Goal: Task Accomplishment & Management: Manage account settings

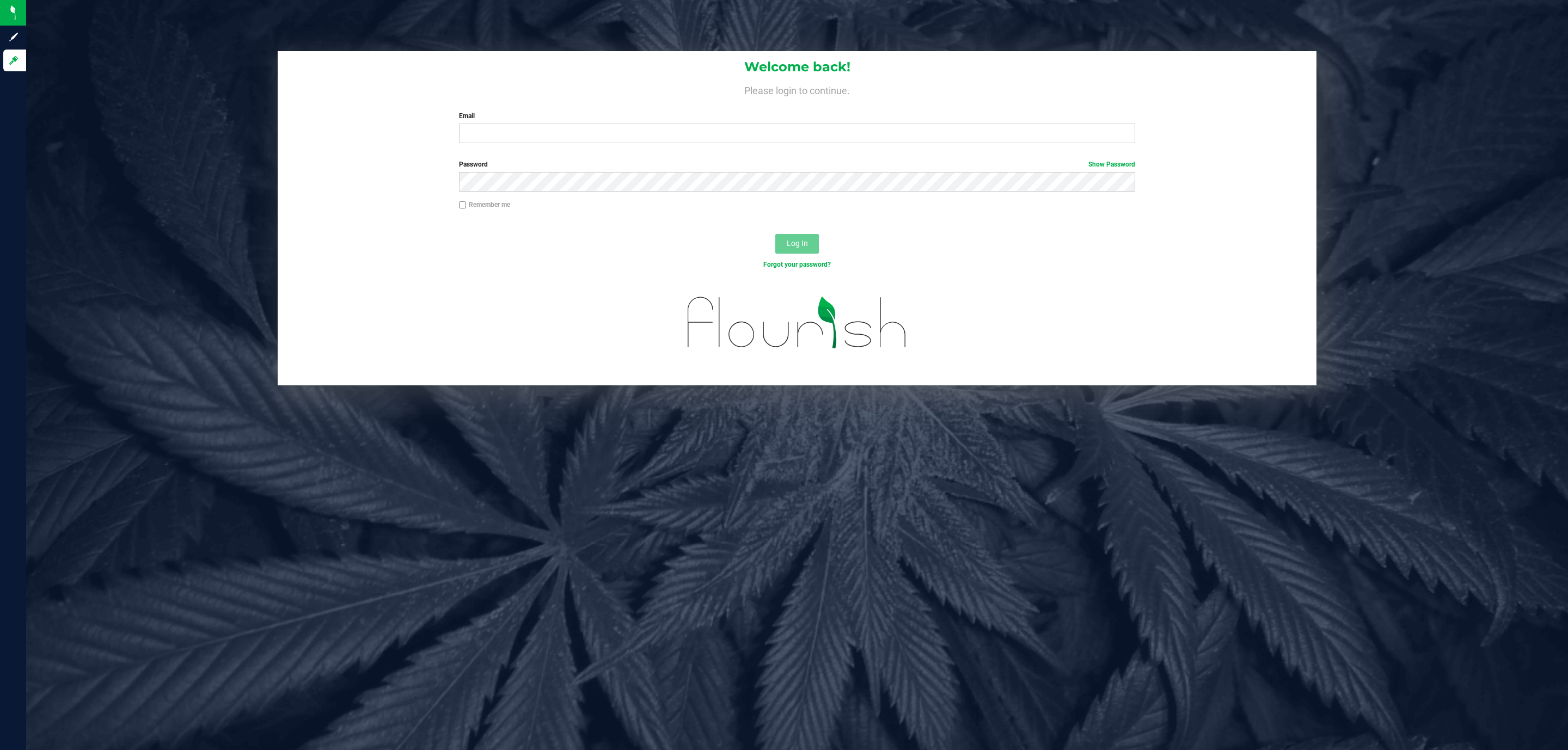
click at [626, 144] on div "Welcome back! Please login to continue. Email Required Please format your email…" at bounding box center [797, 101] width 1039 height 101
click at [623, 140] on input "Email" at bounding box center [796, 133] width 676 height 19
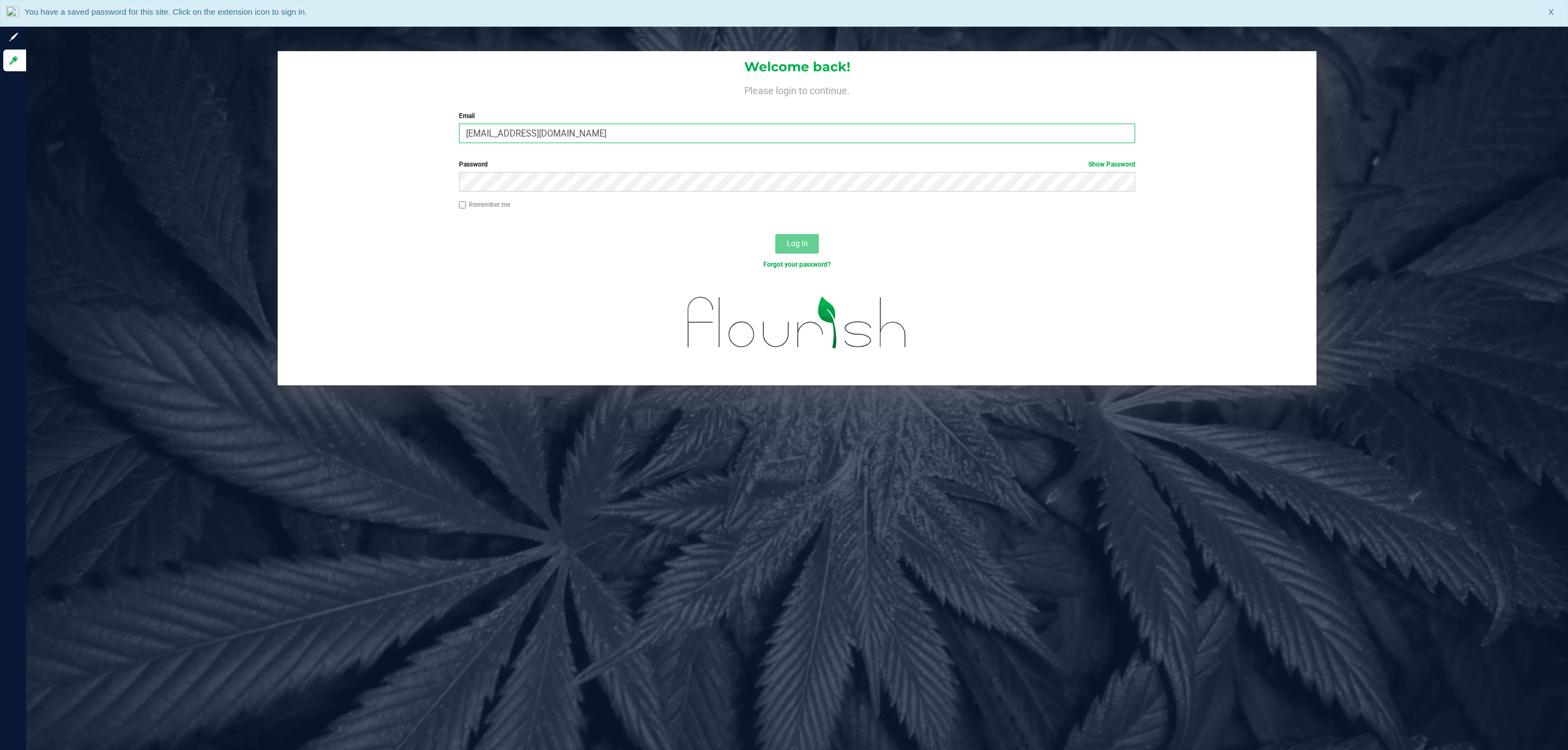
type input "mstephens@liveparallel.com"
click at [775, 234] on button "Log In" at bounding box center [797, 243] width 44 height 19
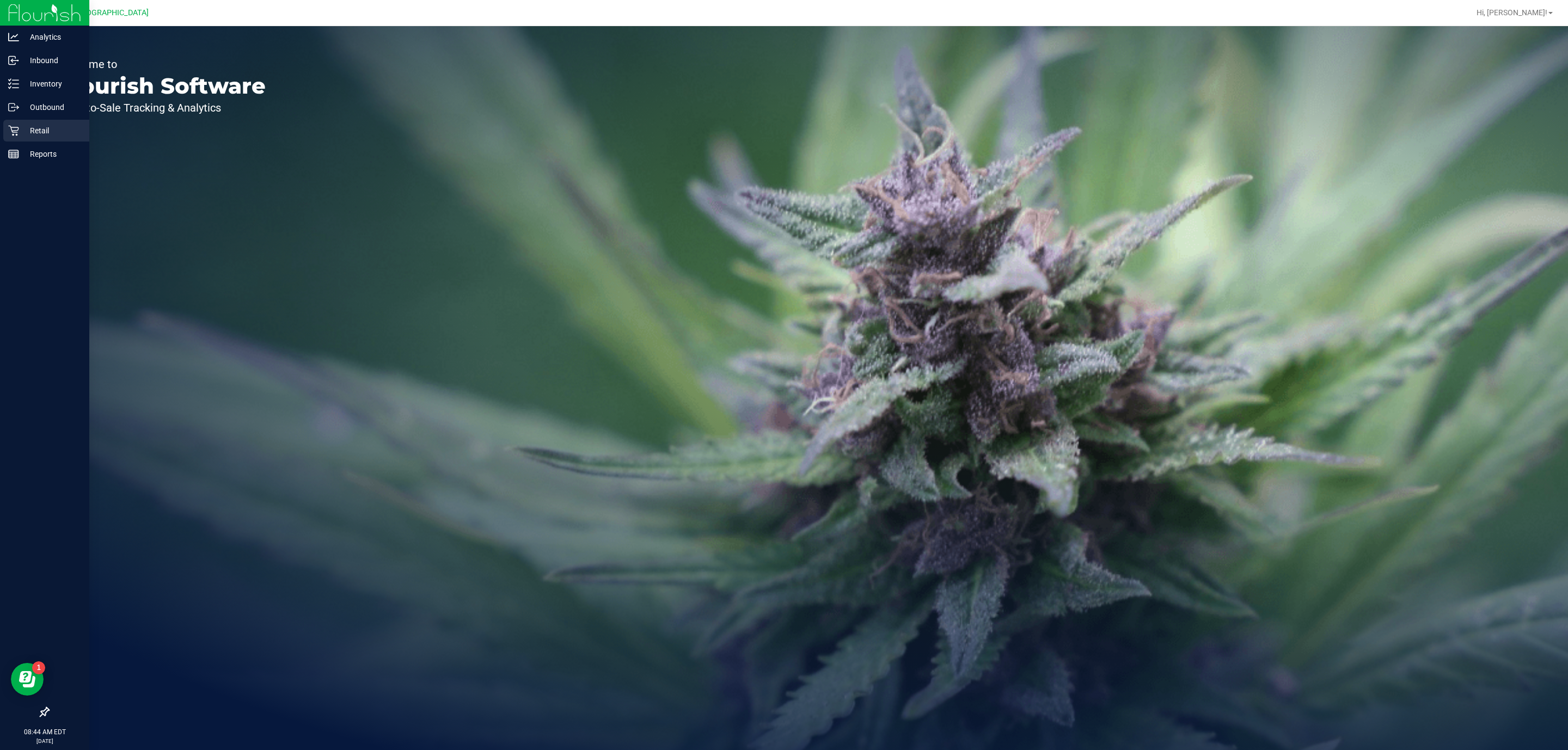
click at [38, 131] on p "Retail" at bounding box center [51, 130] width 66 height 13
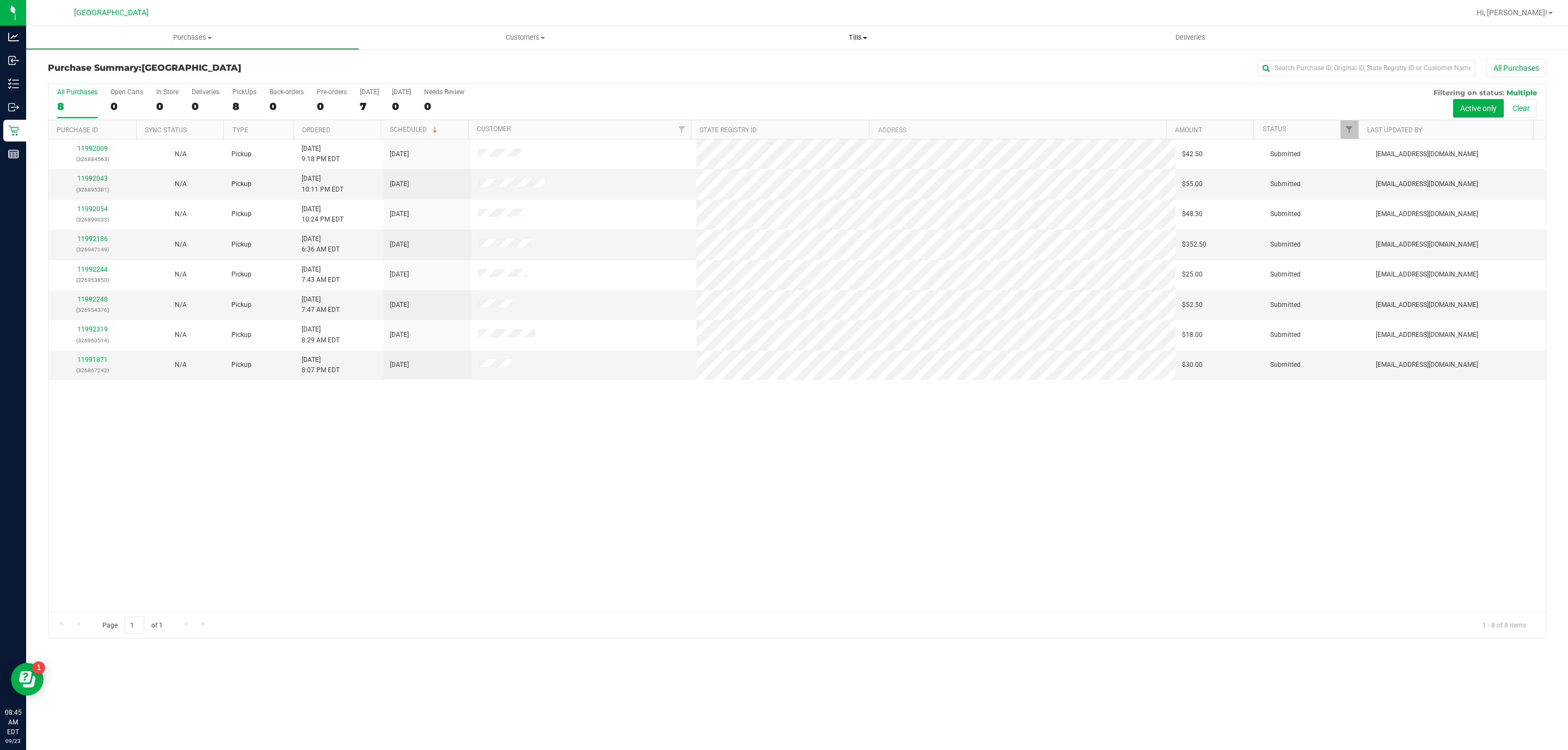
click at [860, 38] on span "Tills" at bounding box center [857, 37] width 332 height 10
click at [864, 65] on li "Manage tills" at bounding box center [857, 65] width 332 height 13
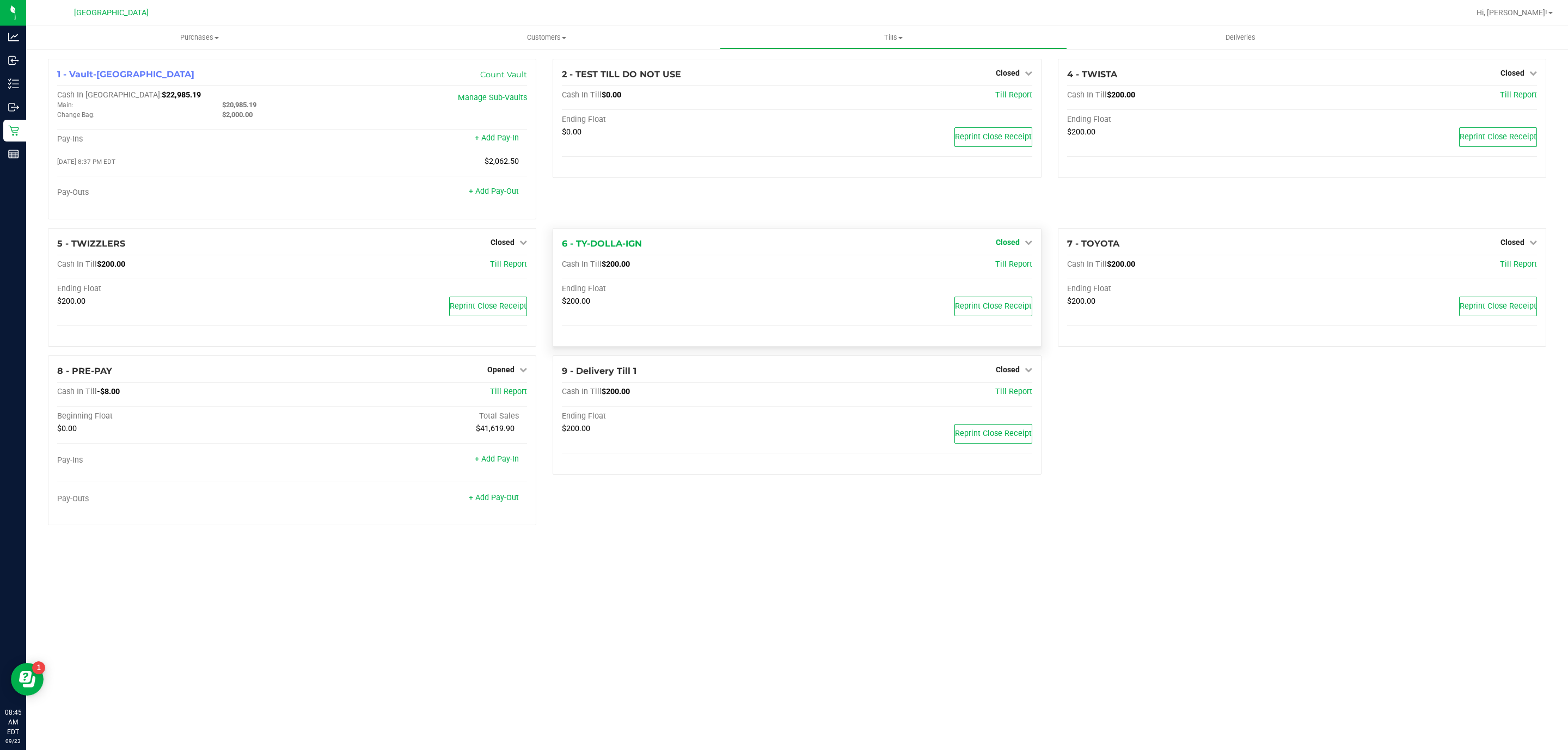
click at [1020, 244] on link "Closed" at bounding box center [1014, 242] width 37 height 9
click at [1023, 263] on div "Open Till" at bounding box center [1007, 264] width 80 height 13
click at [1003, 265] on link "Open Till" at bounding box center [1007, 264] width 29 height 9
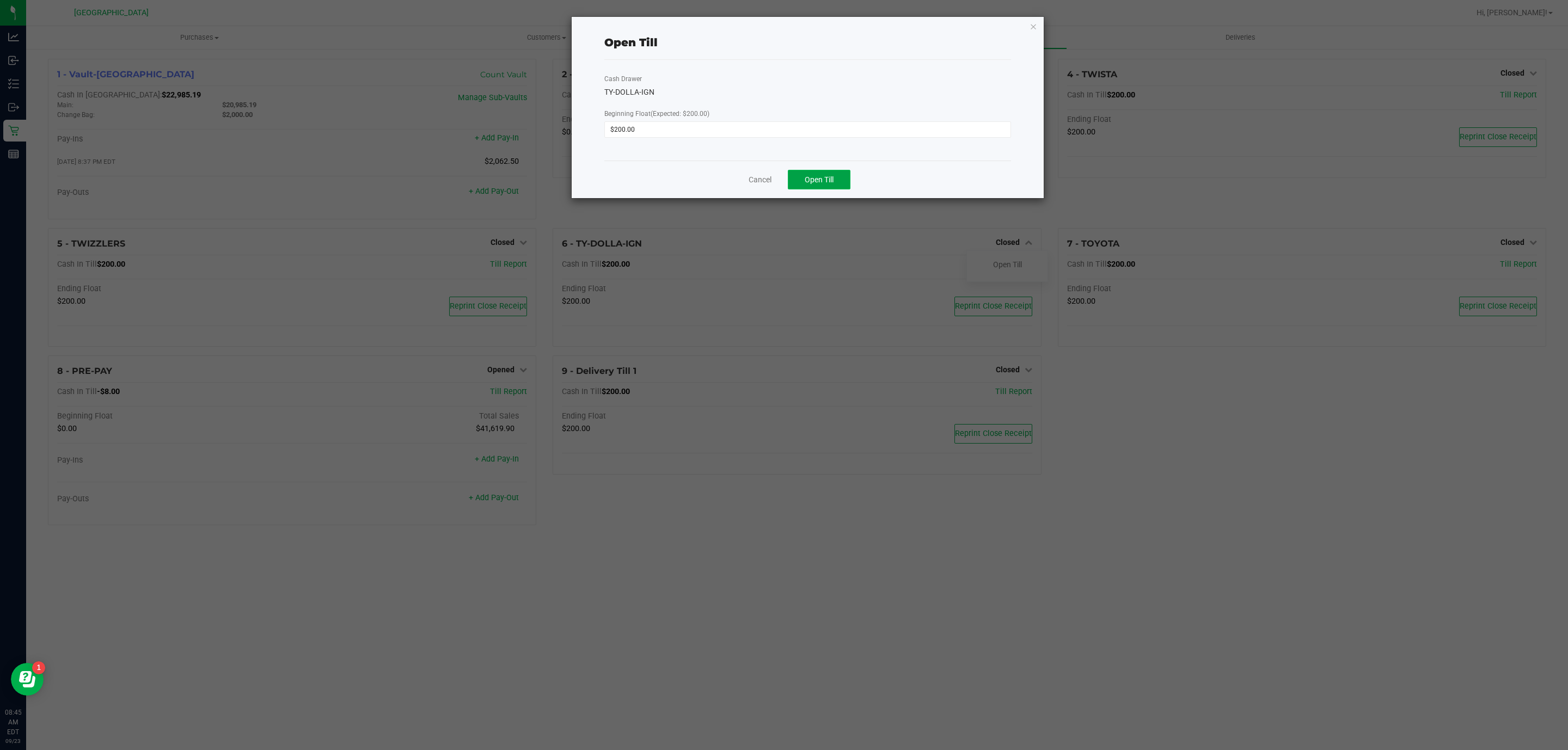
click at [828, 179] on span "Open Till" at bounding box center [819, 179] width 29 height 9
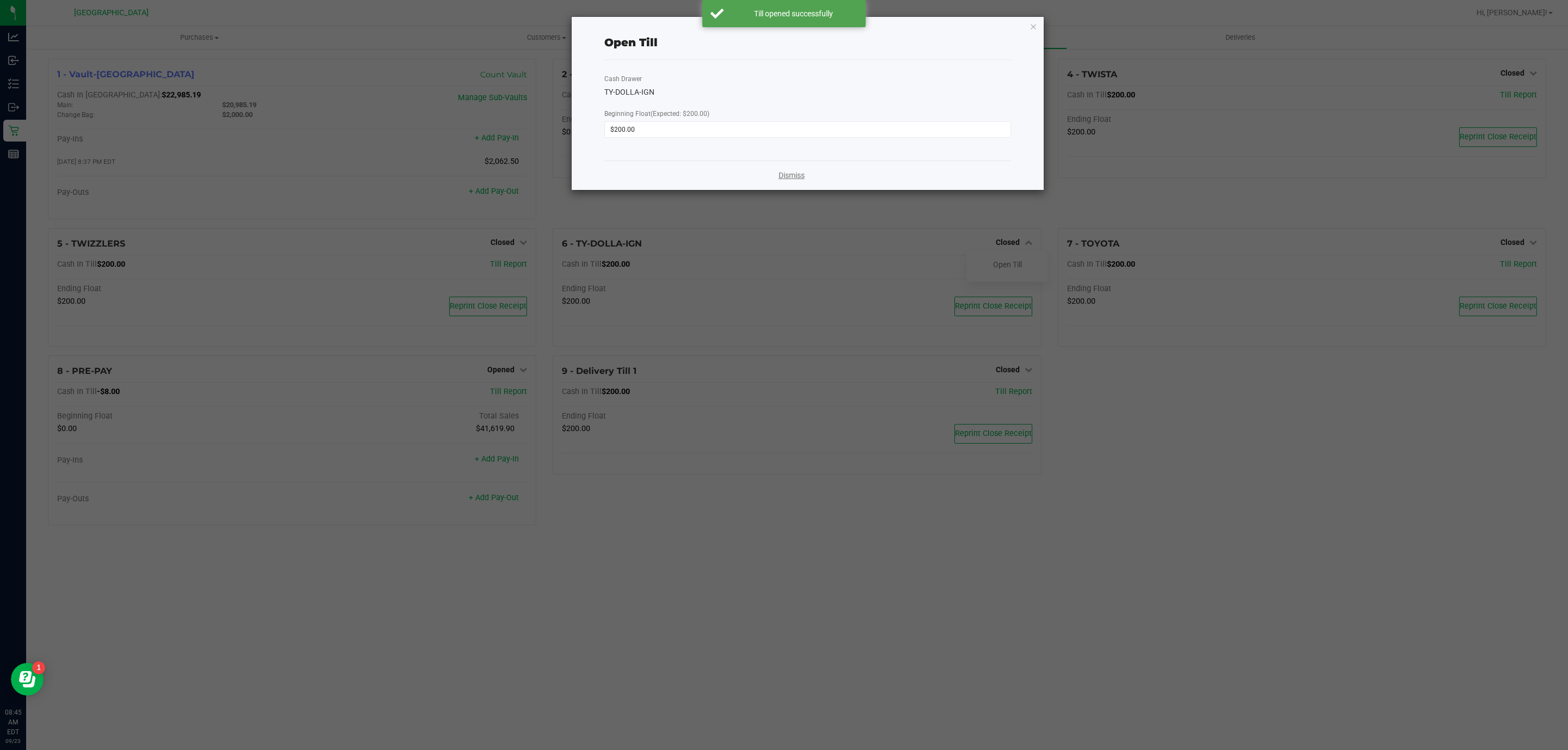
click at [794, 174] on link "Dismiss" at bounding box center [792, 175] width 27 height 12
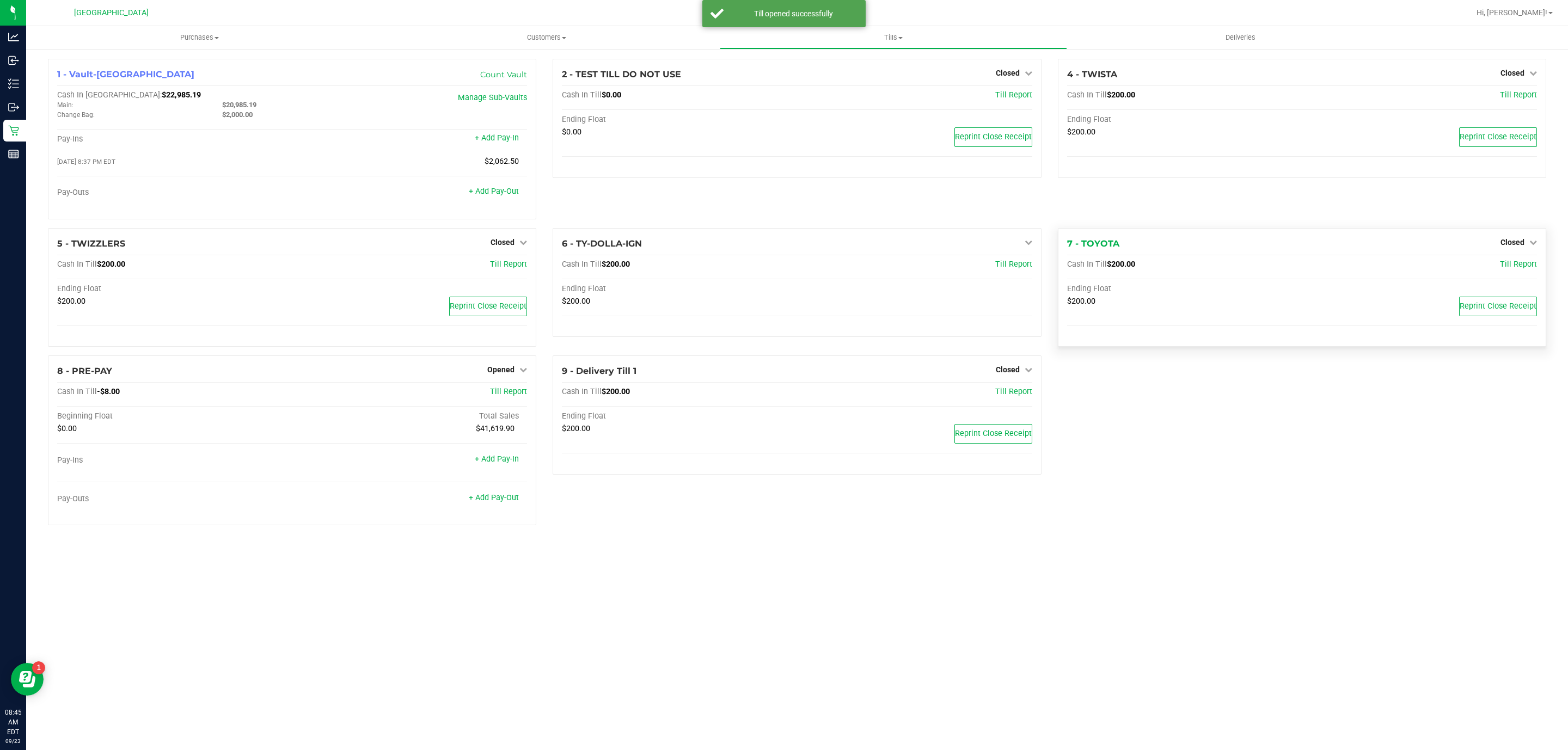
click at [1511, 249] on div "Closed" at bounding box center [1518, 242] width 37 height 13
click at [1517, 242] on span "Closed" at bounding box center [1512, 242] width 24 height 9
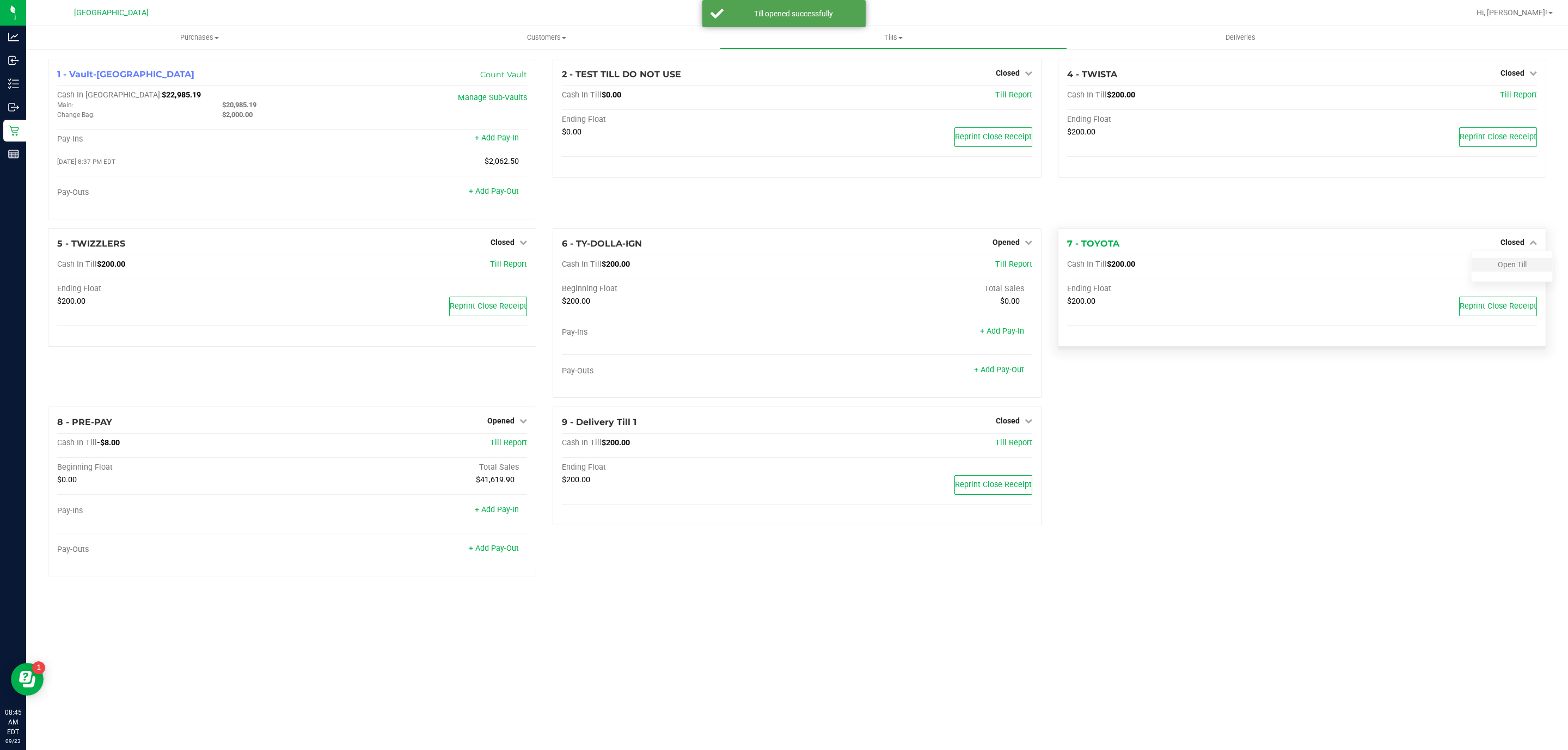
click at [1517, 271] on div "Open Till" at bounding box center [1512, 264] width 80 height 13
click at [1517, 265] on link "Open Till" at bounding box center [1512, 264] width 29 height 9
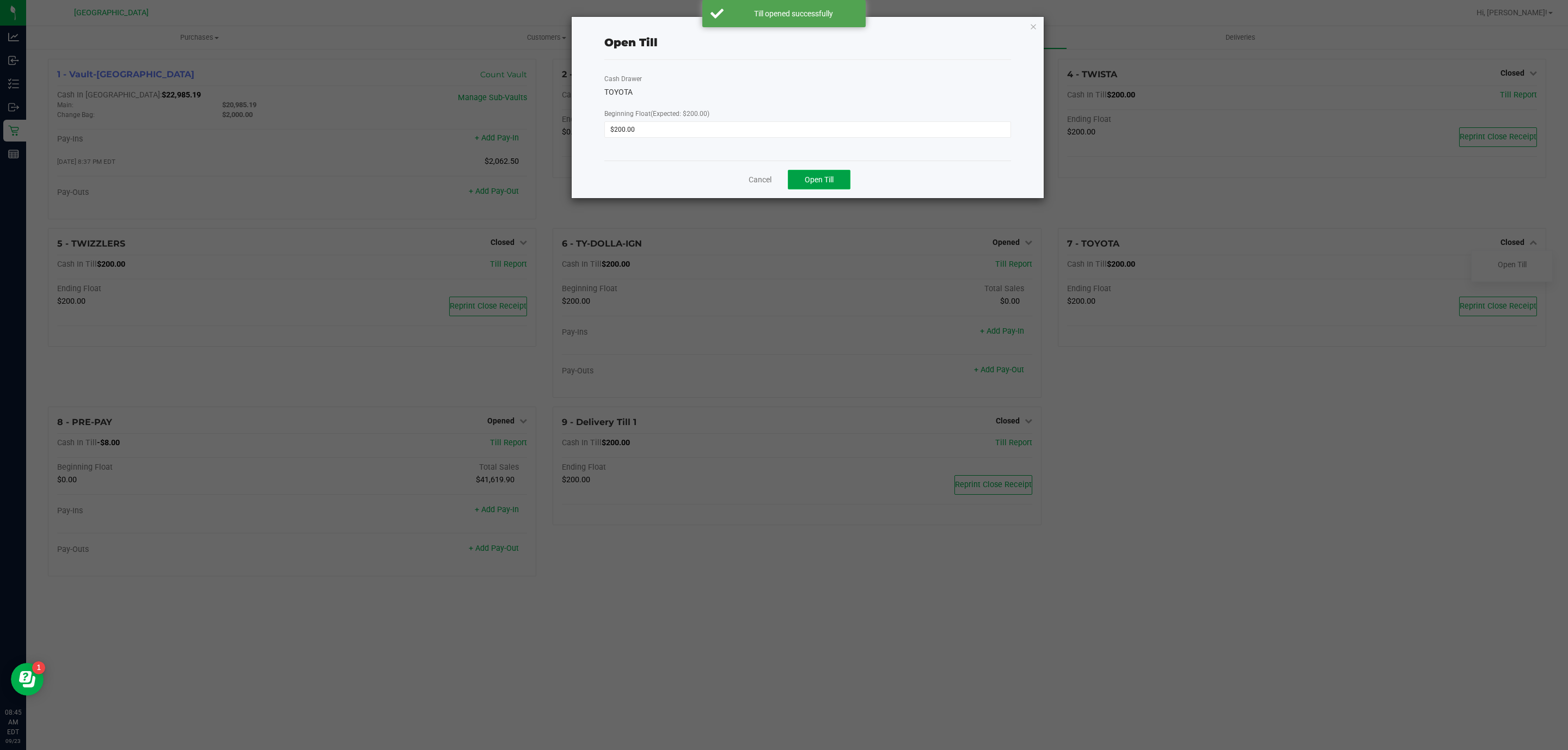
click at [832, 175] on span "Open Till" at bounding box center [819, 179] width 29 height 9
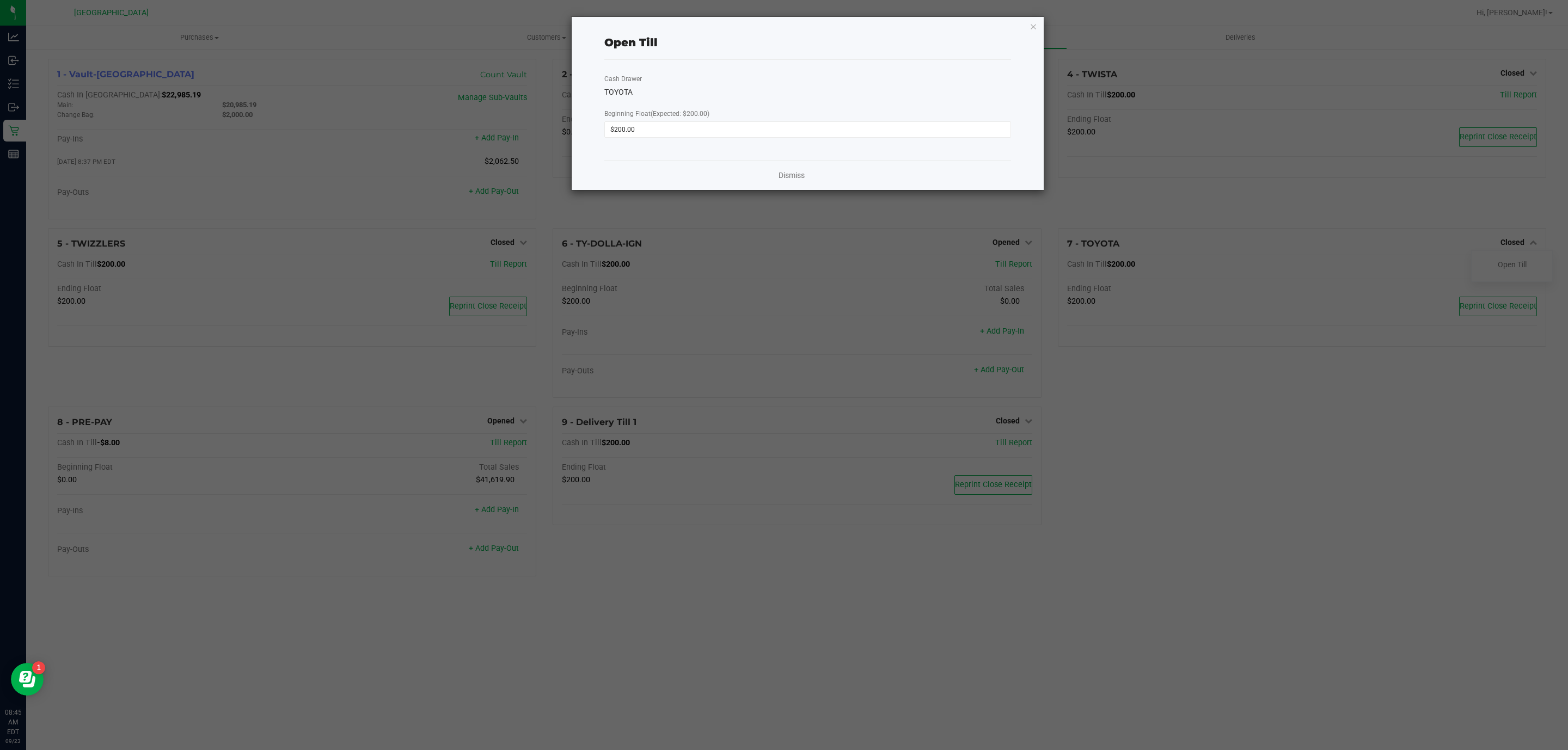
click at [797, 167] on div "Dismiss" at bounding box center [807, 175] width 406 height 30
click at [797, 174] on link "Dismiss" at bounding box center [792, 175] width 27 height 12
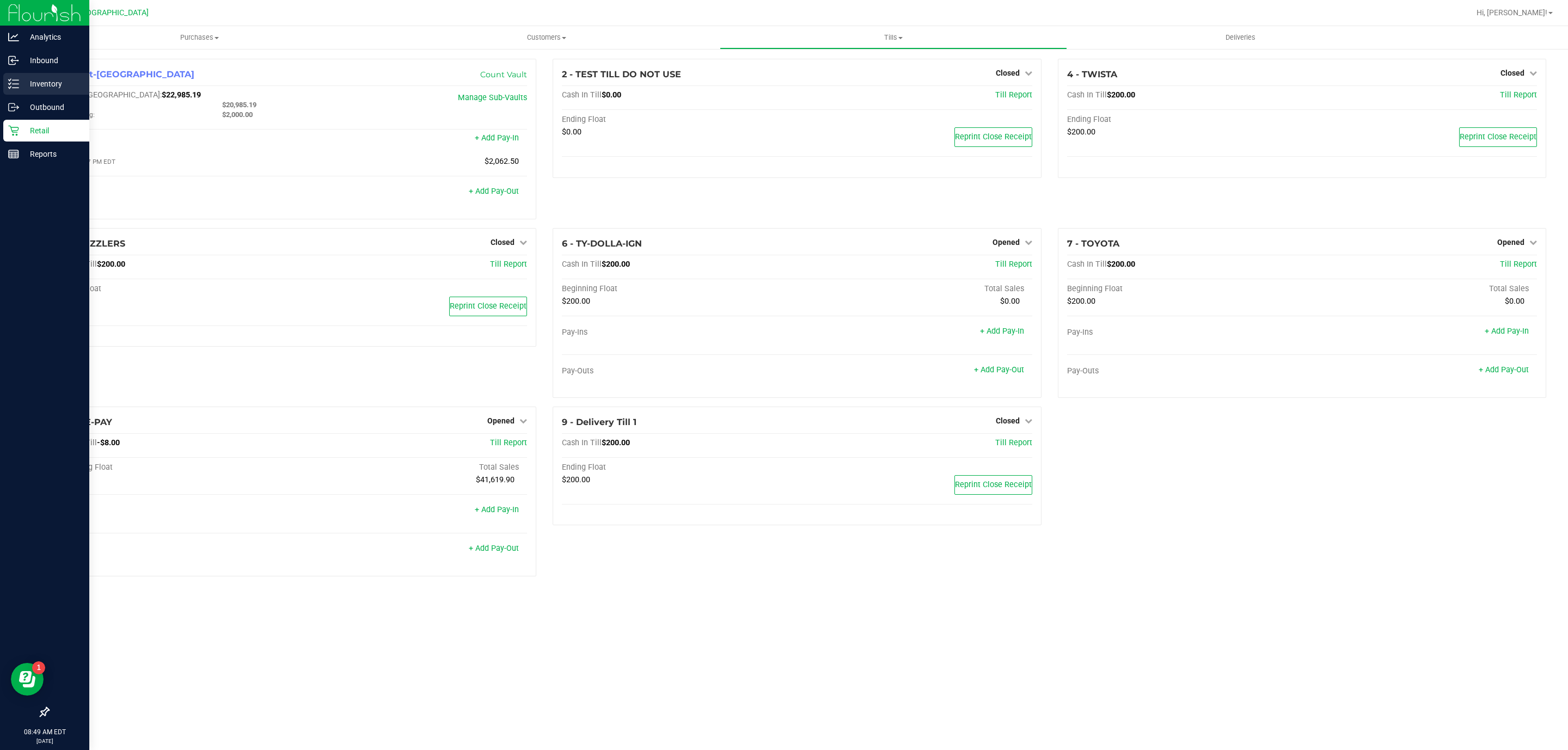
click at [31, 80] on p "Inventory" at bounding box center [51, 83] width 66 height 13
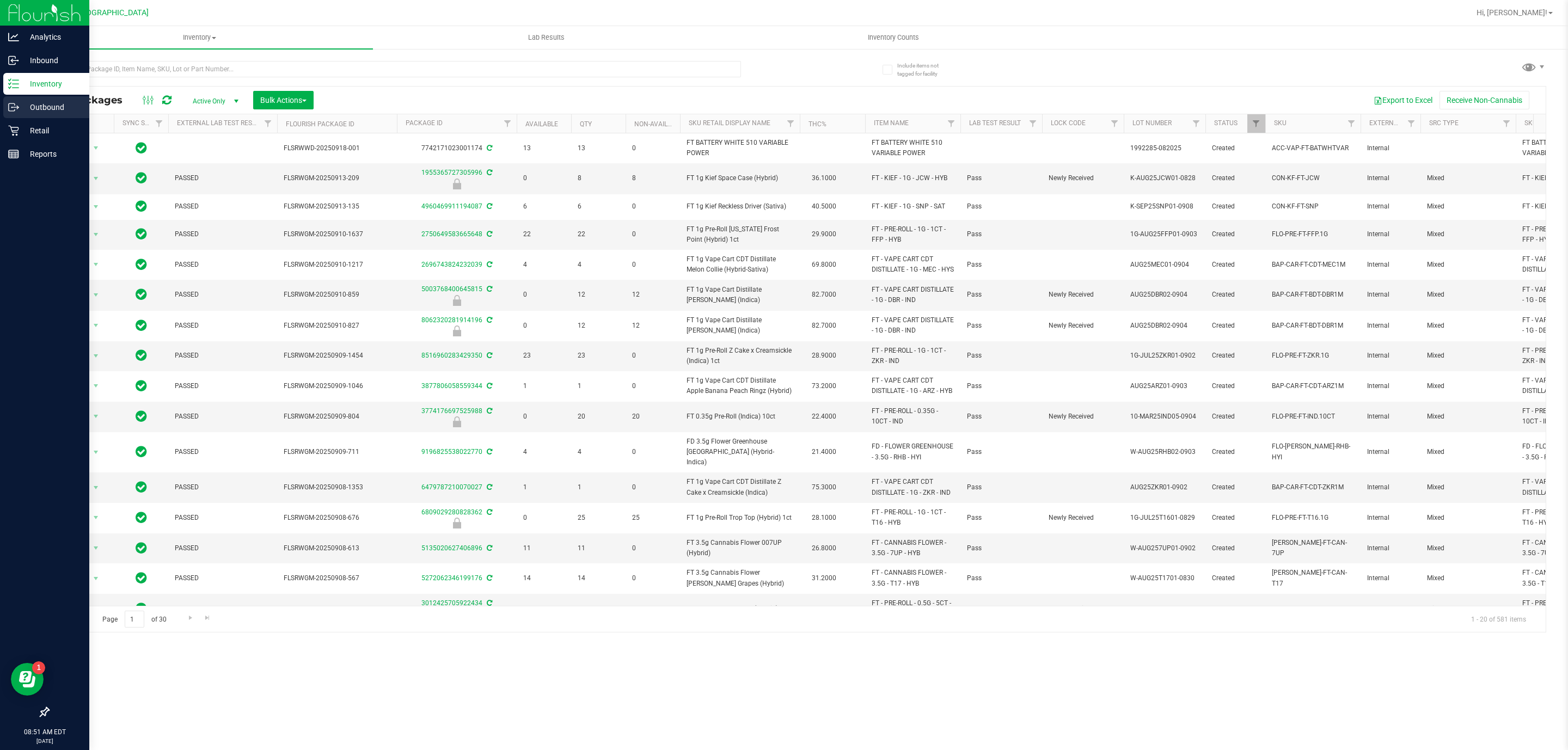
click at [24, 111] on p "Outbound" at bounding box center [51, 107] width 66 height 13
click at [31, 126] on p "Retail" at bounding box center [51, 130] width 66 height 13
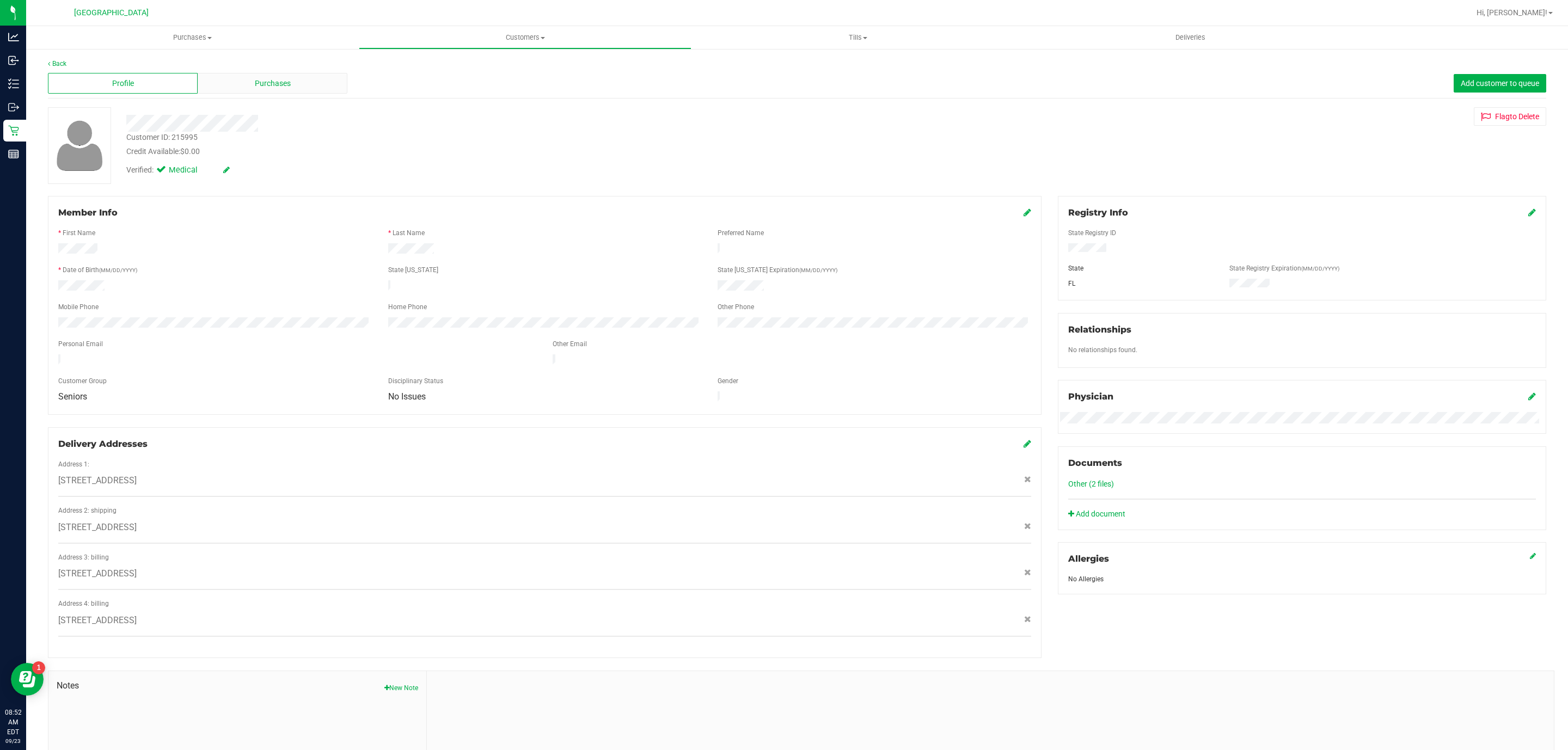
click at [254, 93] on div "Purchases" at bounding box center [272, 83] width 150 height 21
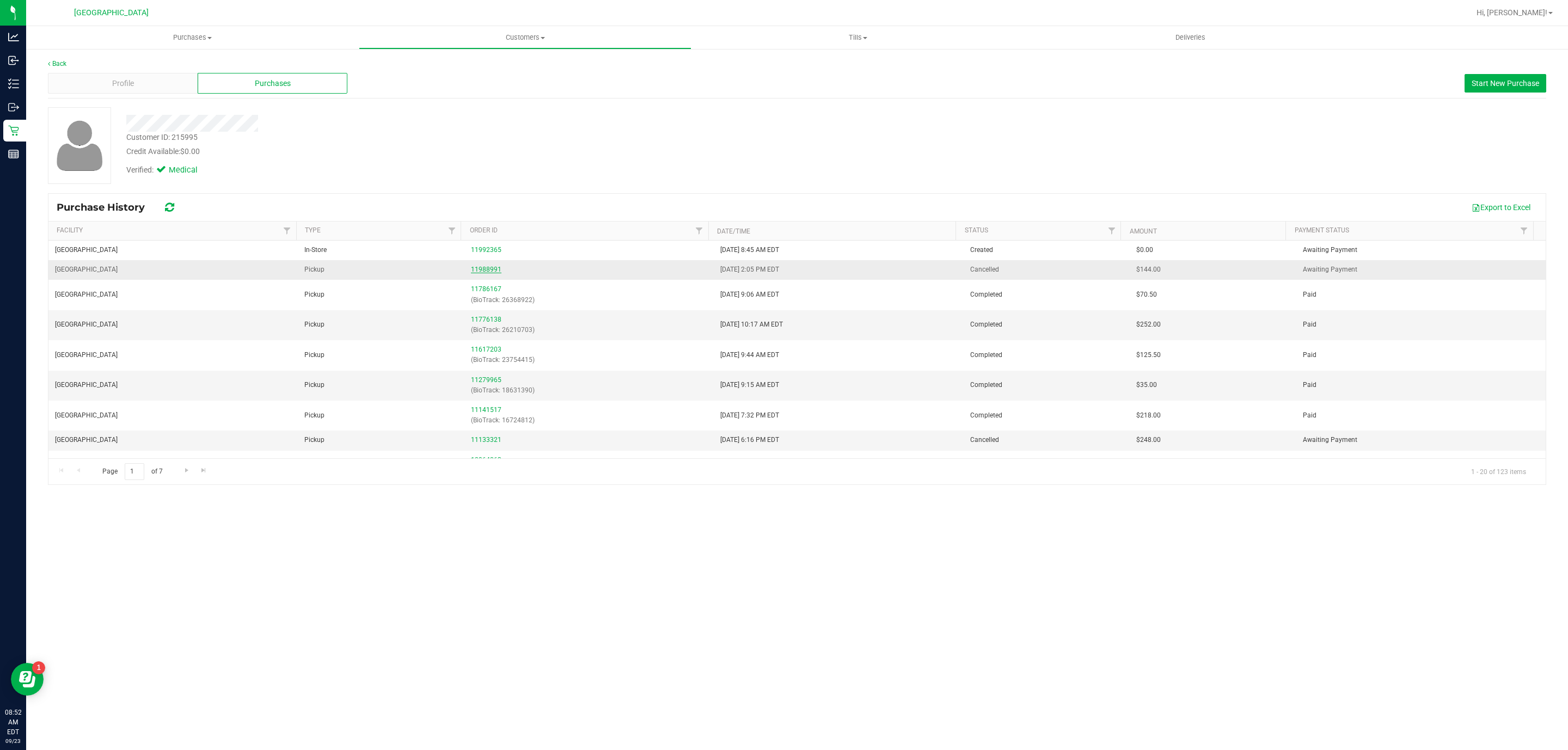
click at [477, 271] on link "11988991" at bounding box center [486, 270] width 30 height 8
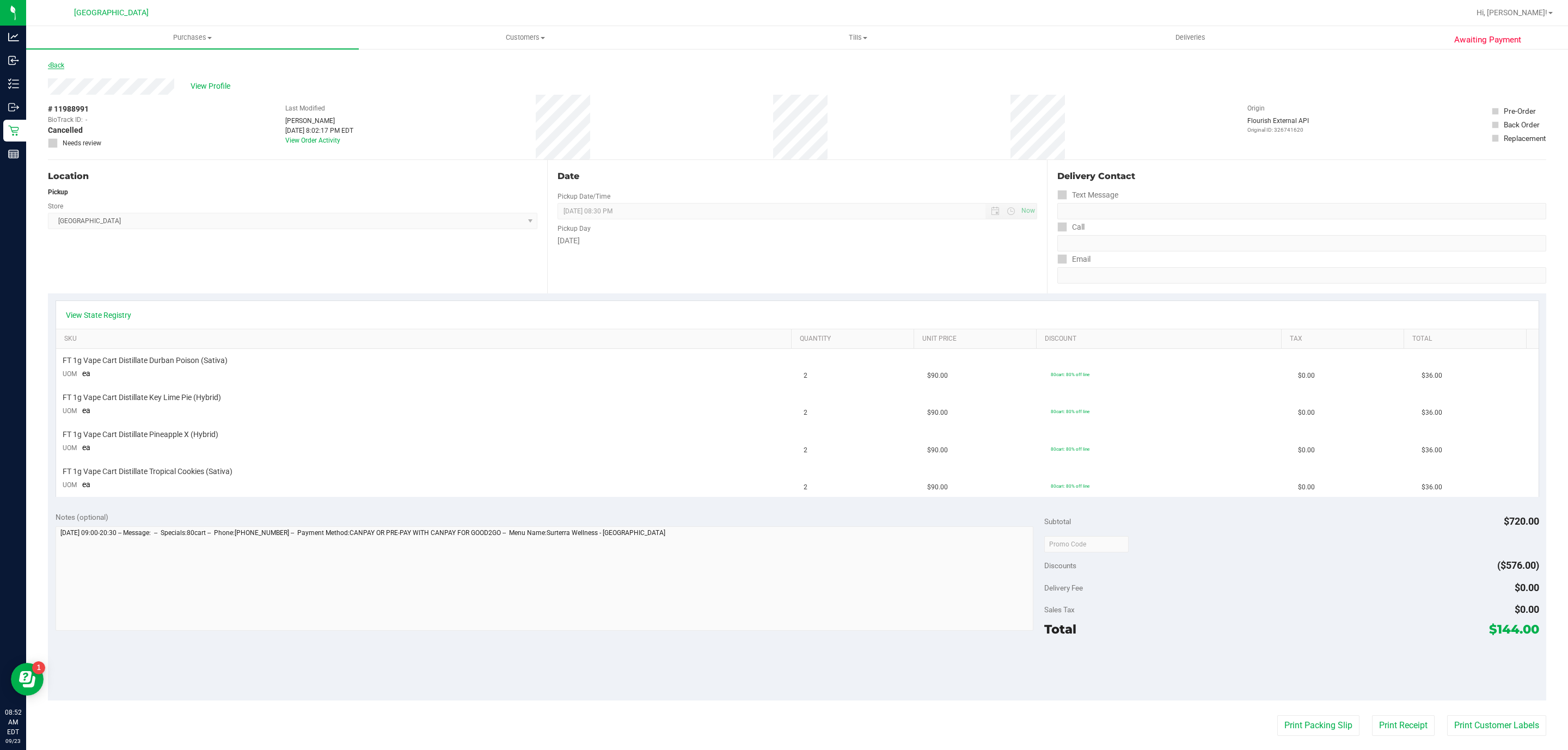
drag, startPoint x: 52, startPoint y: 59, endPoint x: 54, endPoint y: 65, distance: 6.3
click at [54, 65] on div "Back" at bounding box center [55, 65] width 16 height 13
click at [54, 60] on div "Back" at bounding box center [55, 65] width 16 height 13
click at [55, 65] on link "Back" at bounding box center [55, 65] width 16 height 8
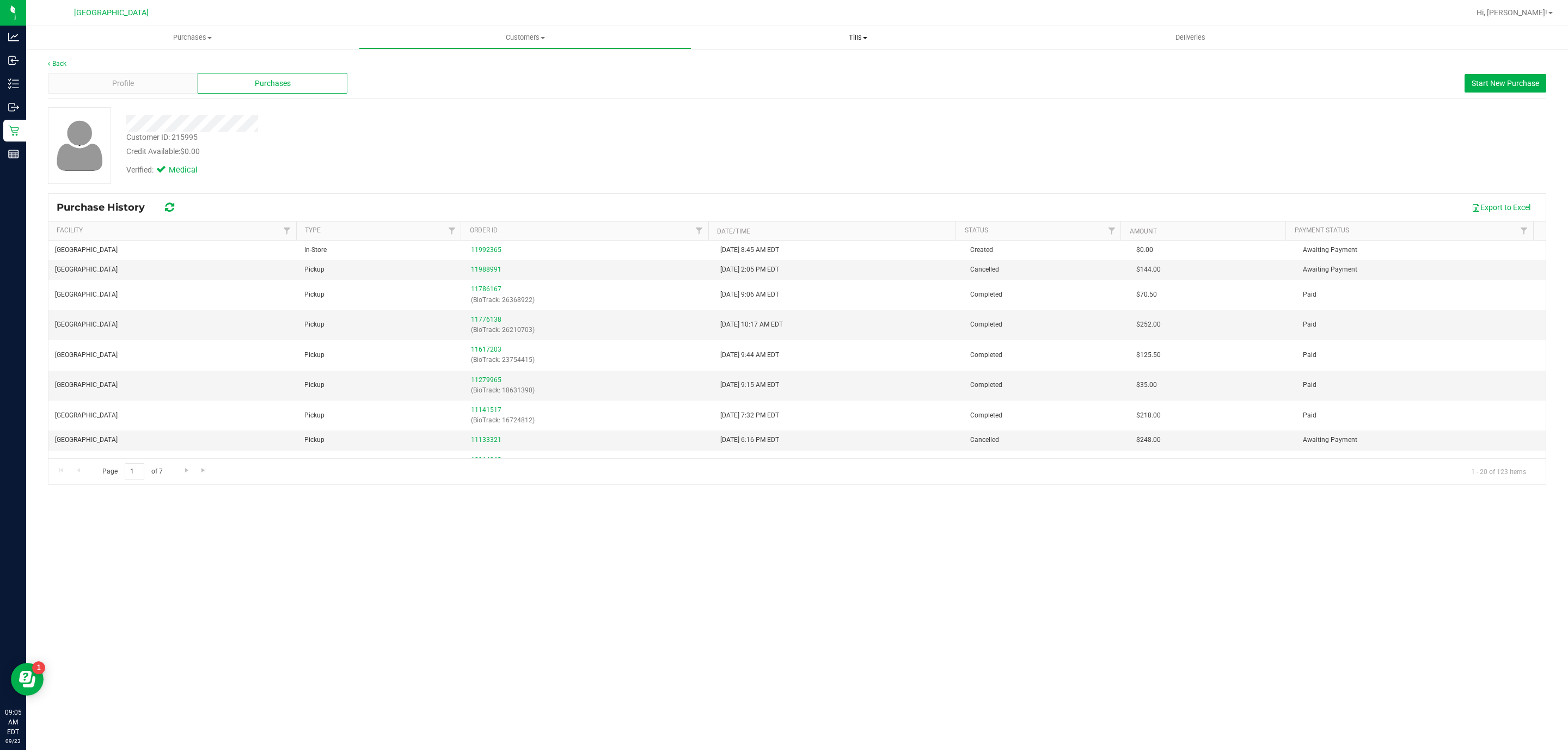
click at [848, 34] on span "Tills" at bounding box center [857, 37] width 332 height 10
click at [830, 65] on li "Manage tills" at bounding box center [857, 65] width 332 height 13
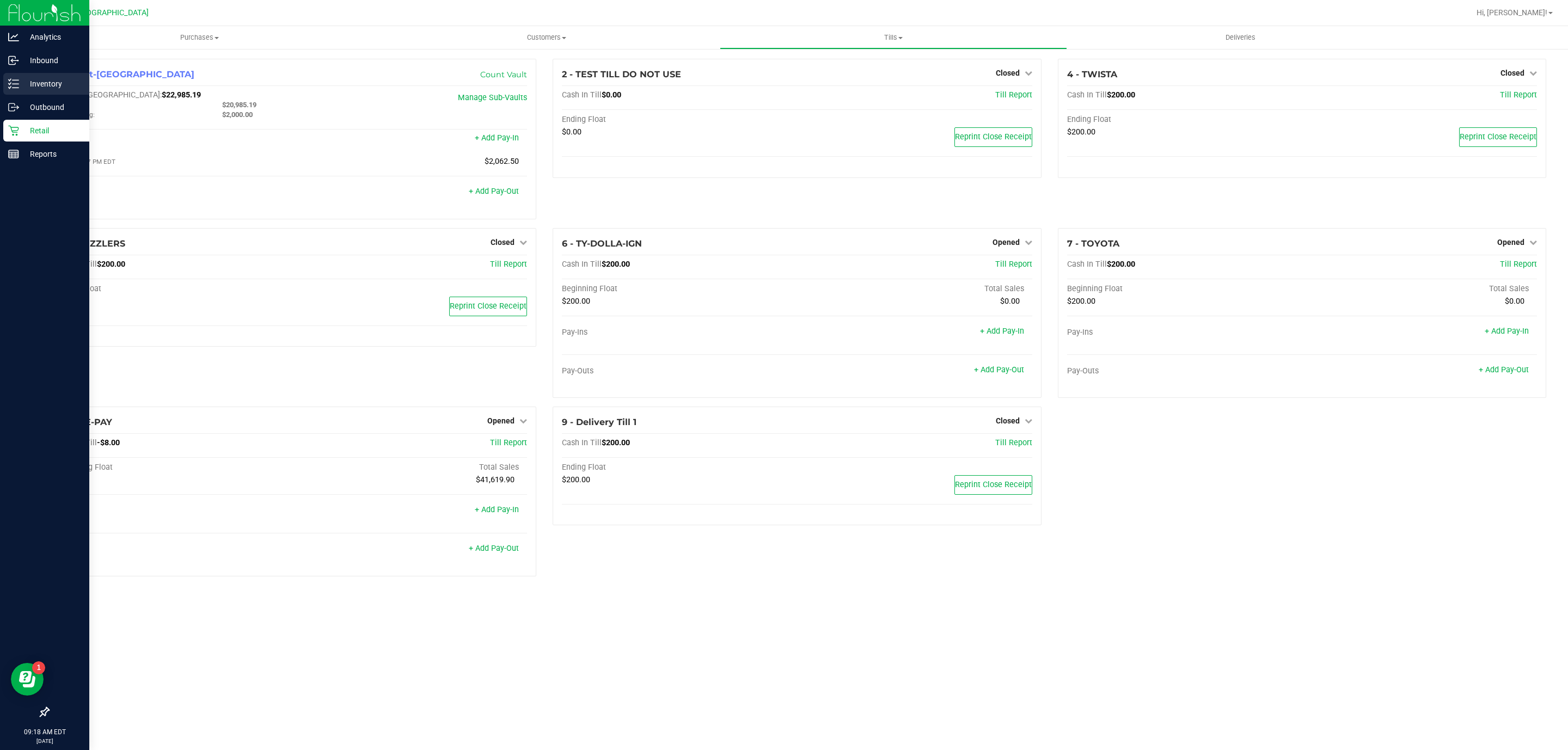
click at [36, 85] on p "Inventory" at bounding box center [51, 83] width 66 height 13
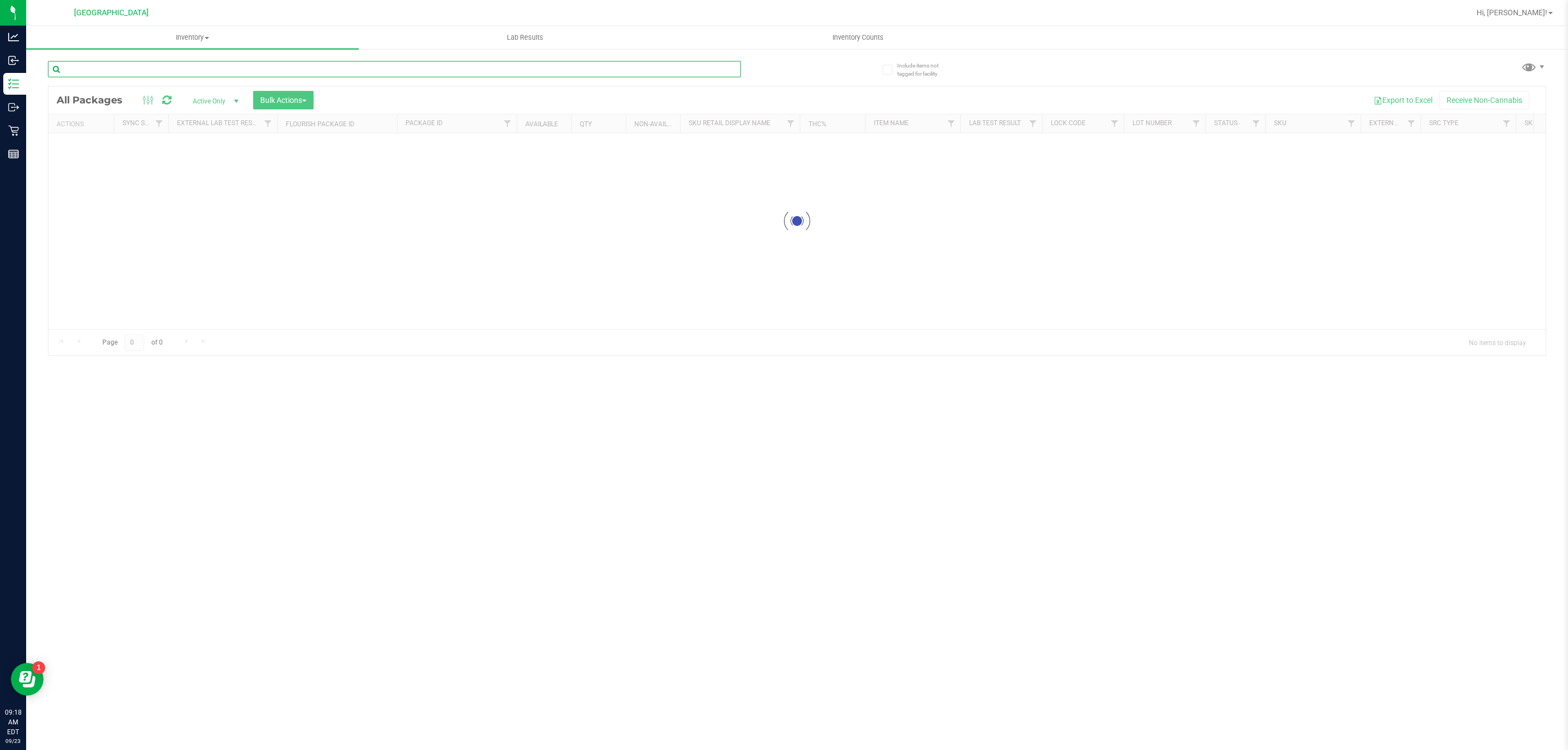
click at [159, 61] on input "text" at bounding box center [394, 69] width 693 height 16
type input "5754177025209934"
click at [89, 149] on span "select" at bounding box center [95, 149] width 13 height 16
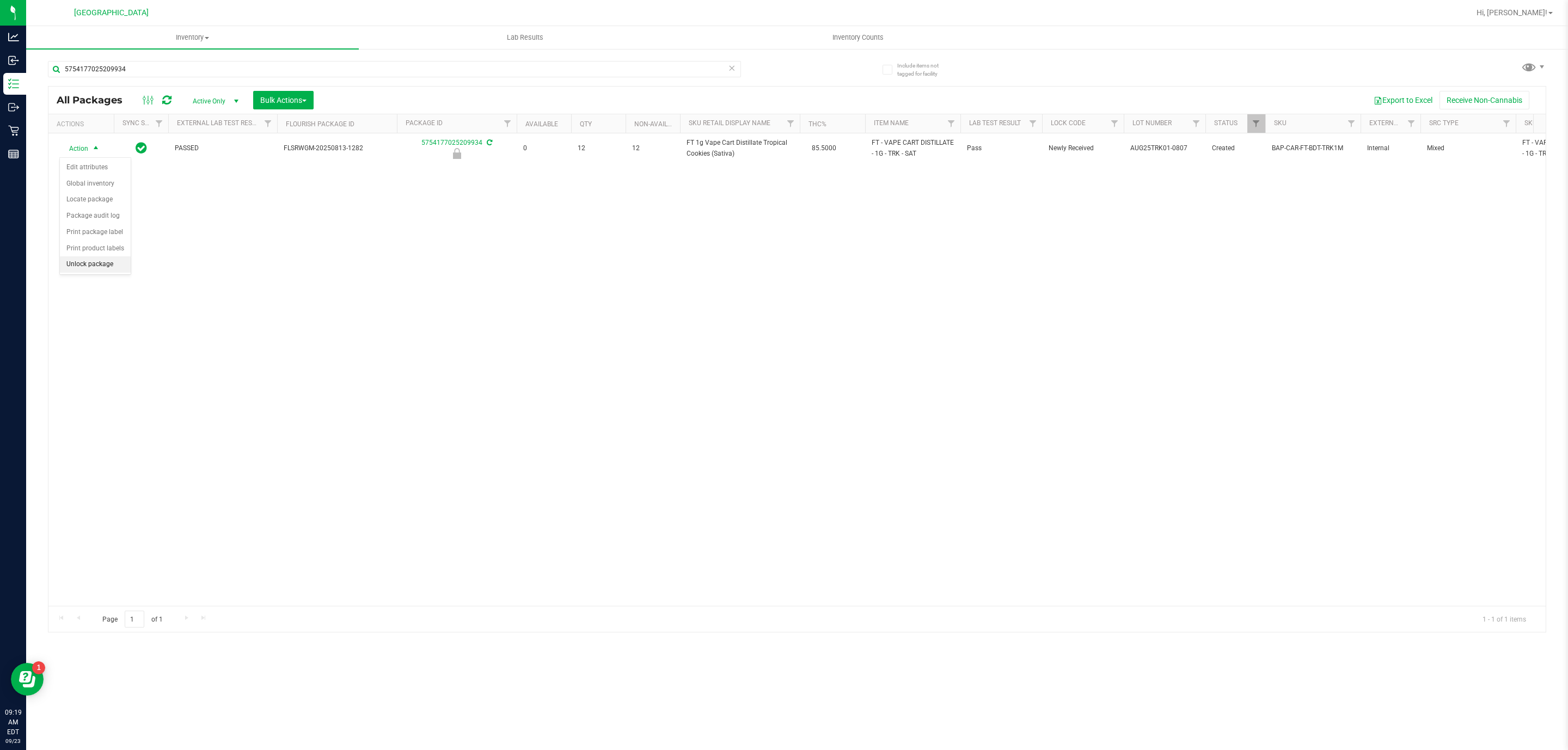
click at [102, 260] on li "Unlock package" at bounding box center [95, 264] width 71 height 16
click at [228, 71] on input "5754177025209934" at bounding box center [394, 69] width 693 height 16
type input "3272921105040595"
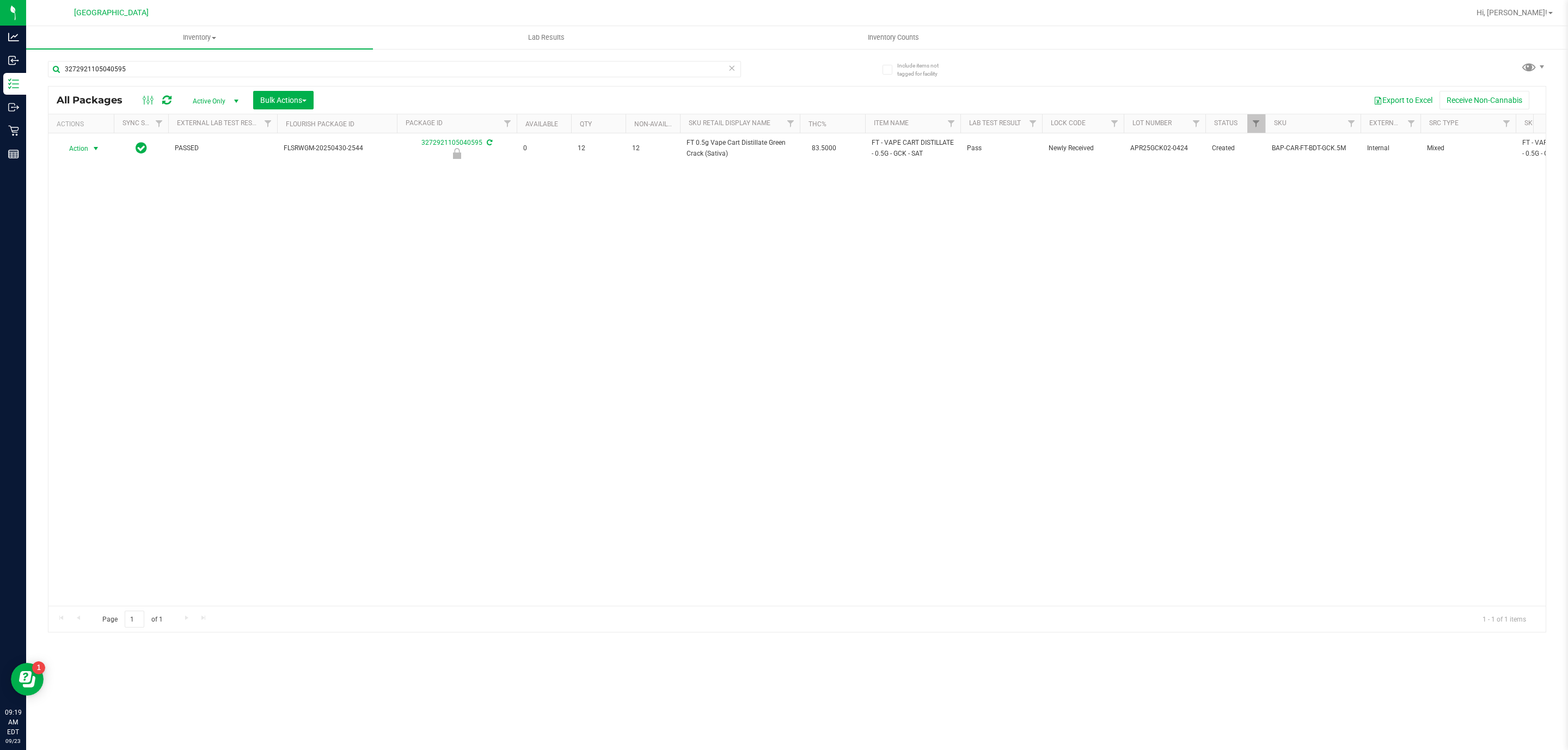
click at [79, 147] on span "Action" at bounding box center [74, 149] width 30 height 16
click at [110, 260] on li "Unlock package" at bounding box center [95, 264] width 71 height 16
click at [193, 70] on input "3272921105040595" at bounding box center [394, 69] width 693 height 16
click at [194, 70] on input "3272921105040595" at bounding box center [394, 69] width 693 height 16
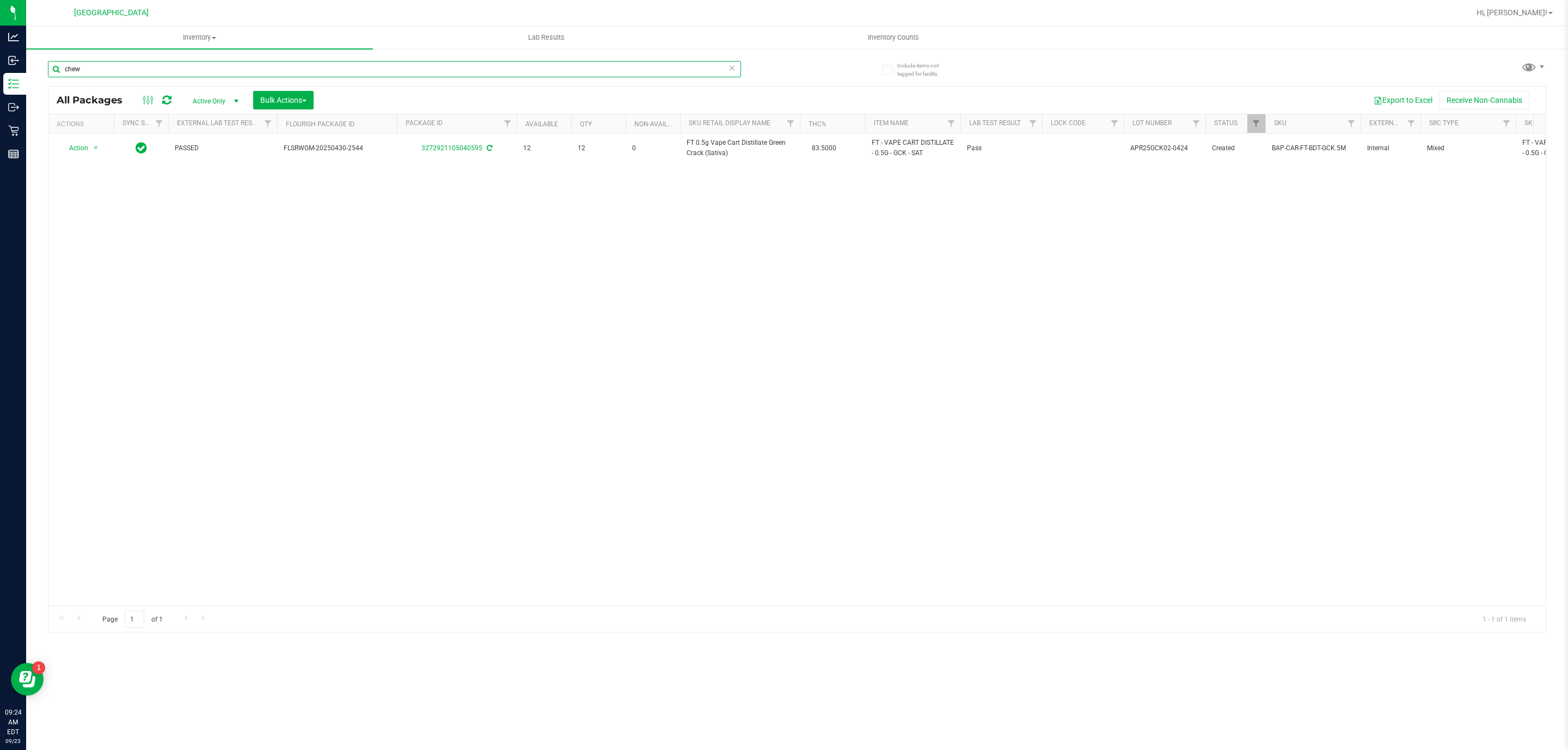
type input "chews"
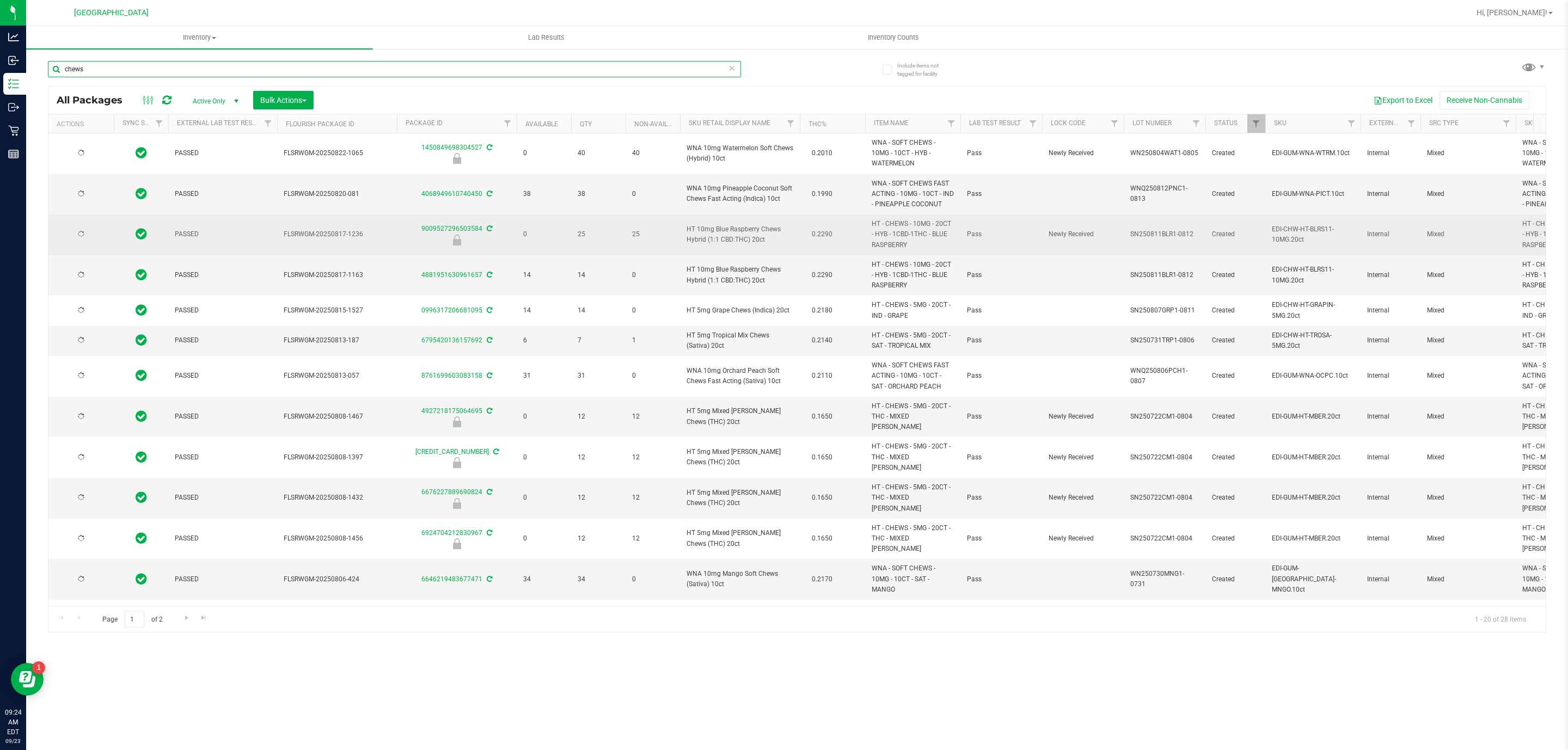
type input "2026-08-04"
type input "2026-08-12"
type input "2026-02-21"
type input "2026-02-17"
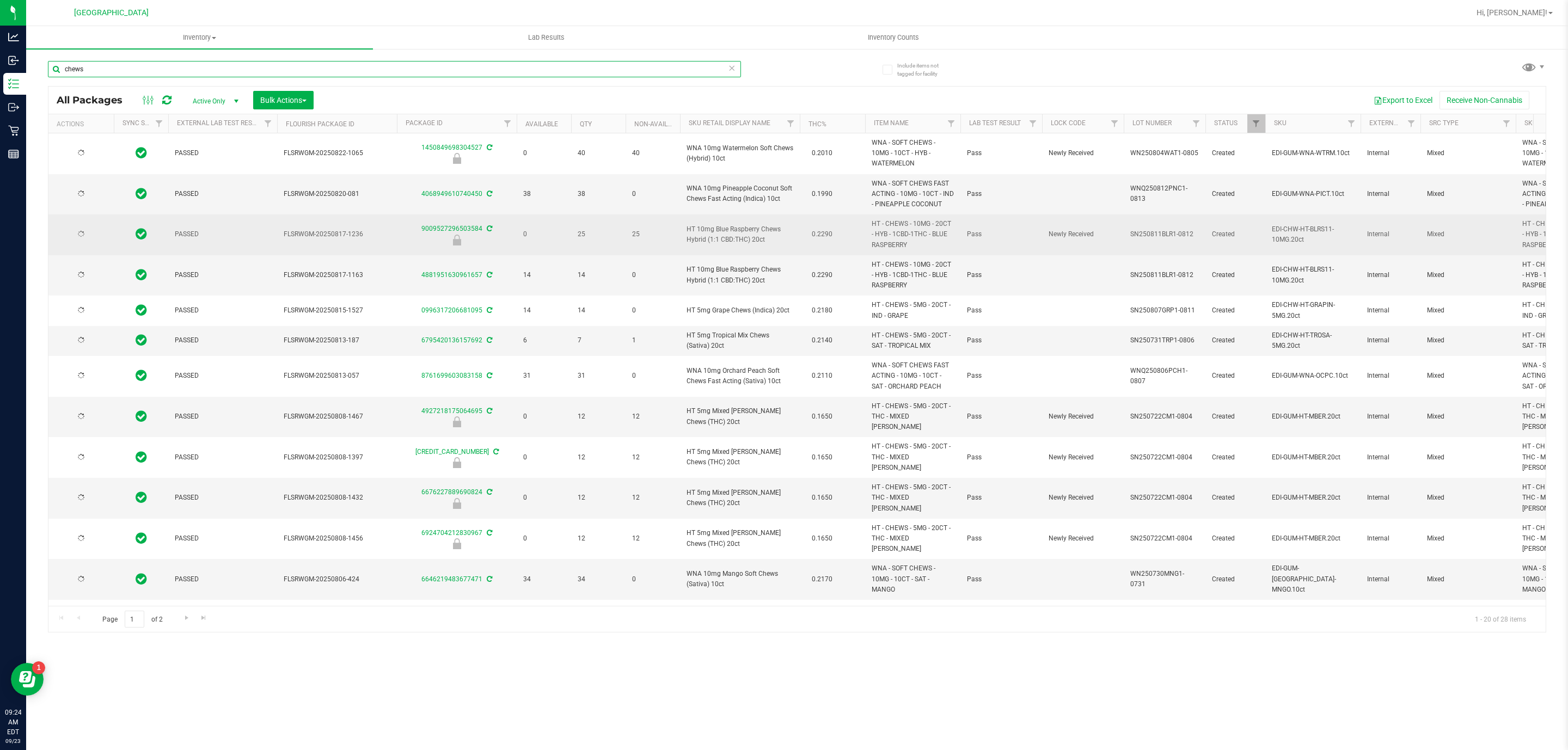
type input "2026-02-10"
type input "2026-08-06"
type input "2026-02-01"
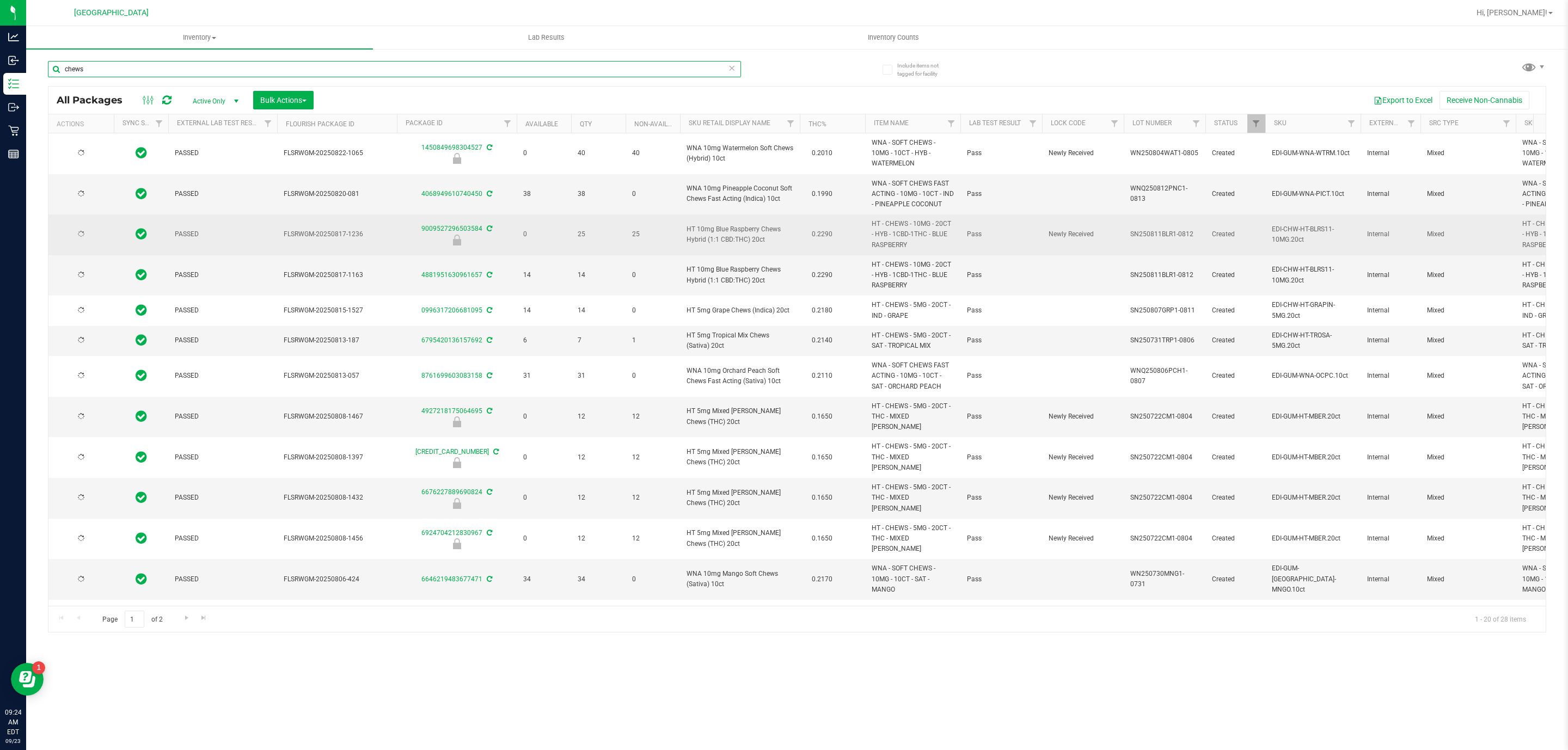
type input "2026-02-01"
type input "2026-07-30"
type input "2026-07-28"
type input "2026-01-18"
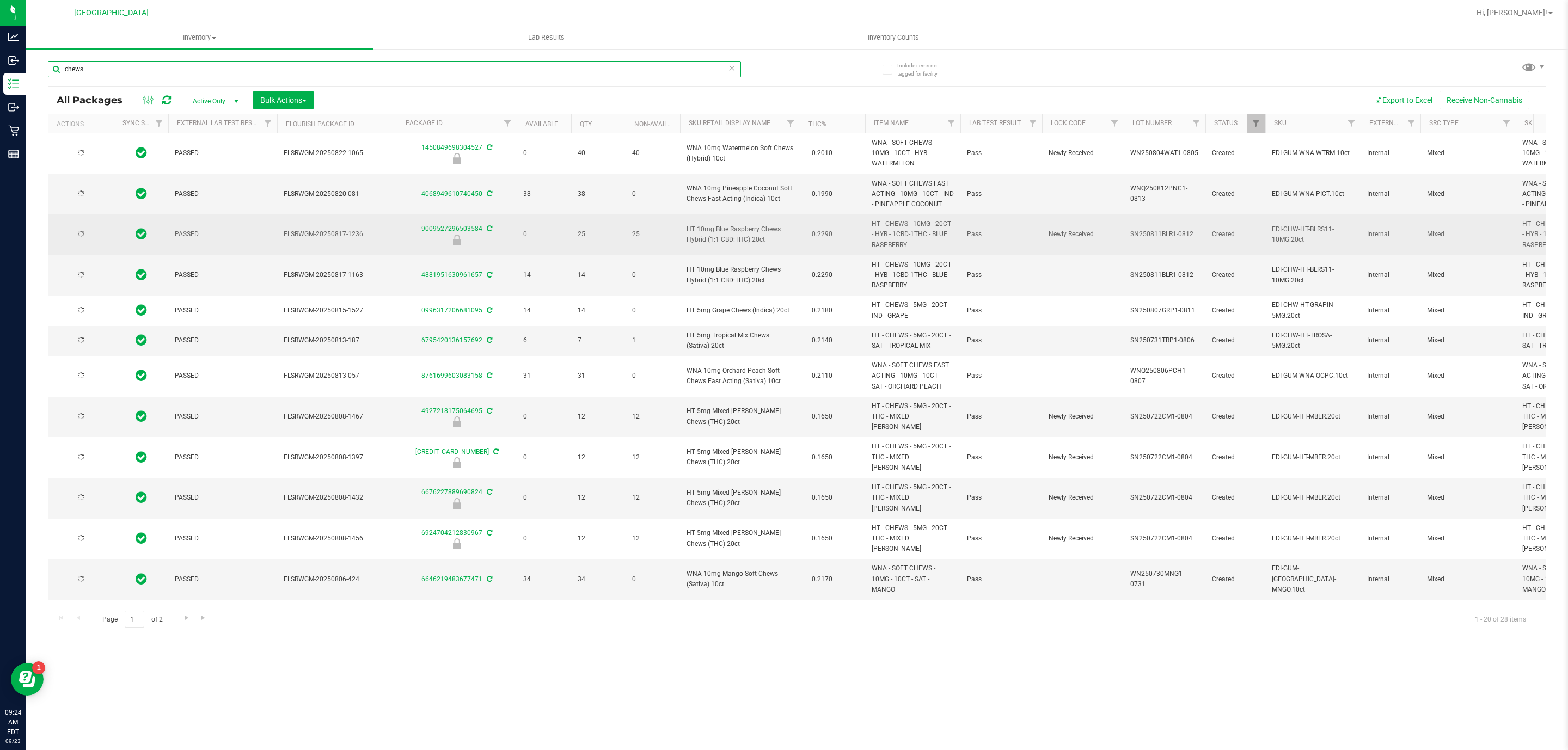
type input "2026-01-18"
type input "2026-07-21"
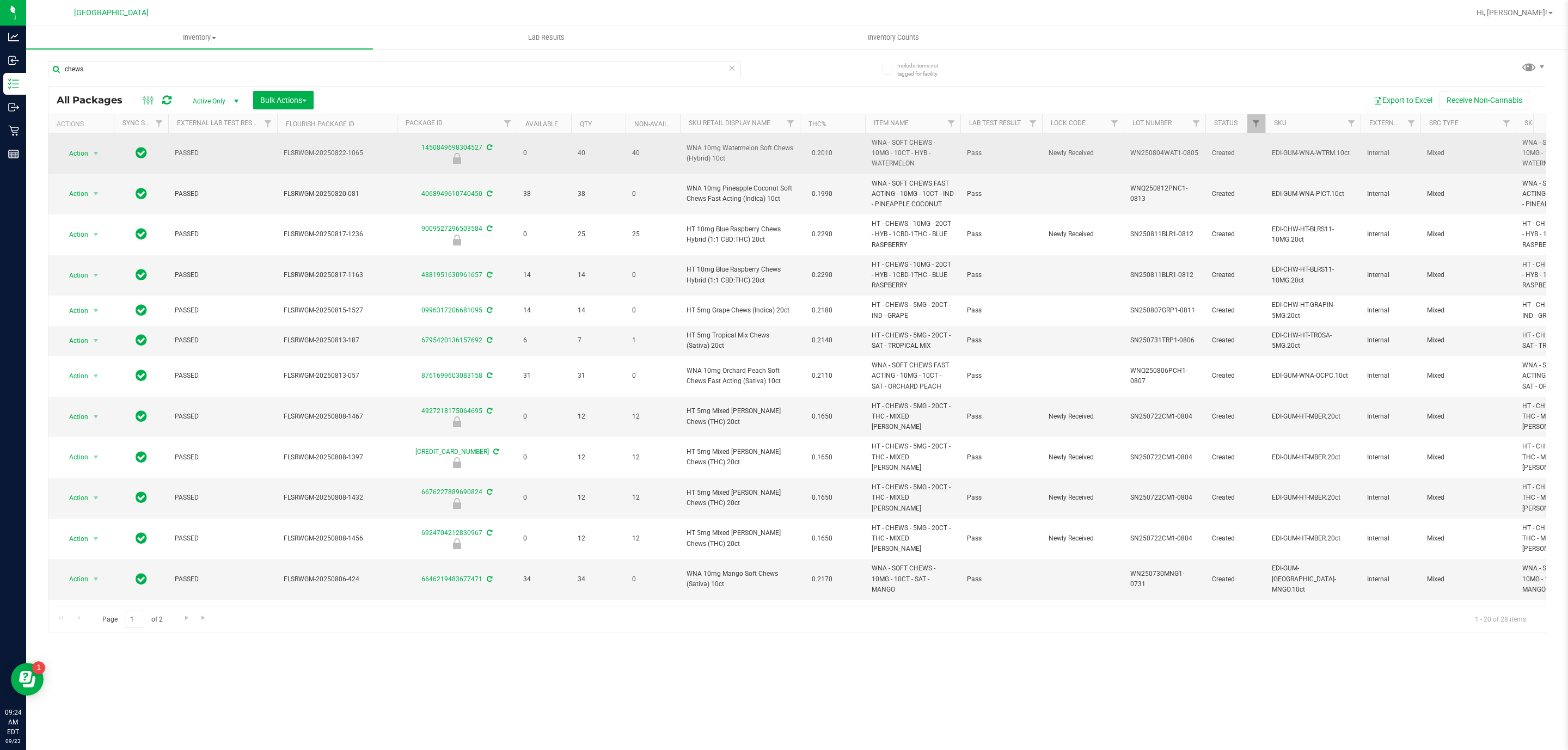
click at [745, 152] on span "WNA 10mg Watermelon Soft Chews (Hybrid) 10ct" at bounding box center [740, 154] width 107 height 21
click at [747, 152] on span "WNA 10mg Watermelon Soft Chews (Hybrid) 10ct" at bounding box center [740, 154] width 107 height 21
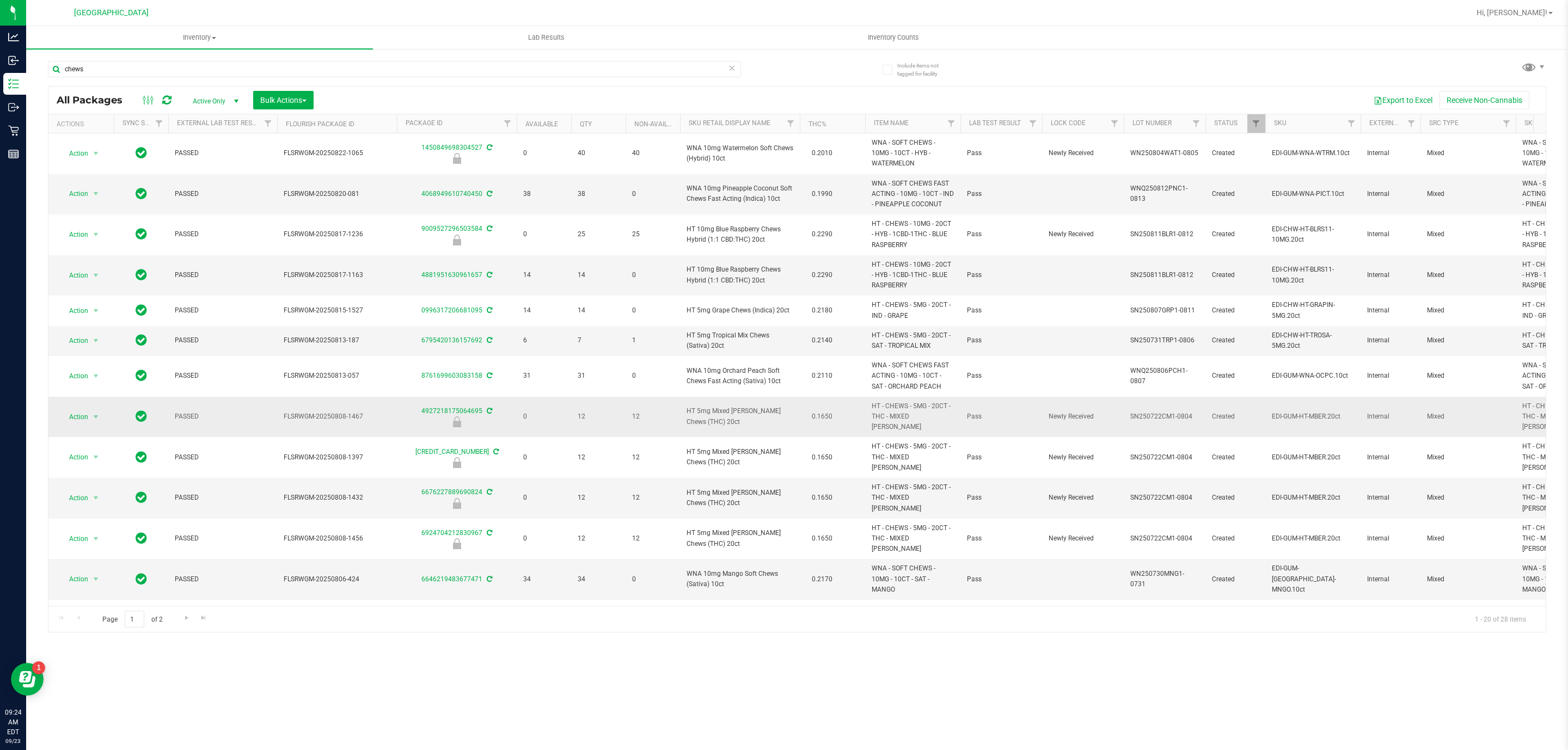
drag, startPoint x: 747, startPoint y: 152, endPoint x: 619, endPoint y: 416, distance: 293.4
click at [619, 416] on span "12" at bounding box center [598, 416] width 41 height 10
click at [439, 85] on div "chews" at bounding box center [394, 73] width 693 height 25
click at [451, 71] on input "chews" at bounding box center [394, 69] width 693 height 16
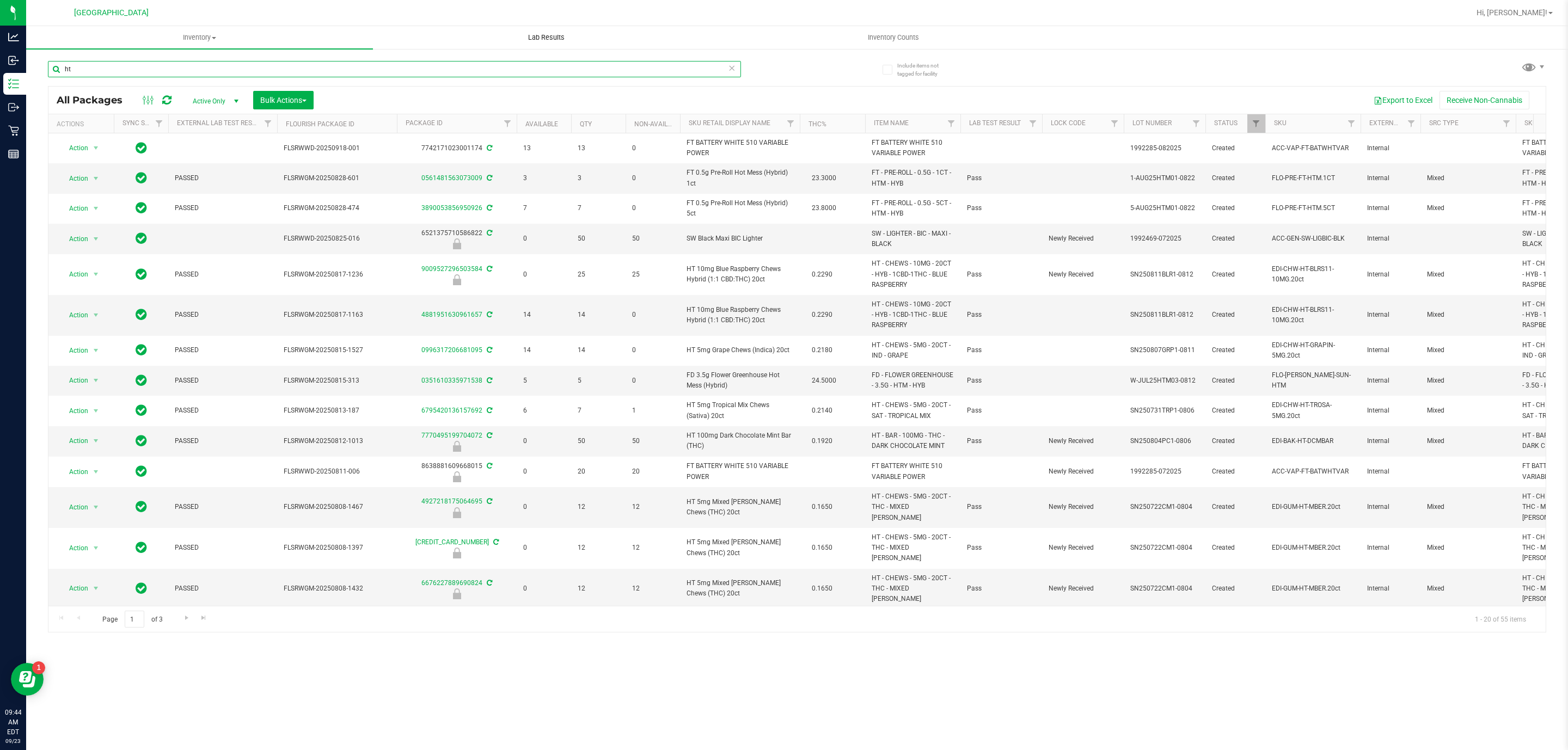
type input "h"
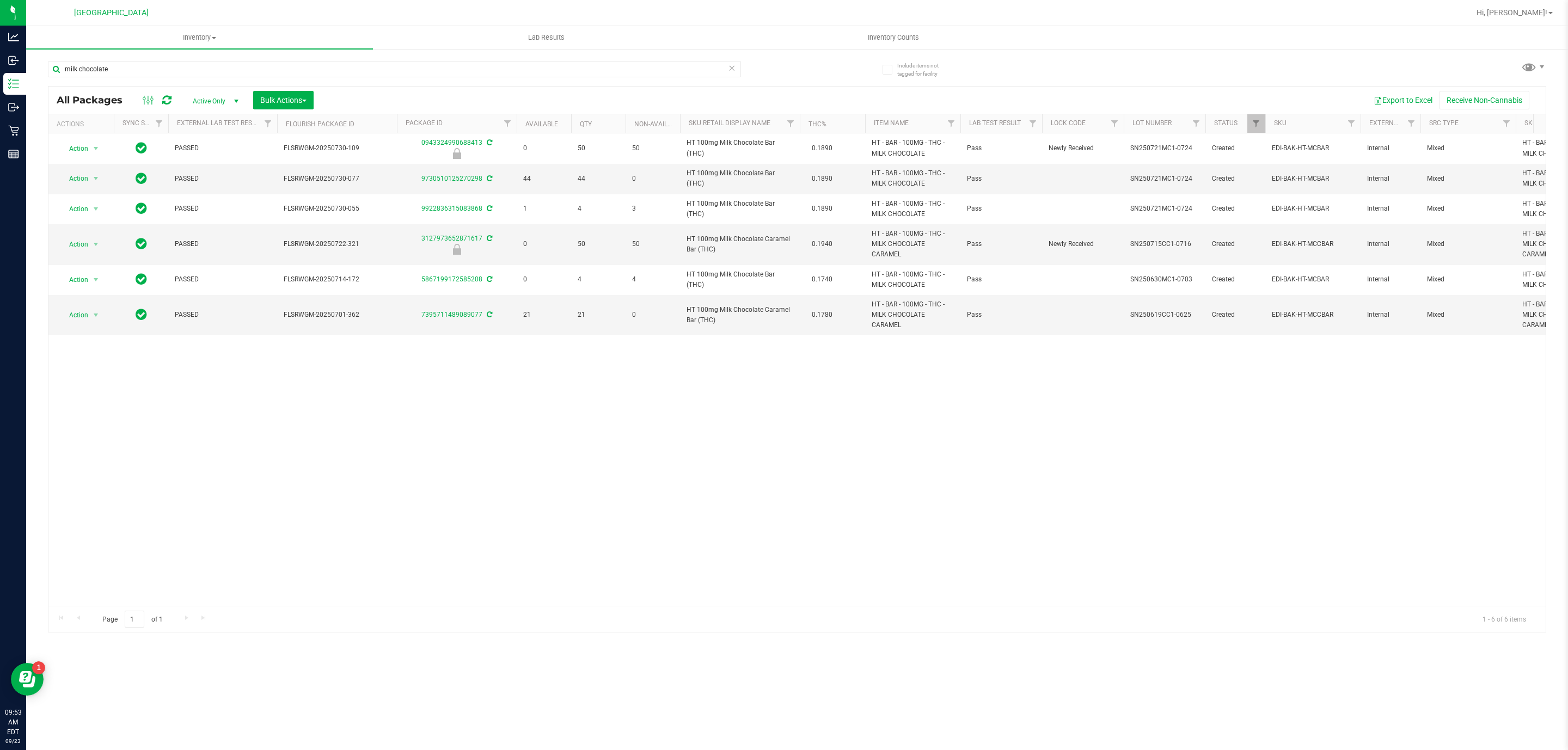
click at [523, 57] on div "milk chocolate" at bounding box center [422, 69] width 749 height 35
click at [522, 74] on input "milk chocolate" at bounding box center [394, 69] width 693 height 16
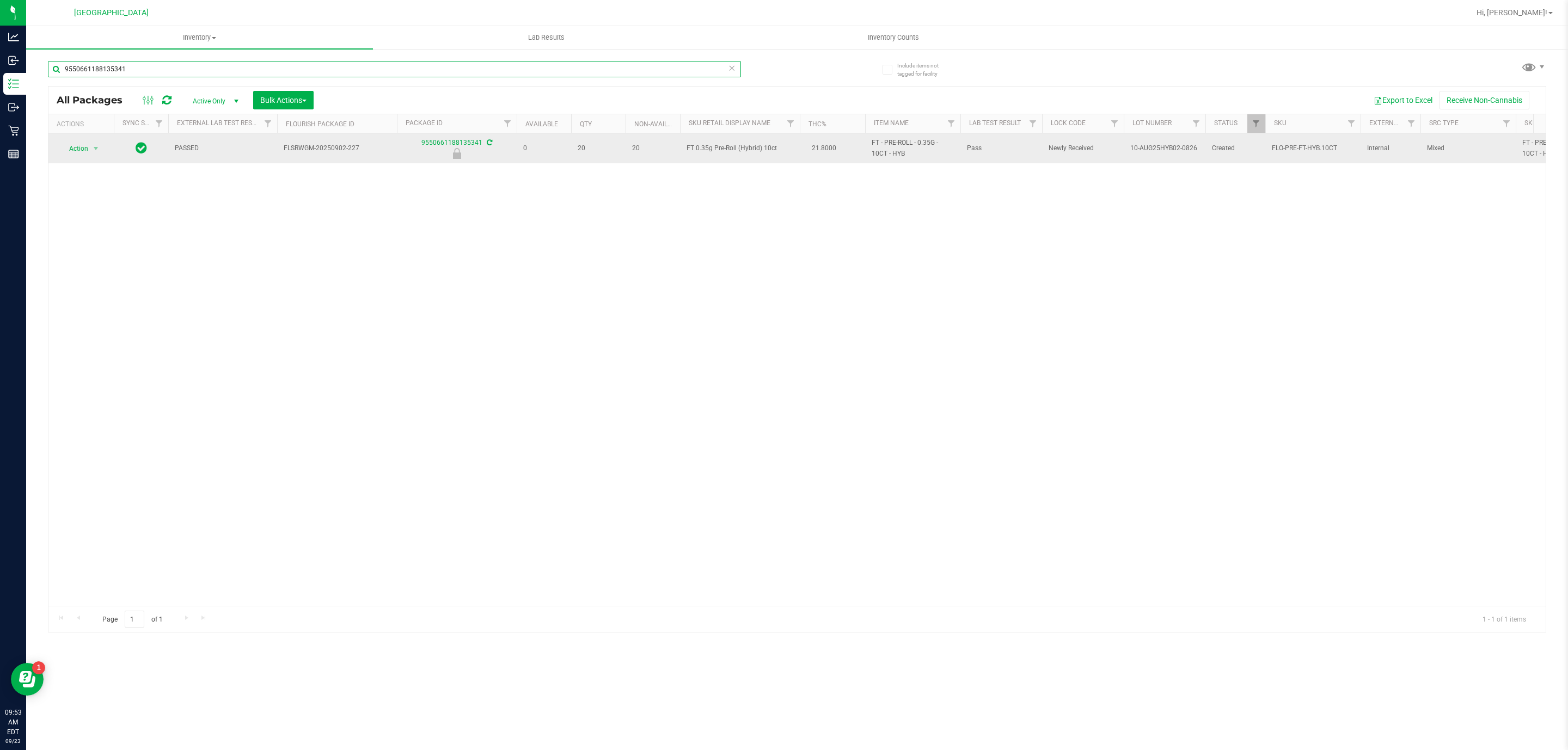
type input "9550661188135341"
click at [100, 140] on td "Action Action Edit attributes Global inventory Locate package Package audit log…" at bounding box center [81, 148] width 66 height 30
click at [92, 146] on span "select" at bounding box center [95, 148] width 9 height 9
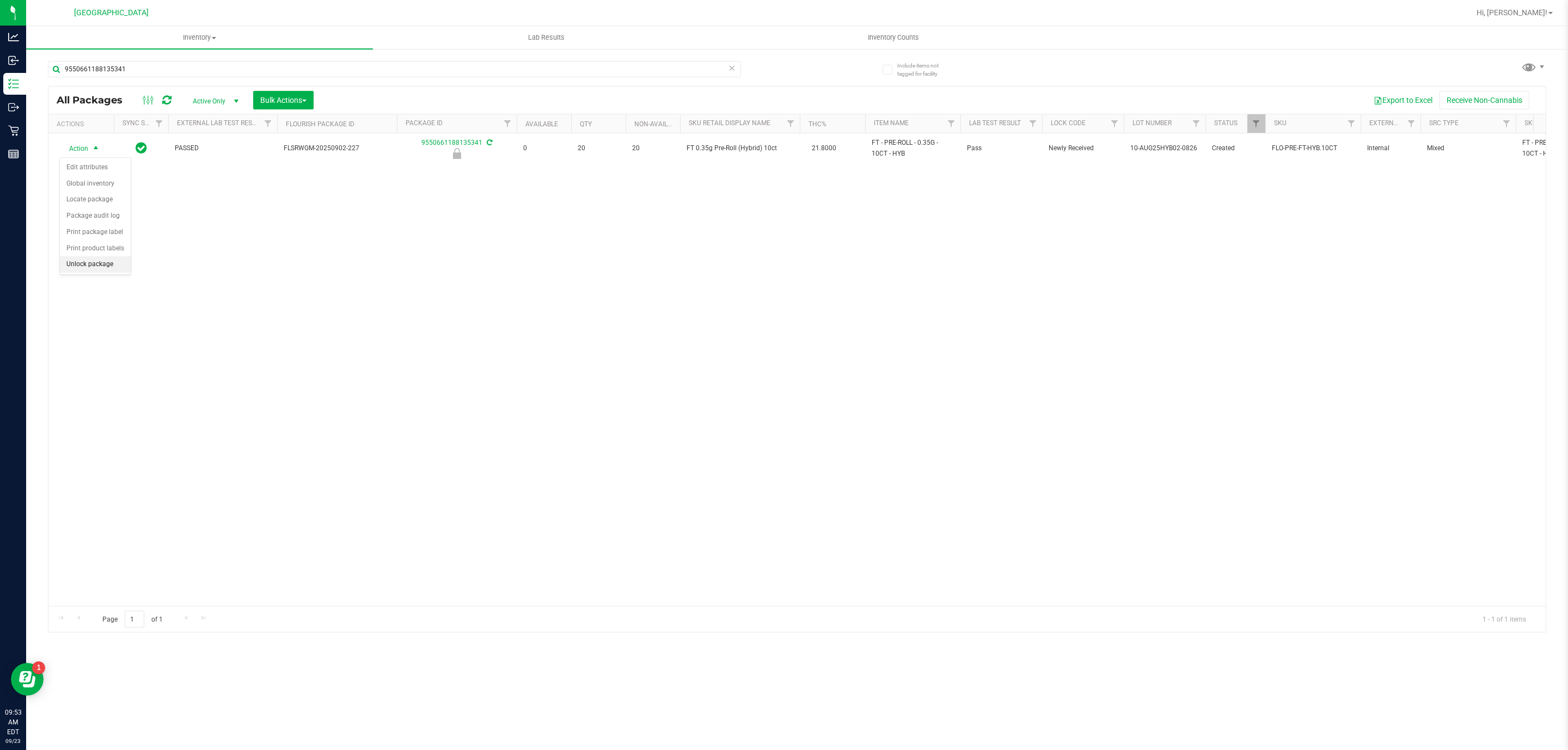
click at [121, 268] on li "Unlock package" at bounding box center [95, 264] width 71 height 16
click at [738, 149] on span "FT 0.35g Pre-Roll (Hybrid) 10ct" at bounding box center [740, 148] width 107 height 10
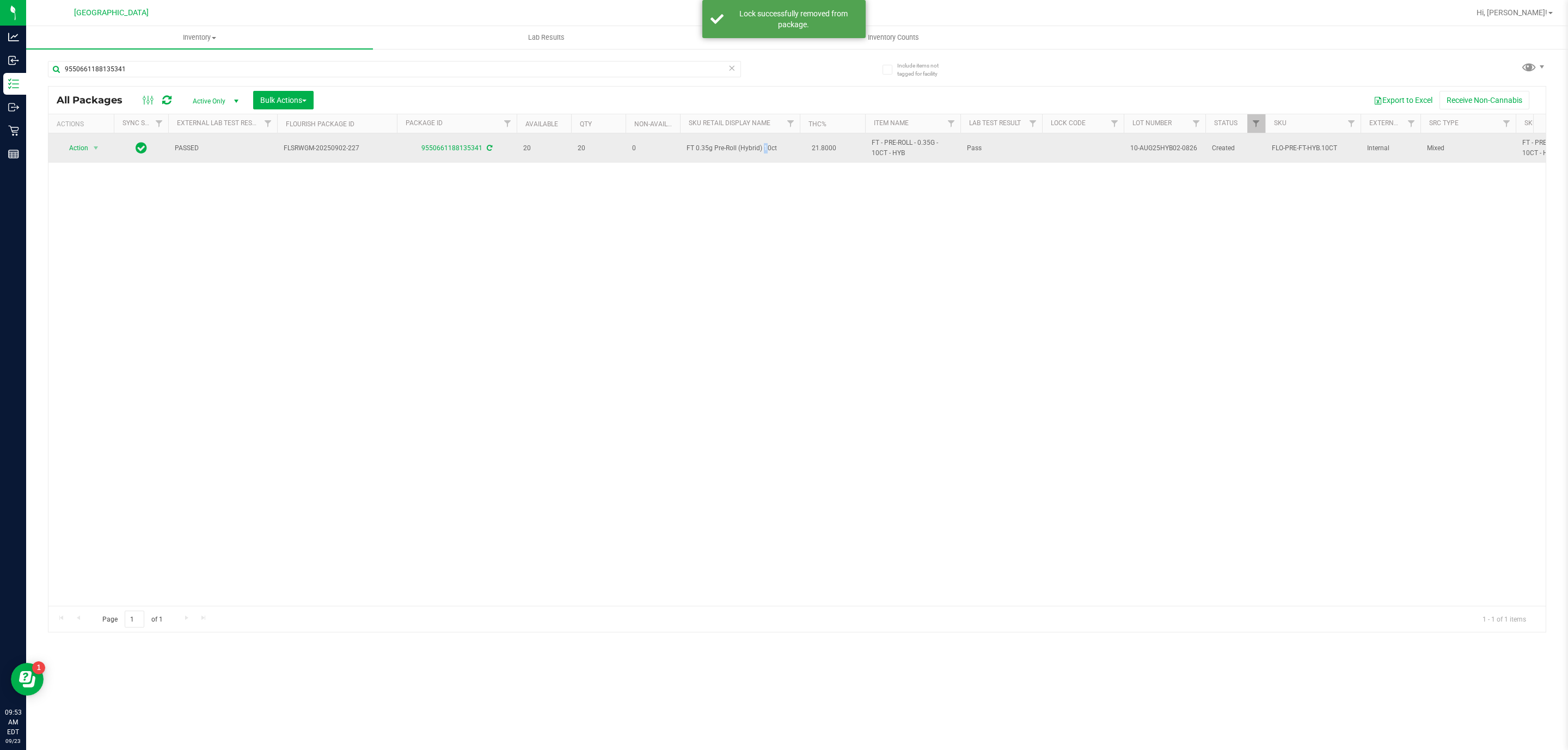
click at [737, 149] on span "FT 0.35g Pre-Roll (Hybrid) 10ct" at bounding box center [740, 148] width 107 height 10
click at [737, 150] on span "FT 0.35g Pre-Roll (Hybrid) 10ct" at bounding box center [740, 148] width 107 height 10
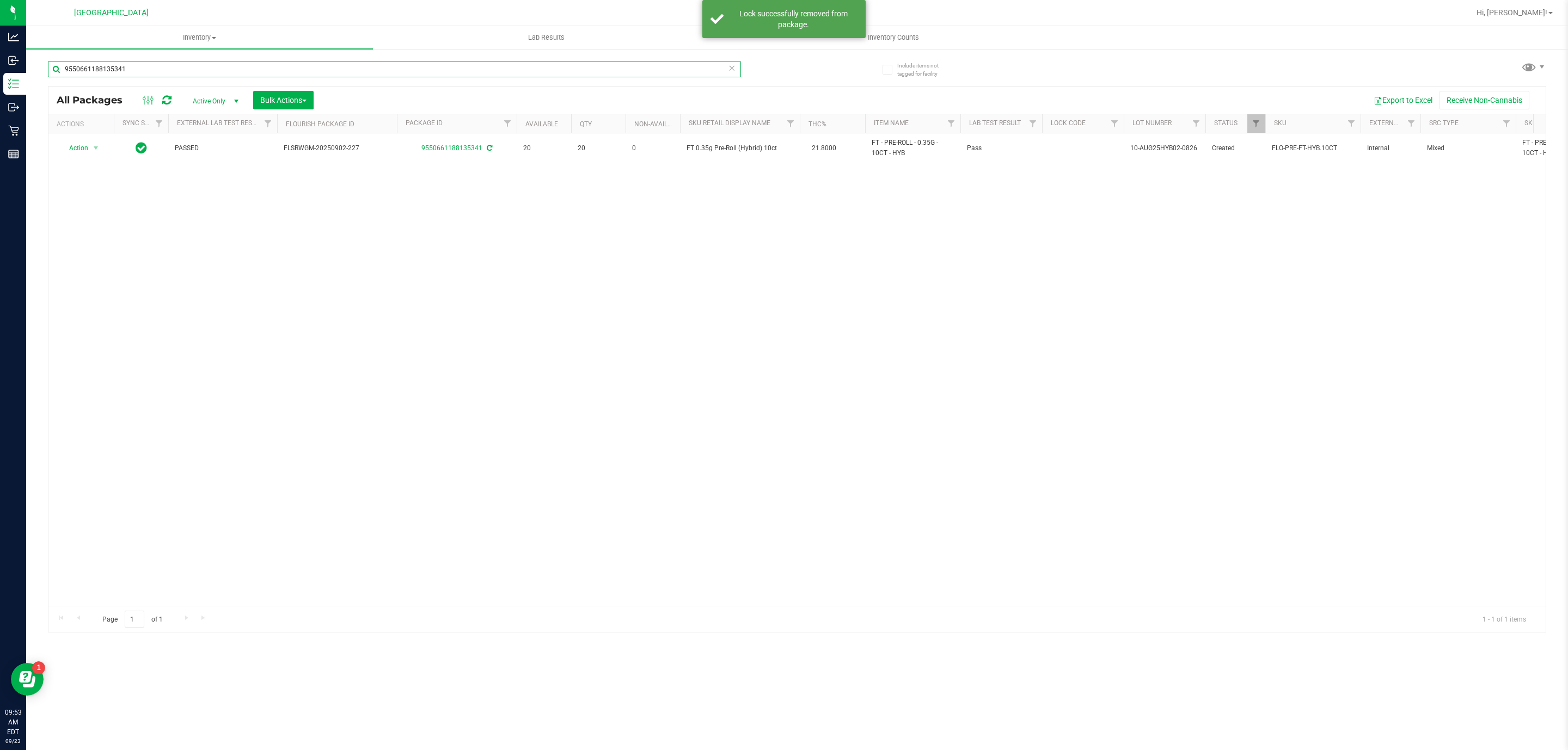
click at [635, 72] on input "9550661188135341" at bounding box center [394, 69] width 693 height 16
paste input "FT 0.35g Pre-Roll (Hybrid) 10ct"
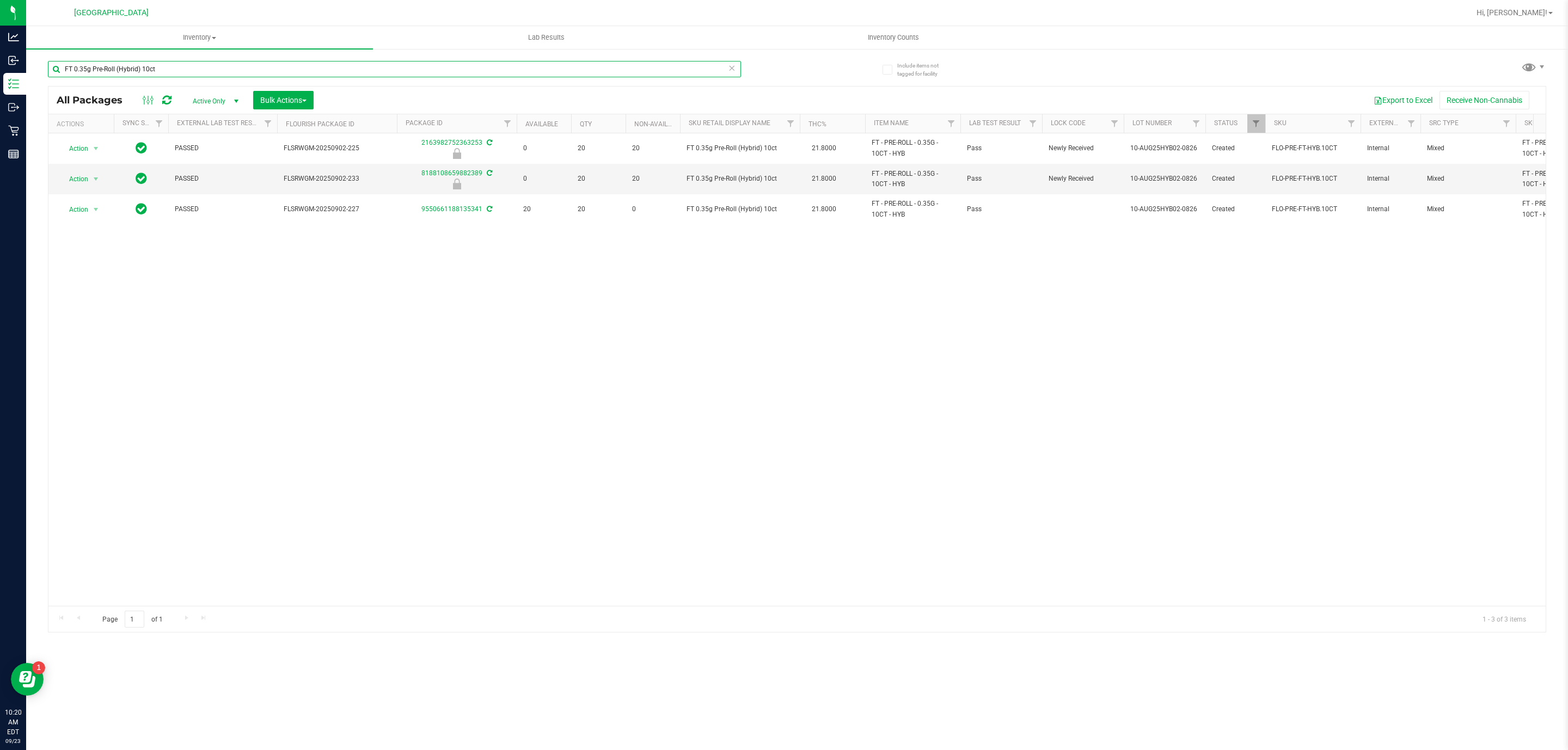
click at [396, 65] on input "FT 0.35g Pre-Roll (Hybrid) 10ct" at bounding box center [394, 69] width 693 height 16
click at [396, 68] on input "FT 0.35g Pre-Roll (Hybrid) 10ct" at bounding box center [394, 69] width 693 height 16
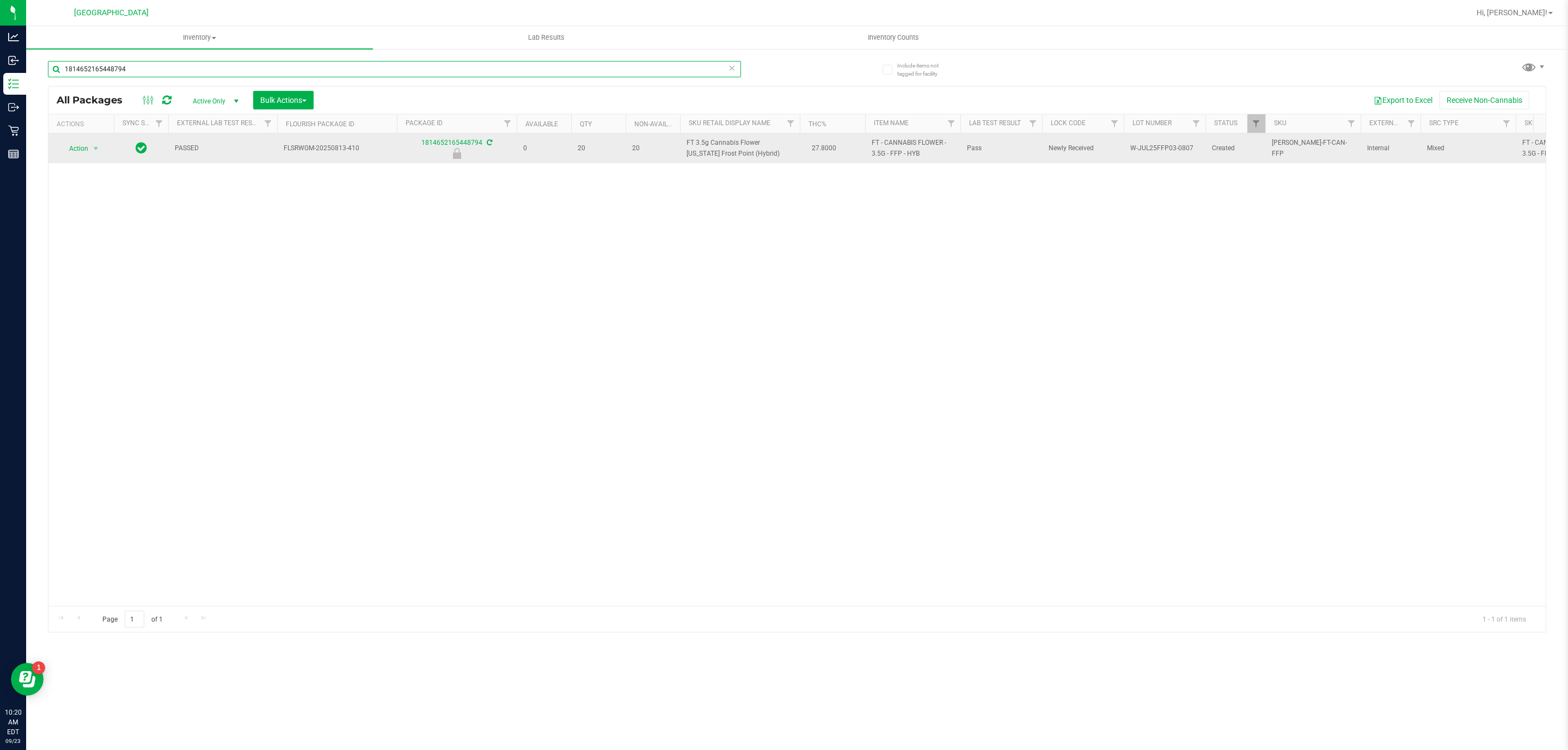
type input "1814652165448794"
click at [87, 147] on span "Action" at bounding box center [74, 149] width 30 height 16
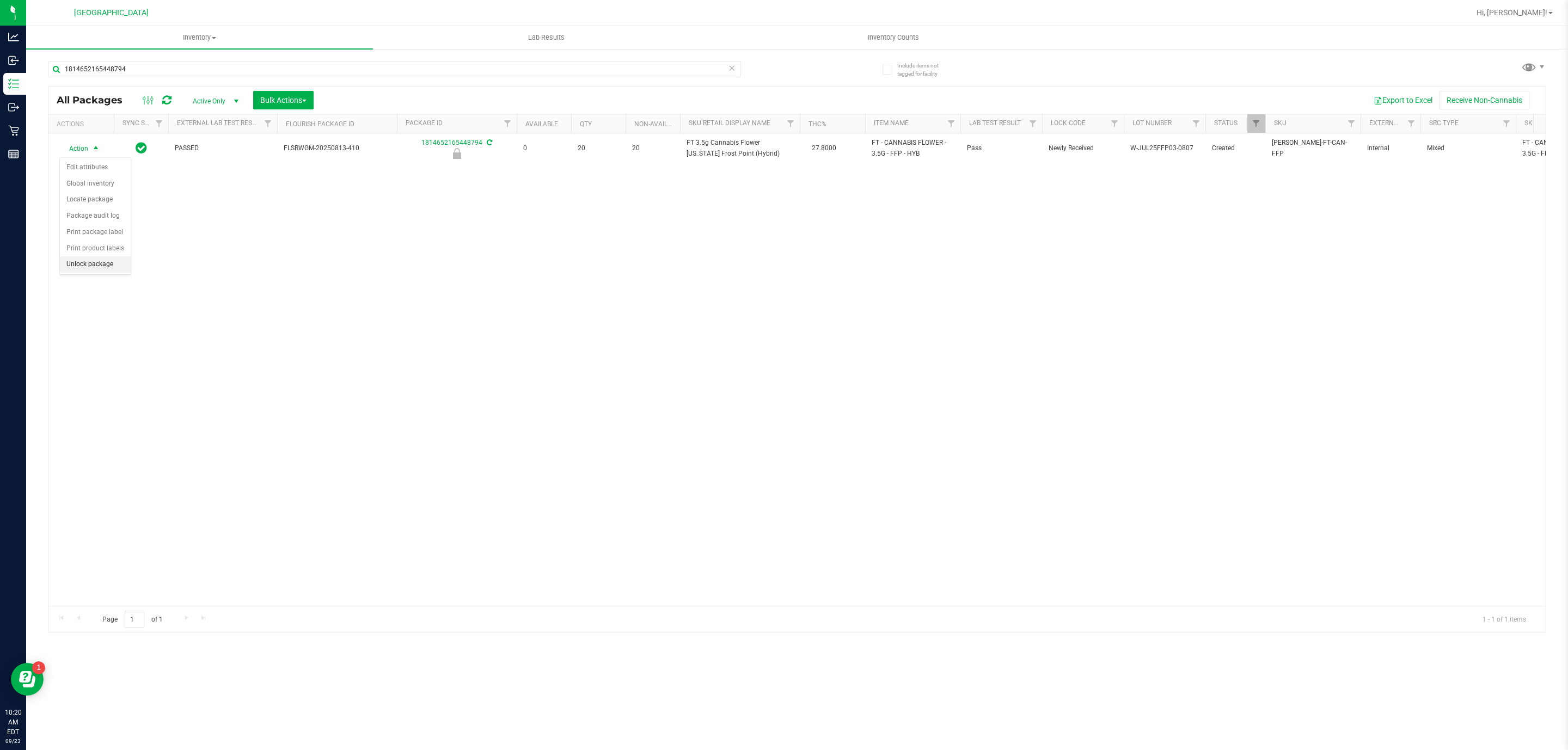
click at [98, 270] on li "Unlock package" at bounding box center [95, 264] width 71 height 16
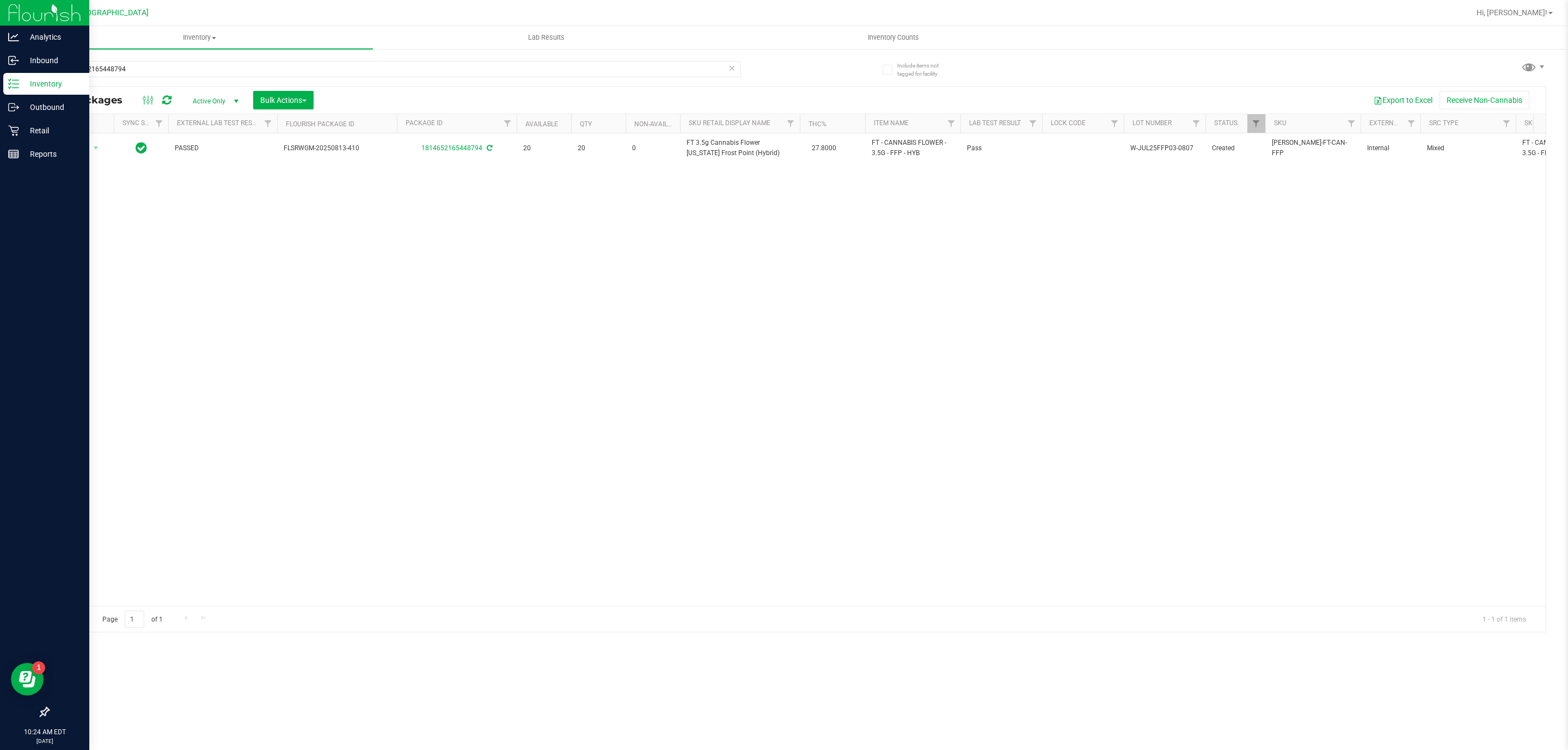
click at [30, 80] on p "Inventory" at bounding box center [51, 83] width 66 height 13
click at [41, 122] on div "Retail" at bounding box center [46, 131] width 86 height 22
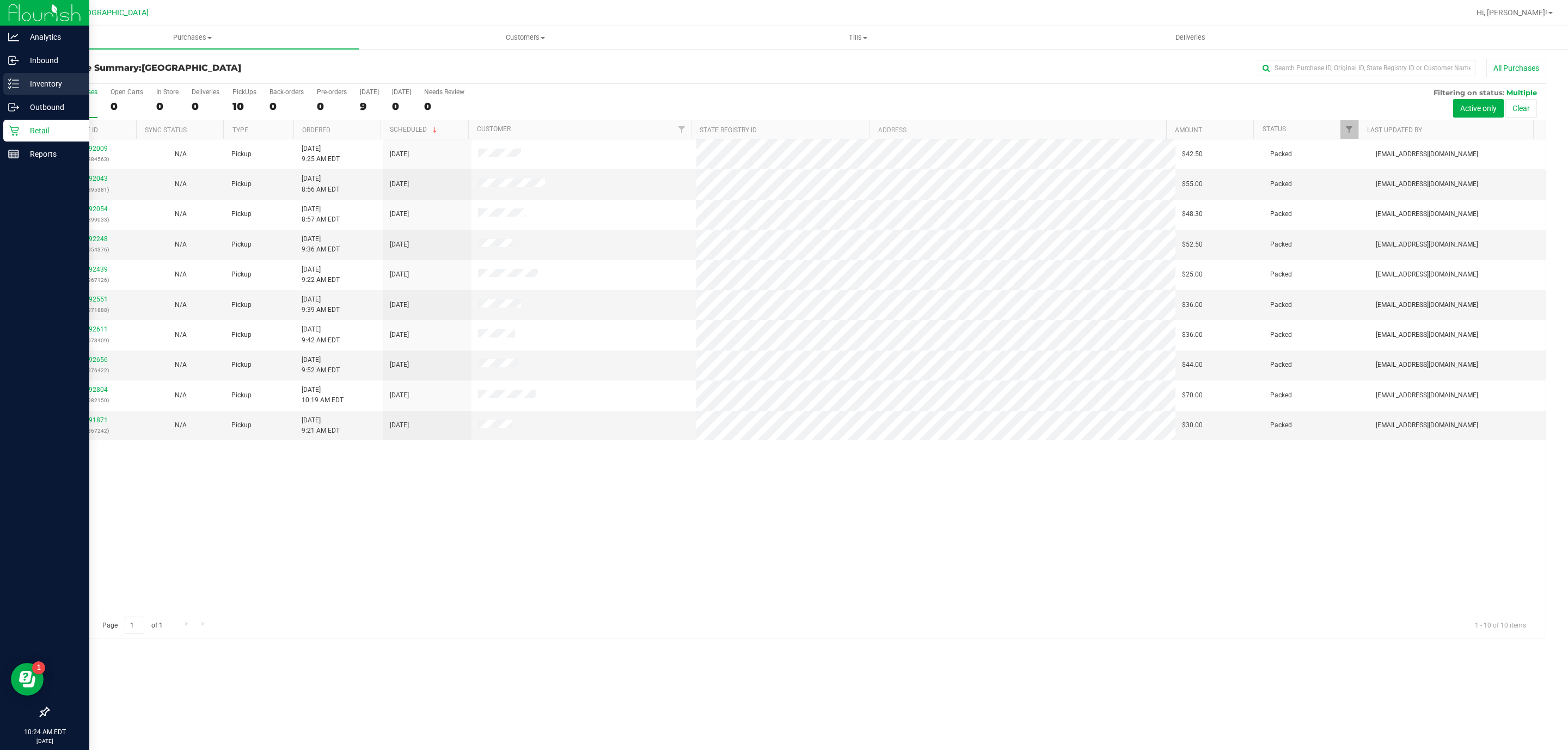
click at [44, 79] on p "Inventory" at bounding box center [51, 83] width 66 height 13
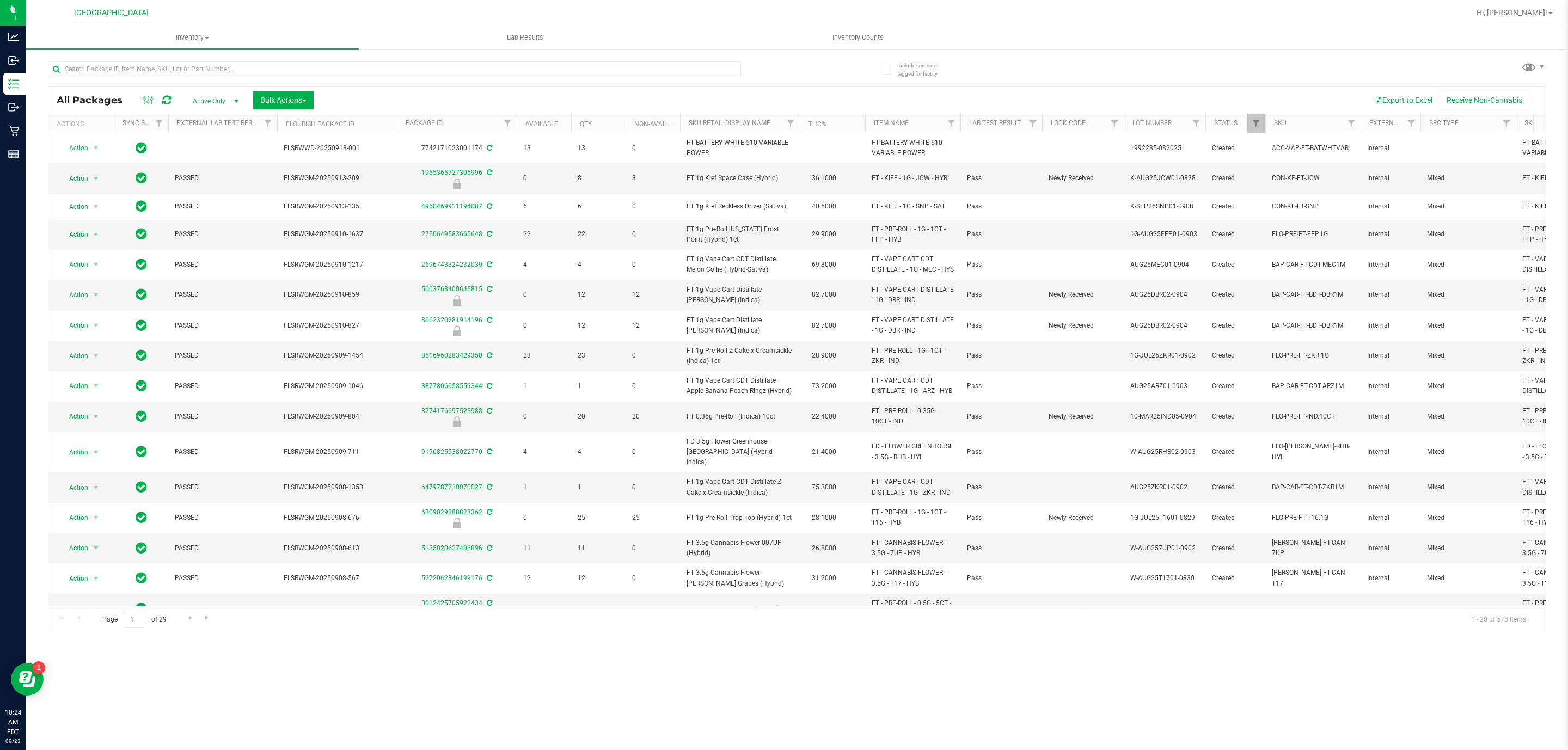
click at [929, 123] on th "Item Name" at bounding box center [913, 124] width 95 height 19
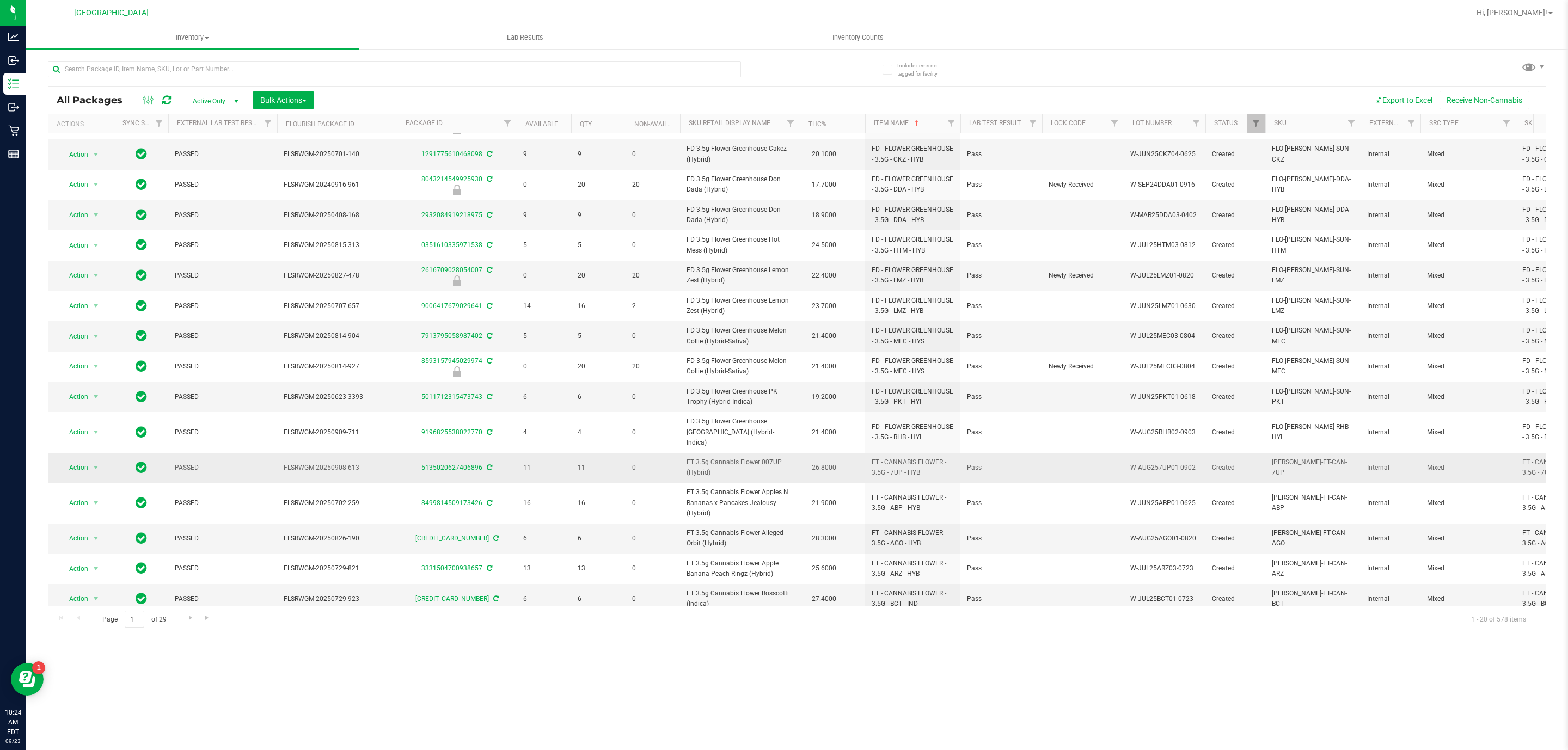
scroll to position [155, 0]
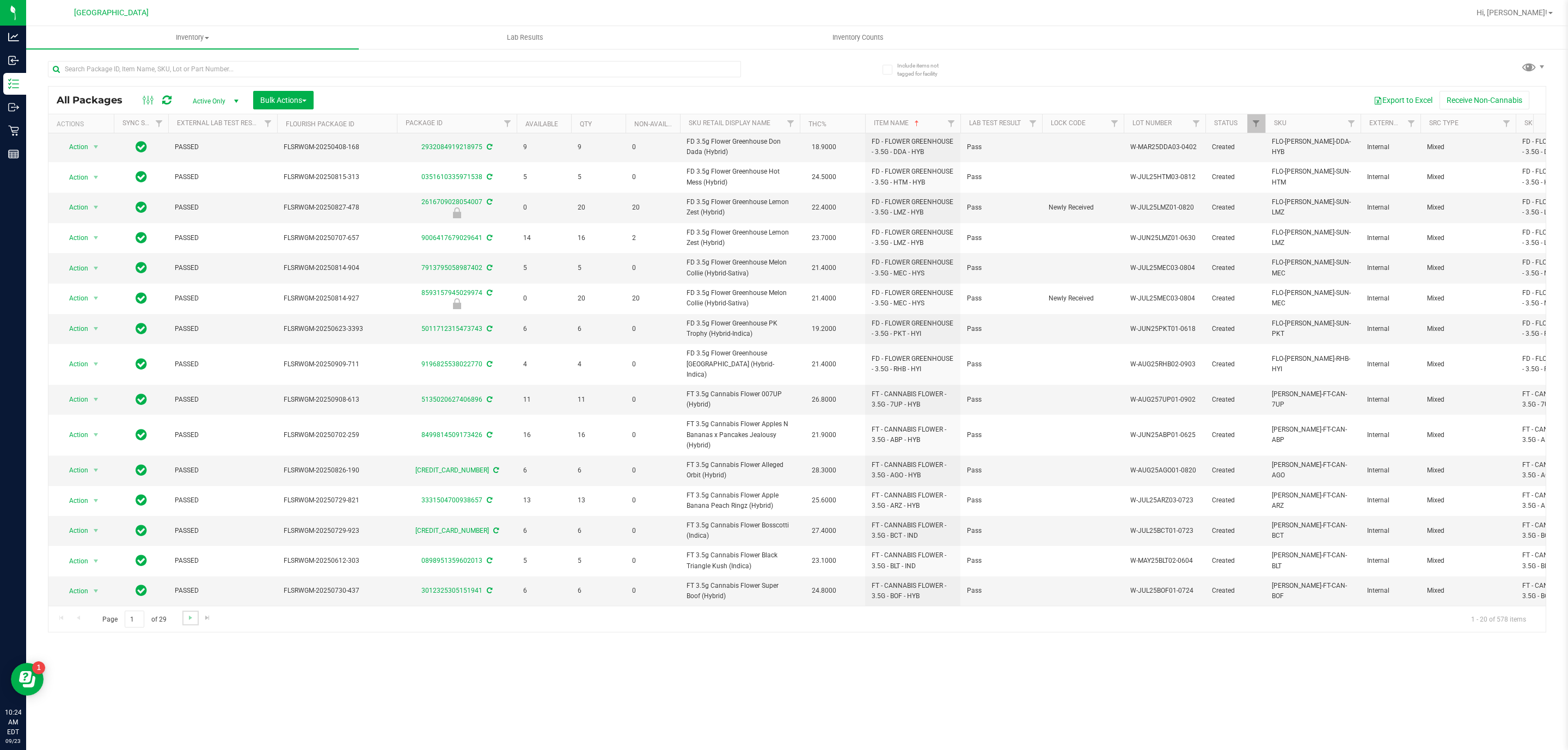
click at [185, 614] on link "Go to the next page" at bounding box center [190, 617] width 16 height 15
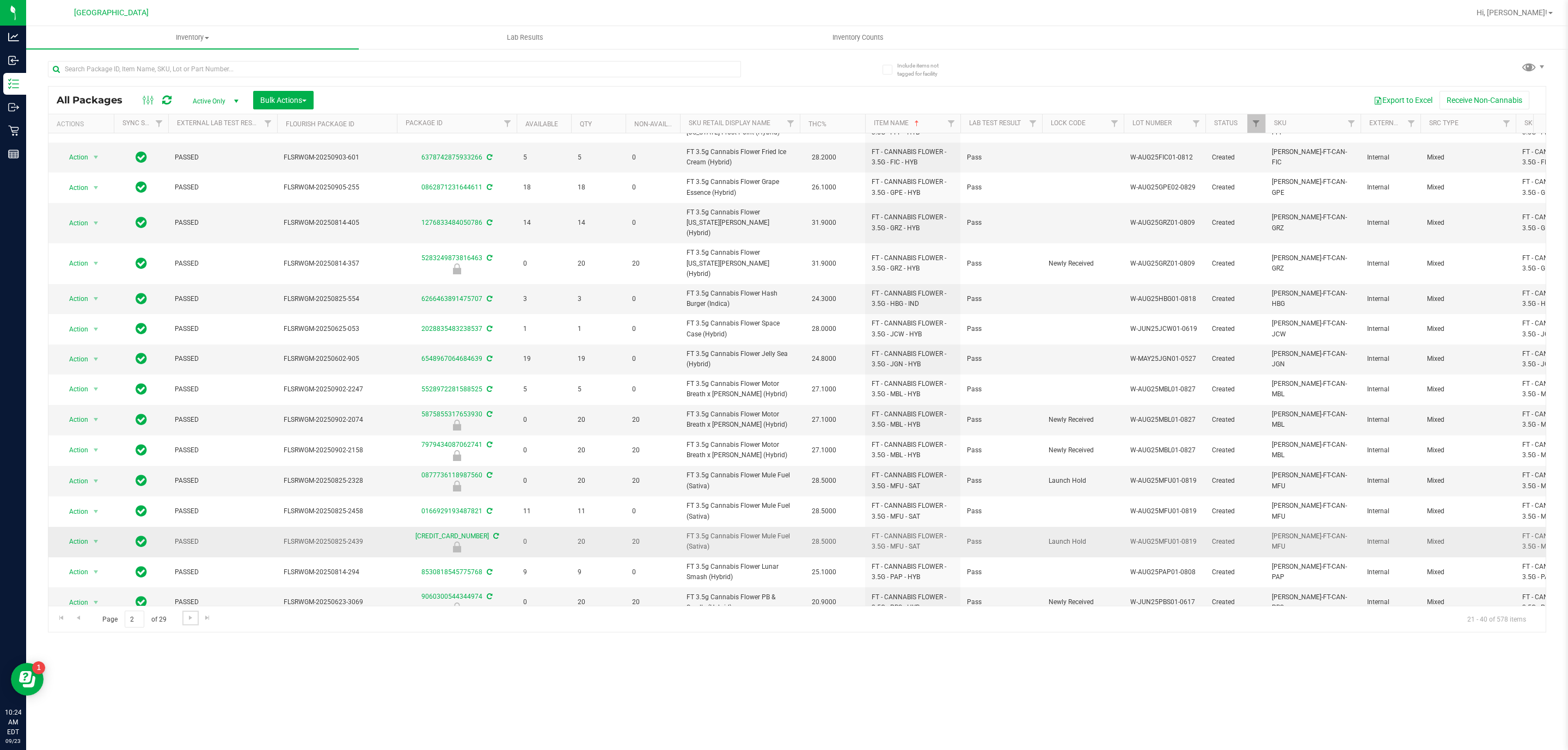
scroll to position [150, 0]
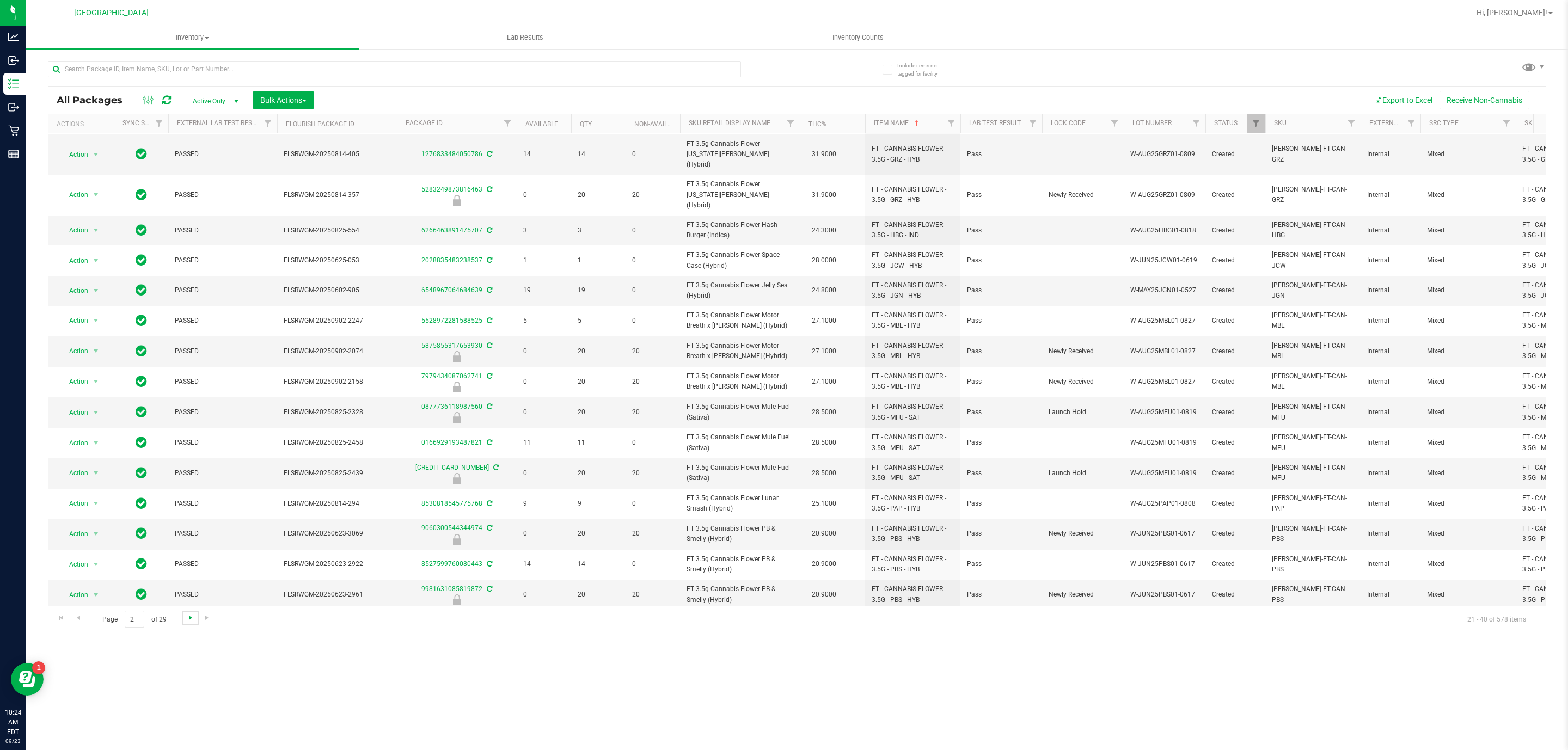
click at [186, 617] on span "Go to the next page" at bounding box center [190, 617] width 9 height 9
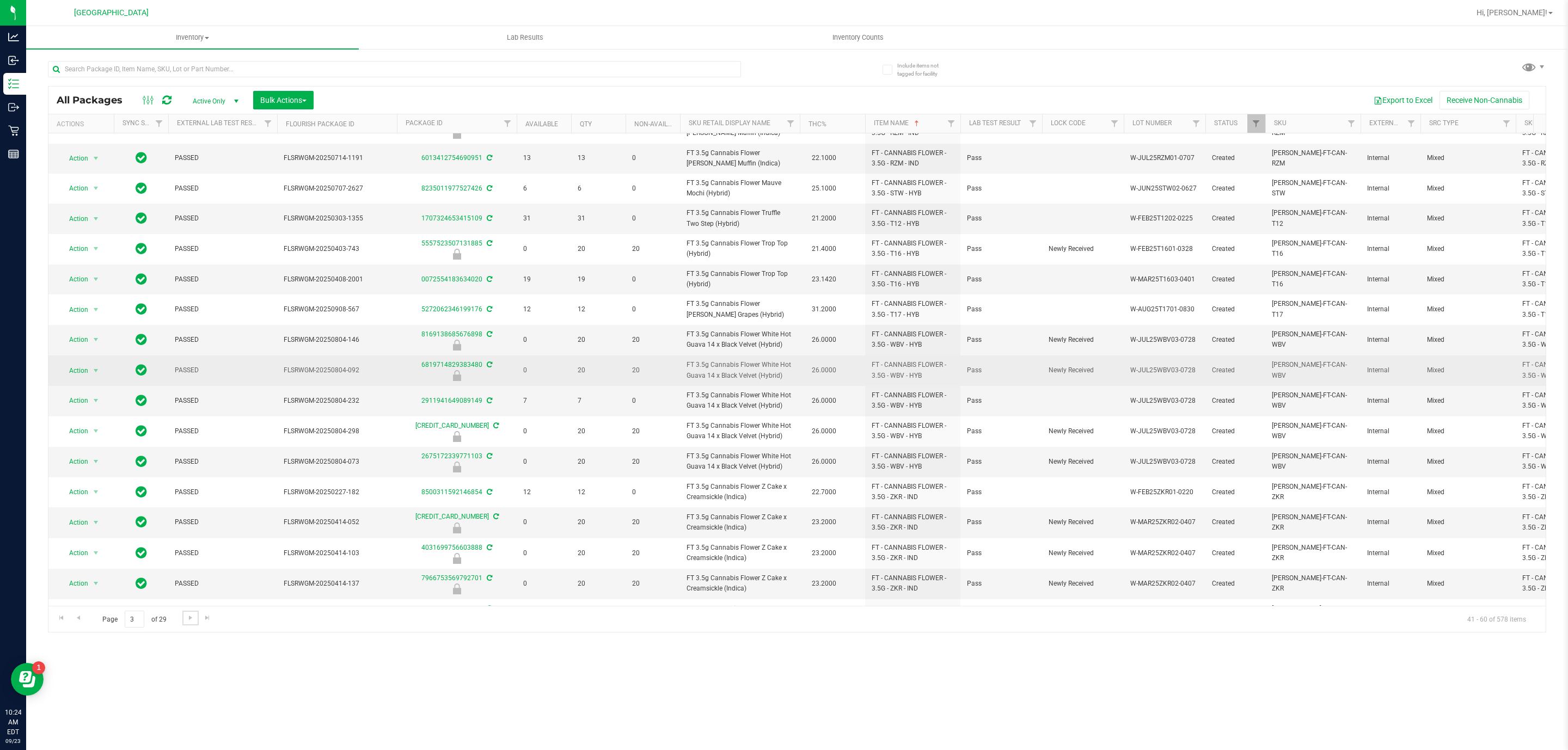
scroll to position [152, 0]
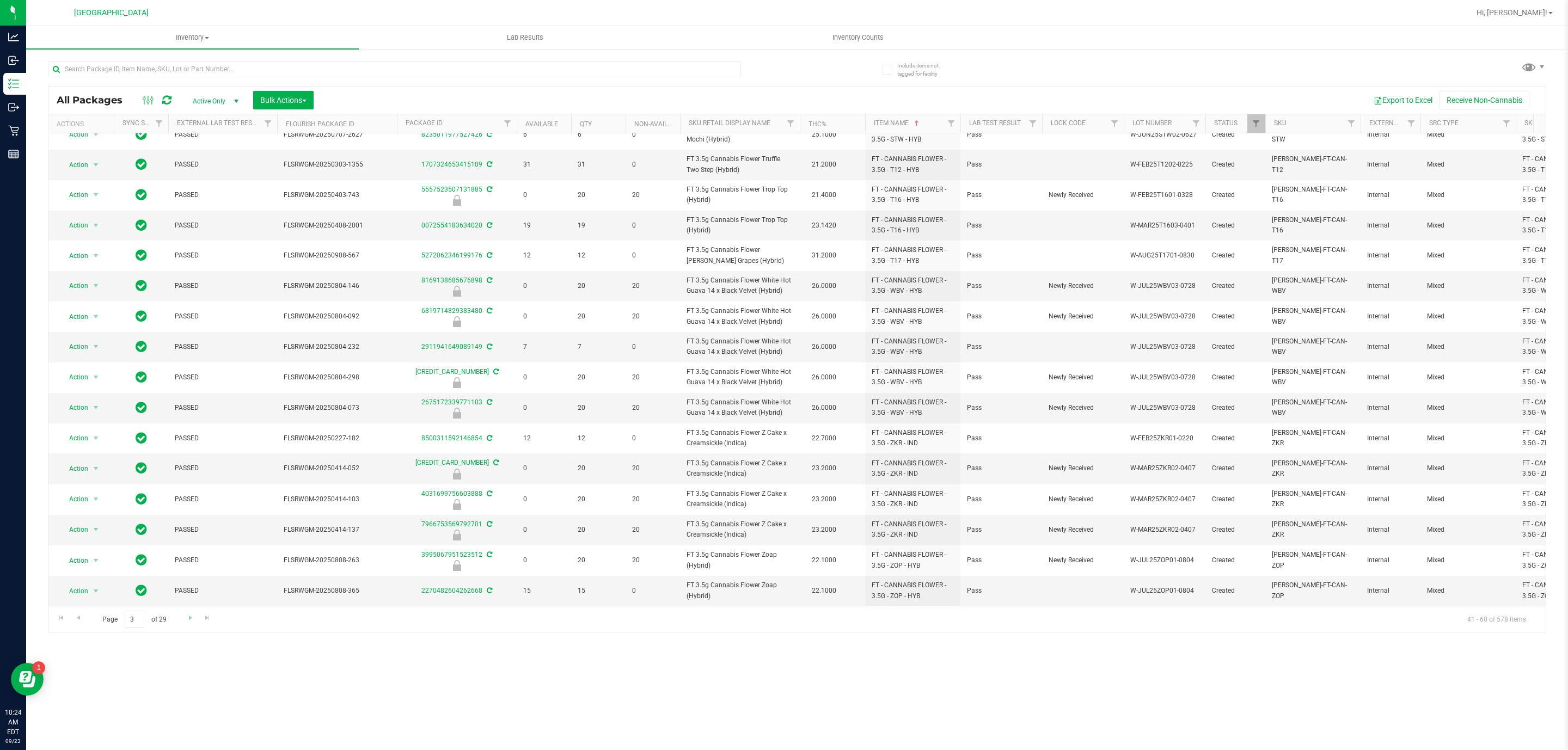
click at [182, 621] on div "Page 3 of 29 41 - 60 of 578 items" at bounding box center [796, 619] width 1497 height 27
click at [186, 619] on span "Go to the next page" at bounding box center [190, 617] width 9 height 9
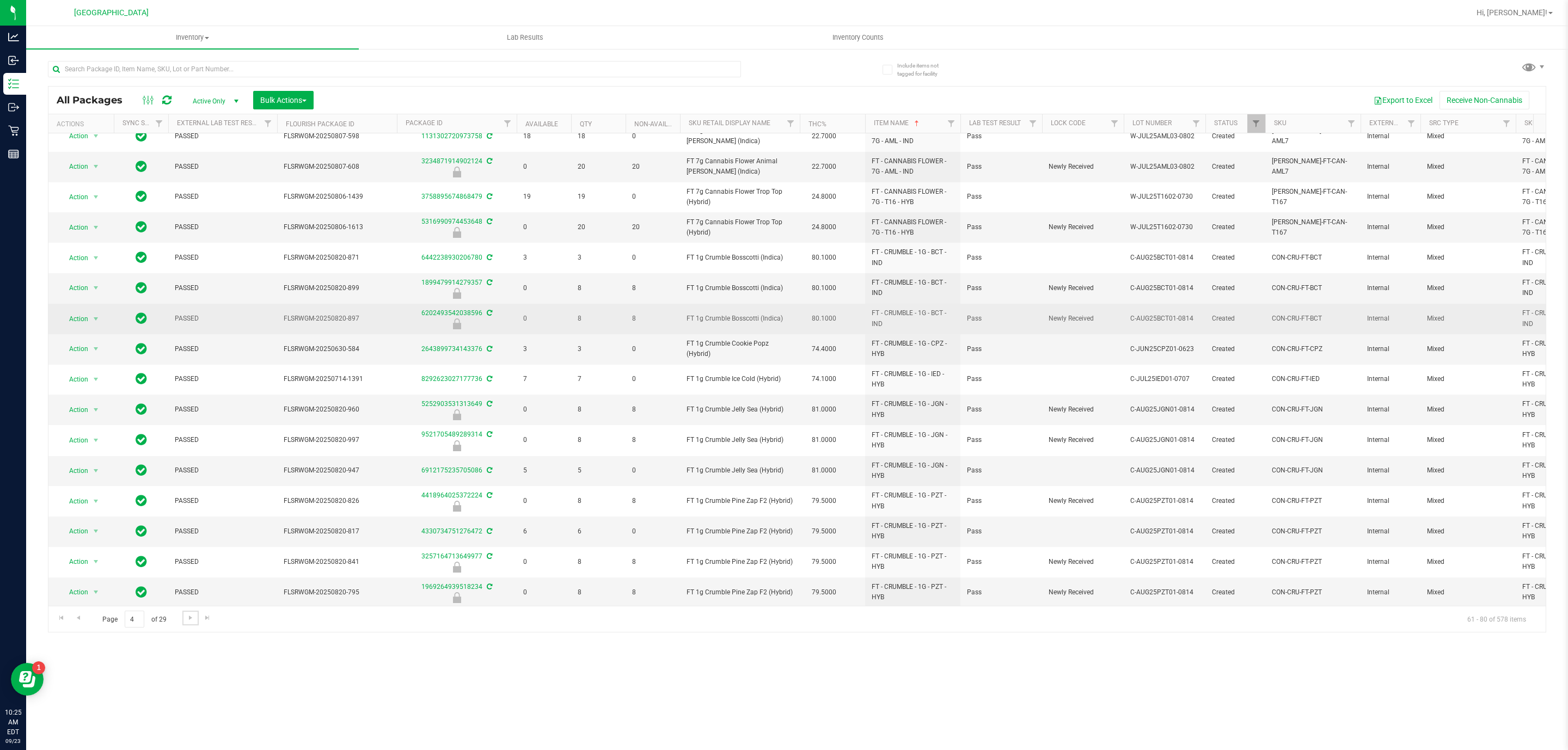
scroll to position [182, 0]
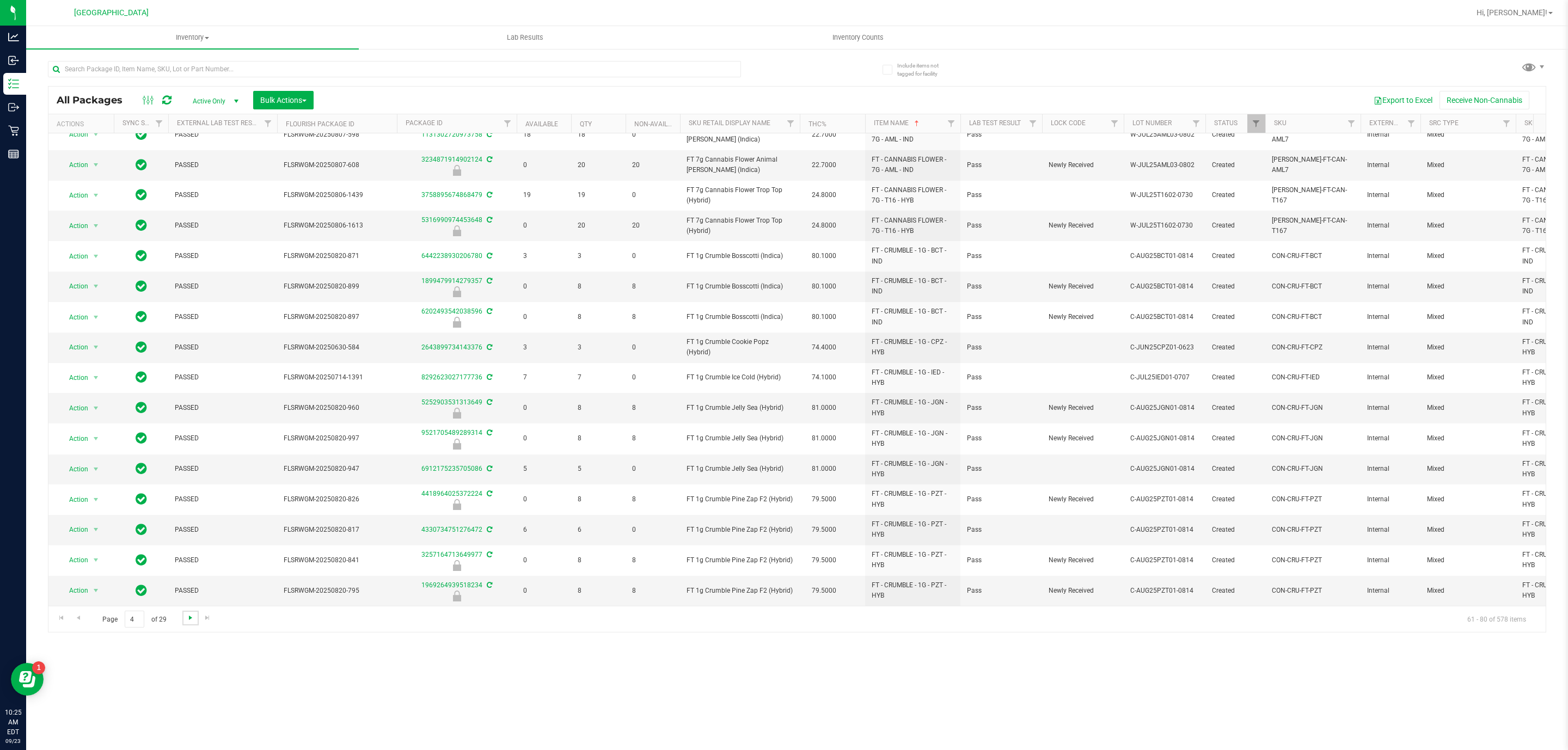
click at [188, 617] on span "Go to the next page" at bounding box center [190, 617] width 9 height 9
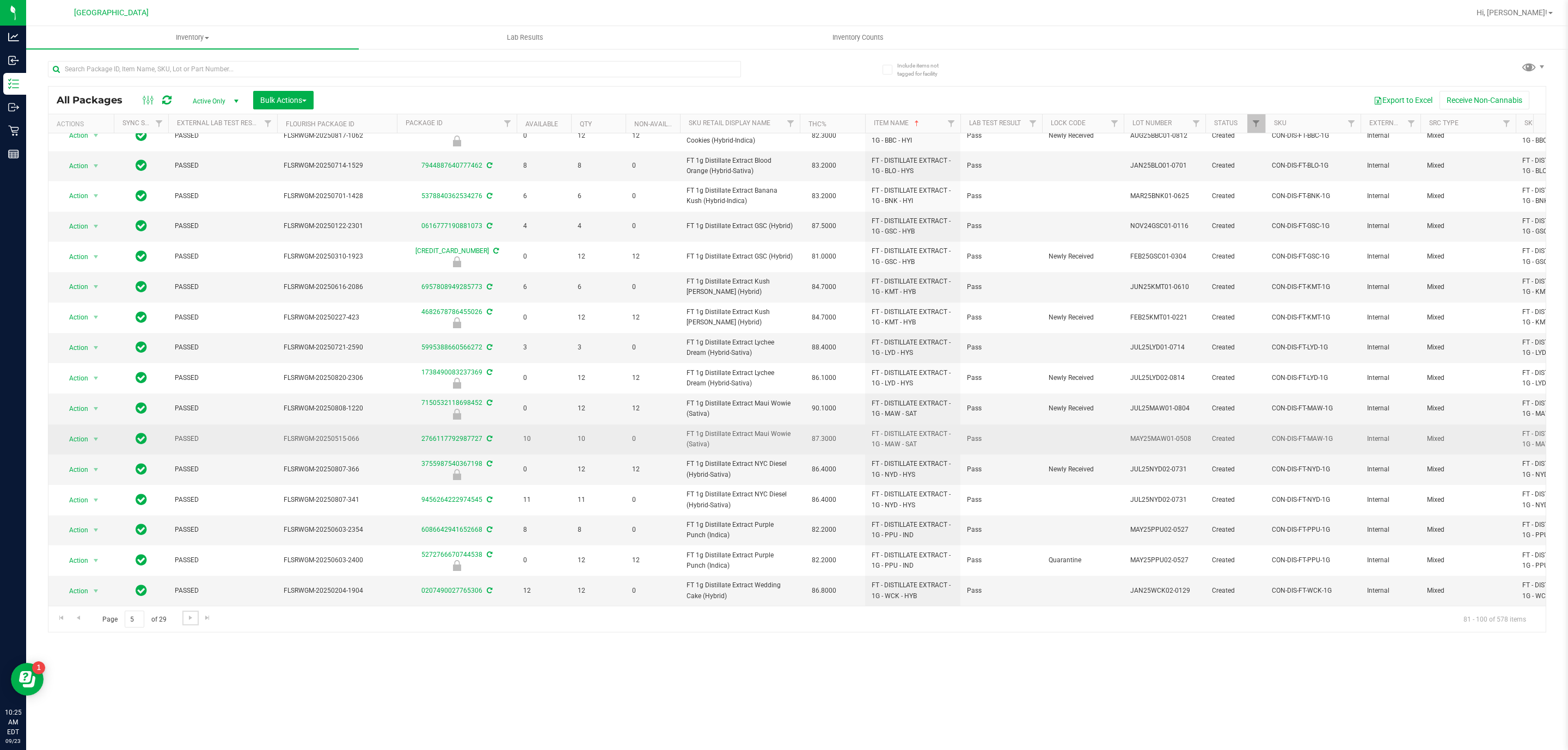
scroll to position [149, 0]
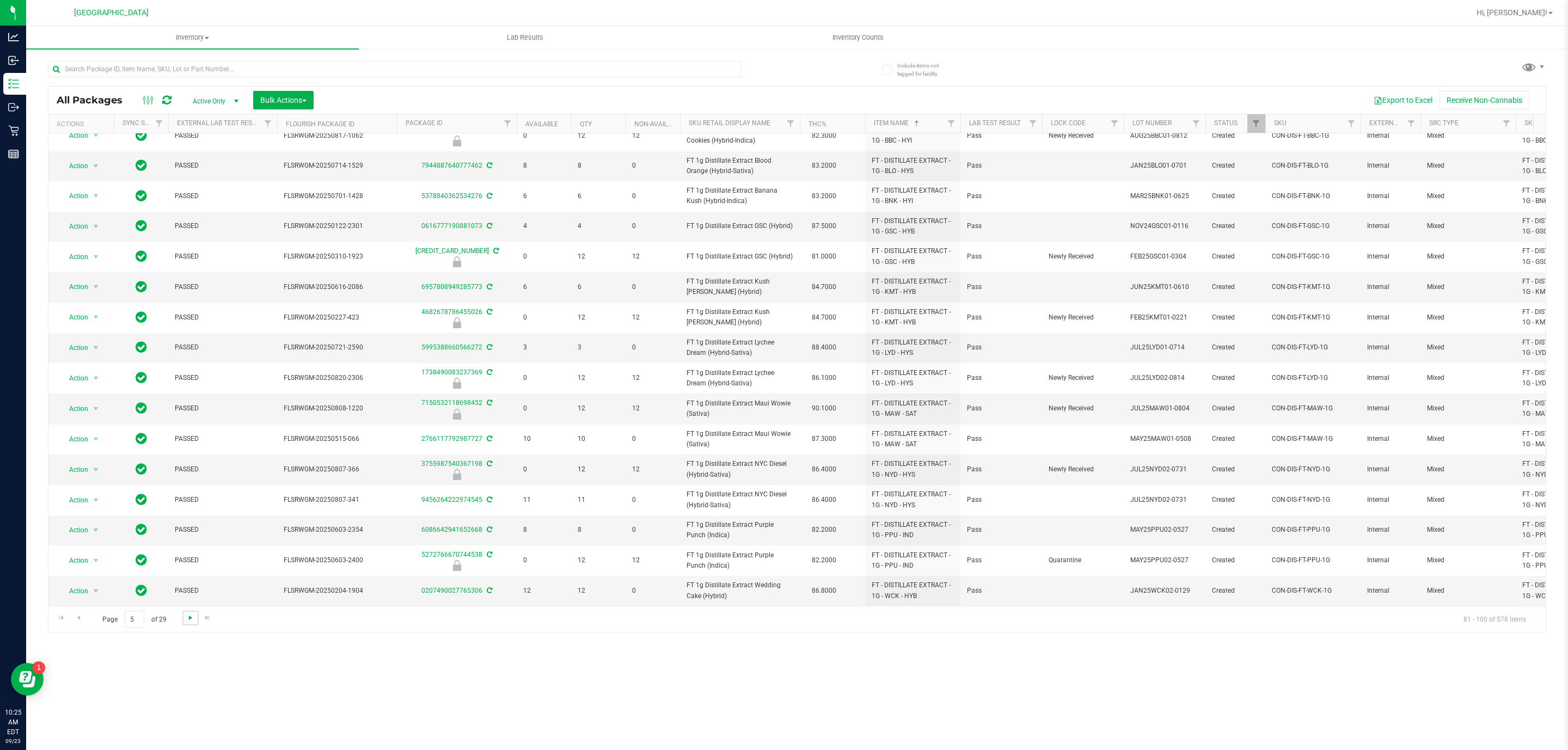
click at [191, 621] on span "Go to the next page" at bounding box center [190, 617] width 9 height 9
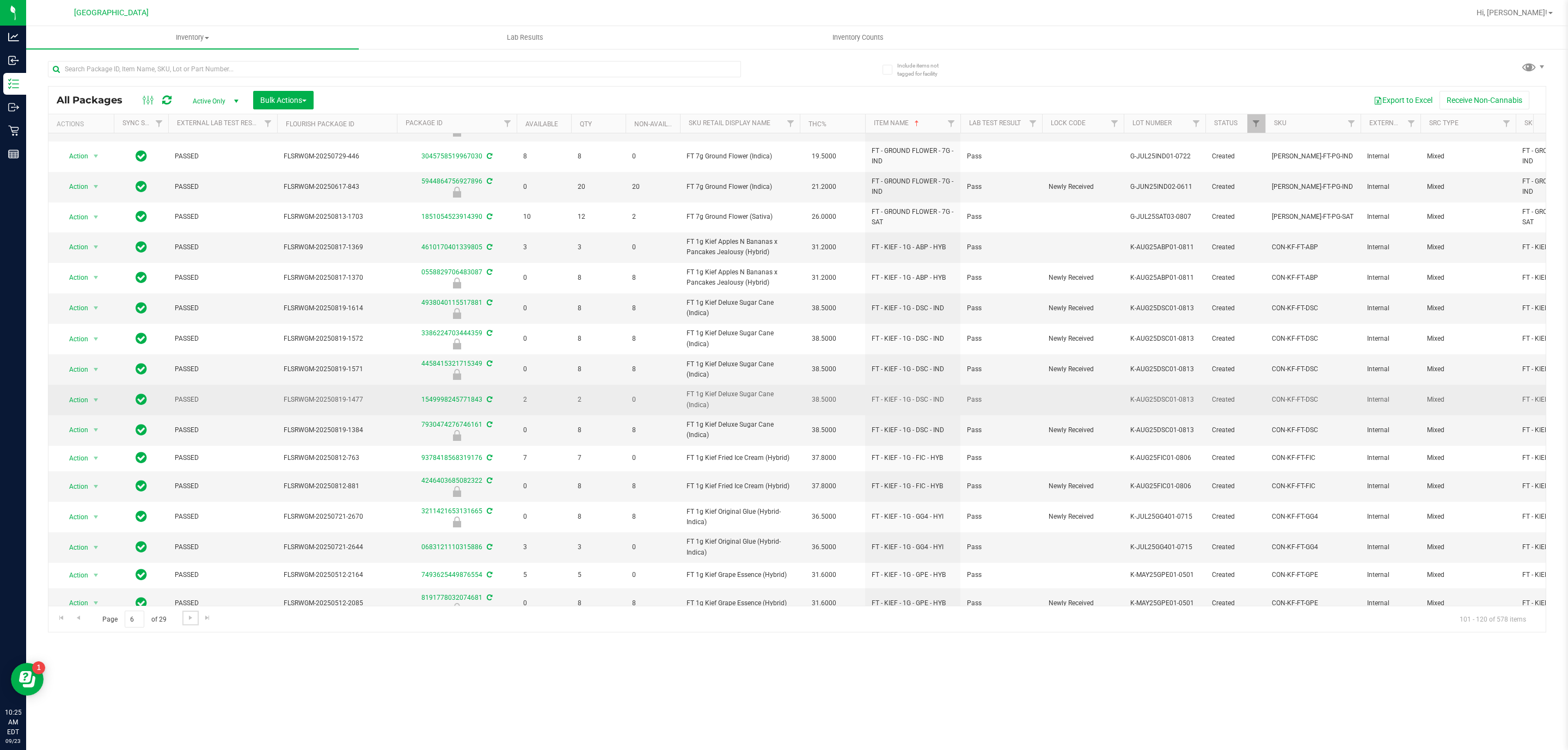
scroll to position [143, 0]
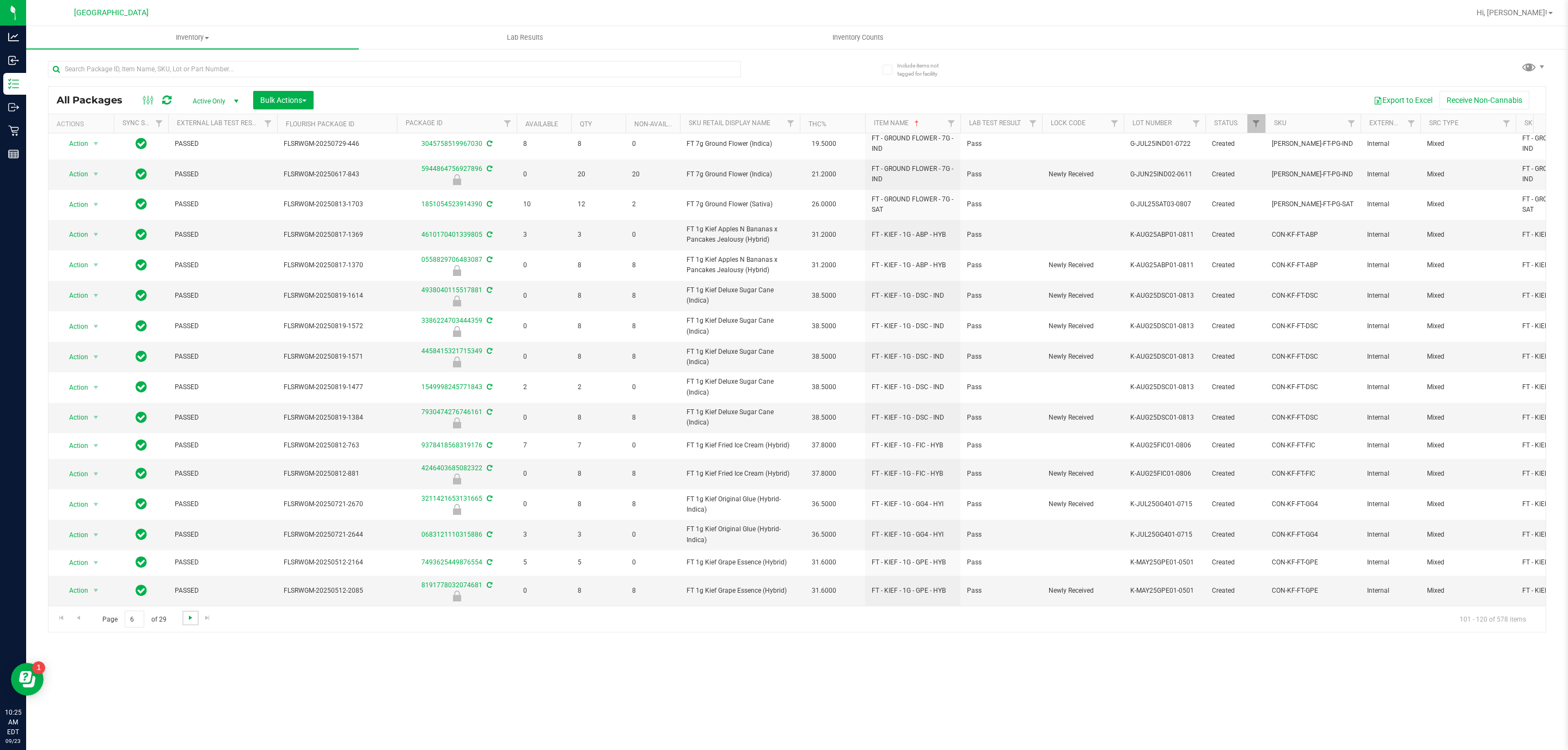
click at [188, 622] on span "Go to the next page" at bounding box center [190, 617] width 9 height 9
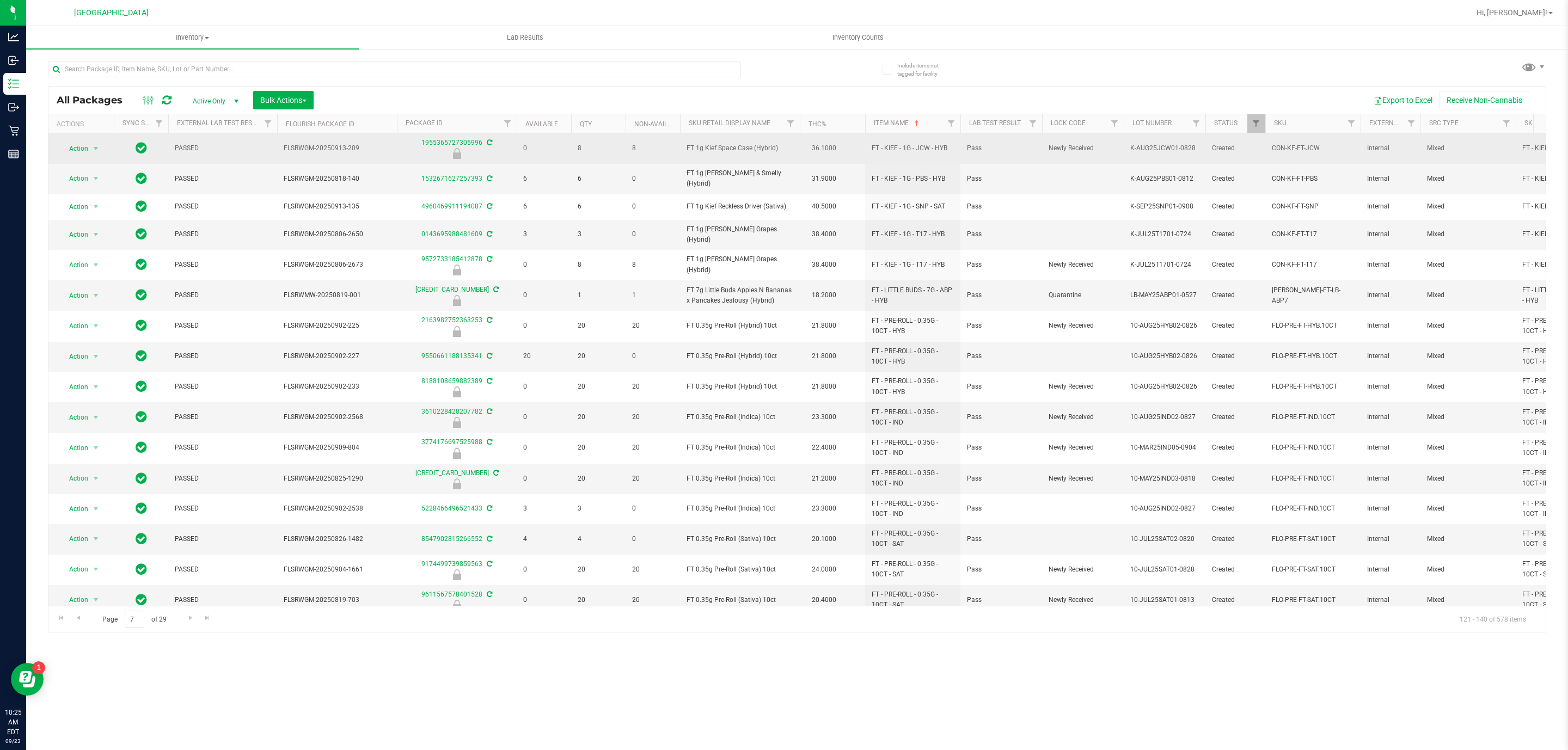
click at [733, 147] on span "FT 1g Kief Space Case (Hybrid)" at bounding box center [740, 148] width 107 height 10
click at [733, 147] on span "FT 1g Kief Space Case (Hybrid)" at bounding box center [740, 148] width 107 height 10
click at [731, 150] on span "FT 1g Kief Space Case (Hybrid)" at bounding box center [740, 148] width 107 height 10
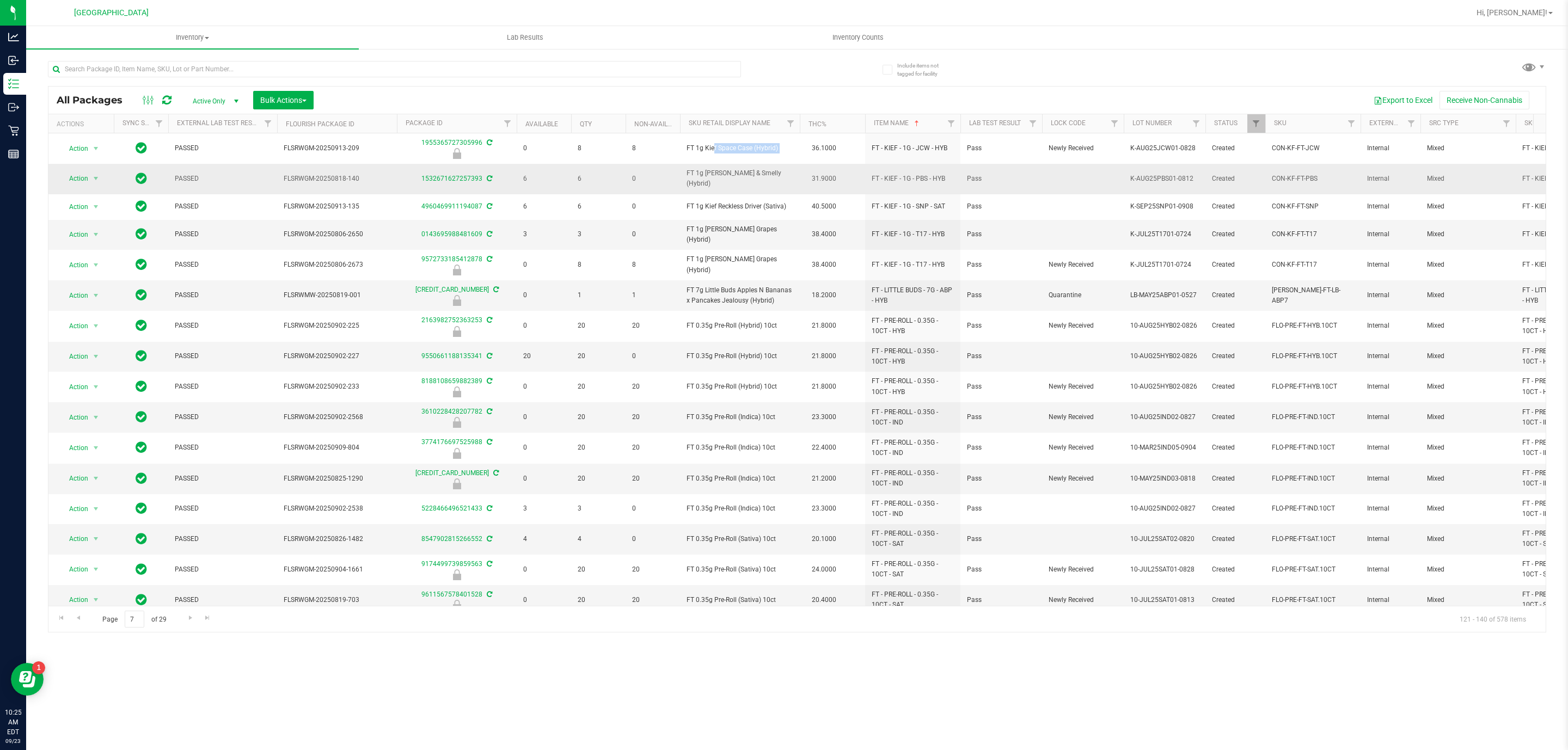
copy td "FT 1g Kief Space Case (Hybrid)"
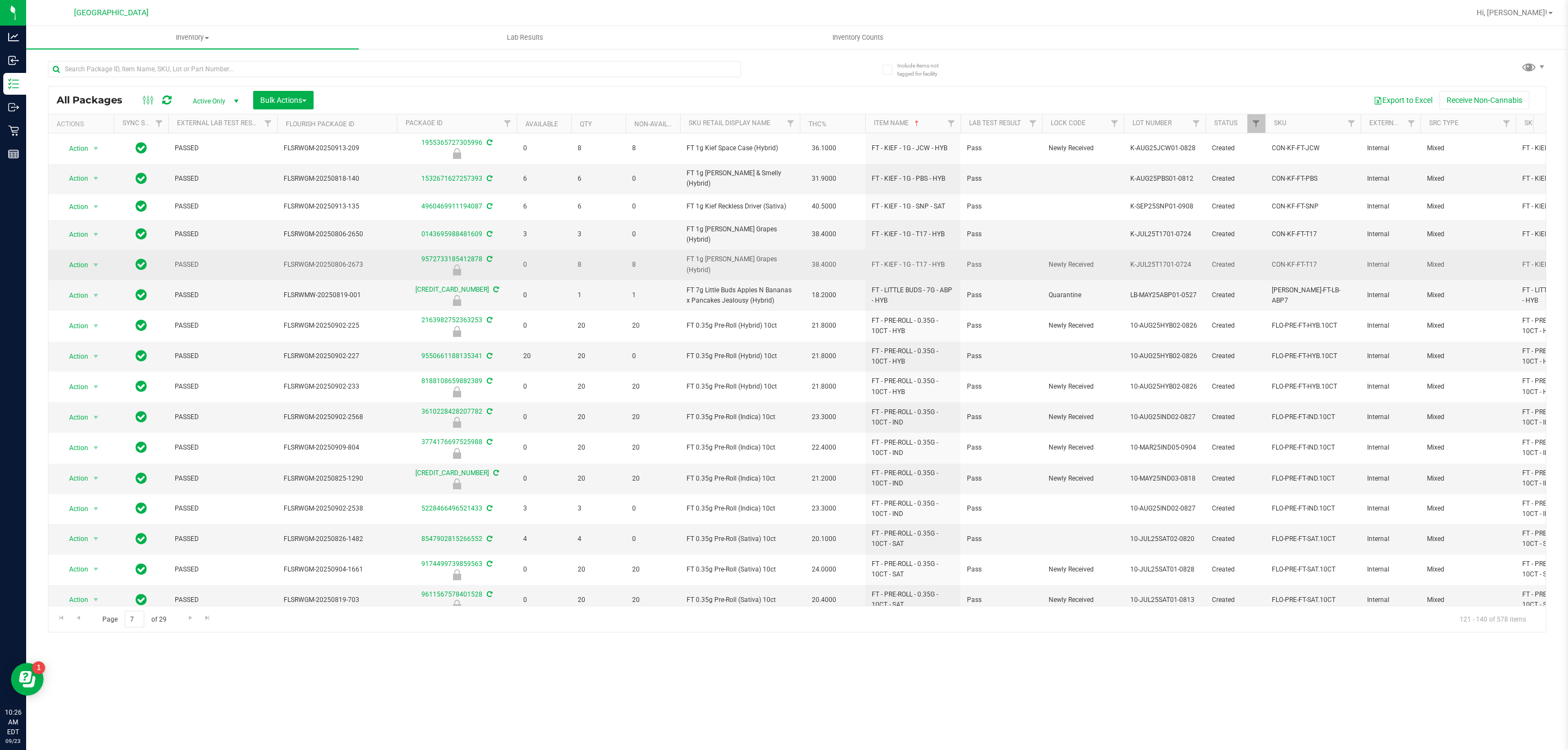
click at [788, 270] on td "FT 1g Kief Gaspar's Grapes (Hybrid)" at bounding box center [740, 264] width 120 height 30
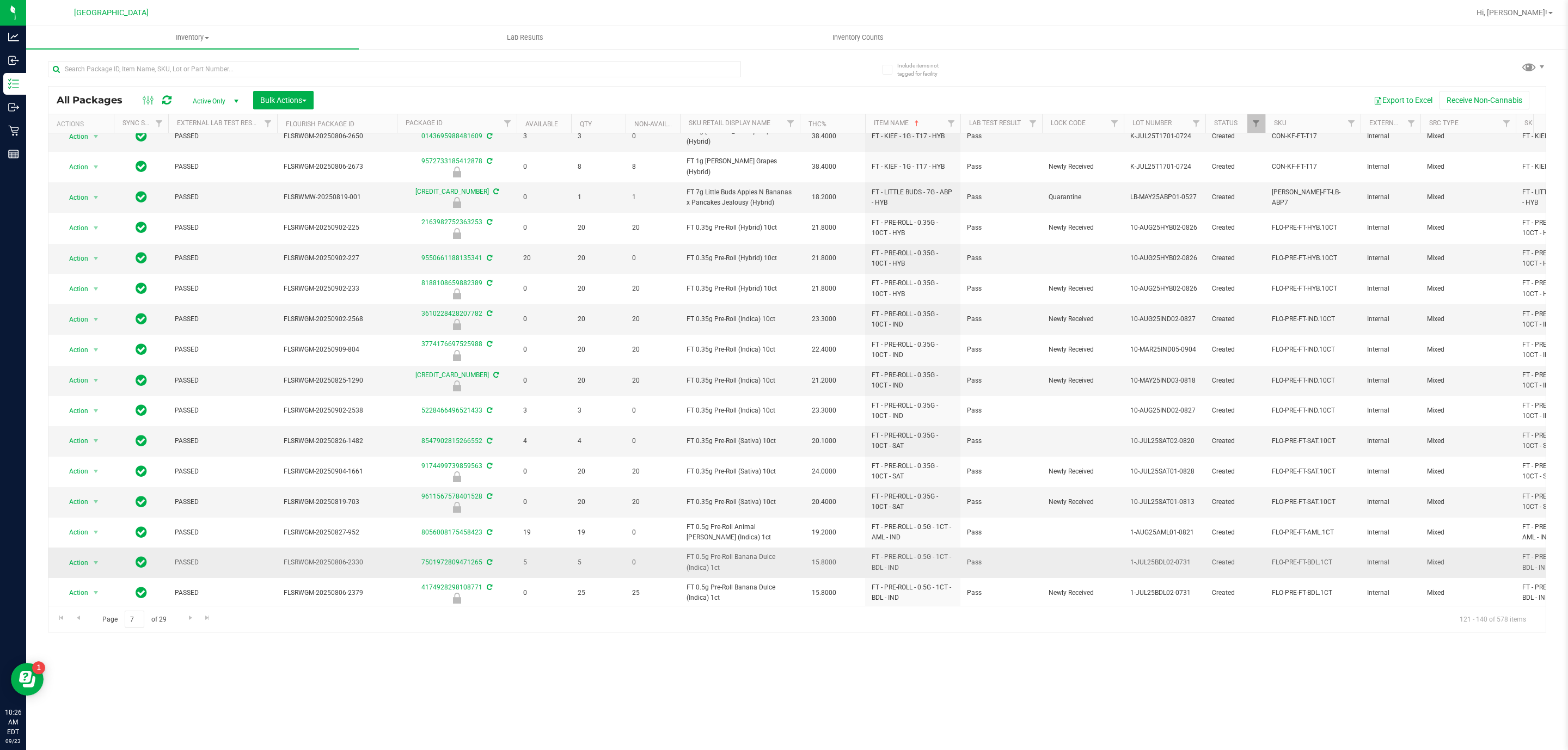
scroll to position [140, 0]
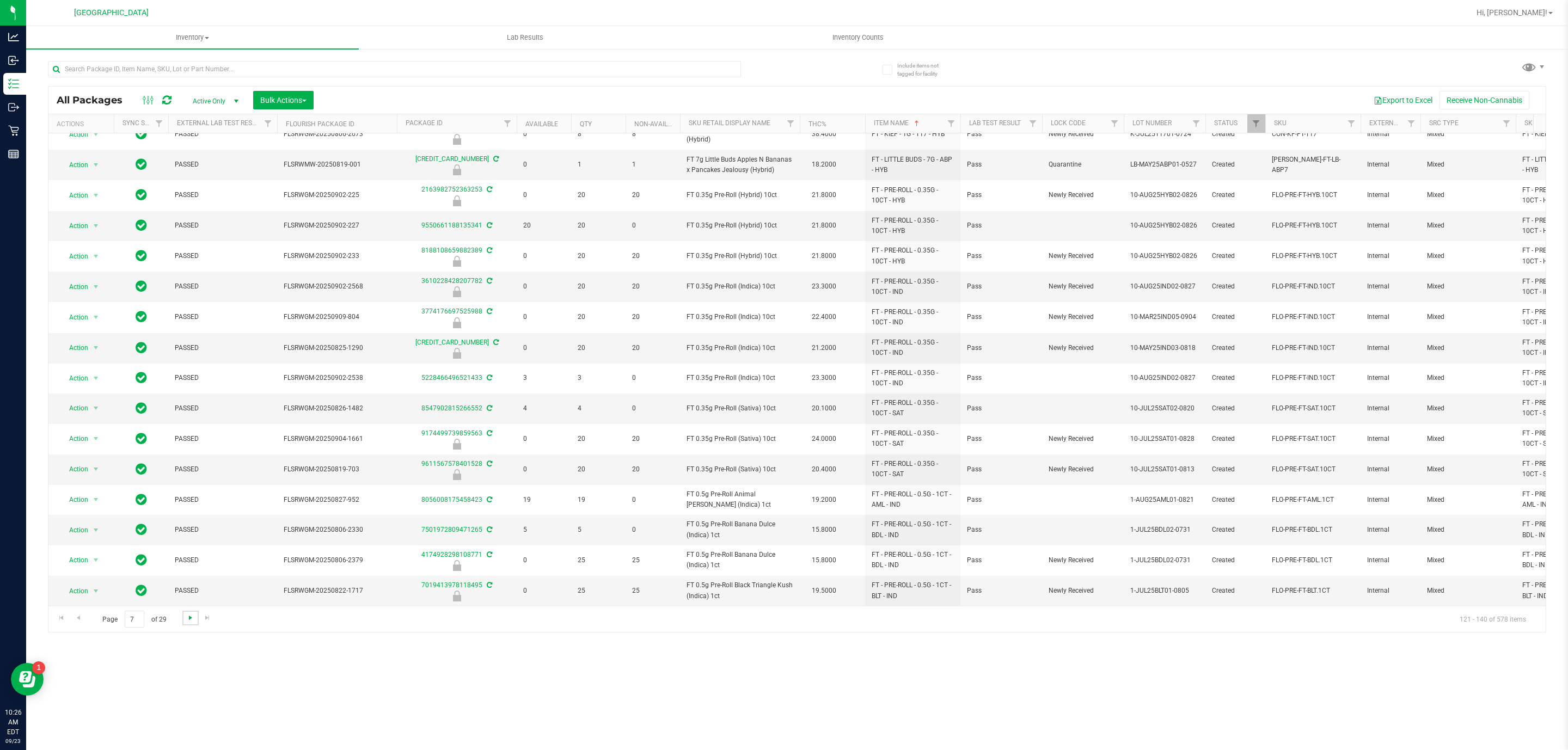
click at [191, 619] on span "Go to the next page" at bounding box center [190, 617] width 9 height 9
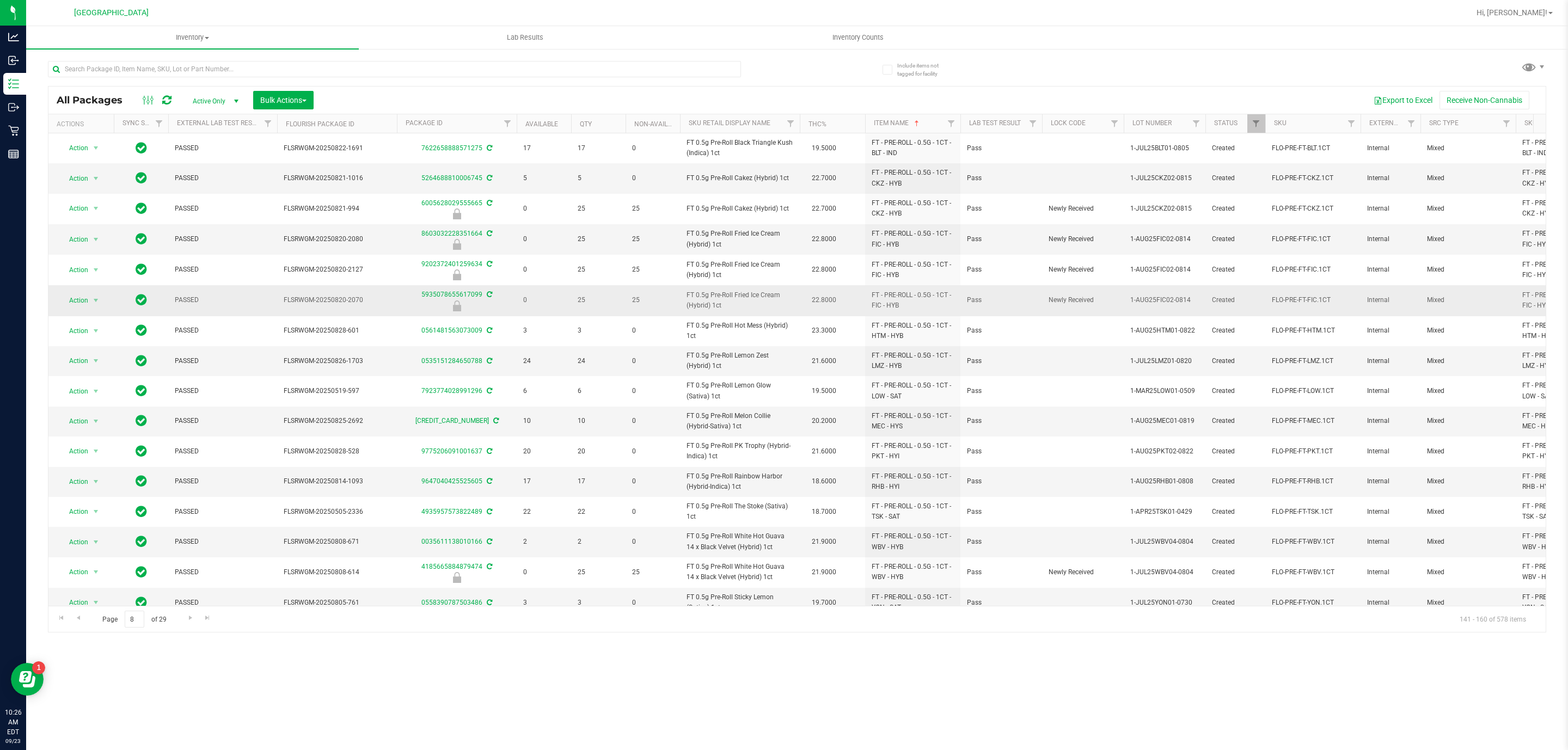
click at [724, 291] on td "FT 0.5g Pre-Roll Fried Ice Cream (Hybrid) 1ct" at bounding box center [740, 300] width 120 height 30
copy td "FT 0.5g Pre-Roll Fried Ice Cream (Hybrid) 1ct"
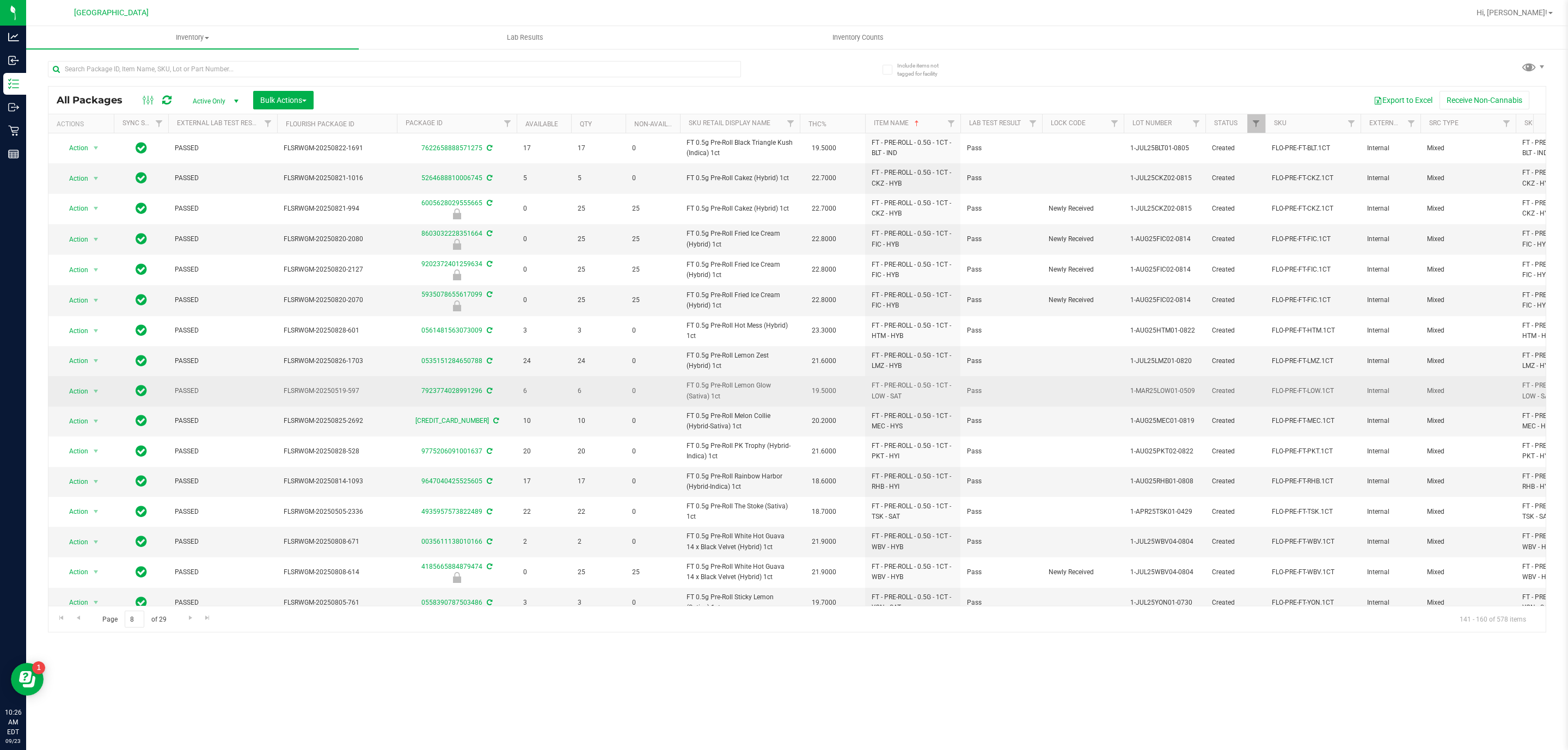
click at [754, 395] on span "FT 0.5g Pre-Roll Lemon Glow (Sativa) 1ct" at bounding box center [740, 391] width 107 height 21
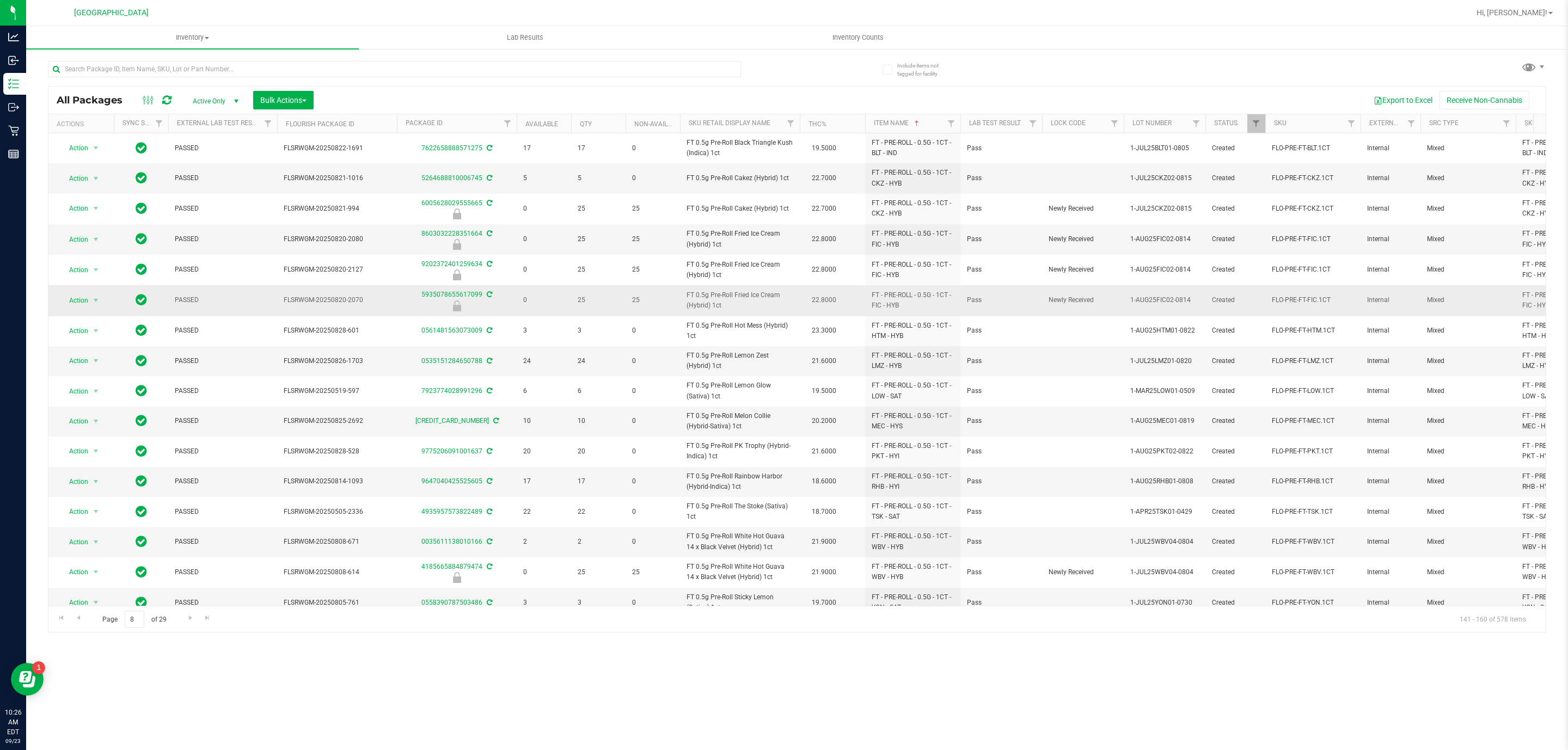
click at [750, 297] on span "FT 0.5g Pre-Roll Fried Ice Cream (Hybrid) 1ct" at bounding box center [740, 300] width 107 height 21
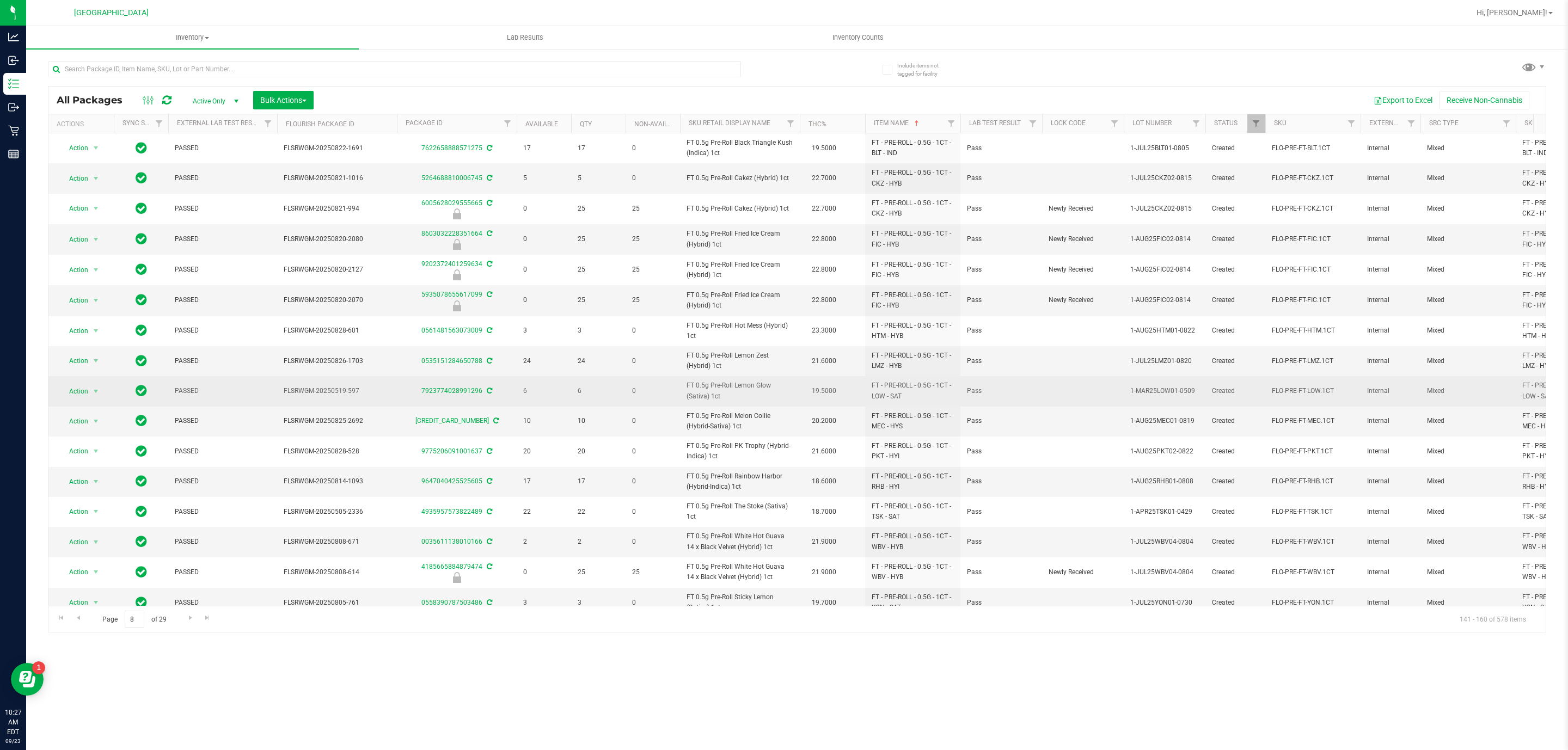
click at [786, 395] on span "FT 0.5g Pre-Roll Lemon Glow (Sativa) 1ct" at bounding box center [740, 391] width 107 height 21
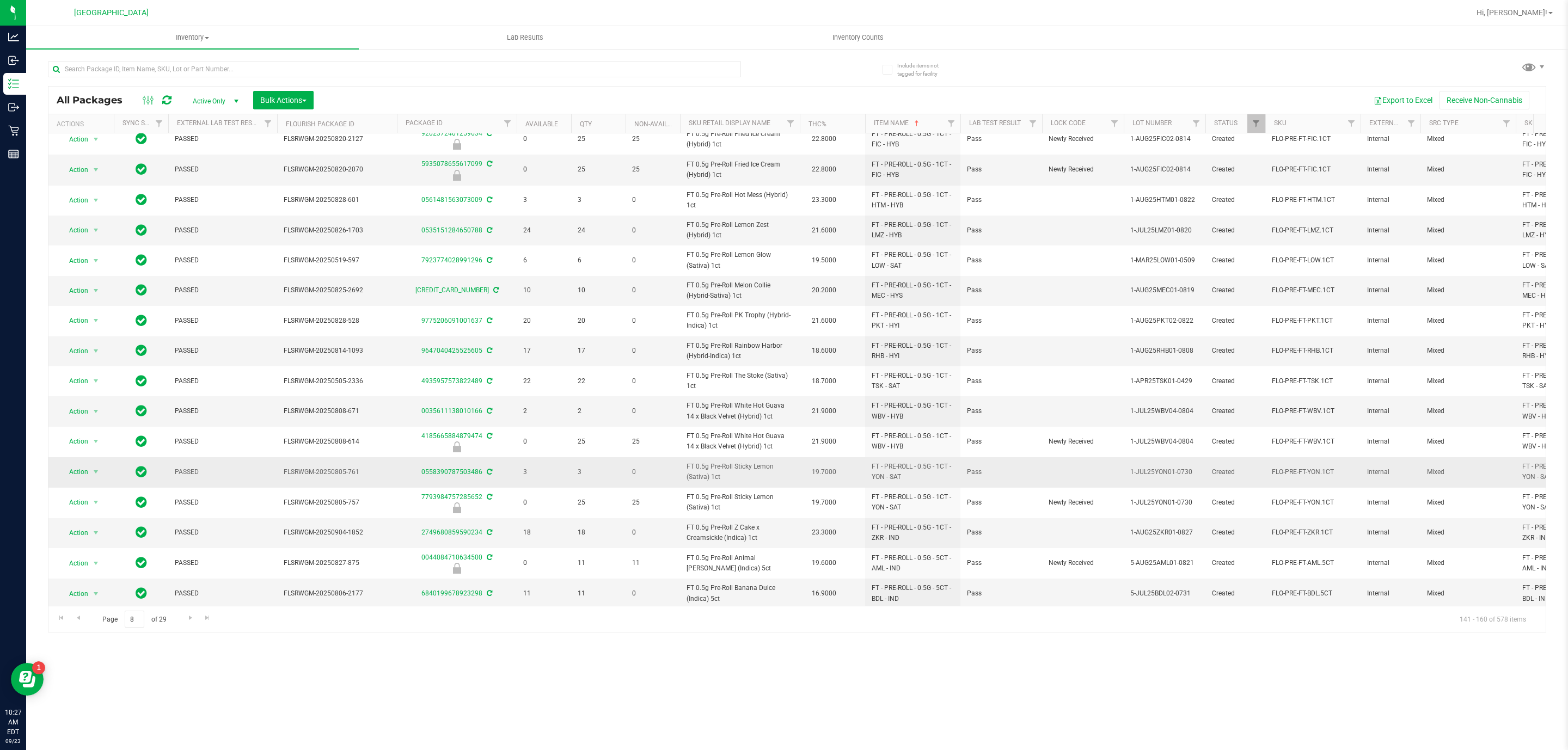
scroll to position [149, 0]
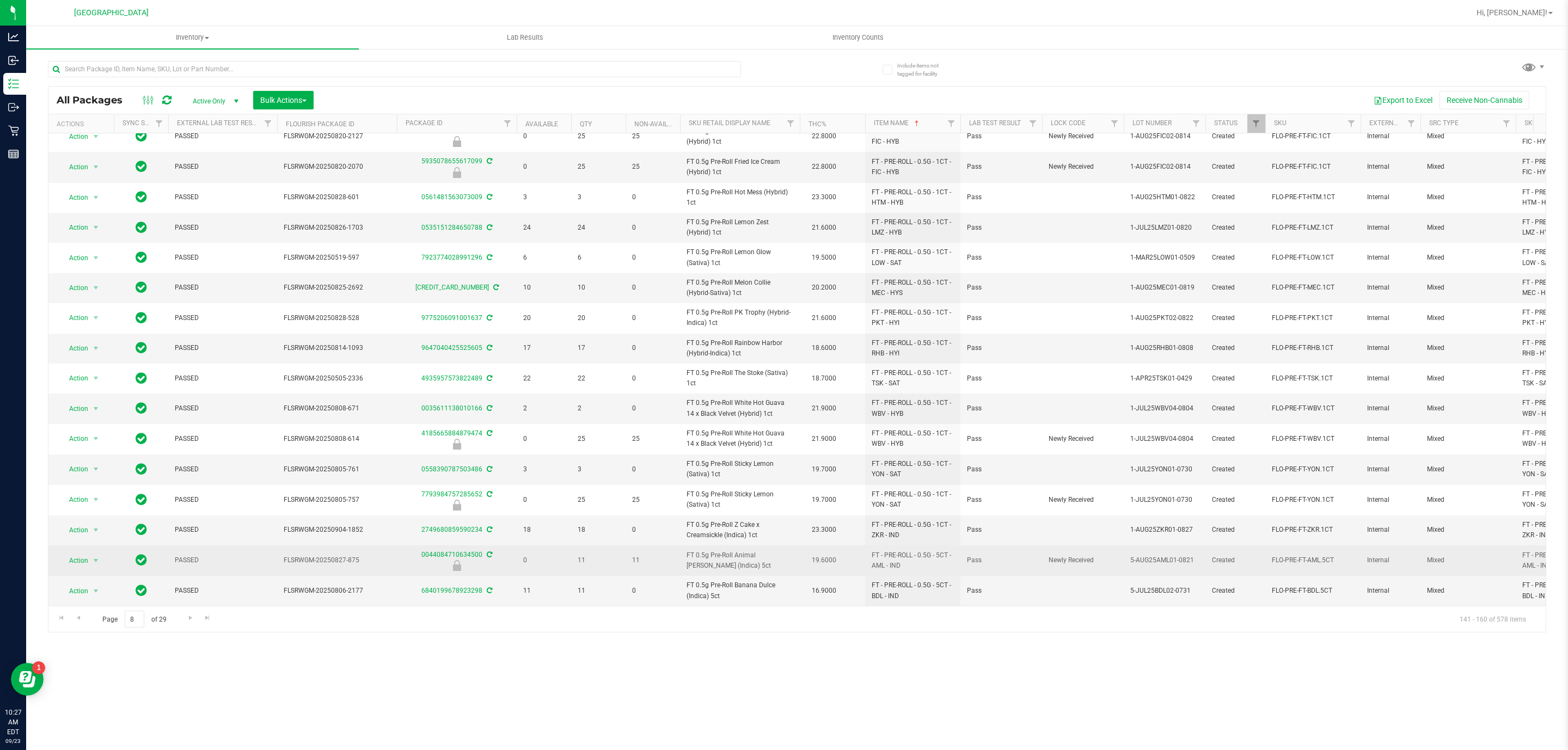
click at [763, 550] on span "FT 0.5g Pre-Roll Animal [PERSON_NAME] (Indica) 5ct" at bounding box center [740, 561] width 107 height 21
click at [761, 550] on span "FT 0.5g Pre-Roll Animal [PERSON_NAME] (Indica) 5ct" at bounding box center [740, 561] width 107 height 21
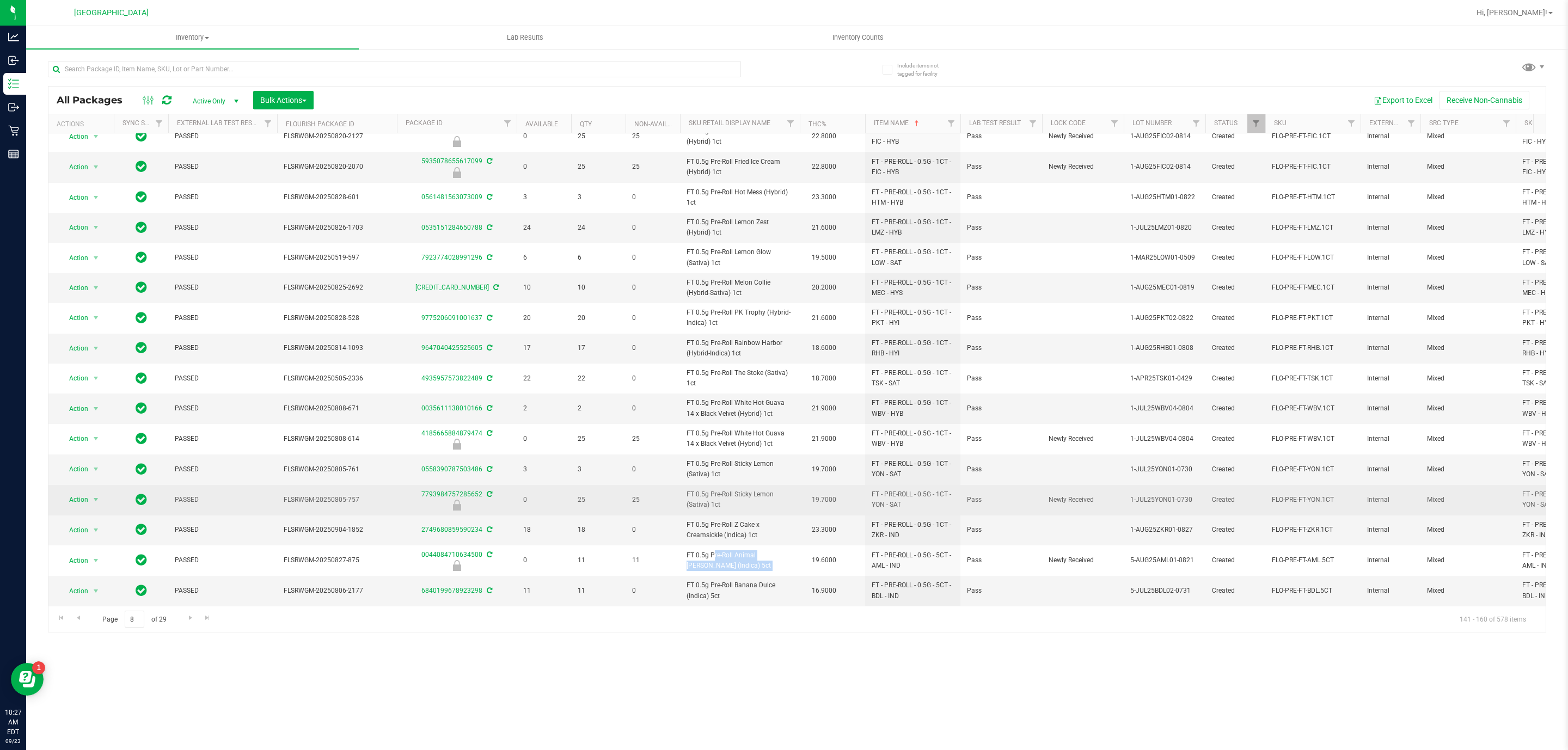
copy td "FT 0.5g Pre-Roll Animal [PERSON_NAME] (Indica) 5ct"
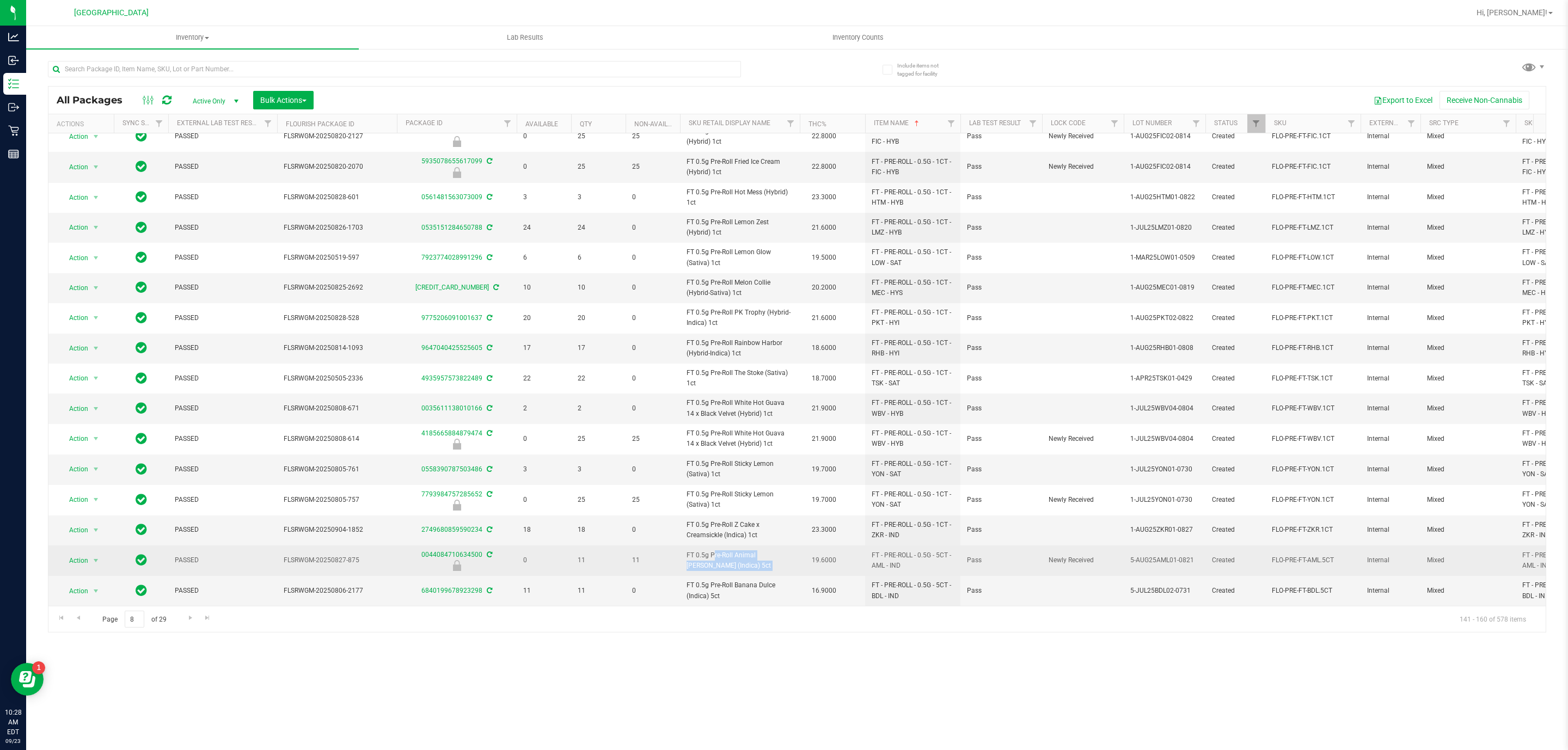
click at [770, 550] on span "FT 0.5g Pre-Roll Animal [PERSON_NAME] (Indica) 5ct" at bounding box center [740, 561] width 107 height 21
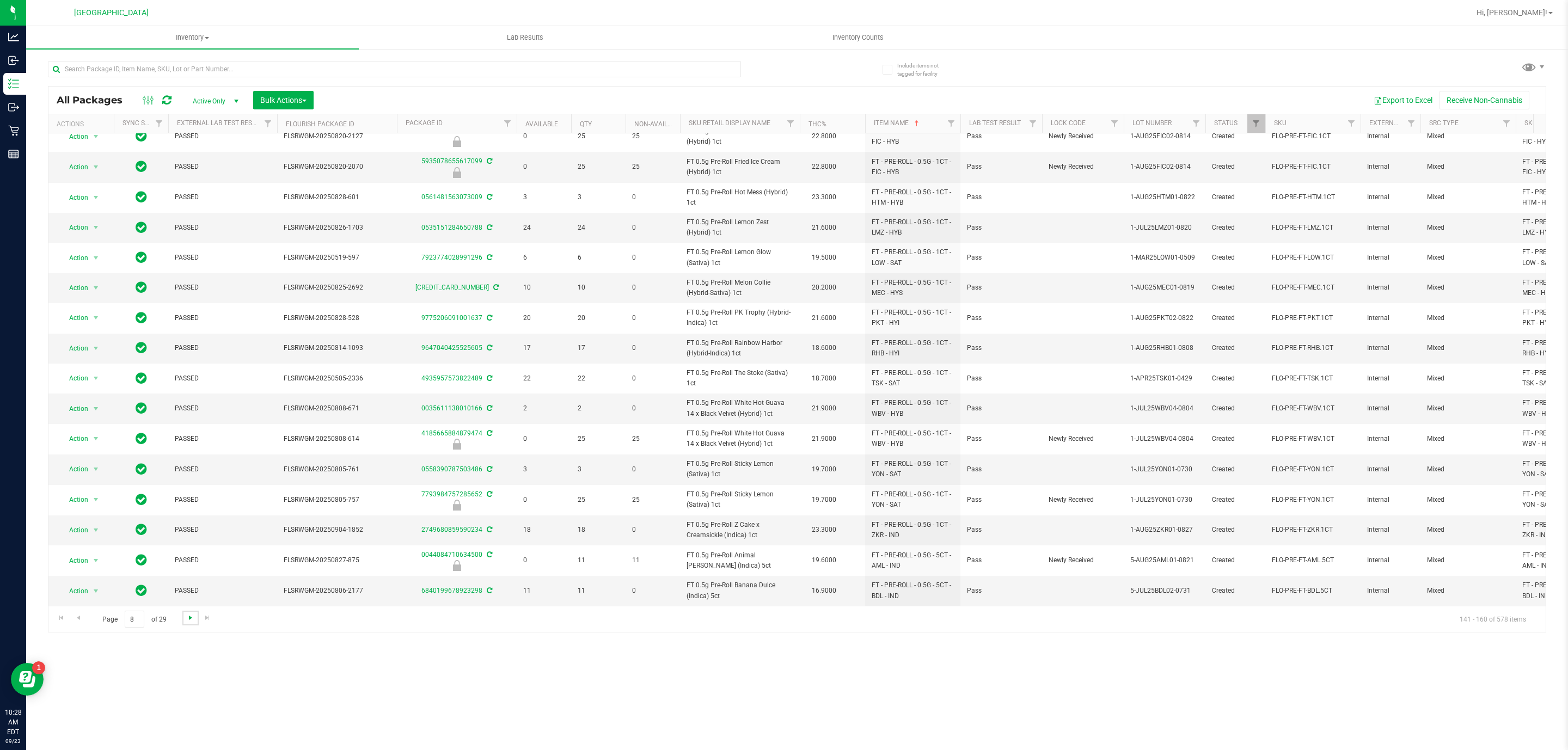
click at [186, 619] on span "Go to the next page" at bounding box center [190, 617] width 9 height 9
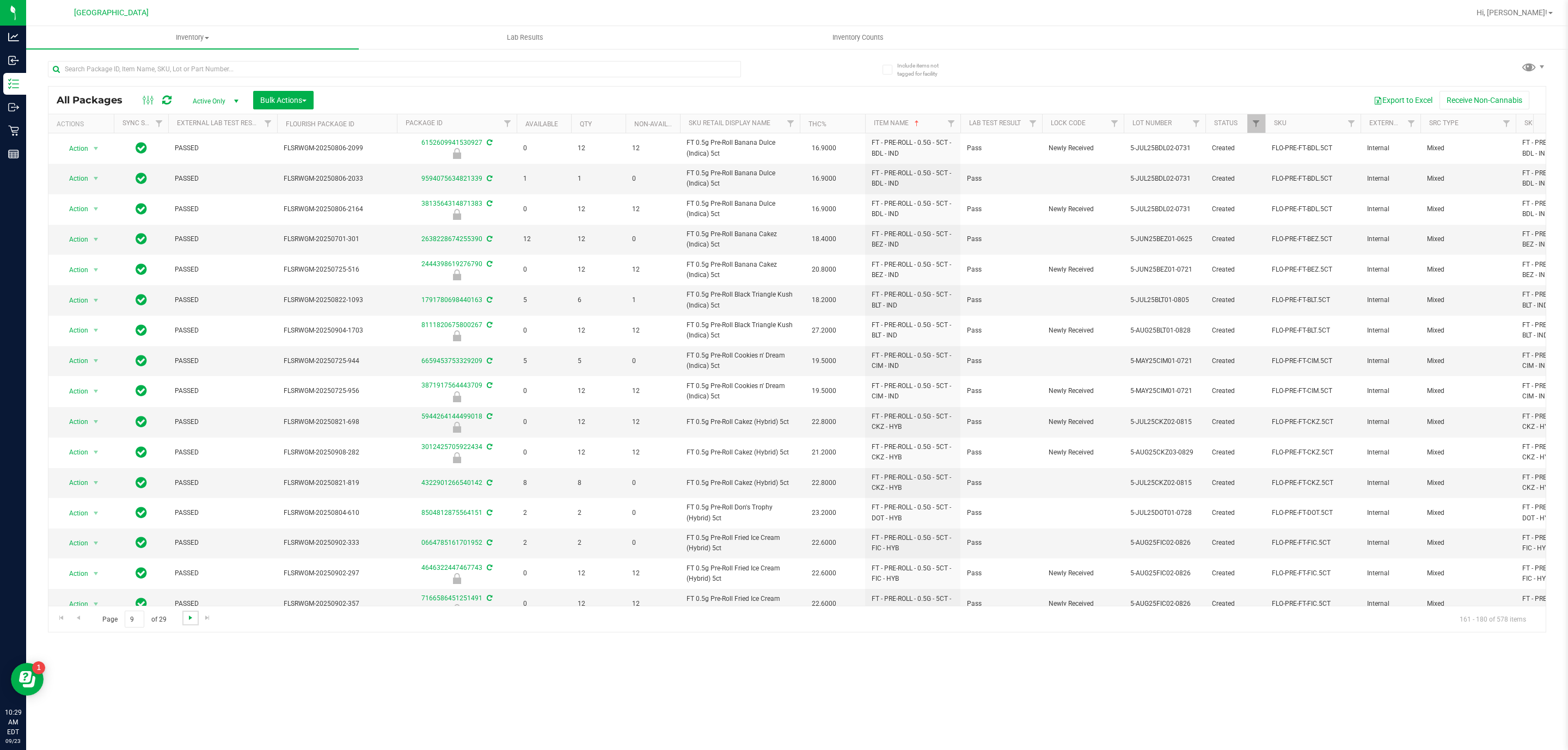
click at [194, 615] on span "Go to the next page" at bounding box center [190, 617] width 9 height 9
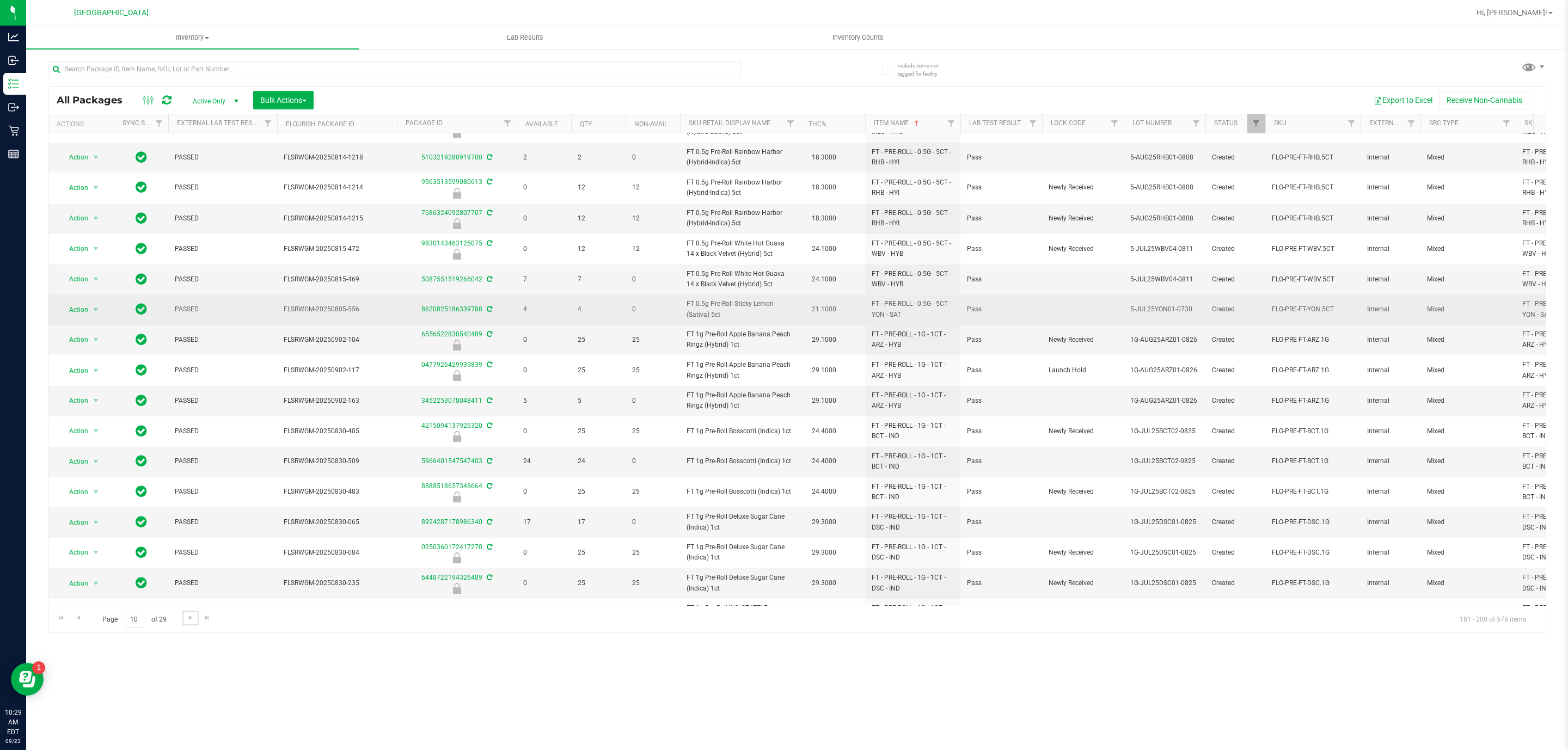
scroll to position [150, 0]
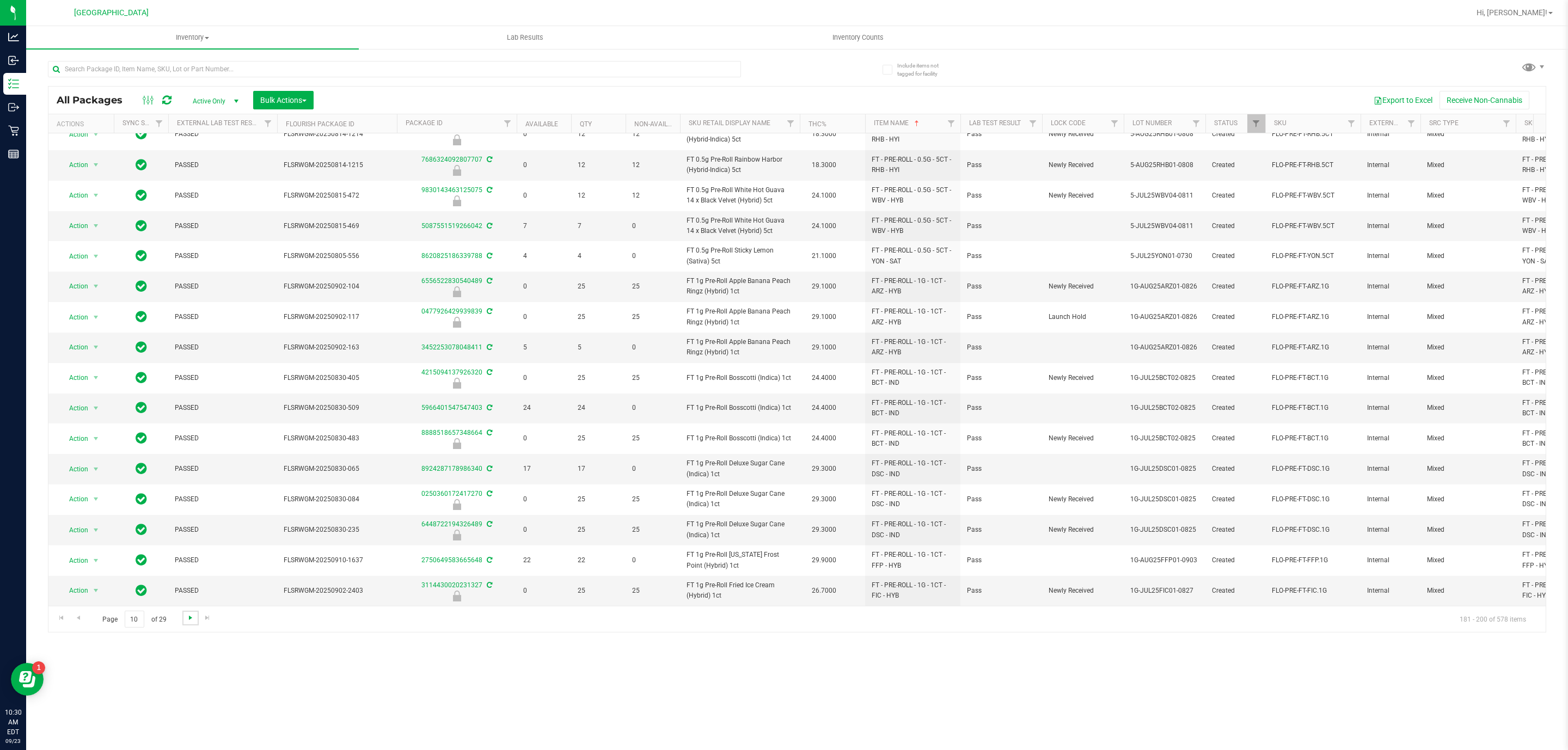
click at [190, 617] on span "Go to the next page" at bounding box center [190, 617] width 9 height 9
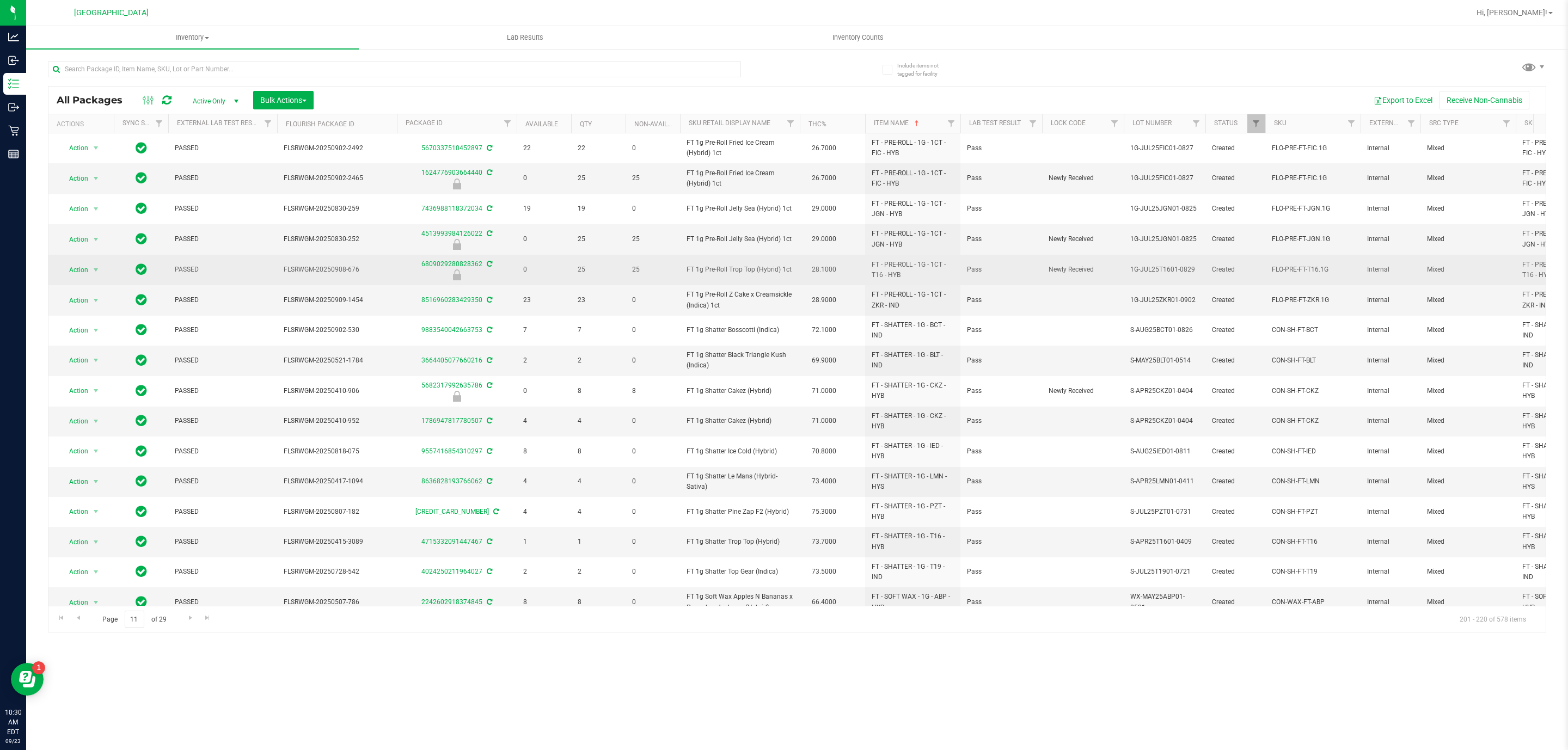
click at [754, 273] on span "FT 1g Pre-Roll Trop Top (Hybrid) 1ct" at bounding box center [740, 269] width 107 height 10
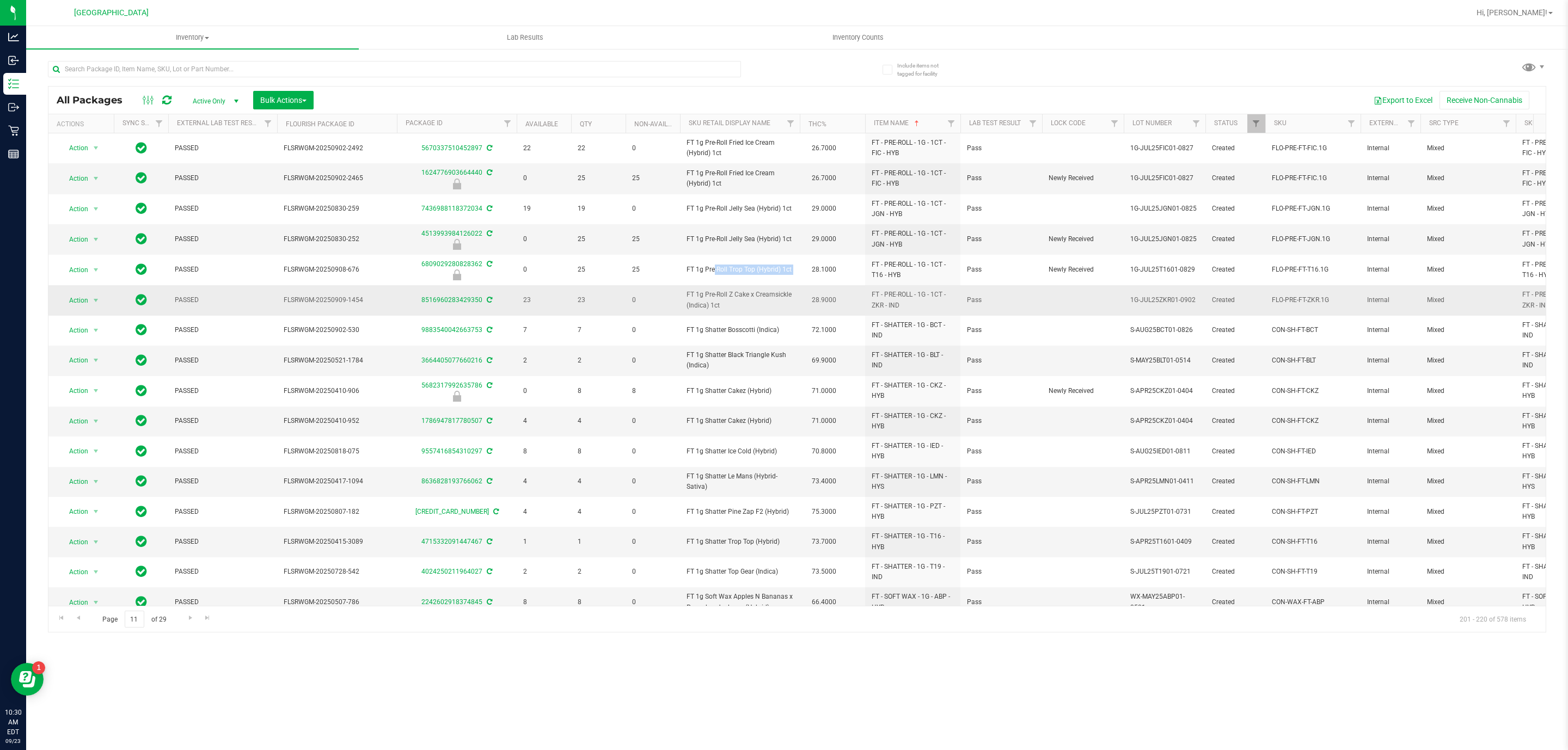
copy td "FT 1g Pre-Roll Trop Top (Hybrid) 1ct"
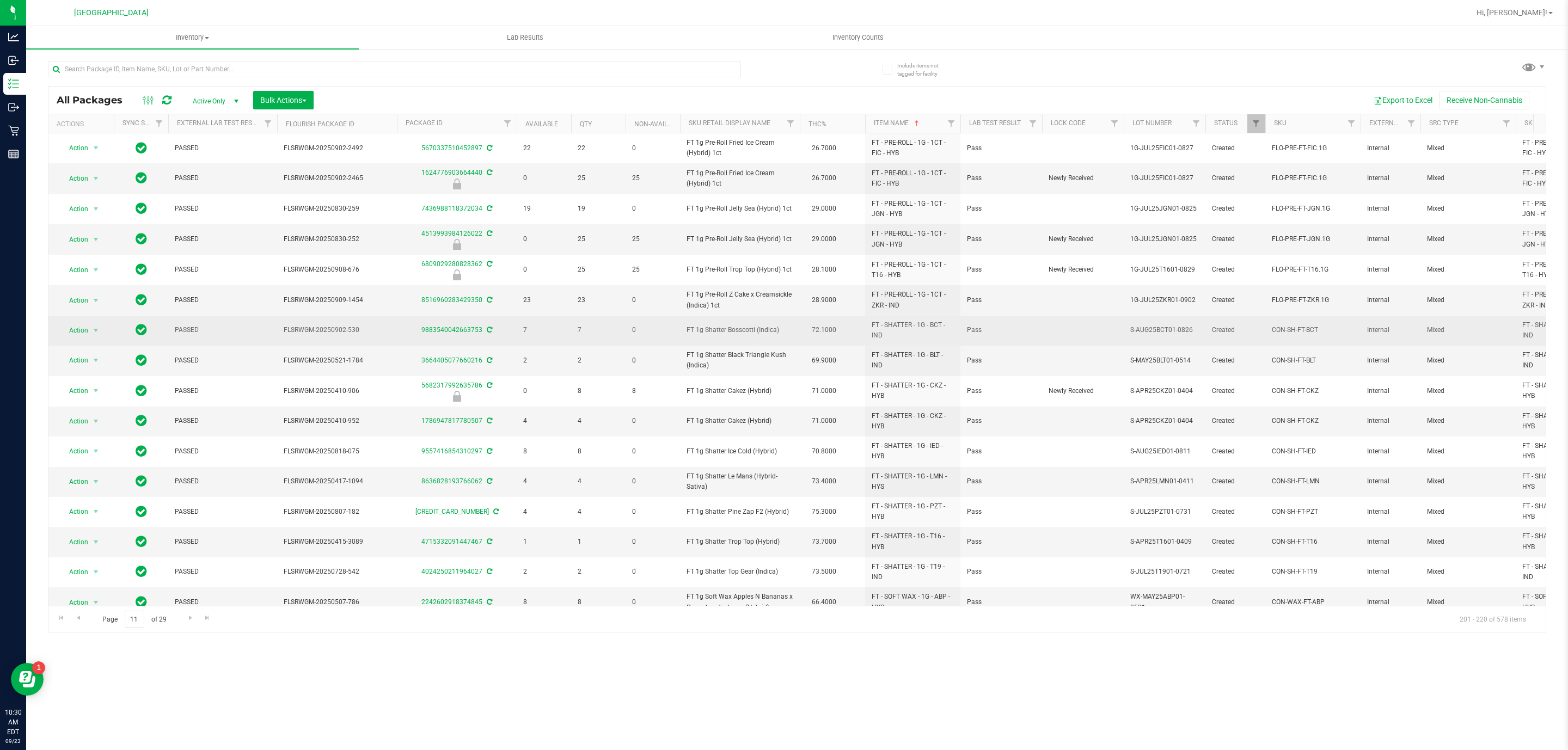
click at [688, 343] on td "FT 1g Shatter Bosscotti (Indica)" at bounding box center [740, 331] width 120 height 30
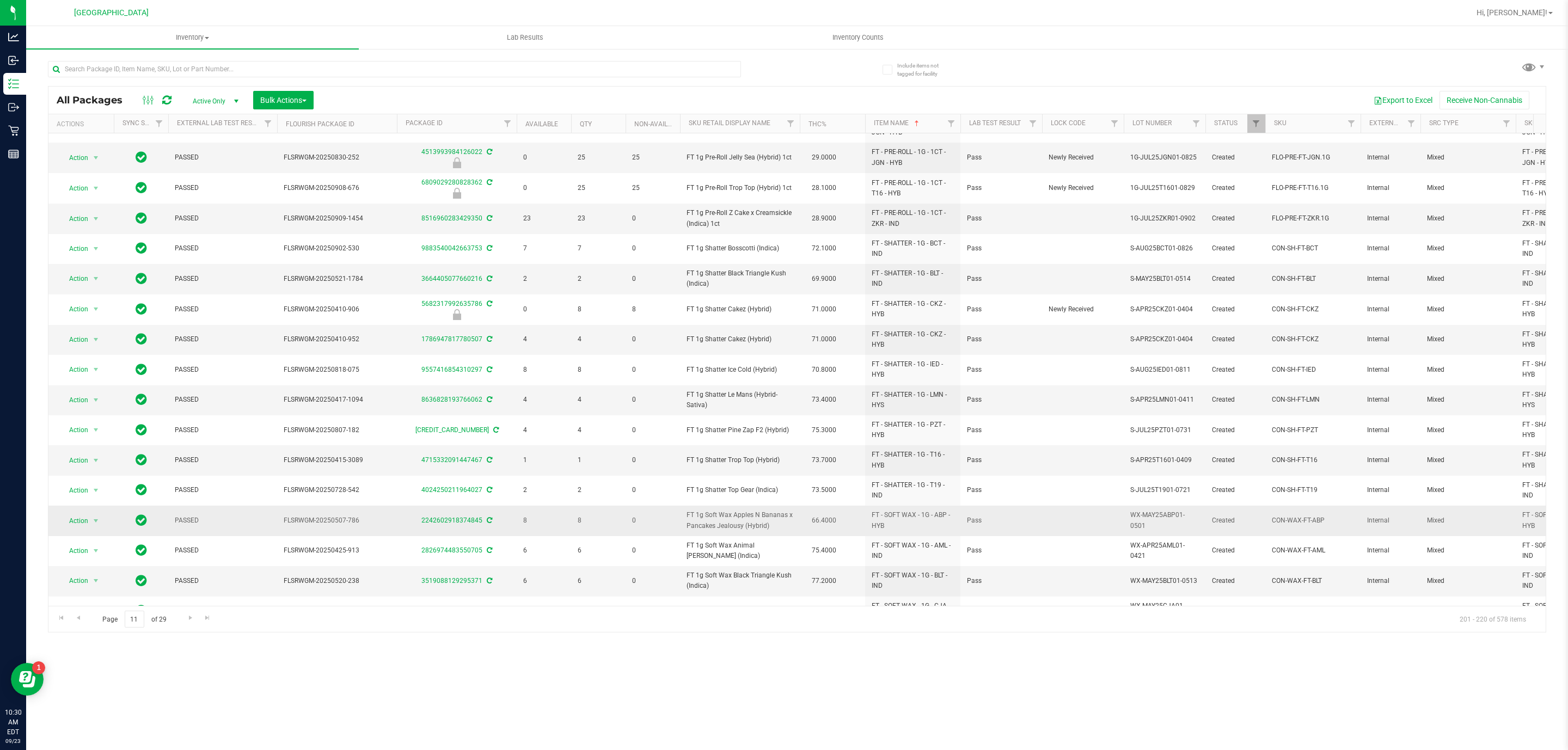
scroll to position [149, 0]
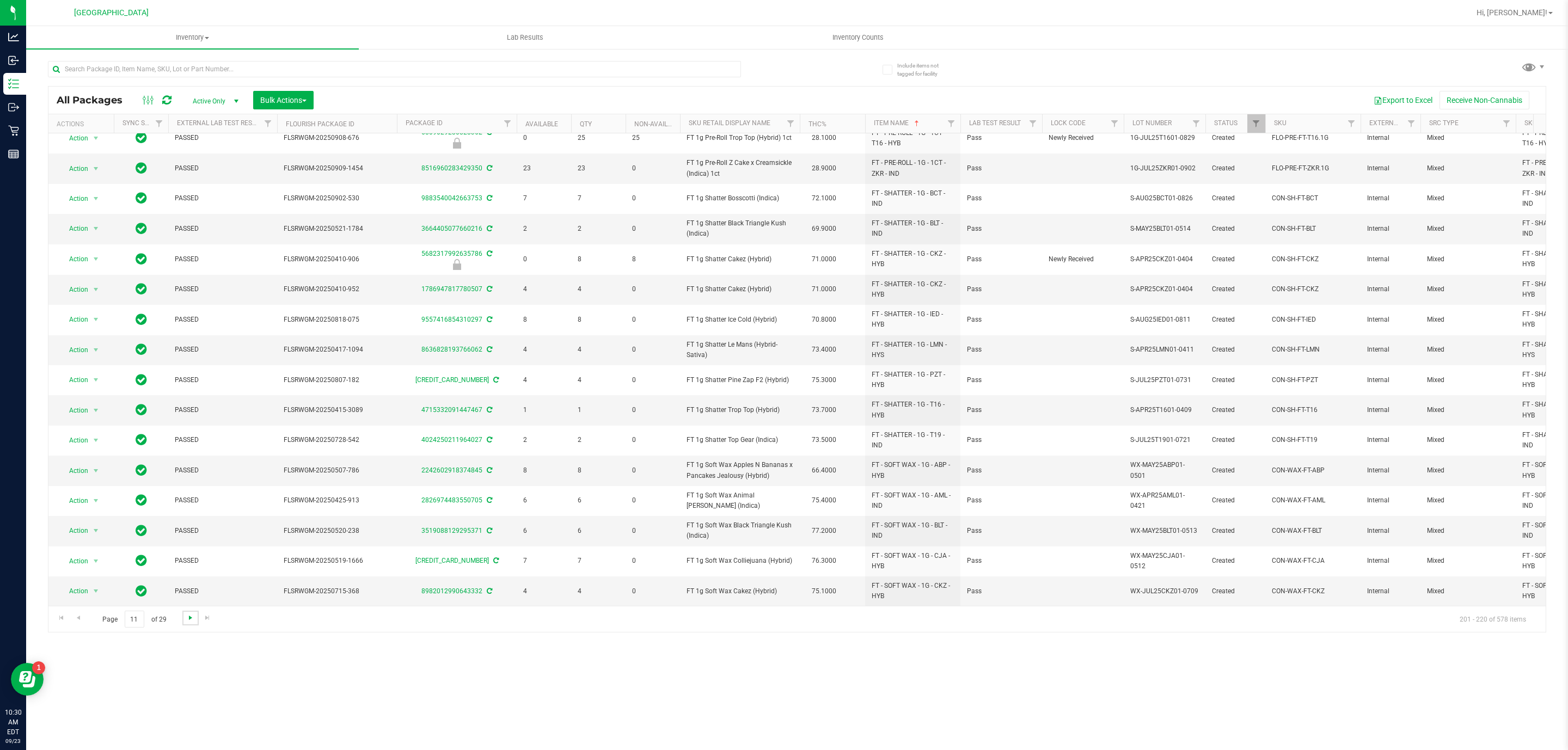
click at [190, 617] on span "Go to the next page" at bounding box center [190, 617] width 9 height 9
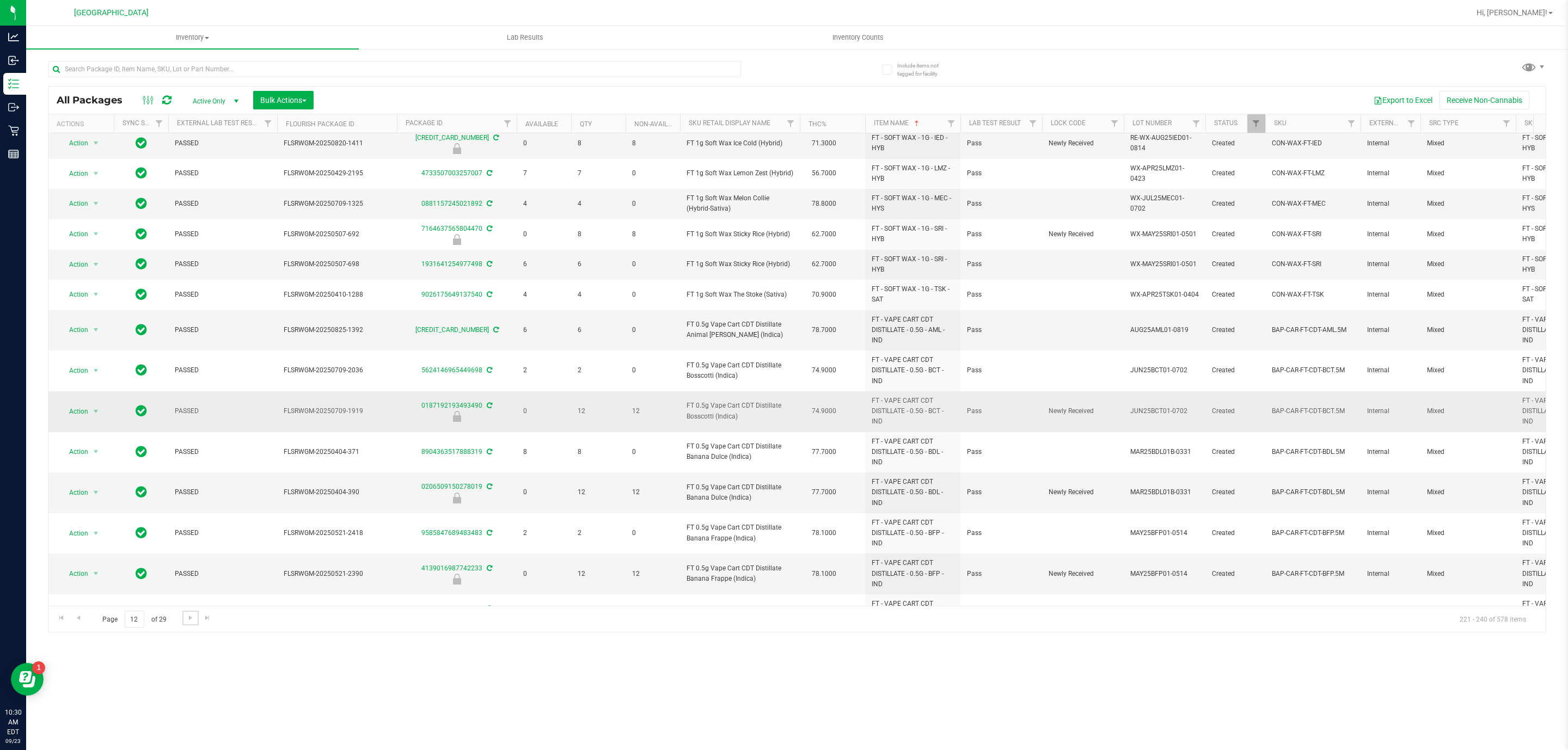
scroll to position [242, 0]
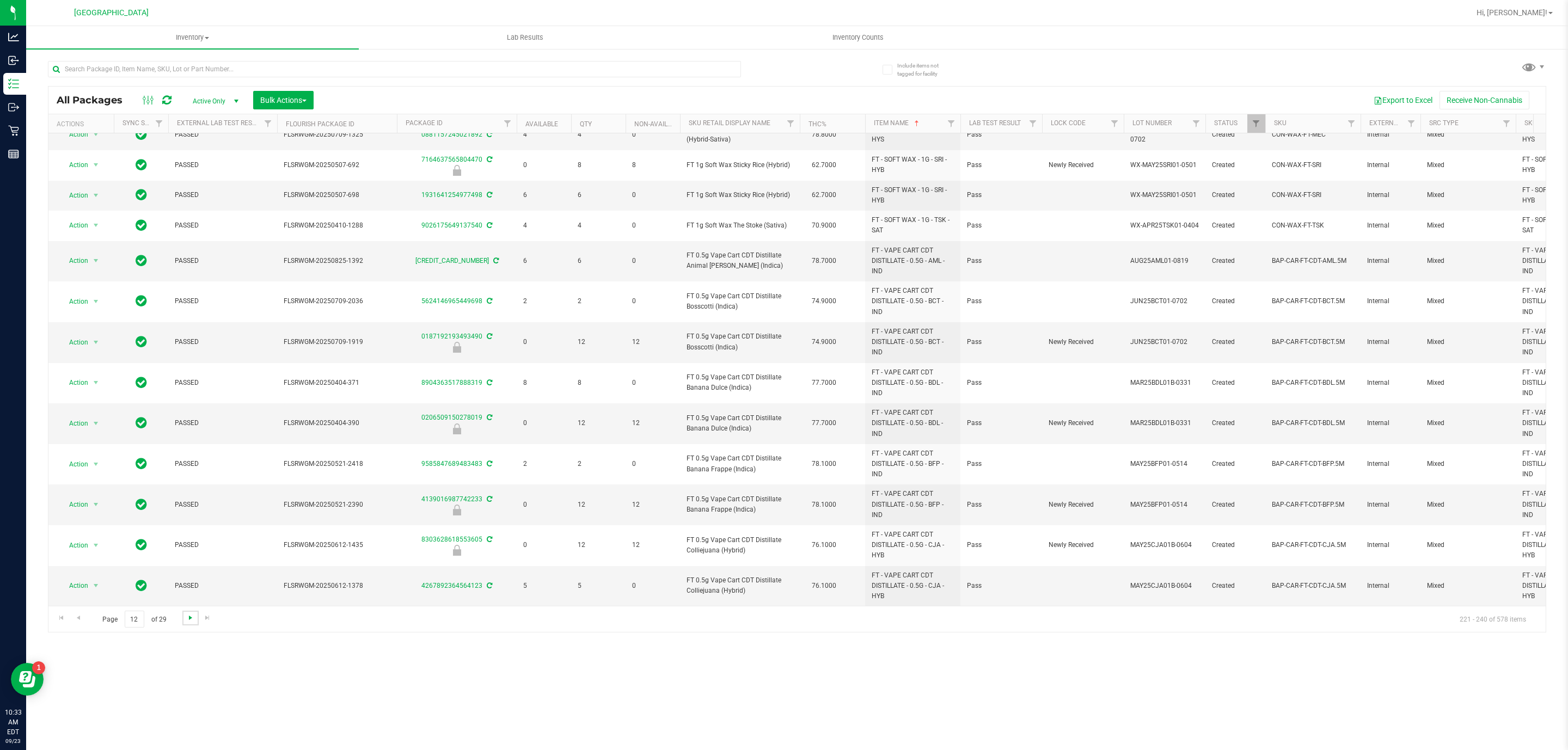
click at [191, 616] on span "Go to the next page" at bounding box center [190, 617] width 9 height 9
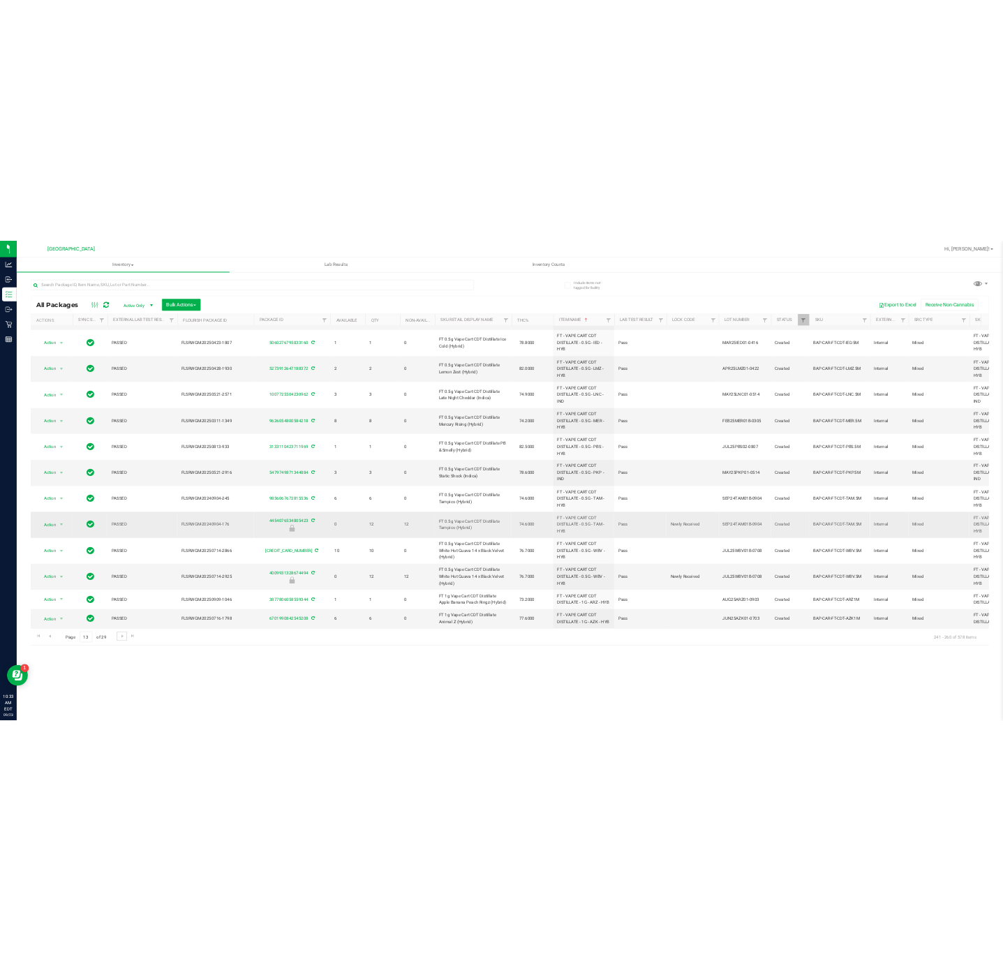
scroll to position [442, 0]
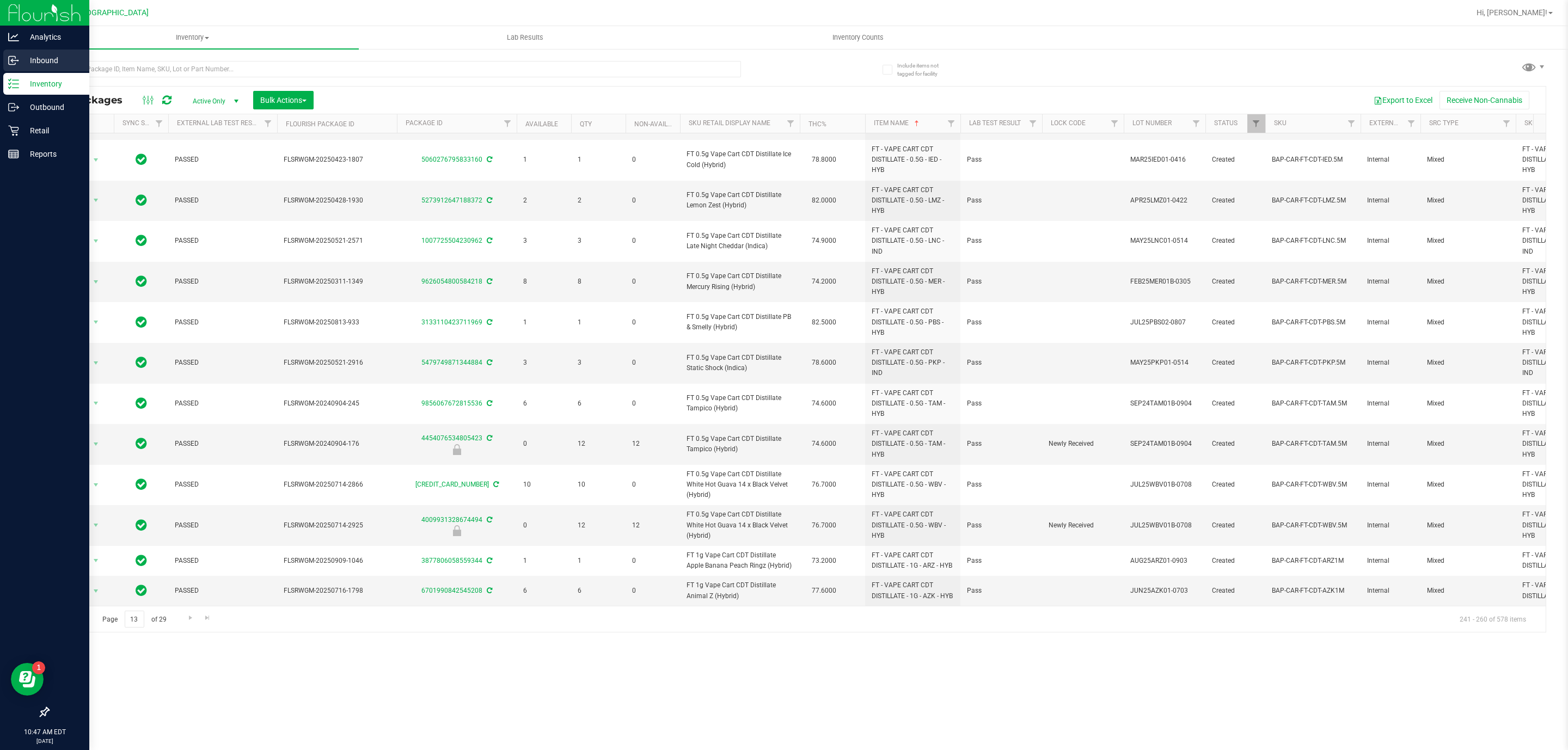
click at [40, 56] on p "Inbound" at bounding box center [51, 60] width 66 height 13
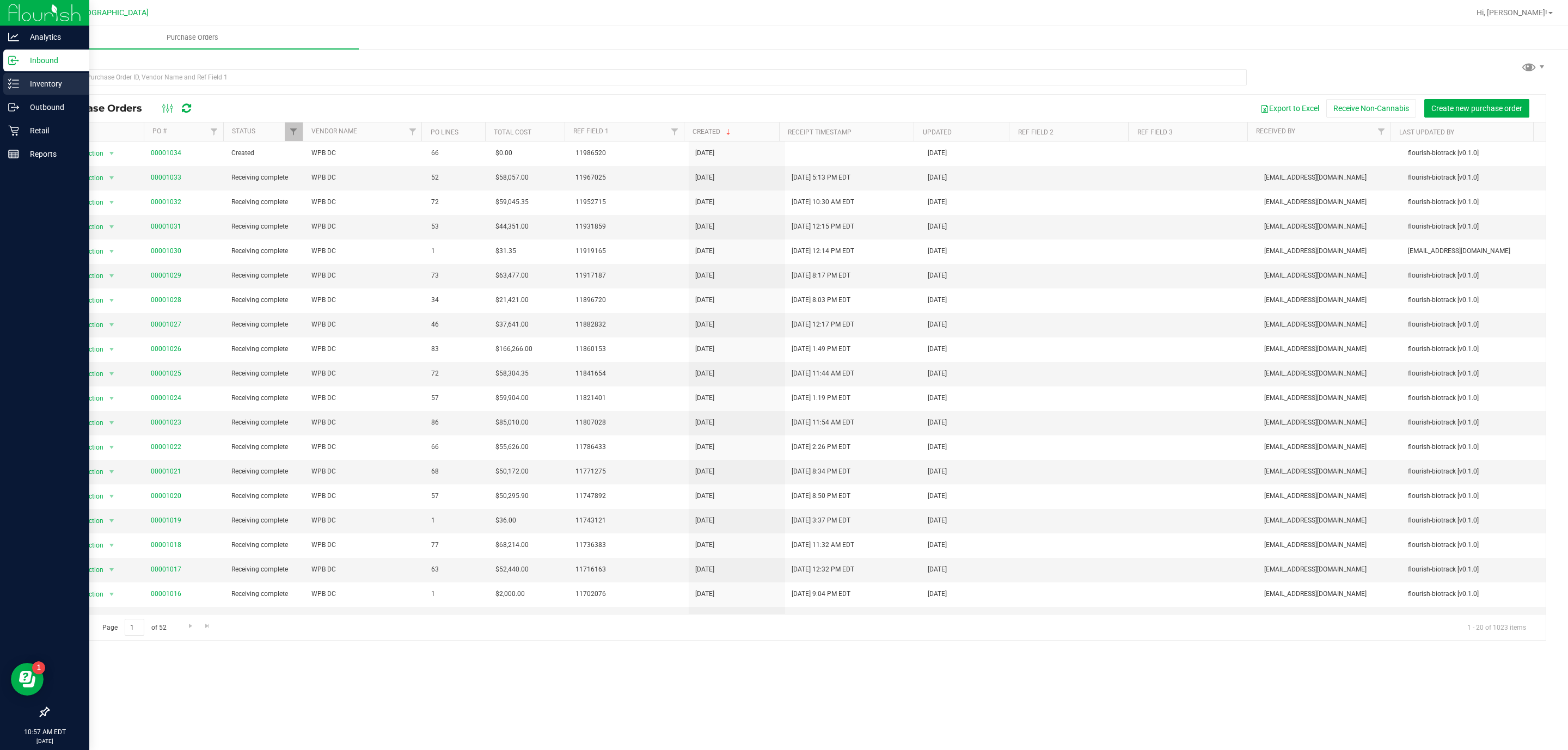
click at [52, 83] on p "Inventory" at bounding box center [51, 83] width 66 height 13
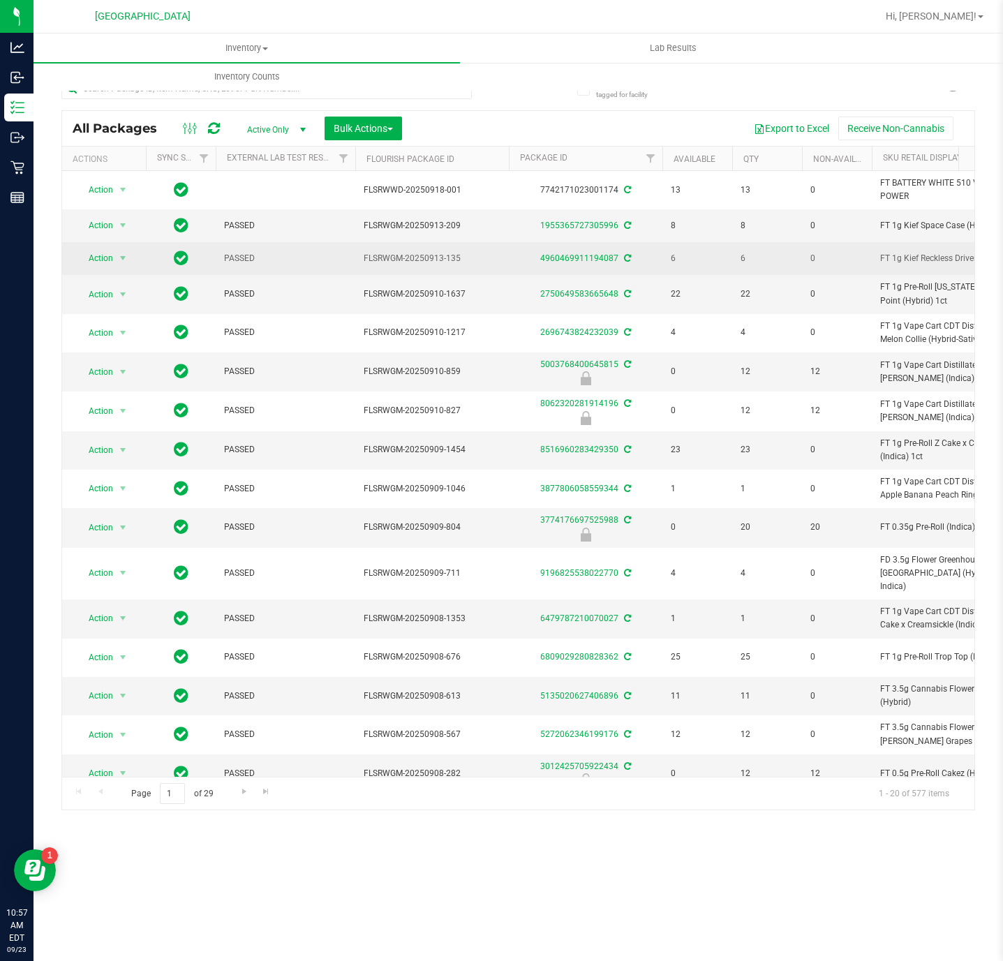
click at [396, 275] on td "FLSRWGM-20250913-135" at bounding box center [432, 258] width 154 height 33
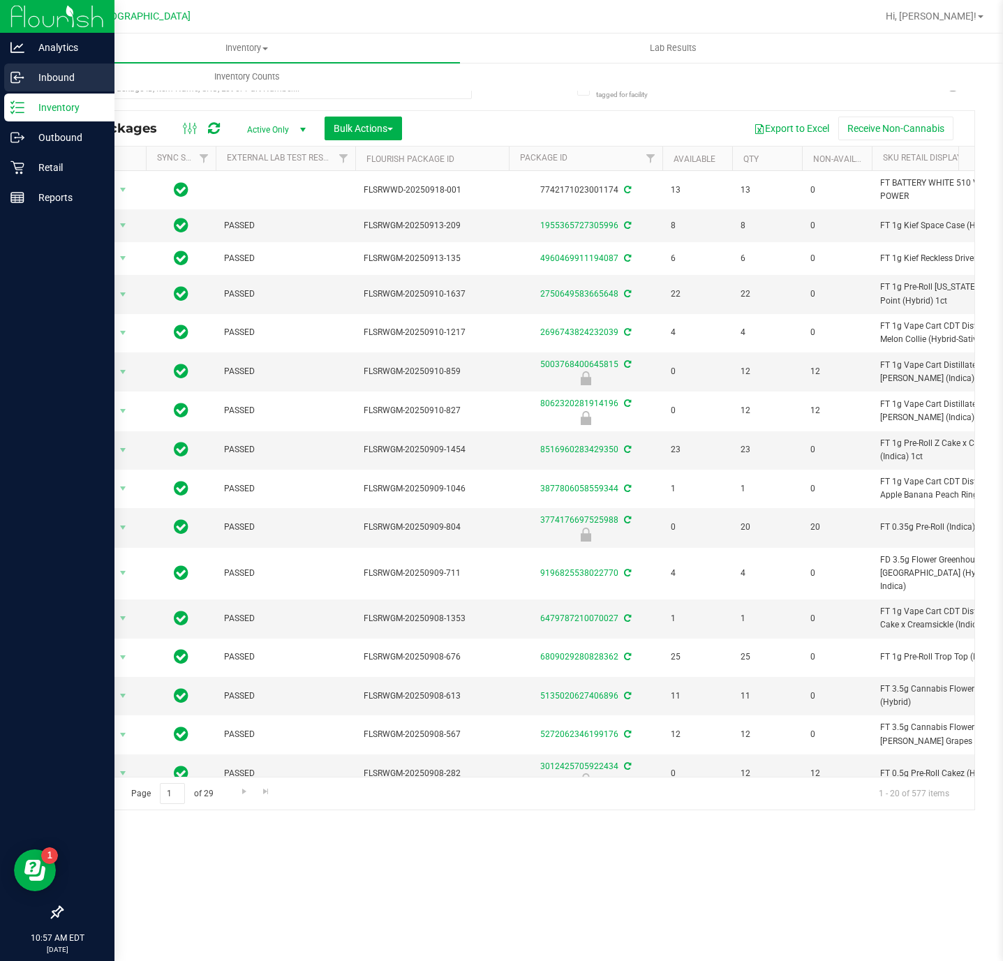
click at [22, 78] on icon at bounding box center [17, 77] width 14 height 14
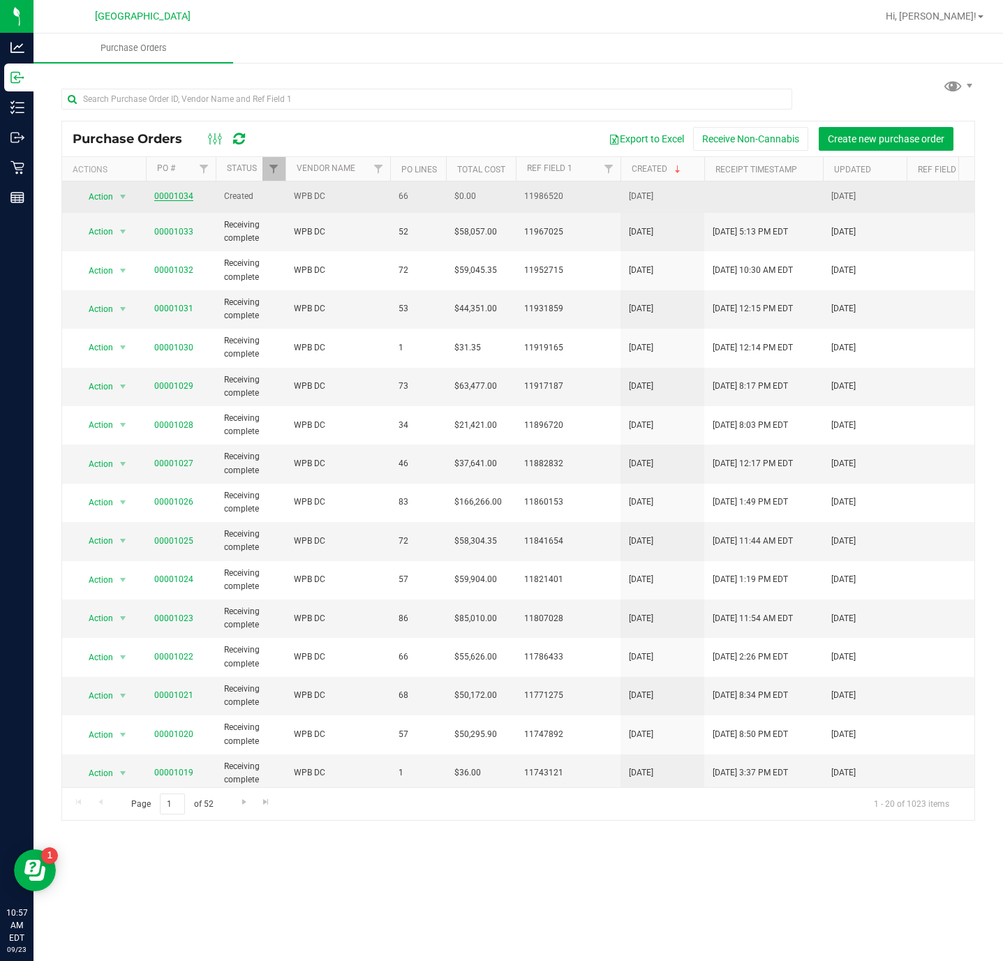
click at [174, 200] on link "00001034" at bounding box center [173, 196] width 39 height 10
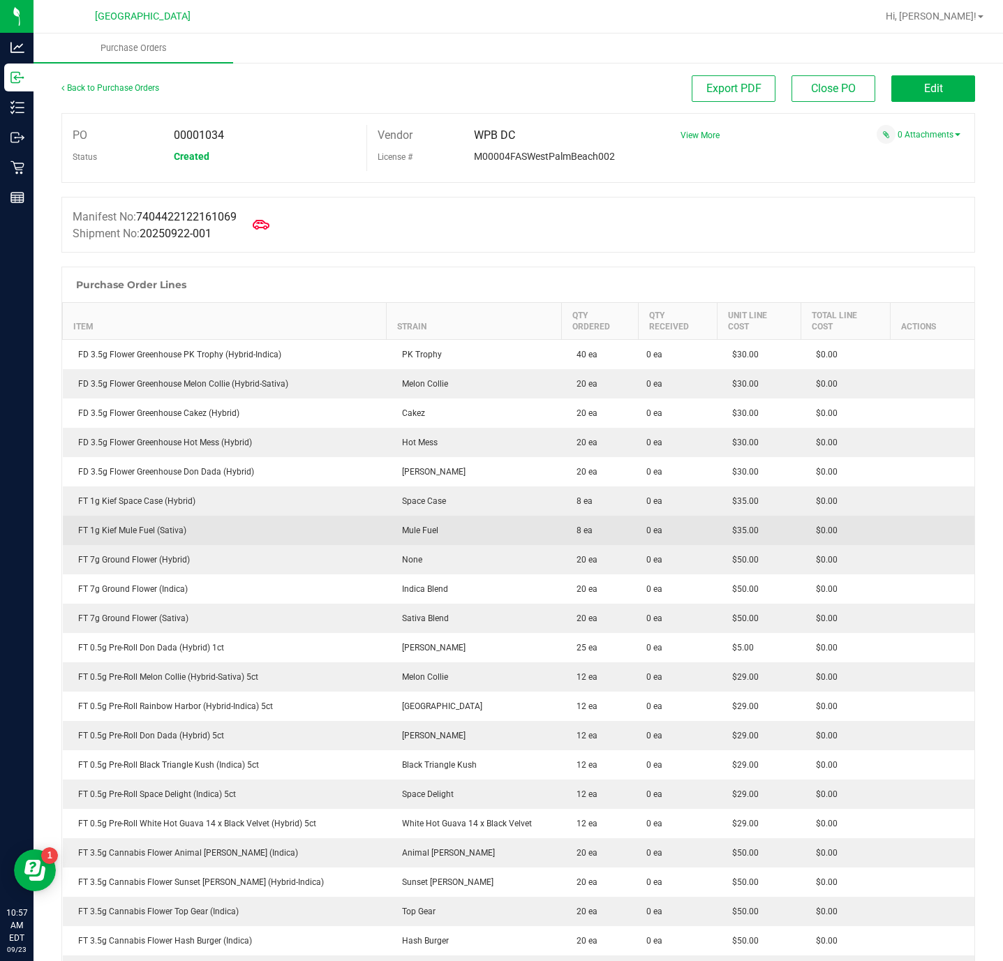
click at [160, 528] on div "FT 1g Kief Mule Fuel (Sativa)" at bounding box center [224, 530] width 307 height 13
copy div "FT 1g Kief Mule Fuel (Sativa)"
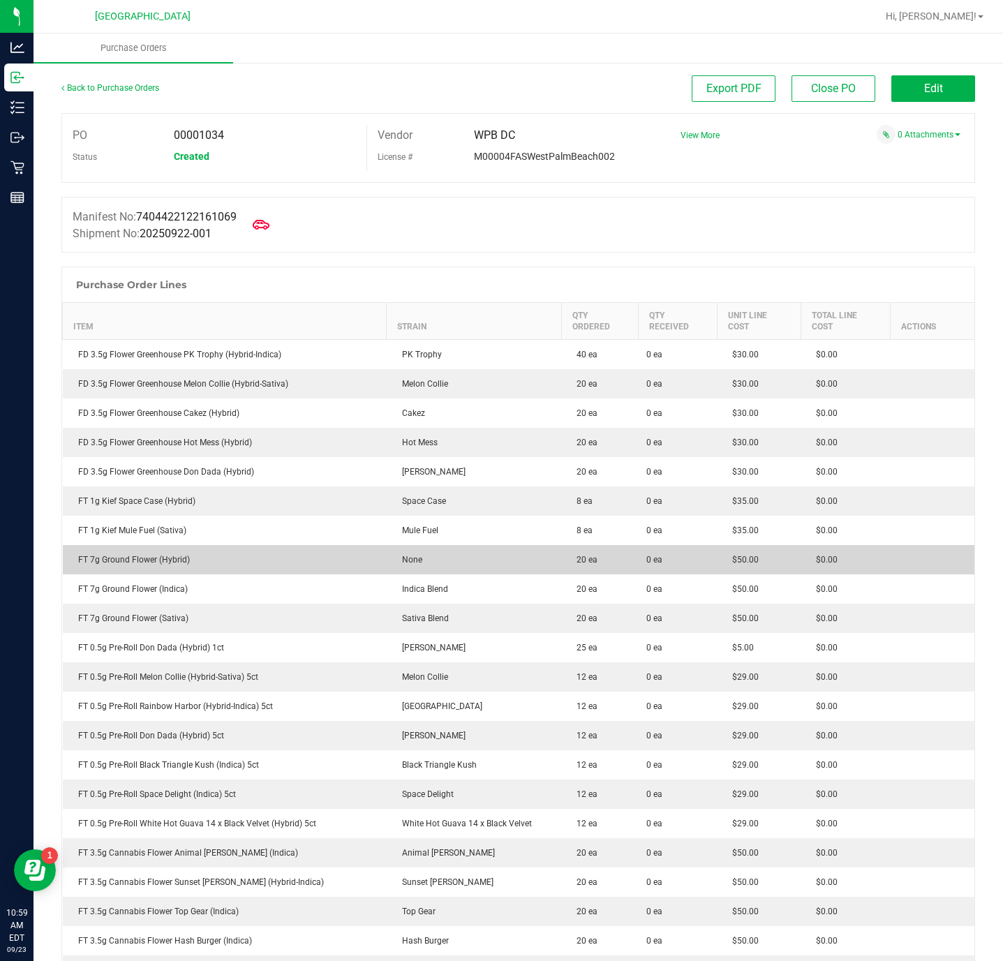
click at [160, 557] on div "FT 7g Ground Flower (Hybrid)" at bounding box center [224, 559] width 307 height 13
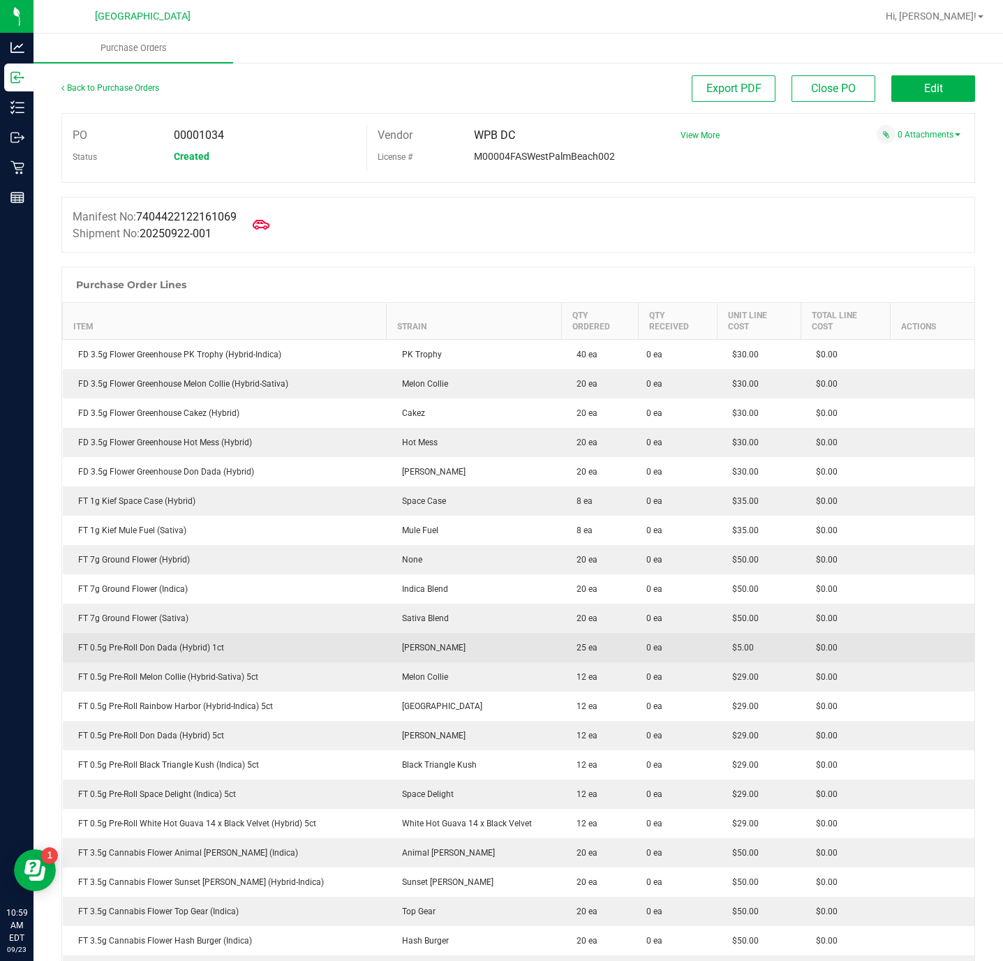
click at [198, 646] on div "FT 0.5g Pre-Roll Don Dada (Hybrid) 1ct" at bounding box center [224, 647] width 307 height 13
click at [198, 645] on div "FT 0.5g Pre-Roll Don Dada (Hybrid) 1ct" at bounding box center [224, 647] width 307 height 13
copy div "FT 0.5g Pre-Roll Don Dada (Hybrid) 1ct"
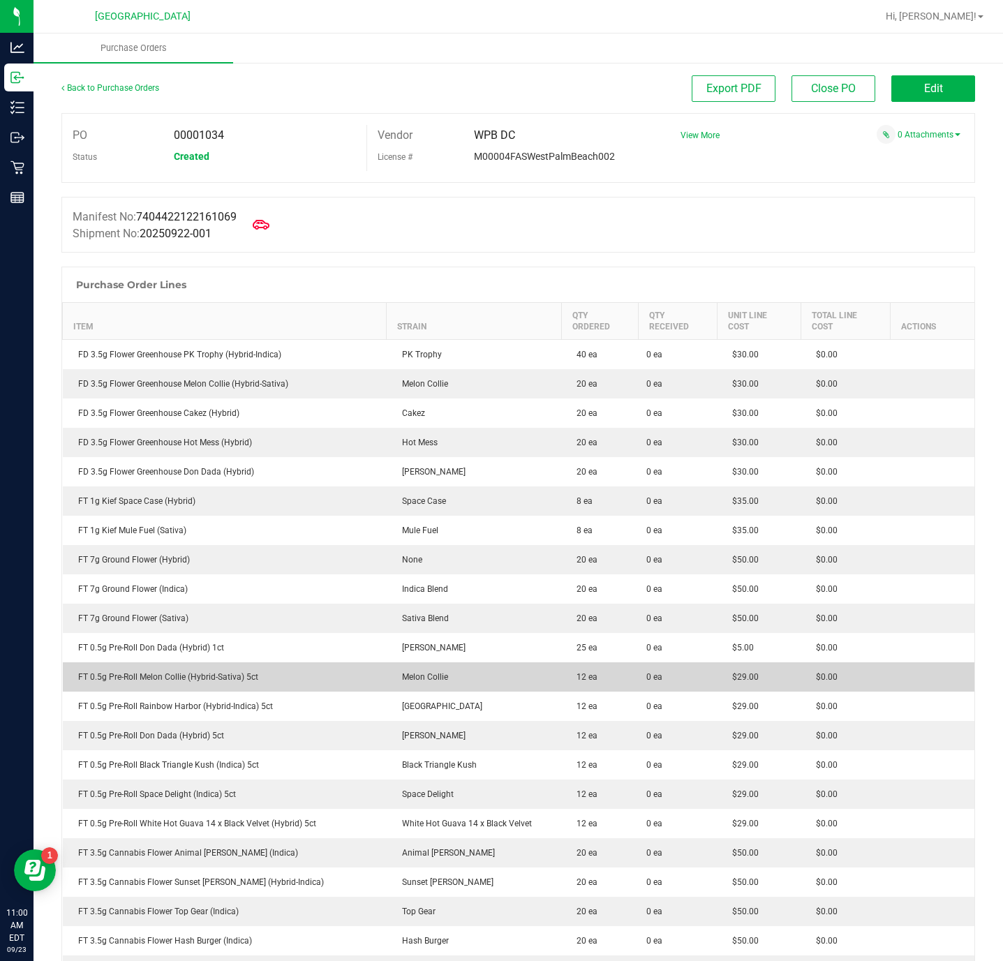
click at [214, 668] on td "FT 0.5g Pre-Roll Melon Collie (Hybrid-Sativa) 5ct" at bounding box center [225, 676] width 324 height 29
copy div "FT 0.5g Pre-Roll Melon Collie (Hybrid-Sativa) 5ct"
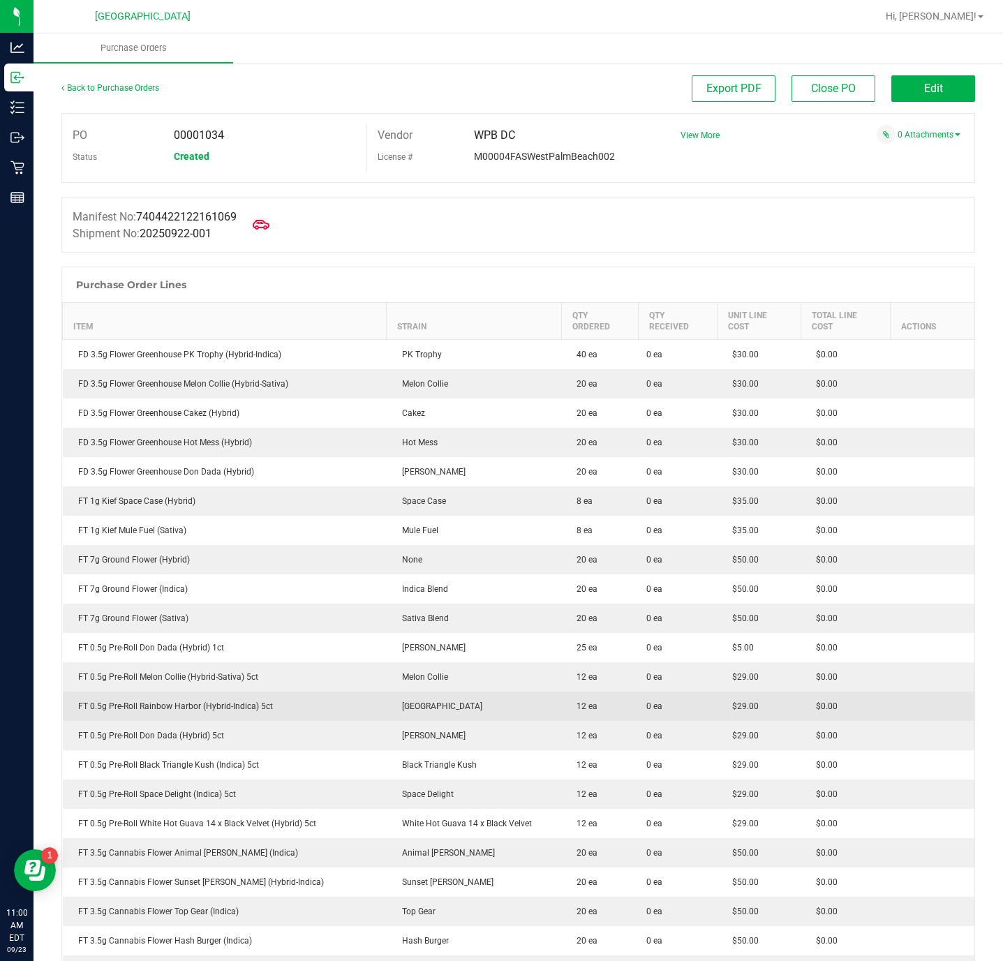
click at [209, 715] on td "FT 0.5g Pre-Roll Rainbow Harbor (Hybrid-Indica) 5ct" at bounding box center [225, 706] width 324 height 29
copy div "FT 0.5g Pre-Roll Rainbow Harbor (Hybrid-Indica) 5ct"
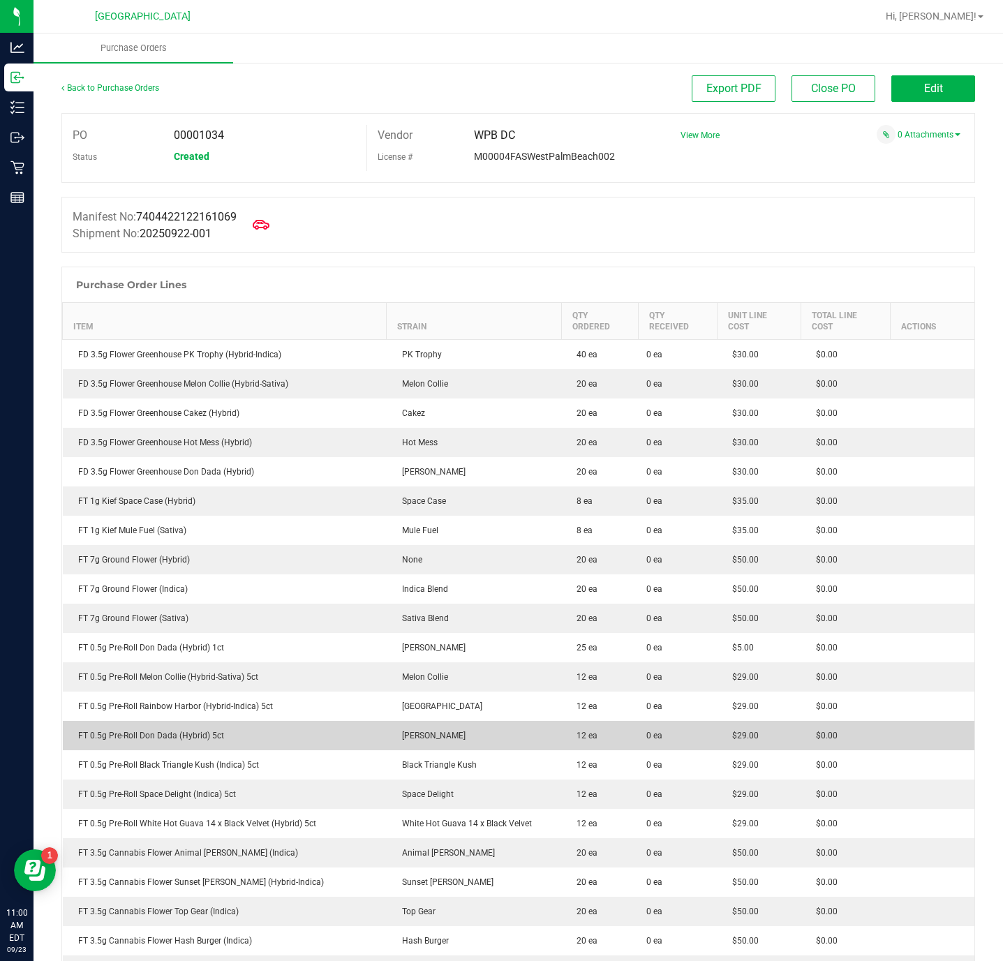
click at [193, 735] on div "FT 0.5g Pre-Roll Don Dada (Hybrid) 5ct" at bounding box center [224, 735] width 307 height 13
copy div "FT 0.5g Pre-Roll Don Dada (Hybrid) 5ct"
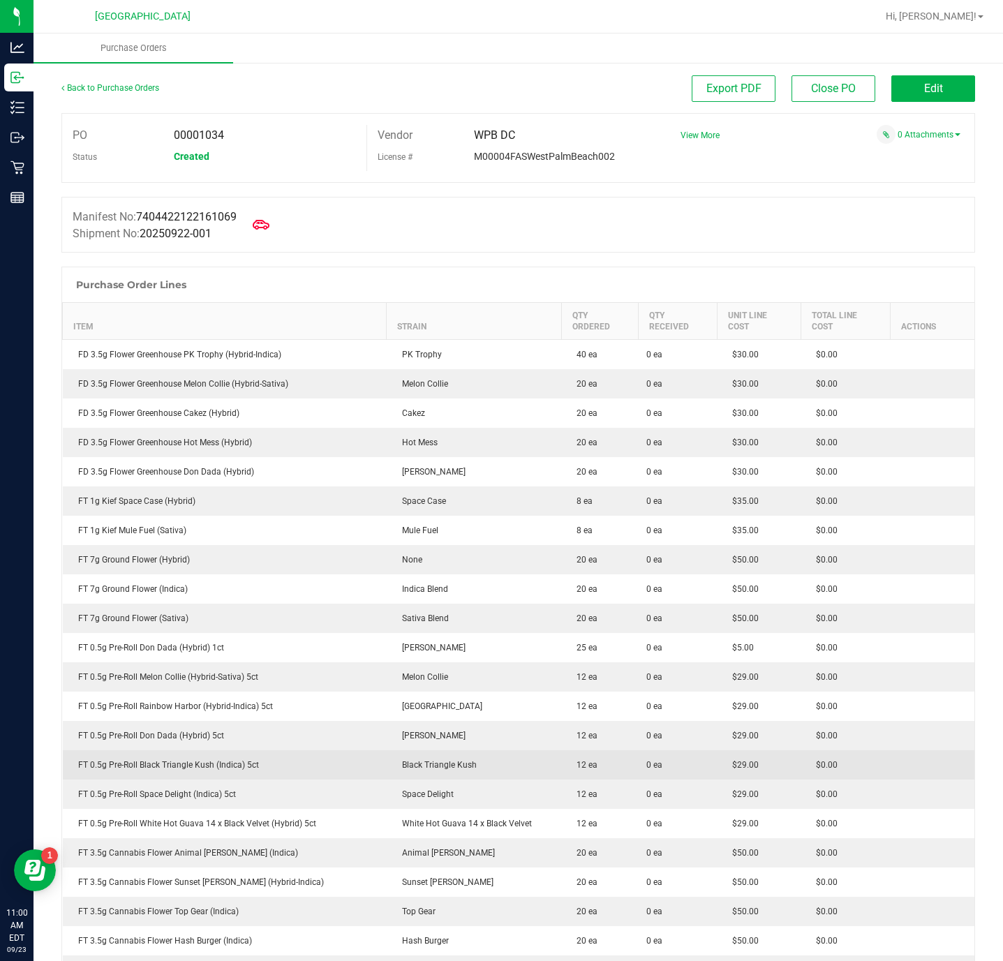
click at [239, 761] on div "FT 0.5g Pre-Roll Black Triangle Kush (Indica) 5ct" at bounding box center [224, 765] width 307 height 13
copy div "FT 0.5g Pre-Roll Black Triangle Kush (Indica) 5ct"
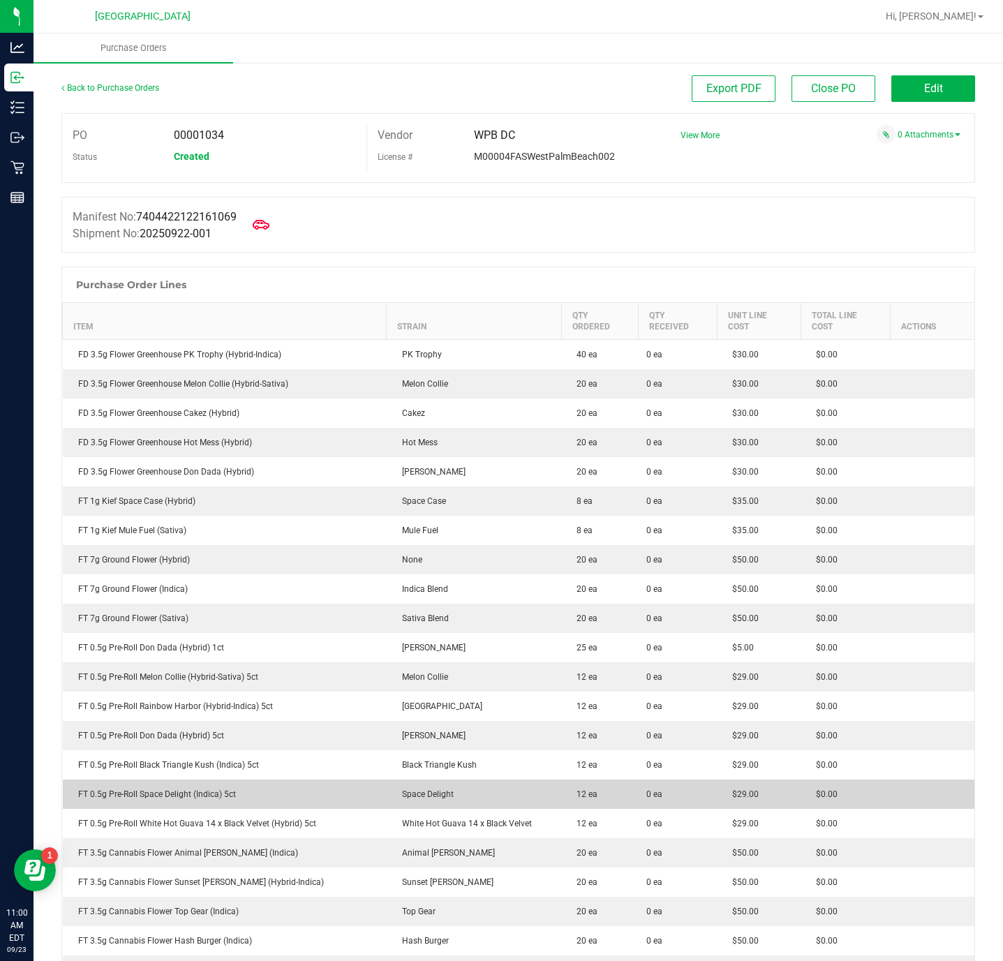
click at [163, 807] on td "FT 0.5g Pre-Roll Space Delight (Indica) 5ct" at bounding box center [225, 794] width 324 height 29
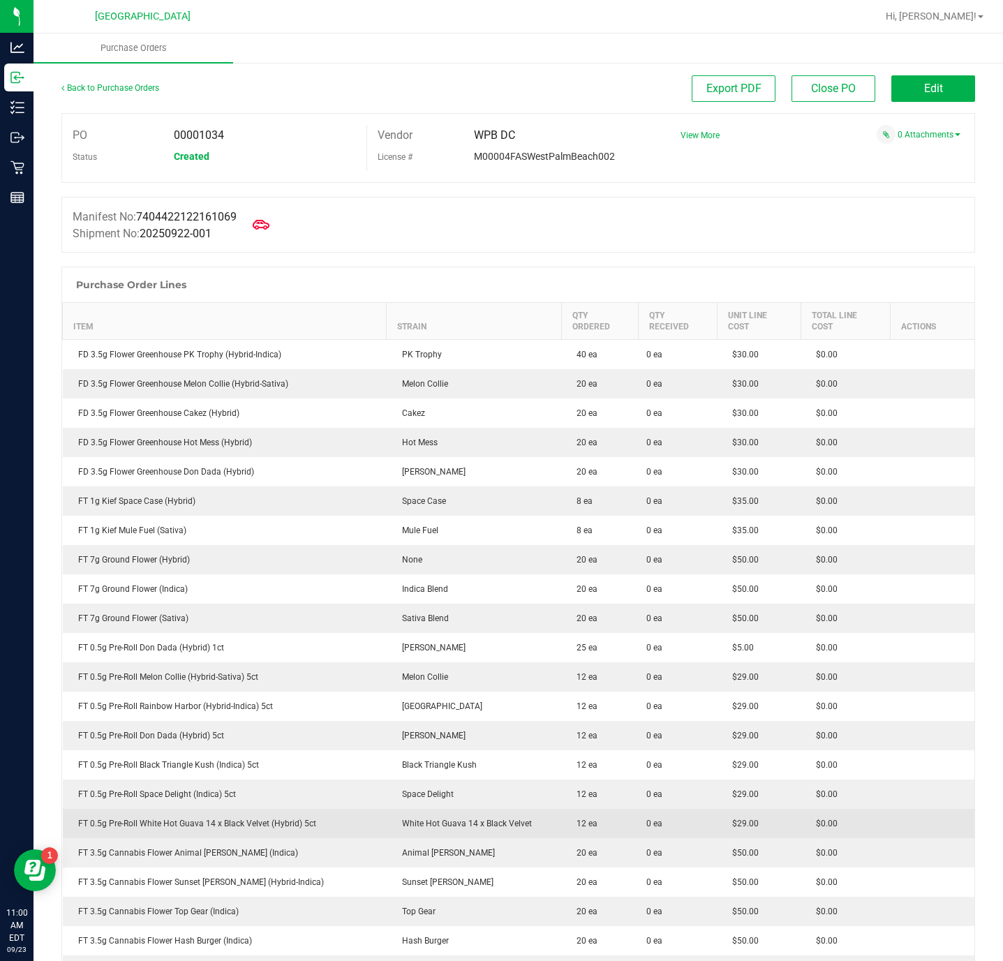
click at [275, 825] on div "FT 0.5g Pre-Roll White Hot Guava 14 x Black Velvet (Hybrid) 5ct" at bounding box center [224, 823] width 307 height 13
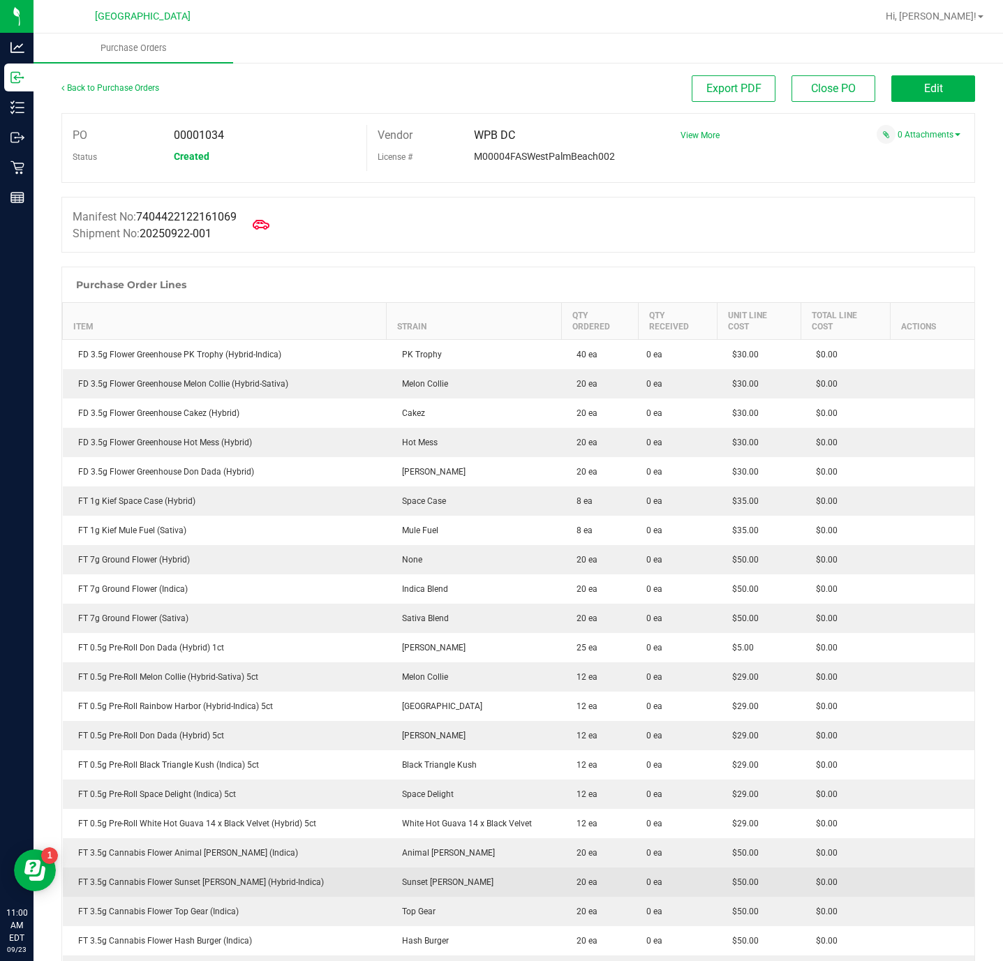
click at [290, 871] on td "FT 3.5g Cannabis Flower Sunset [PERSON_NAME] (Hybrid-Indica)" at bounding box center [225, 882] width 324 height 29
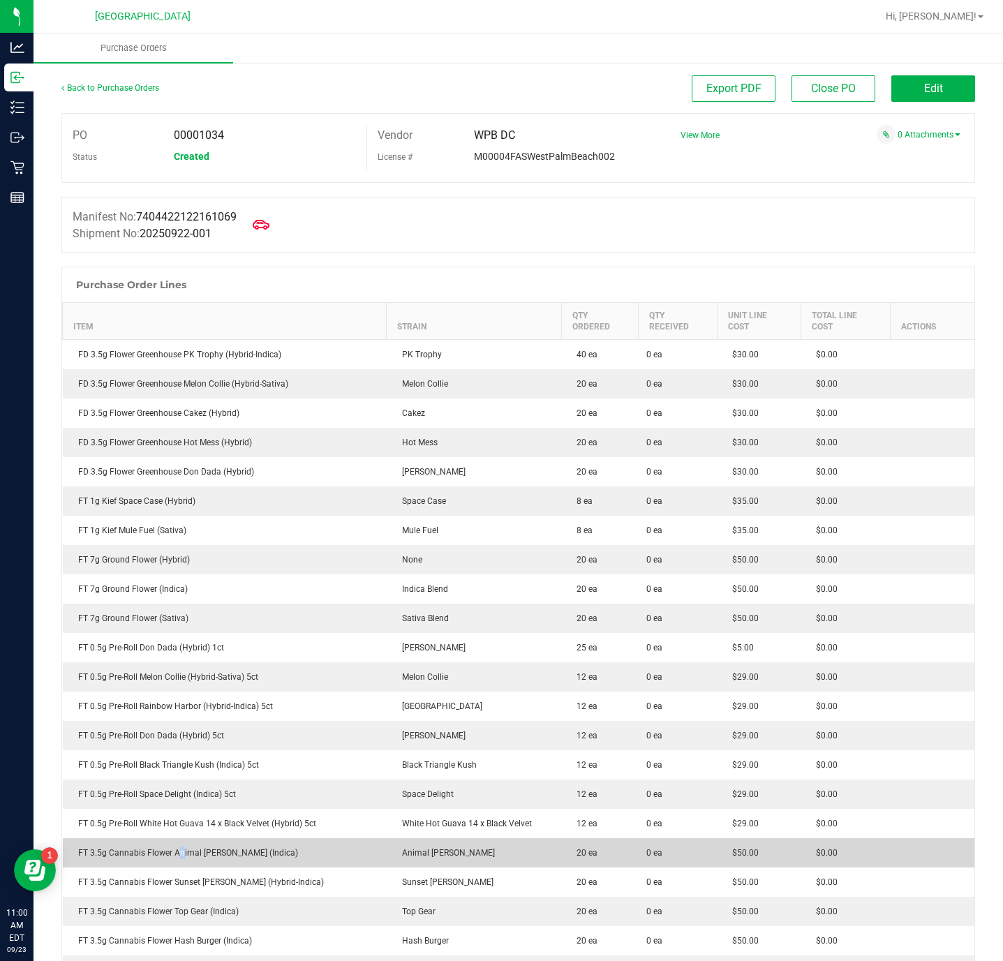
click at [182, 853] on div "FT 3.5g Cannabis Flower Animal [PERSON_NAME] (Indica)" at bounding box center [224, 853] width 307 height 13
click at [184, 853] on div "FT 3.5g Cannabis Flower Animal [PERSON_NAME] (Indica)" at bounding box center [224, 853] width 307 height 13
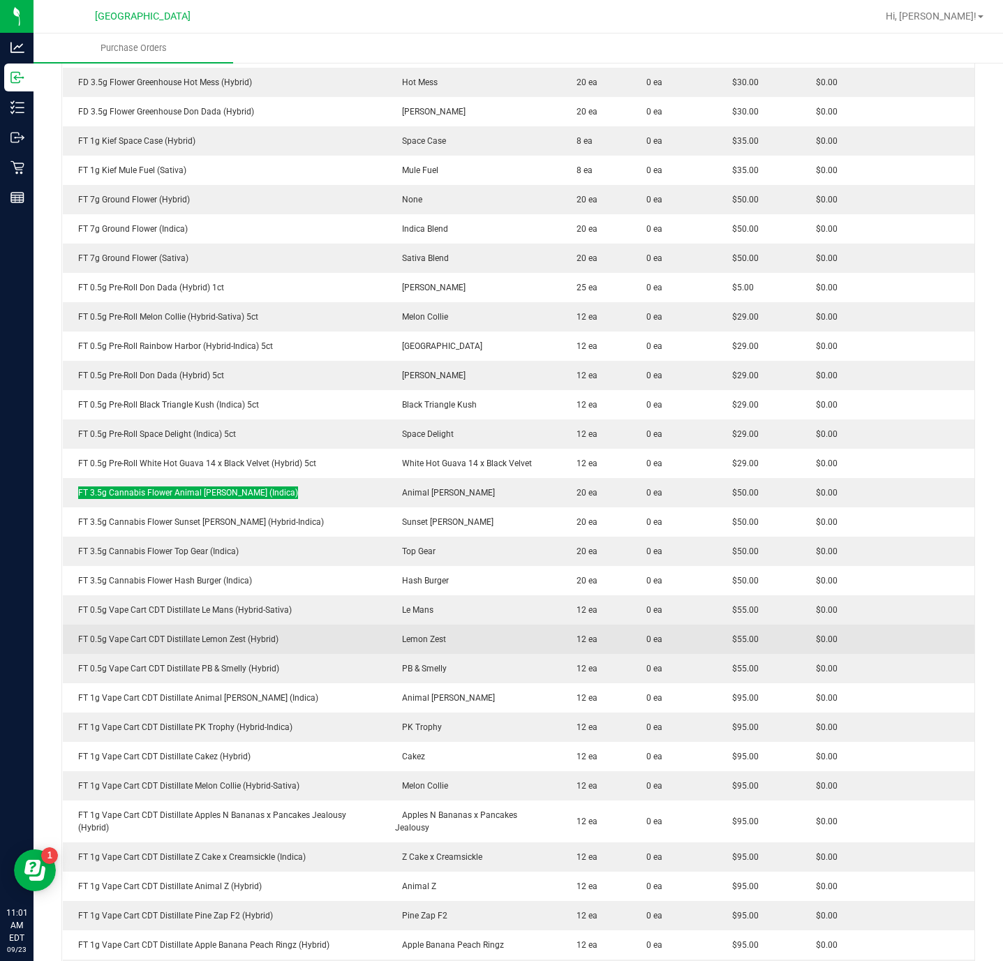
scroll to position [419, 0]
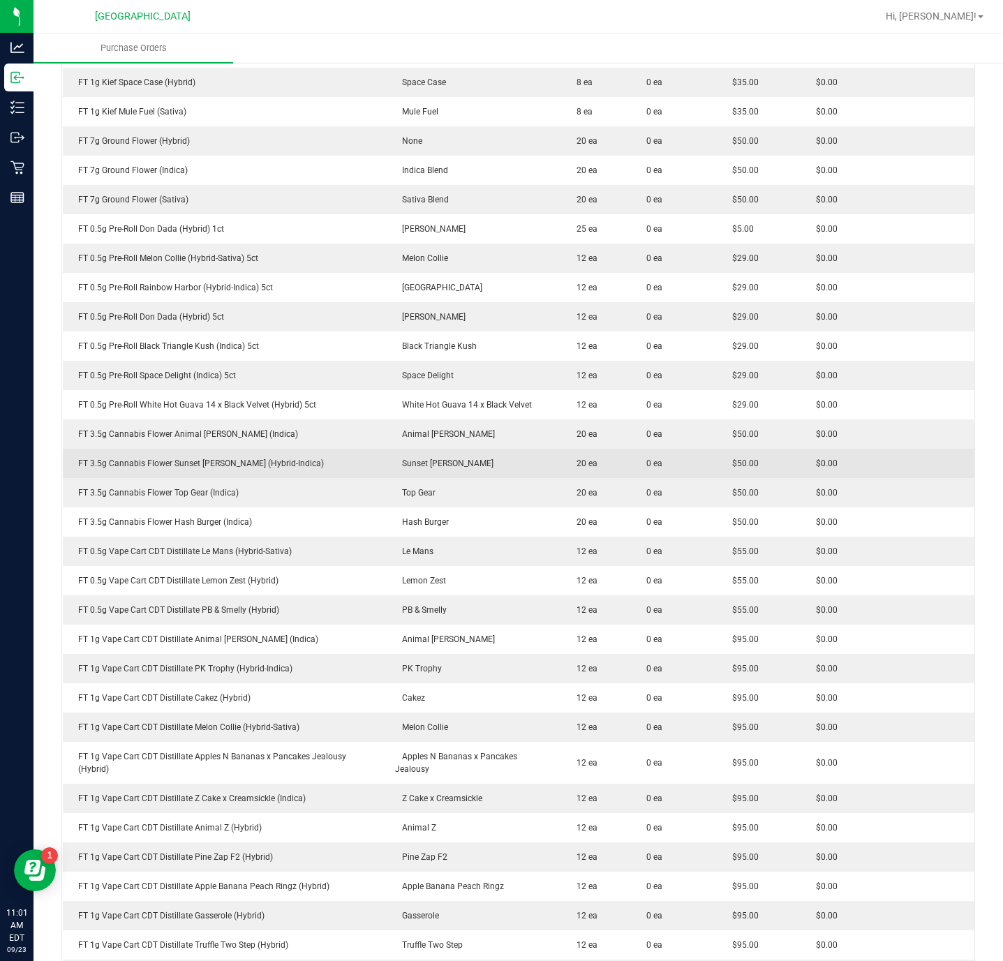
click at [205, 465] on div "FT 3.5g Cannabis Flower Sunset [PERSON_NAME] (Hybrid-Indica)" at bounding box center [224, 463] width 307 height 13
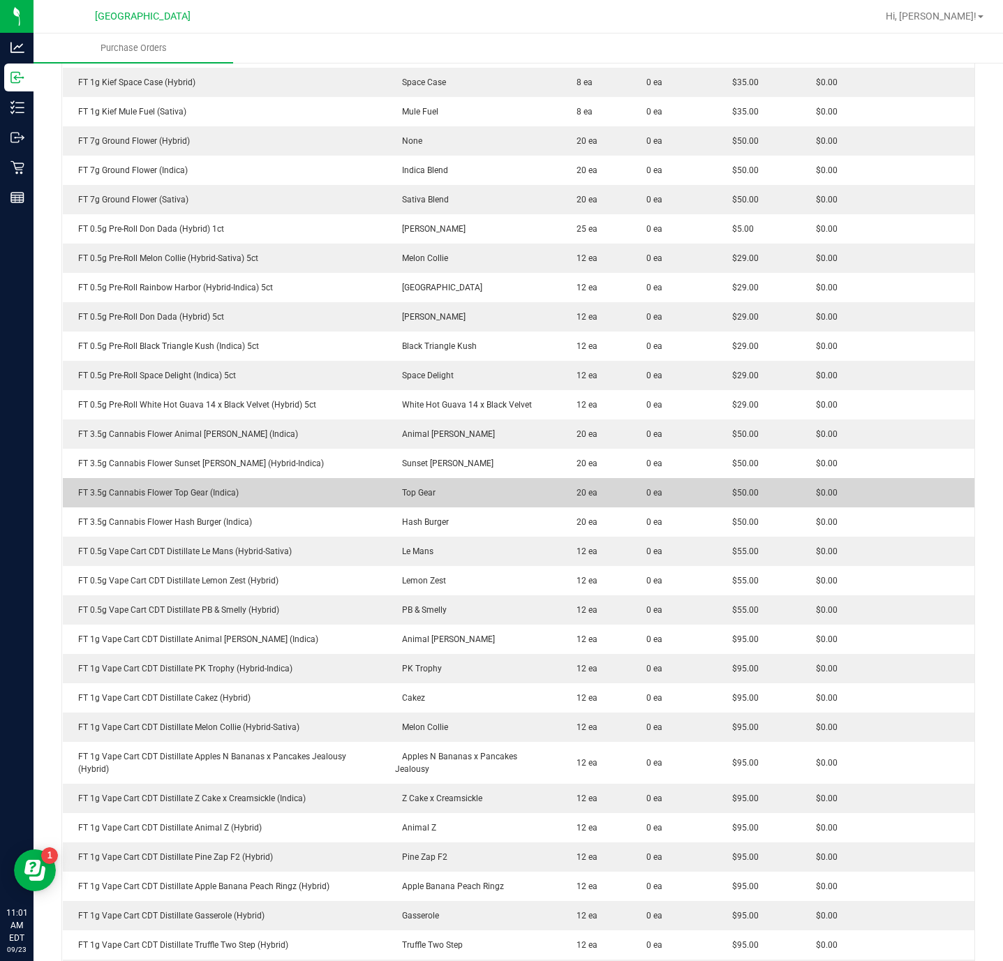
click at [126, 482] on td "FT 3.5g Cannabis Flower Top Gear (Indica)" at bounding box center [225, 492] width 324 height 29
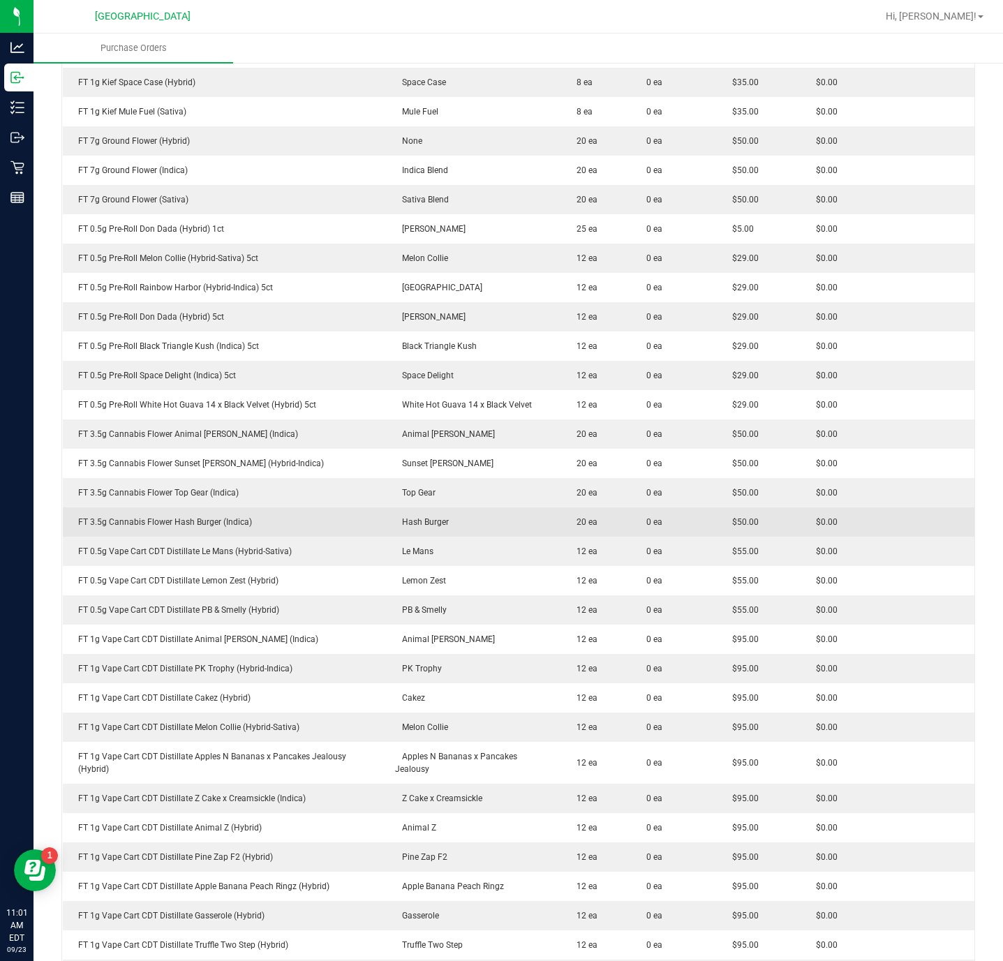
click at [154, 526] on div "FT 3.5g Cannabis Flower Hash Burger (Indica)" at bounding box center [224, 522] width 307 height 13
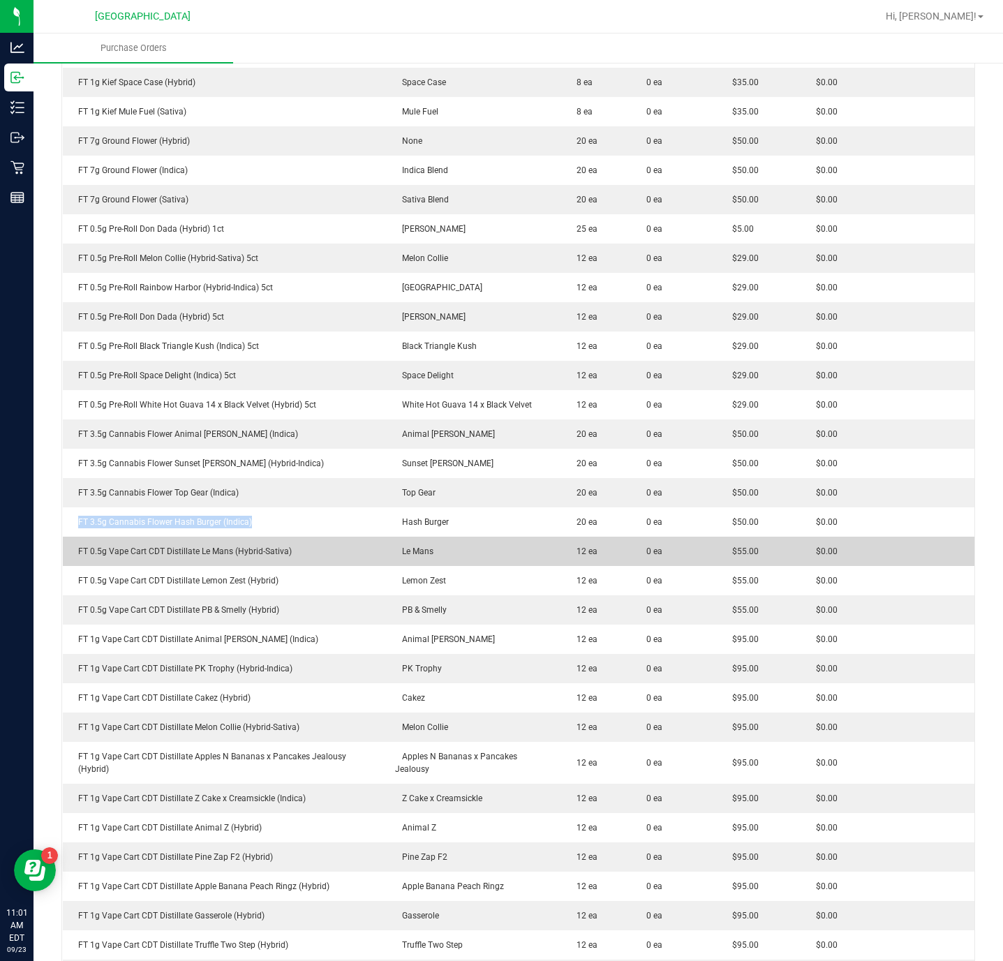
click at [147, 553] on div "FT 0.5g Vape Cart CDT Distillate Le Mans (Hybrid-Sativa)" at bounding box center [224, 551] width 307 height 13
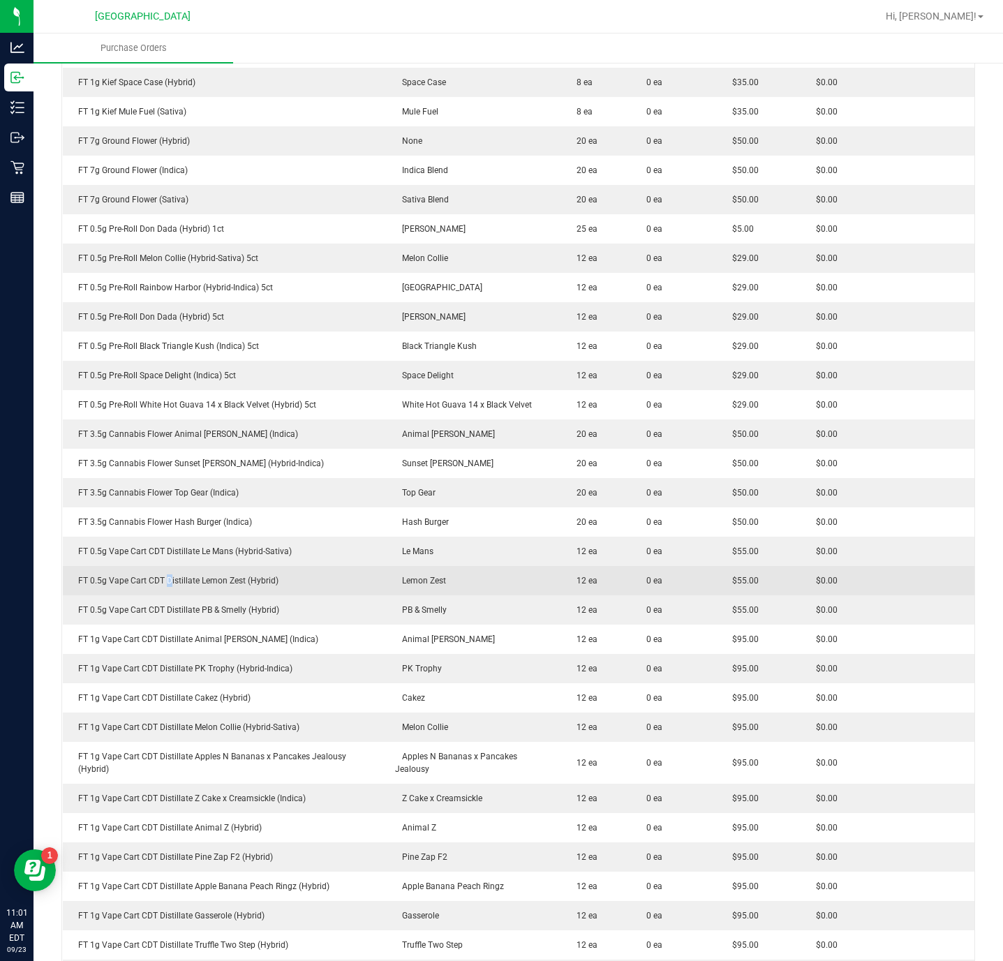
click at [170, 587] on div "FT 0.5g Vape Cart CDT Distillate Lemon Zest (Hybrid)" at bounding box center [224, 580] width 307 height 13
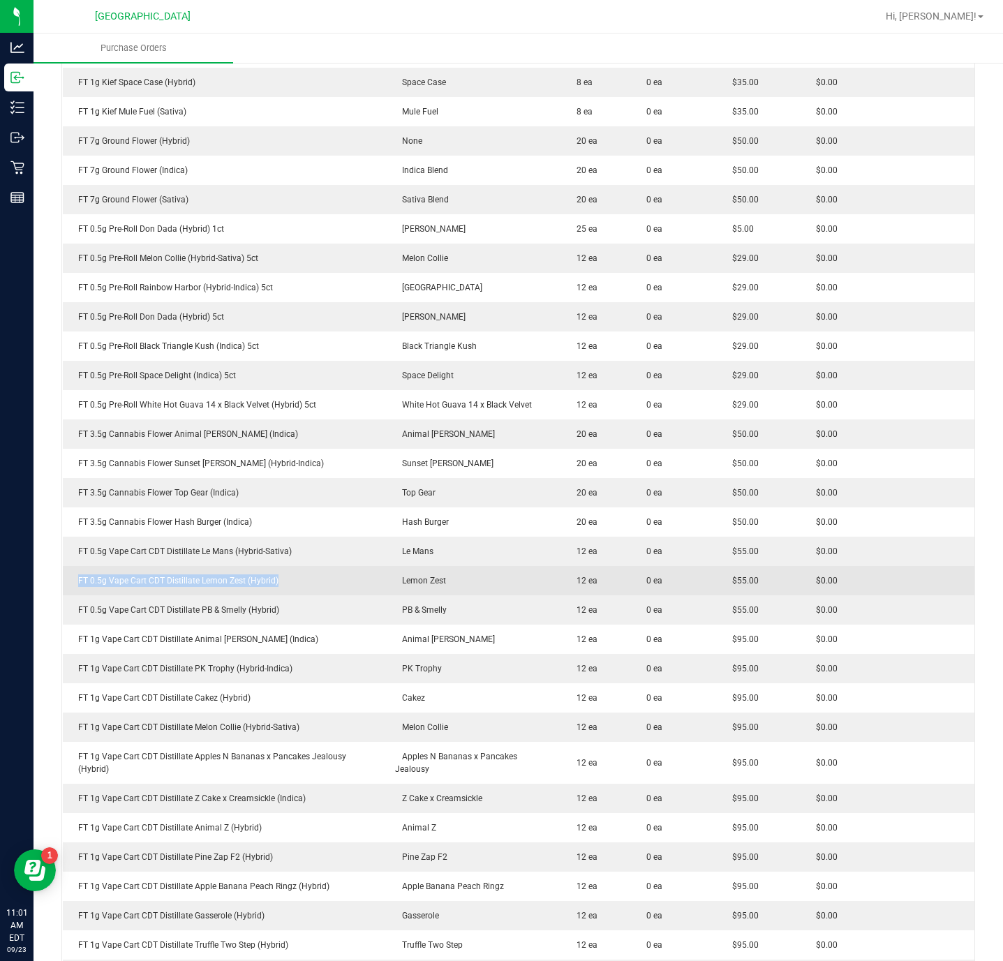
click at [170, 587] on div "FT 0.5g Vape Cart CDT Distillate Lemon Zest (Hybrid)" at bounding box center [224, 580] width 307 height 13
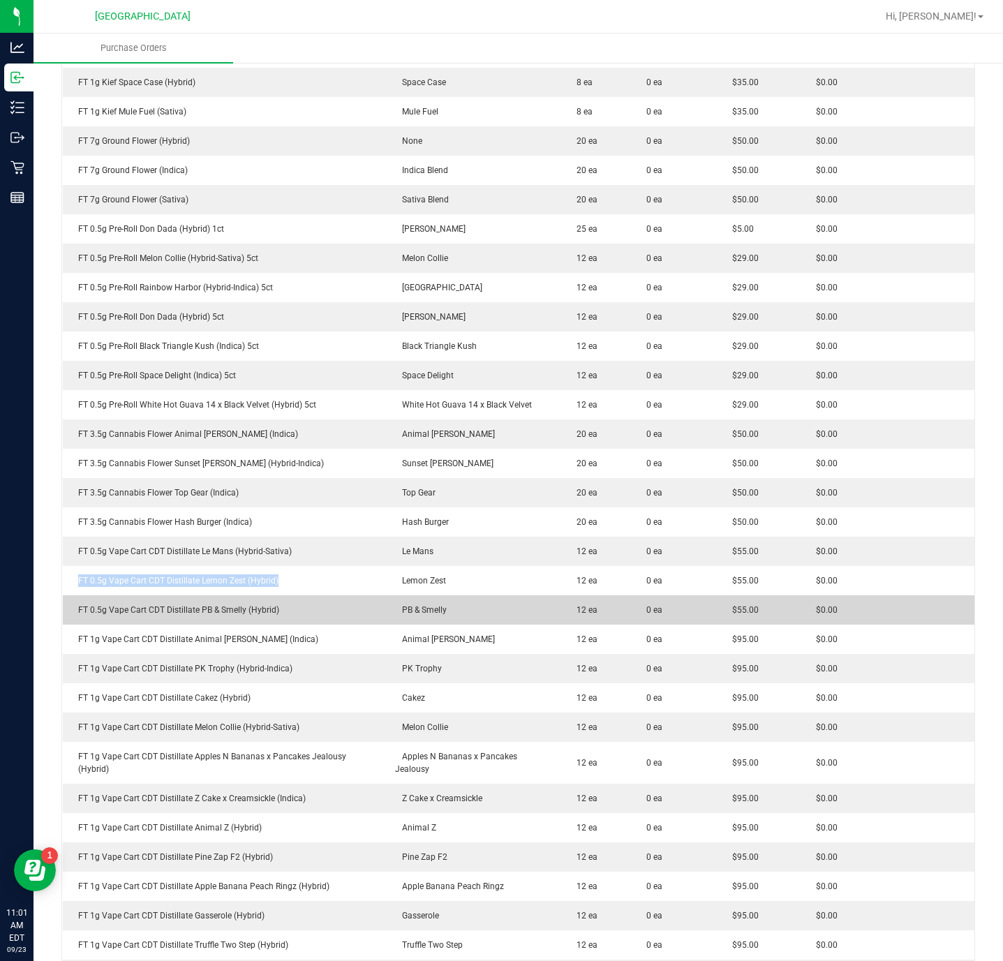
drag, startPoint x: 202, startPoint y: 601, endPoint x: 205, endPoint y: 618, distance: 17.8
click at [203, 605] on td "FT 0.5g Vape Cart CDT Distillate PB & Smelly (Hybrid)" at bounding box center [225, 609] width 324 height 29
click at [205, 618] on td "FT 0.5g Vape Cart CDT Distillate PB & Smelly (Hybrid)" at bounding box center [225, 609] width 324 height 29
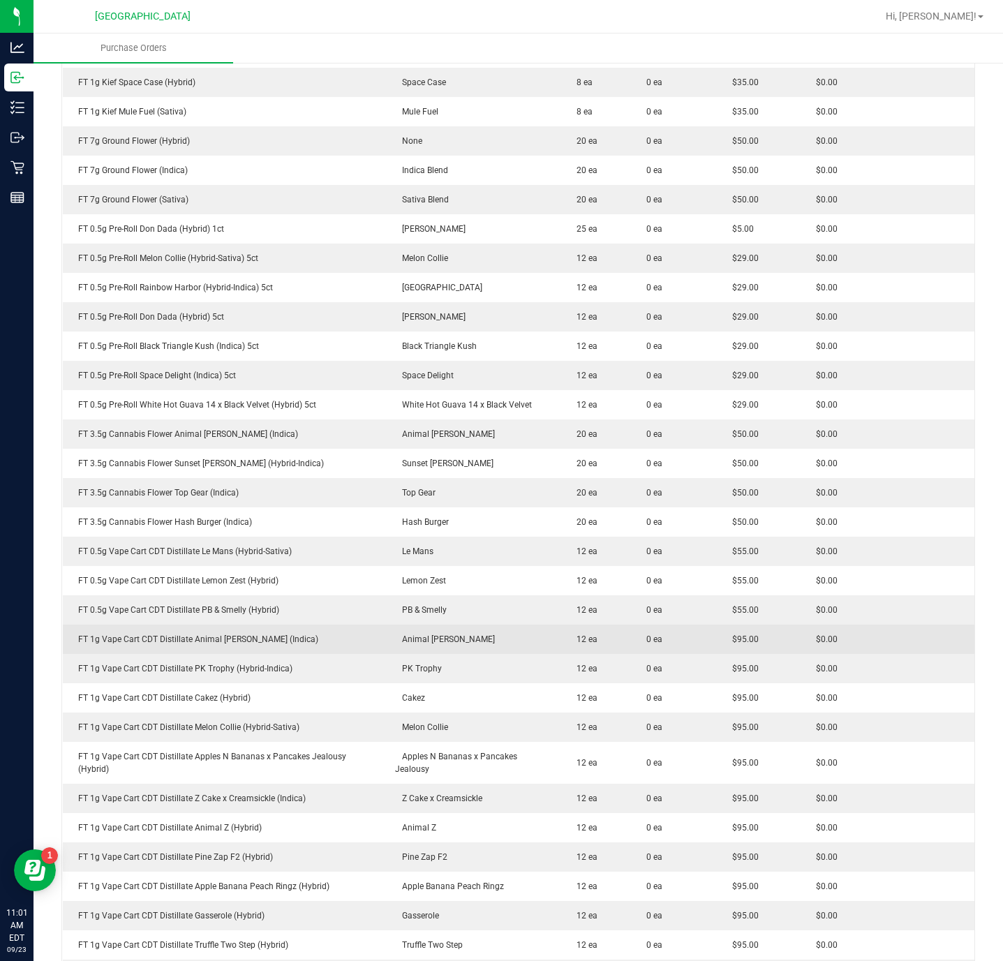
click at [202, 639] on div "FT 1g Vape Cart CDT Distillate Animal [PERSON_NAME] (Indica)" at bounding box center [224, 639] width 307 height 13
click at [202, 637] on div "FT 1g Vape Cart CDT Distillate Animal [PERSON_NAME] (Indica)" at bounding box center [224, 639] width 307 height 13
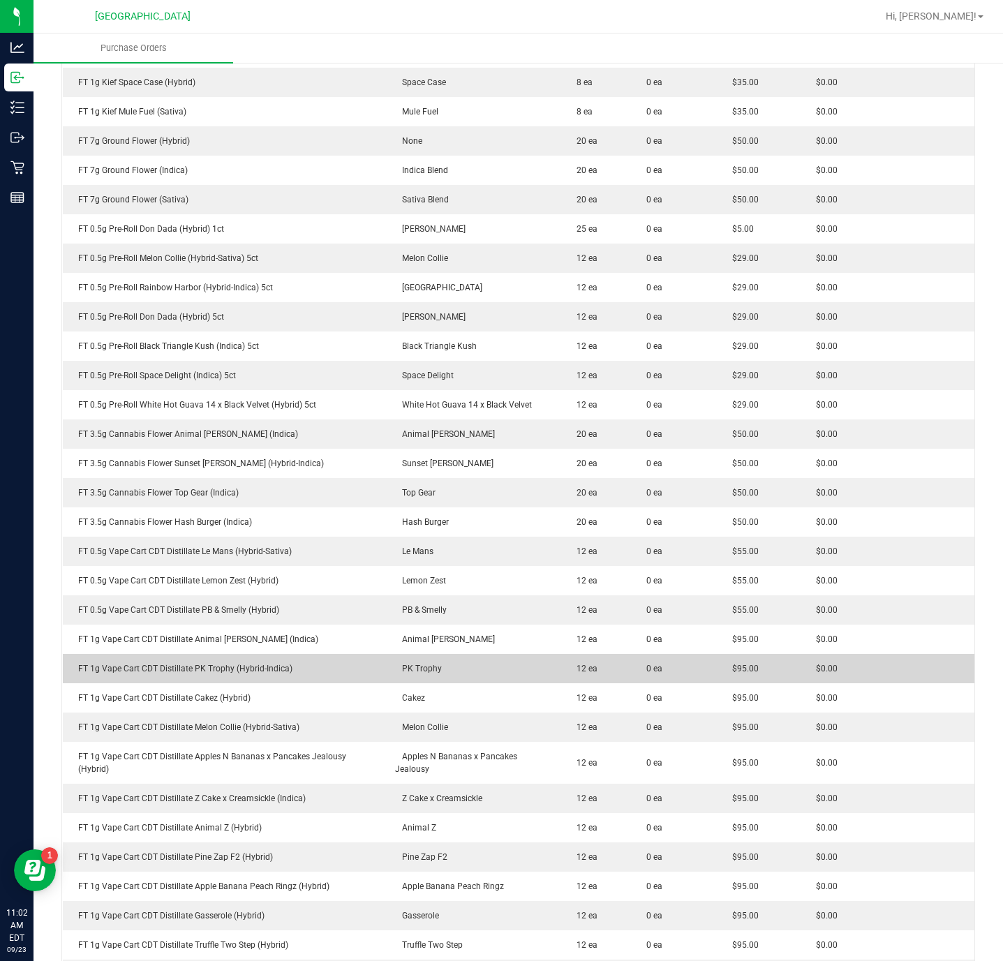
click at [232, 674] on div "FT 1g Vape Cart CDT Distillate PK Trophy (Hybrid-Indica)" at bounding box center [224, 668] width 307 height 13
click at [232, 675] on div "FT 1g Vape Cart CDT Distillate PK Trophy (Hybrid-Indica)" at bounding box center [224, 668] width 307 height 13
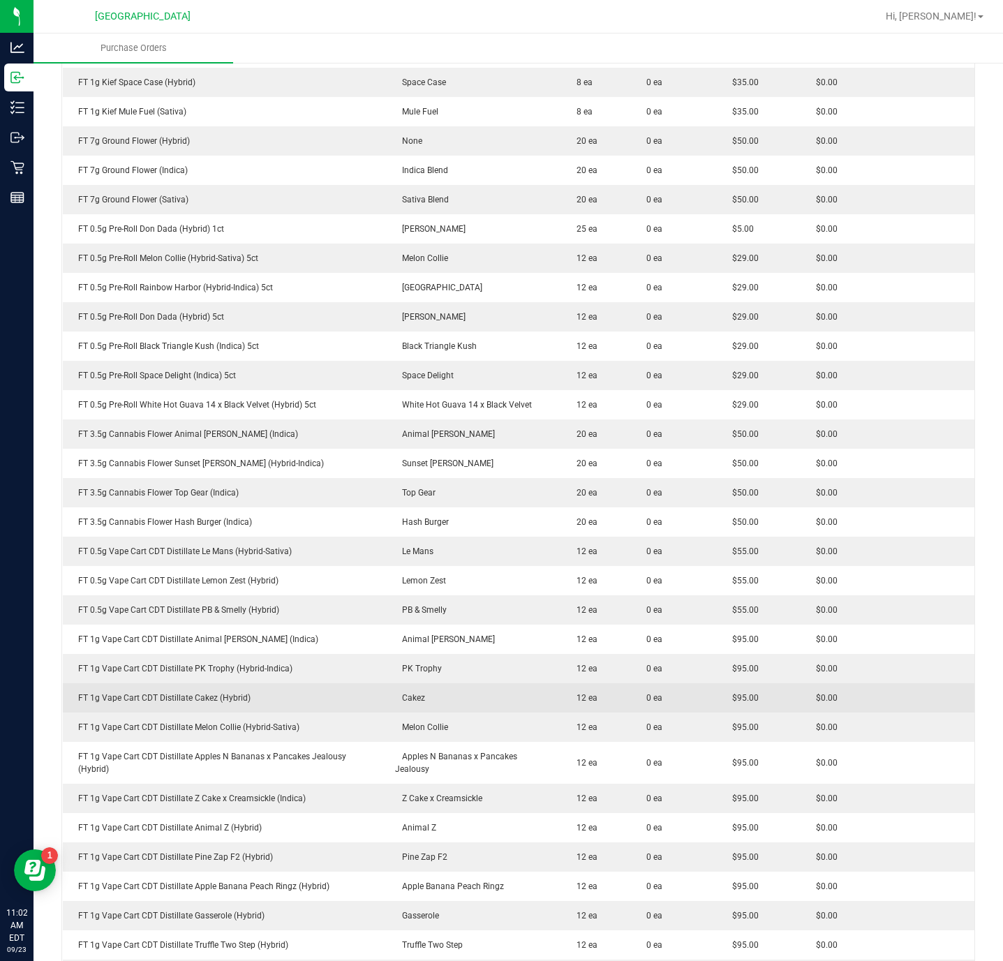
click at [193, 710] on td "FT 1g Vape Cart CDT Distillate Cakez (Hybrid)" at bounding box center [225, 697] width 324 height 29
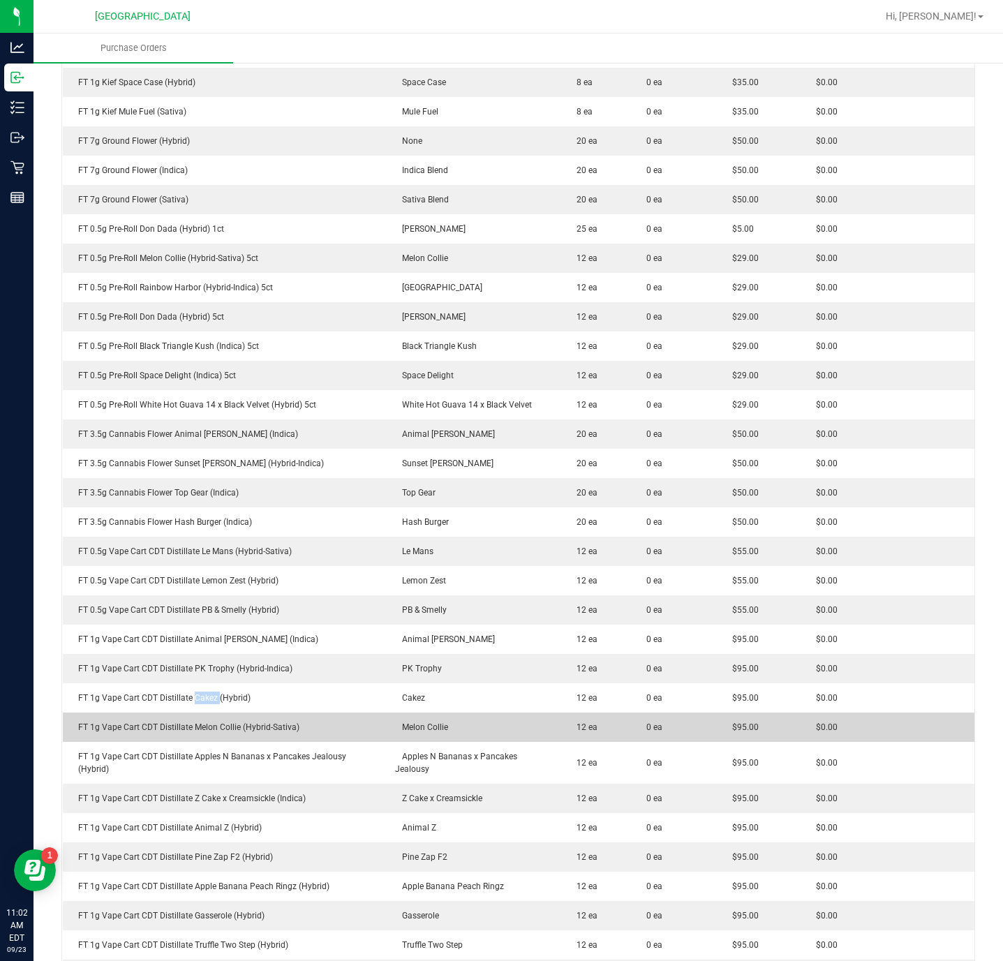
click at [195, 710] on td "FT 1g Vape Cart CDT Distillate Cakez (Hybrid)" at bounding box center [225, 697] width 324 height 29
click at [195, 713] on tbody "FD 3.5g Flower Greenhouse PK Trophy (Hybrid-Indica) PK Trophy 40 ea 0 ea $30.00…" at bounding box center [519, 895] width 912 height 1948
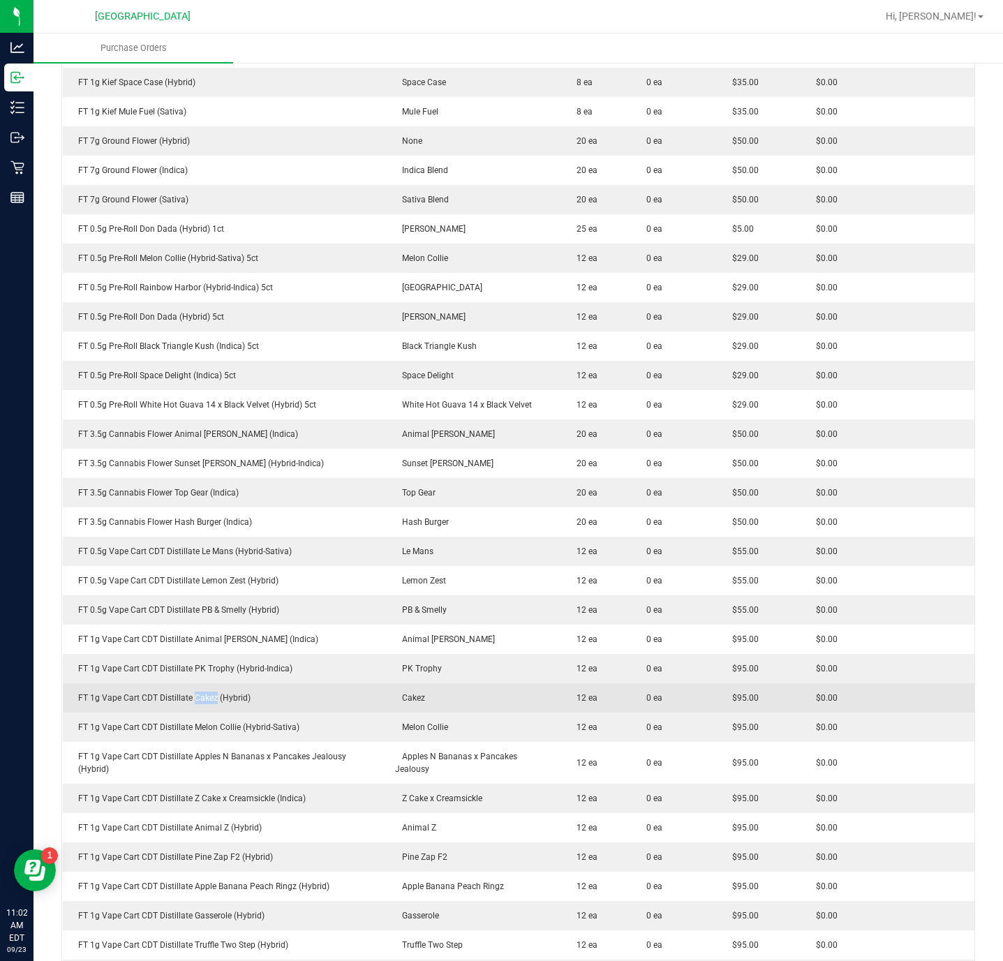
click at [199, 702] on div "FT 1g Vape Cart CDT Distillate Cakez (Hybrid)" at bounding box center [224, 698] width 307 height 13
click at [200, 702] on div "FT 1g Vape Cart CDT Distillate Cakez (Hybrid)" at bounding box center [224, 698] width 307 height 13
click at [201, 702] on div "FT 1g Vape Cart CDT Distillate Cakez (Hybrid)" at bounding box center [224, 698] width 307 height 13
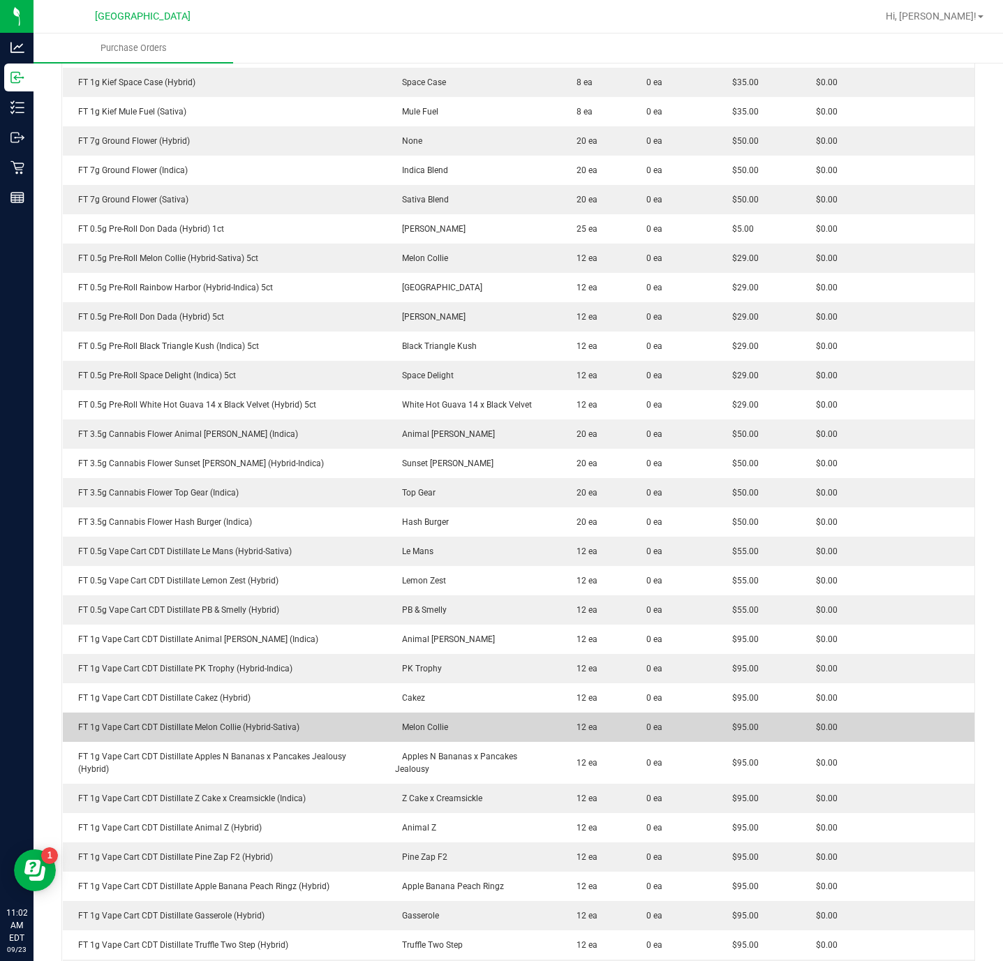
click at [225, 731] on div "FT 1g Vape Cart CDT Distillate Melon Collie (Hybrid-Sativa)" at bounding box center [224, 727] width 307 height 13
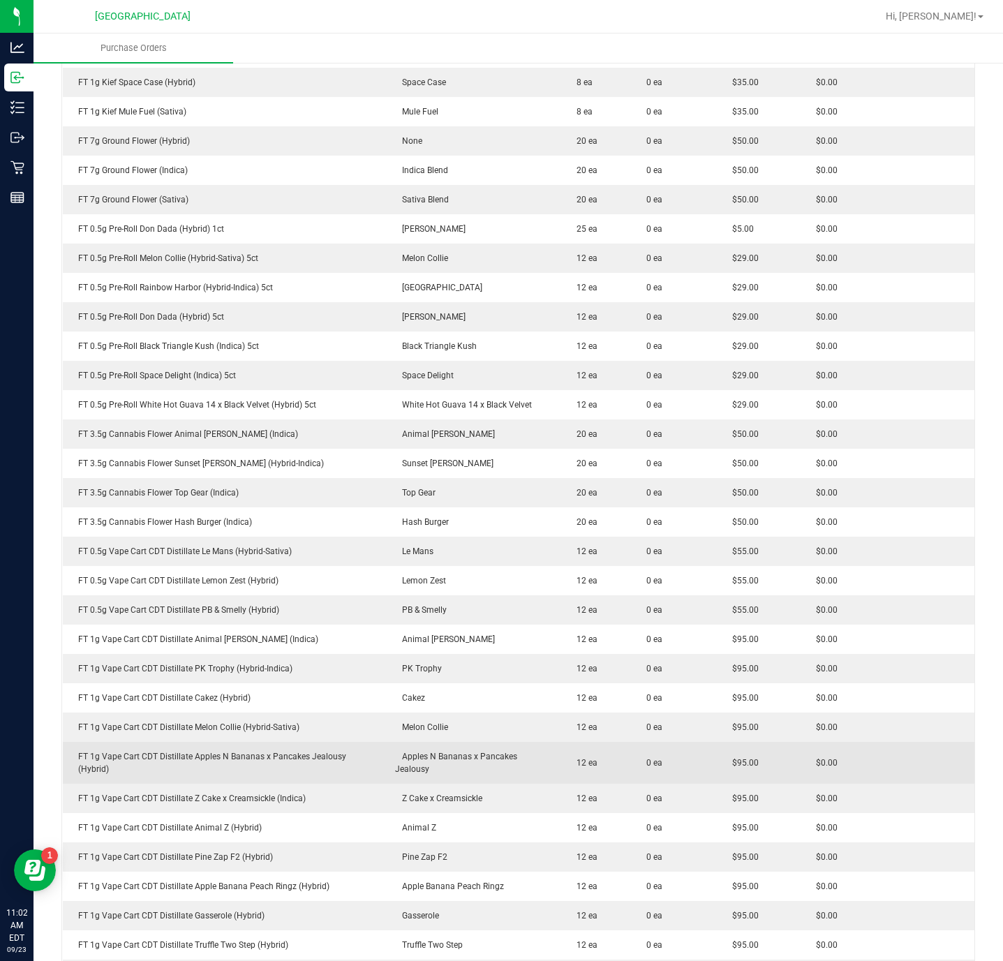
click at [191, 758] on div "FT 1g Vape Cart CDT Distillate Apples N Bananas x Pancakes Jealousy (Hybrid)" at bounding box center [224, 762] width 307 height 25
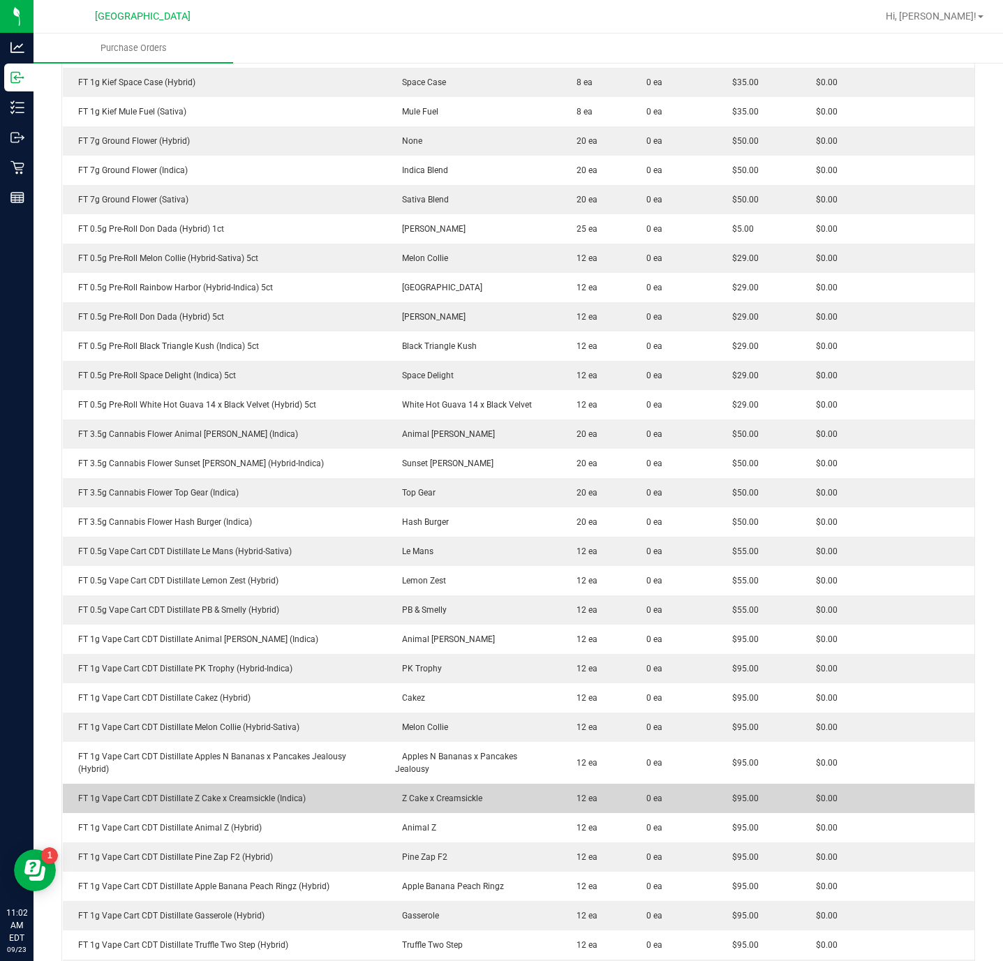
click at [235, 807] on td "FT 1g Vape Cart CDT Distillate Z Cake x Creamsickle (Indica)" at bounding box center [225, 798] width 324 height 29
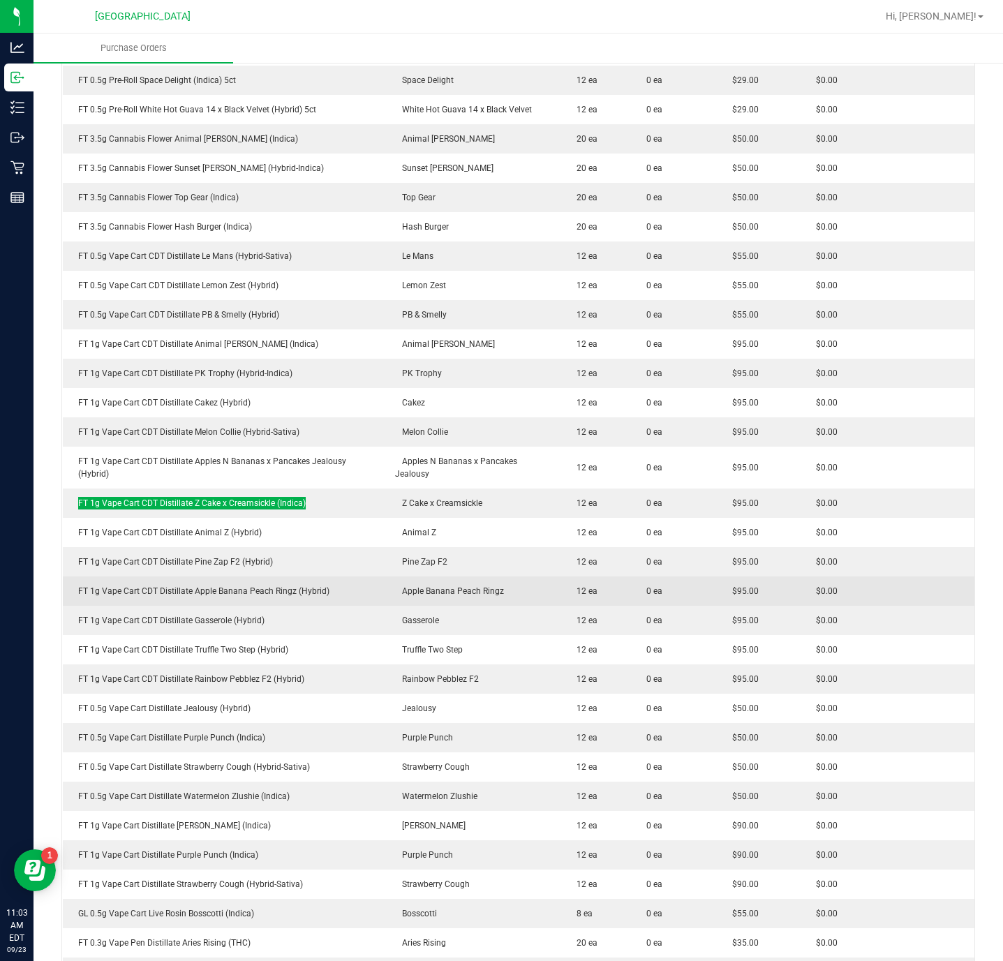
scroll to position [733, 0]
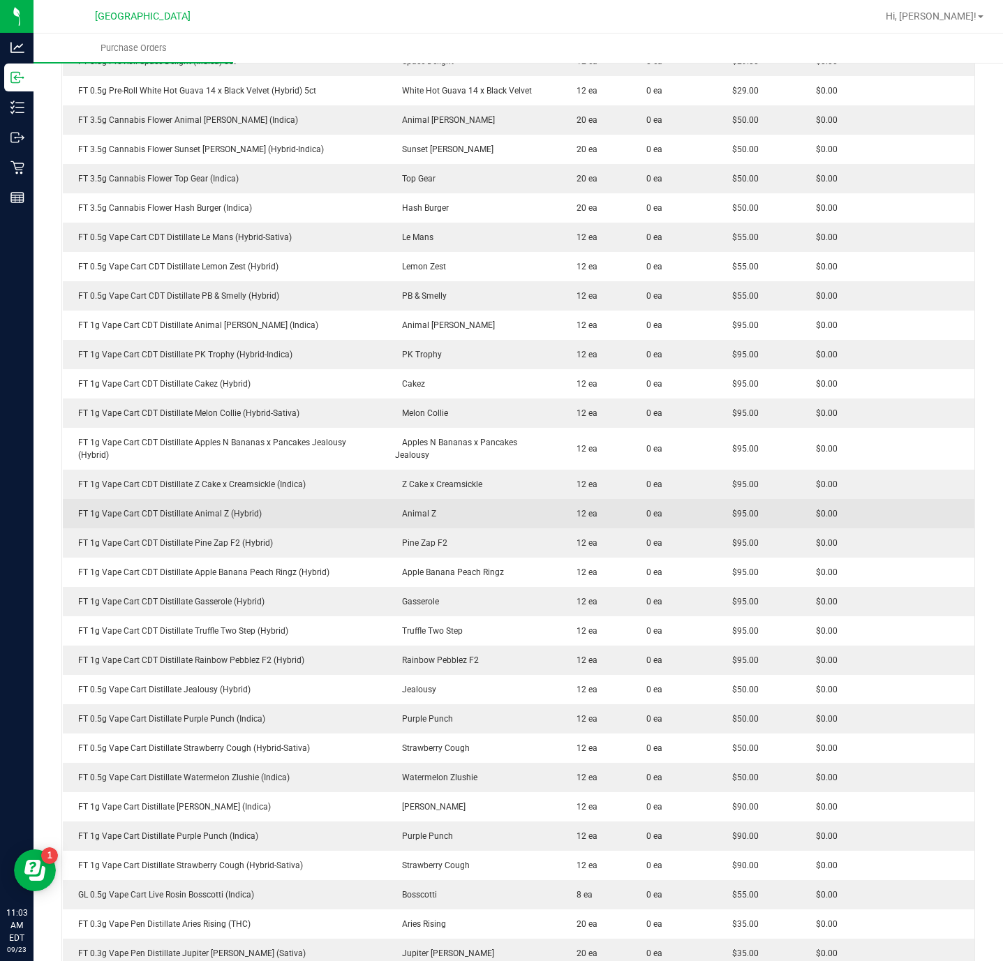
click at [204, 515] on div "FT 1g Vape Cart CDT Distillate Animal Z (Hybrid)" at bounding box center [224, 513] width 307 height 13
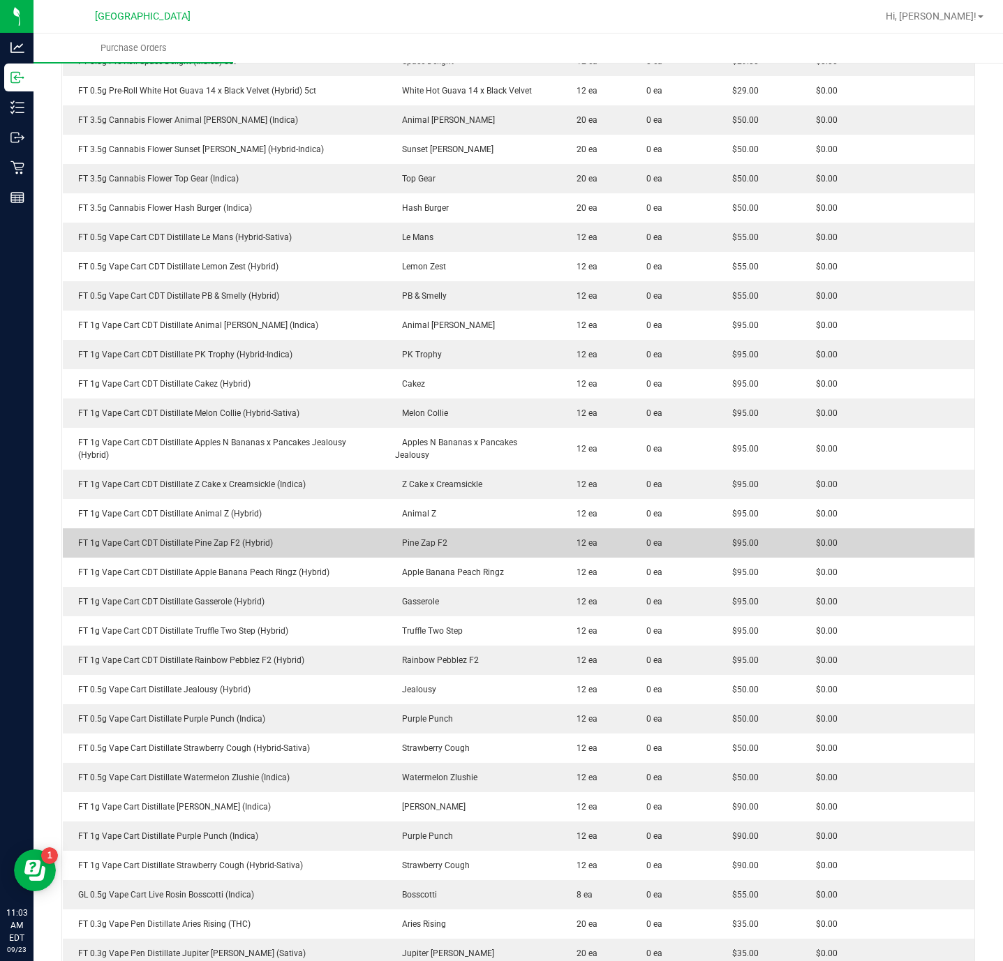
click at [231, 537] on div "FT 1g Vape Cart CDT Distillate Pine Zap F2 (Hybrid)" at bounding box center [224, 543] width 307 height 13
click at [228, 545] on div "FT 1g Vape Cart CDT Distillate Pine Zap F2 (Hybrid)" at bounding box center [224, 543] width 307 height 13
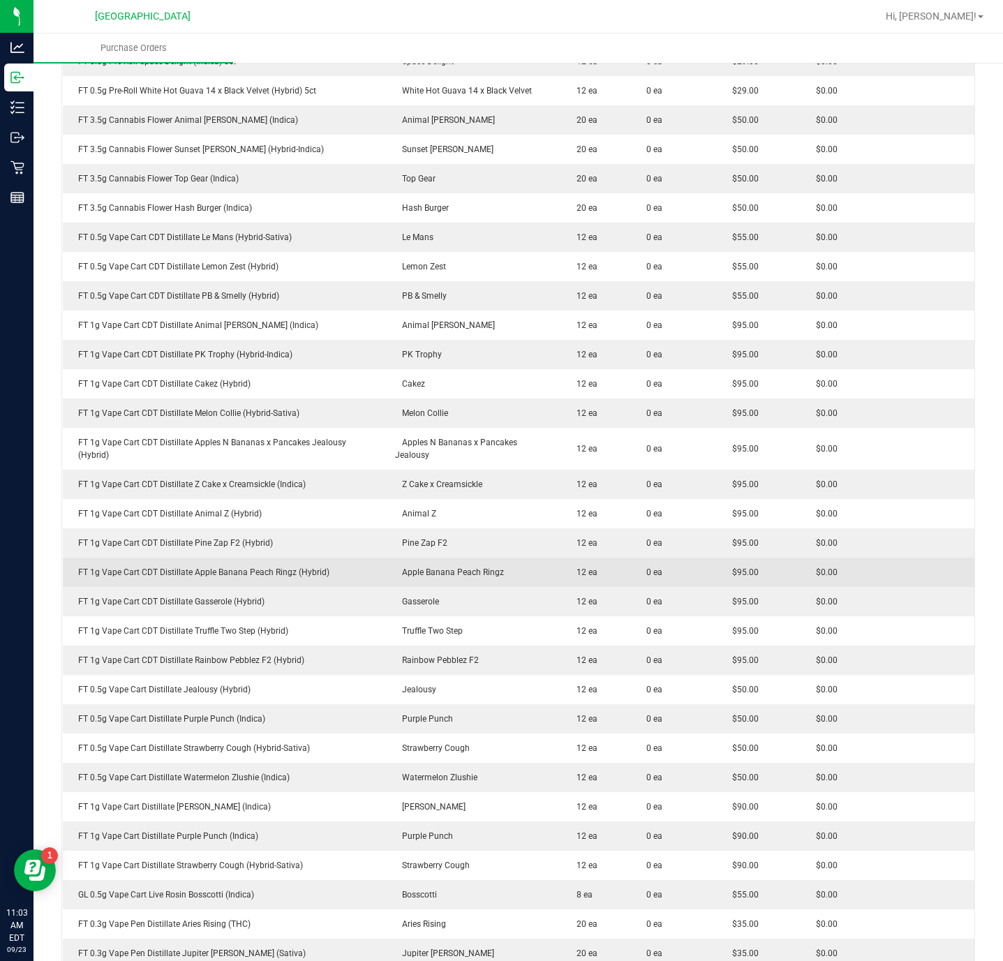
click at [239, 572] on div "FT 1g Vape Cart CDT Distillate Apple Banana Peach Ringz (Hybrid)" at bounding box center [224, 572] width 307 height 13
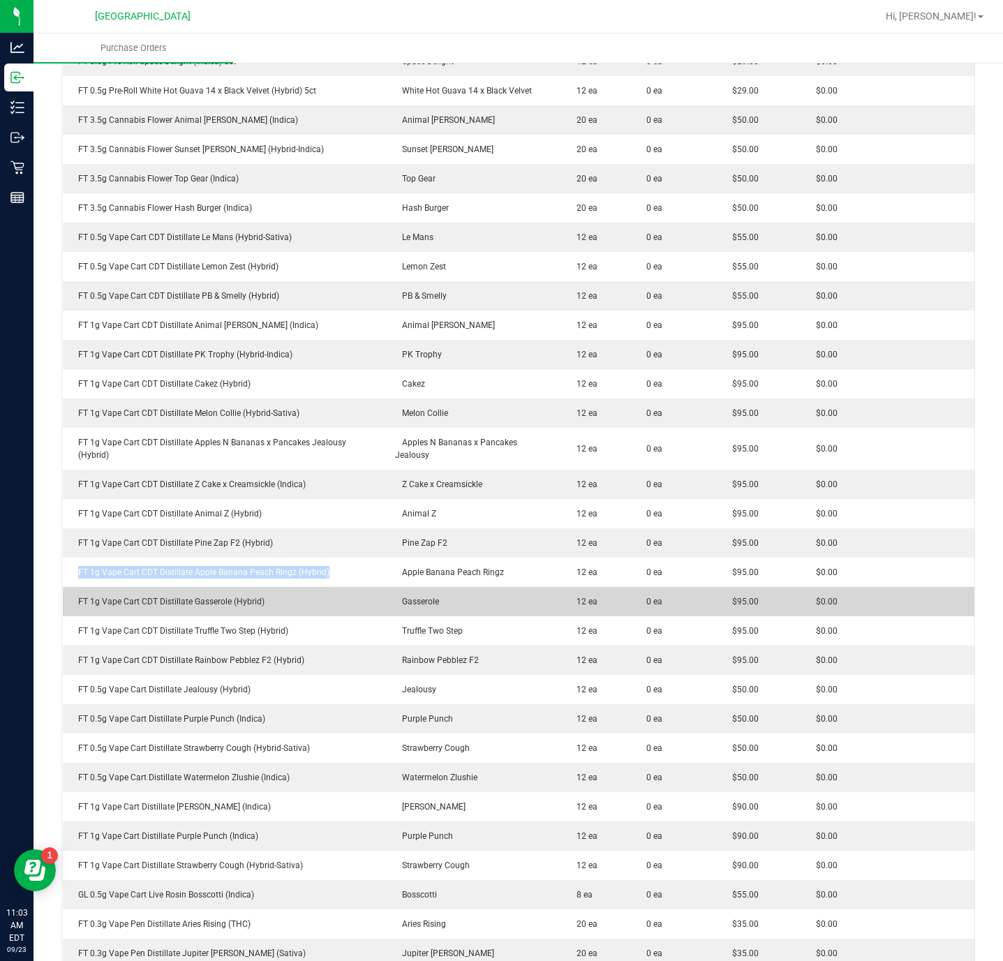
click at [216, 605] on div "FT 1g Vape Cart CDT Distillate Gasserole (Hybrid)" at bounding box center [224, 601] width 307 height 13
click at [214, 605] on div "FT 1g Vape Cart CDT Distillate Gasserole (Hybrid)" at bounding box center [224, 601] width 307 height 13
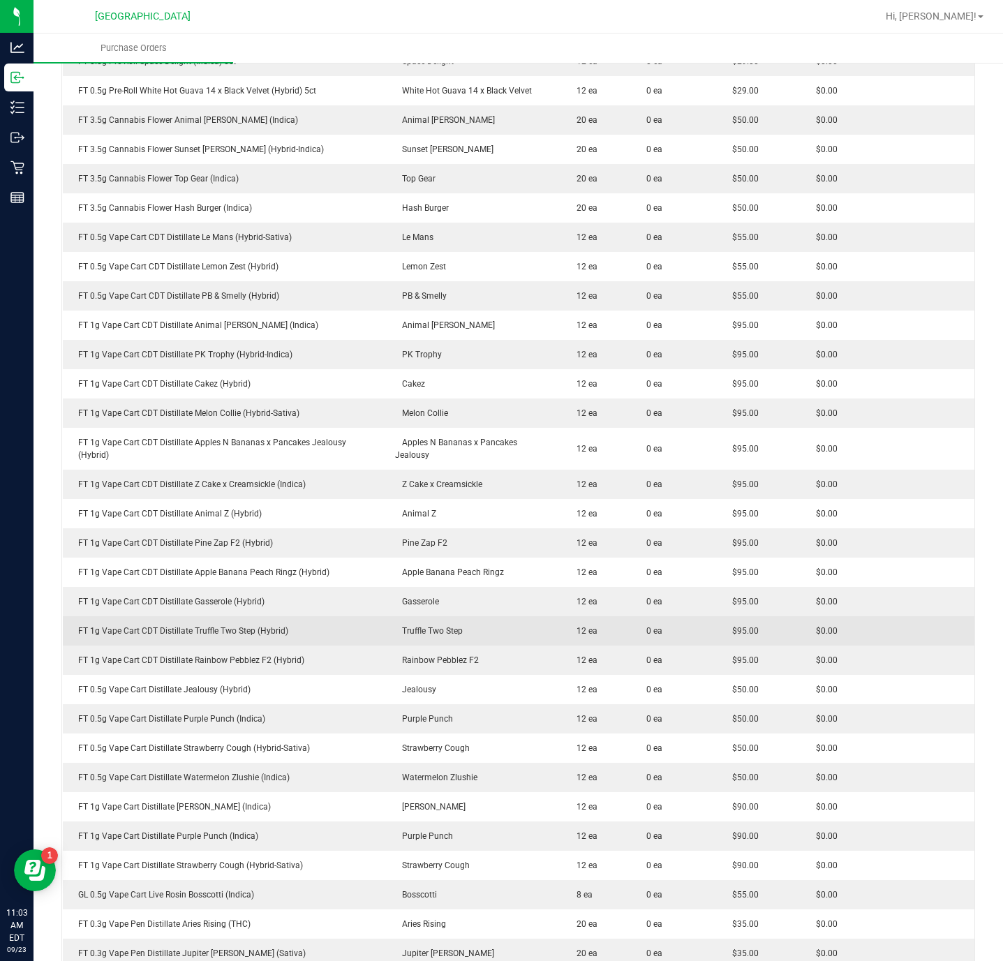
click at [211, 632] on div "FT 1g Vape Cart CDT Distillate Truffle Two Step (Hybrid)" at bounding box center [224, 631] width 307 height 13
click at [212, 632] on div "FT 1g Vape Cart CDT Distillate Truffle Two Step (Hybrid)" at bounding box center [224, 631] width 307 height 13
click at [214, 632] on div "FT 1g Vape Cart CDT Distillate Truffle Two Step (Hybrid)" at bounding box center [224, 631] width 307 height 13
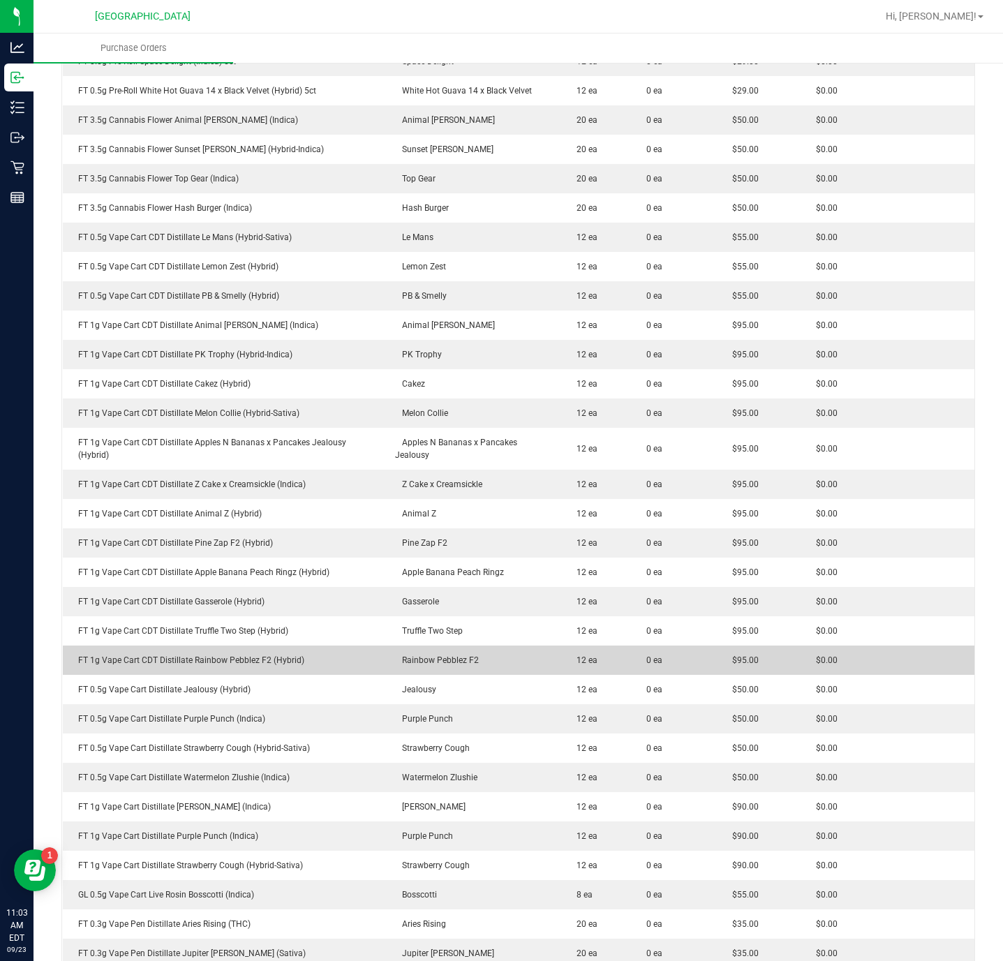
click at [193, 664] on div "FT 1g Vape Cart CDT Distillate Rainbow Pebblez F2 (Hybrid)" at bounding box center [224, 660] width 307 height 13
drag, startPoint x: 193, startPoint y: 664, endPoint x: 200, endPoint y: 668, distance: 7.5
click at [195, 668] on td "FT 1g Vape Cart CDT Distillate Rainbow Pebblez F2 (Hybrid)" at bounding box center [225, 660] width 324 height 29
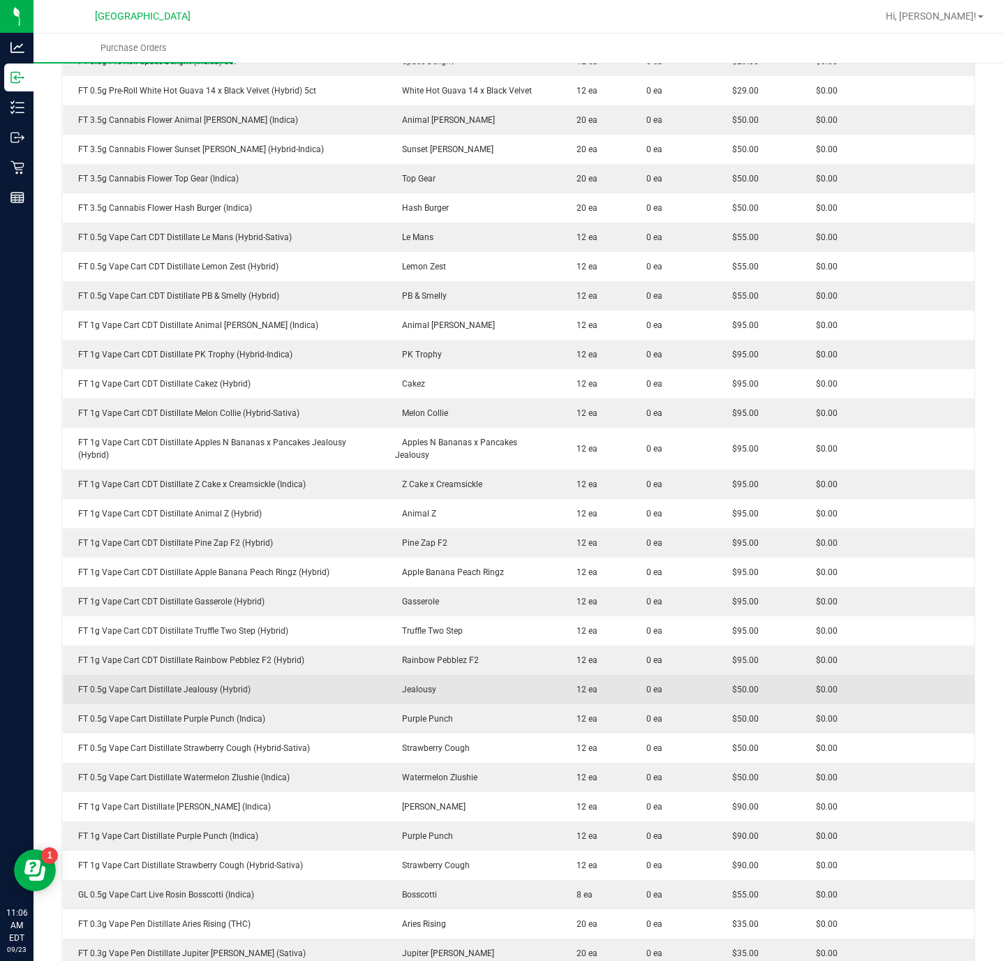
click at [216, 701] on td "FT 0.5g Vape Cart Distillate Jealousy (Hybrid)" at bounding box center [225, 689] width 324 height 29
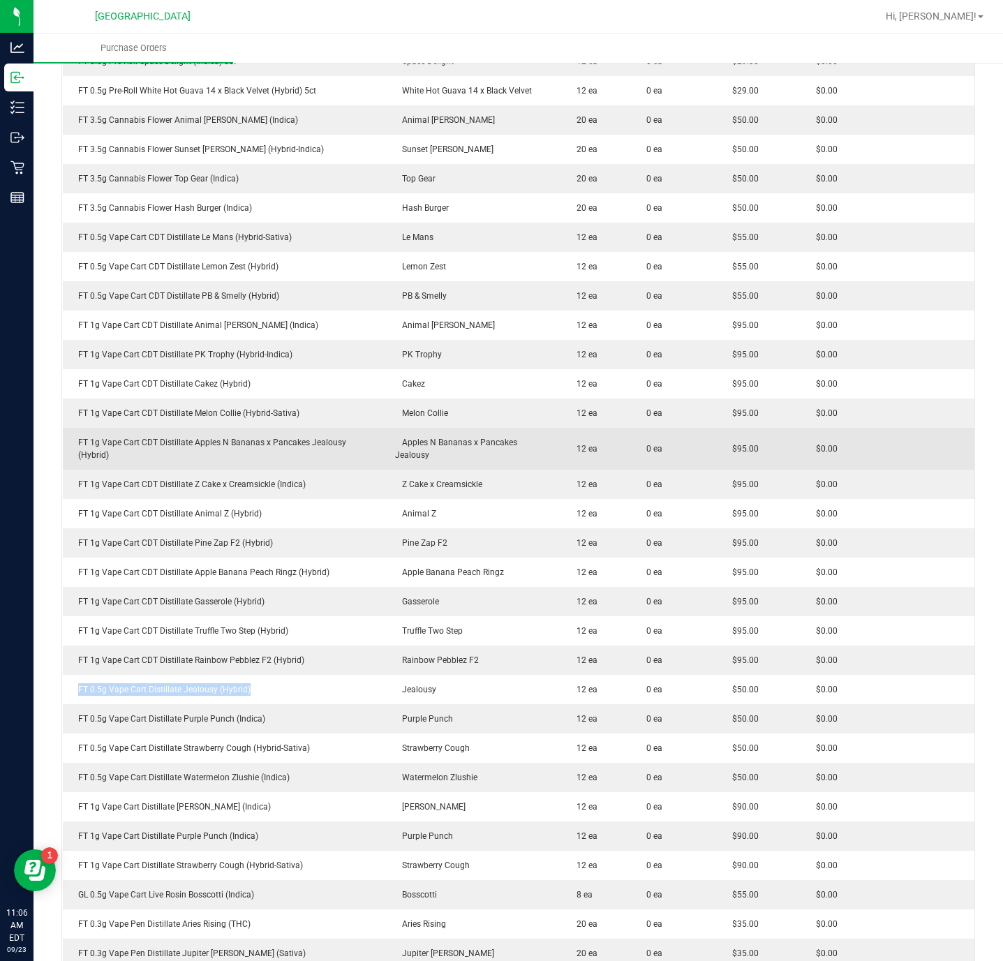
click at [898, 448] on purchase-order-line-row "FT 1g Vape Cart CDT Distillate Apples N Bananas x Pancakes Jealousy (Hybrid) Ap…" at bounding box center [519, 449] width 912 height 42
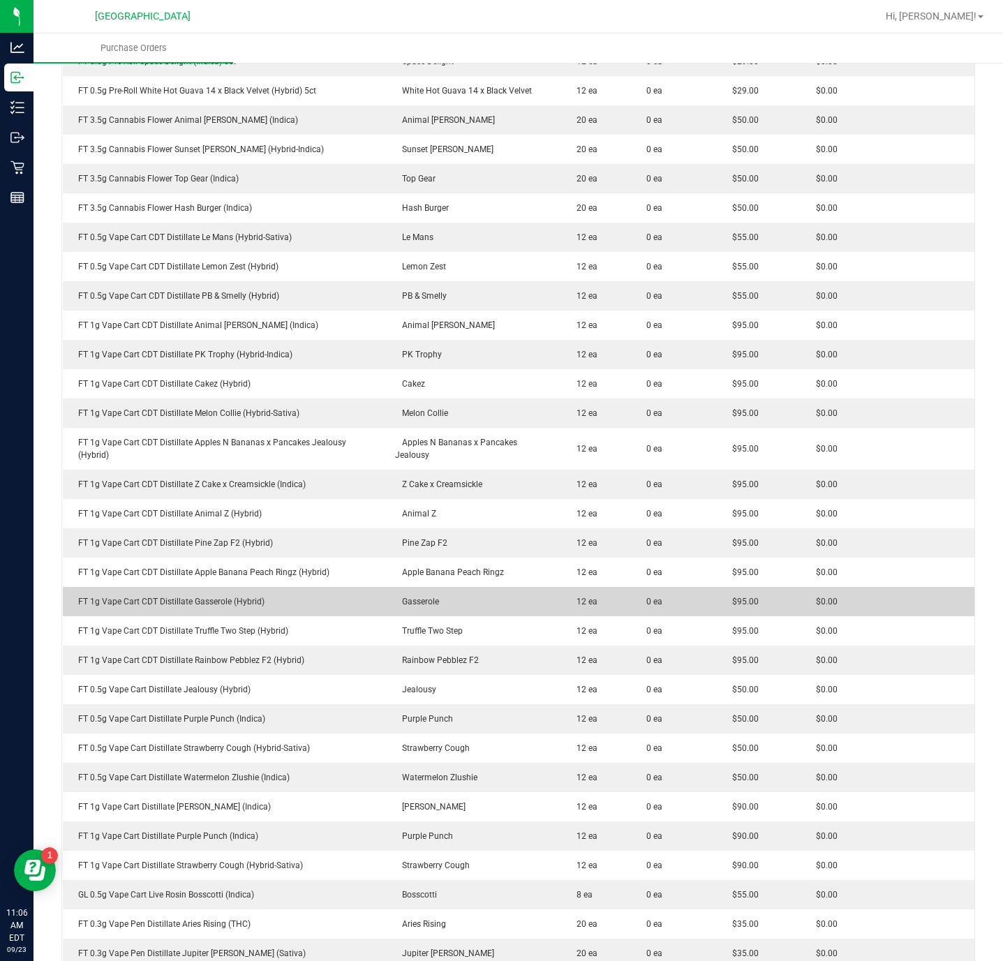
drag, startPoint x: 229, startPoint y: 616, endPoint x: 231, endPoint y: 602, distance: 14.1
click at [229, 616] on td "FT 1g Vape Cart CDT Distillate Gasserole (Hybrid)" at bounding box center [225, 601] width 324 height 29
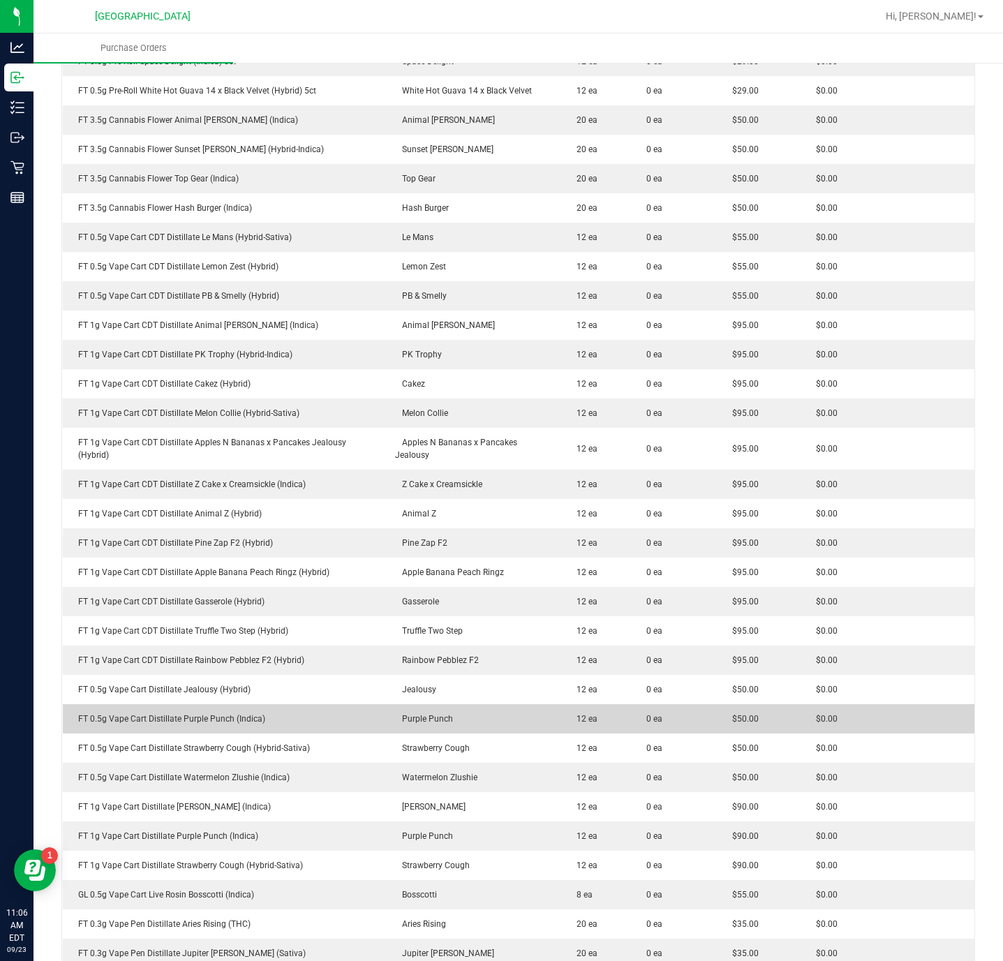
click at [211, 727] on td "FT 0.5g Vape Cart Distillate Purple Punch (Indica)" at bounding box center [225, 718] width 324 height 29
click at [210, 727] on td "FT 0.5g Vape Cart Distillate Purple Punch (Indica)" at bounding box center [225, 718] width 324 height 29
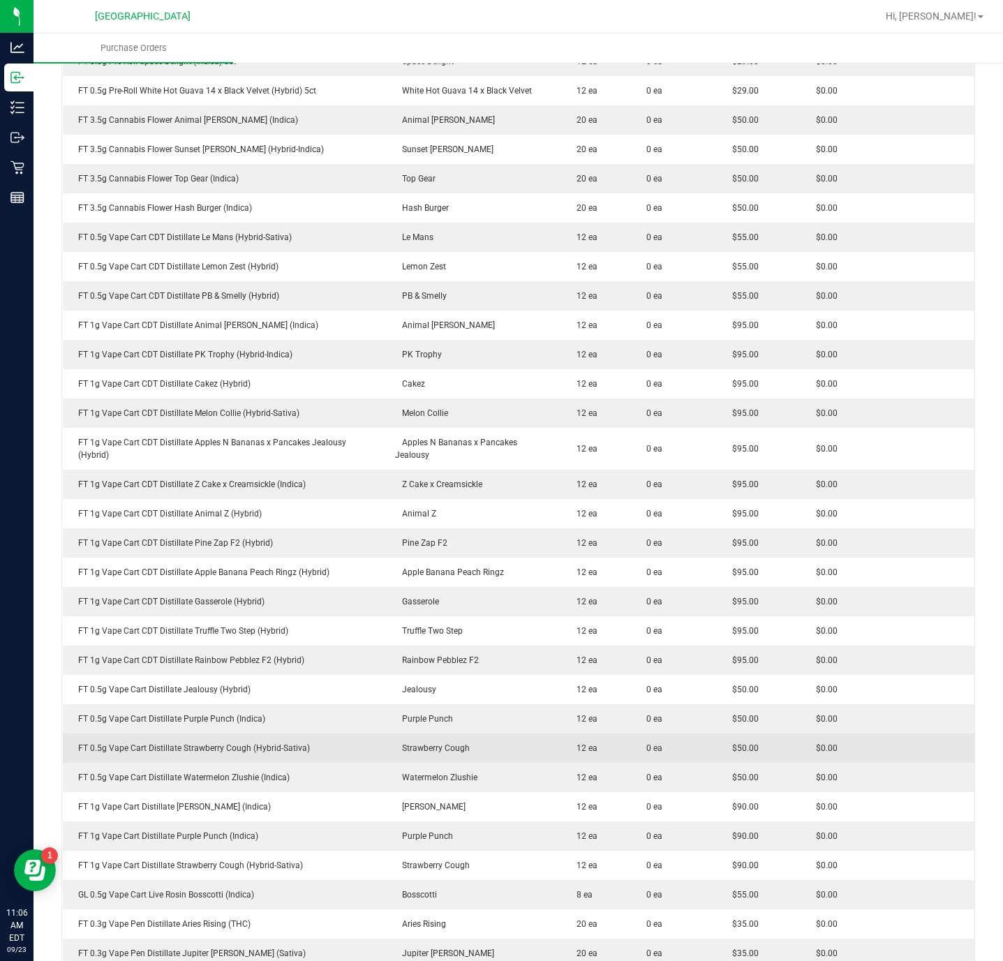
click at [256, 739] on td "FT 0.5g Vape Cart Distillate Strawberry Cough (Hybrid-Sativa)" at bounding box center [225, 748] width 324 height 29
click at [256, 742] on td "FT 0.5g Vape Cart Distillate Strawberry Cough (Hybrid-Sativa)" at bounding box center [225, 748] width 324 height 29
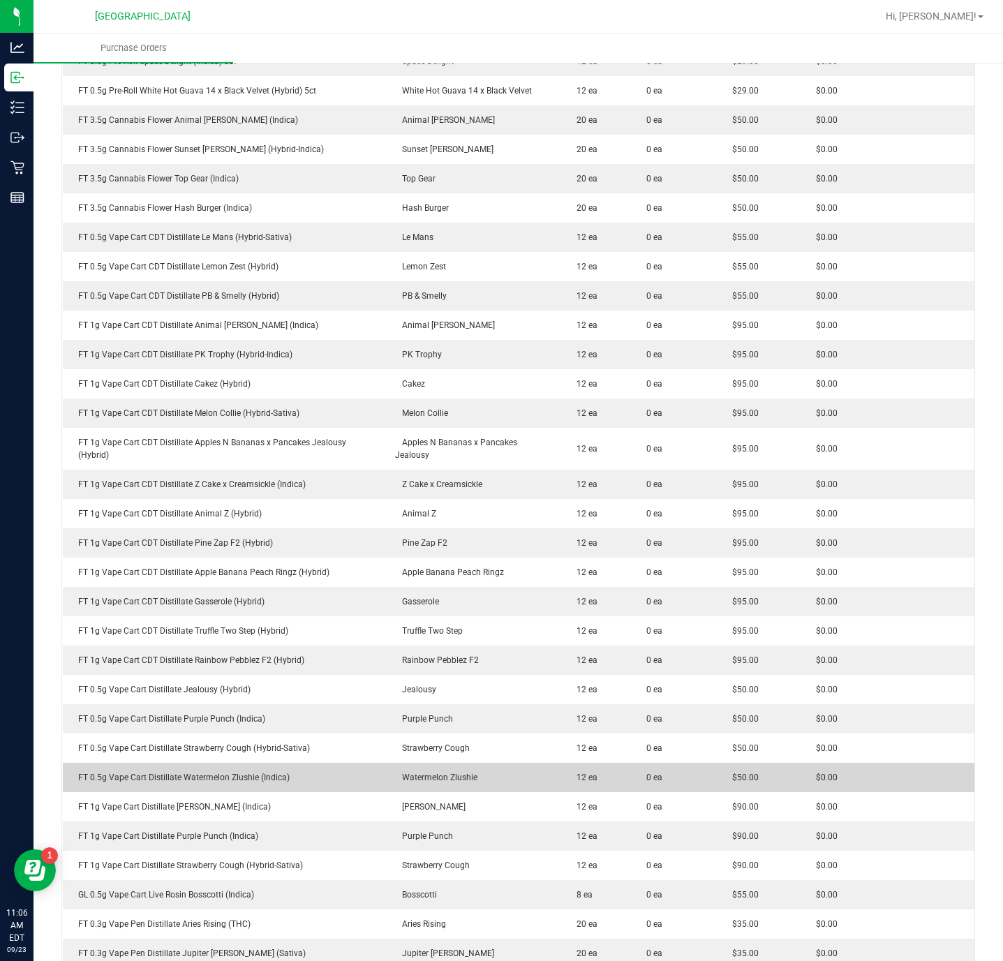
click at [188, 777] on div "FT 0.5g Vape Cart Distillate Watermelon Zlushie (Indica)" at bounding box center [224, 777] width 307 height 13
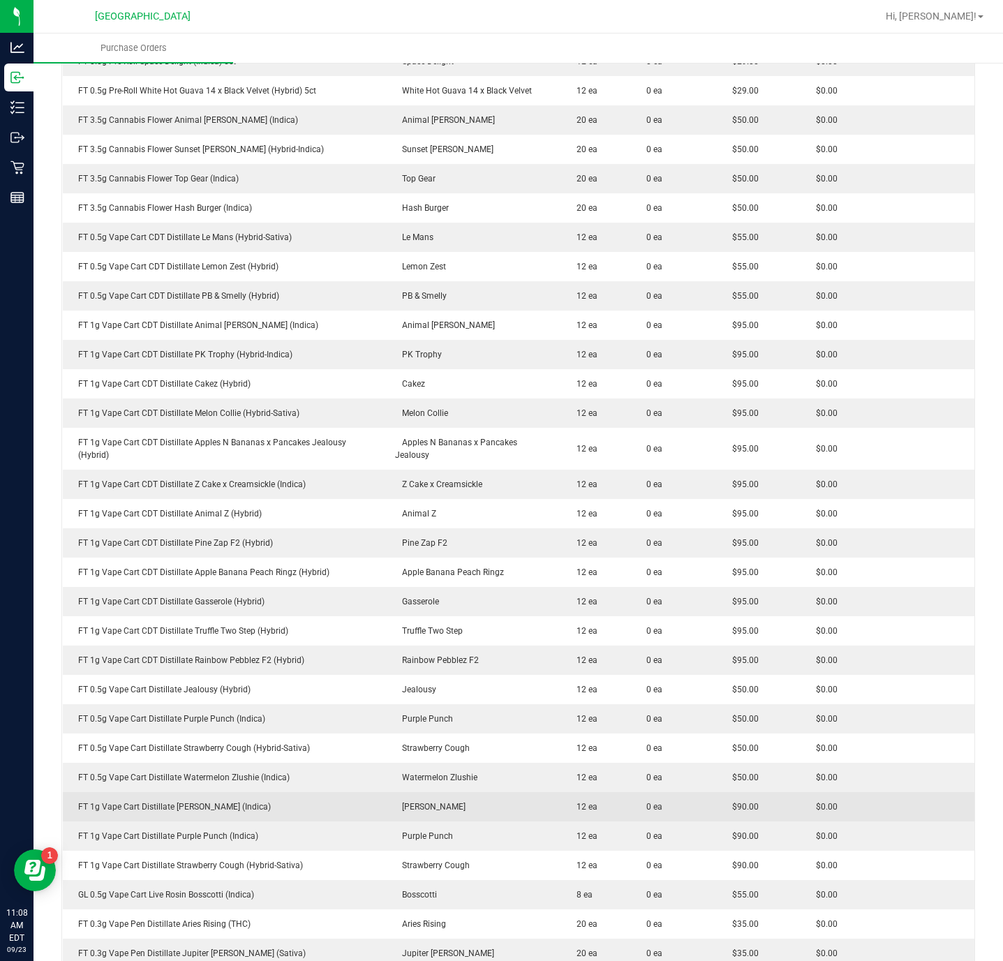
click at [224, 808] on div "FT 1g Vape Cart Distillate [PERSON_NAME] (Indica)" at bounding box center [224, 807] width 307 height 13
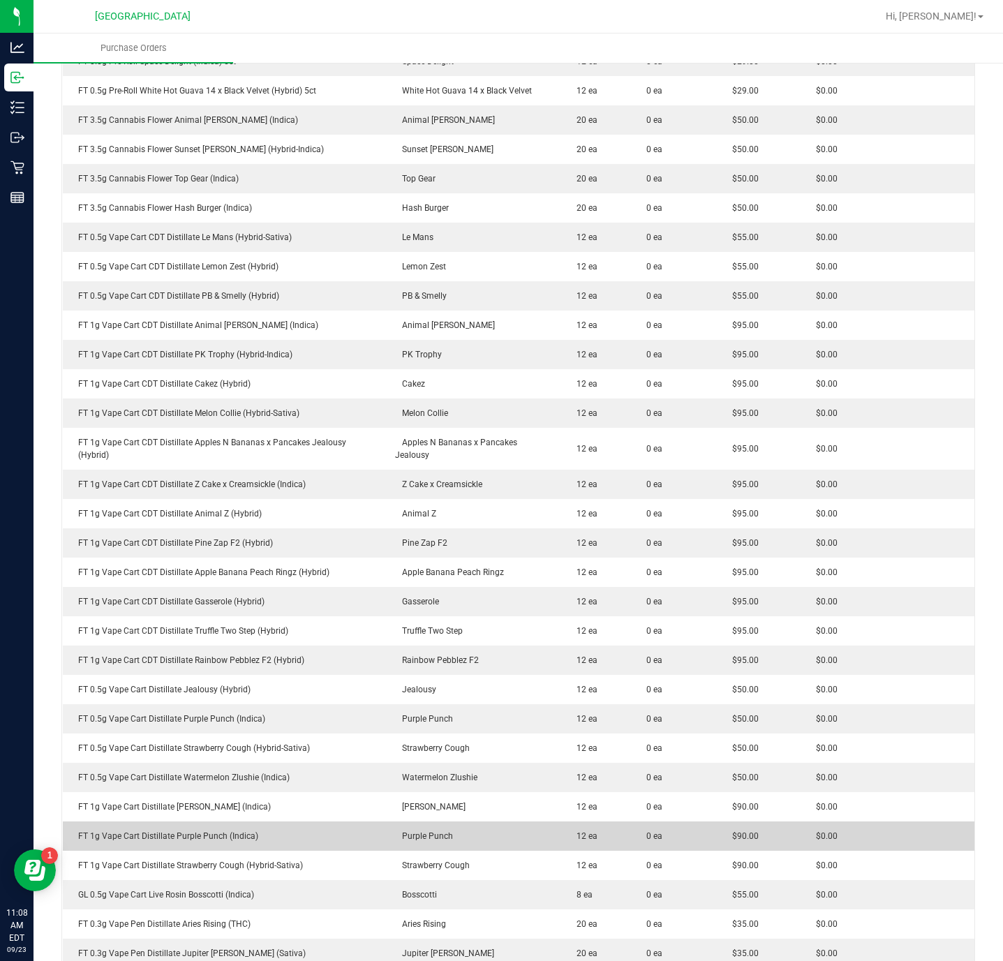
click at [208, 846] on td "FT 1g Vape Cart Distillate Purple Punch (Indica)" at bounding box center [225, 835] width 324 height 29
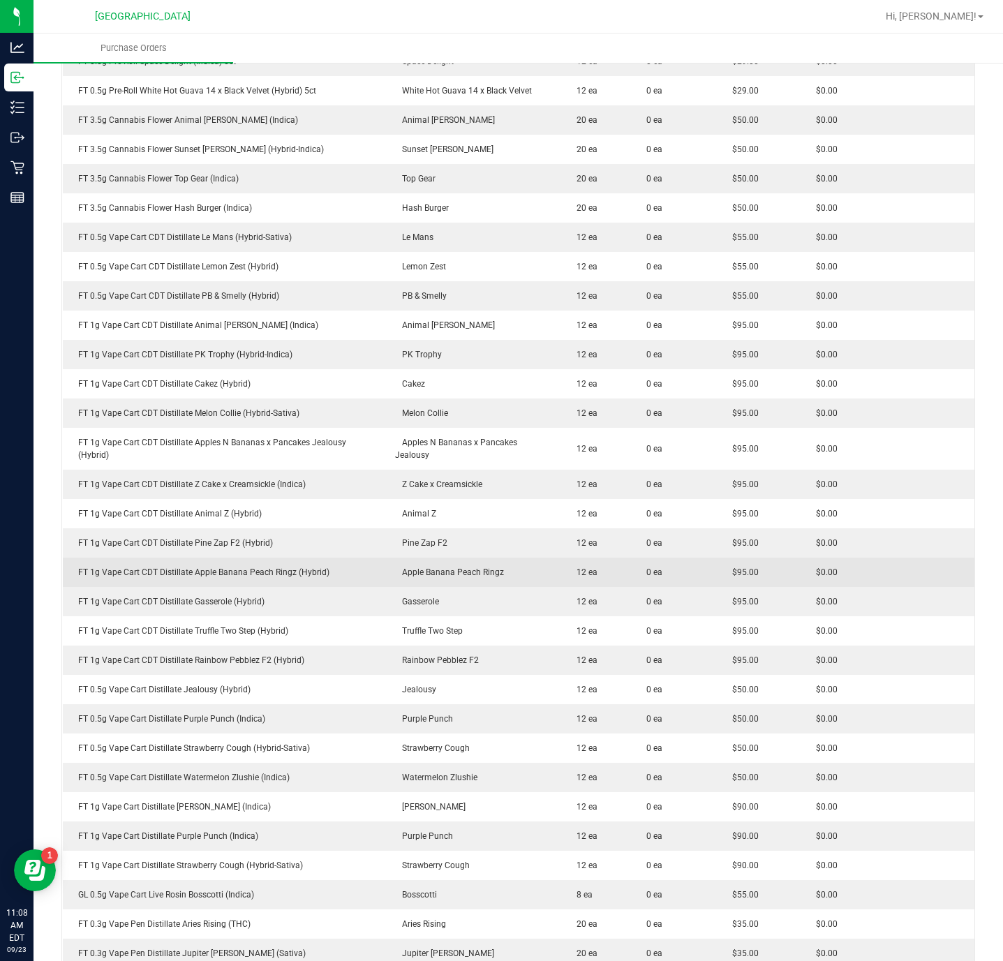
click at [315, 578] on div "FT 1g Vape Cart CDT Distillate Apple Banana Peach Ringz (Hybrid)" at bounding box center [224, 572] width 307 height 13
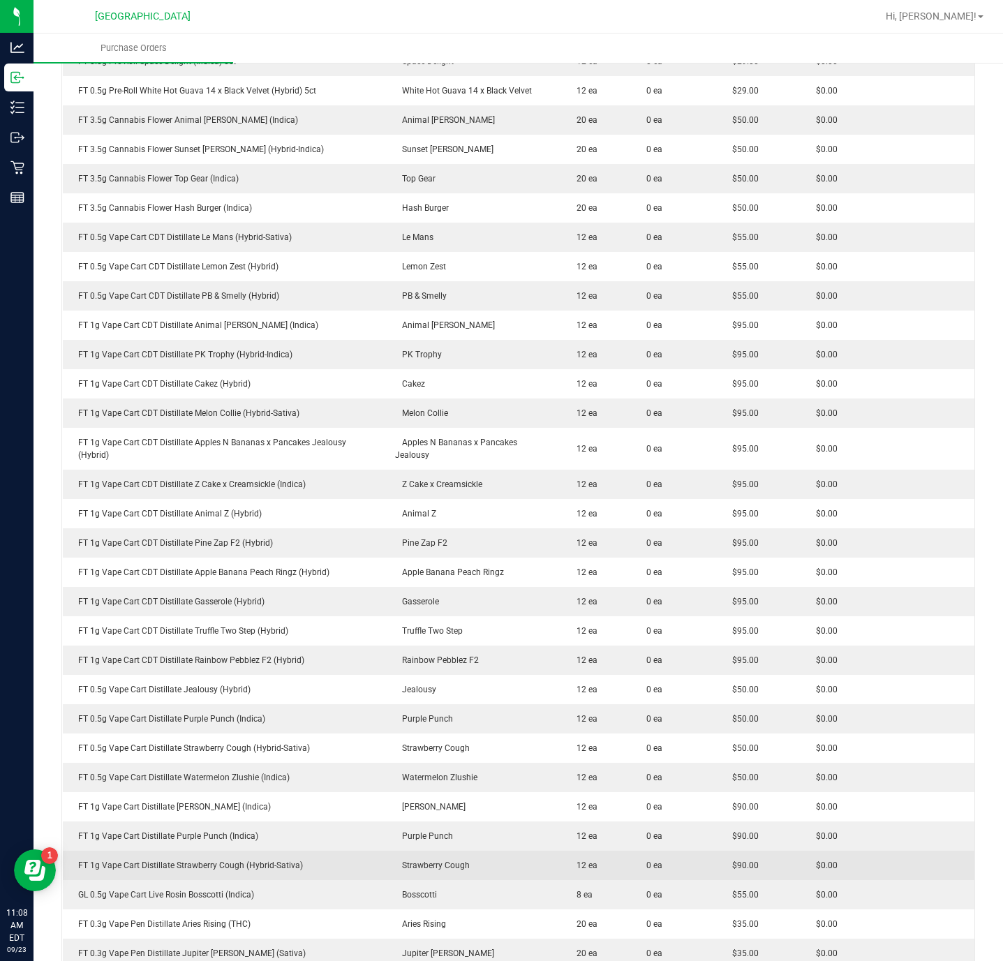
click at [275, 871] on div "FT 1g Vape Cart Distillate Strawberry Cough (Hybrid-Sativa)" at bounding box center [224, 865] width 307 height 13
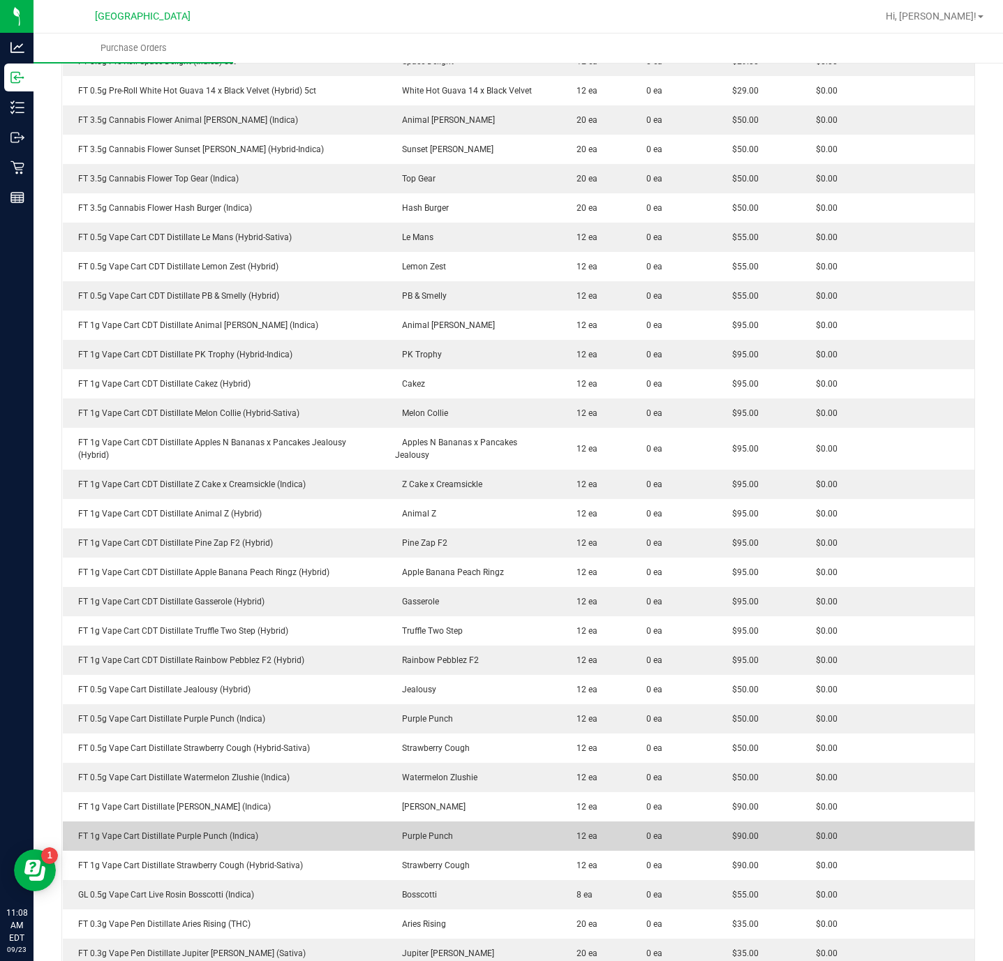
click at [197, 831] on div "FT 1g Vape Cart Distillate Purple Punch (Indica)" at bounding box center [224, 836] width 307 height 13
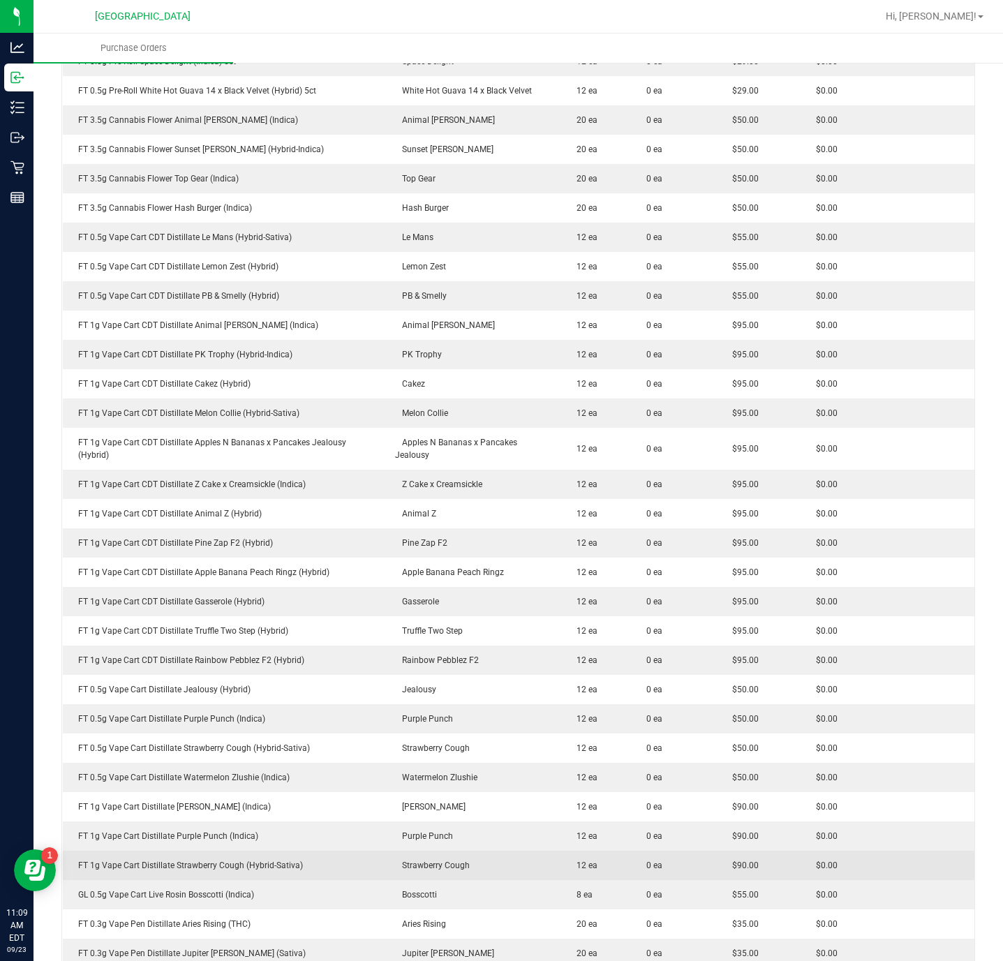
click at [247, 861] on div "FT 1g Vape Cart Distillate Strawberry Cough (Hybrid-Sativa)" at bounding box center [224, 865] width 307 height 13
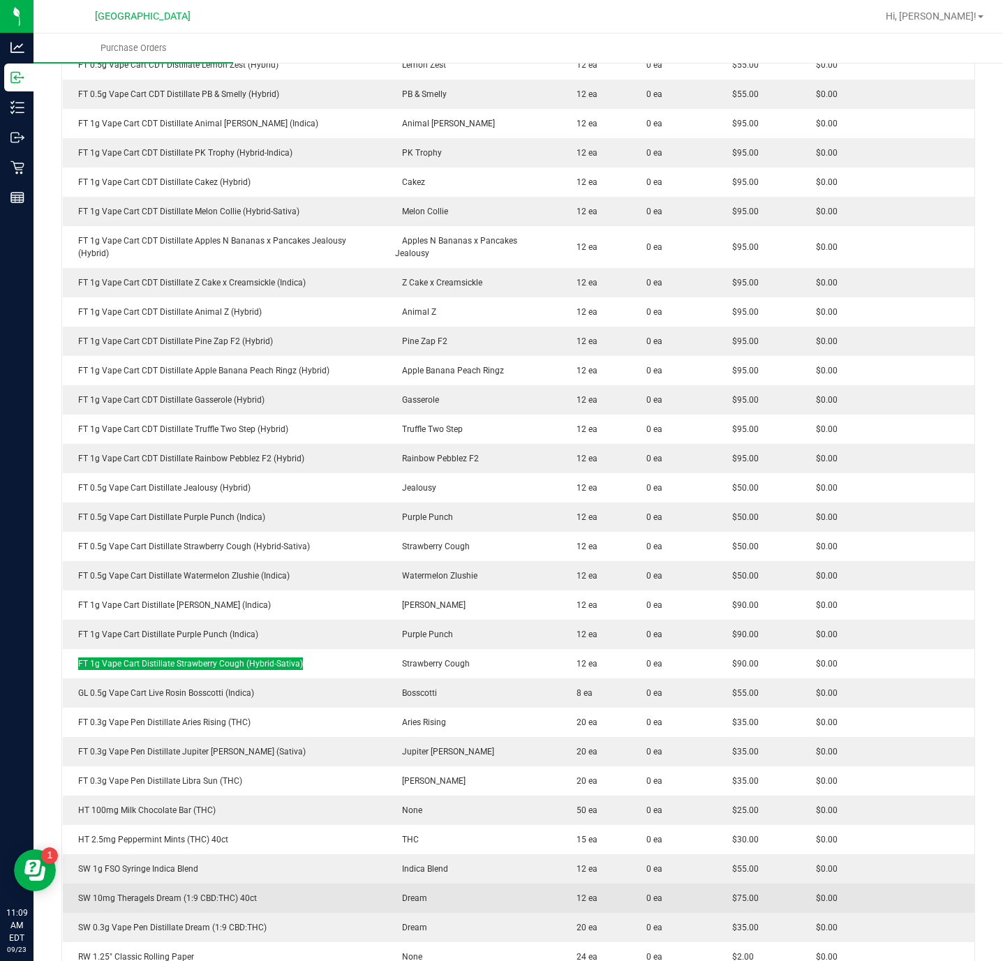
scroll to position [1047, 0]
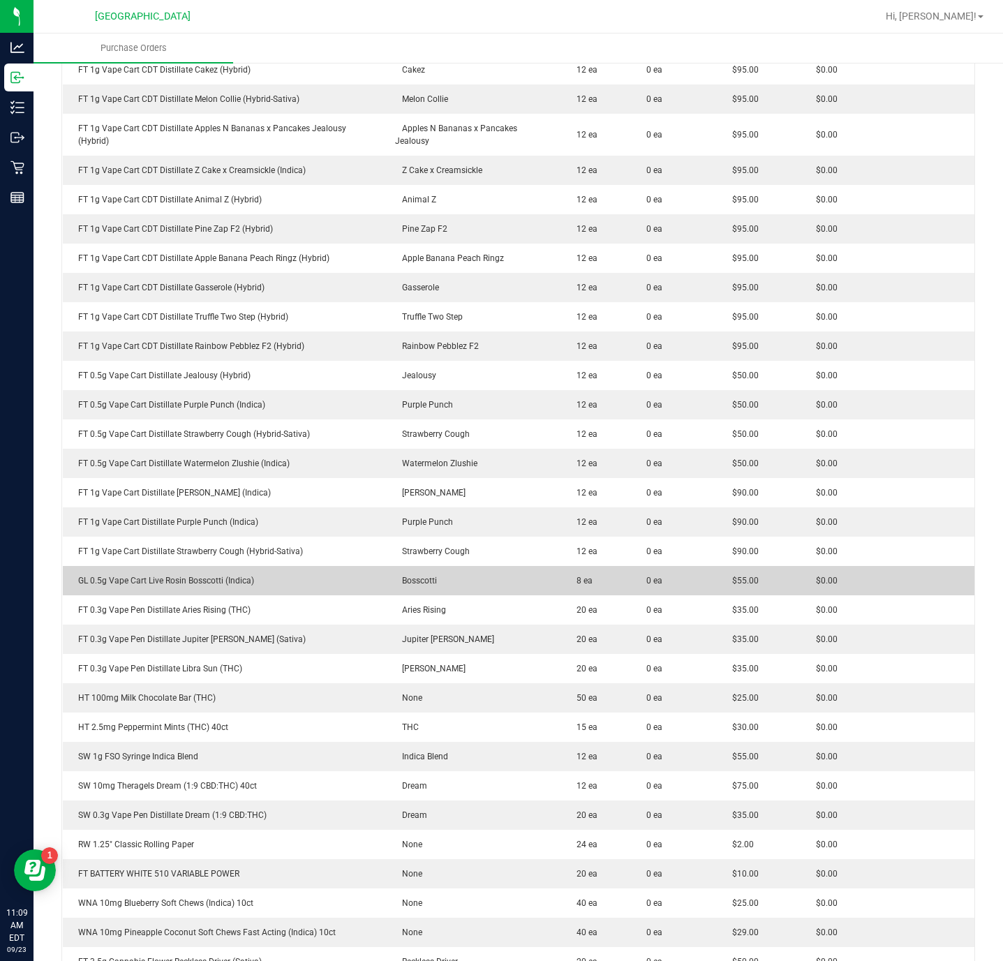
click at [199, 590] on td "GL 0.5g Vape Cart Live Rosin Bosscotti (Indica)" at bounding box center [225, 580] width 324 height 29
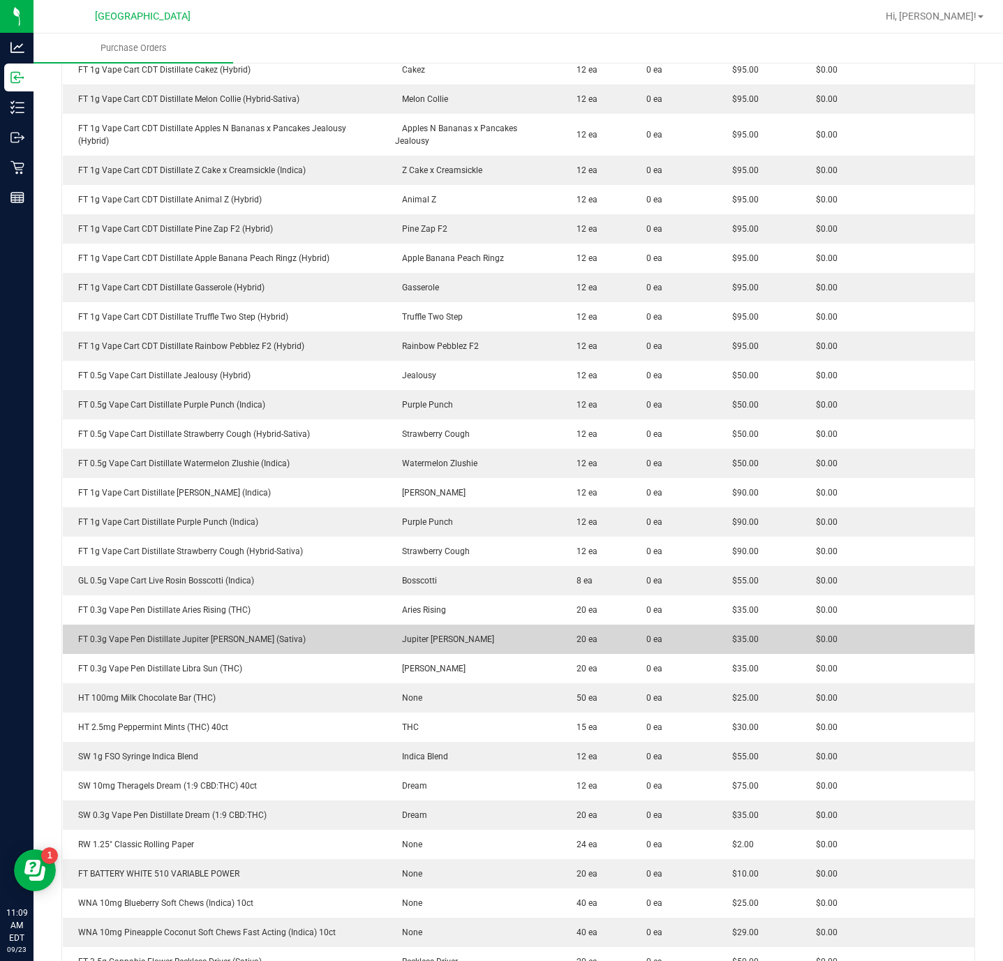
click at [308, 648] on td "FT 0.3g Vape Pen Distillate Jupiter [PERSON_NAME] (Sativa)" at bounding box center [225, 639] width 324 height 29
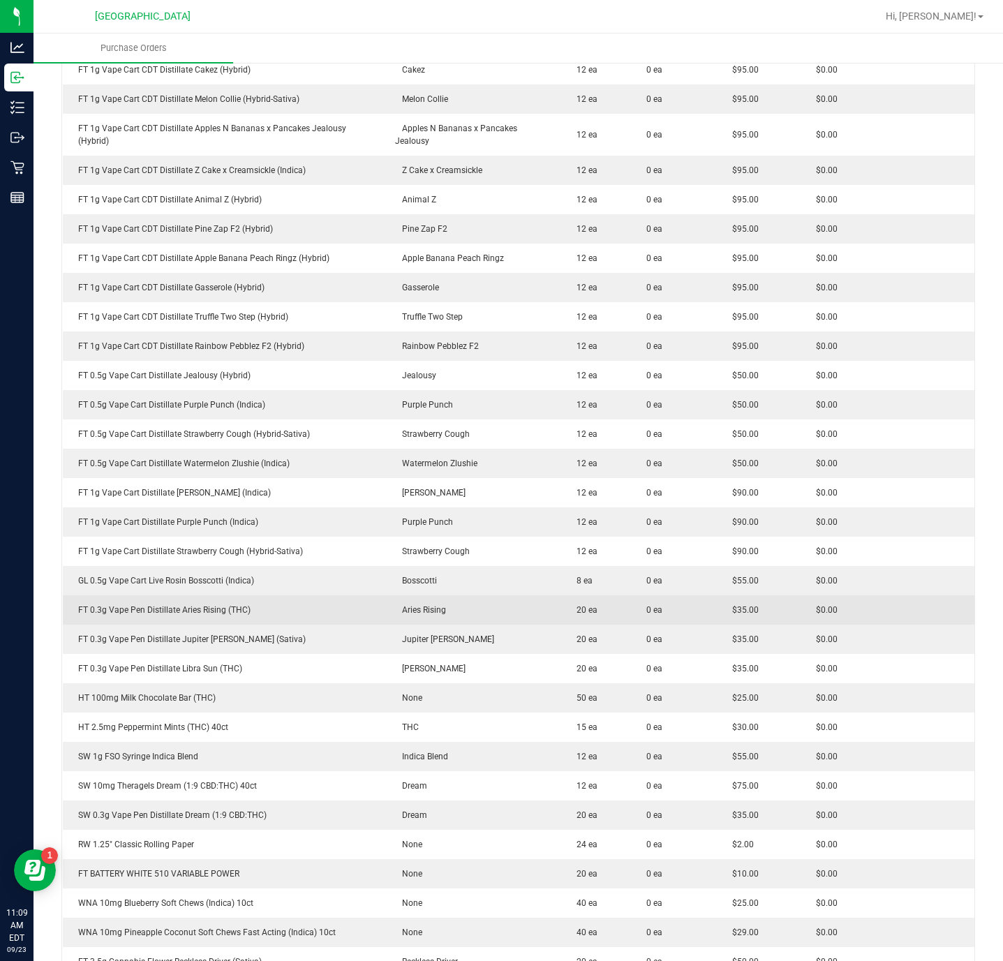
click at [172, 611] on div "FT 0.3g Vape Pen Distillate Aries Rising (THC)" at bounding box center [224, 610] width 307 height 13
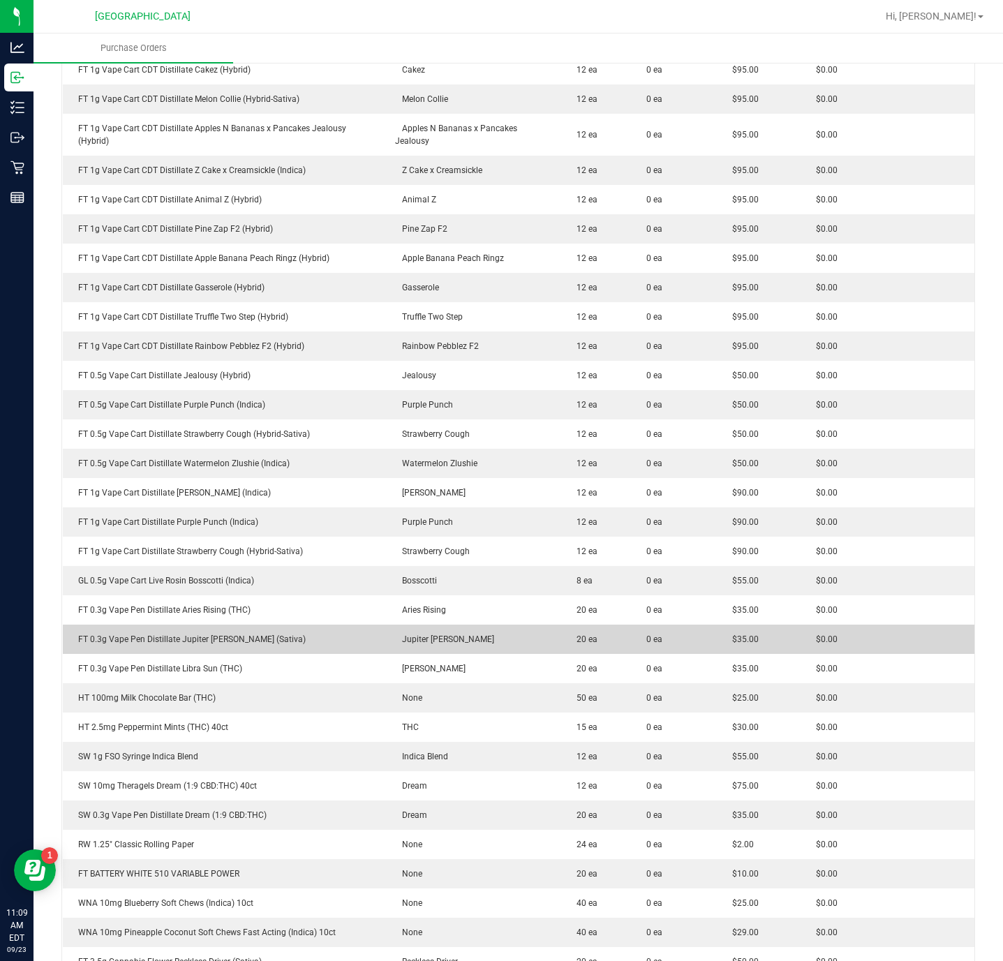
click at [174, 637] on div "FT 0.3g Vape Pen Distillate Jupiter [PERSON_NAME] (Sativa)" at bounding box center [224, 639] width 307 height 13
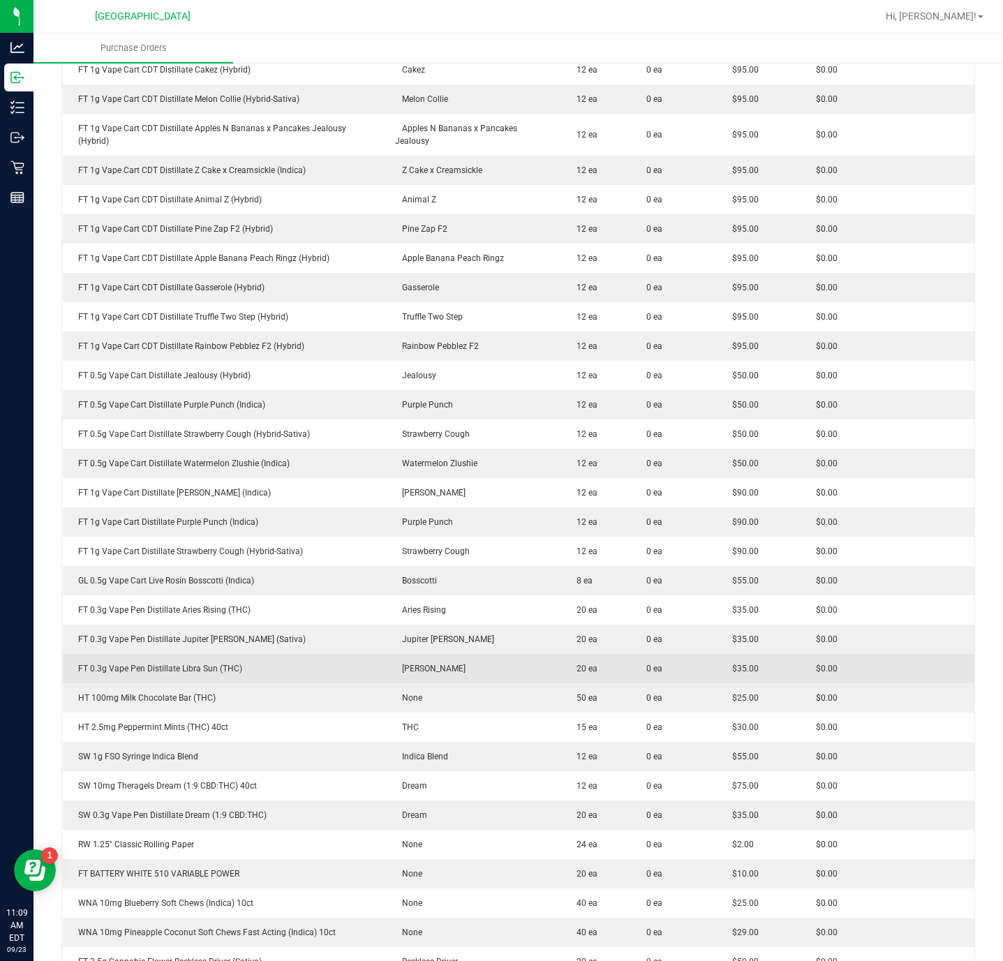
click at [421, 657] on td "[PERSON_NAME]" at bounding box center [474, 668] width 175 height 29
click at [180, 666] on div "FT 0.3g Vape Pen Distillate Libra Sun (THC)" at bounding box center [224, 668] width 307 height 13
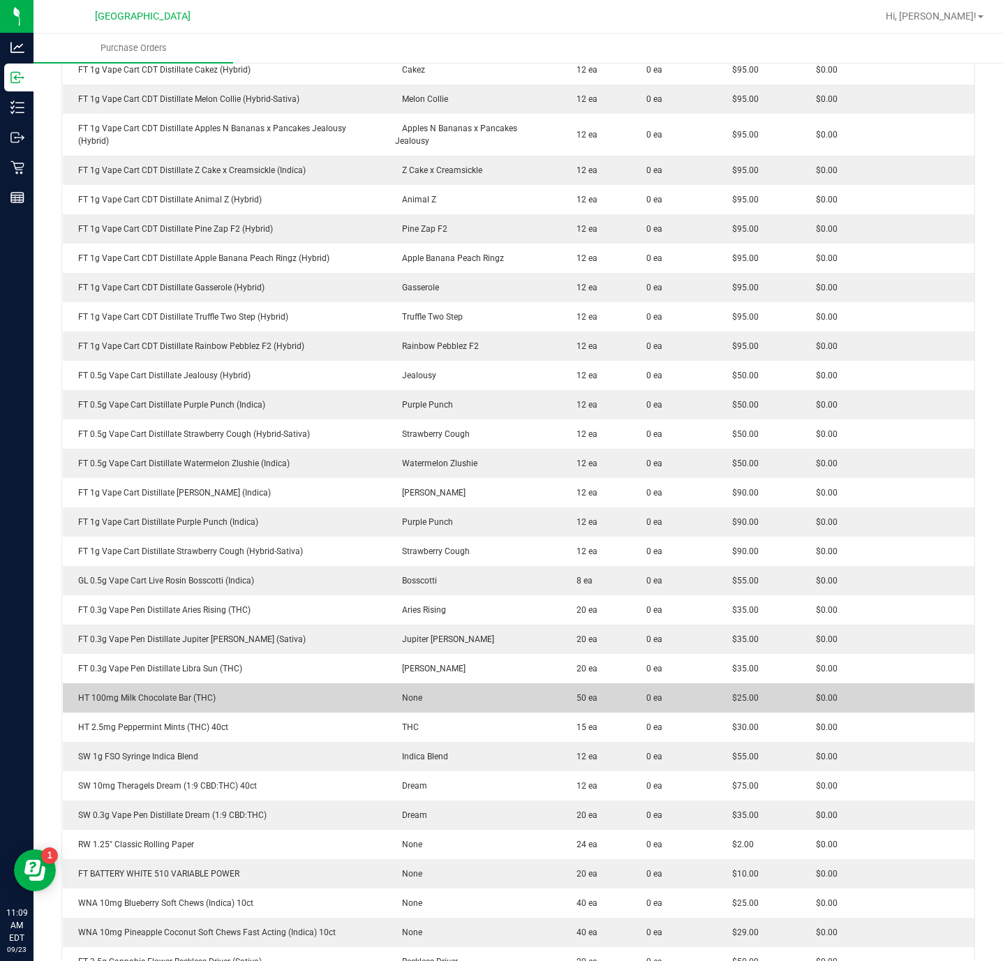
click at [160, 699] on div "HT 100mg Milk Chocolate Bar (THC)" at bounding box center [224, 698] width 307 height 13
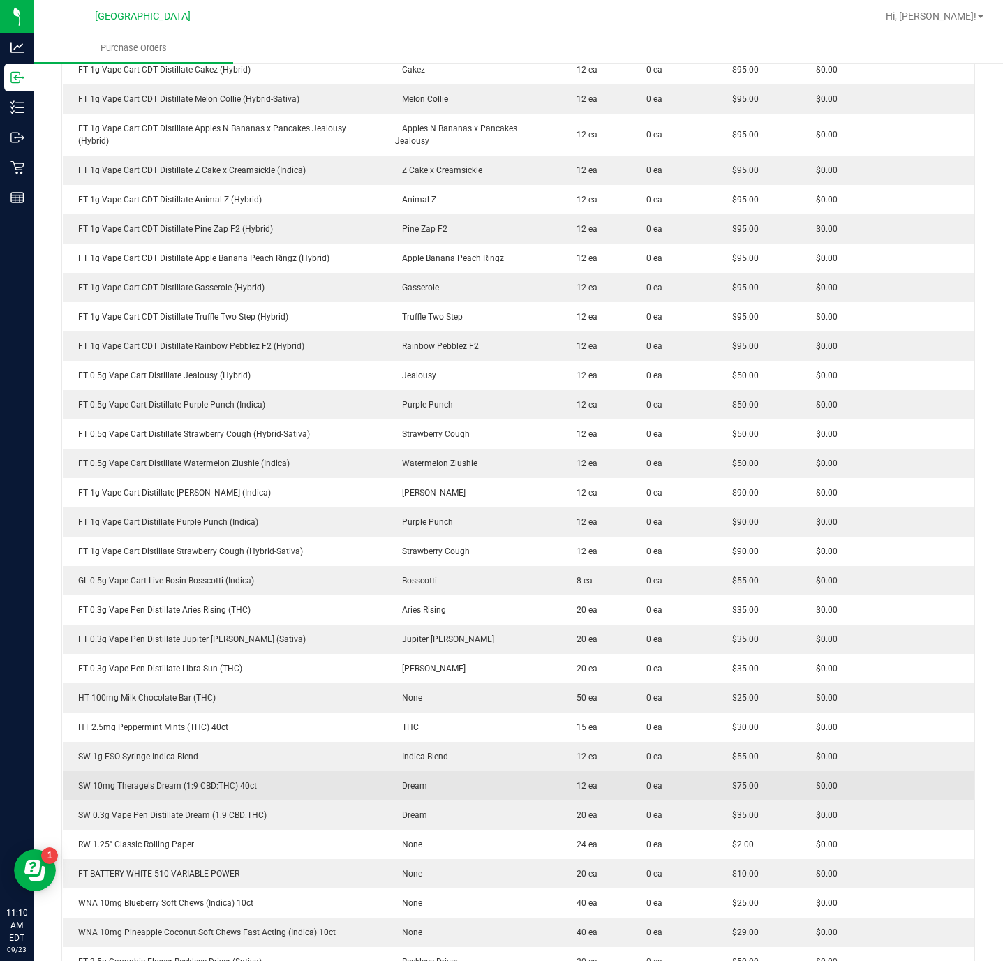
click at [165, 788] on div "SW 10mg Theragels Dream (1:9 CBD:THC) 40ct" at bounding box center [224, 786] width 307 height 13
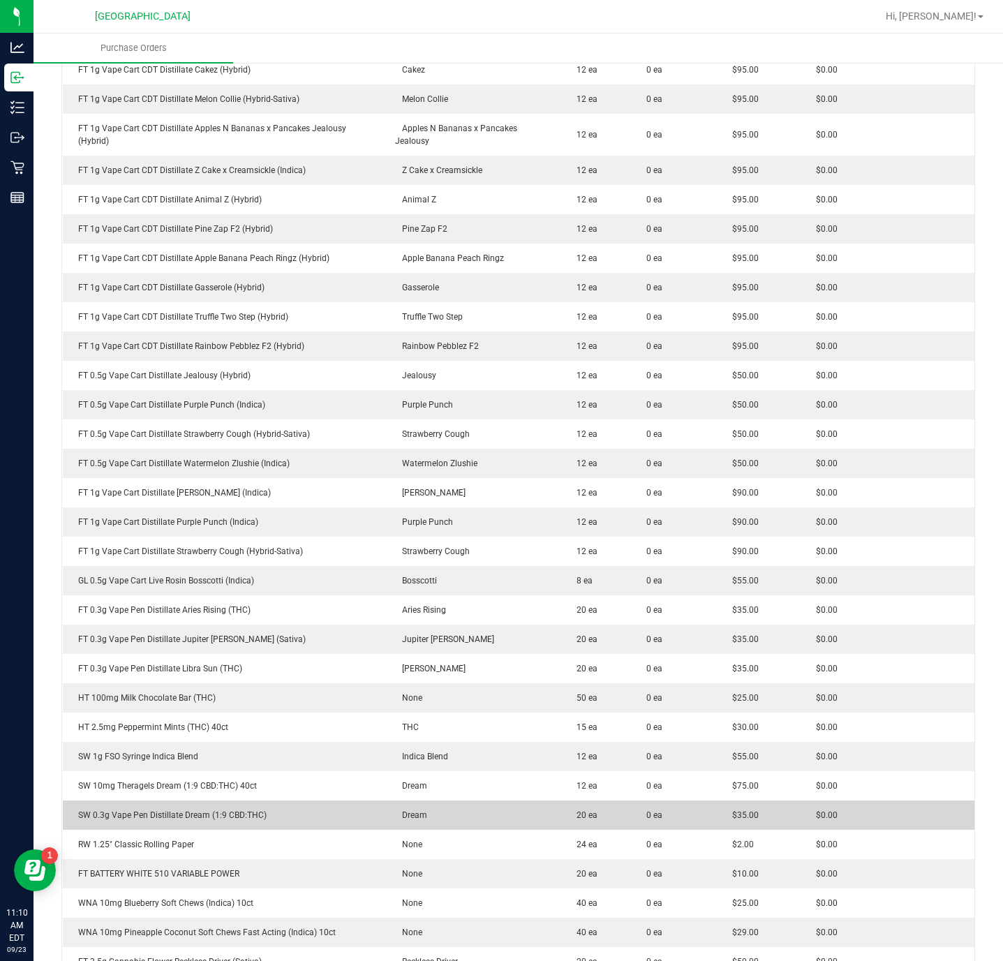
click at [149, 819] on div "SW 0.3g Vape Pen Distillate Dream (1:9 CBD:THC)" at bounding box center [224, 815] width 307 height 13
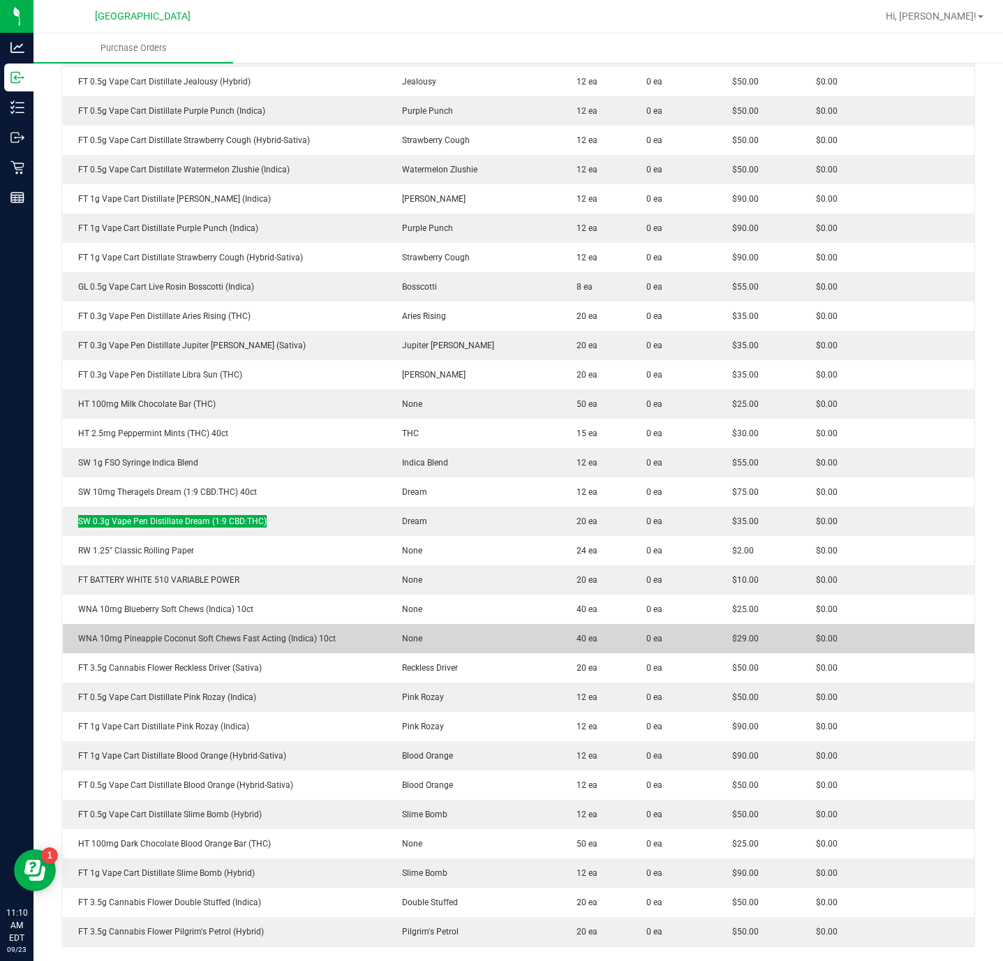
scroll to position [1361, 0]
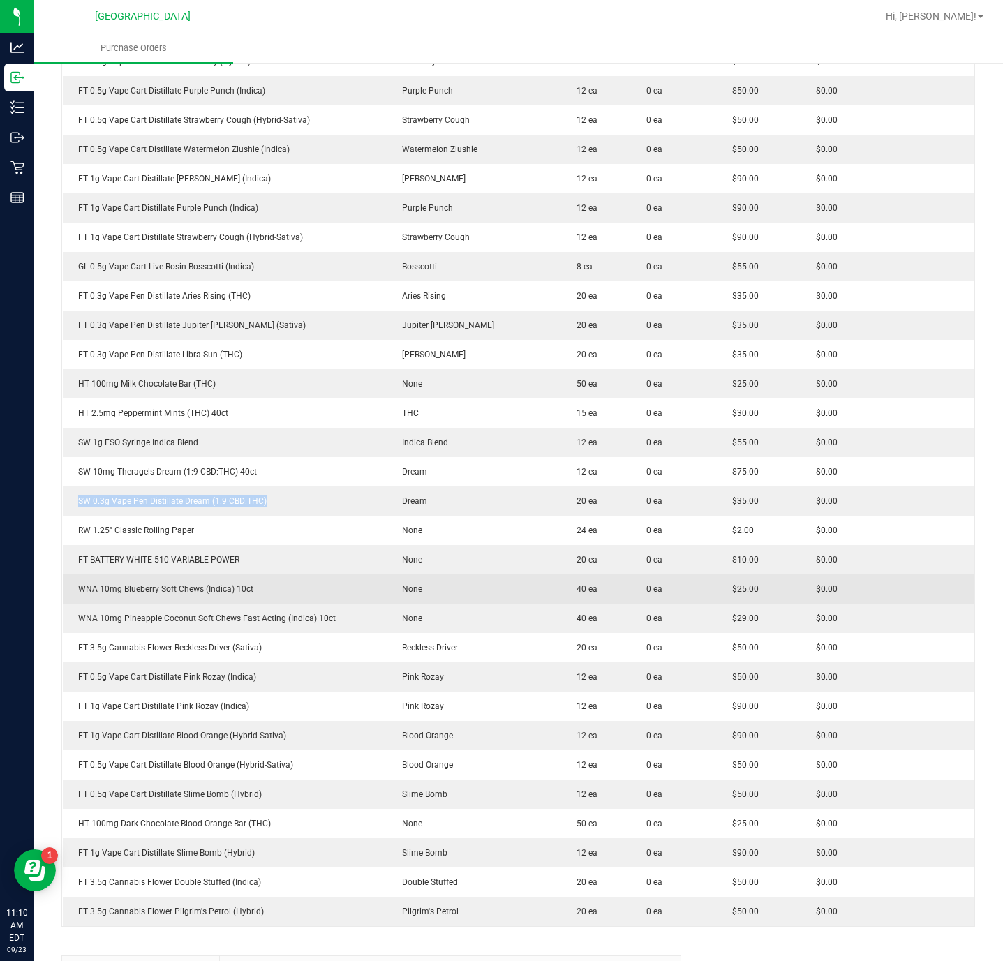
click at [170, 590] on div "WNA 10mg Blueberry Soft Chews (Indica) 10ct" at bounding box center [224, 589] width 307 height 13
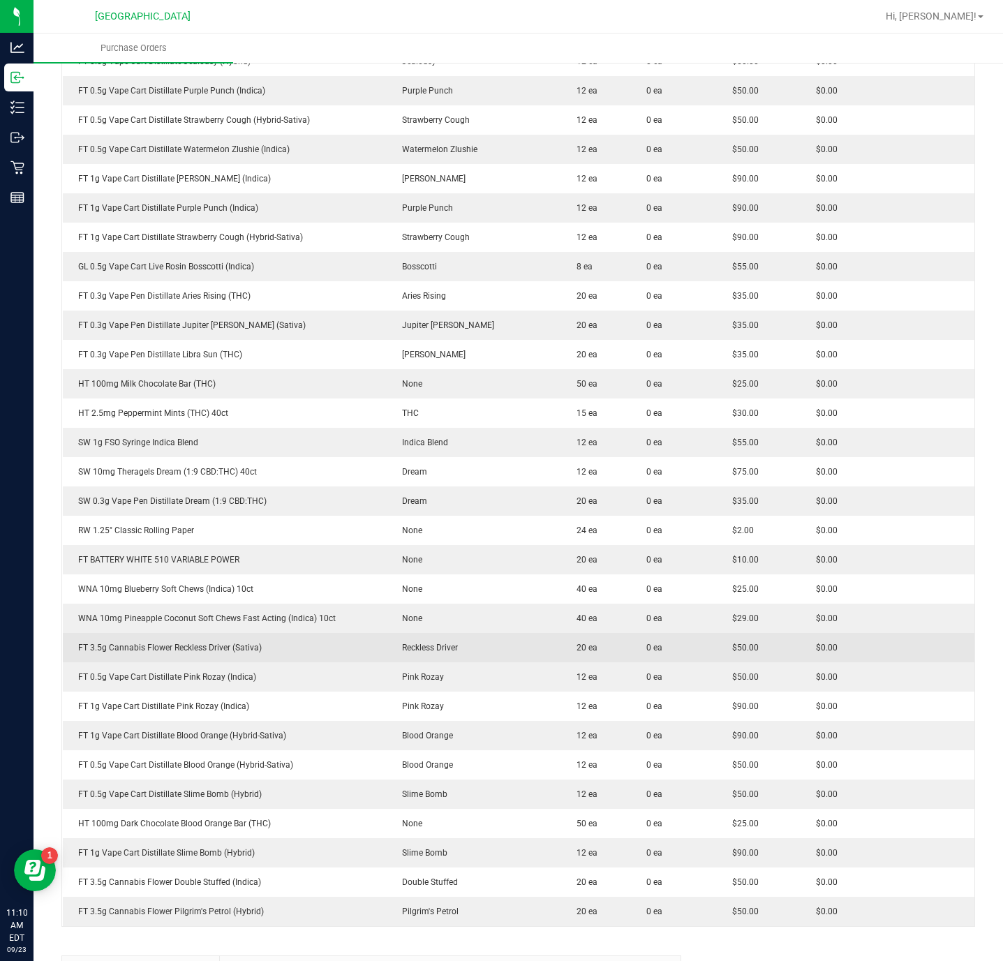
click at [188, 647] on div "FT 3.5g Cannabis Flower Reckless Driver (Sativa)" at bounding box center [224, 647] width 307 height 13
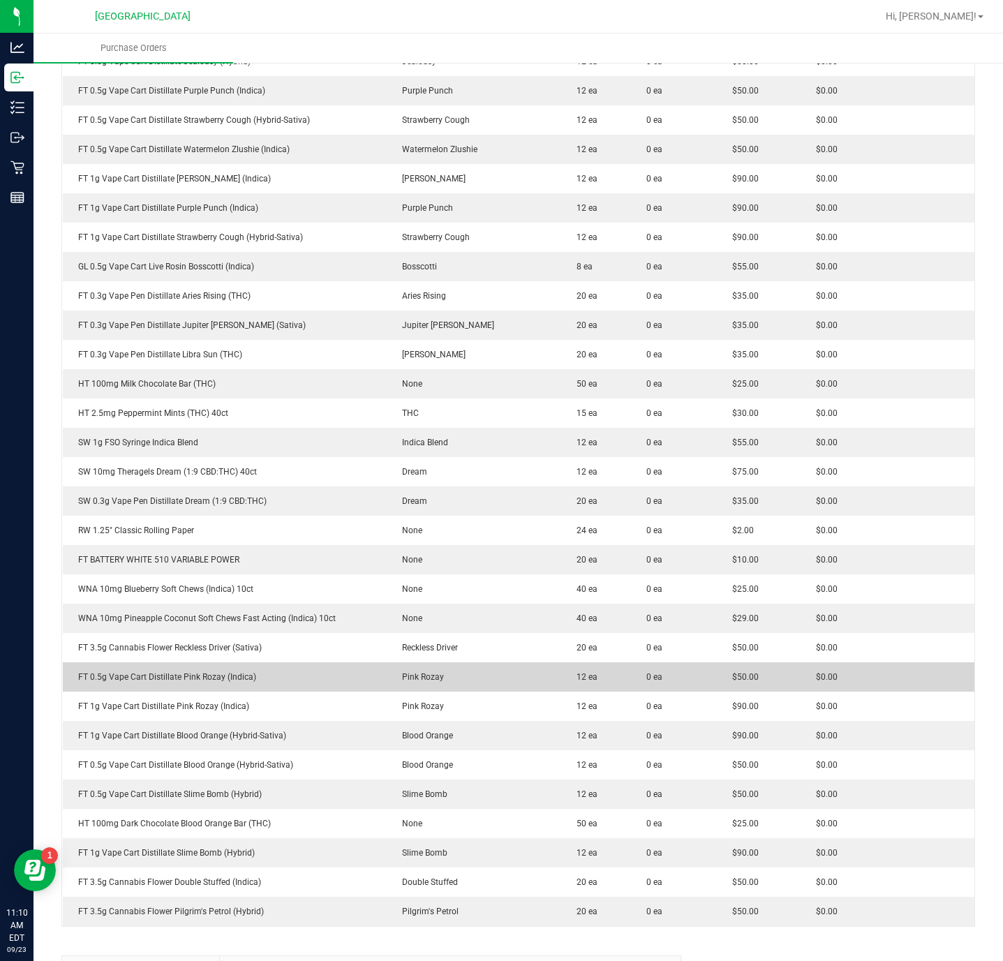
click at [199, 678] on div "FT 0.5g Vape Cart Distillate Pink Rozay (Indica)" at bounding box center [224, 677] width 307 height 13
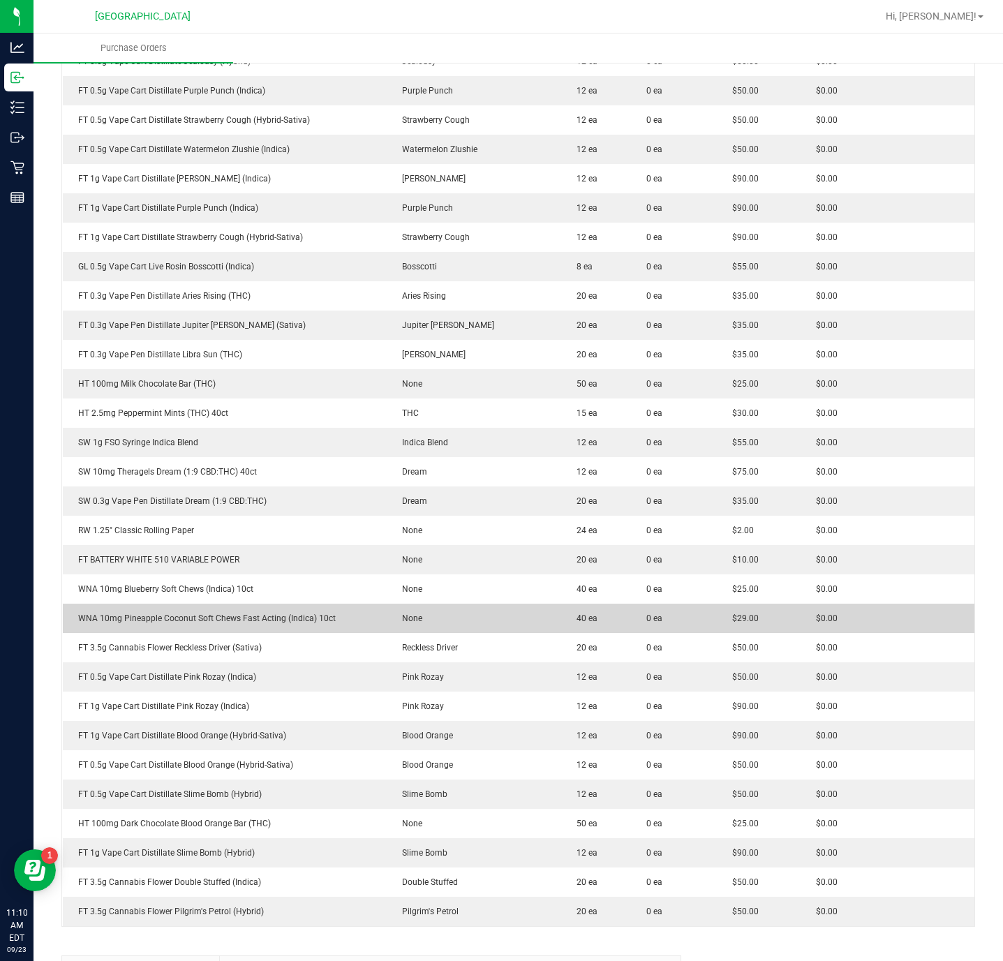
click at [342, 604] on td "WNA 10mg Pineapple Coconut Soft Chews Fast Acting (Indica) 10ct" at bounding box center [225, 618] width 324 height 29
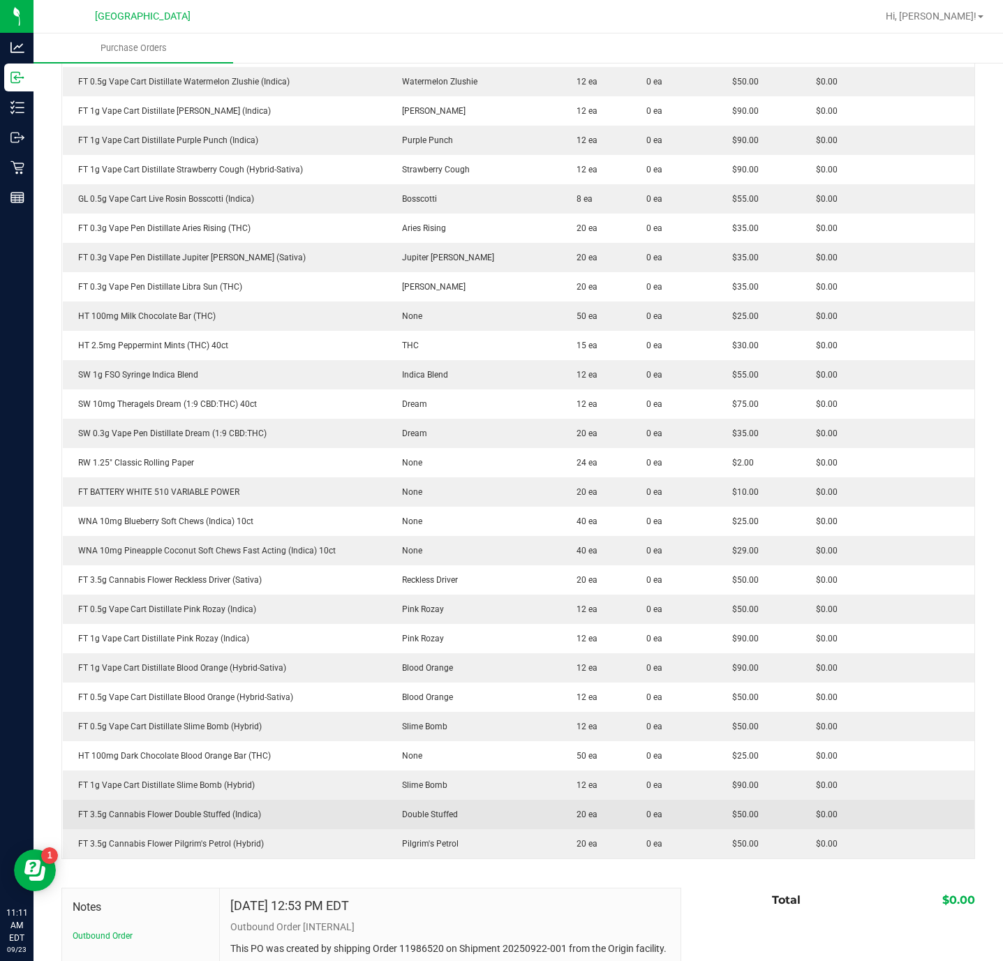
scroll to position [1466, 0]
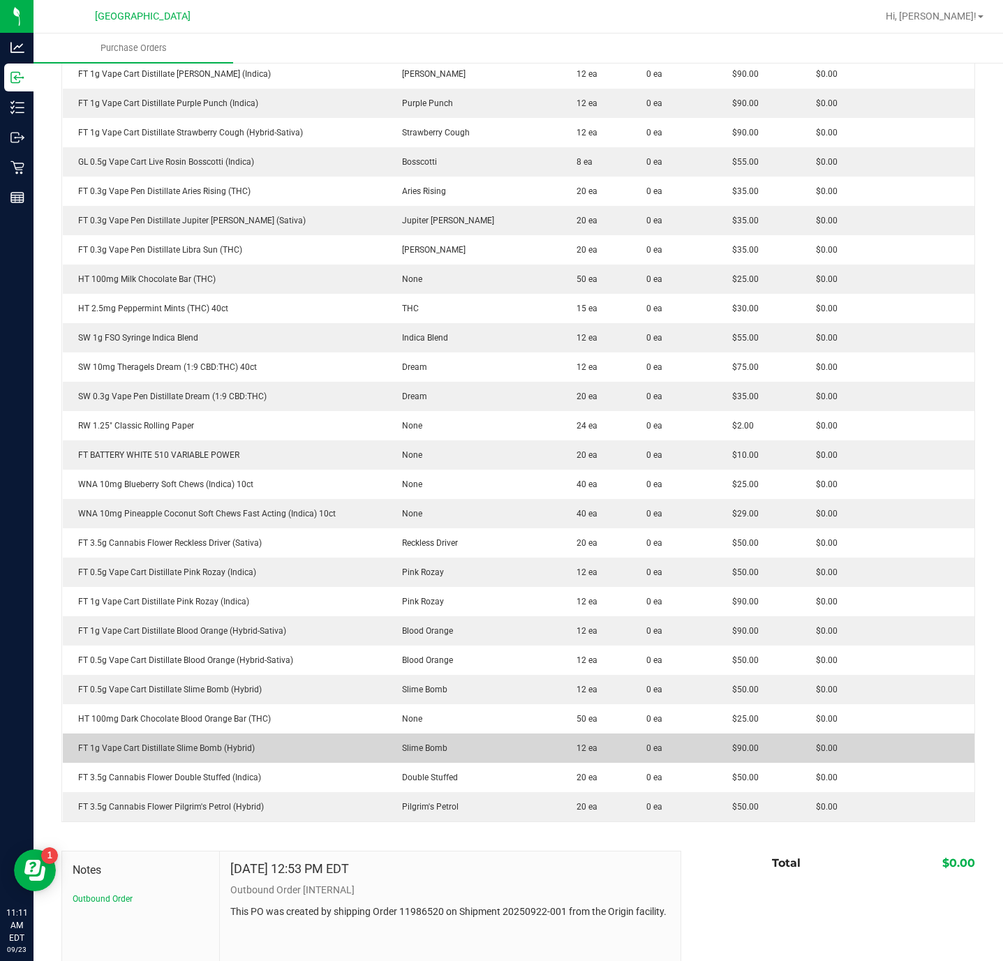
click at [225, 754] on div "FT 1g Vape Cart Distillate Slime Bomb (Hybrid)" at bounding box center [224, 748] width 307 height 13
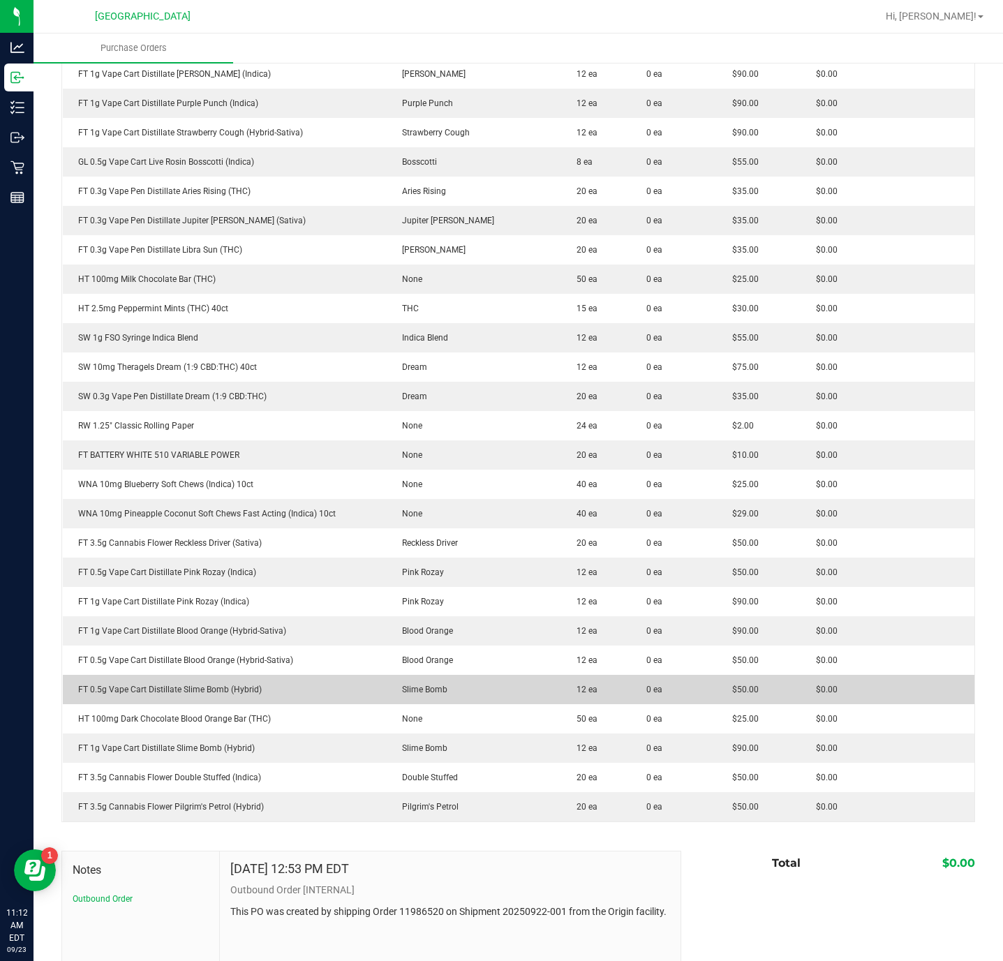
click at [205, 692] on div "FT 0.5g Vape Cart Distillate Slime Bomb (Hybrid)" at bounding box center [224, 689] width 307 height 13
click at [201, 691] on div "FT 0.5g Vape Cart Distillate Slime Bomb (Hybrid)" at bounding box center [224, 689] width 307 height 13
click at [205, 691] on div "FT 0.5g Vape Cart Distillate Slime Bomb (Hybrid)" at bounding box center [224, 689] width 307 height 13
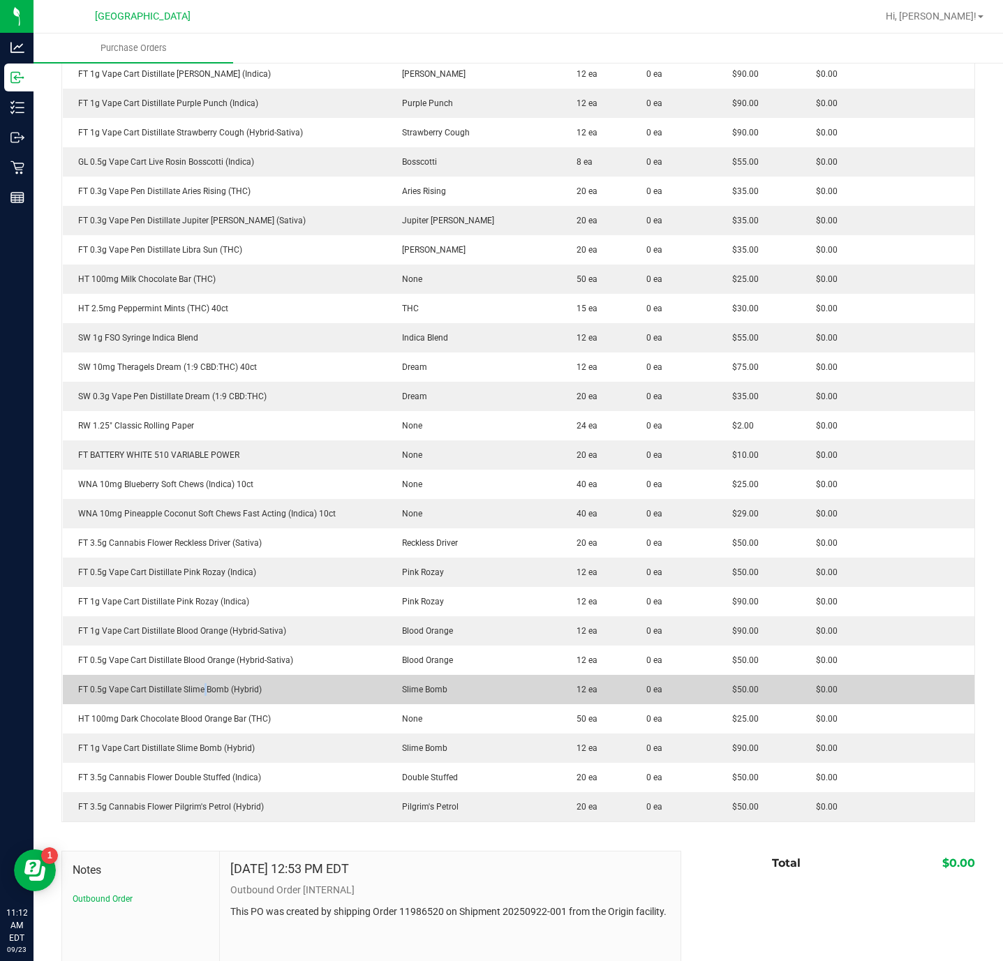
click at [203, 692] on div "FT 0.5g Vape Cart Distillate Slime Bomb (Hybrid)" at bounding box center [224, 689] width 307 height 13
click at [172, 687] on div "FT 0.5g Vape Cart Distillate Slime Bomb (Hybrid)" at bounding box center [224, 689] width 307 height 13
click at [172, 689] on div "FT 0.5g Vape Cart Distillate Slime Bomb (Hybrid)" at bounding box center [224, 689] width 307 height 13
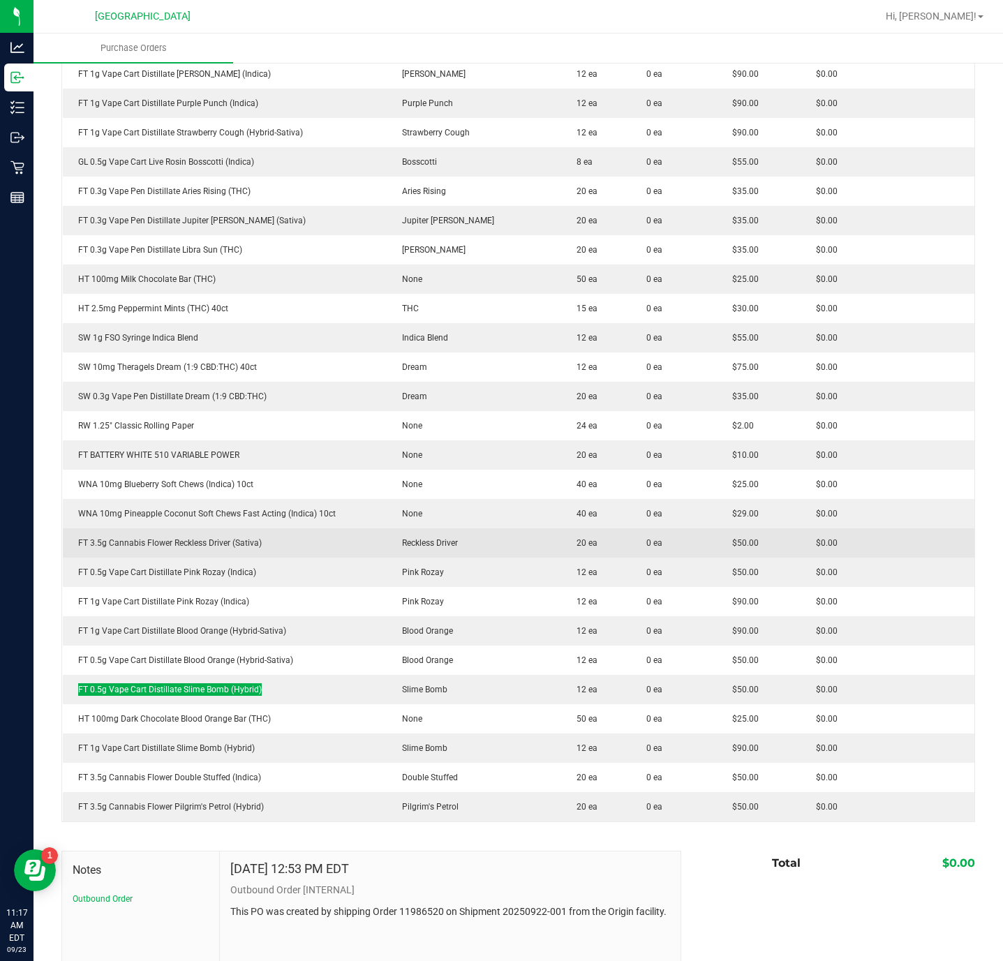
scroll to position [1361, 0]
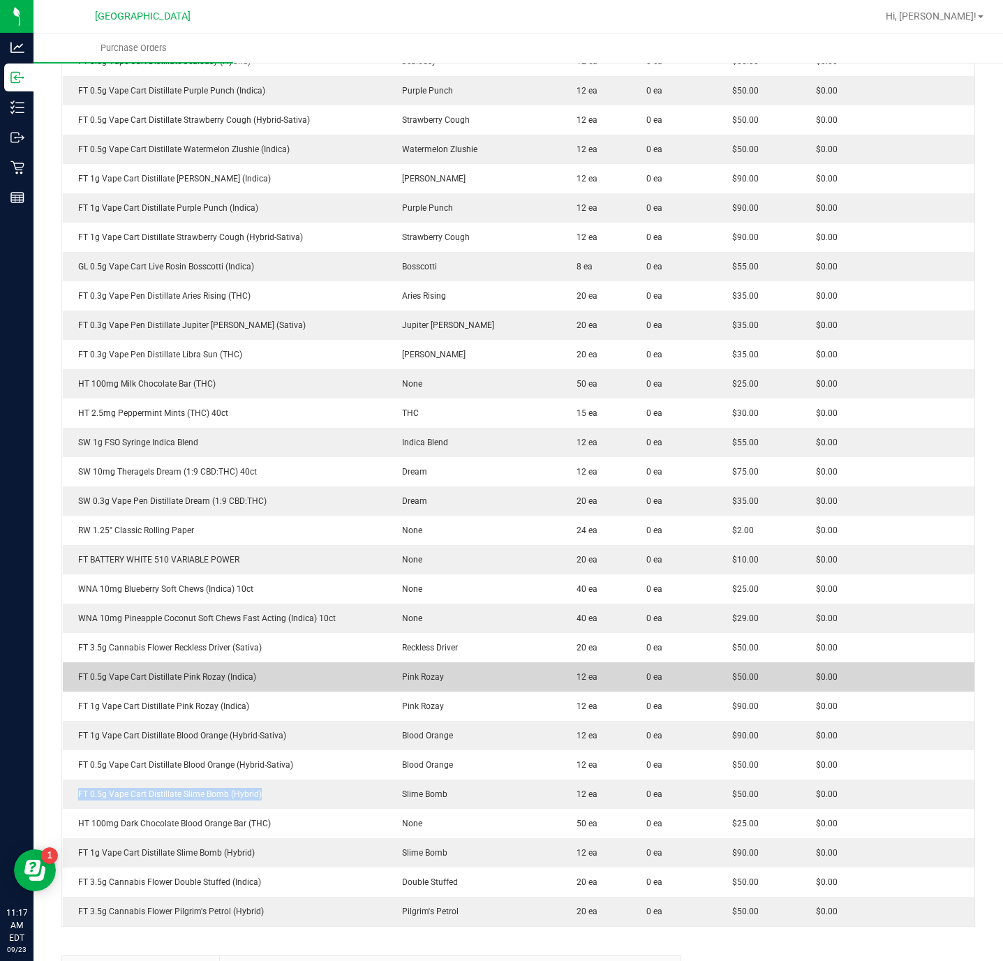
click at [320, 687] on td "FT 0.5g Vape Cart Distillate Pink Rozay (Indica)" at bounding box center [225, 676] width 324 height 29
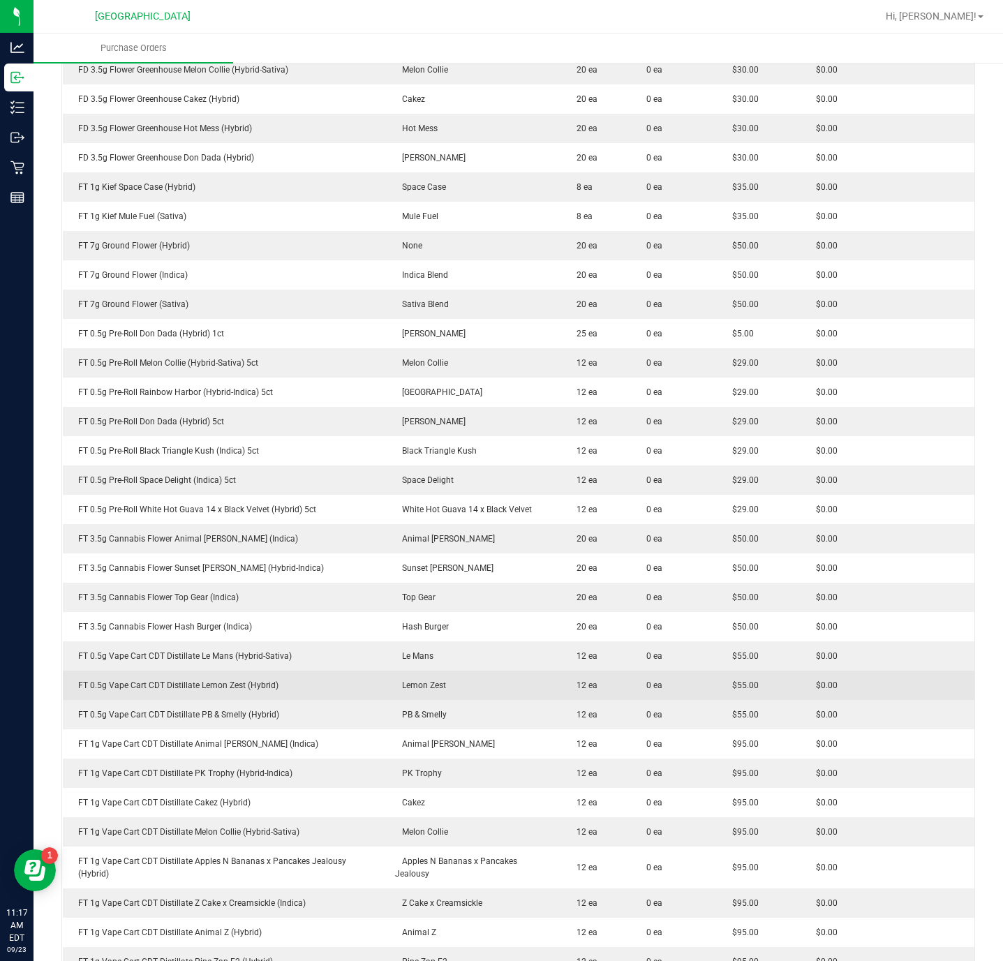
scroll to position [0, 0]
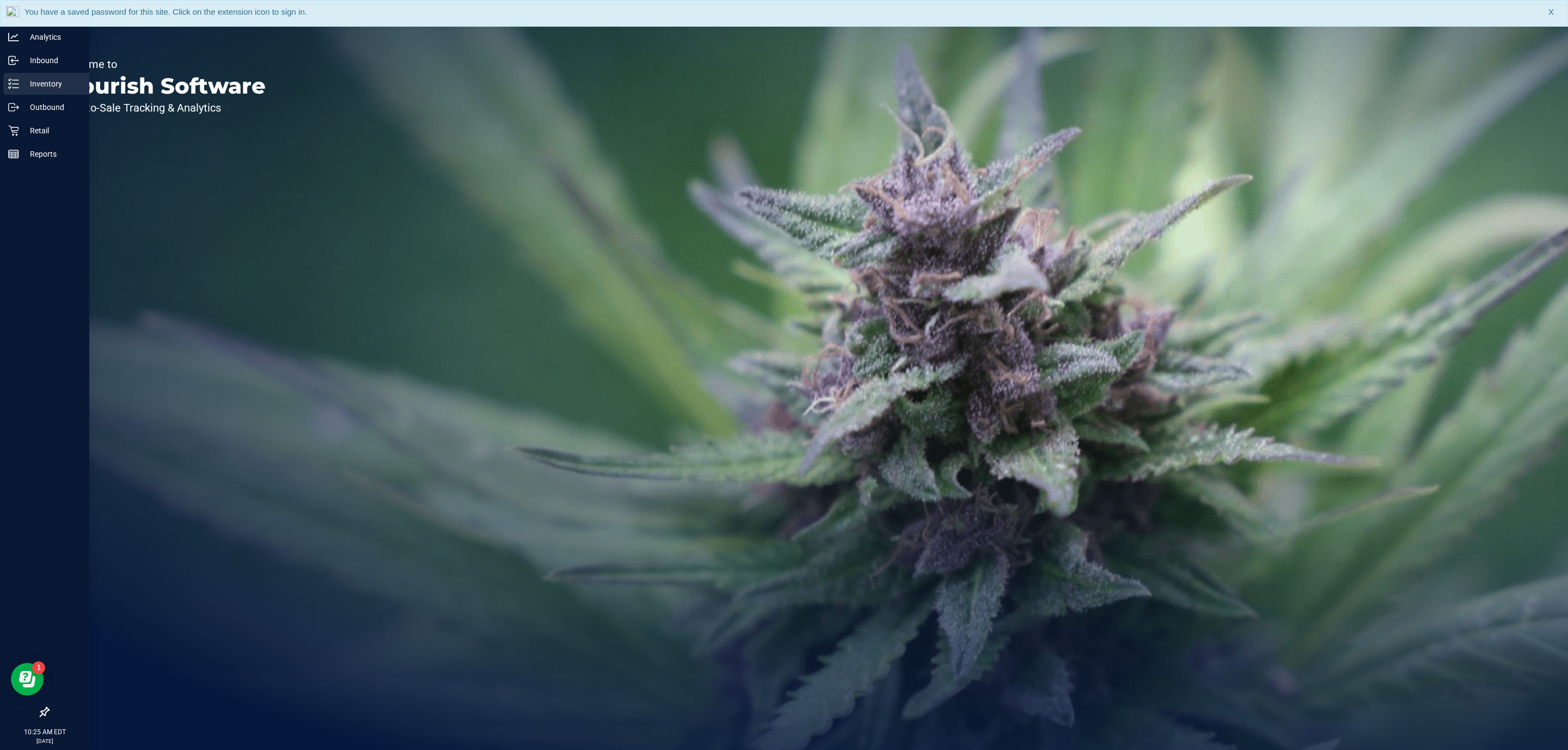
click at [19, 86] on p "Inventory" at bounding box center [51, 83] width 66 height 13
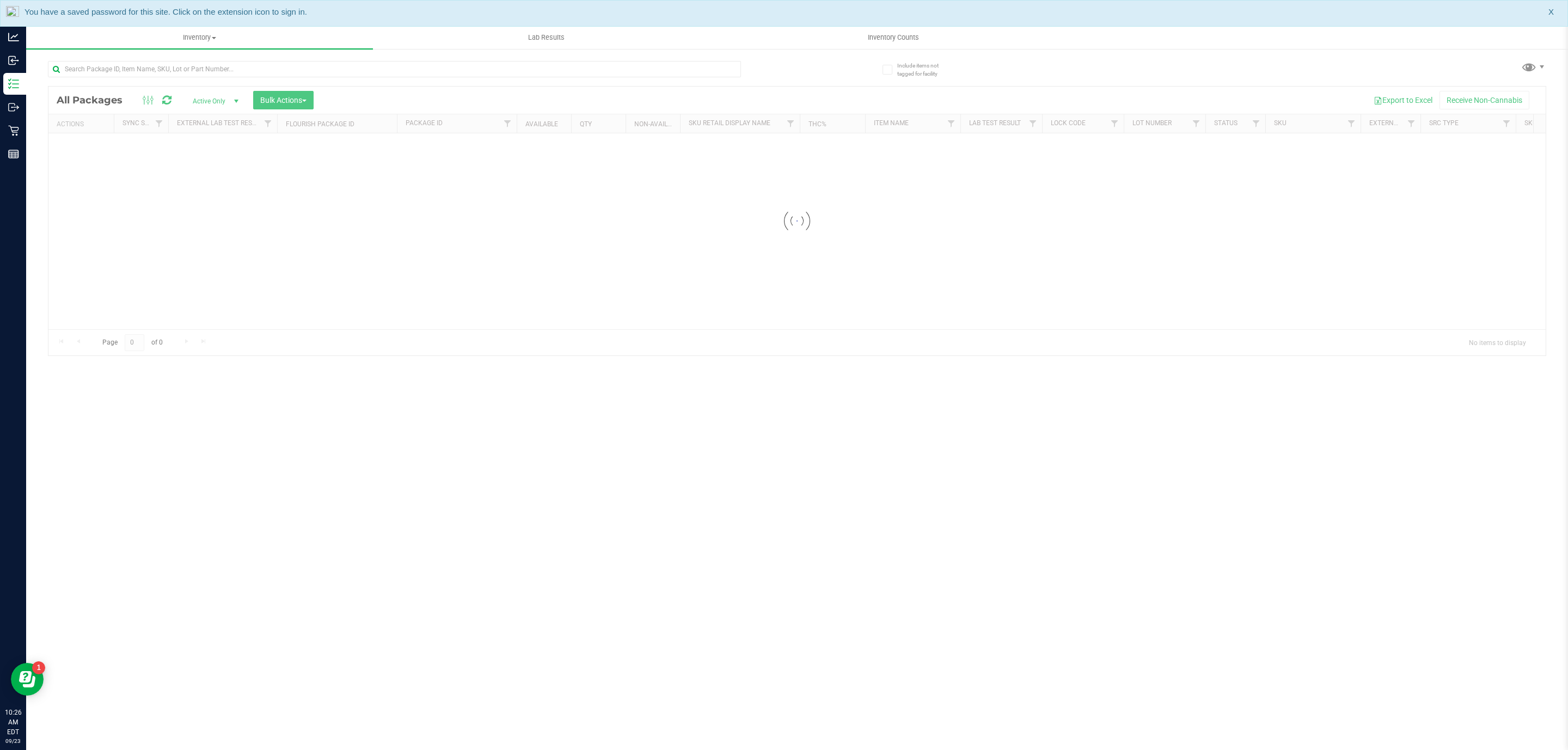
click at [276, 79] on div at bounding box center [394, 73] width 693 height 25
click at [282, 69] on input "text" at bounding box center [394, 69] width 693 height 16
paste input "FT 1g Kief Space Case (Hybrid)"
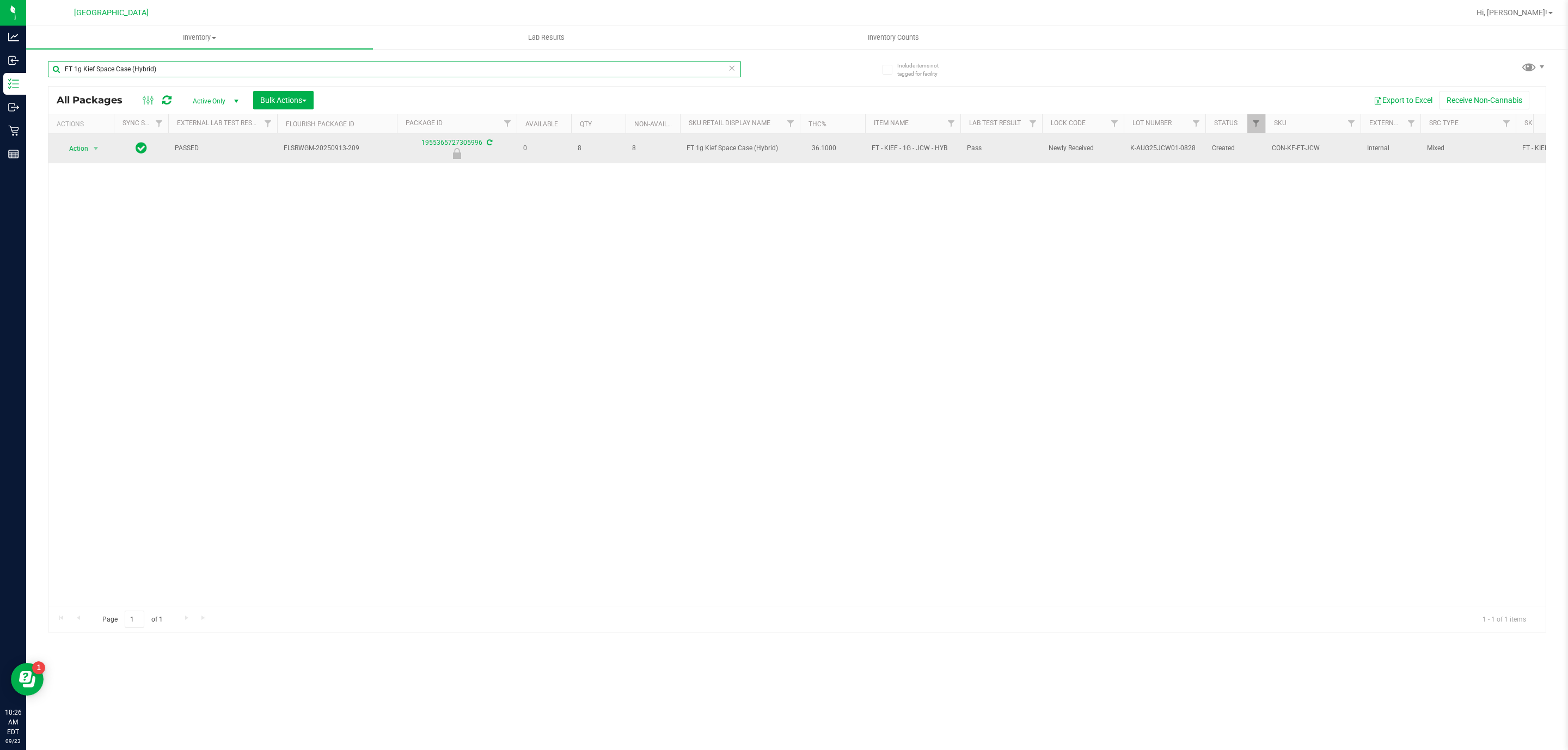
type input "FT 1g Kief Space Case (Hybrid)"
click at [97, 142] on td "Action Action Edit attributes Global inventory Locate package Package audit log…" at bounding box center [81, 148] width 66 height 30
click at [86, 154] on span "Action" at bounding box center [74, 149] width 30 height 16
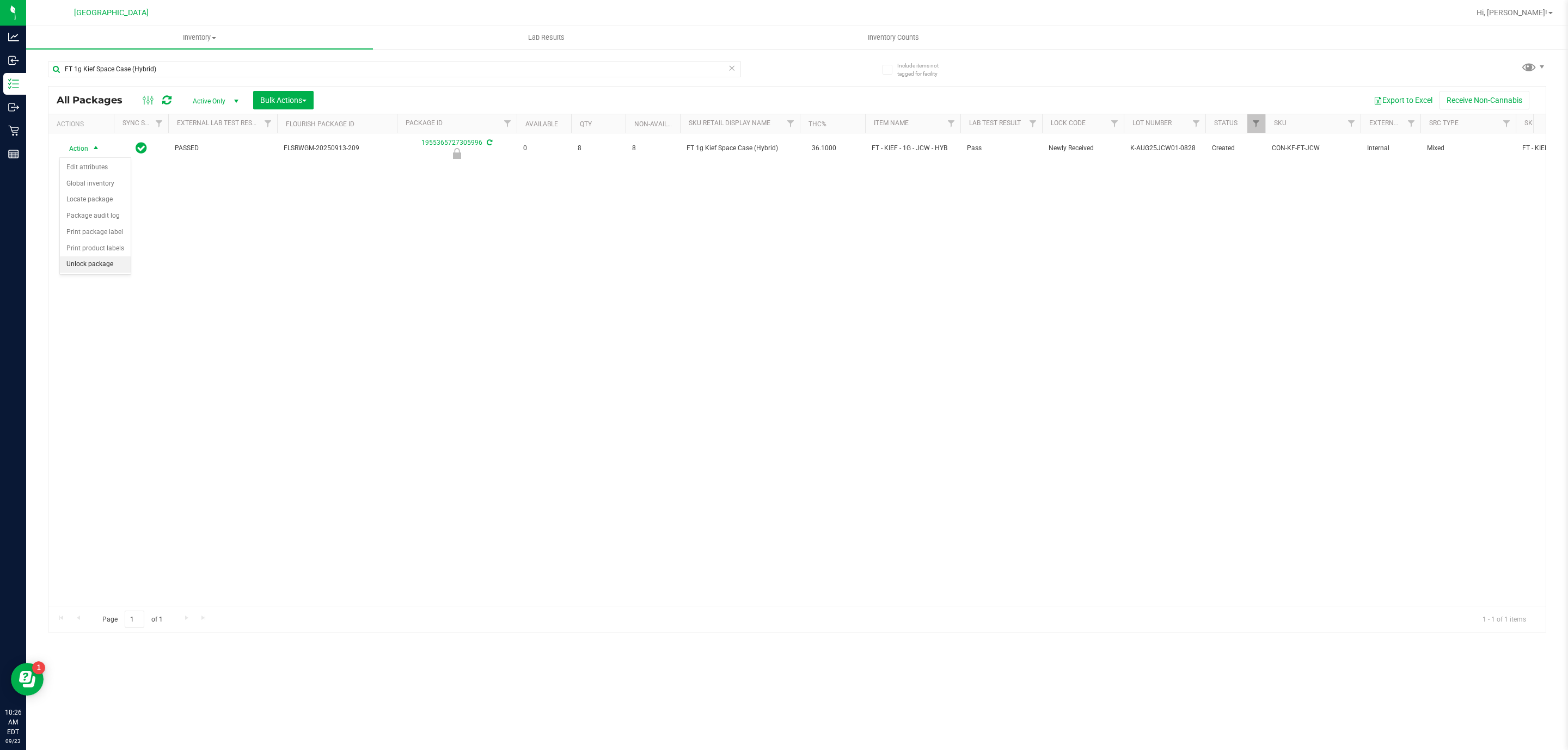
click at [89, 260] on li "Unlock package" at bounding box center [95, 264] width 71 height 16
click at [314, 69] on input "FT 1g Kief Space Case (Hybrid)" at bounding box center [394, 69] width 693 height 16
click at [314, 69] on input "FT 1g Kief Space Case (Hybrid)" at bounding box center [394, 69] width 693 height 16
click at [313, 65] on input "FT 1g Kief Space Case (Hybrid)" at bounding box center [394, 69] width 693 height 16
paste input "FT 0.5g Pre-Roll Fried Ice Cream (Hybrid) 1ct"
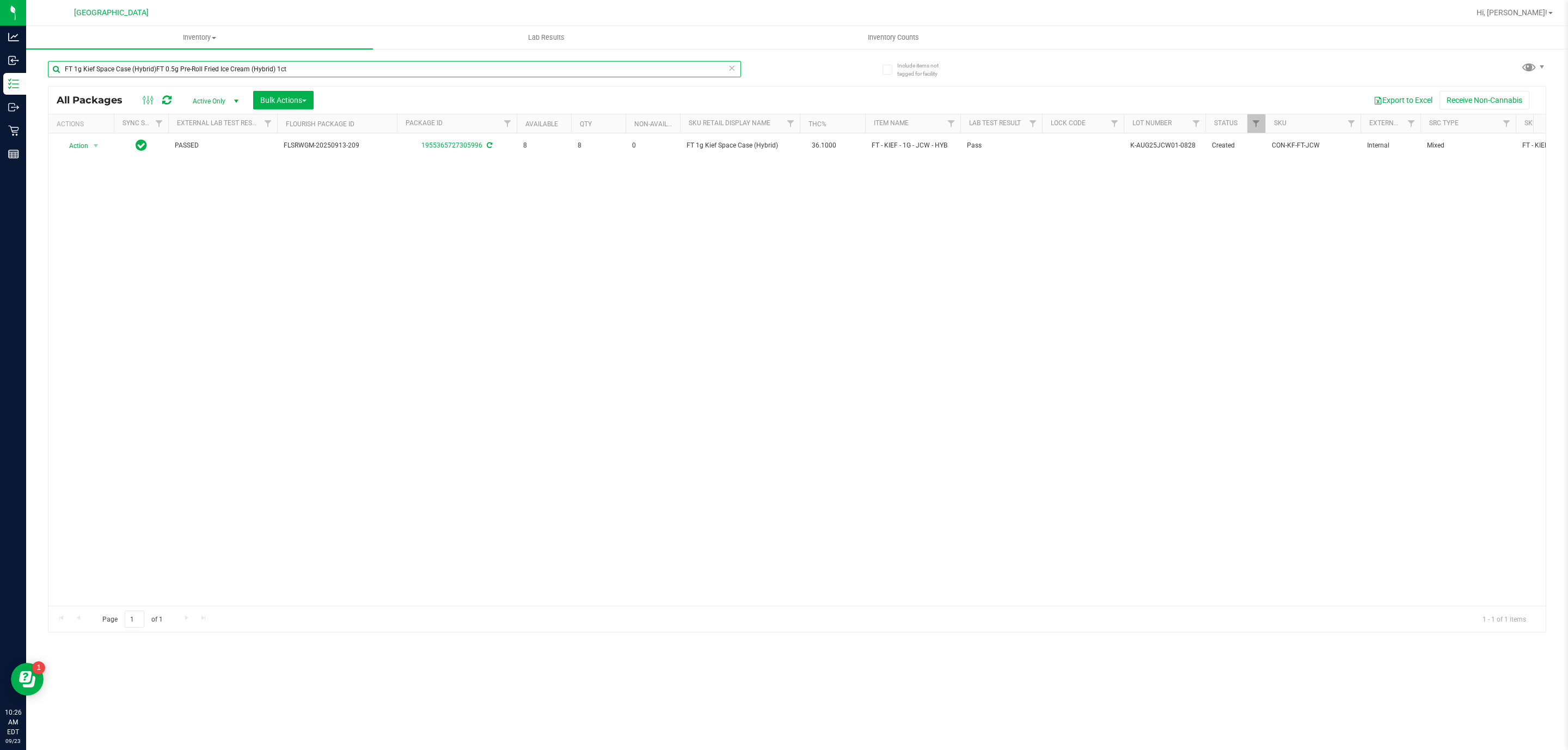
click at [313, 64] on input "FT 1g Kief Space Case (Hybrid)FT 0.5g Pre-Roll Fried Ice Cream (Hybrid) 1ct" at bounding box center [394, 69] width 693 height 16
click at [313, 65] on input "FT 1g Kief Space Case (Hybrid)FT 0.5g Pre-Roll Fried Ice Cream (Hybrid) 1ct" at bounding box center [394, 69] width 693 height 16
click at [314, 67] on input "FT 1g Kief Space Case (Hybrid)FT 0.5g Pre-Roll Fried Ice Cream (Hybrid) 1ct" at bounding box center [394, 69] width 693 height 16
paste input "FT 0.5g Pre-Roll Fried Ice Cream (Hybrid)"
drag, startPoint x: 314, startPoint y: 65, endPoint x: 315, endPoint y: 71, distance: 6.1
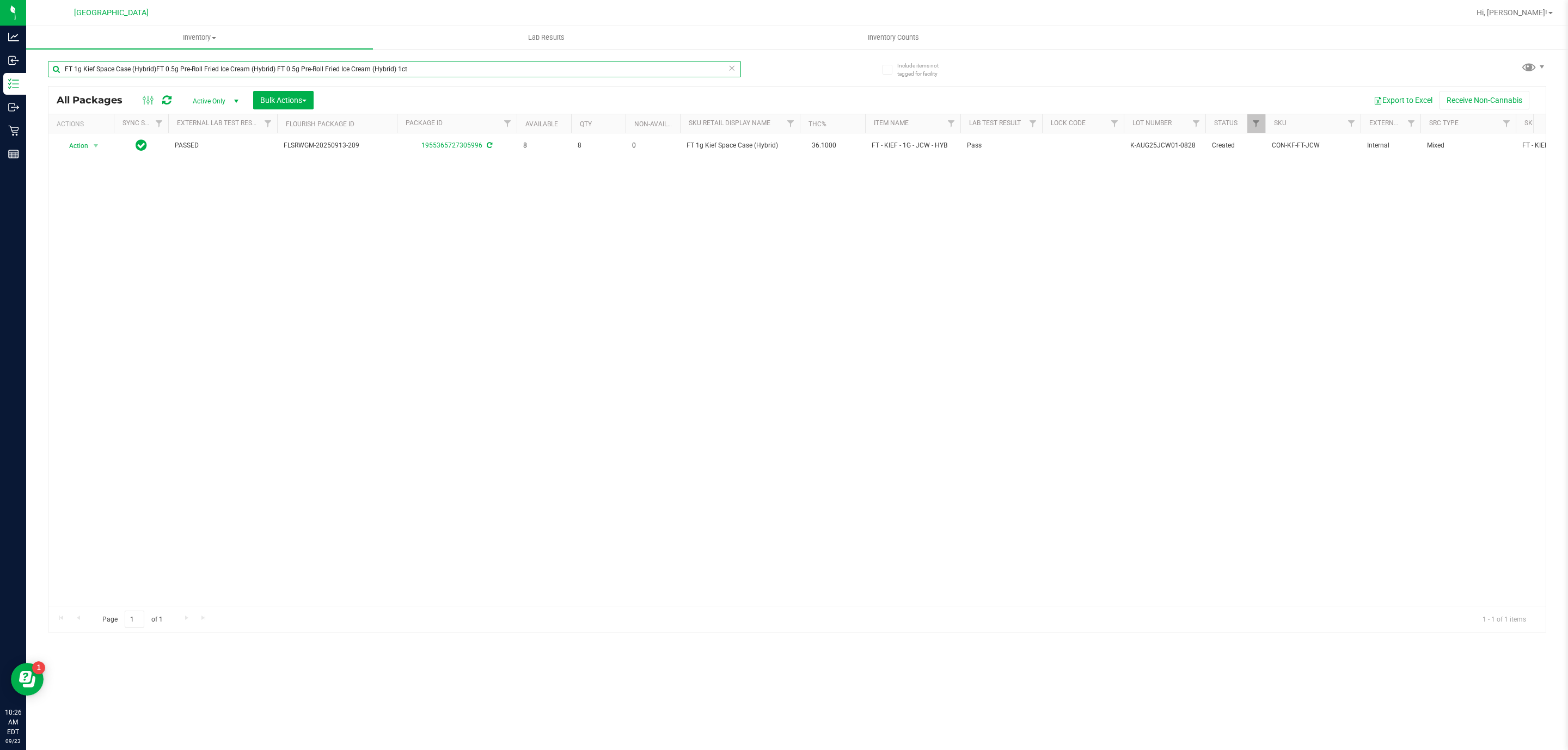
click at [316, 71] on input "FT 1g Kief Space Case (Hybrid)FT 0.5g Pre-Roll Fried Ice Cream (Hybrid) FT 0.5g…" at bounding box center [394, 69] width 693 height 16
click at [315, 71] on input "FT 1g Kief Space Case (Hybrid)FT 0.5g Pre-Roll Fried Ice Cream (Hybrid) FT 0.5g…" at bounding box center [394, 69] width 693 height 16
click at [314, 71] on input "FT 1g Kief Space Case (Hybrid)FT 0.5g Pre-Roll Fried Ice Cream (Hybrid) FT 0.5g…" at bounding box center [394, 69] width 693 height 16
click at [314, 71] on input "FT 1g Kief Space Case (Hybrid)FT 0.5g Pre-Roll Fried Ice Cream (Hybrid) FT 0.5g…" at bounding box center [394, 69] width 693 height 16
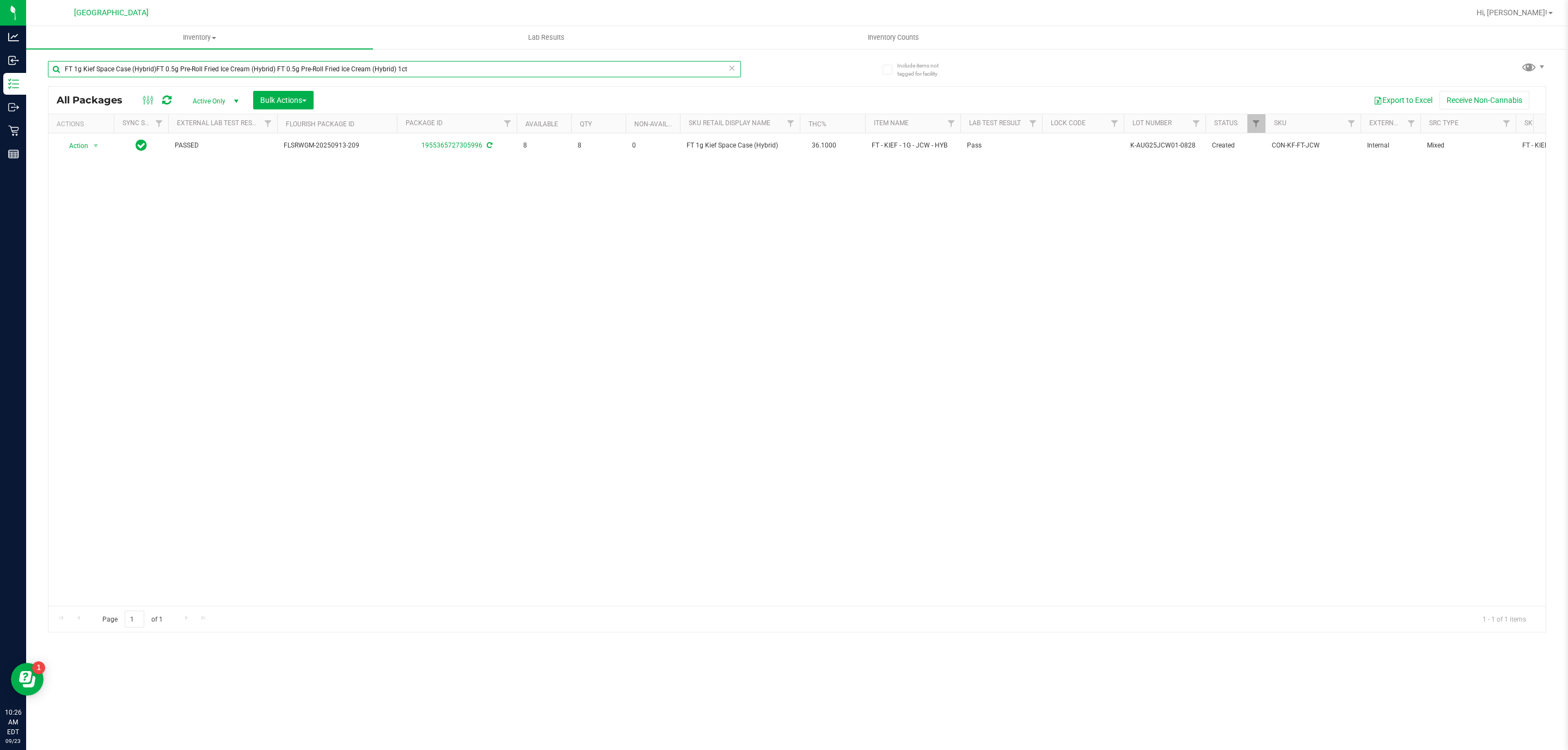
paste input "text"
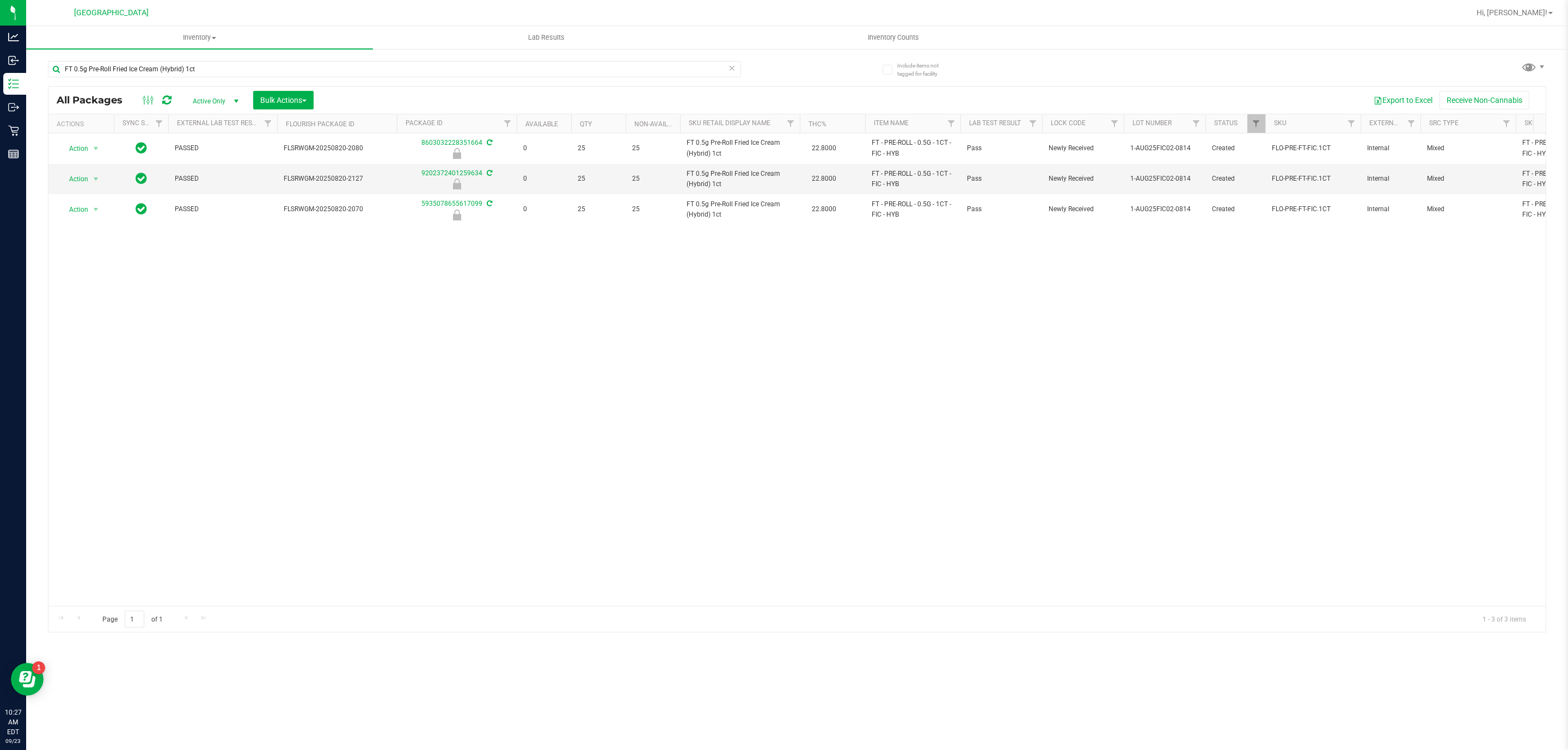
click at [506, 86] on div "All Packages Active Only Active Only Lab Samples Locked All External Internal B…" at bounding box center [796, 359] width 1499 height 547
click at [513, 70] on input "FT 0.5g Pre-Roll Fried Ice Cream (Hybrid) 1ct" at bounding box center [394, 69] width 693 height 16
click at [513, 73] on input "FT 0.5g Pre-Roll Fried Ice Cream (Hybrid) 1ct" at bounding box center [394, 69] width 693 height 16
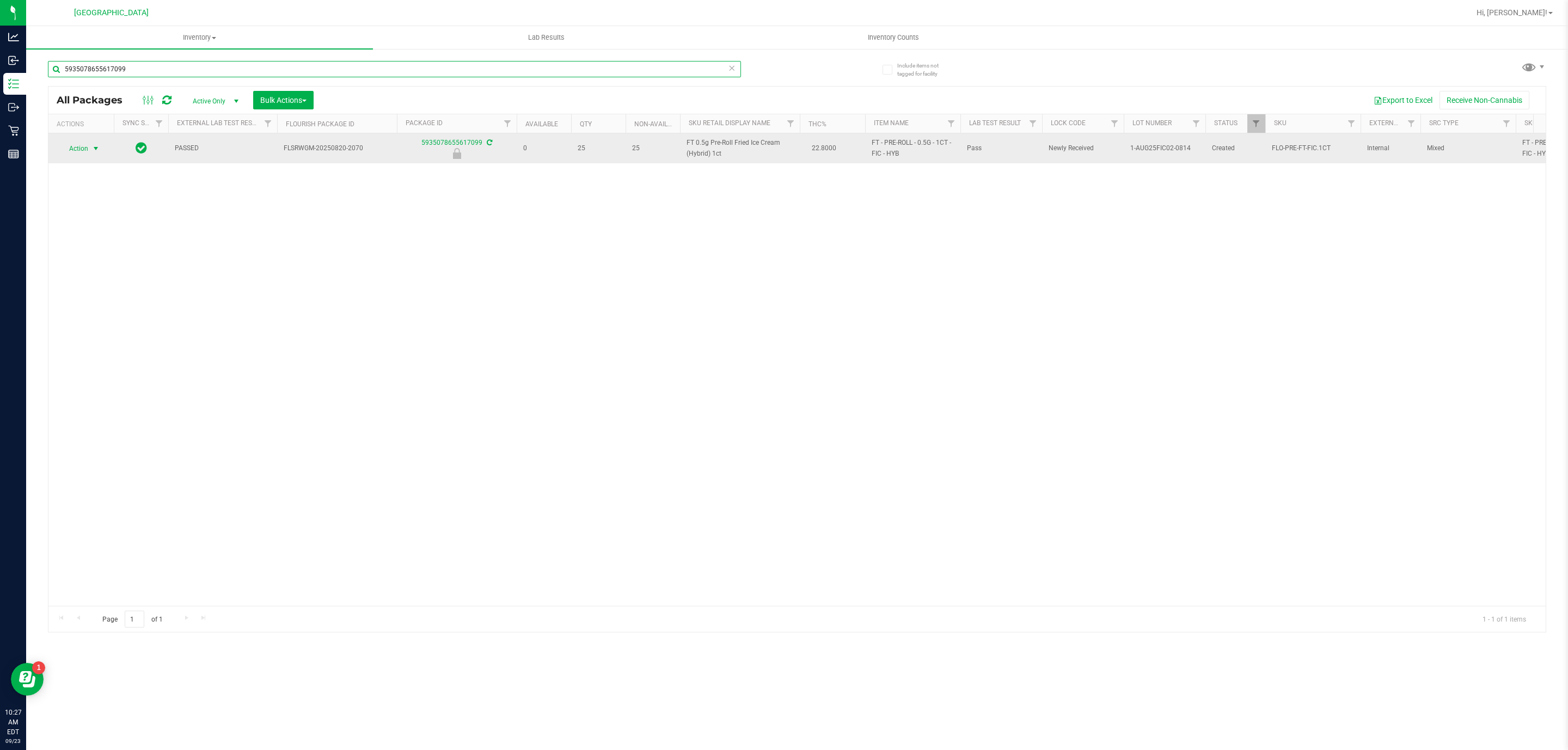
type input "5935078655617099"
click at [94, 150] on span "select" at bounding box center [95, 148] width 9 height 9
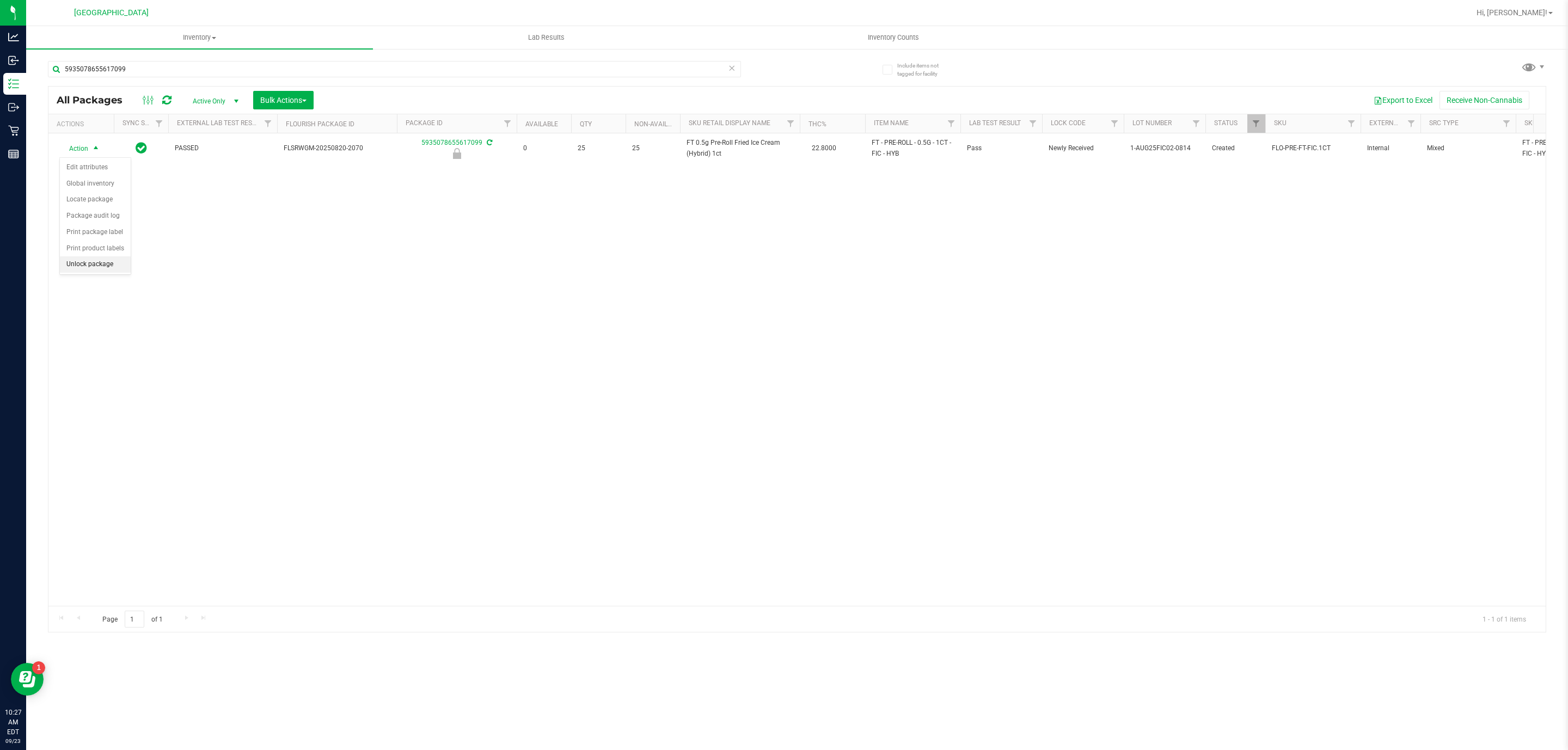
click at [98, 261] on li "Unlock package" at bounding box center [95, 264] width 71 height 16
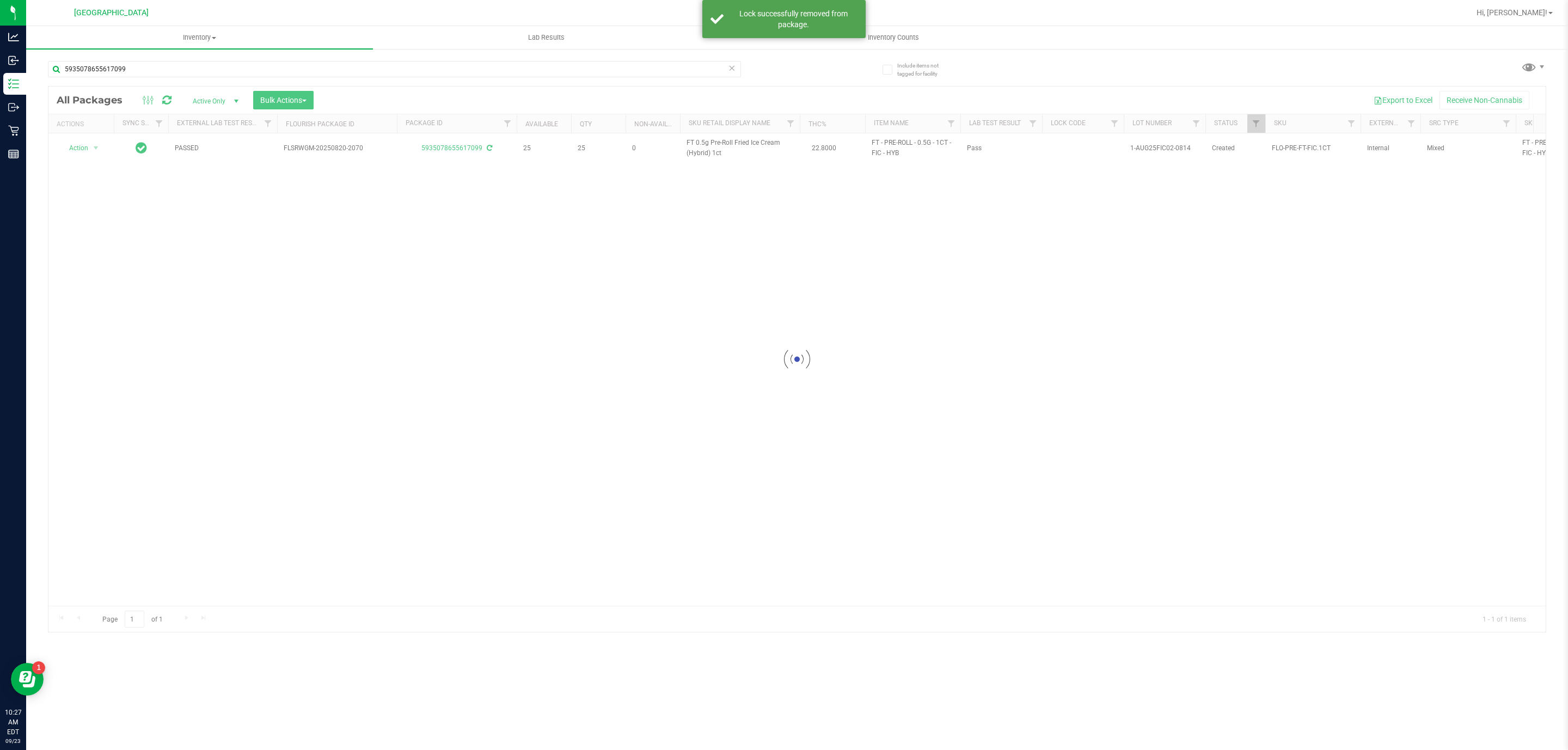
click at [704, 147] on div at bounding box center [796, 359] width 1497 height 545
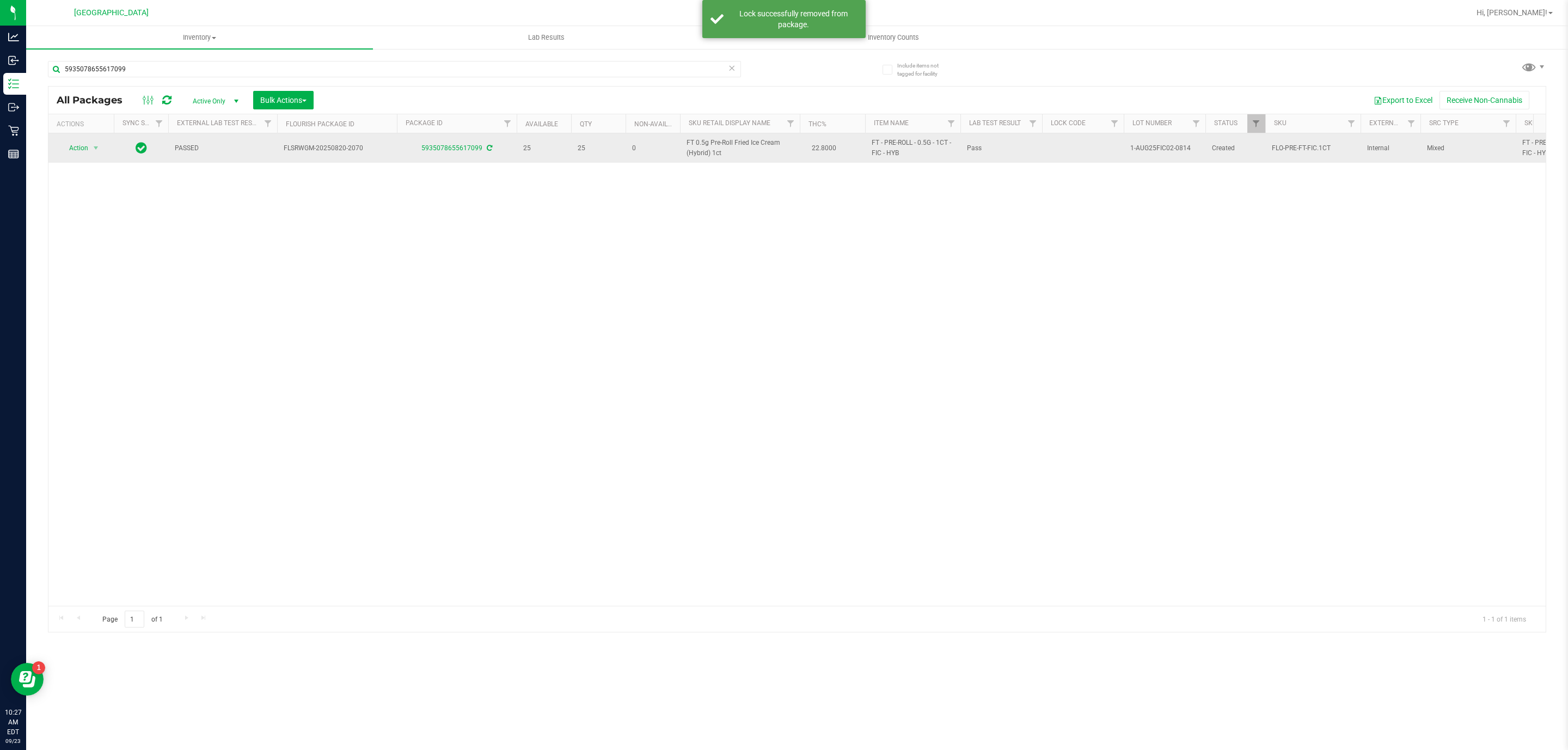
click at [706, 143] on span "FT 0.5g Pre-Roll Fried Ice Cream (Hybrid) 1ct" at bounding box center [740, 148] width 107 height 21
copy td "FT 0.5g Pre-Roll Fried Ice Cream (Hybrid) 1ct"
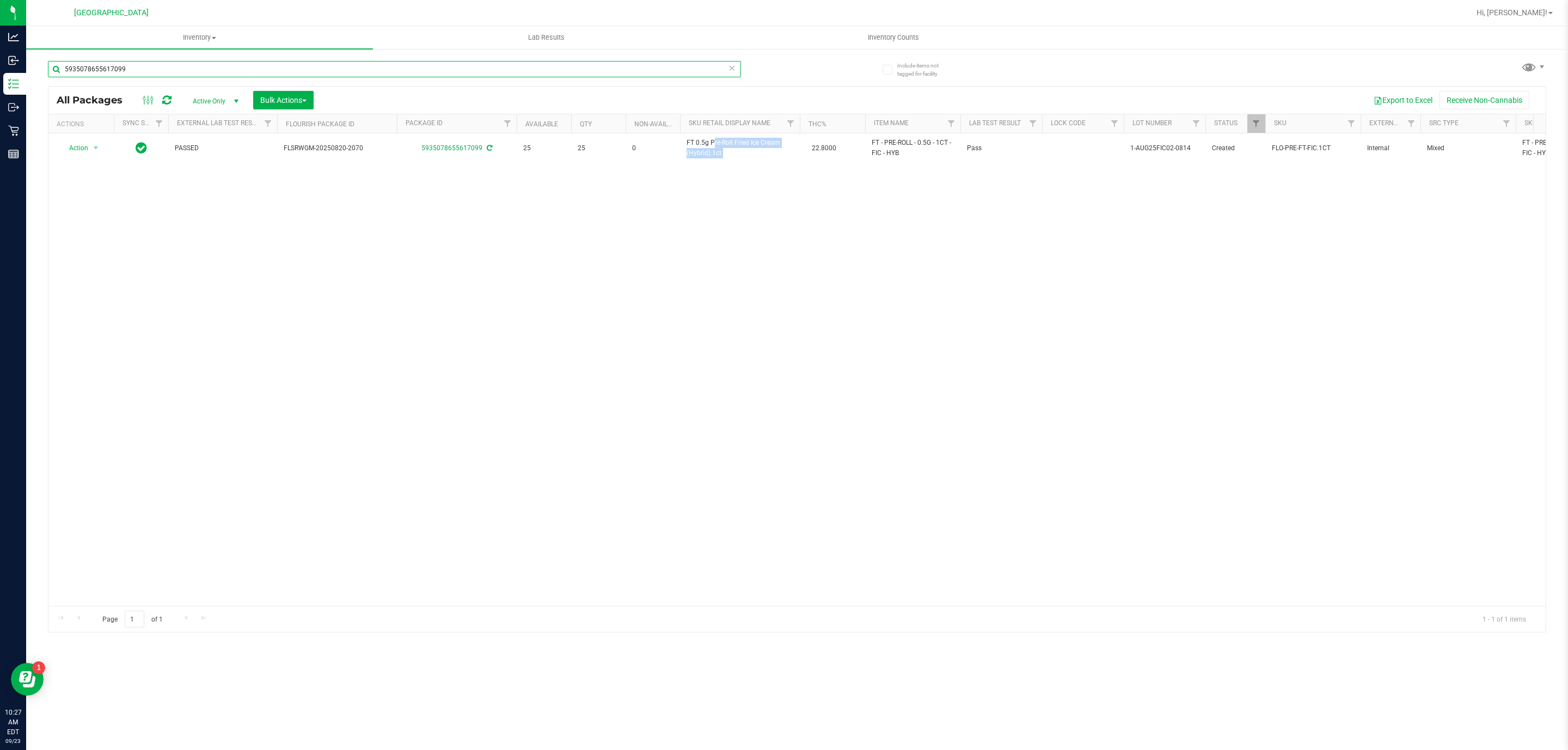
click at [466, 75] on input "5935078655617099" at bounding box center [394, 69] width 693 height 16
click at [468, 69] on input "5935078655617099" at bounding box center [394, 69] width 693 height 16
paste input "FT 0.5g Pre-Roll Fried Ice Cream (Hybrid) 1ct"
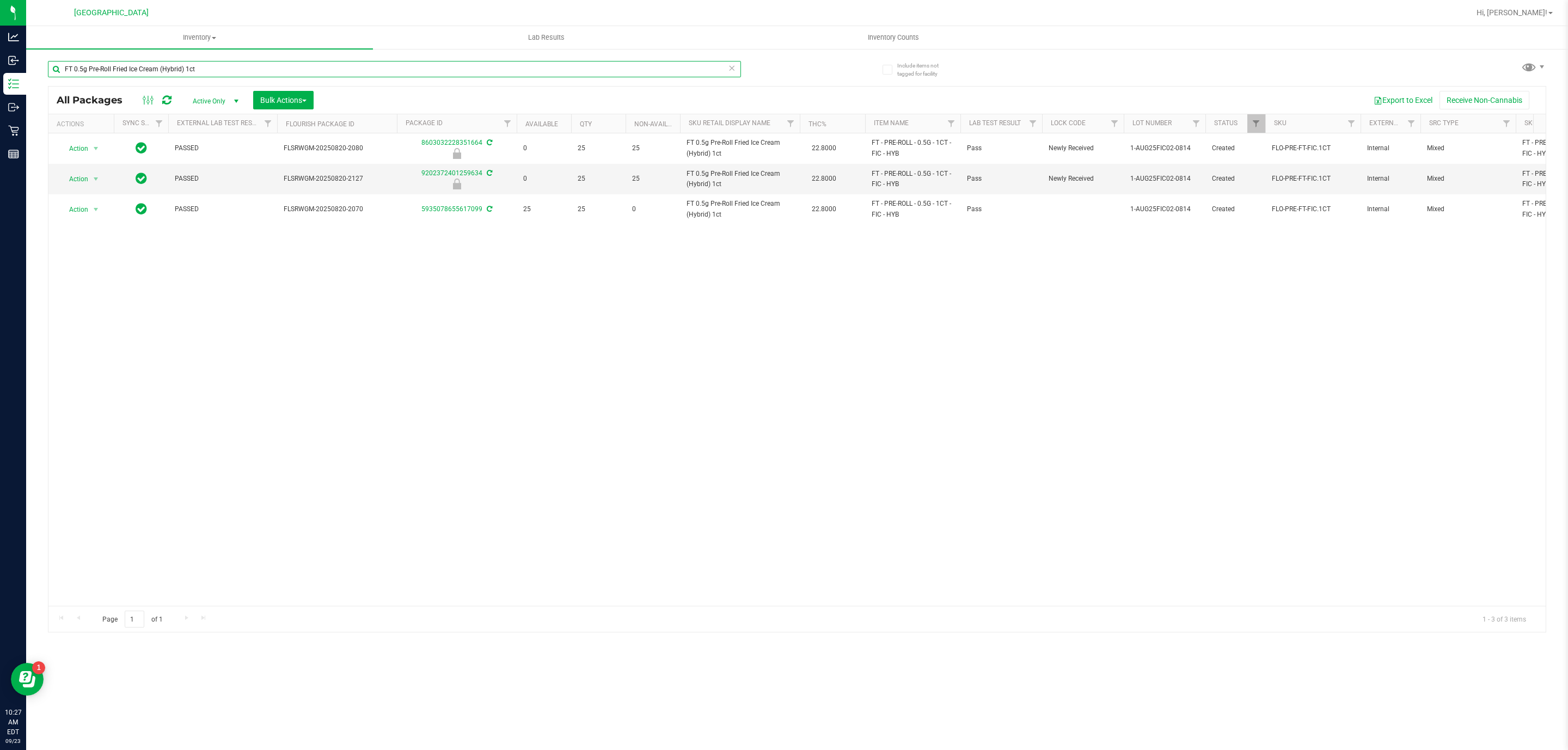
click at [430, 62] on input "FT 0.5g Pre-Roll Fried Ice Cream (Hybrid) 1ct" at bounding box center [394, 69] width 693 height 16
click at [428, 62] on input "FT 0.5g Pre-Roll Fried Ice Cream (Hybrid) 1ct" at bounding box center [394, 69] width 693 height 16
paste input "Animal [PERSON_NAME] (Indica) 5"
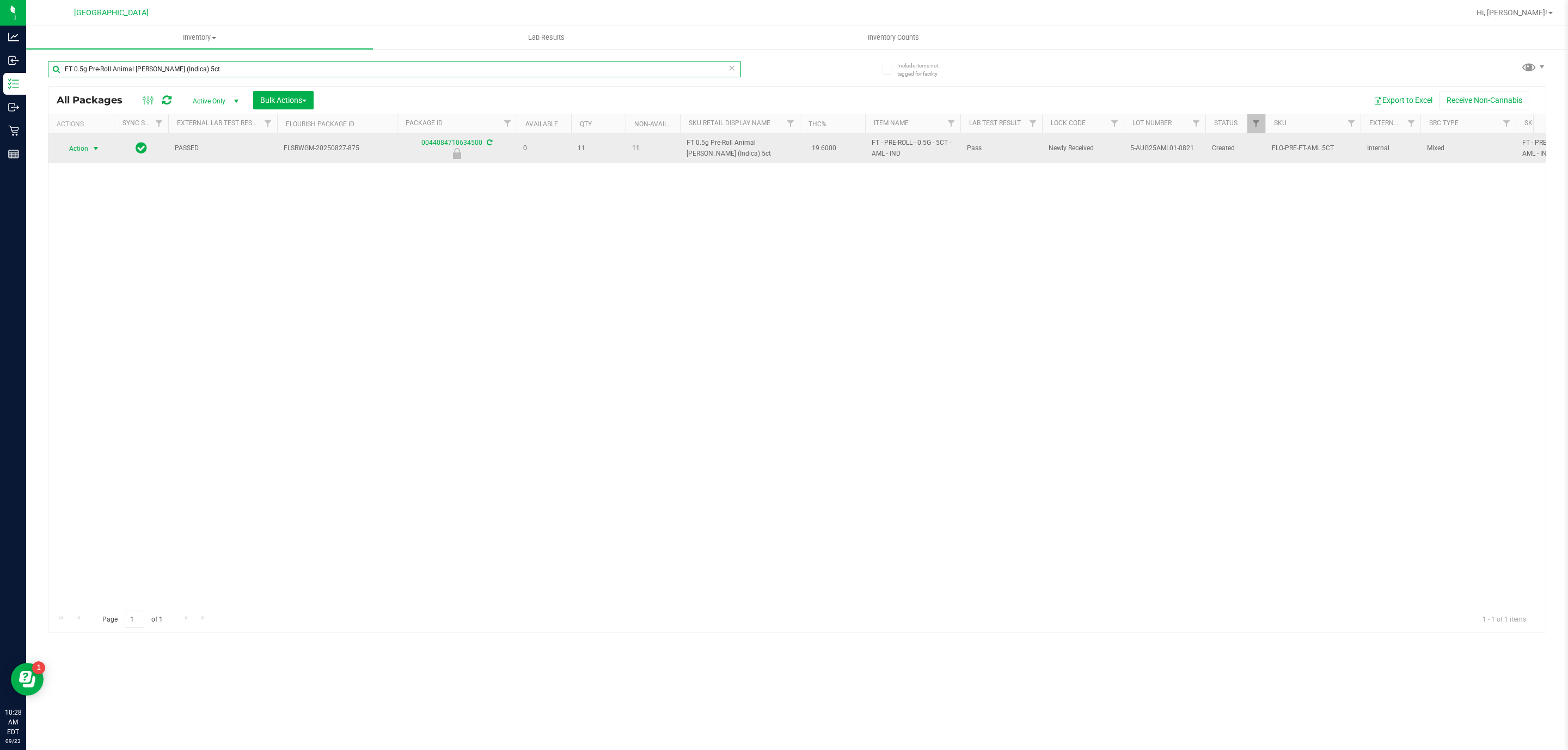
type input "FT 0.5g Pre-Roll Animal [PERSON_NAME] (Indica) 5ct"
click at [92, 149] on span "select" at bounding box center [95, 148] width 9 height 9
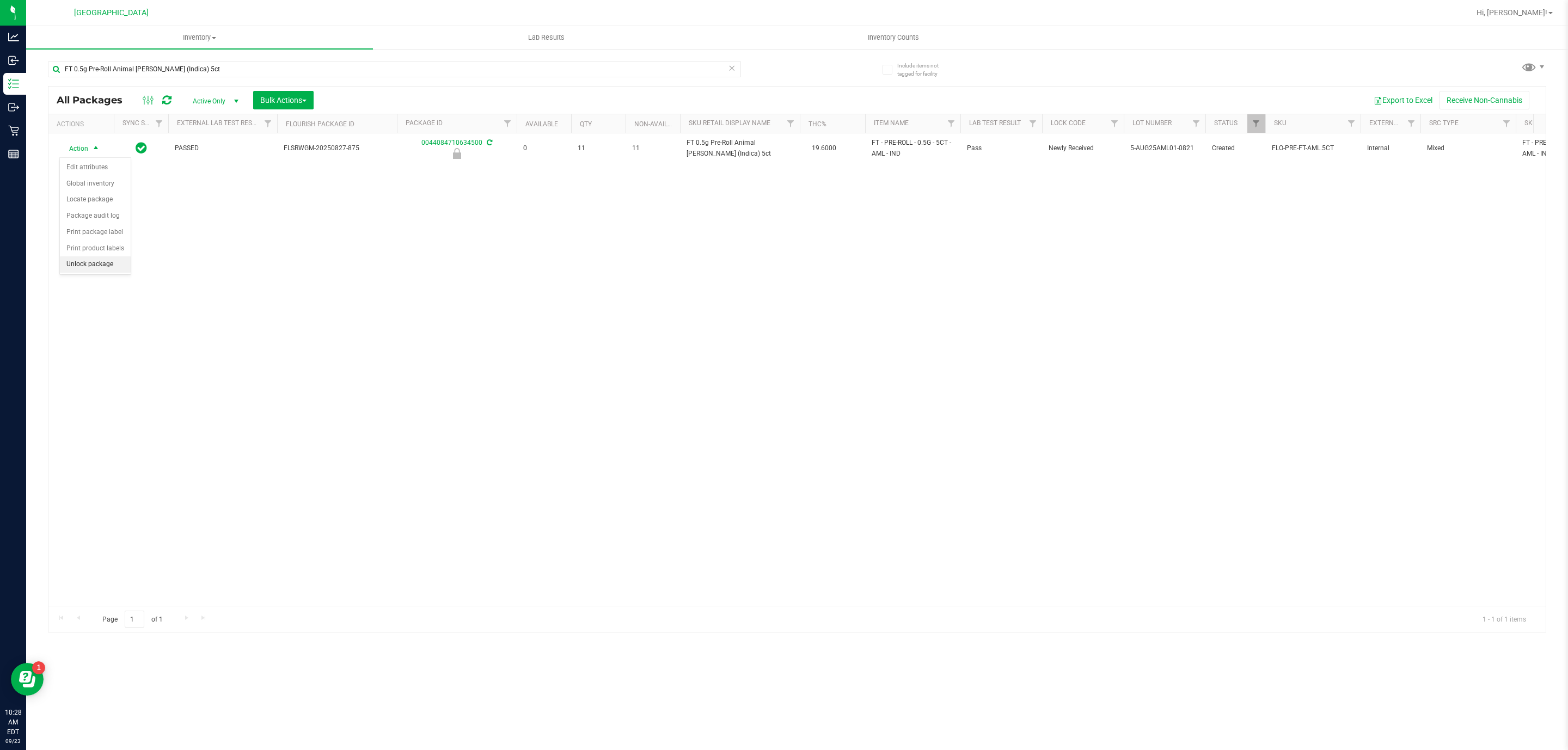
click at [97, 264] on li "Unlock package" at bounding box center [95, 264] width 71 height 16
click at [686, 69] on input "FT 0.5g Pre-Roll Animal [PERSON_NAME] (Indica) 5ct" at bounding box center [394, 69] width 693 height 16
paste input "1g Pre-Roll Trop Top (Hybrid) 1"
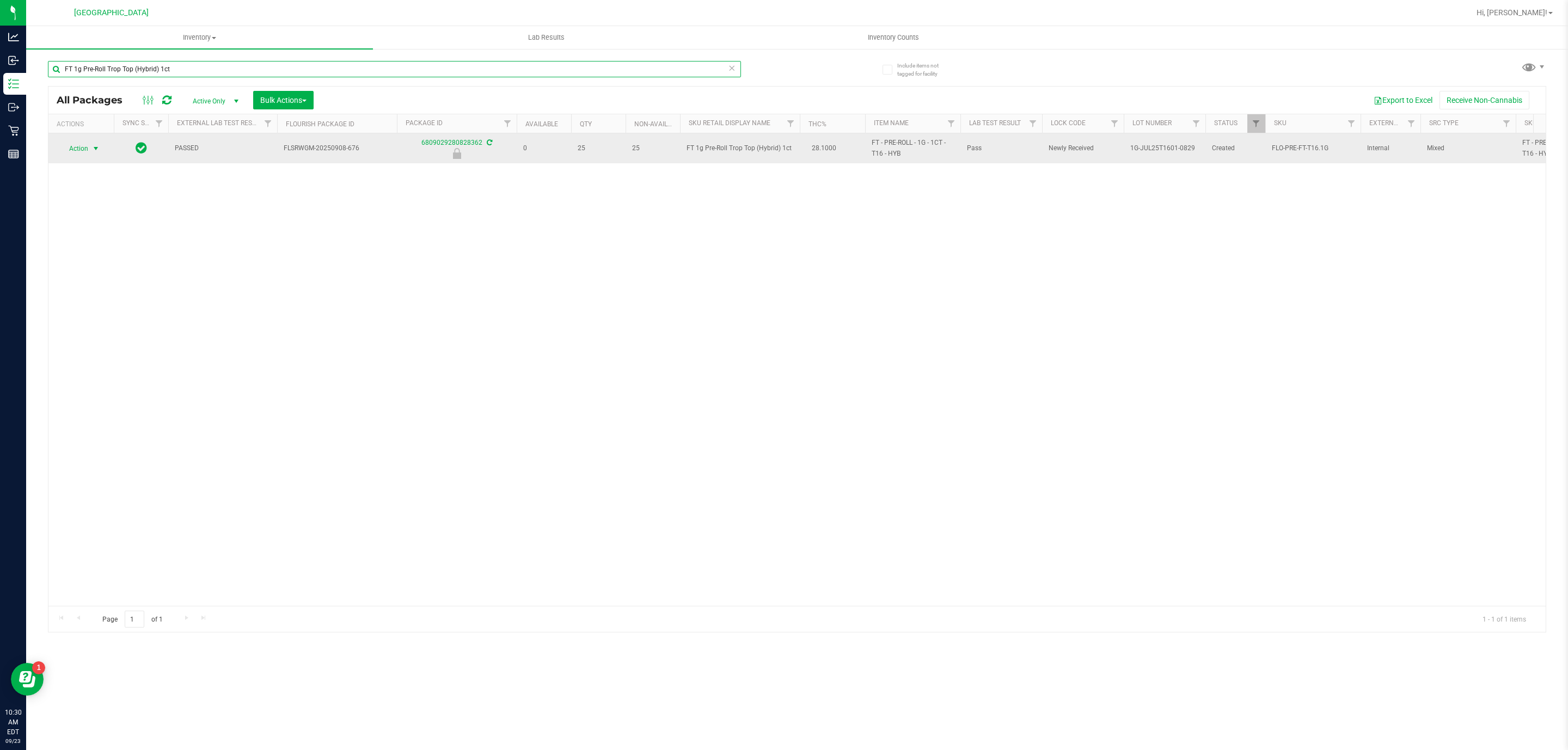
type input "FT 1g Pre-Roll Trop Top (Hybrid) 1ct"
click at [94, 153] on span "select" at bounding box center [95, 148] width 9 height 9
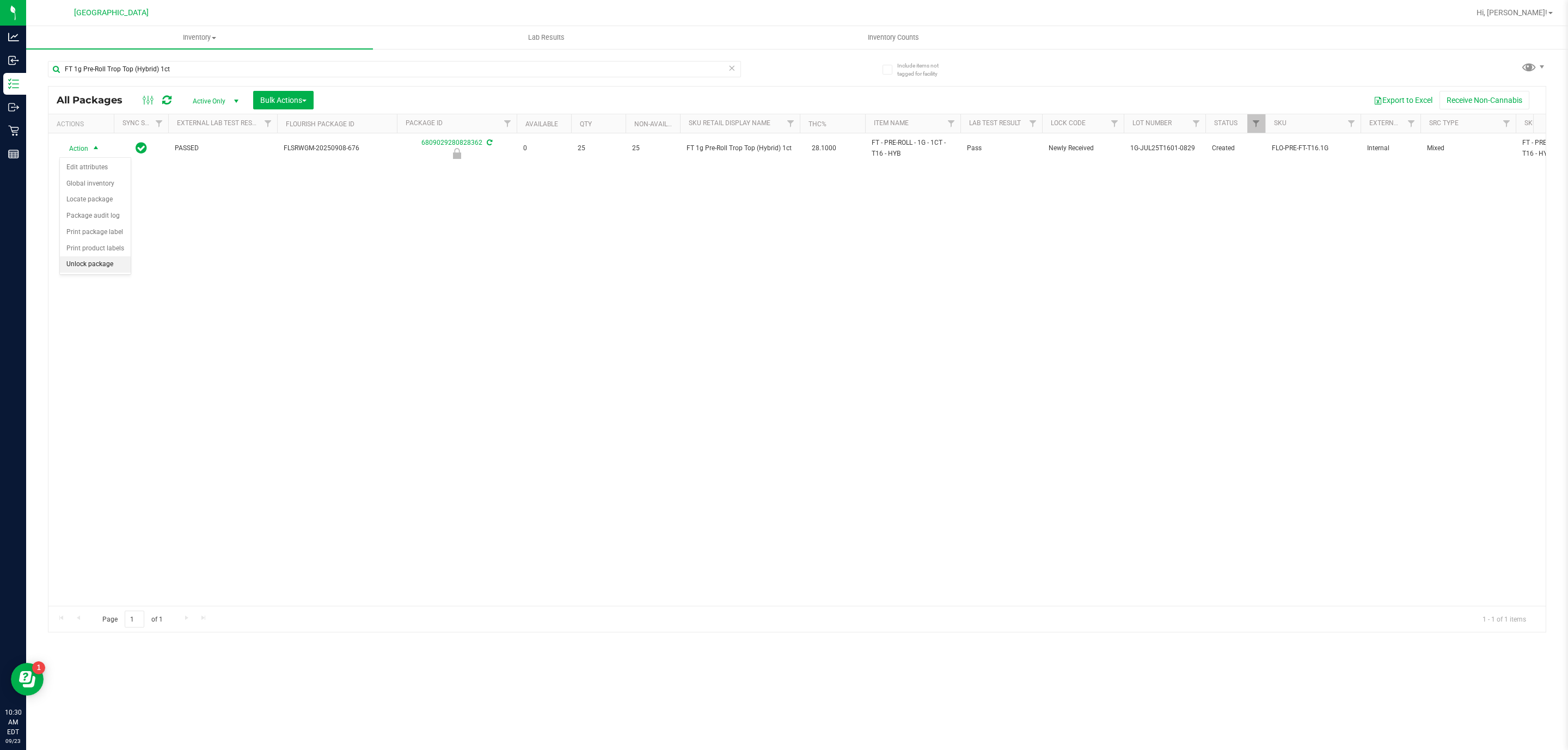
click at [122, 266] on li "Unlock package" at bounding box center [95, 264] width 71 height 16
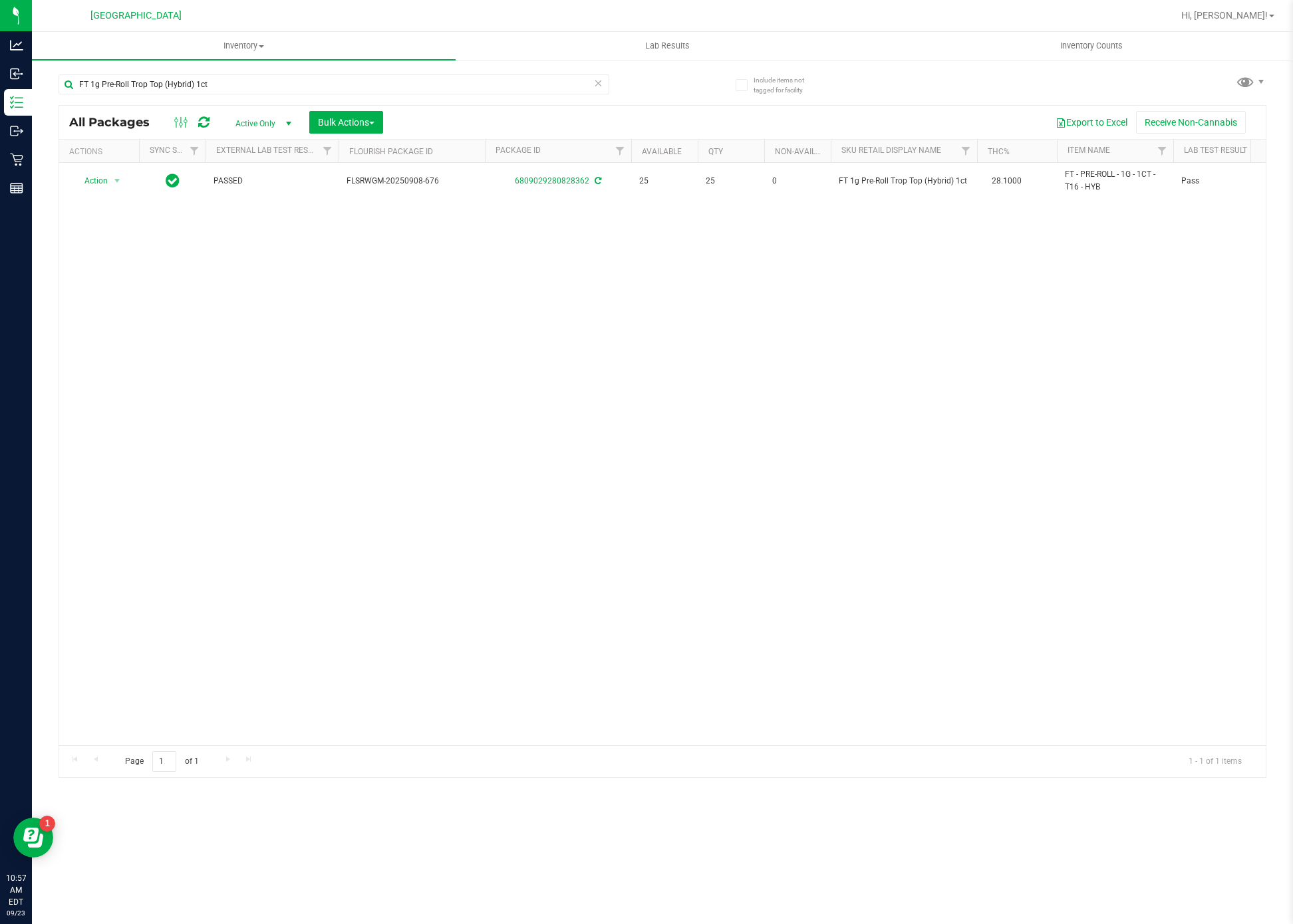
click at [417, 338] on div "Action Action Adjust qty Create package Edit attributes Global inventory Locate…" at bounding box center [662, 453] width 1206 height 582
click at [341, 70] on div "FT 1g Pre-Roll Trop Top (Hybrid) 1ct" at bounding box center [360, 84] width 604 height 43
click at [338, 84] on input "FT 1g Pre-Roll Trop Top (Hybrid) 1ct" at bounding box center [333, 84] width 551 height 20
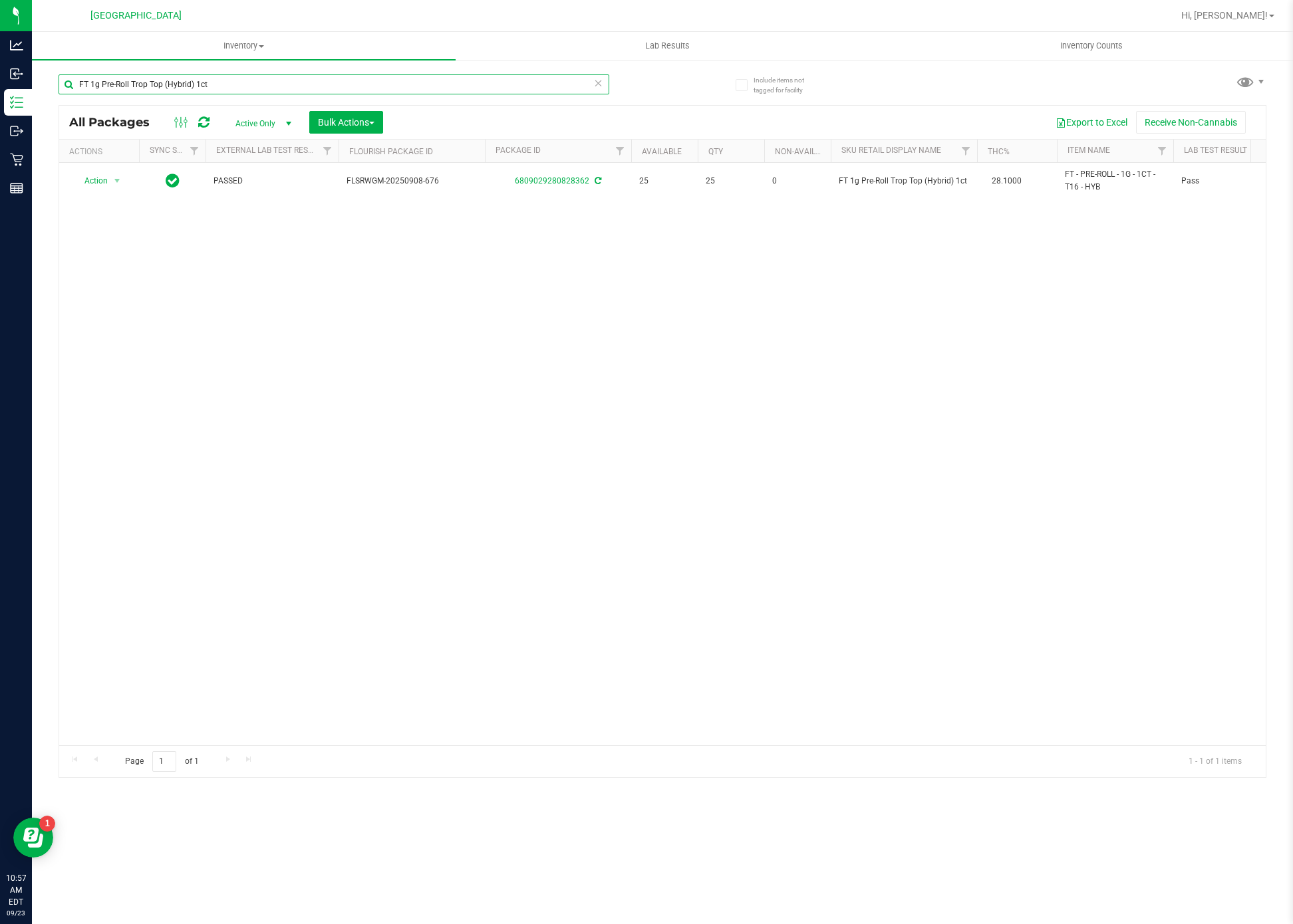
paste input "Kief Mule Fuel (Sativa)"
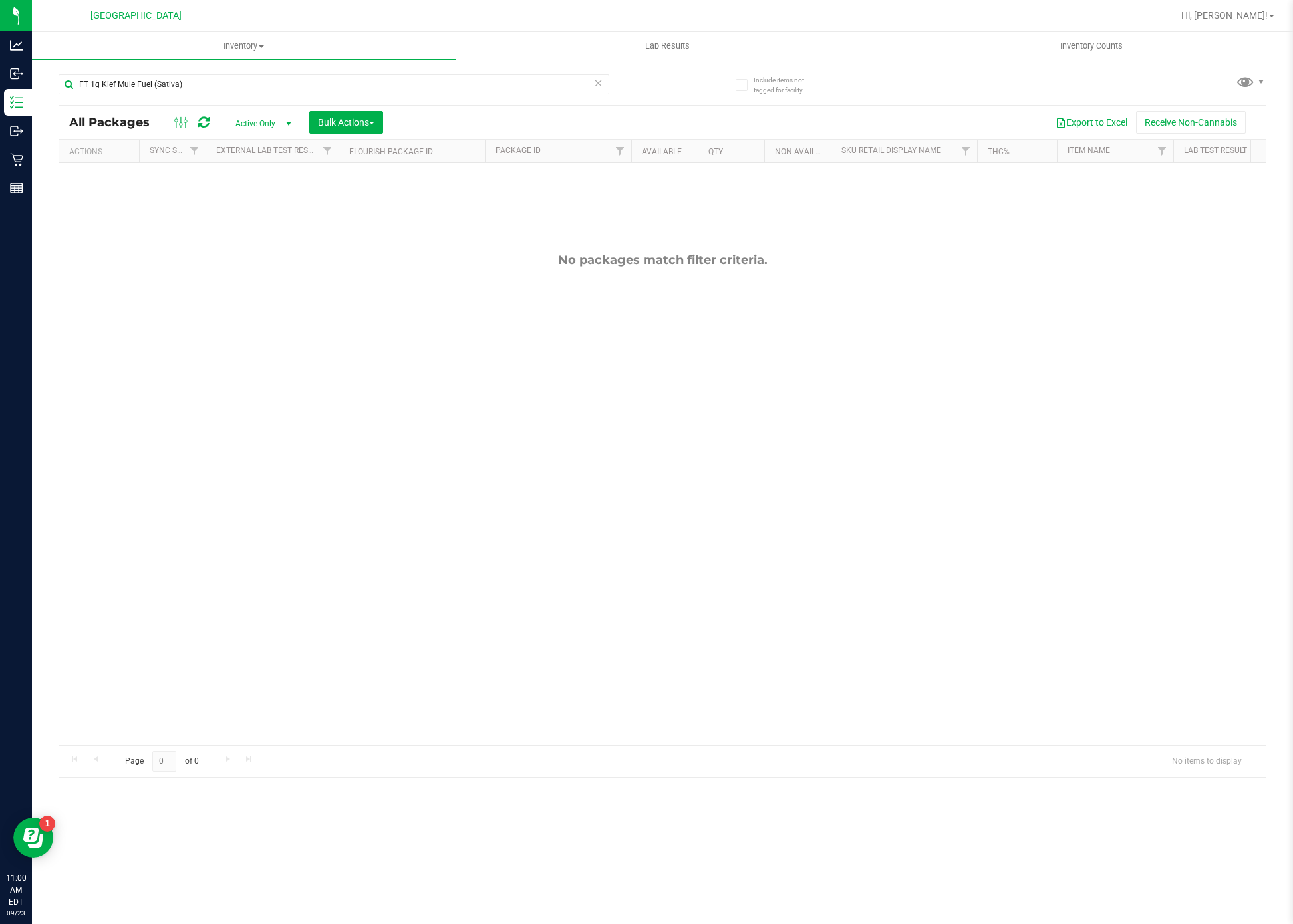
click at [479, 470] on div "No packages match filter criteria." at bounding box center [662, 499] width 1206 height 673
click at [253, 86] on input "FT 1g Kief Mule Fuel (Sativa)" at bounding box center [333, 84] width 551 height 20
paste input "0.5g Pre-Roll Don Dada (Hybrid) 1ct"
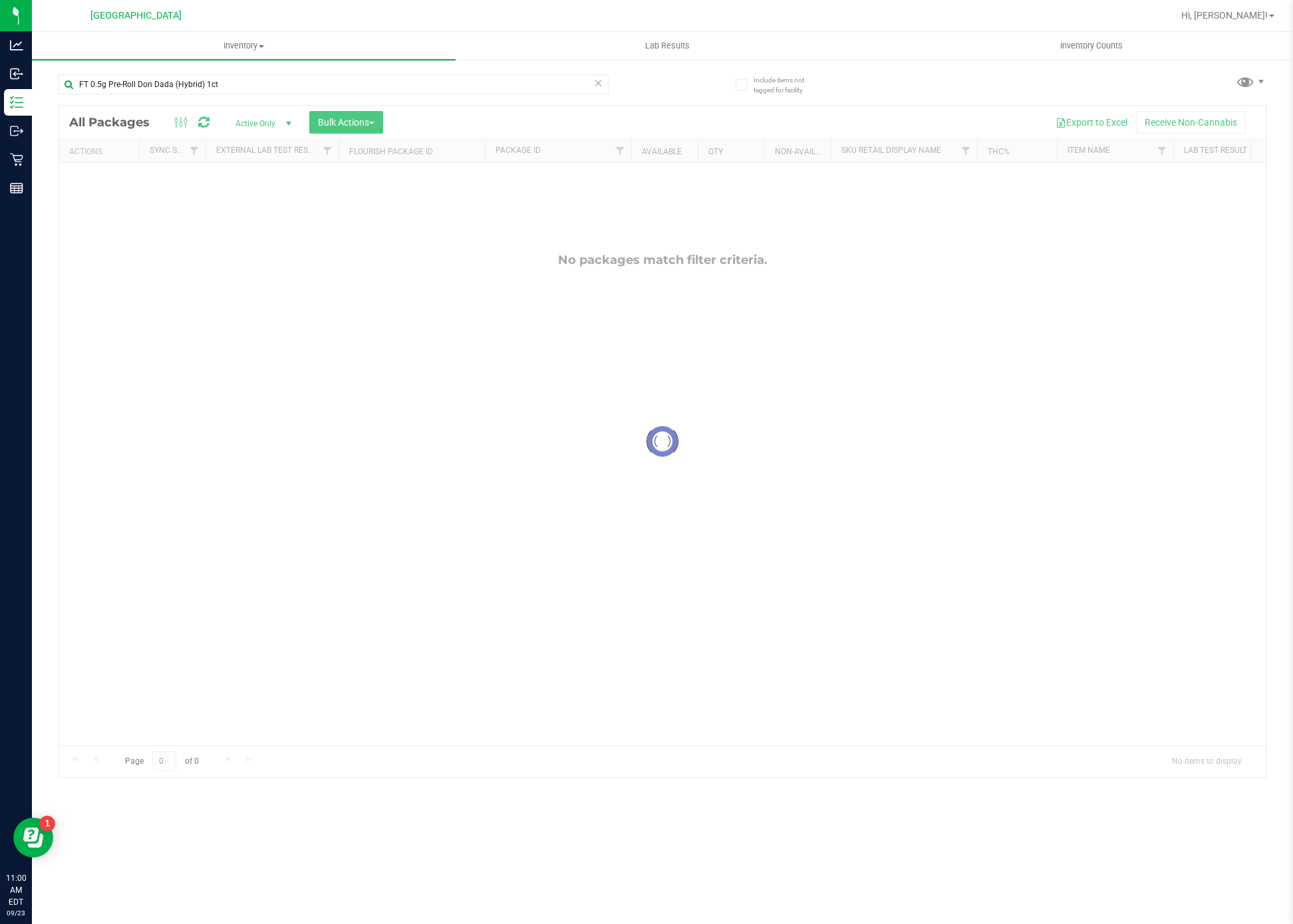
click at [539, 534] on div at bounding box center [662, 441] width 1206 height 672
click at [263, 70] on div "FT 0.5g Pre-Roll Don Dada (Hybrid) 1ct" at bounding box center [360, 84] width 604 height 43
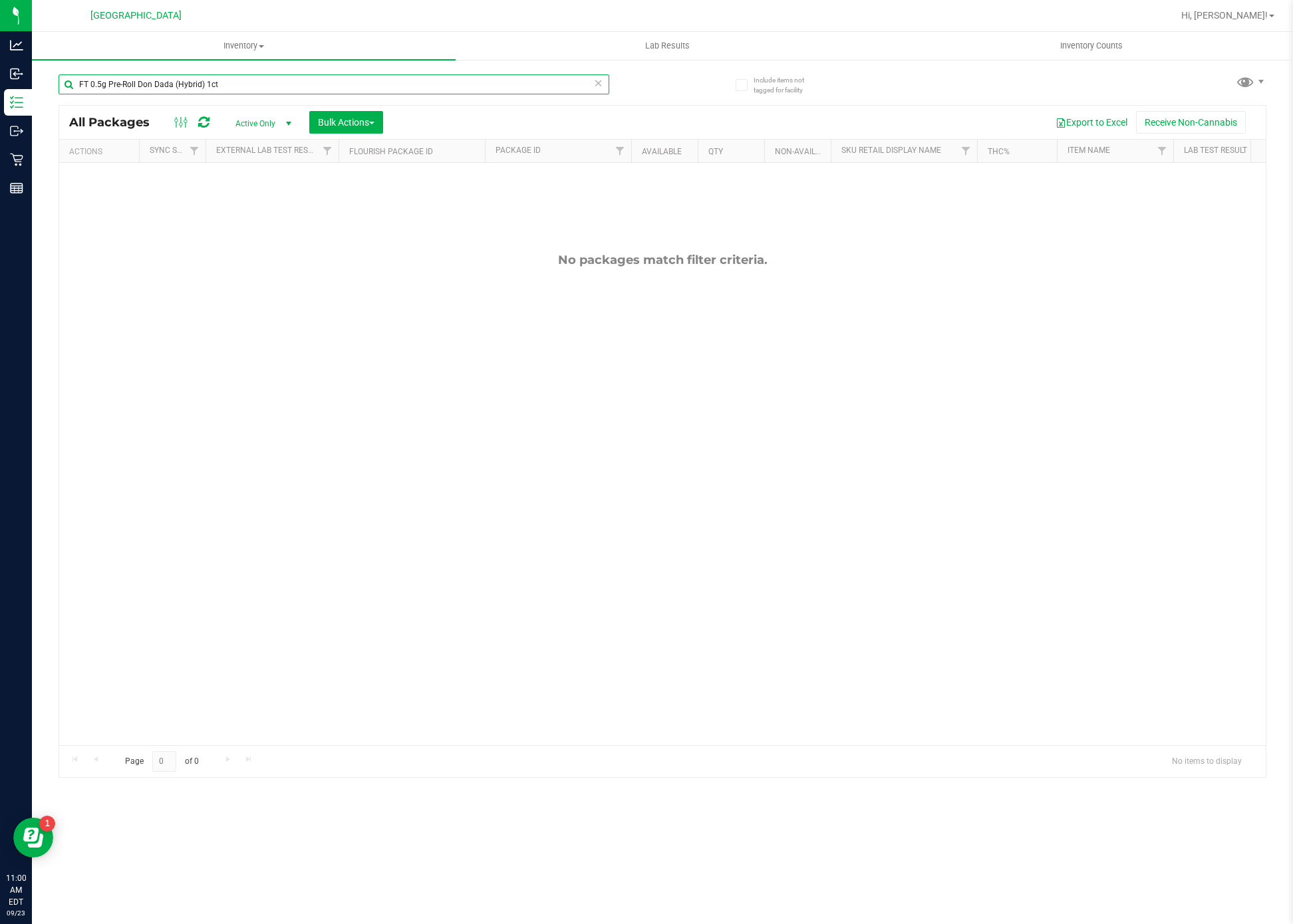
click at [264, 85] on input "FT 0.5g Pre-Roll Don Dada (Hybrid) 1ct" at bounding box center [333, 84] width 551 height 20
paste input "Melon Collie (Hybrid-Sativa) 5"
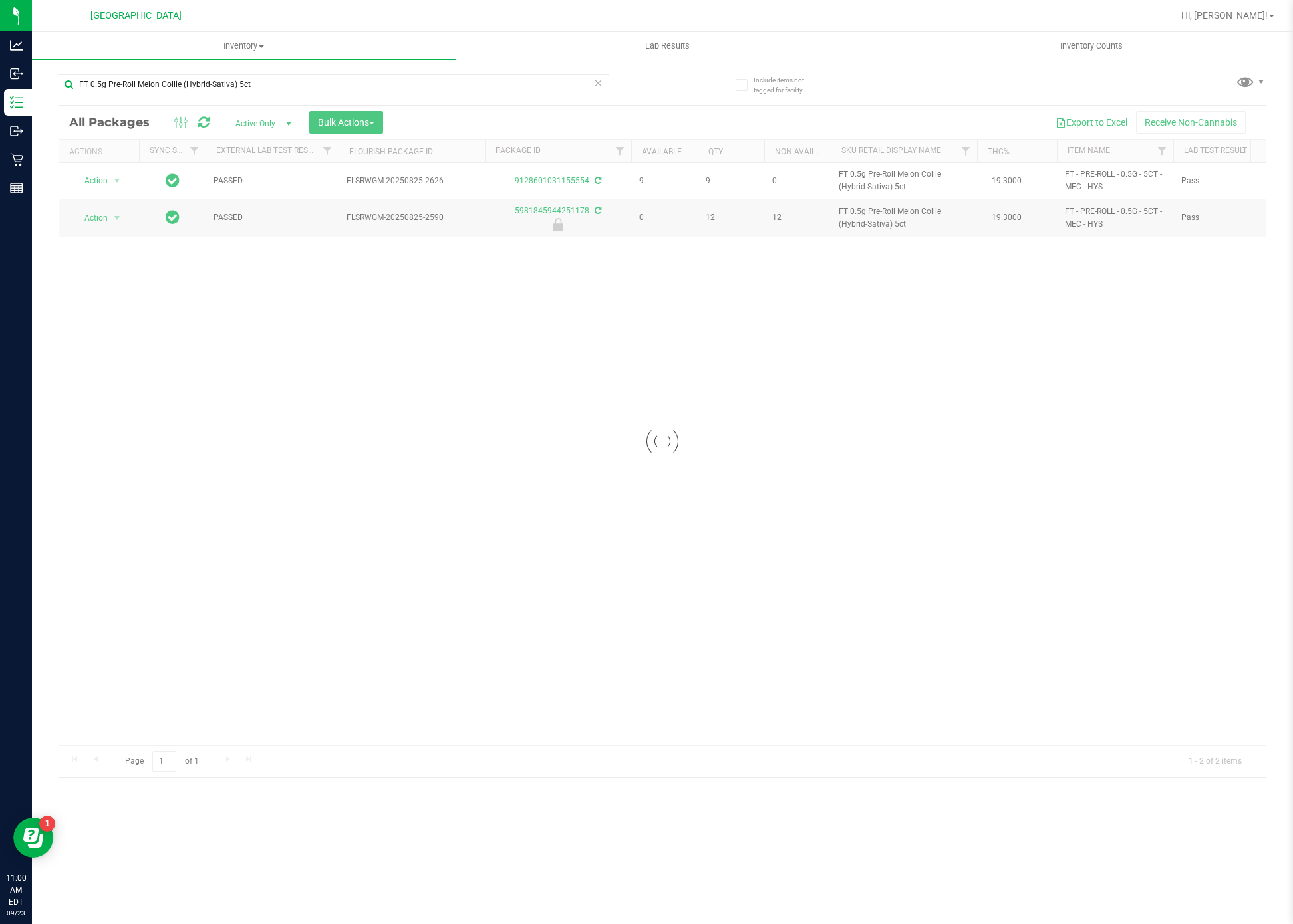
click at [531, 479] on div at bounding box center [662, 441] width 1206 height 672
click at [312, 85] on input "FT 0.5g Pre-Roll Melon Collie (Hybrid-Sativa) 5ct" at bounding box center [333, 84] width 551 height 20
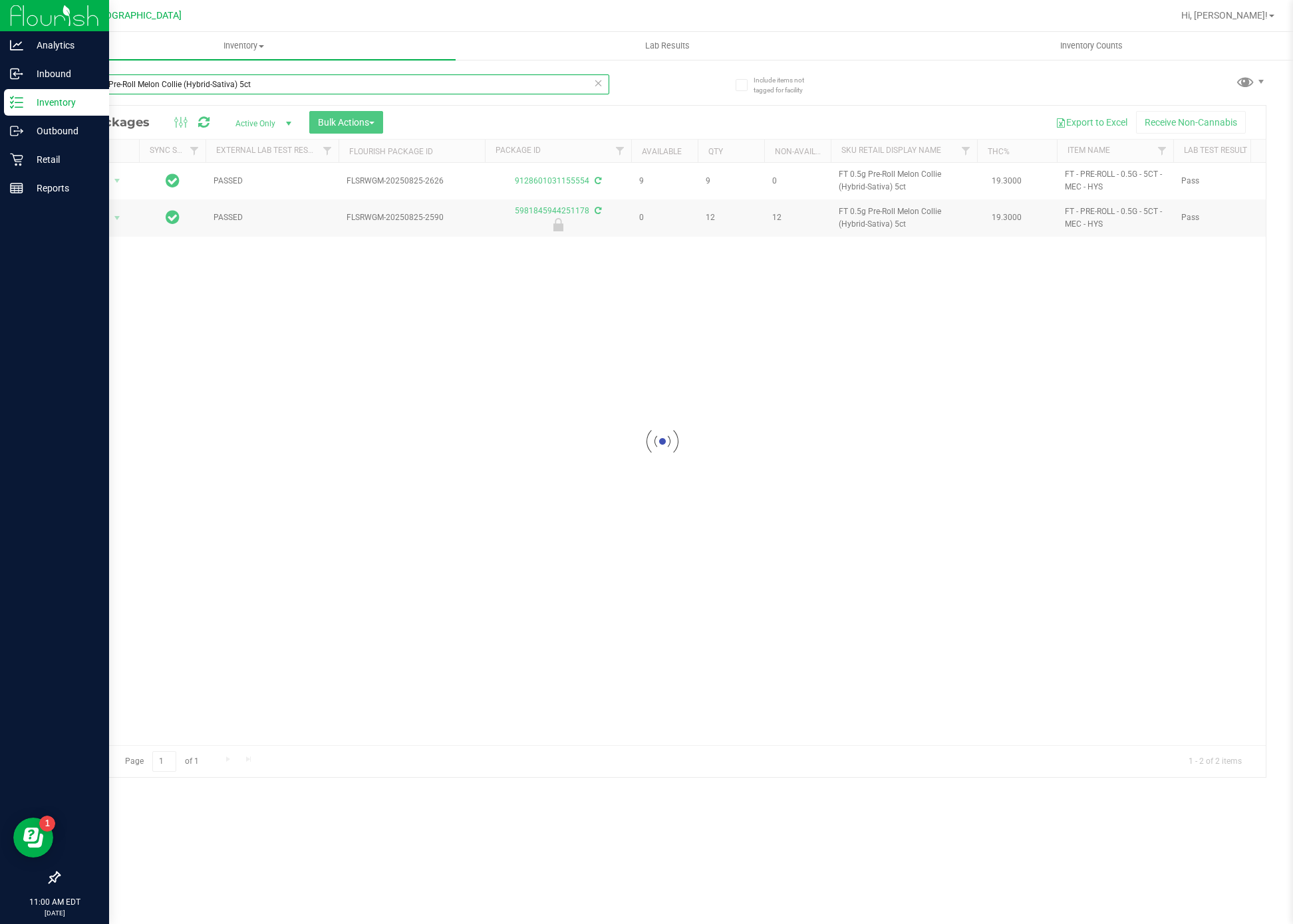
paste input "Rainbow Harbor (Hybrid-Indic"
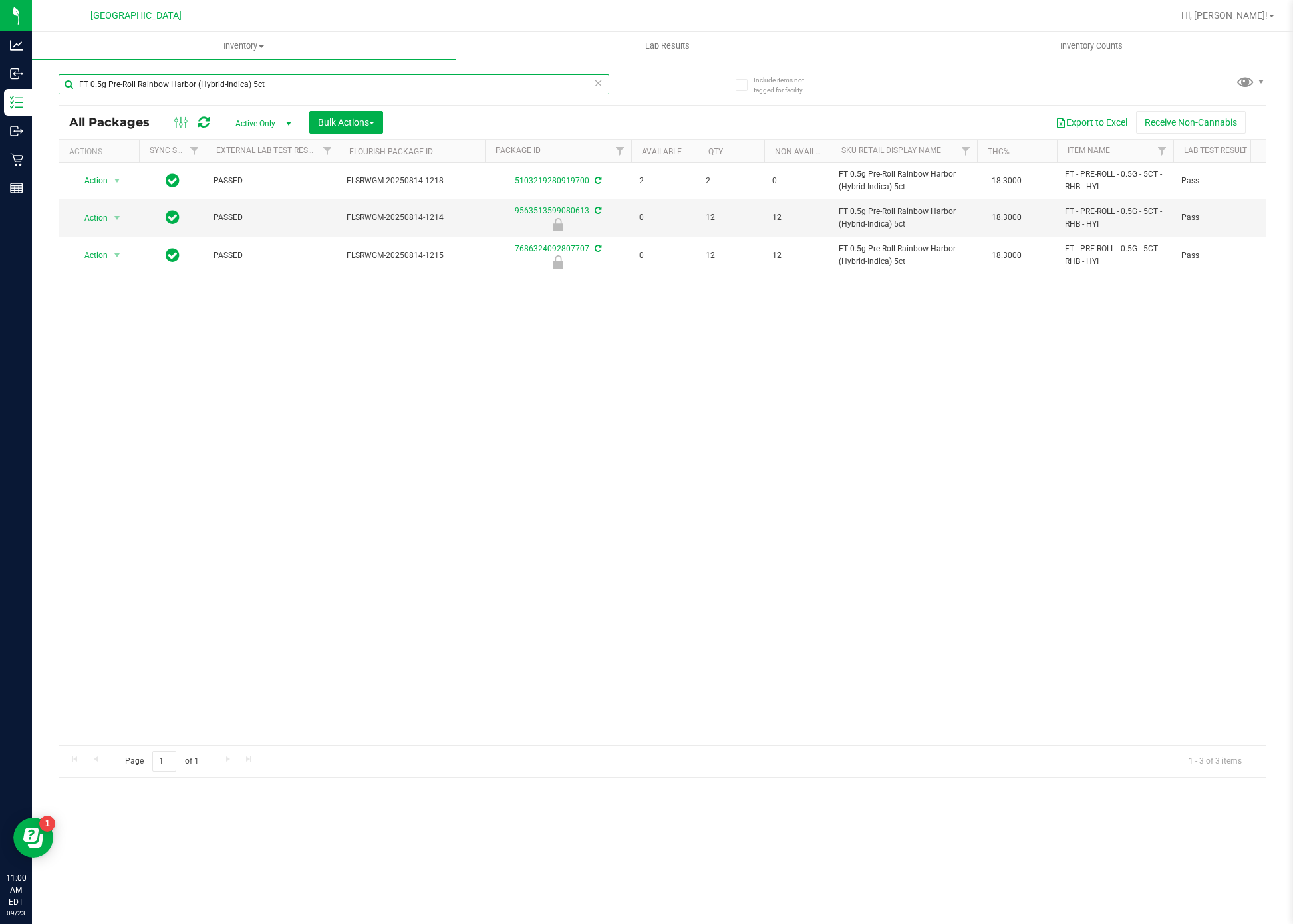
click at [441, 83] on input "FT 0.5g Pre-Roll Rainbow Harbor (Hybrid-Indica) 5ct" at bounding box center [333, 84] width 551 height 20
paste input "[PERSON_NAME] (Hybrid"
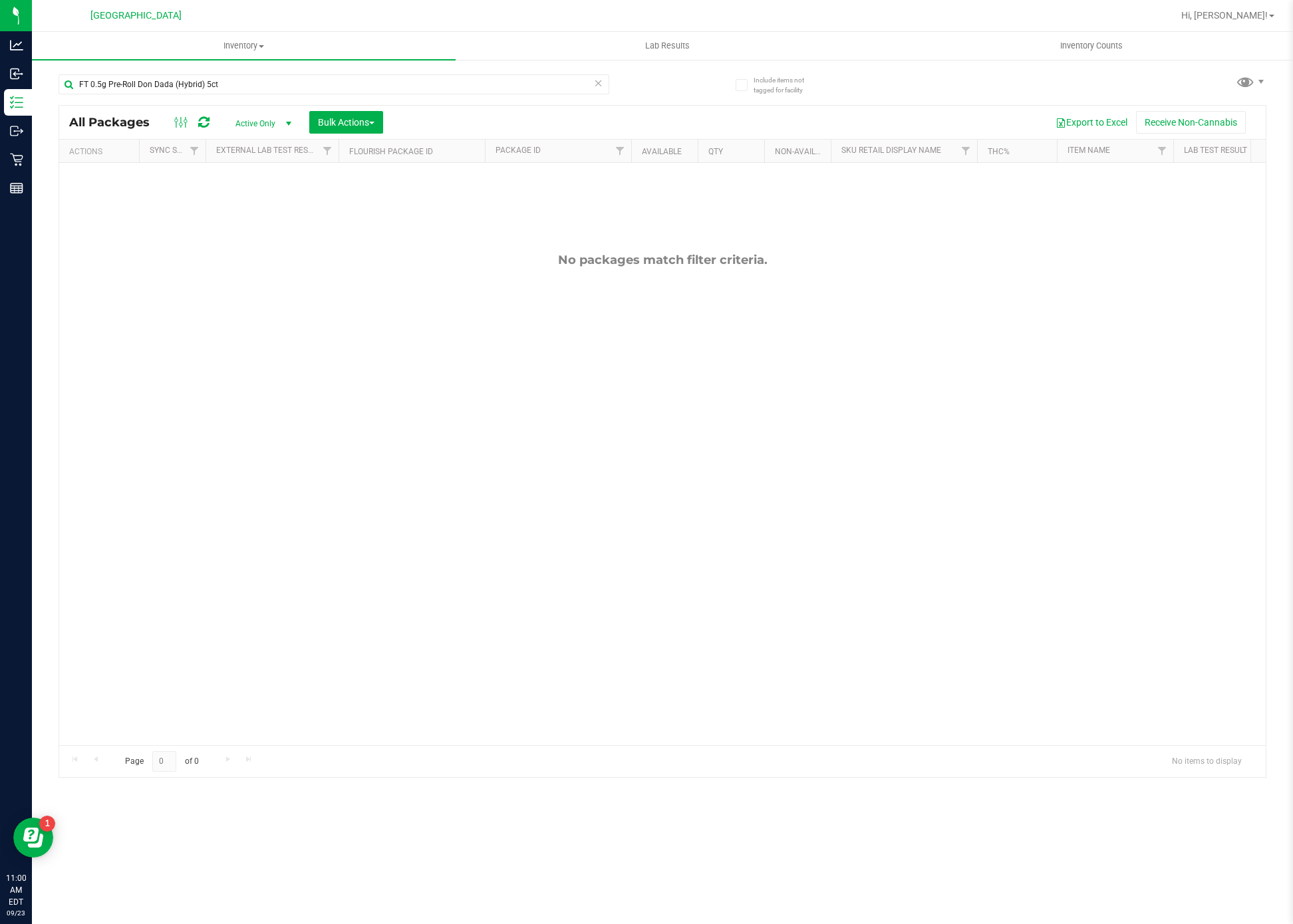
click at [793, 609] on div "No packages match filter criteria." at bounding box center [662, 499] width 1206 height 673
click at [808, 473] on div "No packages match filter criteria." at bounding box center [662, 499] width 1206 height 673
click at [466, 82] on input "FT 0.5g Pre-Roll Don Dada (Hybrid) 5ct" at bounding box center [333, 84] width 551 height 20
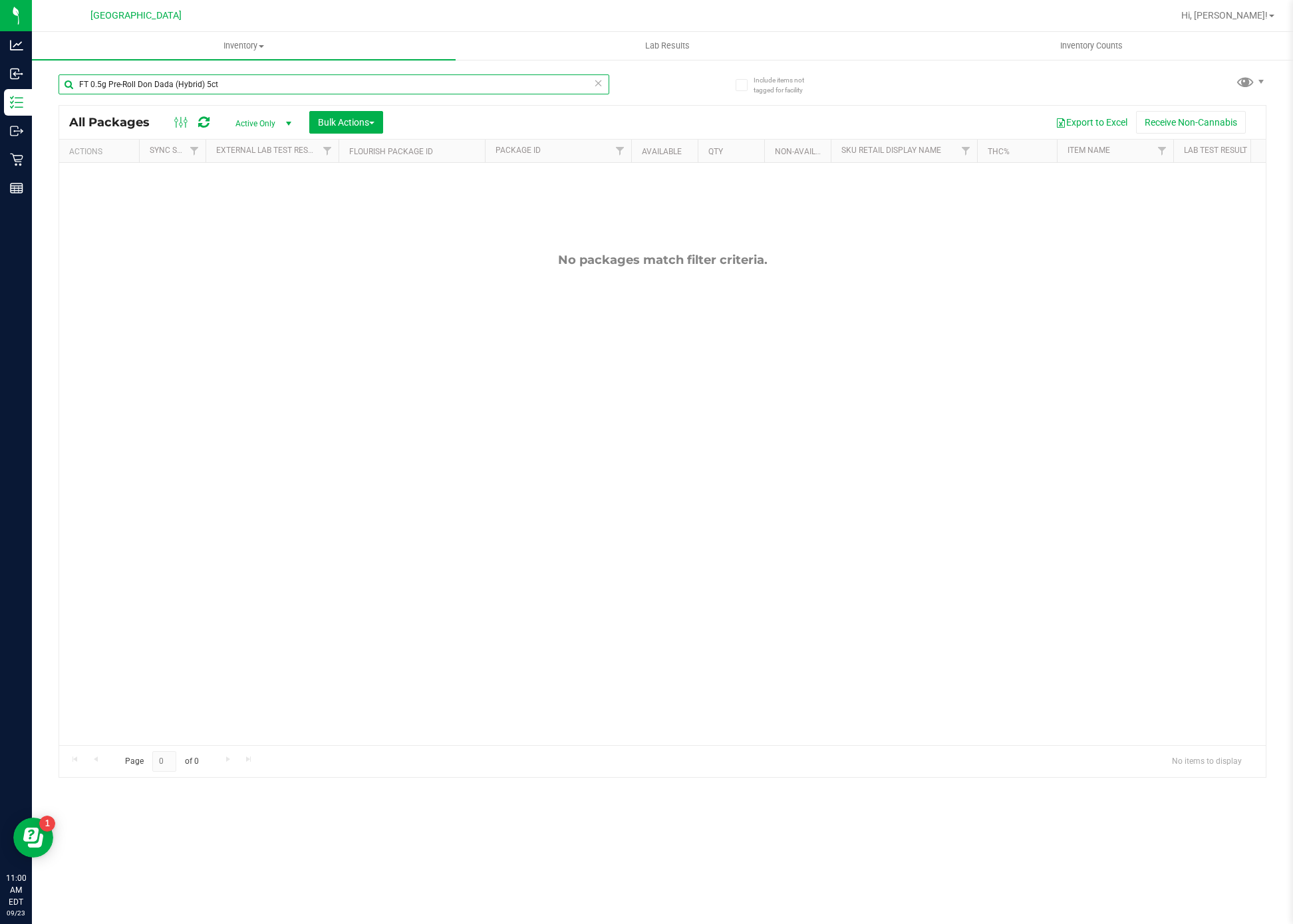
paste input "Space Delight (Indica"
drag, startPoint x: 691, startPoint y: 404, endPoint x: 636, endPoint y: 293, distance: 123.9
click at [688, 386] on div "No packages match filter criteria." at bounding box center [662, 499] width 1206 height 673
click at [459, 85] on input "FT 0.5g Pre-Roll Space Delight (Indica) 5ct" at bounding box center [333, 84] width 551 height 20
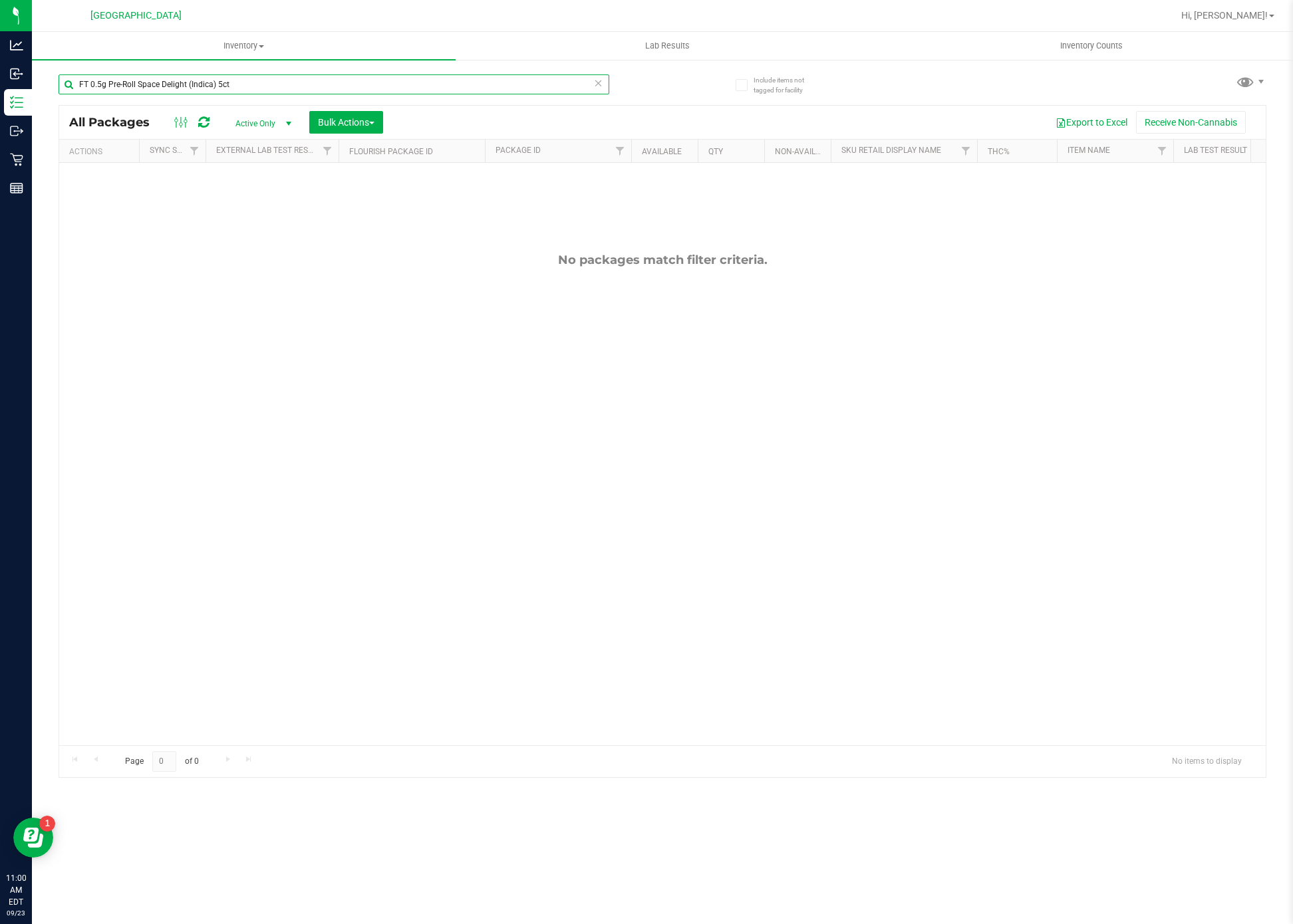
click at [459, 85] on input "FT 0.5g Pre-Roll Space Delight (Indica) 5ct" at bounding box center [333, 84] width 551 height 20
paste input "FT 0.5g Pre-Roll White Hot Guava 14 x Black Velvet (Hybrid)"
click at [459, 85] on input "FT 0.5g Pre-Roll Space Delight (Indica) FT 0.5g Pre-Roll White Hot Guava 14 x B…" at bounding box center [333, 84] width 551 height 20
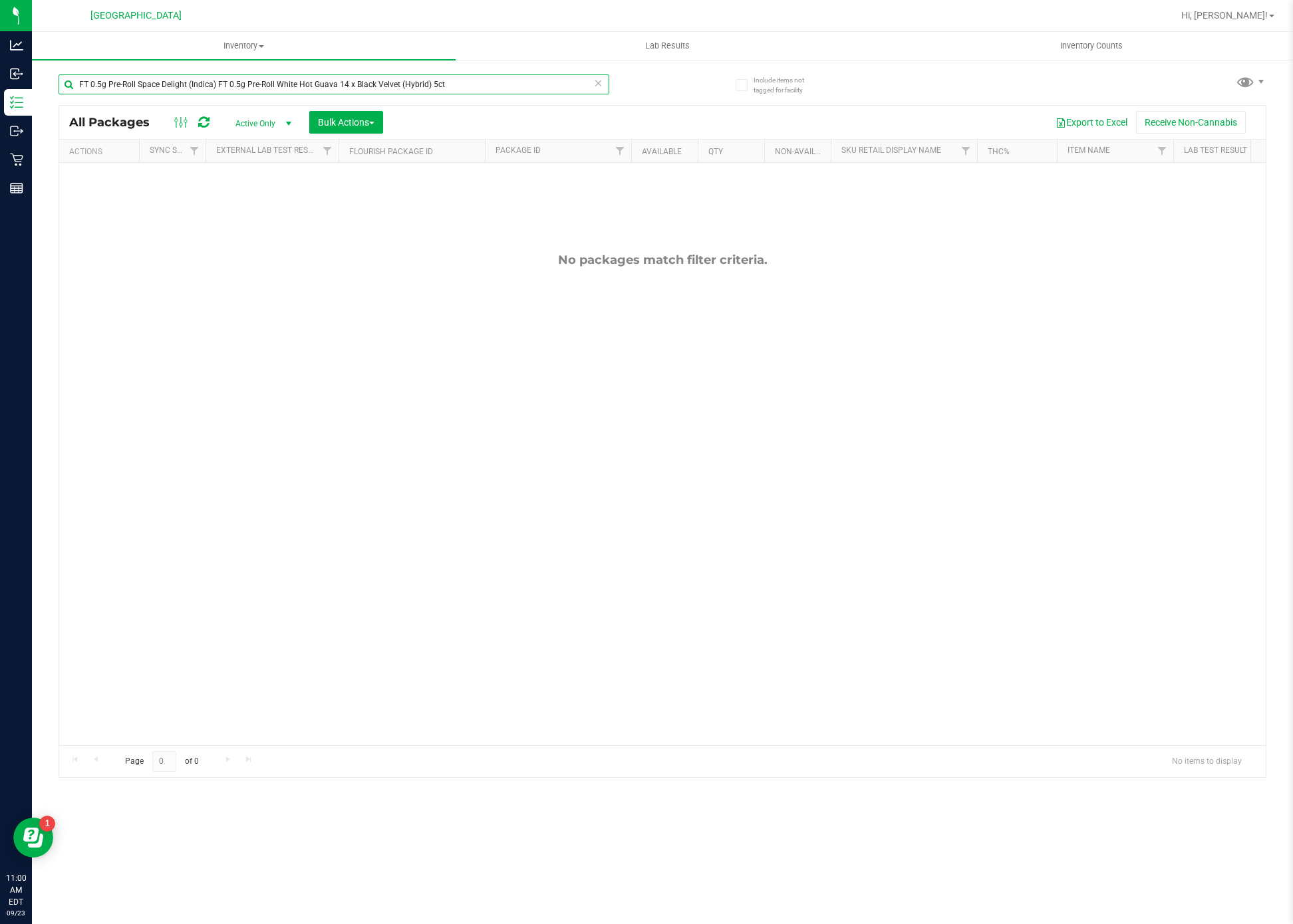
paste input "text"
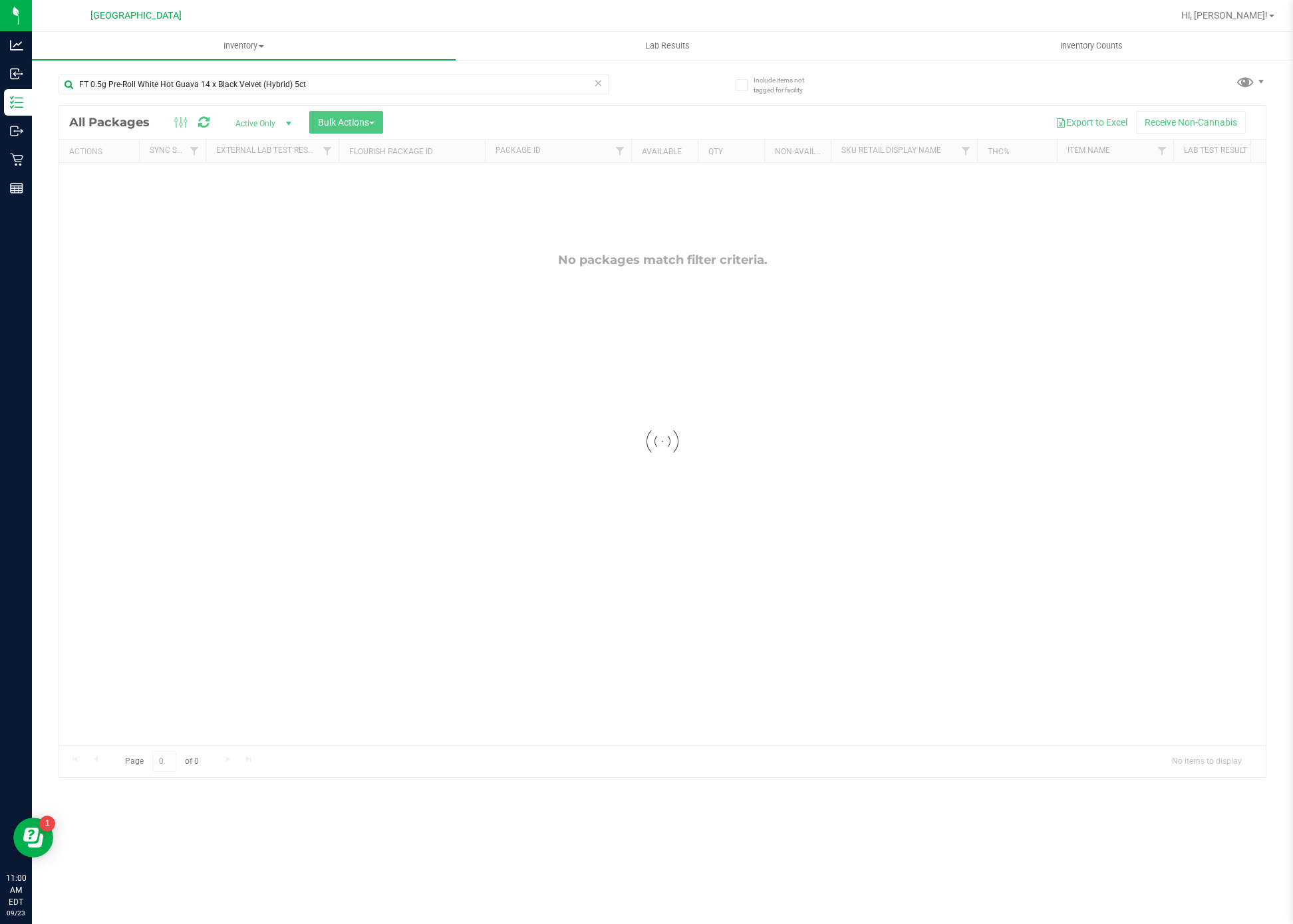
click at [735, 493] on div at bounding box center [662, 441] width 1206 height 672
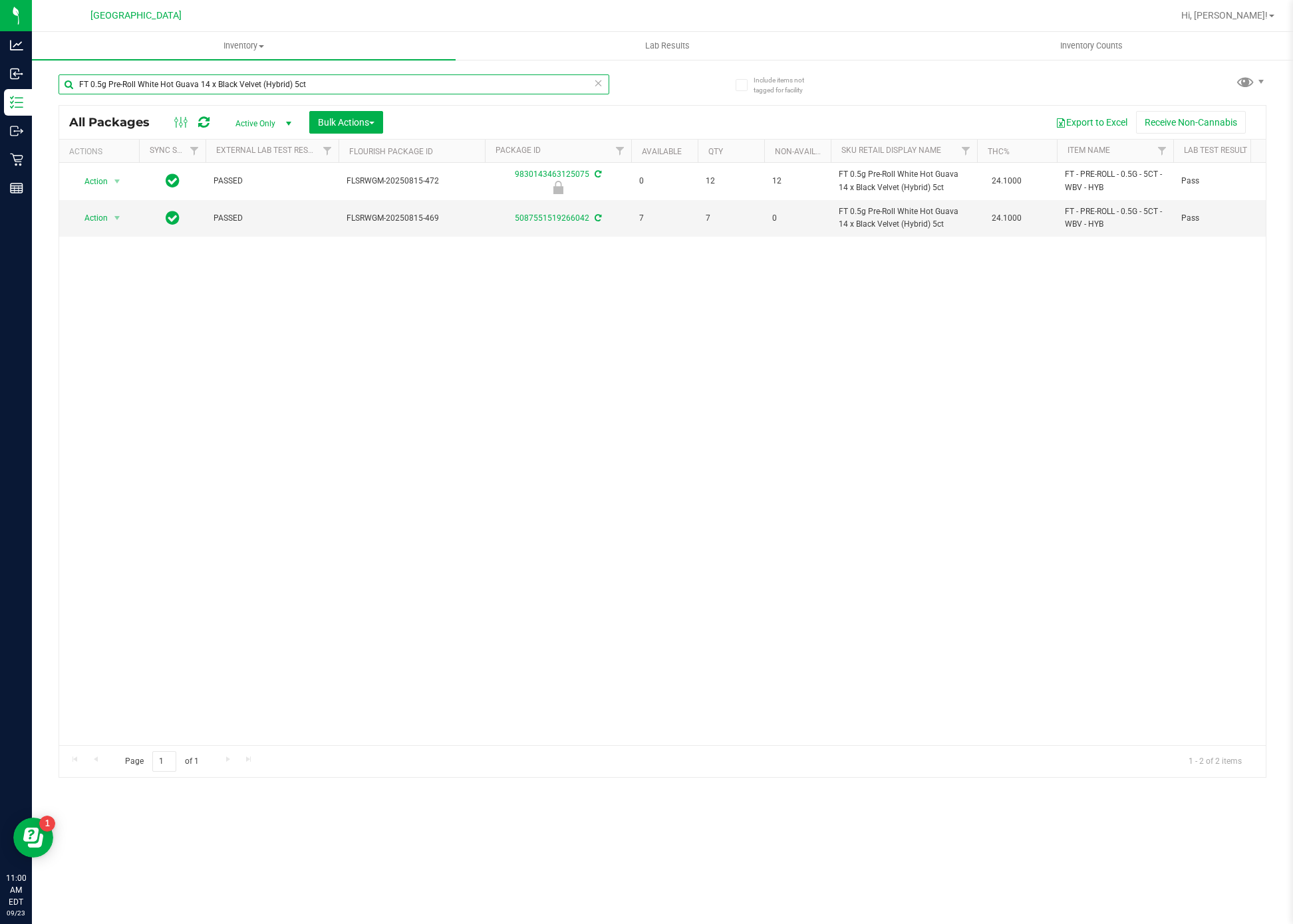
click at [292, 90] on input "FT 0.5g Pre-Roll White Hot Guava 14 x Black Velvet (Hybrid) 5ct" at bounding box center [333, 84] width 551 height 20
click at [293, 90] on input "FT 0.5g Pre-Roll White Hot Guava 14 x Black Velvet (Hybrid) 5ct" at bounding box center [333, 84] width 551 height 20
paste input "3.5g Cannabis Flower Animal [PERSON_NAME] (Indica)"
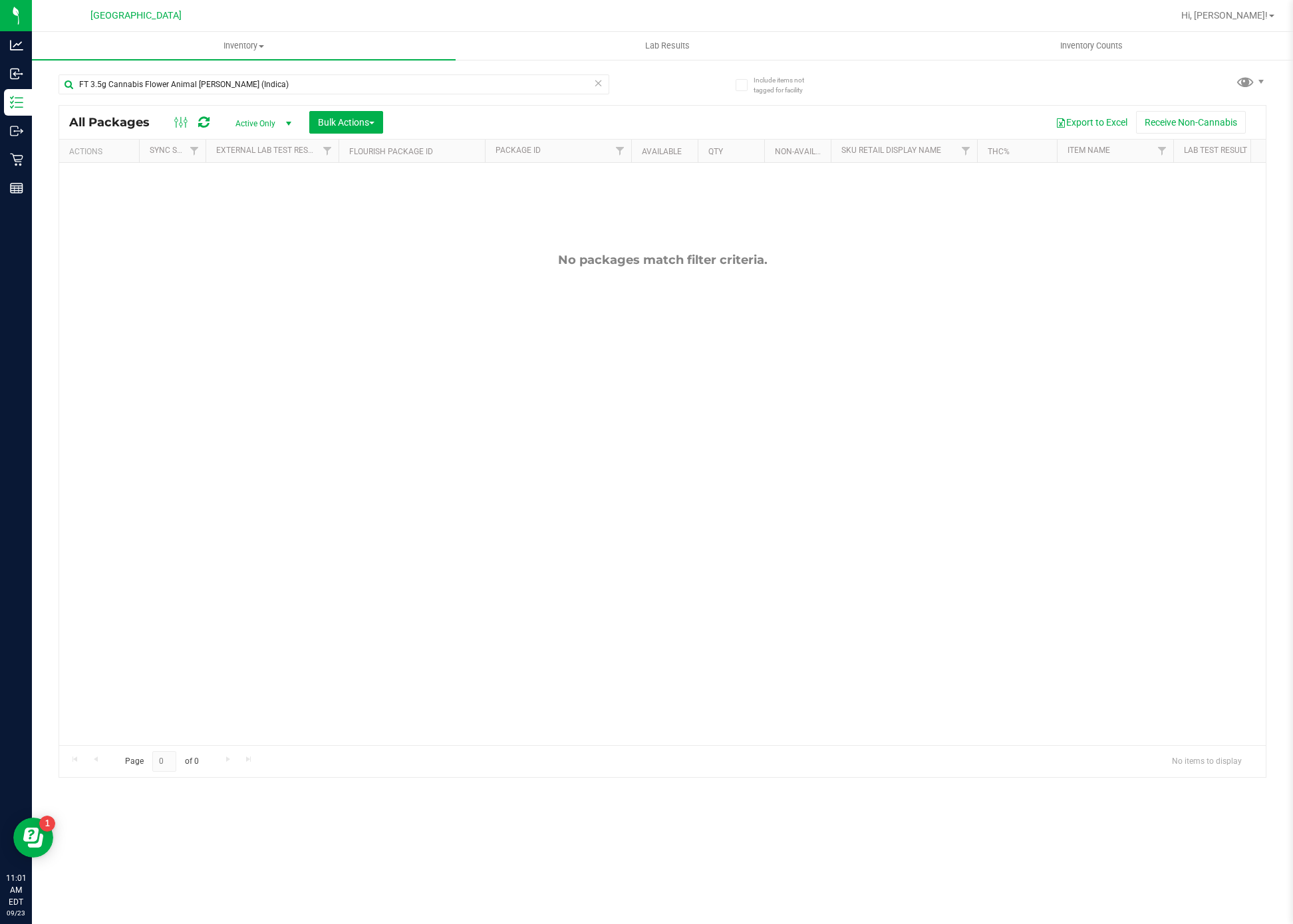
click at [560, 230] on div "No packages match filter criteria." at bounding box center [662, 499] width 1206 height 673
click at [447, 67] on div "FT 3.5g Cannabis Flower Animal [PERSON_NAME] (Indica)" at bounding box center [360, 84] width 604 height 43
click at [439, 80] on input "FT 3.5g Cannabis Flower Animal [PERSON_NAME] (Indica)" at bounding box center [333, 84] width 551 height 20
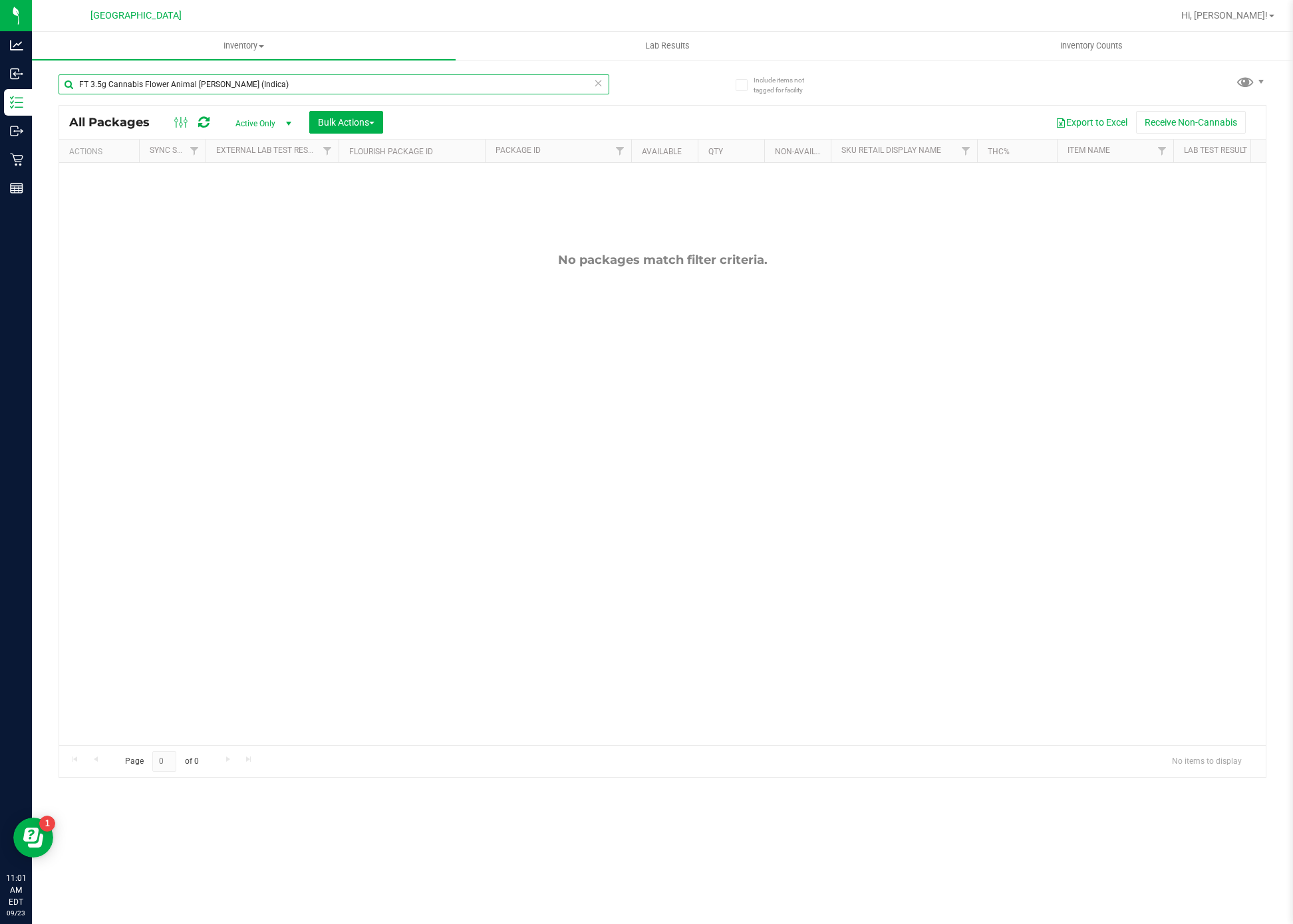
paste input "Sunset [PERSON_NAME] (Hybrid-"
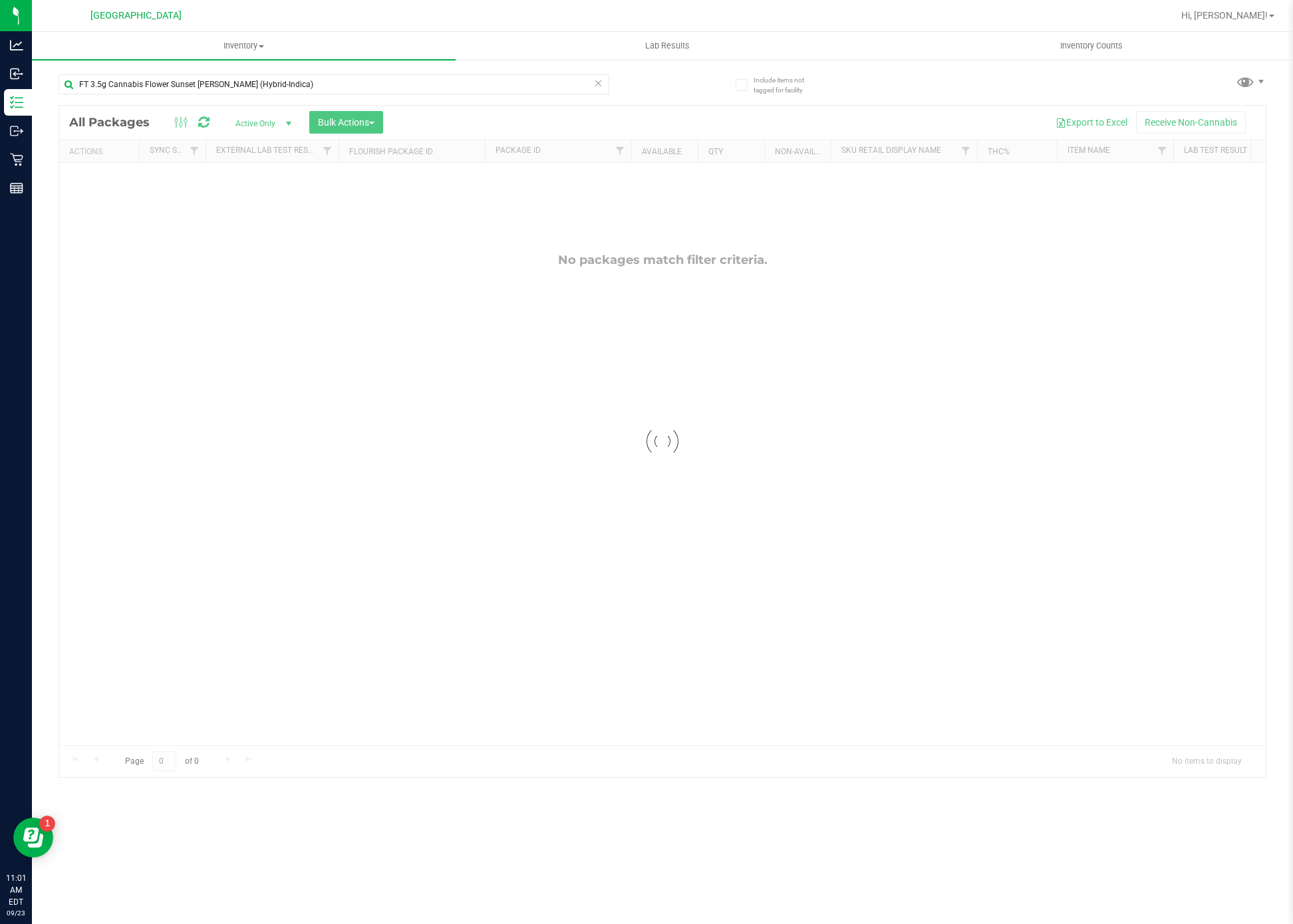
click at [519, 335] on div at bounding box center [662, 441] width 1206 height 672
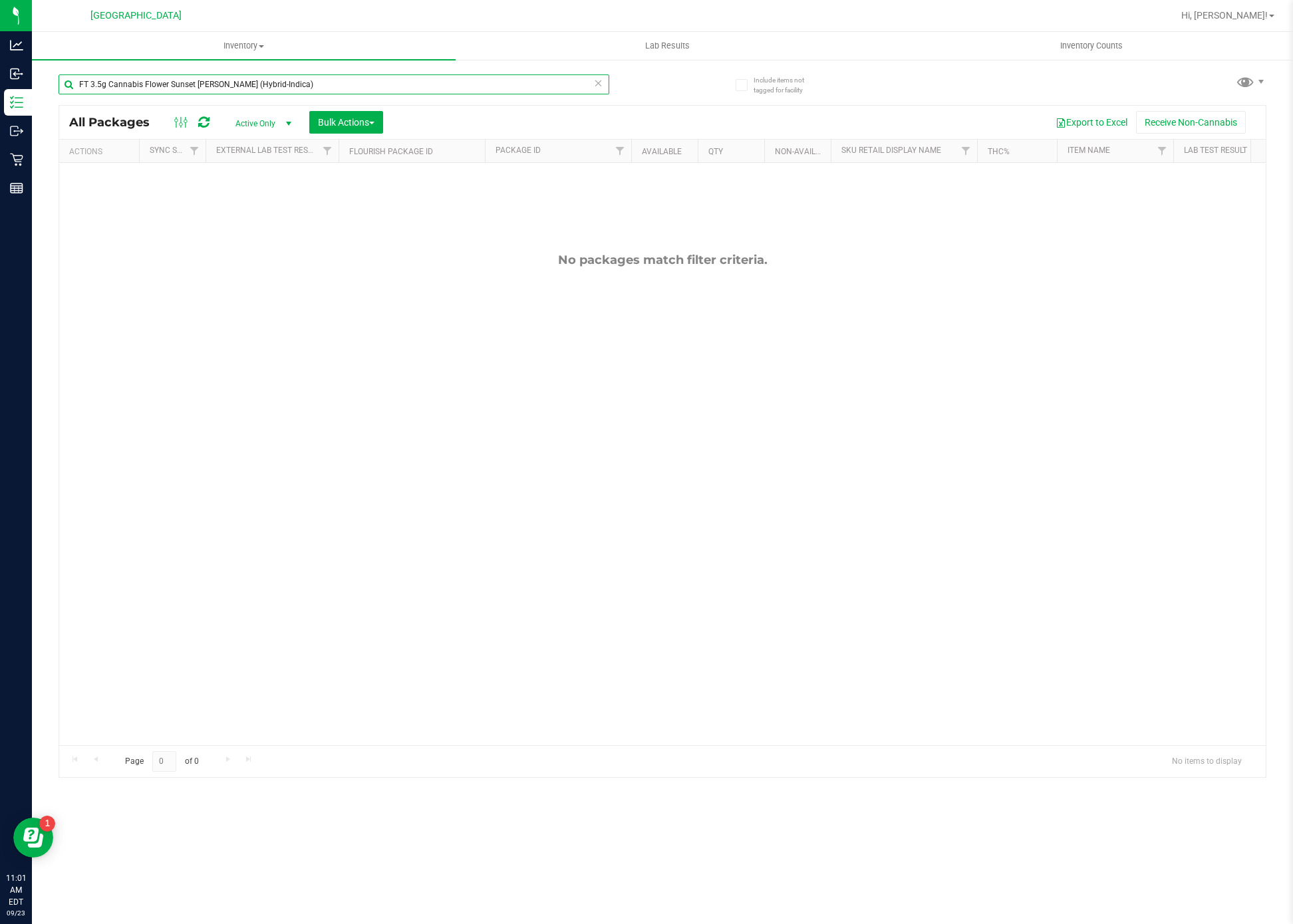
click at [431, 91] on input "FT 3.5g Cannabis Flower Sunset [PERSON_NAME] (Hybrid-Indica)" at bounding box center [333, 84] width 551 height 20
paste input "Top Gear ("
click at [505, 340] on div "No packages match filter criteria." at bounding box center [662, 499] width 1206 height 673
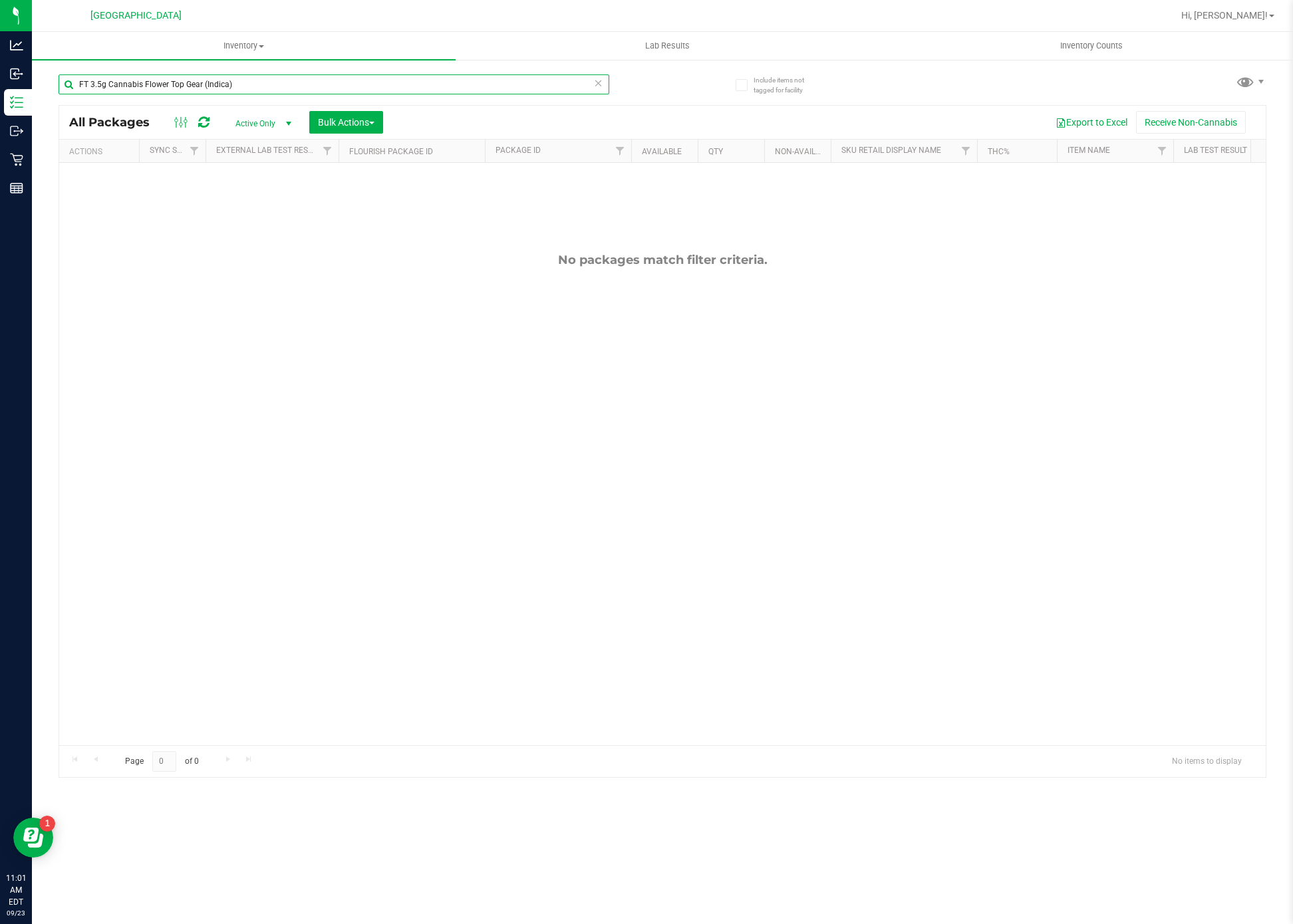
click at [370, 80] on input "FT 3.5g Cannabis Flower Top Gear (Indica)" at bounding box center [333, 84] width 551 height 20
paste input "Hash [PERSON_NAME]"
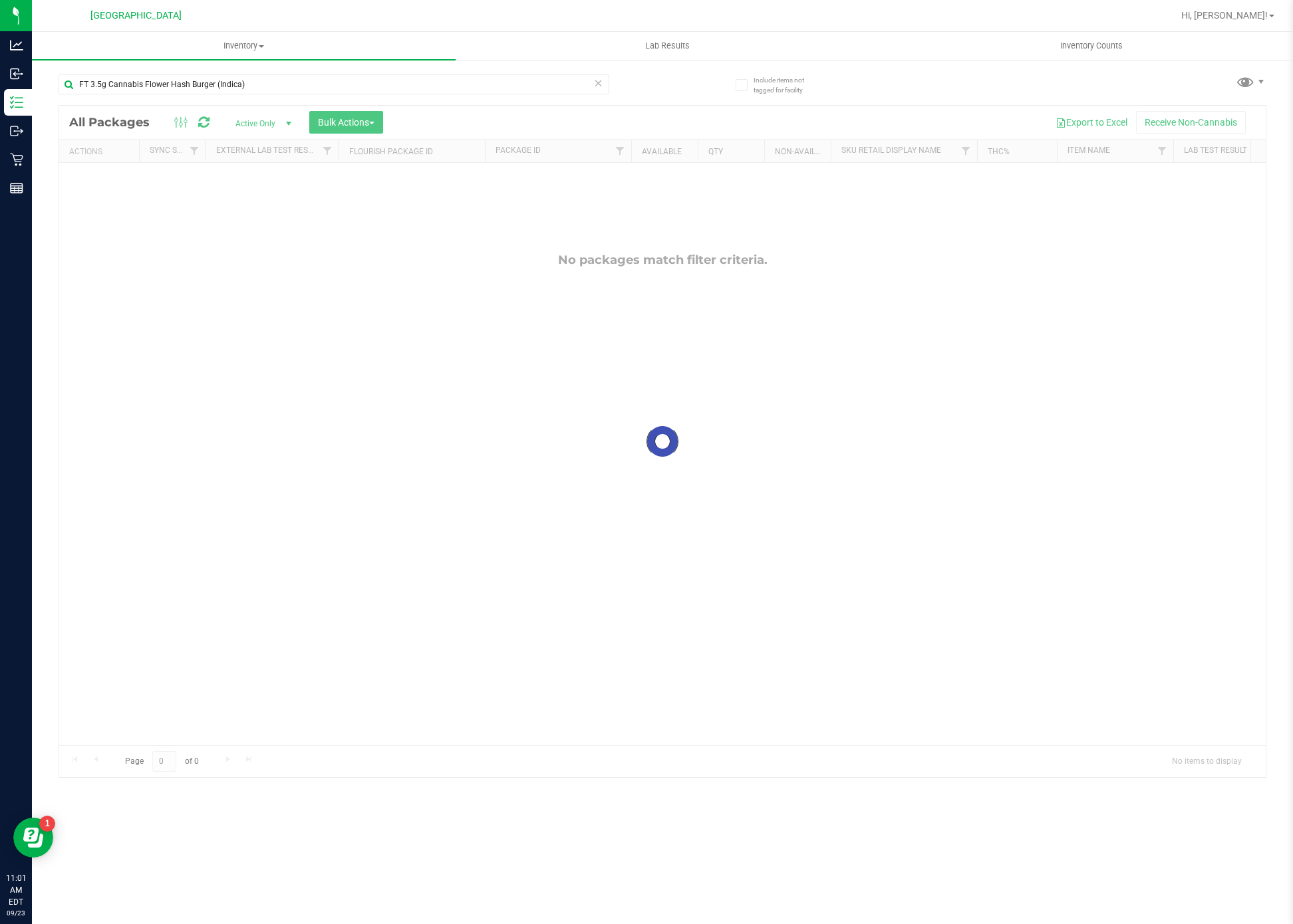
click at [611, 439] on div at bounding box center [662, 441] width 1206 height 672
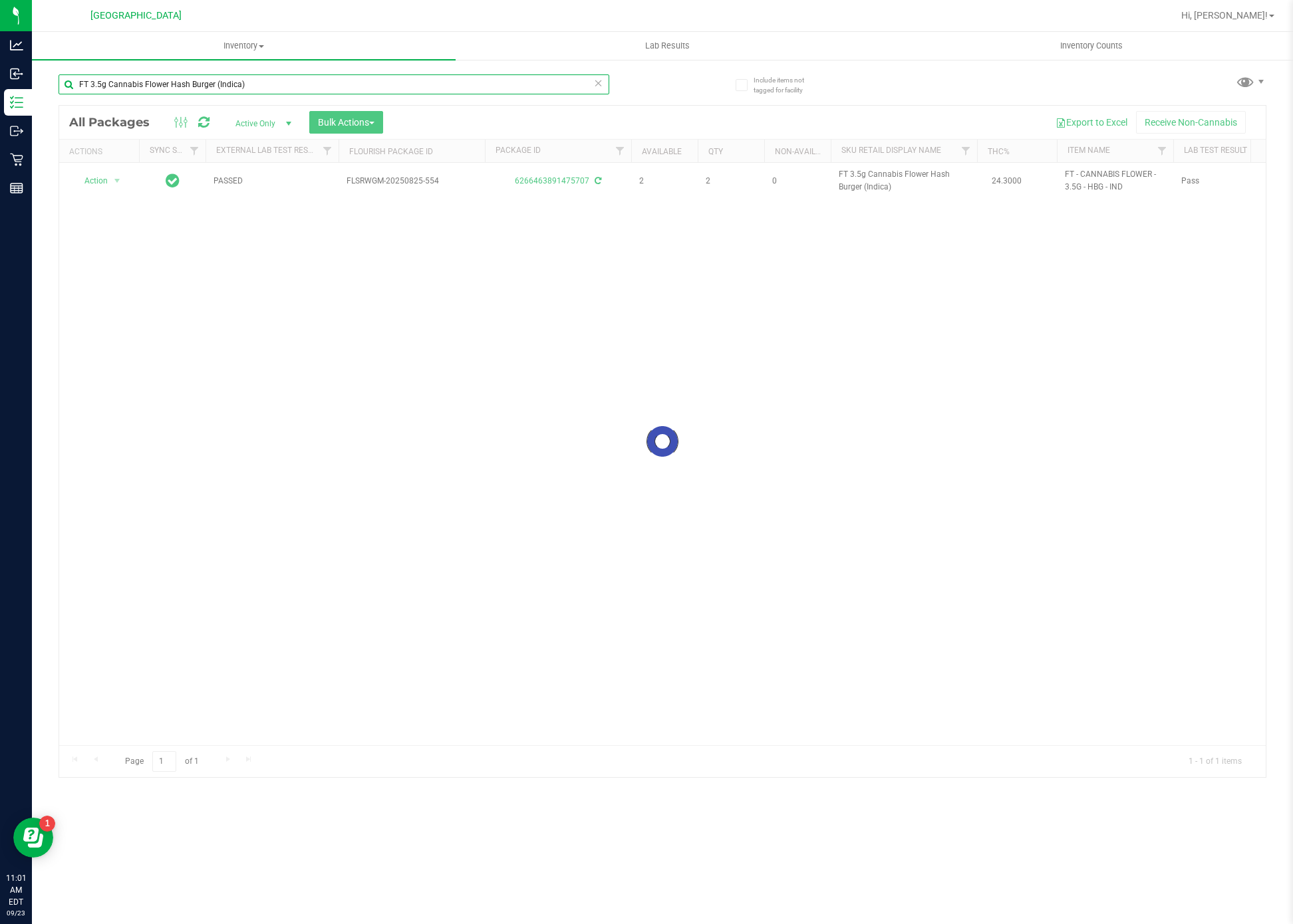
click at [279, 86] on input "FT 3.5g Cannabis Flower Hash Burger (Indica)" at bounding box center [333, 84] width 551 height 20
click at [279, 87] on input "FT 3.5g Cannabis Flower Hash Burger (Indica)" at bounding box center [333, 84] width 551 height 20
paste input "0.5g Vape Cart CDT Distillate Le Mans (Hybrid-Sativ"
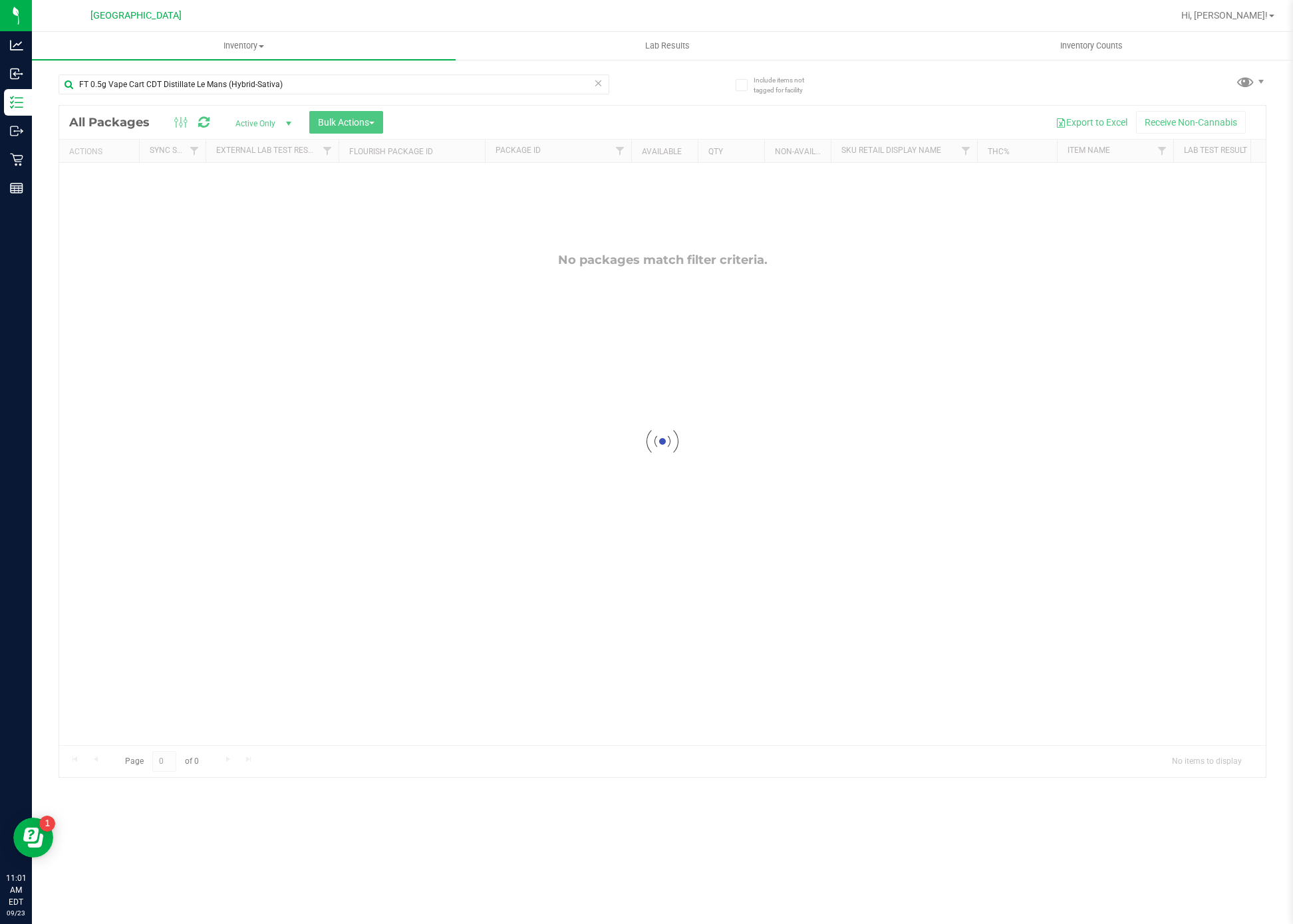
click at [589, 393] on div at bounding box center [662, 441] width 1206 height 672
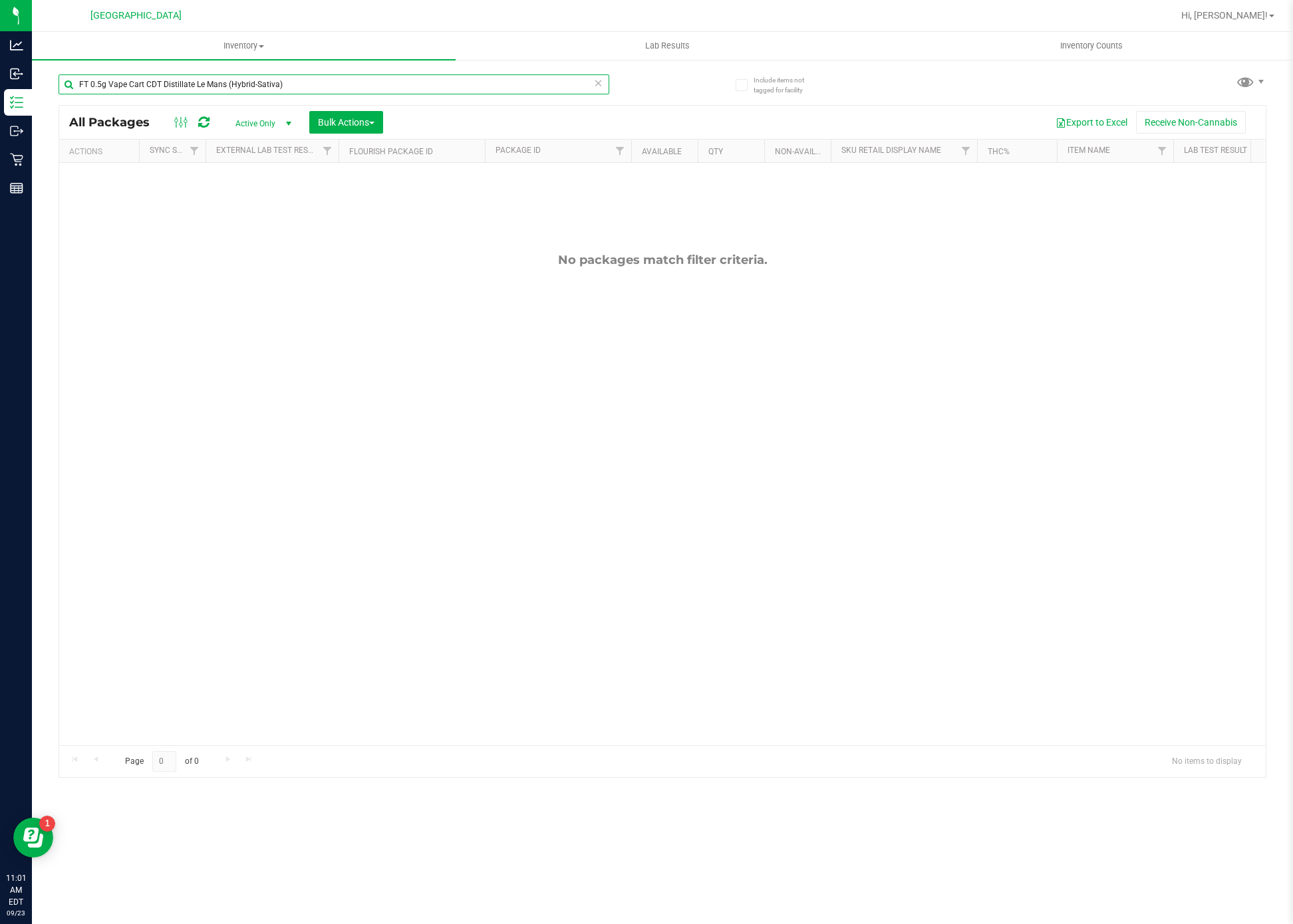
click at [302, 87] on input "FT 0.5g Vape Cart CDT Distillate Le Mans (Hybrid-Sativa)" at bounding box center [333, 84] width 551 height 20
paste input "mon Zest (Hybrid"
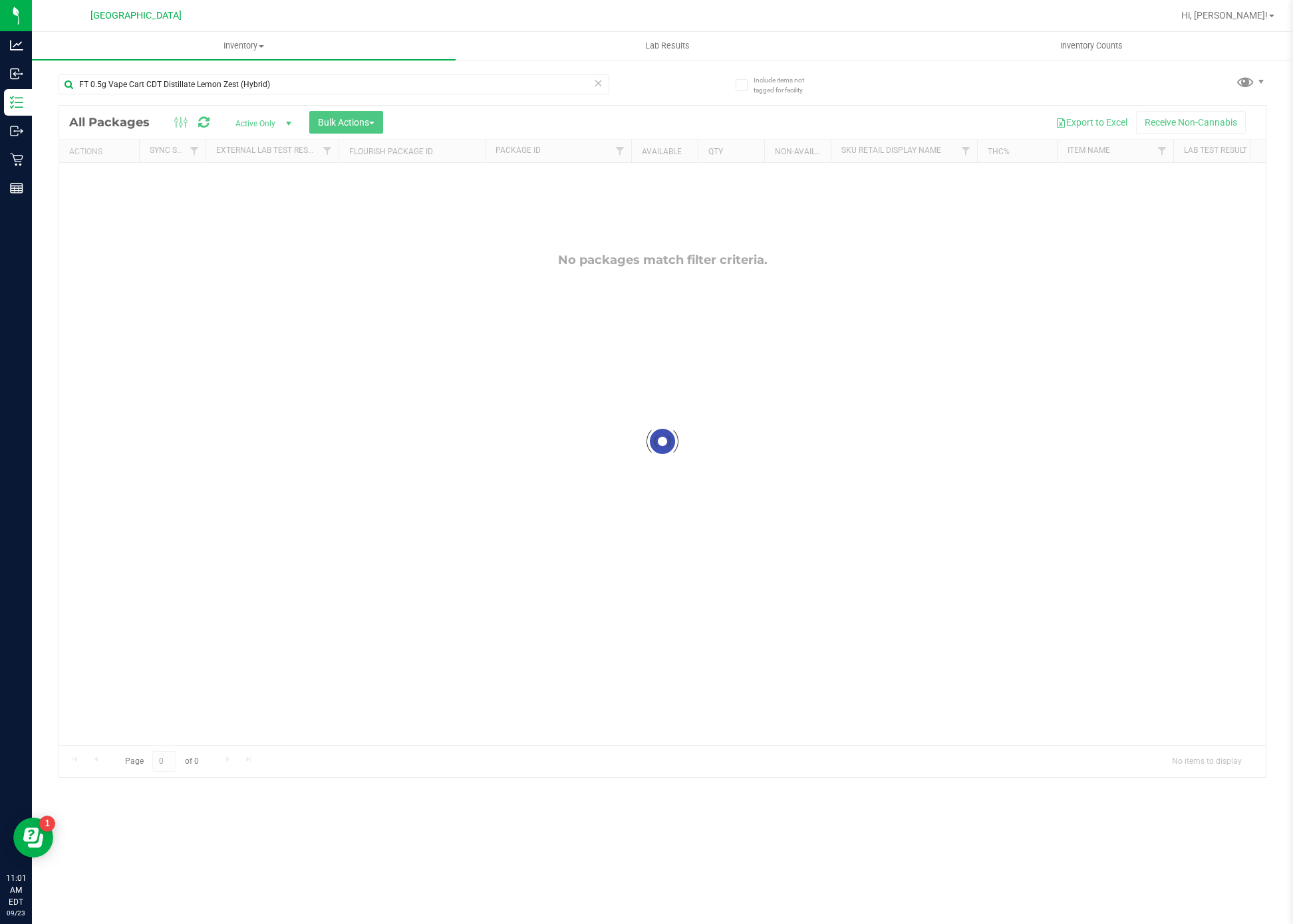
click at [547, 335] on div at bounding box center [662, 441] width 1206 height 672
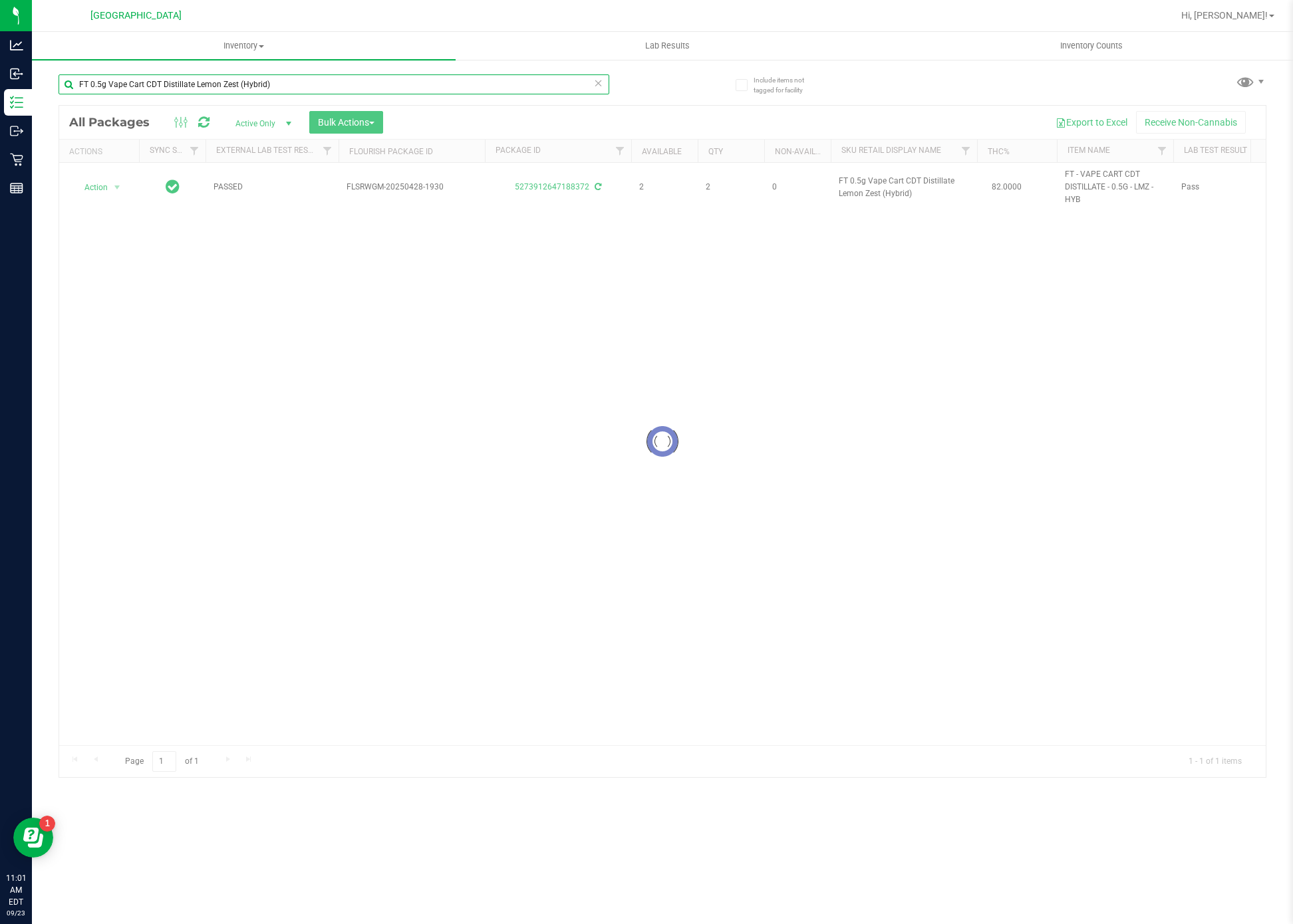
click at [417, 83] on input "FT 0.5g Vape Cart CDT Distillate Lemon Zest (Hybrid)" at bounding box center [333, 84] width 551 height 20
paste input "PB & Smelly"
drag, startPoint x: 439, startPoint y: 465, endPoint x: 446, endPoint y: 467, distance: 7.3
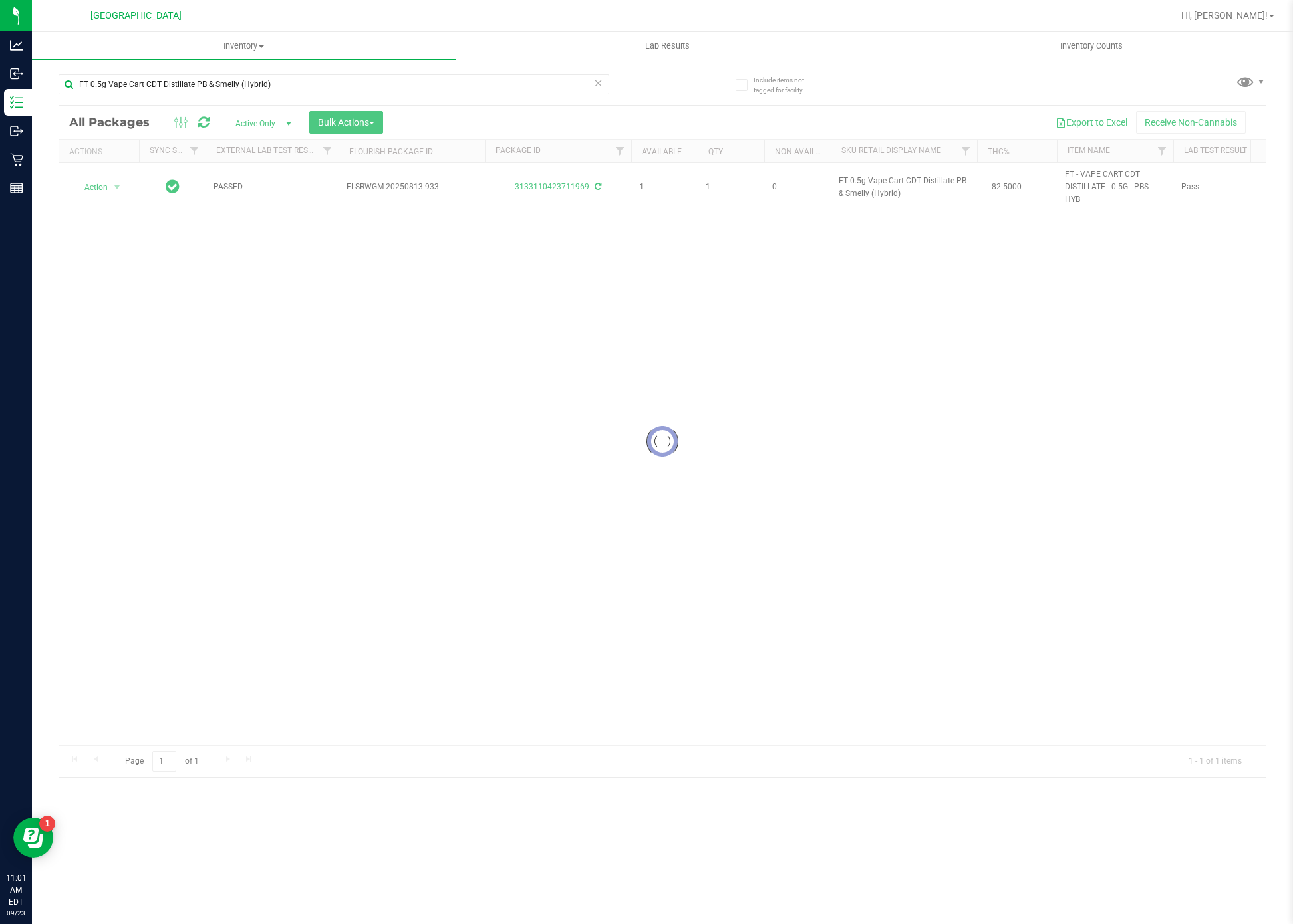
click at [446, 467] on div at bounding box center [662, 441] width 1206 height 672
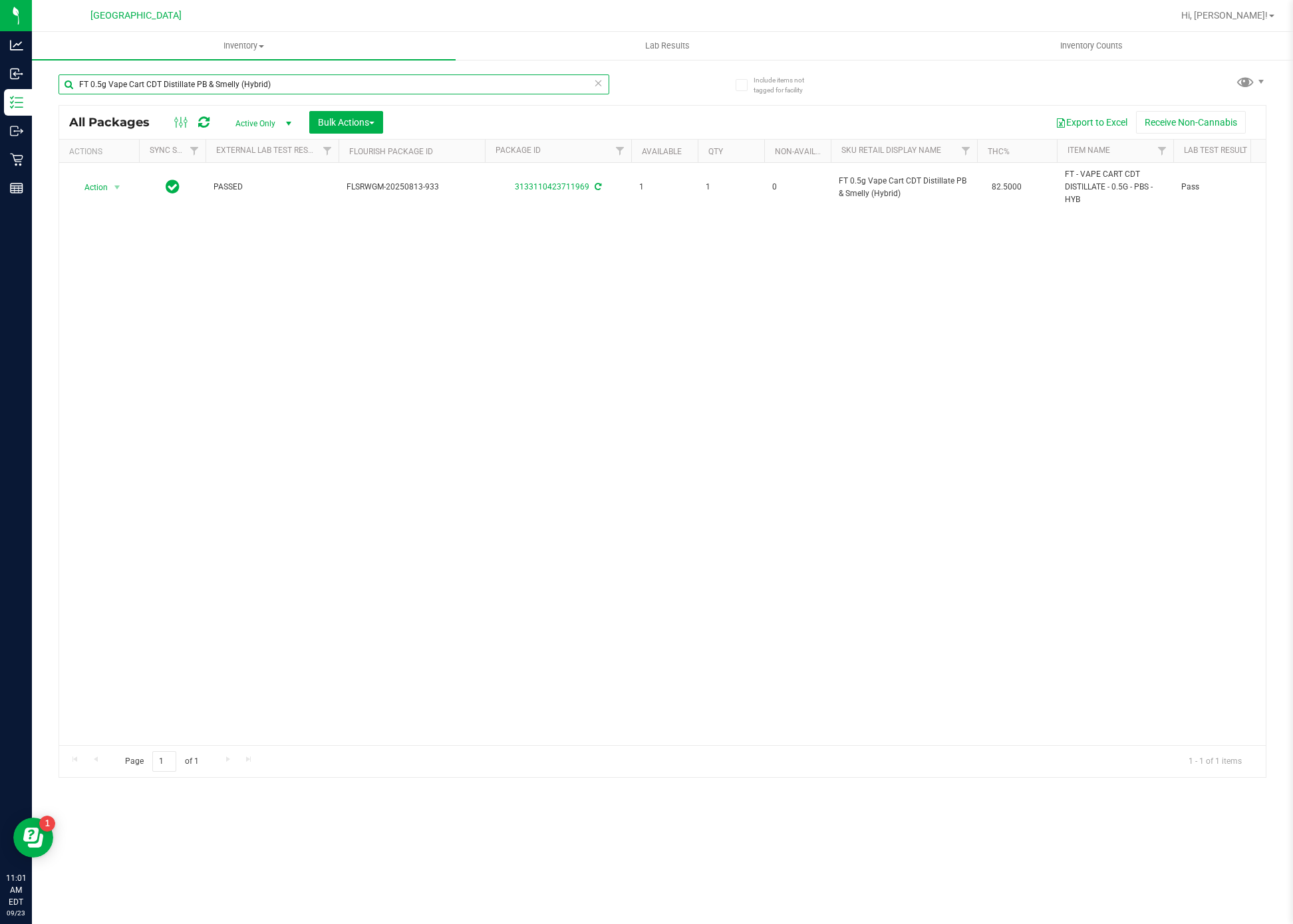
click at [312, 82] on input "FT 0.5g Vape Cart CDT Distillate PB & Smelly (Hybrid)" at bounding box center [333, 84] width 551 height 20
paste input "1g Vape Cart CDT Distillate Animal [PERSON_NAME] (Indica"
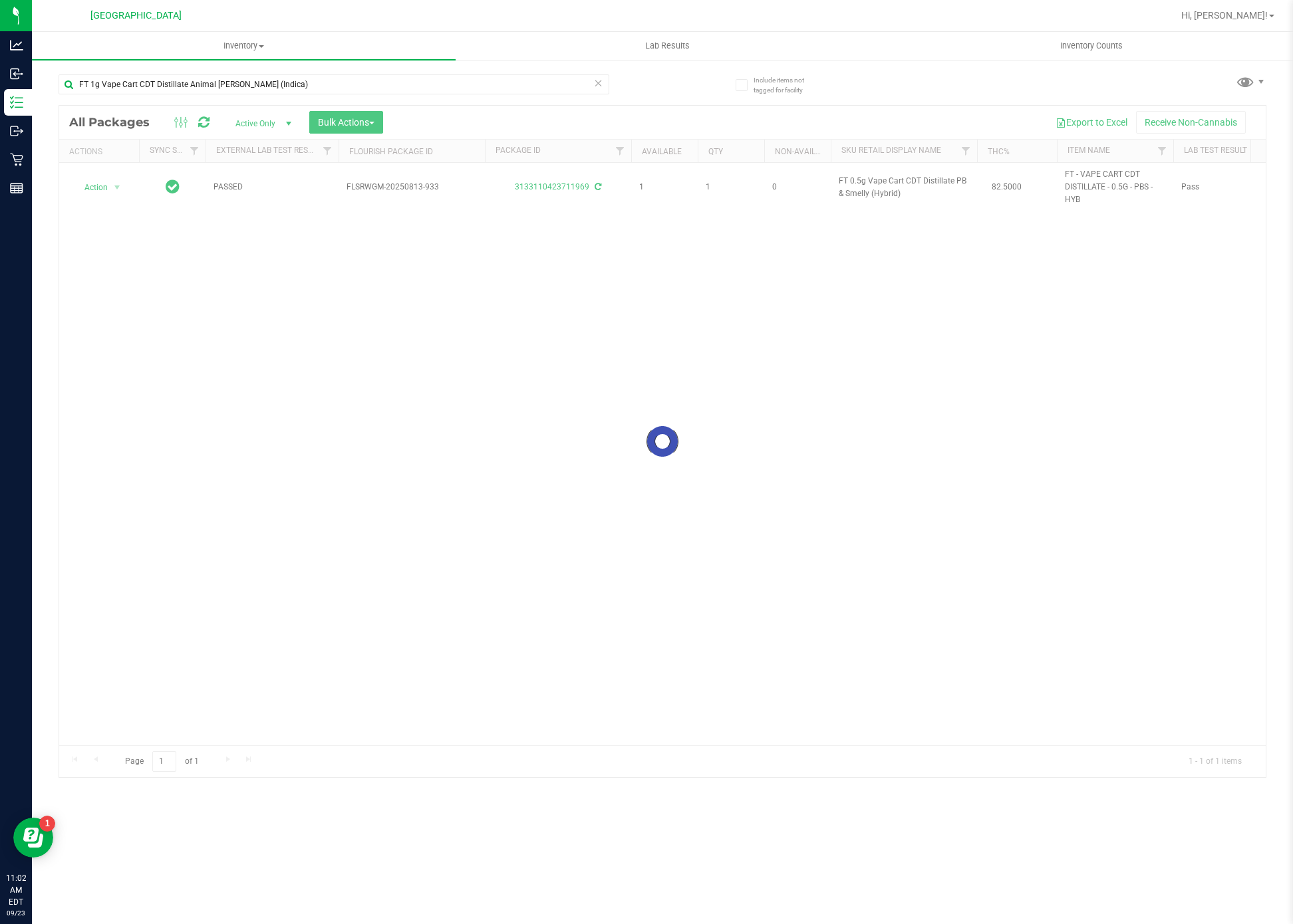
click at [495, 551] on div at bounding box center [662, 441] width 1206 height 672
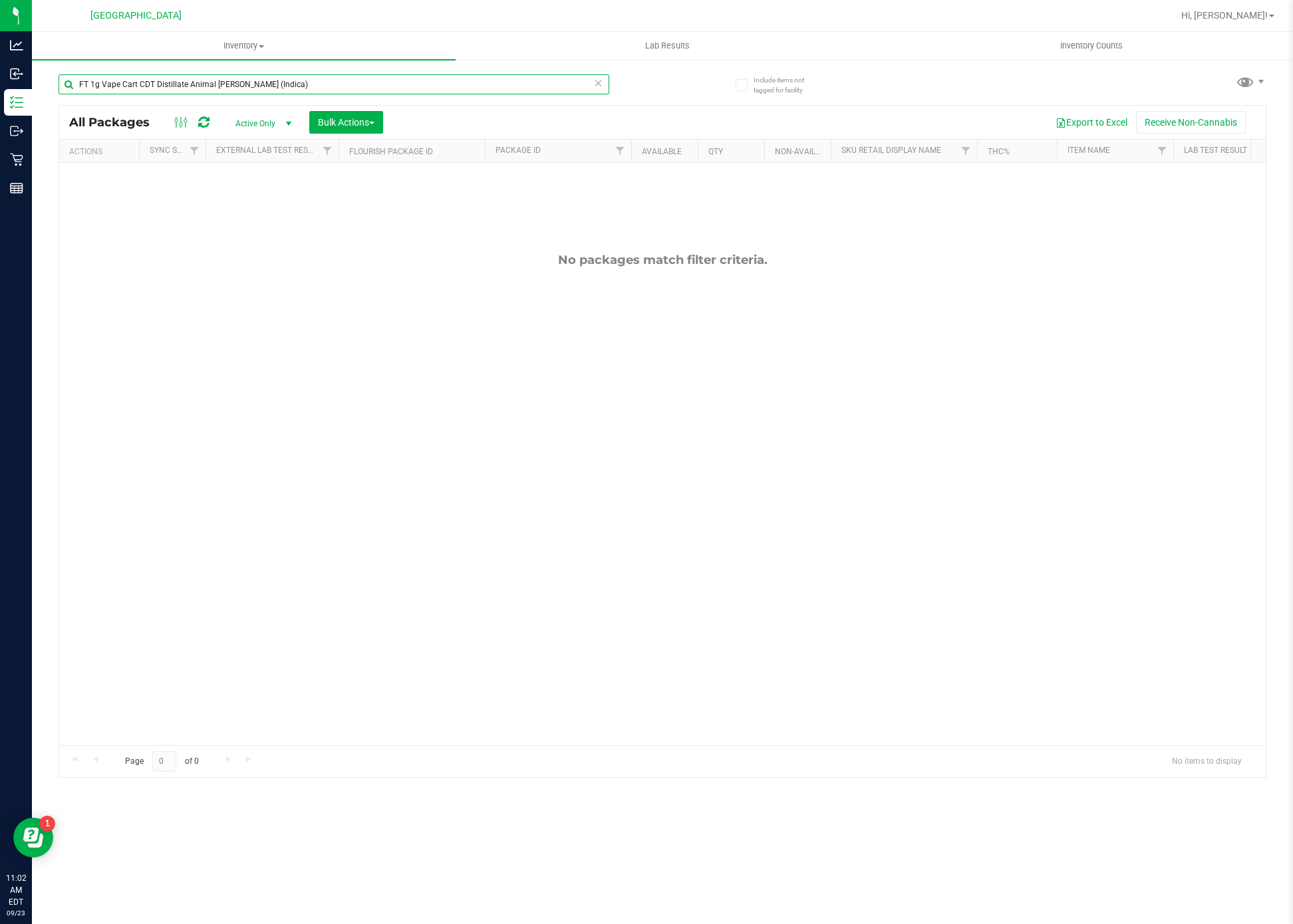
click at [306, 78] on input "FT 1g Vape Cart CDT Distillate Animal [PERSON_NAME] (Indica)" at bounding box center [333, 84] width 551 height 20
paste input "PK Trophy (Hybrid-"
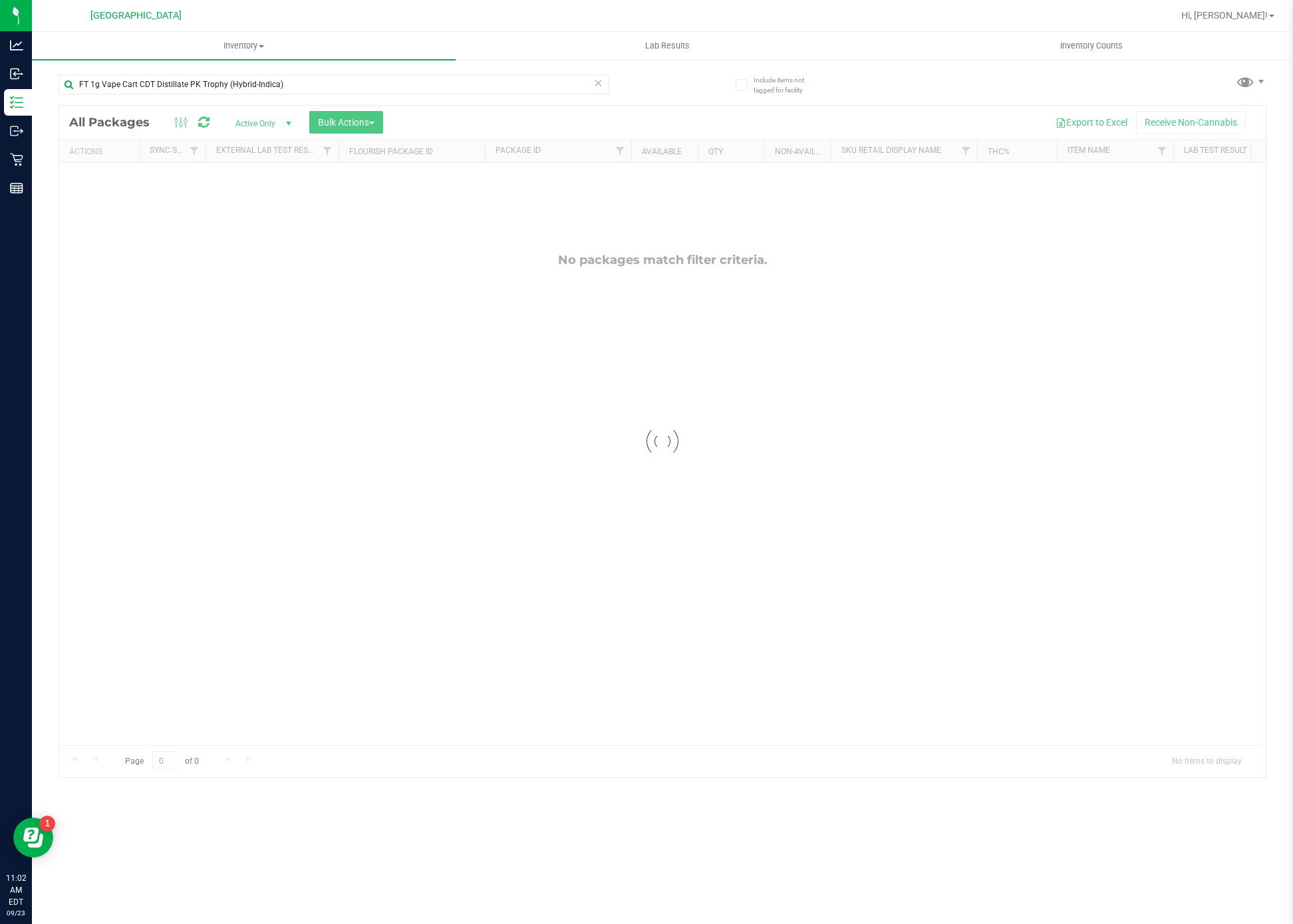
drag, startPoint x: 629, startPoint y: 569, endPoint x: 637, endPoint y: 571, distance: 8.2
click at [636, 574] on div at bounding box center [662, 441] width 1206 height 672
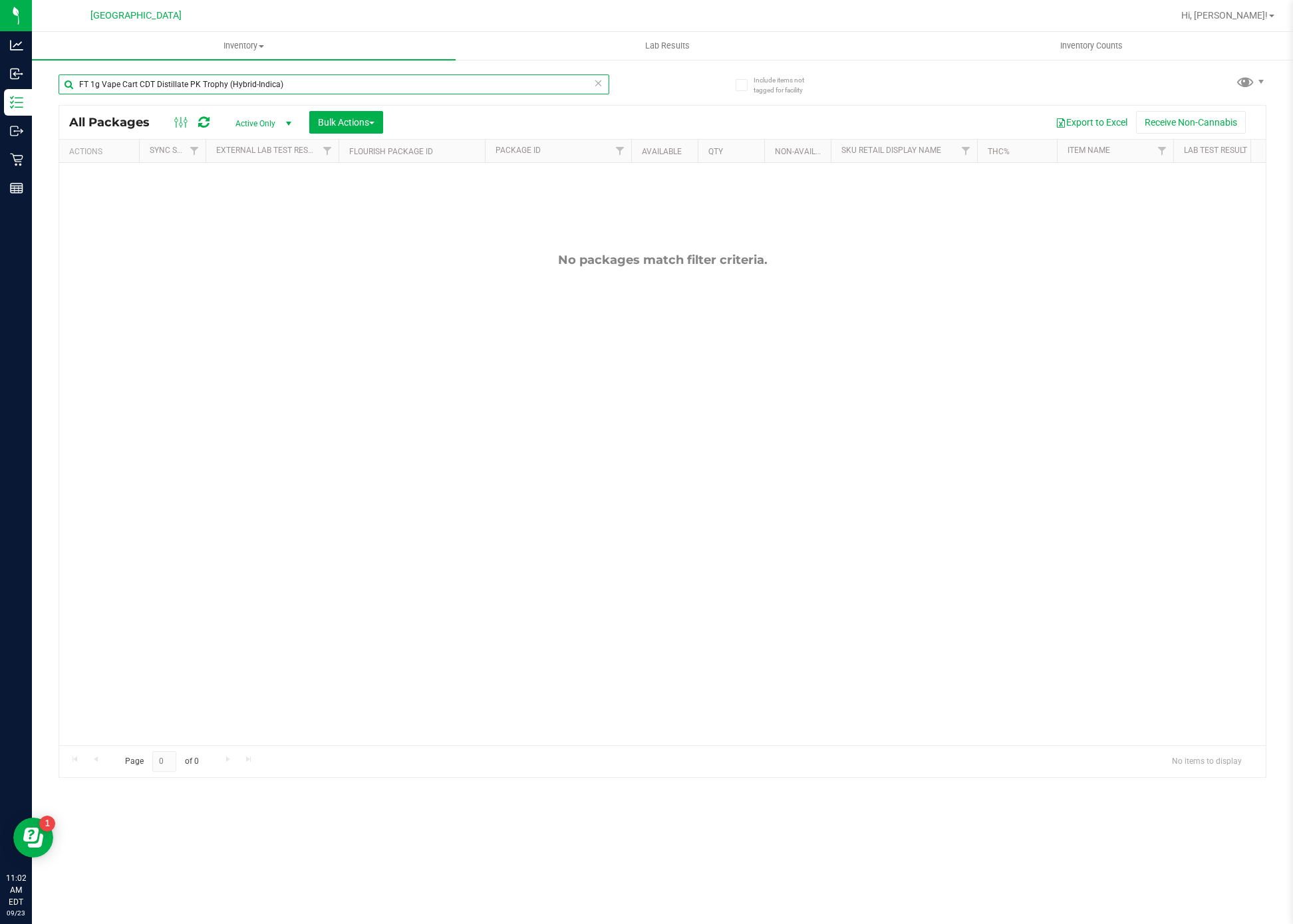
click at [155, 89] on input "FT 1g Vape Cart CDT Distillate PK Trophy (Hybrid-Indica)" at bounding box center [333, 84] width 551 height 20
click at [157, 89] on input "FT 1g Vape Cart CDT Distillate PK Trophy (Hybrid-Indica)" at bounding box center [333, 84] width 551 height 20
click at [158, 87] on input "FT 1g Vape Cart CDT Distillate PK Trophy (Hybrid-Indica)" at bounding box center [333, 84] width 551 height 20
click at [158, 85] on input "FT 1g Vape Cart CDT Distillate PK Trophy (Hybrid-Indica)" at bounding box center [333, 84] width 551 height 20
paste input "FT 1g Vape Cart CDT Distillate Cakez (Hybrid)"
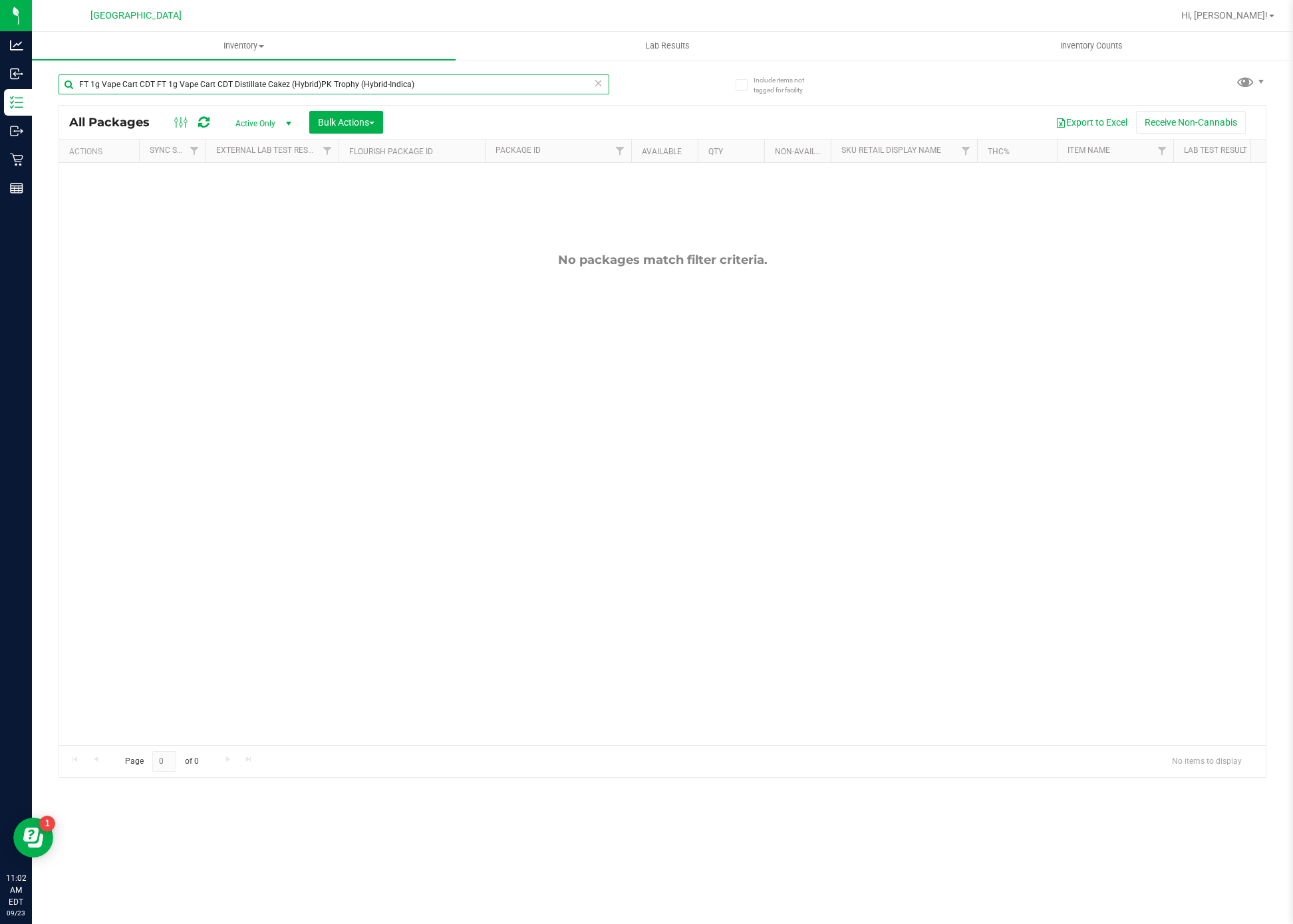
click at [158, 85] on input "FT 1g Vape Cart CDT FT 1g Vape Cart CDT Distillate Cakez (Hybrid)PK Trophy (Hyb…" at bounding box center [333, 84] width 551 height 20
paste input "Distillate Cakez (Hybrid"
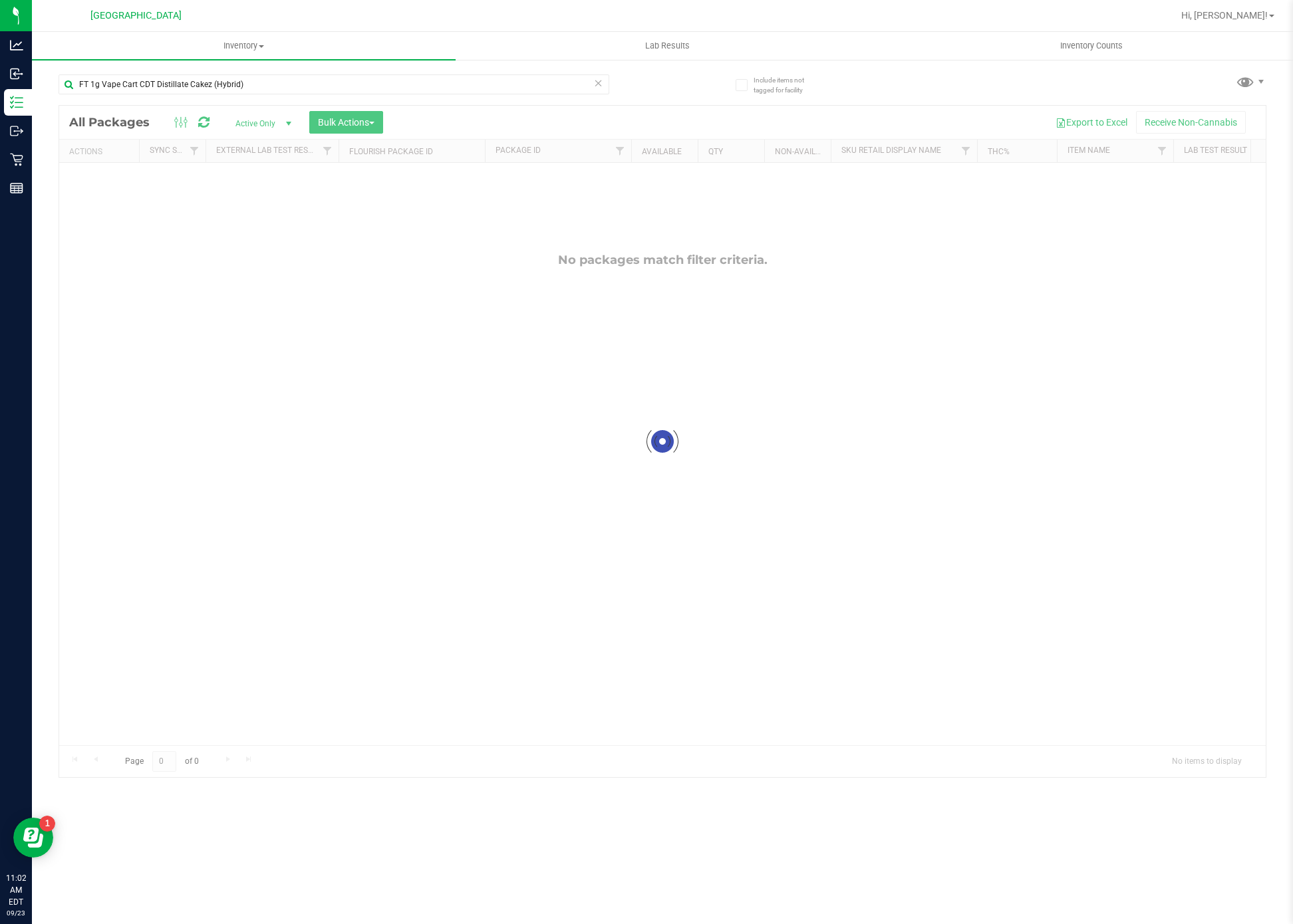
click at [472, 844] on div "Inventory All packages All inventory Waste log Create inventory Lab Results Inv…" at bounding box center [662, 478] width 1261 height 893
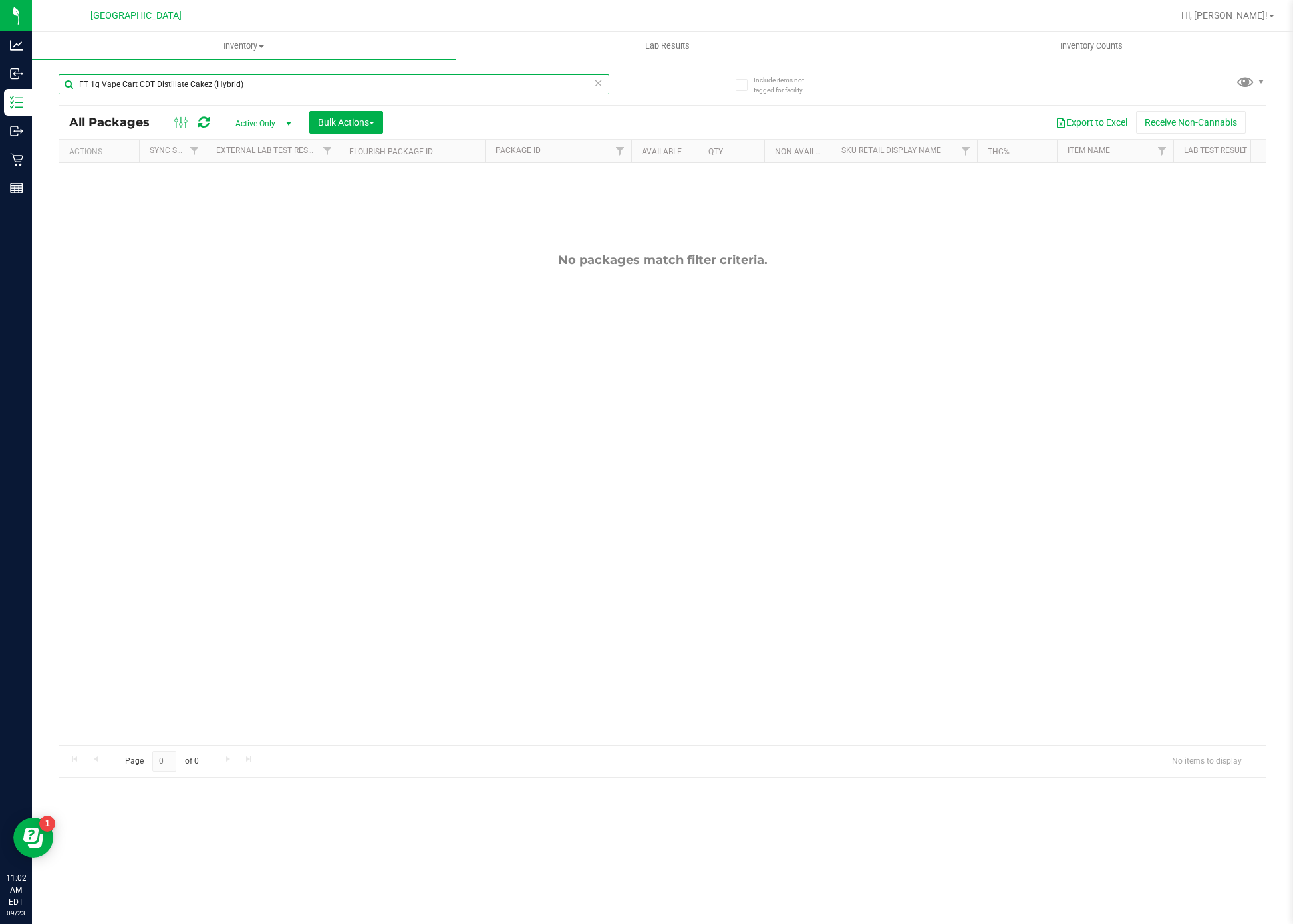
click at [335, 76] on input "FT 1g Vape Cart CDT Distillate Cakez (Hybrid)" at bounding box center [333, 84] width 551 height 20
click at [339, 72] on div "FT 1g Vape Cart CDT Distillate Cakez (Hybrid)" at bounding box center [360, 84] width 604 height 43
click at [332, 78] on input "FT 1g Vape Cart CDT Distillate Cakez (Hybrid)" at bounding box center [333, 84] width 551 height 20
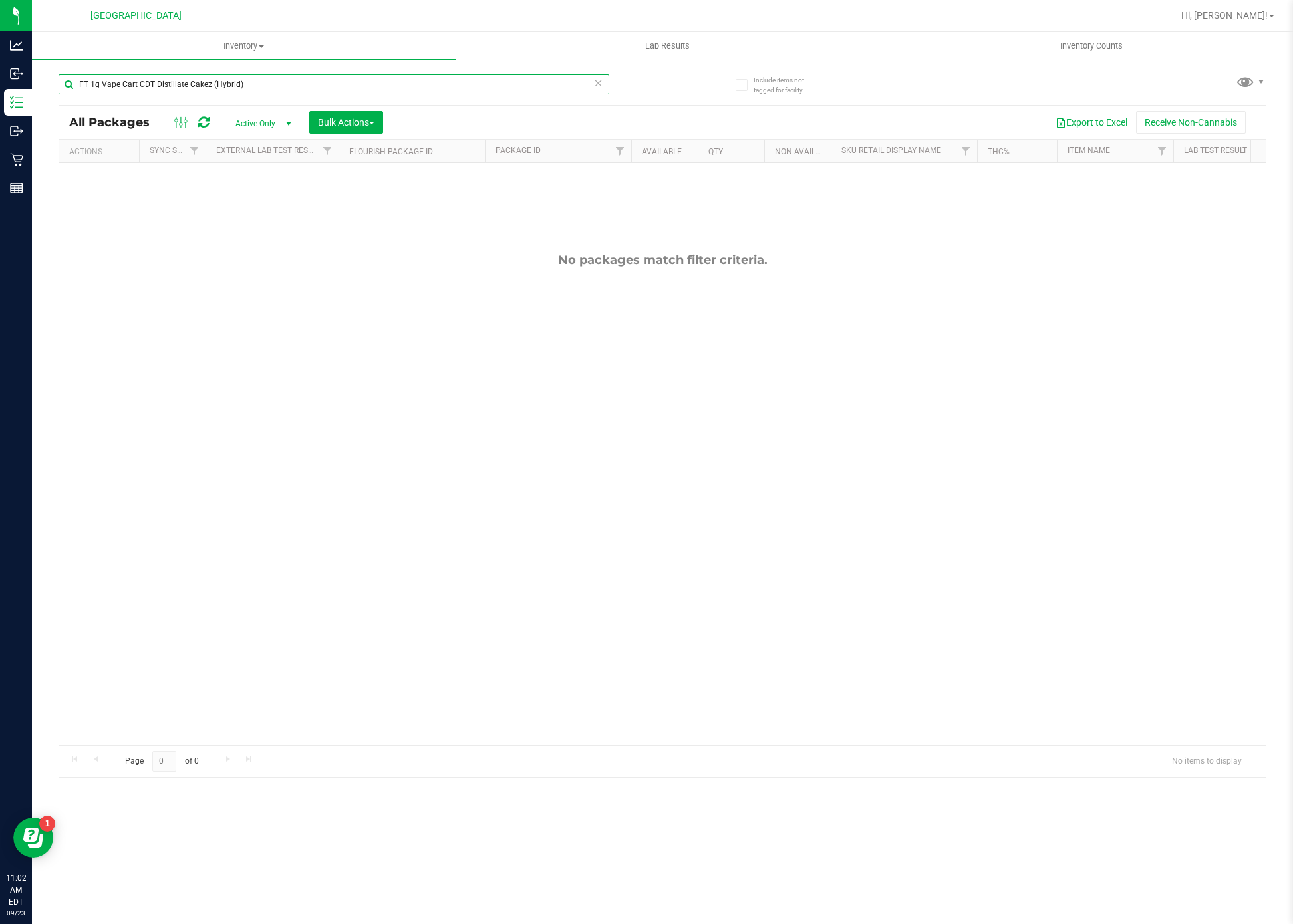
click at [332, 78] on input "FT 1g Vape Cart CDT Distillate Cakez (Hybrid)" at bounding box center [333, 84] width 551 height 20
paste input "Melon Collie (Hybrid-Sativa"
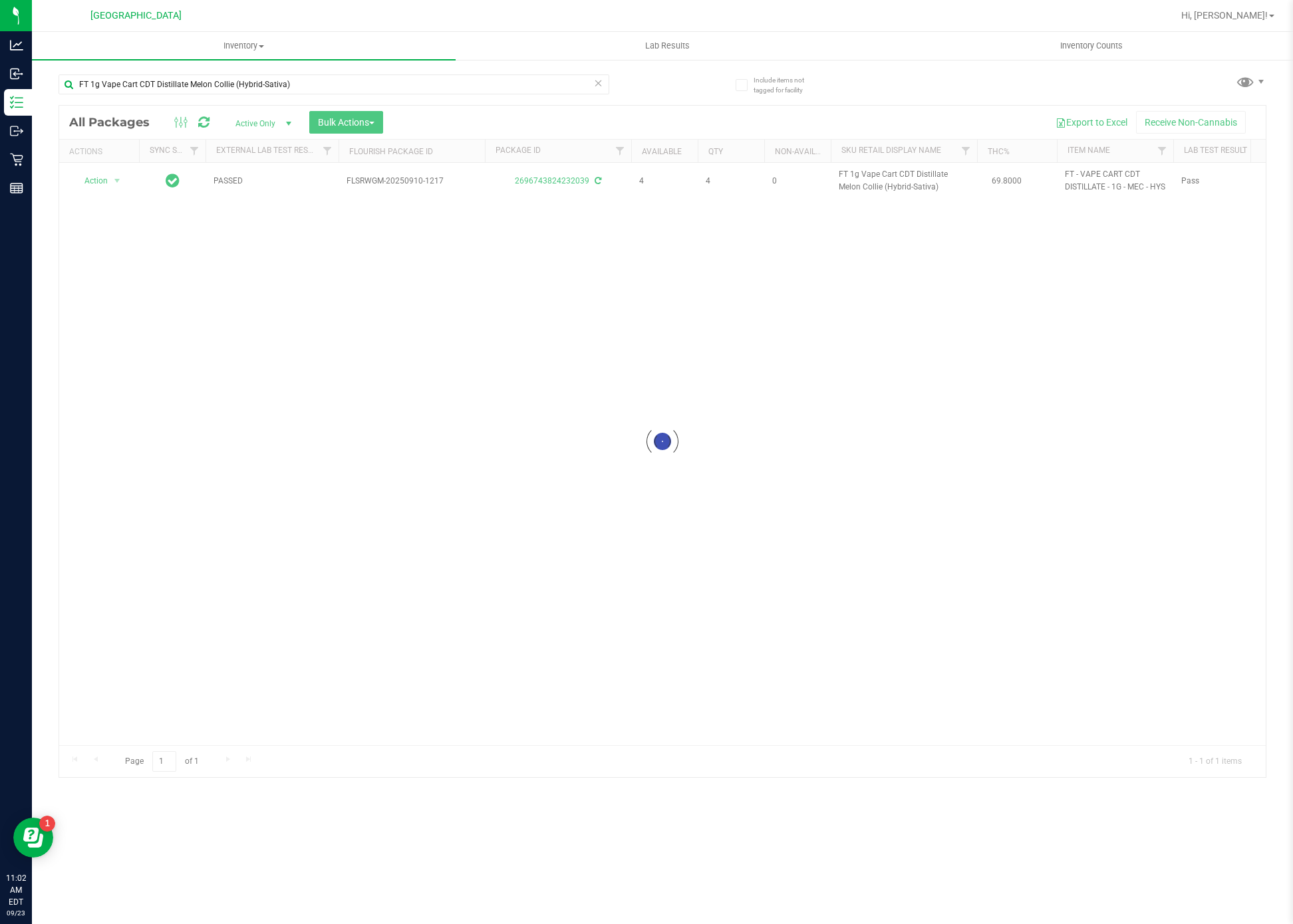
drag, startPoint x: 629, startPoint y: 415, endPoint x: 625, endPoint y: 395, distance: 20.4
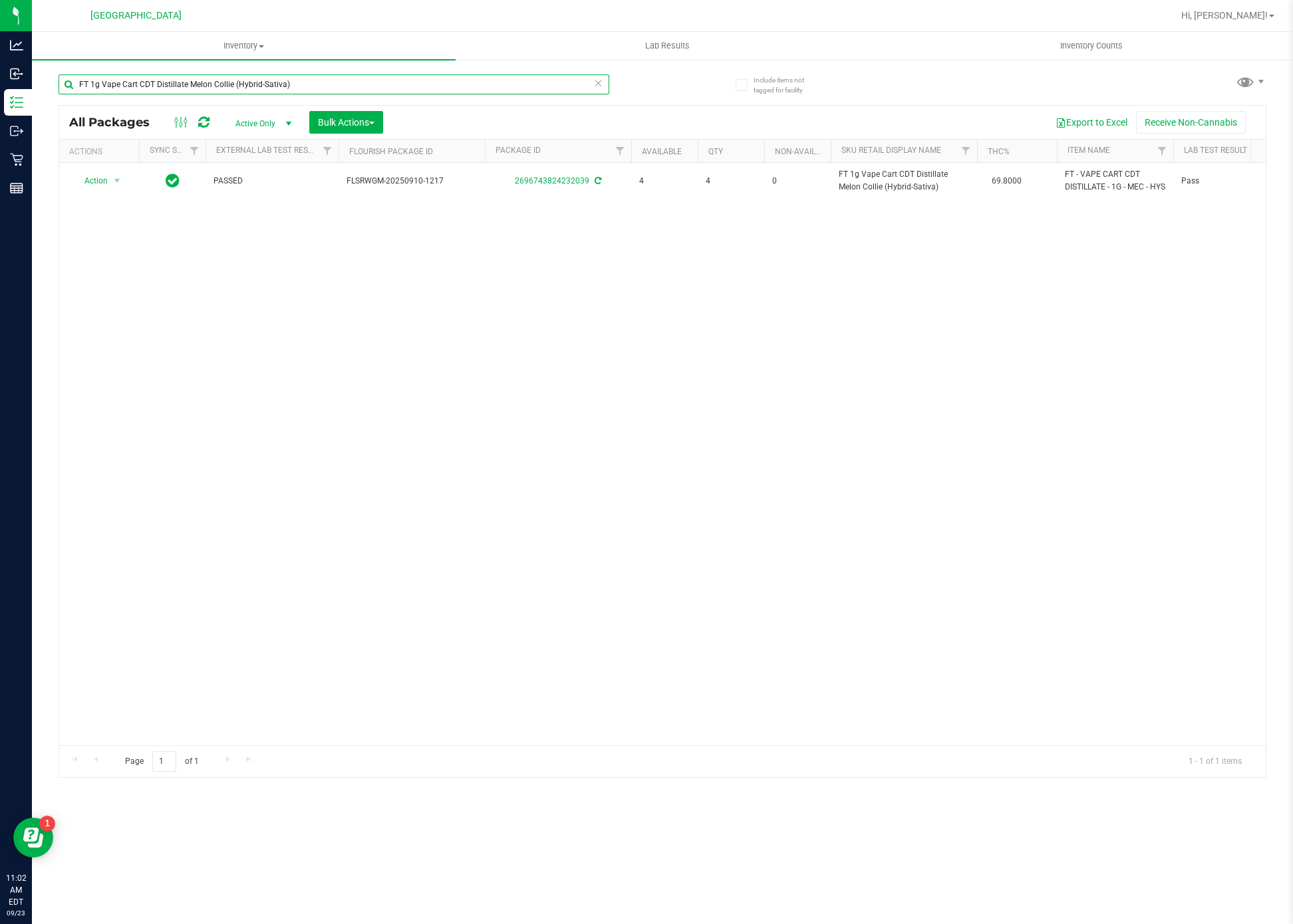
click at [425, 88] on input "FT 1g Vape Cart CDT Distillate Melon Collie (Hybrid-Sativa)" at bounding box center [333, 84] width 551 height 20
click at [426, 88] on input "FT 1g Vape Cart CDT Distillate Melon Collie (Hybrid-Sativa)" at bounding box center [333, 84] width 551 height 20
click at [429, 88] on input "FT 1g Vape Cart CDT Distillate Melon Collie (Hybrid-Sativa)" at bounding box center [333, 84] width 551 height 20
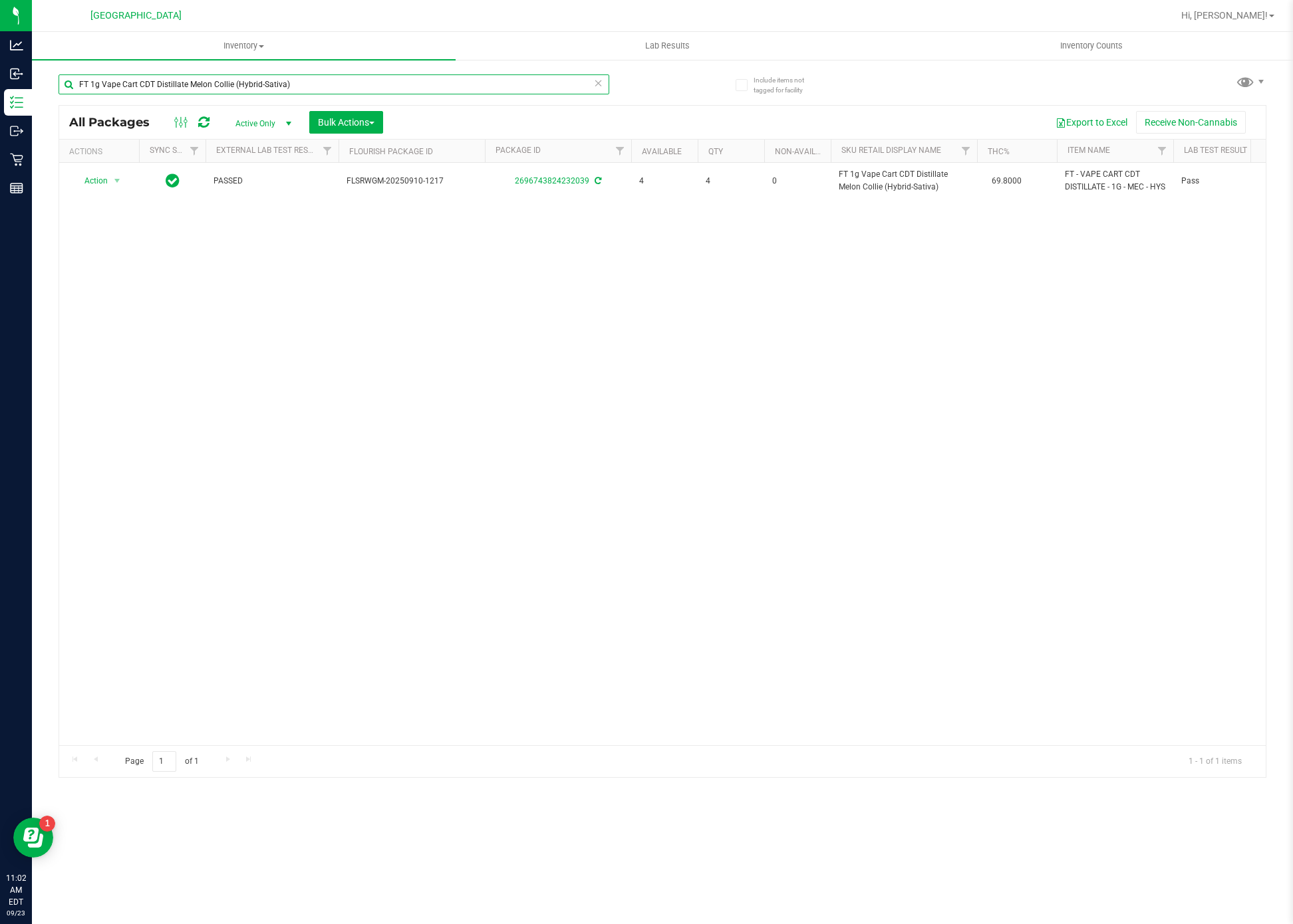
click at [429, 88] on input "FT 1g Vape Cart CDT Distillate Melon Collie (Hybrid-Sativa)" at bounding box center [333, 84] width 551 height 20
click at [429, 86] on input "FT 1g Vape Cart CDT Distillate Melon Collie (Hybrid-Sativa)" at bounding box center [333, 84] width 551 height 20
paste input "Apples N Bananas x Pancakes Jealousy (Hybrid"
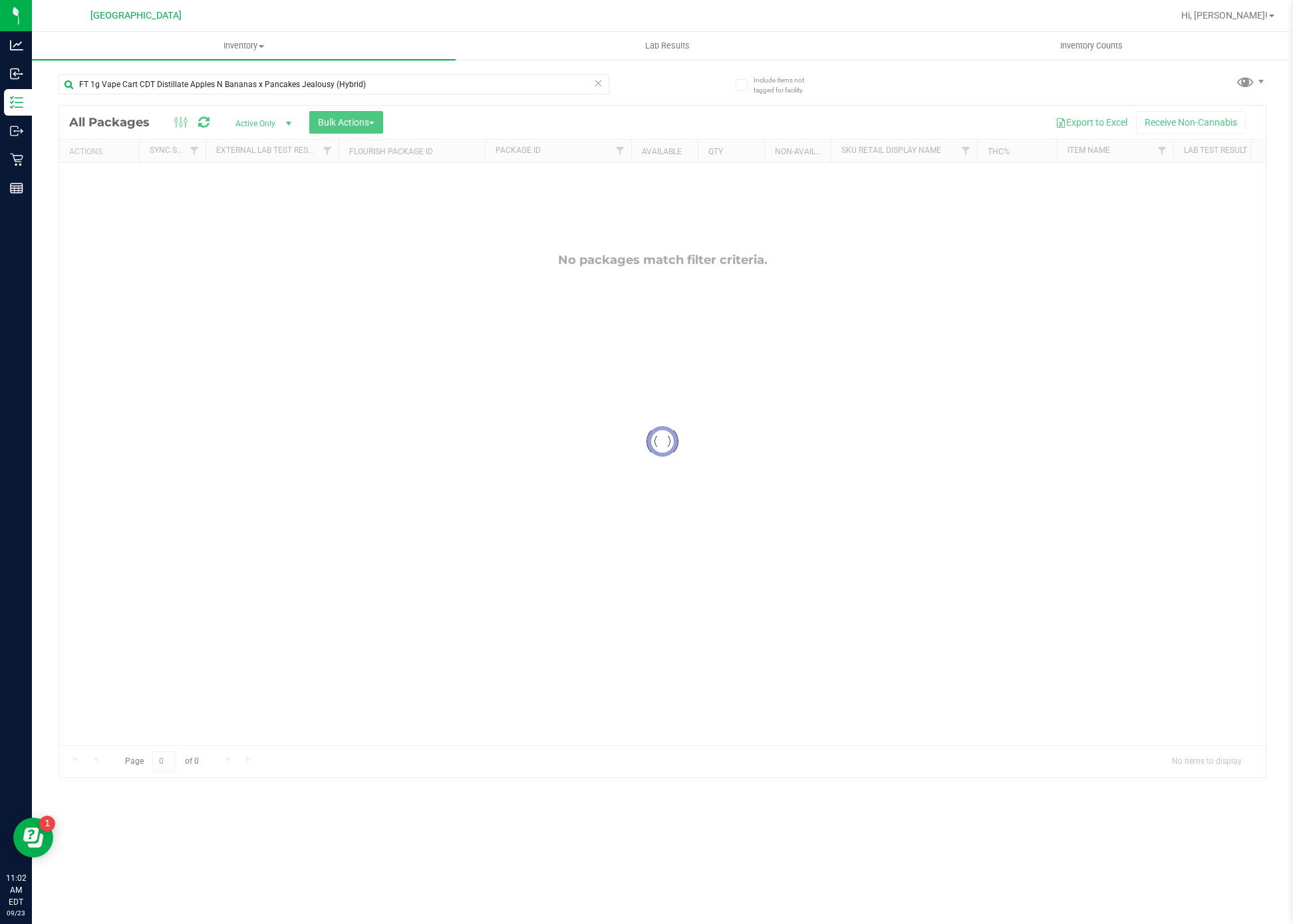
click at [483, 465] on div at bounding box center [662, 441] width 1206 height 672
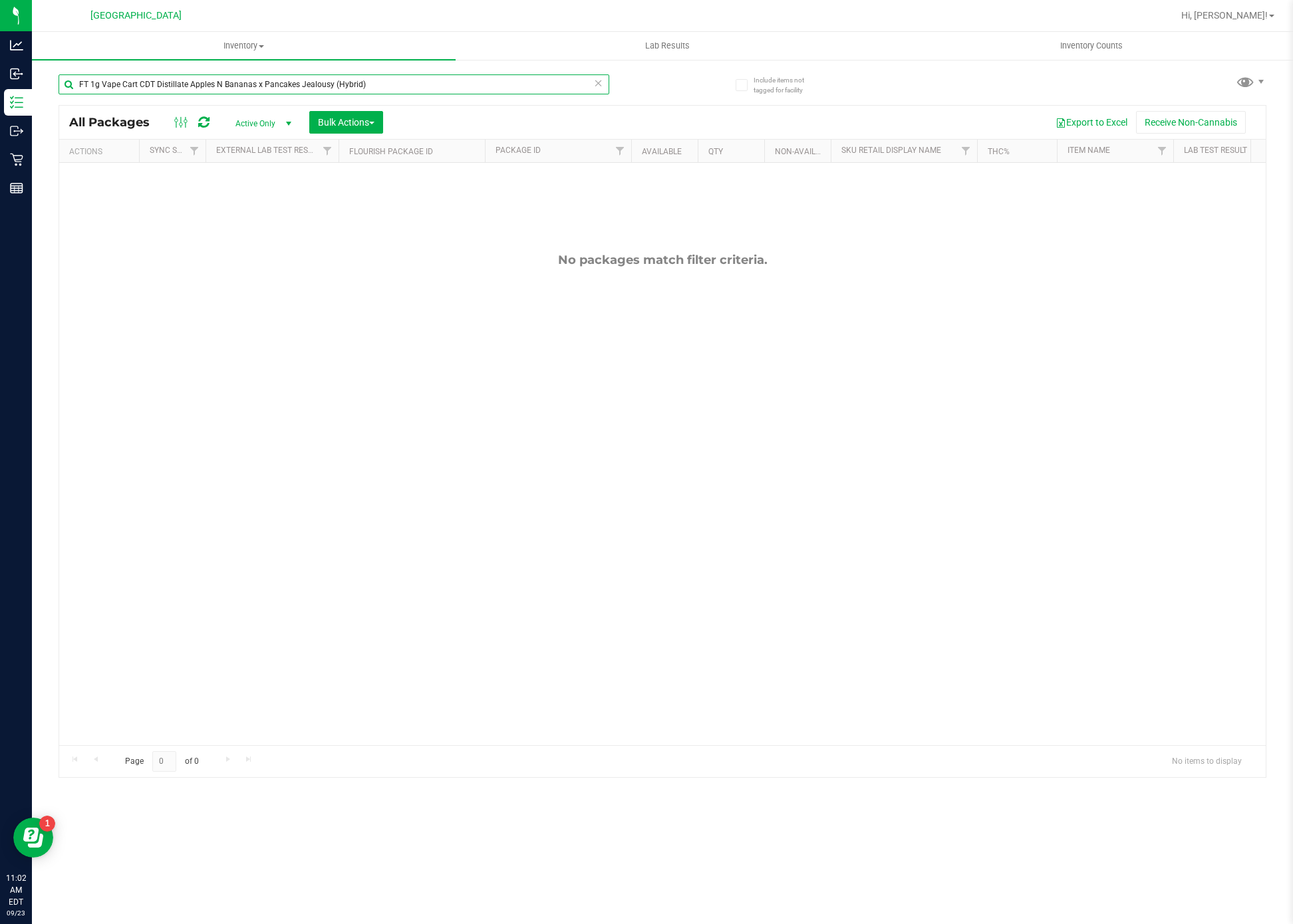
click at [312, 83] on input "FT 1g Vape Cart CDT Distillate Apples N Bananas x Pancakes Jealousy (Hybrid)" at bounding box center [333, 84] width 551 height 20
paste input "Z Cake x Creamsickle (Indica"
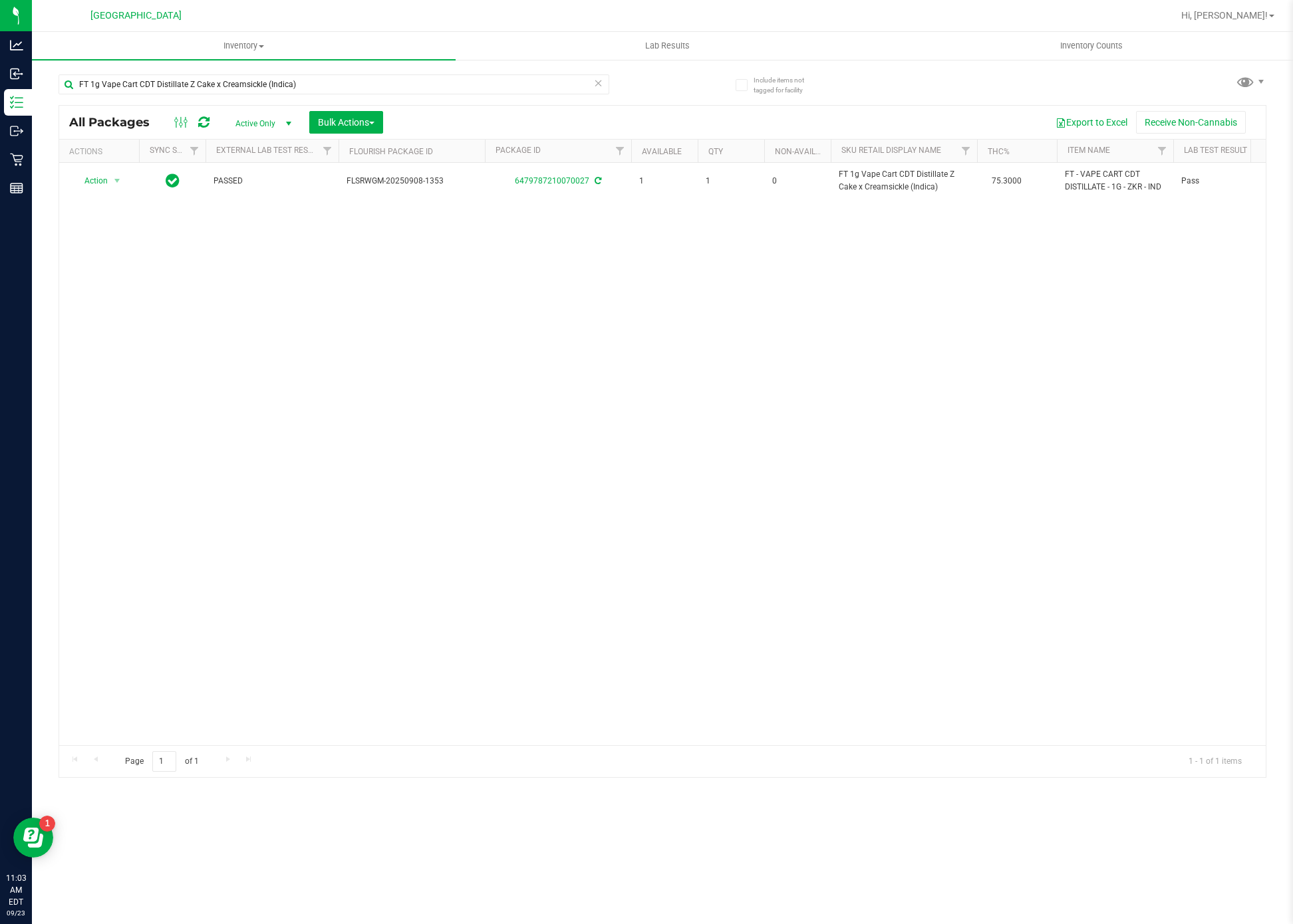
drag, startPoint x: 499, startPoint y: 318, endPoint x: 443, endPoint y: 120, distance: 205.8
click at [498, 310] on div "Action Action Adjust qty Create package Edit attributes Global inventory Locate…" at bounding box center [662, 453] width 1206 height 582
click at [439, 83] on input "FT 1g Vape Cart CDT Distillate Z Cake x Creamsickle (Indica)" at bounding box center [333, 84] width 551 height 20
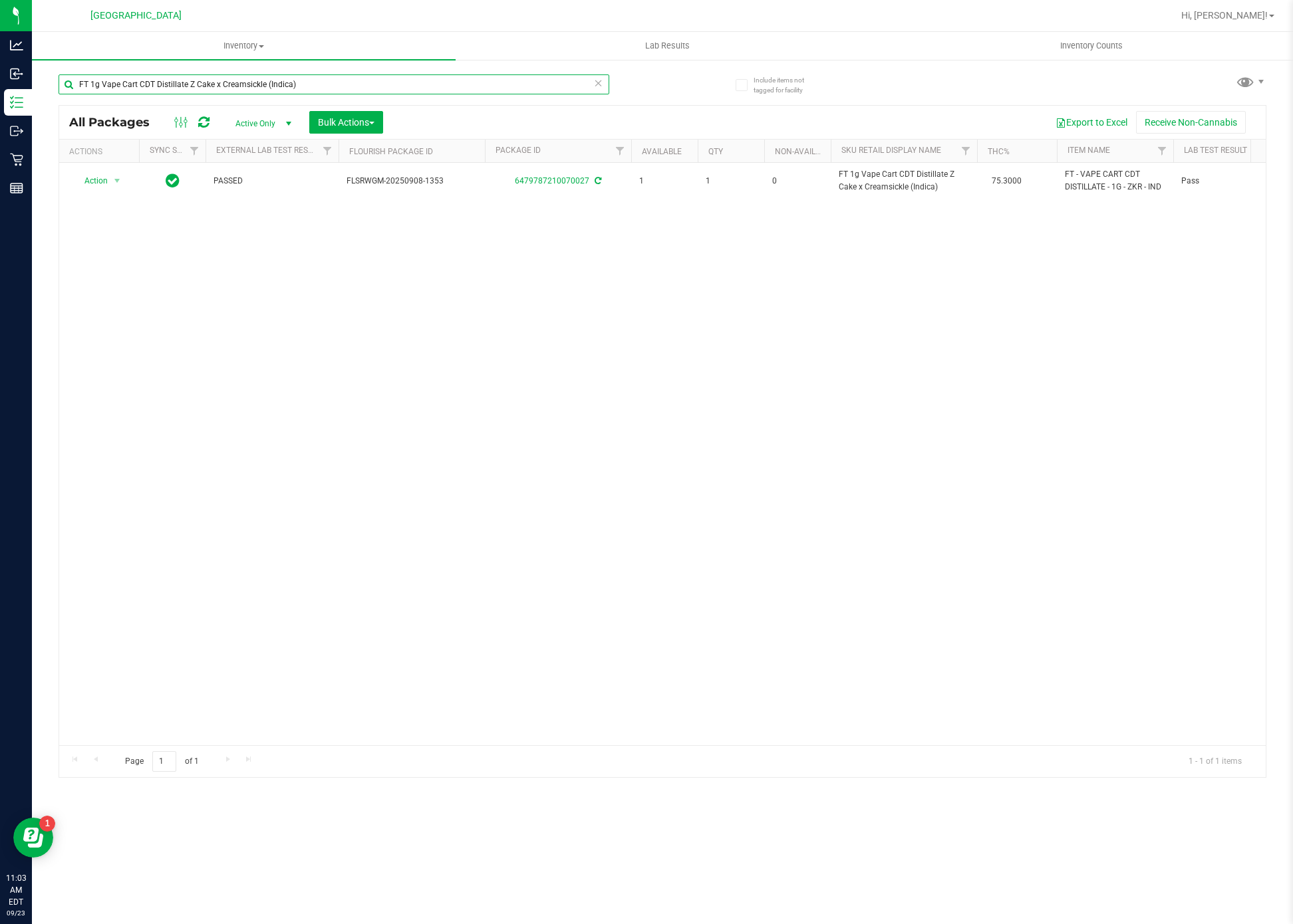
paste input "Animal Z (Hybrid"
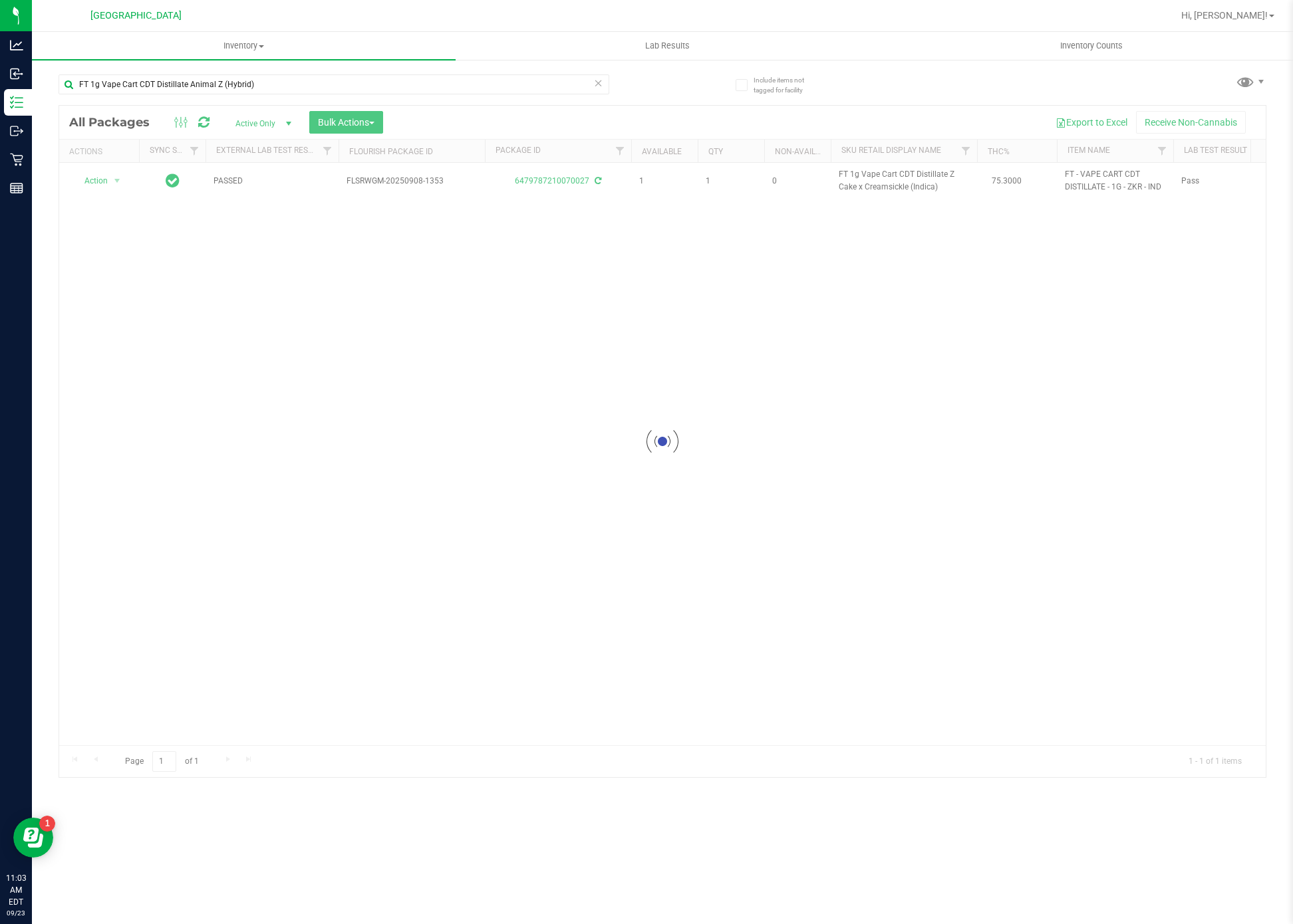
click at [525, 427] on div at bounding box center [662, 441] width 1206 height 672
click at [439, 83] on input "FT 1g Vape Cart CDT Distillate Animal Z (Hybrid)" at bounding box center [333, 84] width 551 height 20
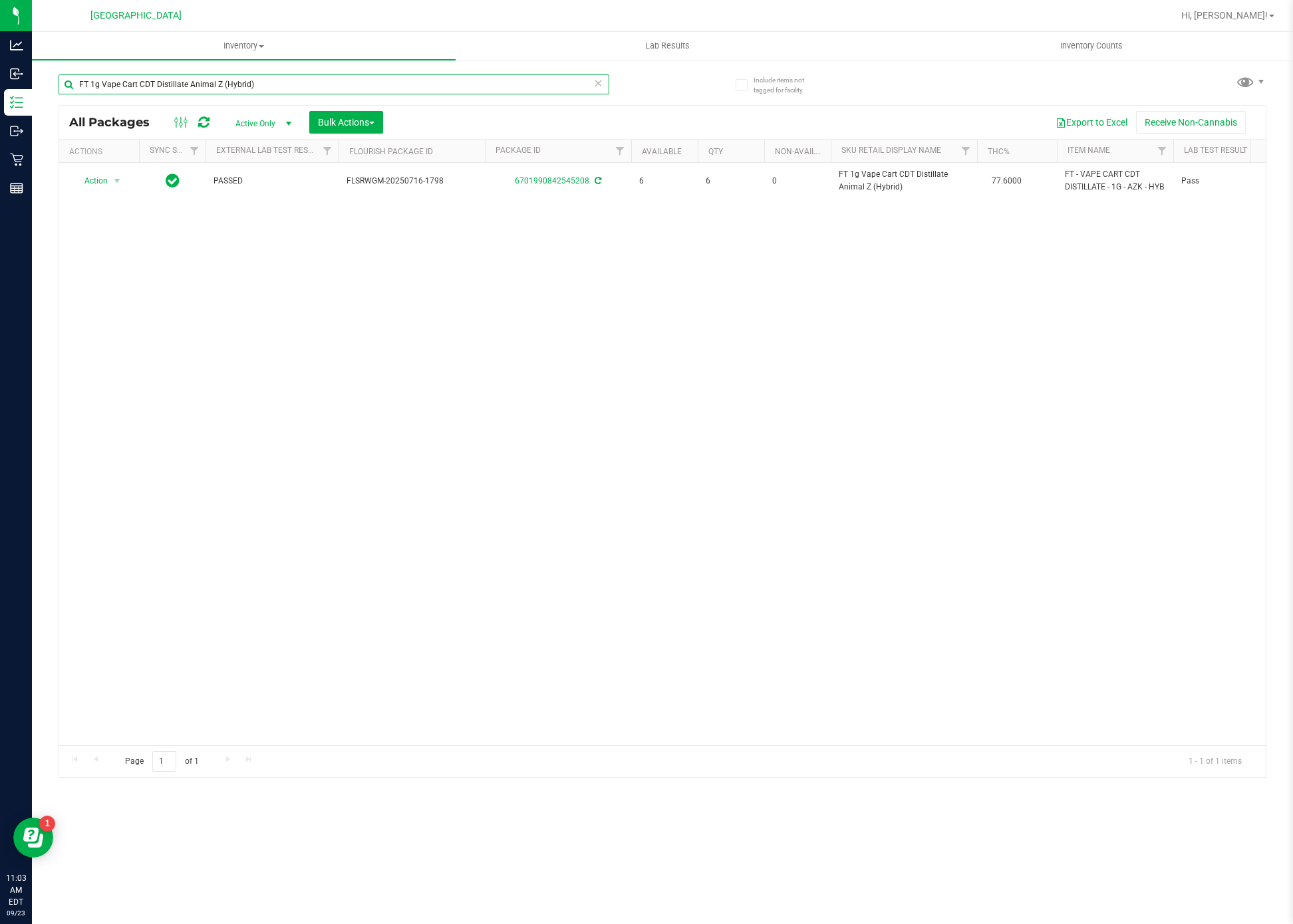
click at [439, 83] on input "FT 1g Vape Cart CDT Distillate Animal Z (Hybrid)" at bounding box center [333, 84] width 551 height 20
paste input "Pine Zap F2"
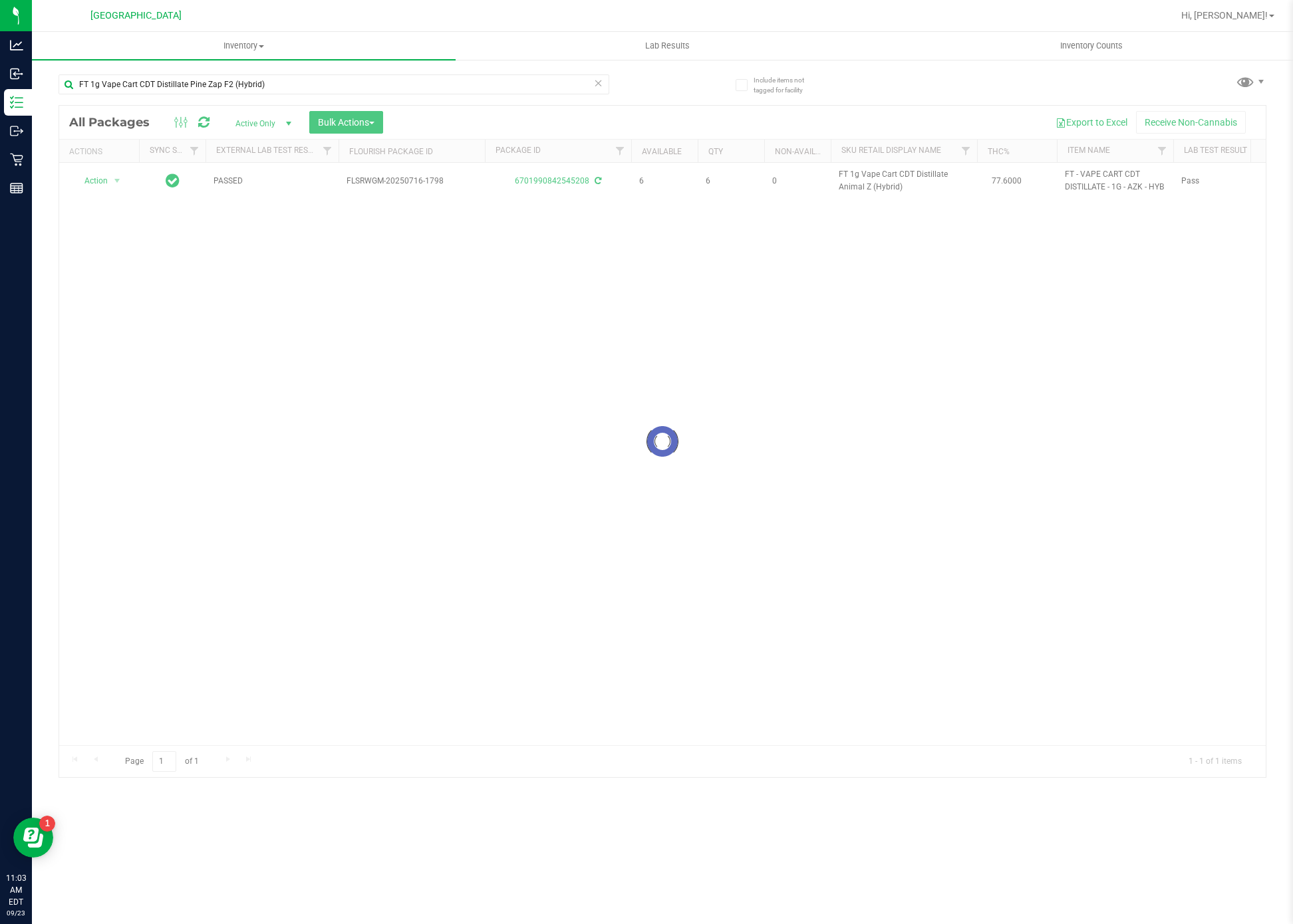
click at [444, 479] on div at bounding box center [662, 441] width 1206 height 672
click at [341, 65] on div "FT 1g Vape Cart CDT Distillate Pine Zap F2 (Hybrid)" at bounding box center [360, 84] width 604 height 43
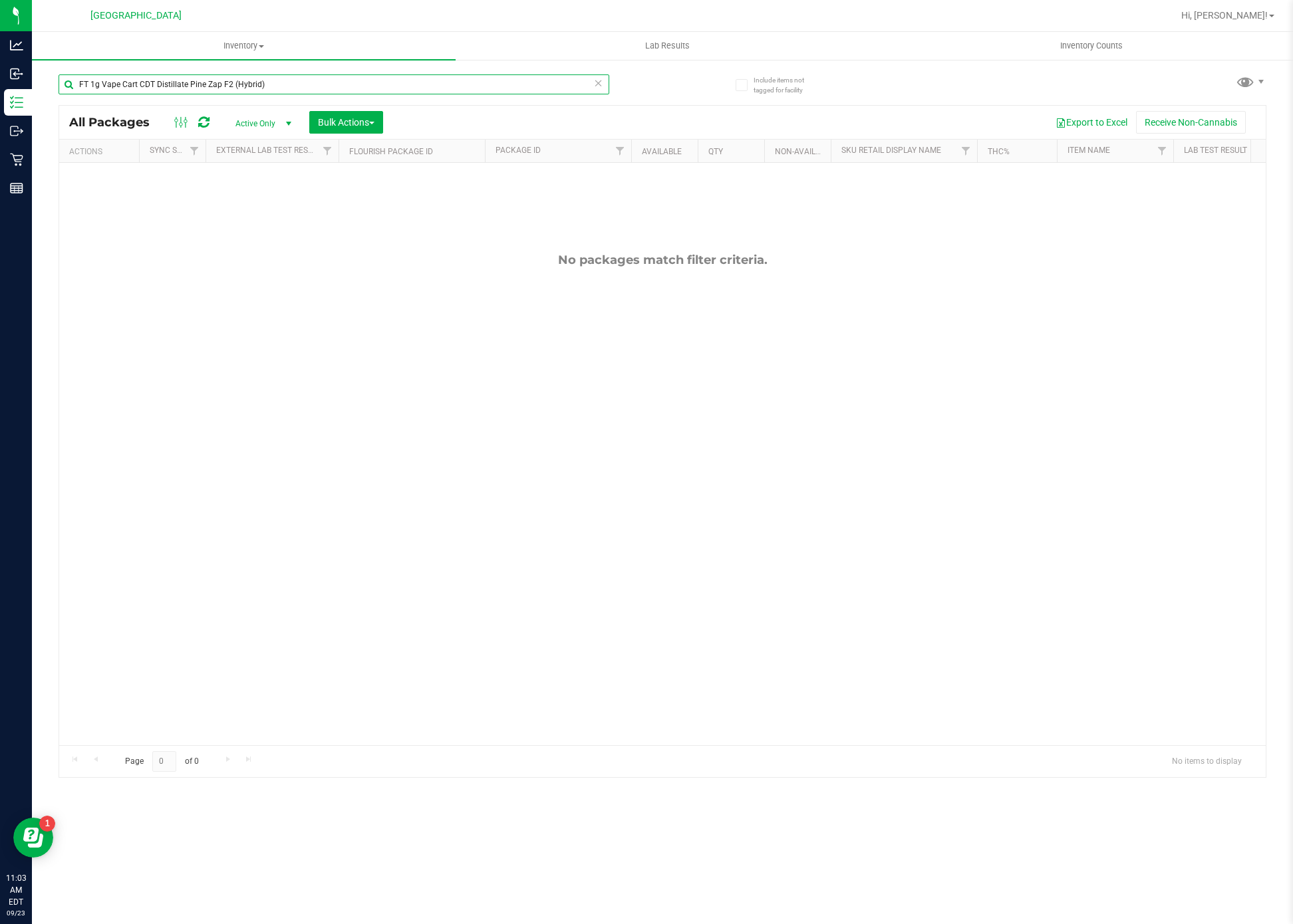
click at [343, 85] on input "FT 1g Vape Cart CDT Distillate Pine Zap F2 (Hybrid)" at bounding box center [333, 84] width 551 height 20
paste input "Apple Banana Peach Ringz"
click at [387, 82] on input "FT 1g Vape Cart CDT Distillate Apple Banana Peach Ringz (Hybrid)" at bounding box center [333, 84] width 551 height 20
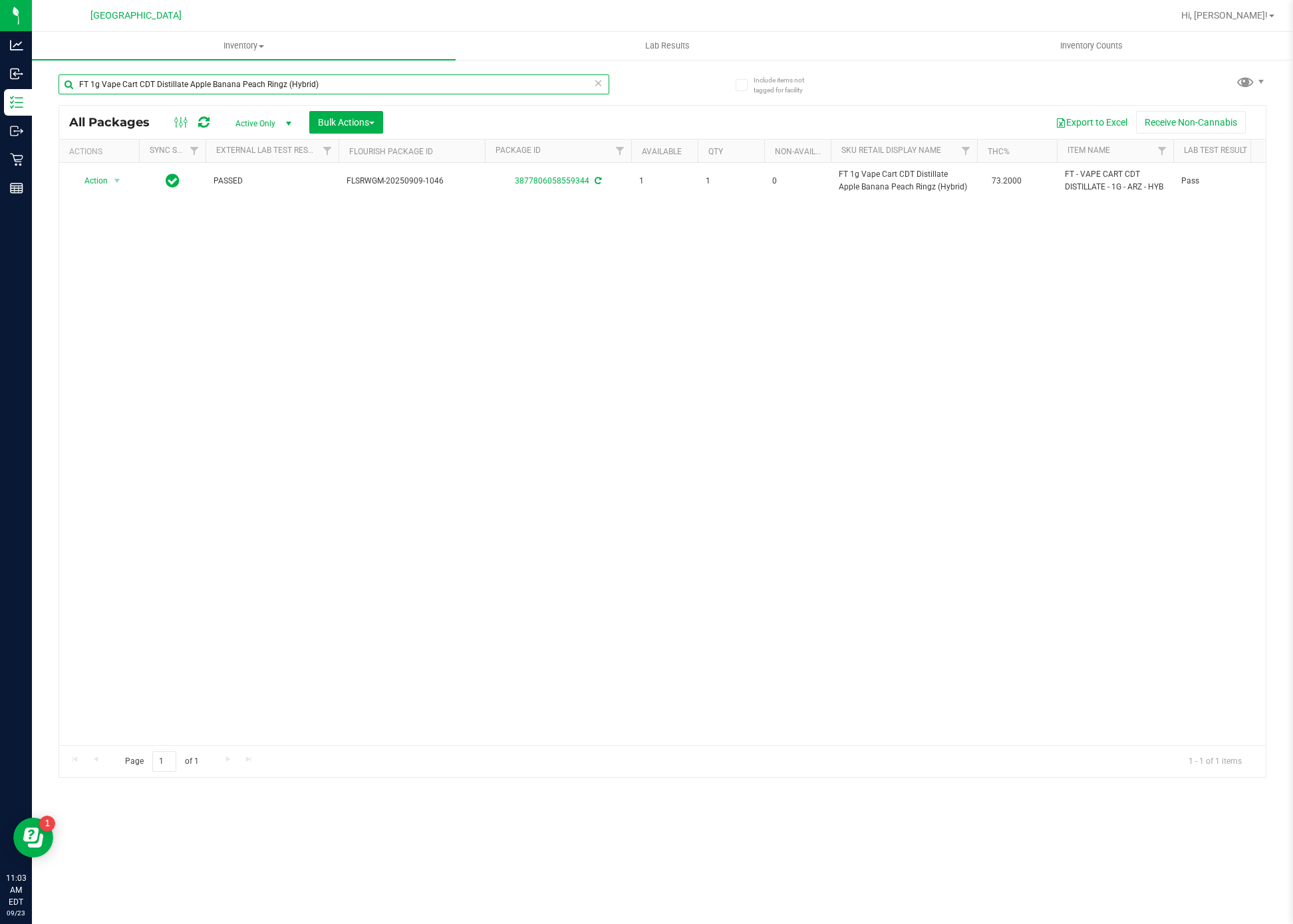
click at [387, 82] on input "FT 1g Vape Cart CDT Distillate Apple Banana Peach Ringz (Hybrid)" at bounding box center [333, 84] width 551 height 20
paste input "Gasserole"
click at [543, 84] on input "FT 1g Vape Cart CDT Distillate Gasserole (Hybrid)" at bounding box center [333, 84] width 551 height 20
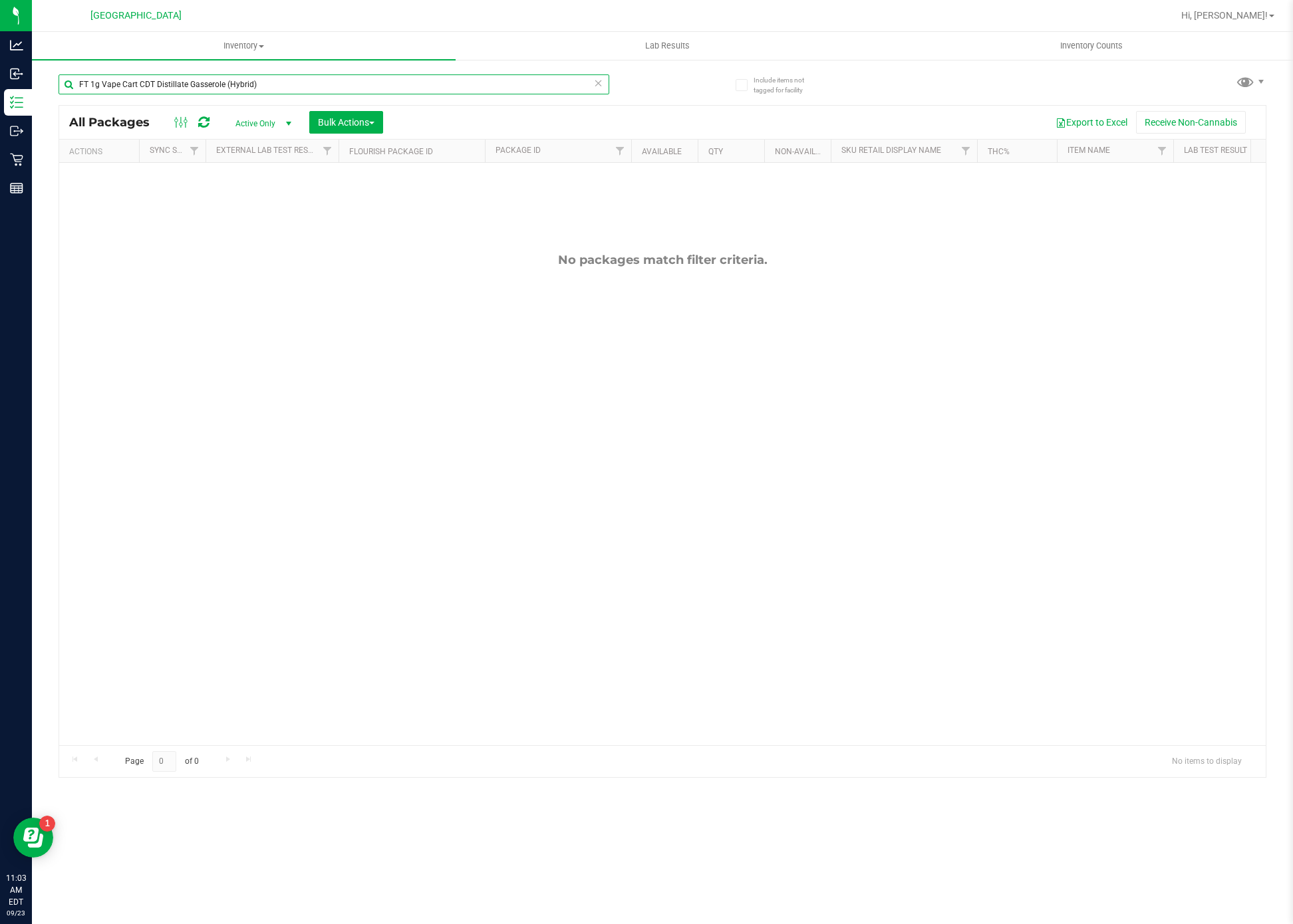
click at [545, 84] on input "FT 1g Vape Cart CDT Distillate Gasserole (Hybrid)" at bounding box center [333, 84] width 551 height 20
paste input "Truffle Two Step"
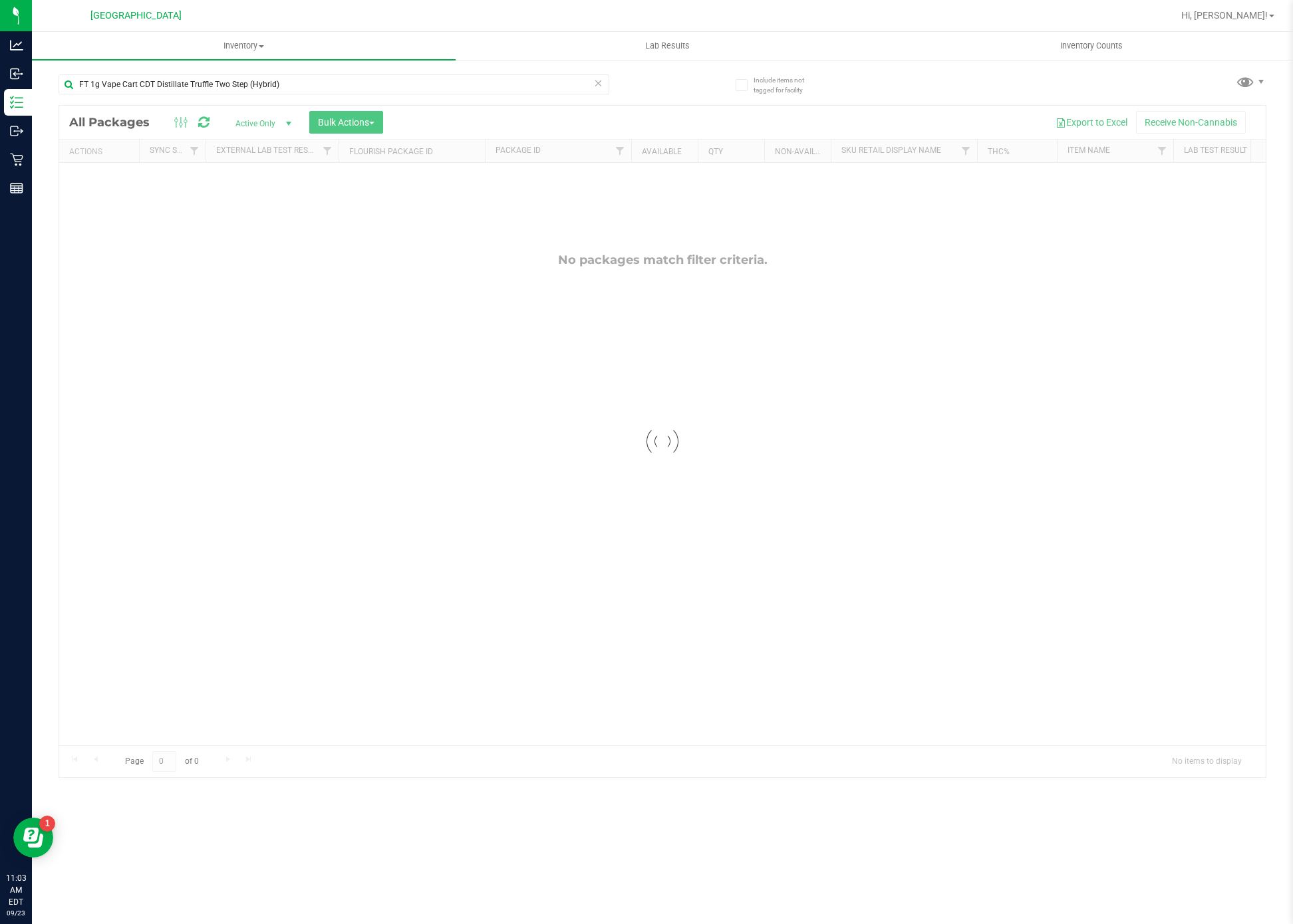
click at [575, 386] on div at bounding box center [662, 441] width 1206 height 672
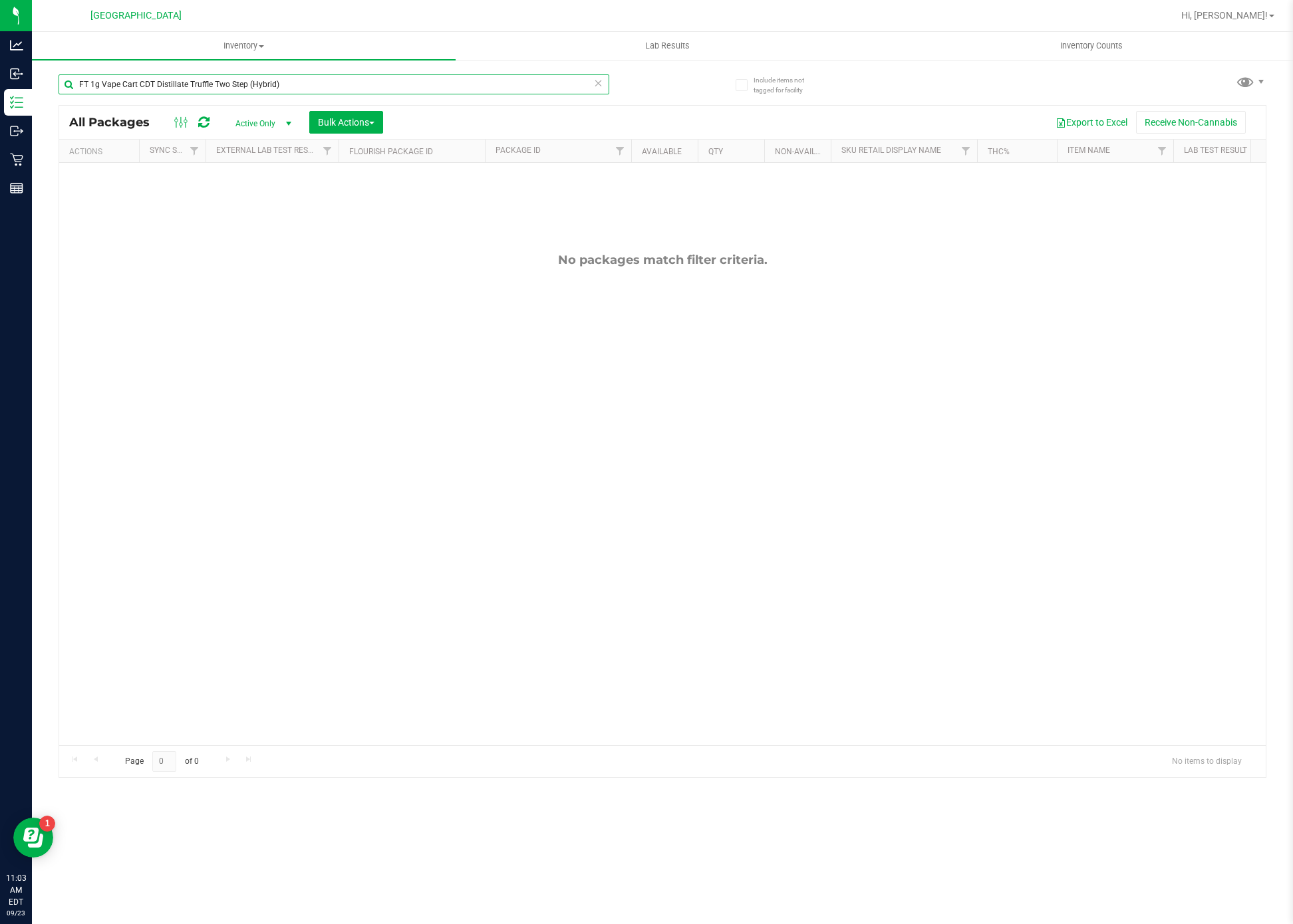
click at [391, 80] on input "FT 1g Vape Cart CDT Distillate Truffle Two Step (Hybrid)" at bounding box center [333, 84] width 551 height 20
click at [390, 80] on input "FT 1g Vape Cart CDT Distillate Truffle Two Step (Hybrid)" at bounding box center [333, 84] width 551 height 20
paste input "Rainbow Pebblez F2"
click at [383, 88] on input "FT 1g Vape Cart CDT Distillate Rainbow Pebblez F2 (Hybrid)" at bounding box center [333, 84] width 551 height 20
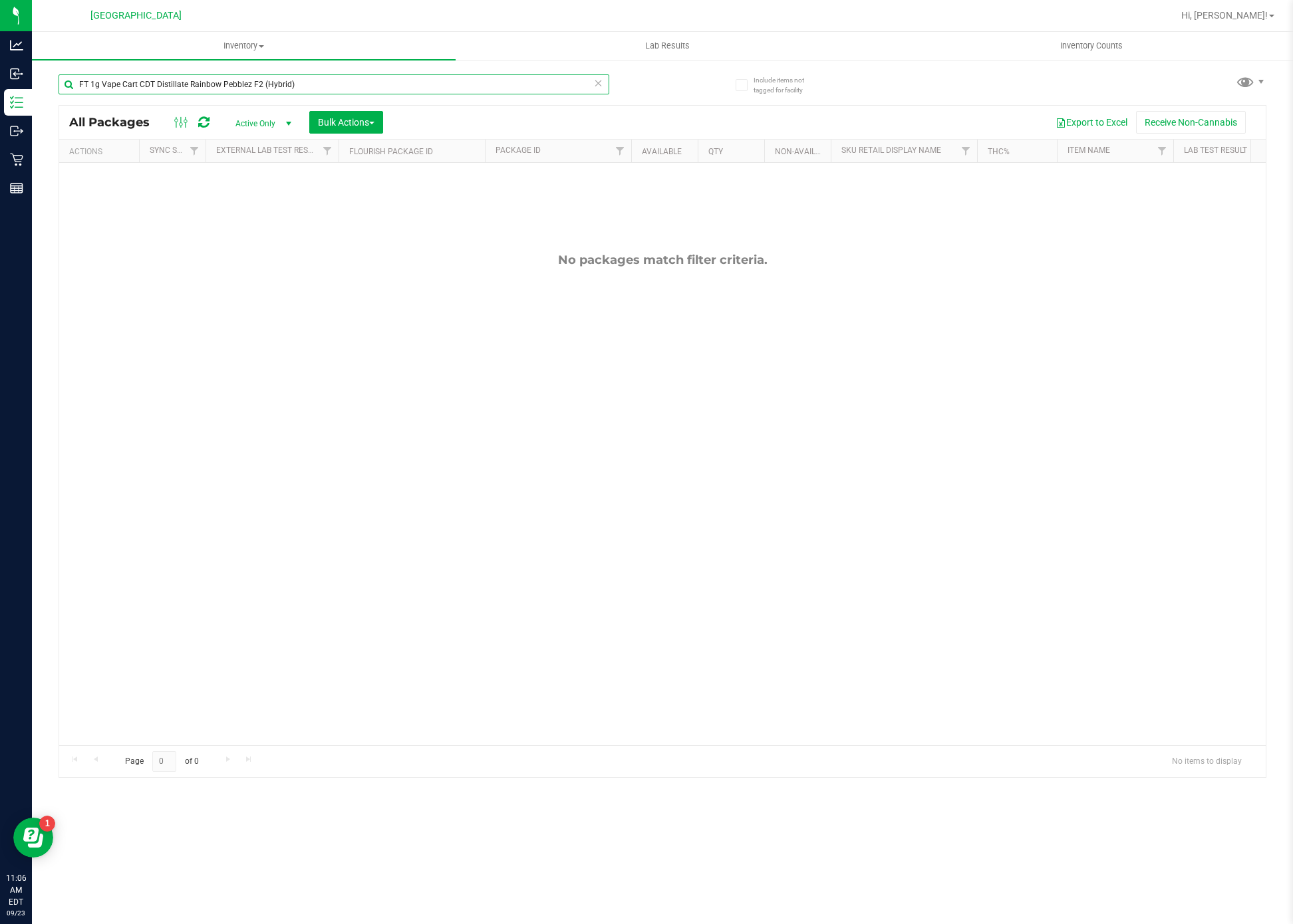
click at [382, 88] on input "FT 1g Vape Cart CDT Distillate Rainbow Pebblez F2 (Hybrid)" at bounding box center [333, 84] width 551 height 20
paste input "0.5g Vape Cart Distillate Jealousy"
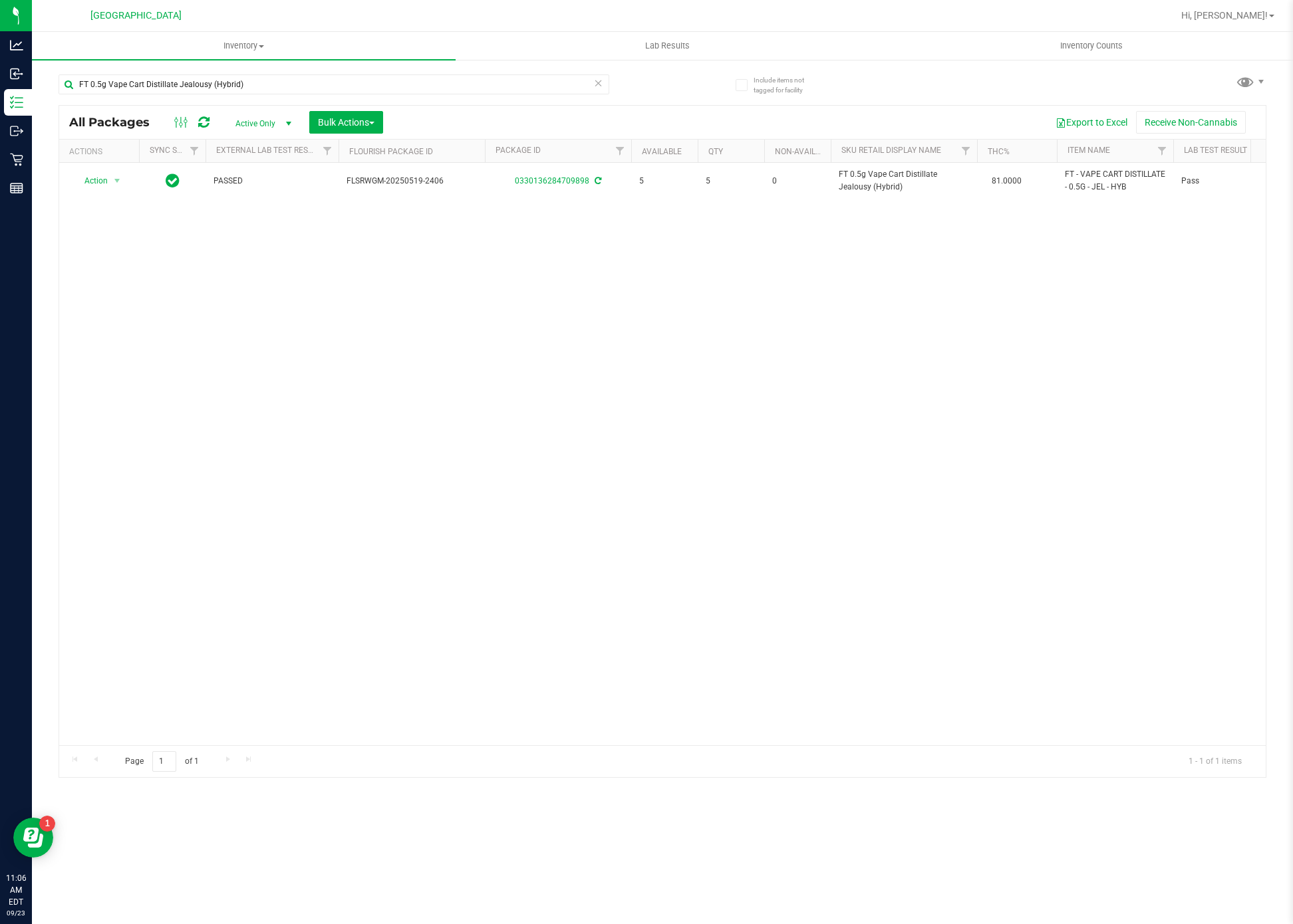
click at [561, 363] on div "Action Action Adjust qty Create package Edit attributes Global inventory Locate…" at bounding box center [662, 453] width 1206 height 582
click at [330, 80] on input "FT 0.5g Vape Cart Distillate Jealousy (Hybrid)" at bounding box center [333, 84] width 551 height 20
paste input "Purple Punch (Indica"
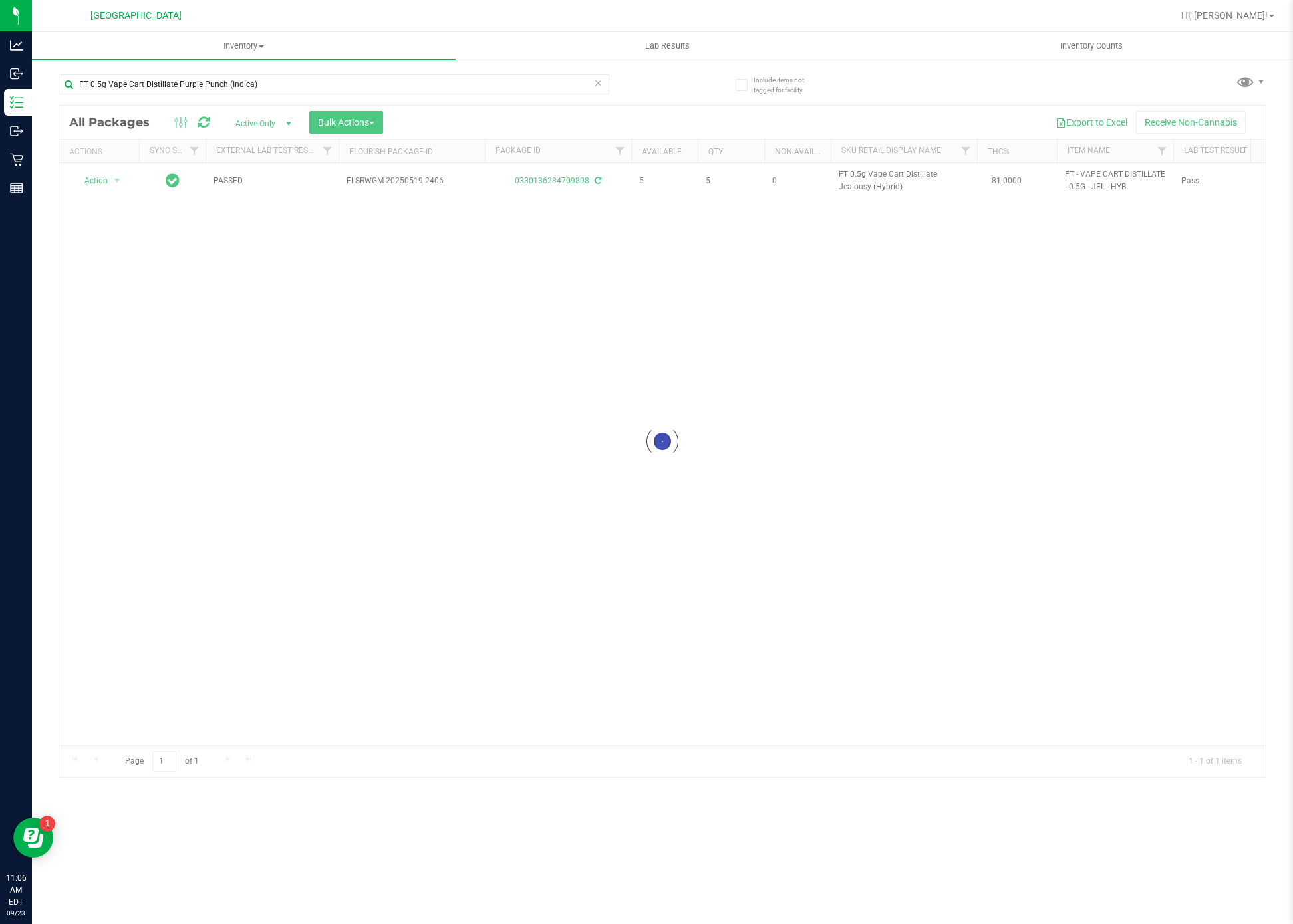
click at [469, 472] on div at bounding box center [662, 441] width 1206 height 672
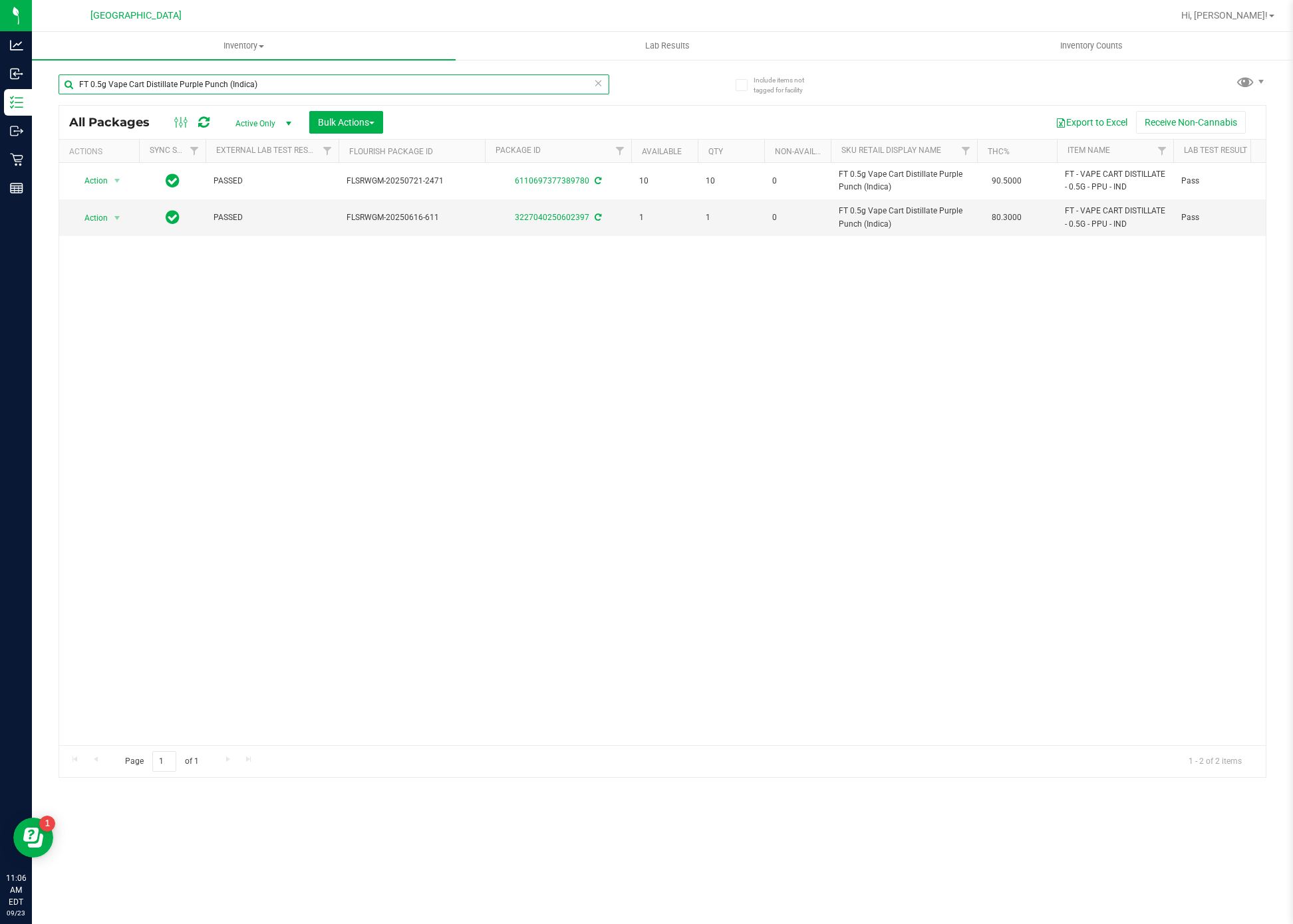
click at [297, 85] on input "FT 0.5g Vape Cart Distillate Purple Punch (Indica)" at bounding box center [333, 84] width 551 height 20
paste input "Strawberry Cough (Hybrid-Sativ"
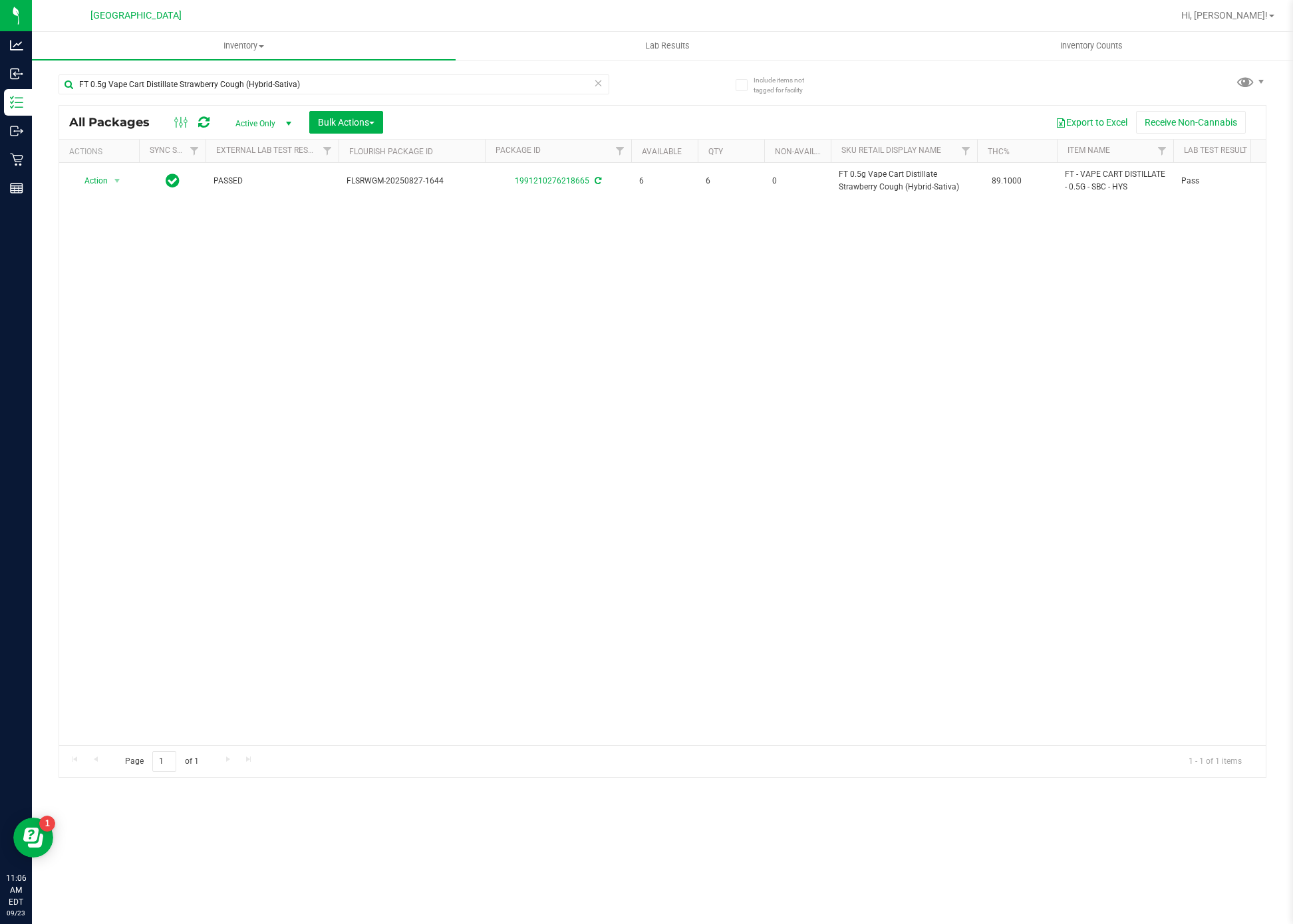
drag, startPoint x: 530, startPoint y: 393, endPoint x: 483, endPoint y: 253, distance: 147.7
click at [531, 393] on div "Action Action Adjust qty Create package Edit attributes Global inventory Locate…" at bounding box center [662, 453] width 1206 height 582
click at [397, 90] on input "FT 0.5g Vape Cart Distillate Strawberry Cough (Hybrid-Sativa)" at bounding box center [333, 84] width 551 height 20
click at [394, 88] on input "FT 0.5g Vape Cart Distillate Strawberry Cough (Hybrid-Sativa)" at bounding box center [333, 84] width 551 height 20
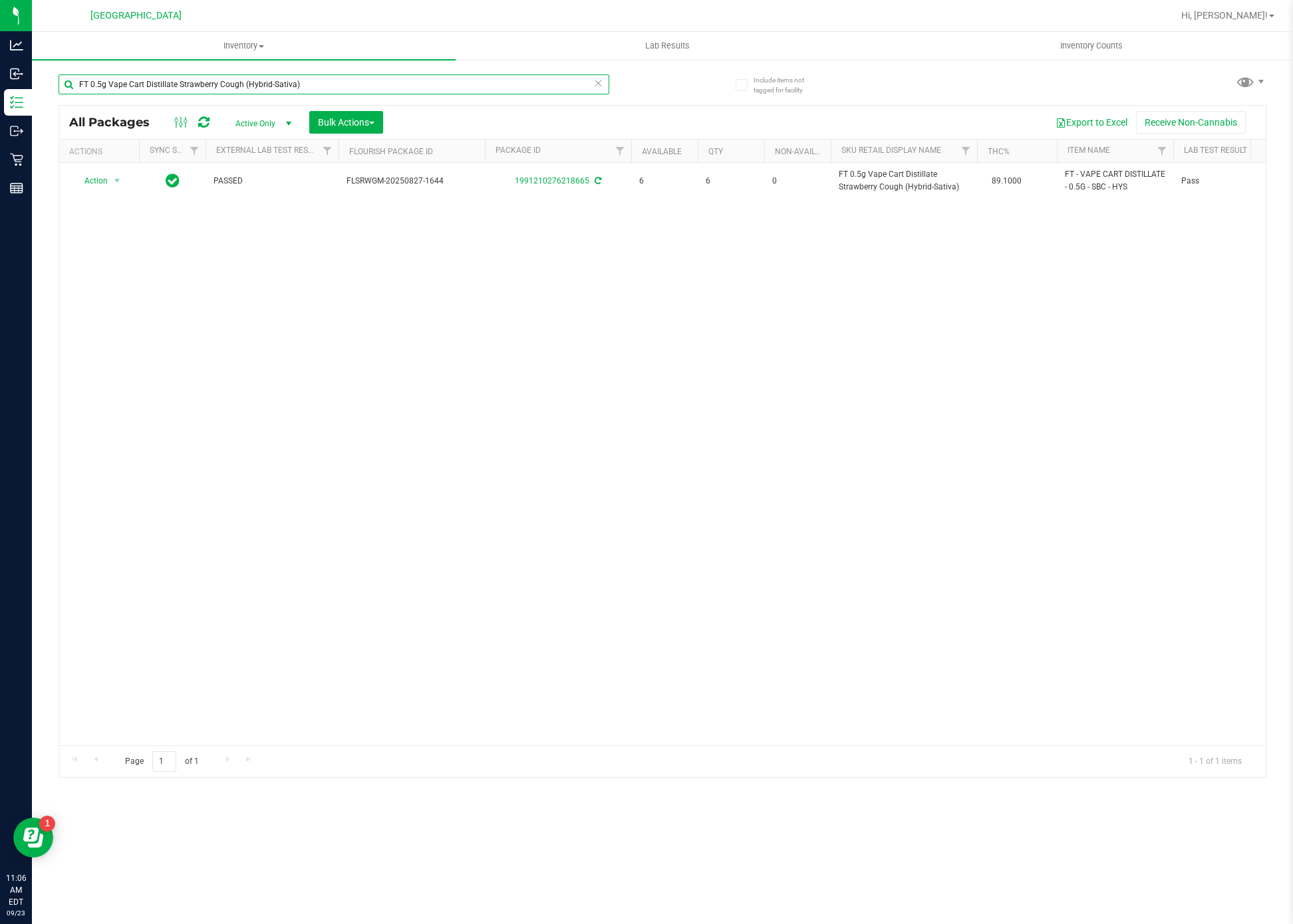
paste input "Watermelon Zlushie (Indic"
click at [424, 705] on div "Action Action Adjust qty Create package Edit attributes Global inventory Locate…" at bounding box center [662, 453] width 1206 height 582
click at [214, 76] on input "FT 0.5g Vape Cart Distillate Watermelon Zlushie (Indica)" at bounding box center [333, 84] width 551 height 20
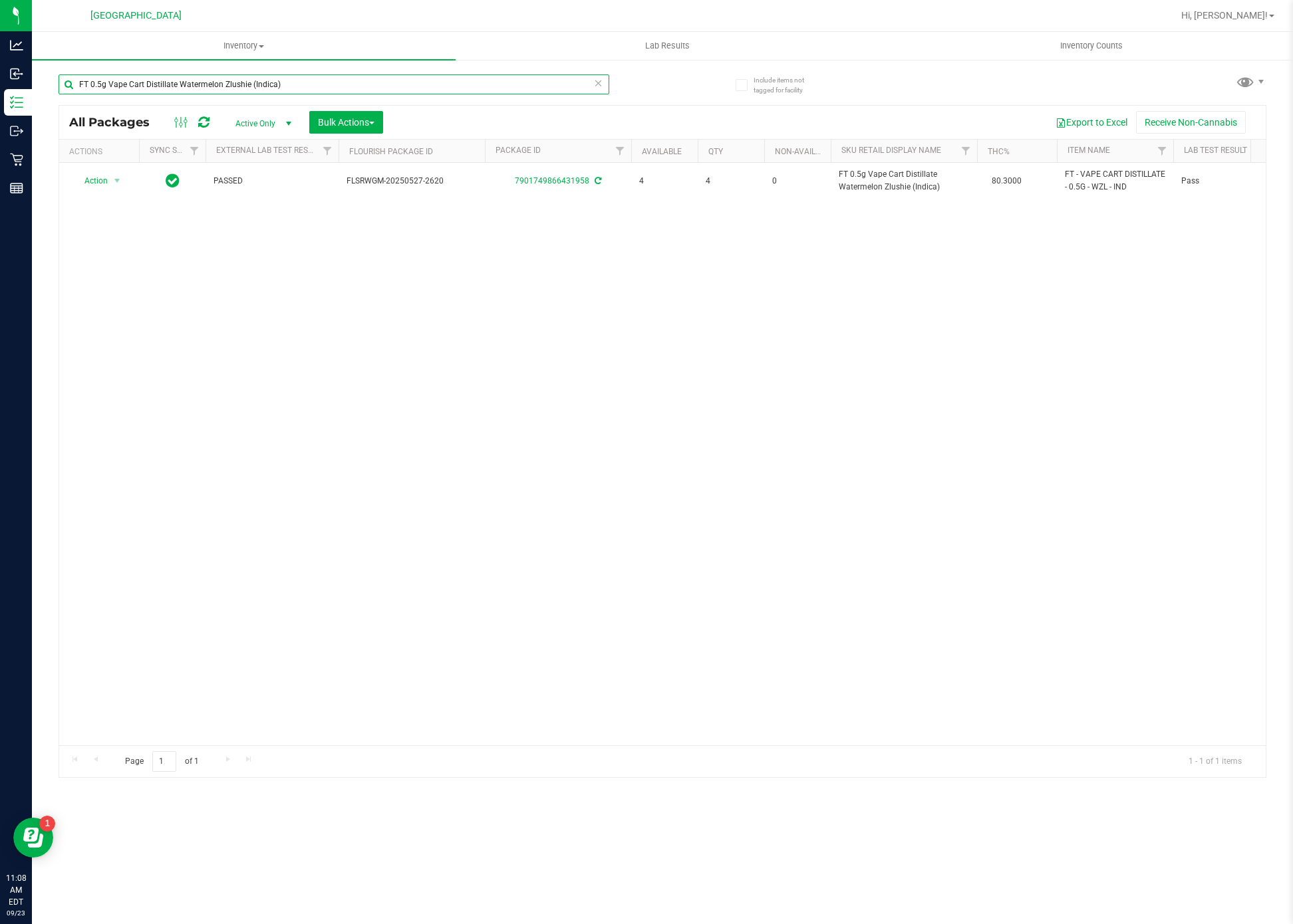
paste input "1g Vape Cart Distillate [PERSON_NAME]"
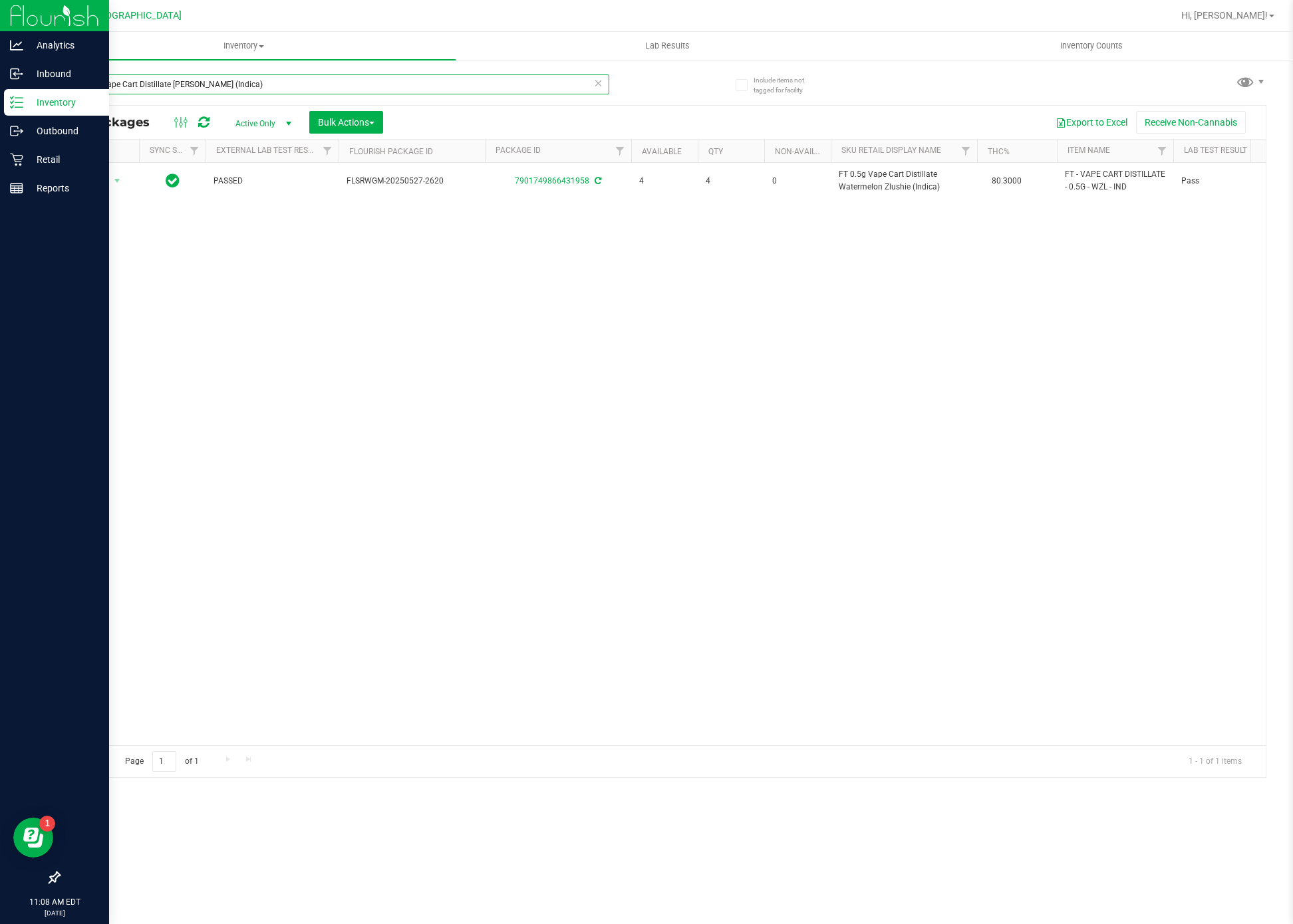
type input "FT 1g Vape Cart Distillate [PERSON_NAME] (Indica)"
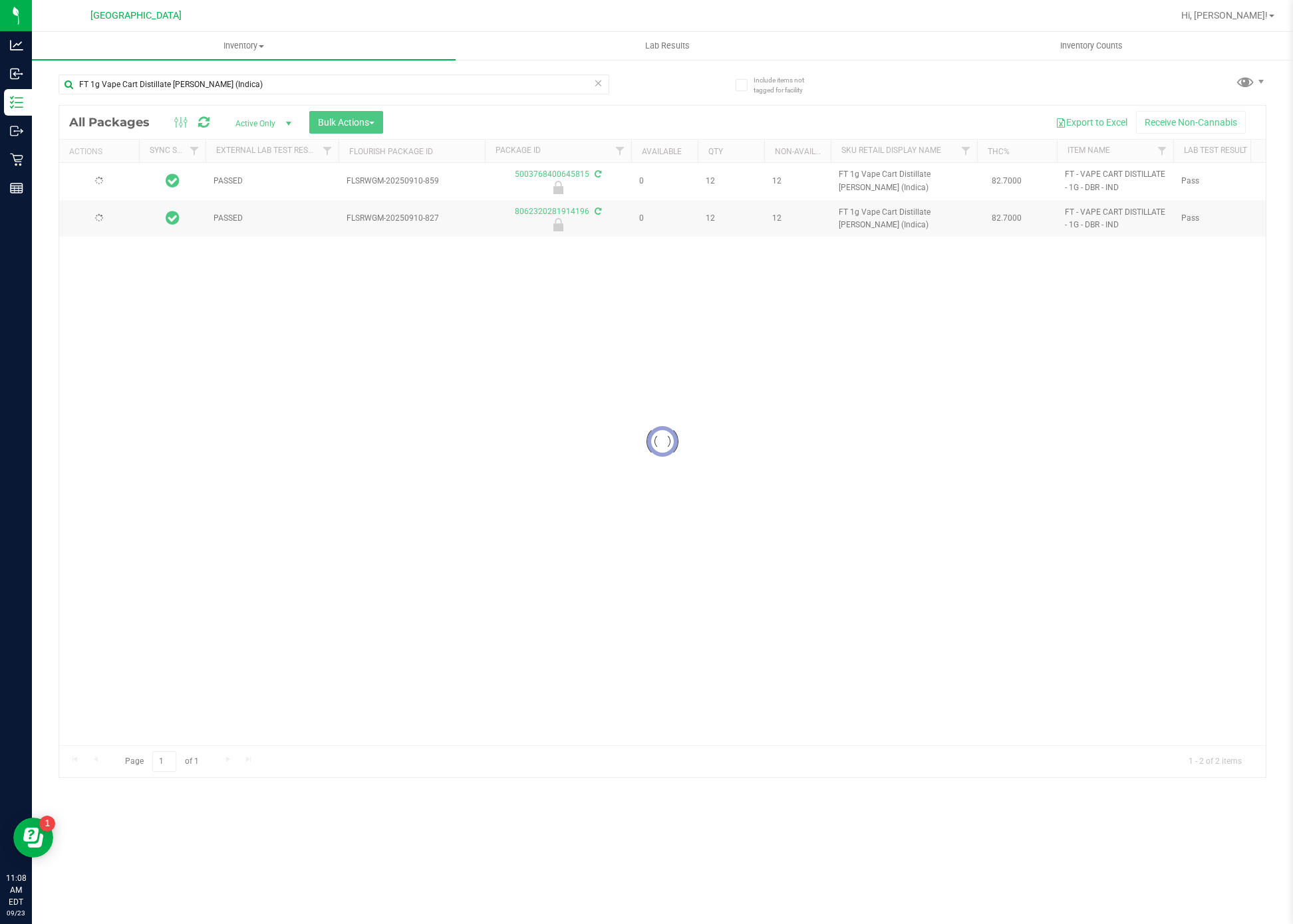
click at [481, 569] on div at bounding box center [662, 441] width 1206 height 672
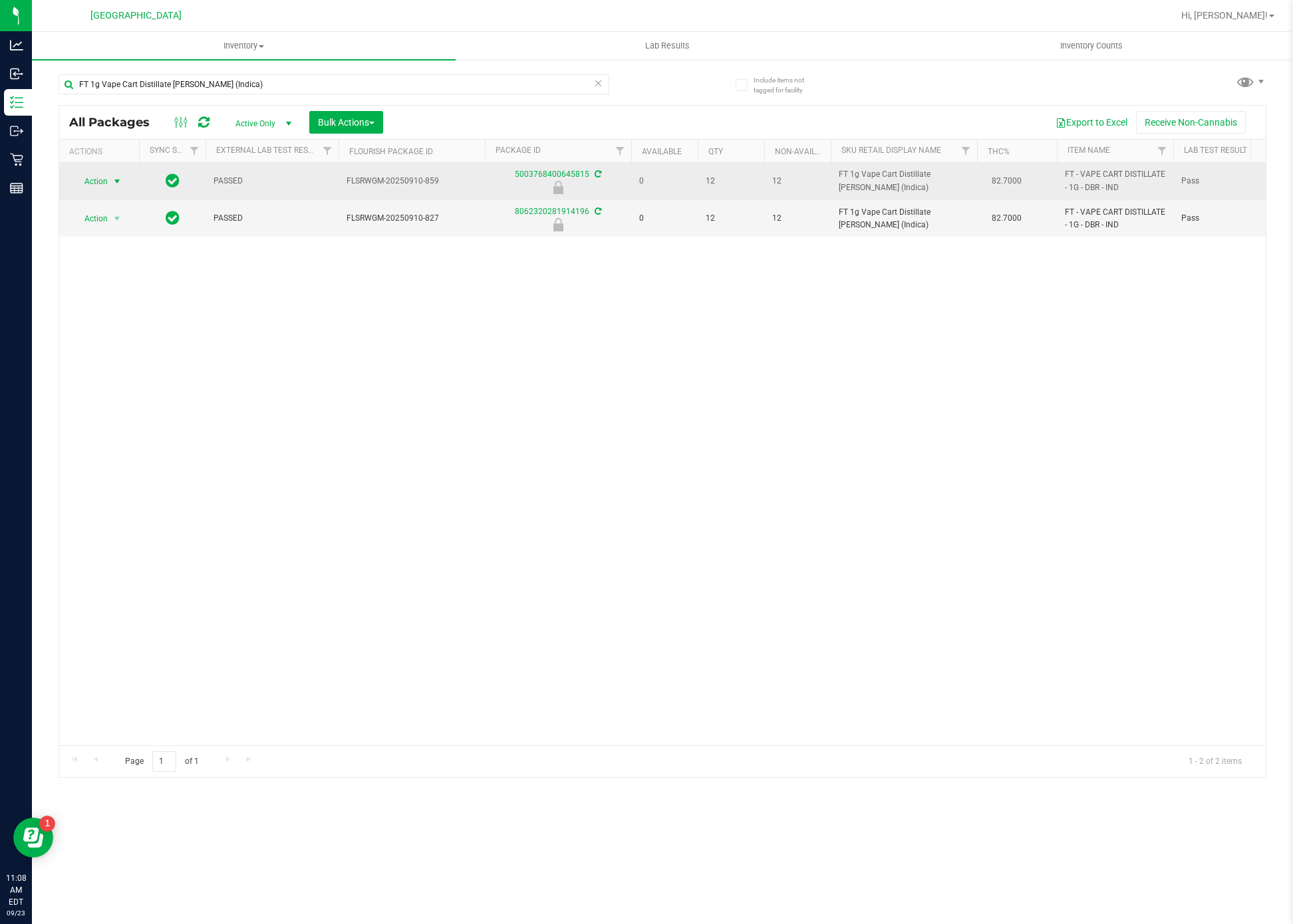
click at [98, 182] on span "Action" at bounding box center [91, 182] width 36 height 19
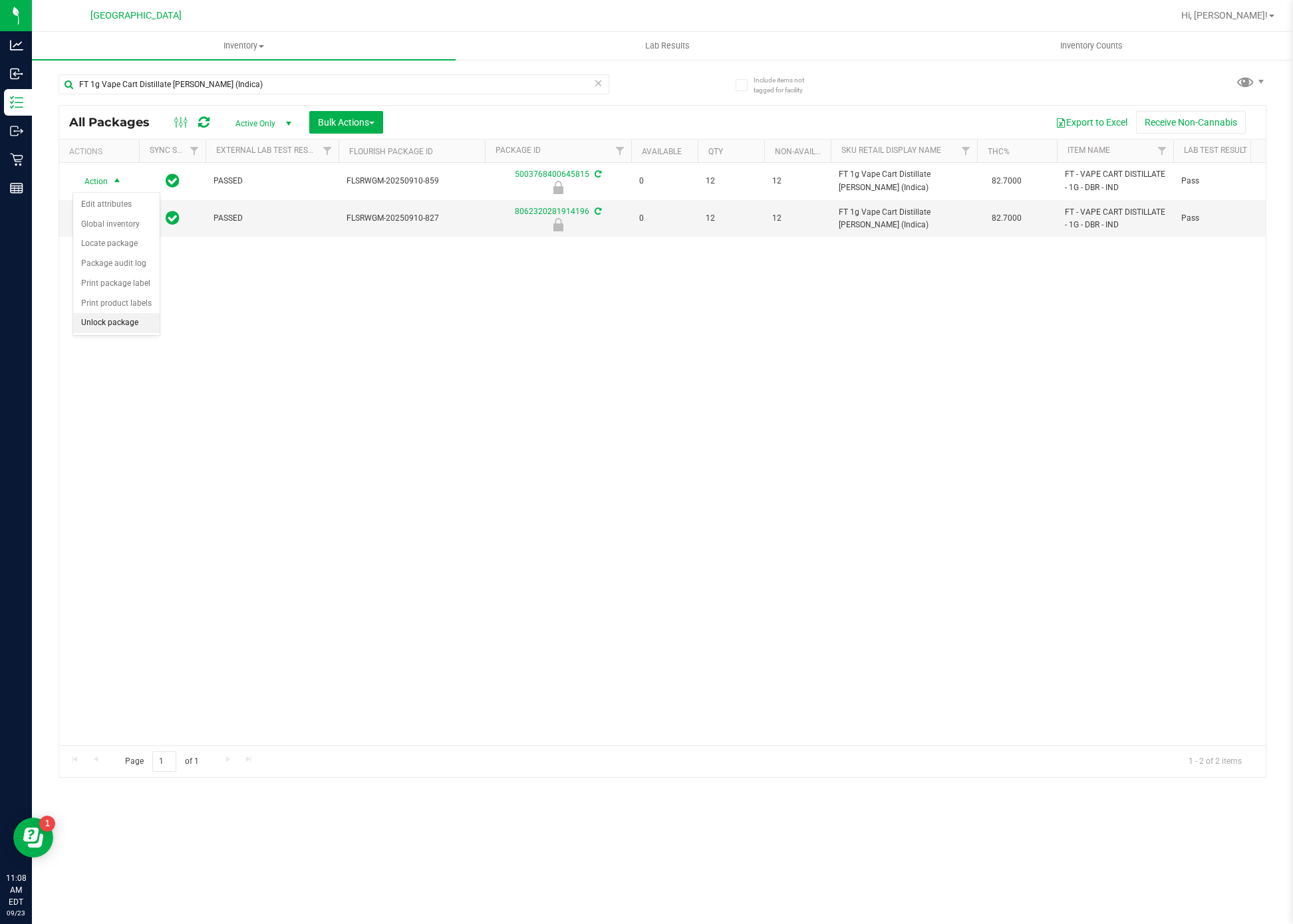
click at [130, 333] on li "Unlock package" at bounding box center [116, 323] width 87 height 20
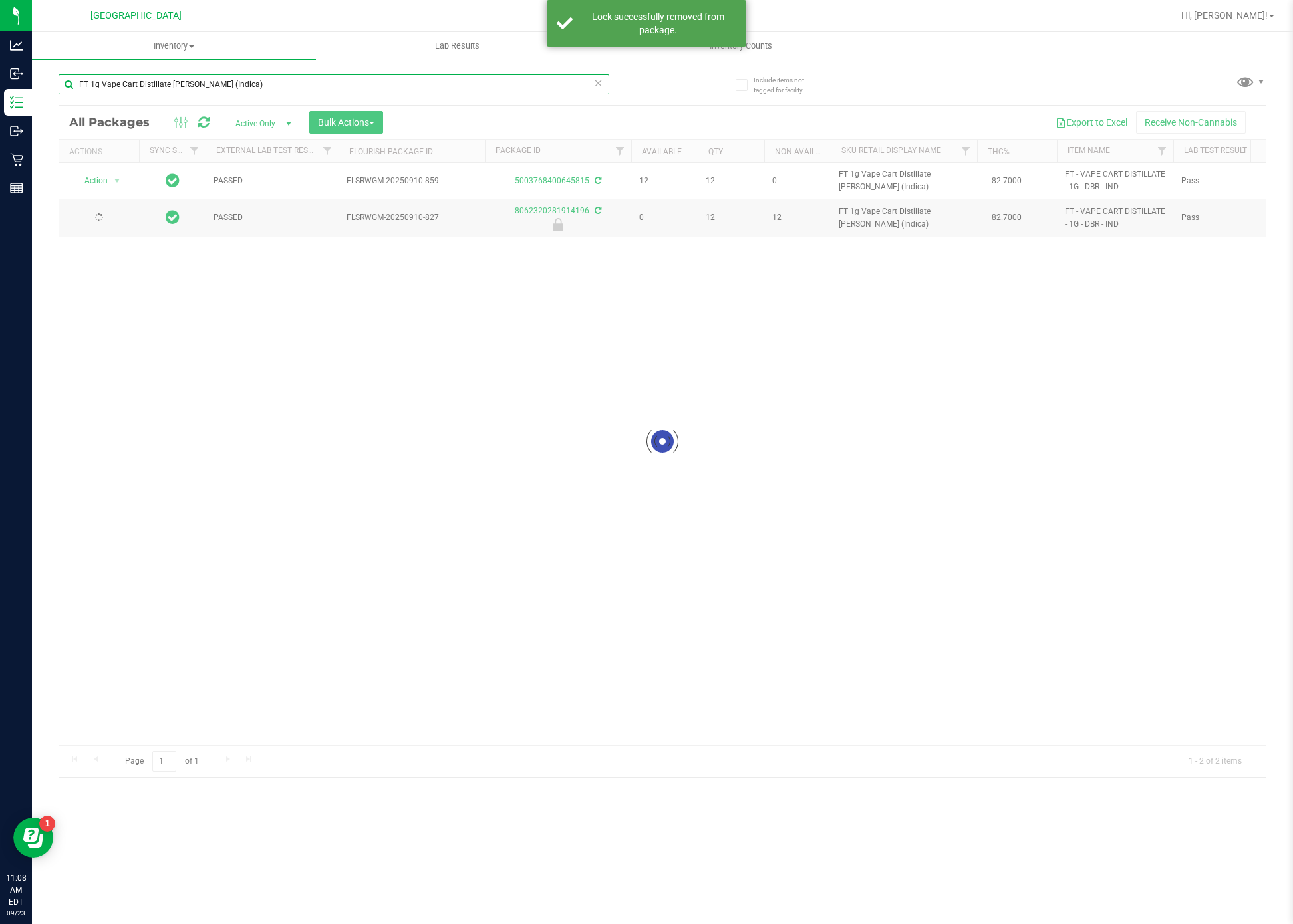
click at [281, 78] on input "FT 1g Vape Cart Distillate [PERSON_NAME] (Indica)" at bounding box center [333, 84] width 551 height 20
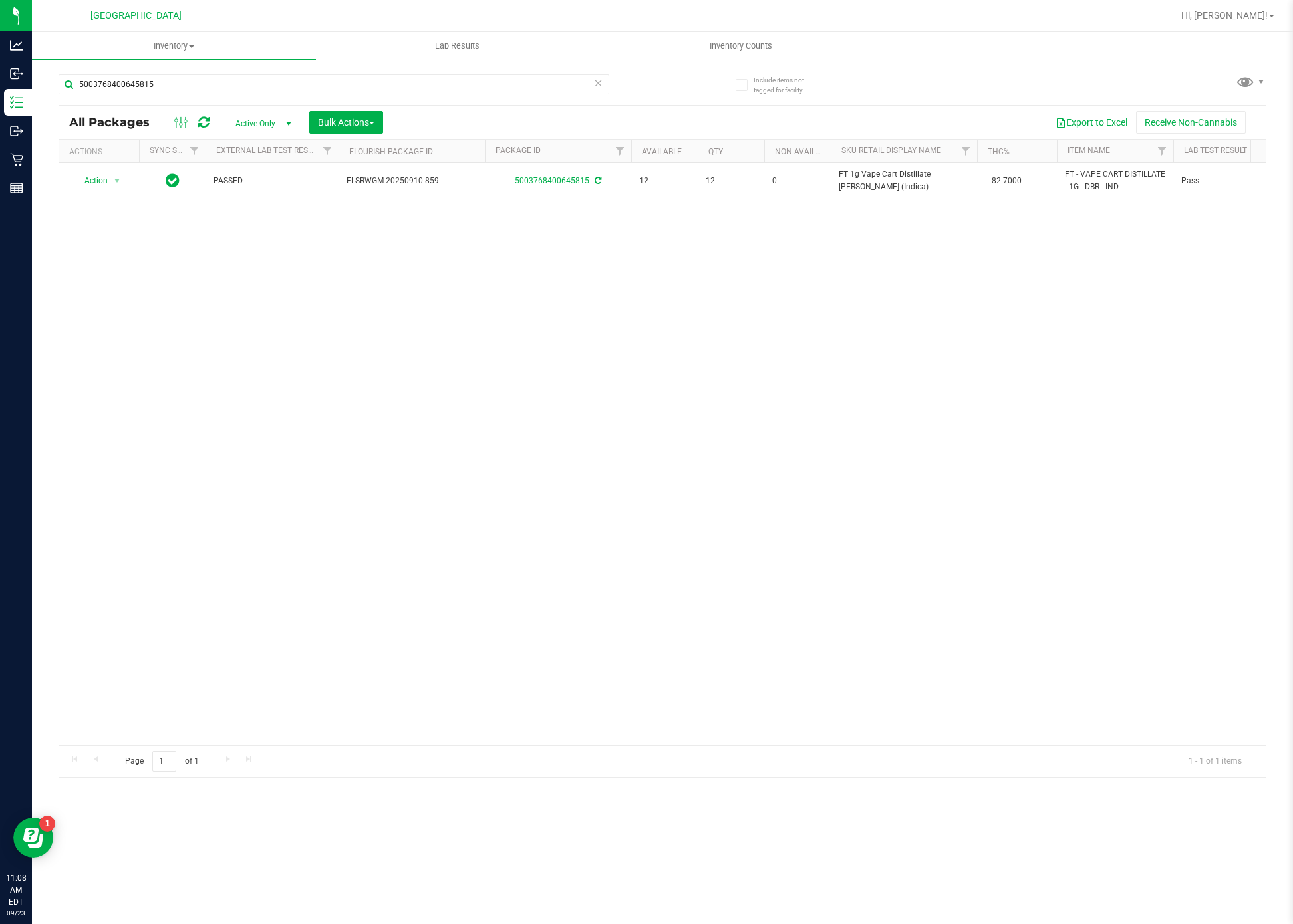
click at [419, 353] on div "Action Action Adjust qty Create package Edit attributes Global inventory Locate…" at bounding box center [662, 453] width 1206 height 582
click at [411, 90] on input "5003768400645815" at bounding box center [333, 84] width 551 height 20
paste input "FT 1g Vape Cart Distillate Strawberry Cough (Hybrid-Sativa)"
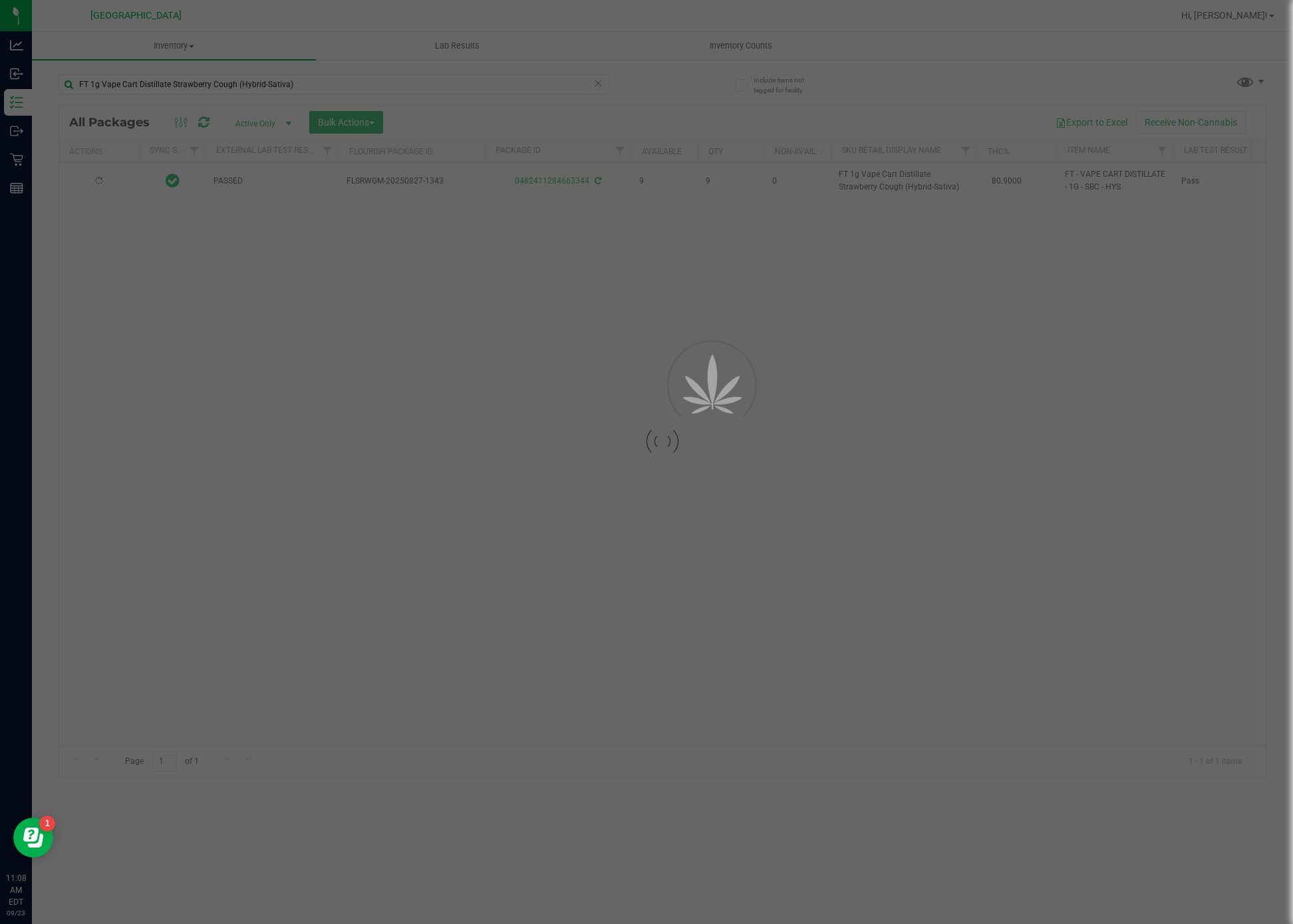
click at [574, 537] on div at bounding box center [662, 441] width 1206 height 672
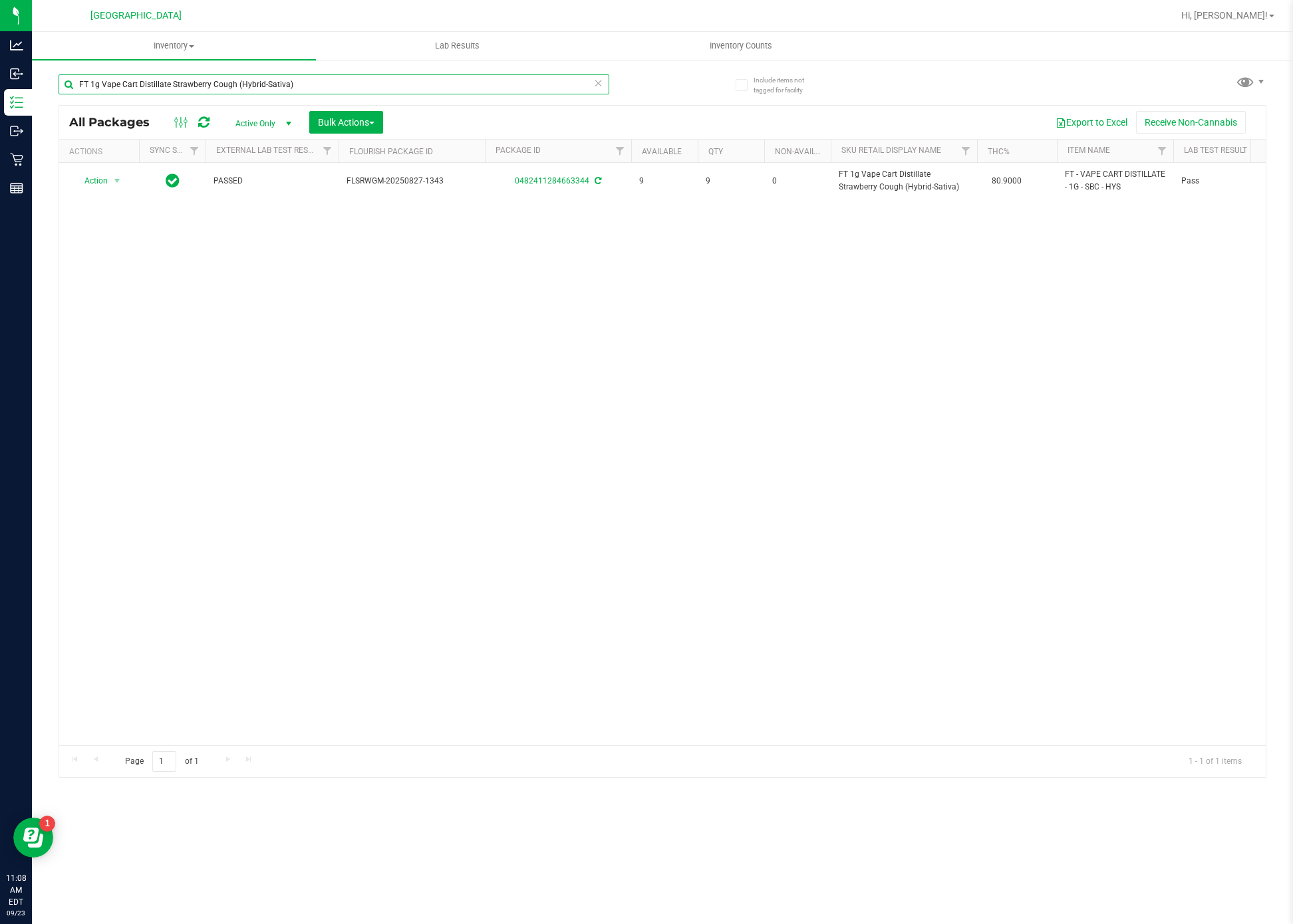
click at [393, 92] on input "FT 1g Vape Cart Distillate Strawberry Cough (Hybrid-Sativa)" at bounding box center [333, 84] width 551 height 20
paste input "Purple Punch (Indic"
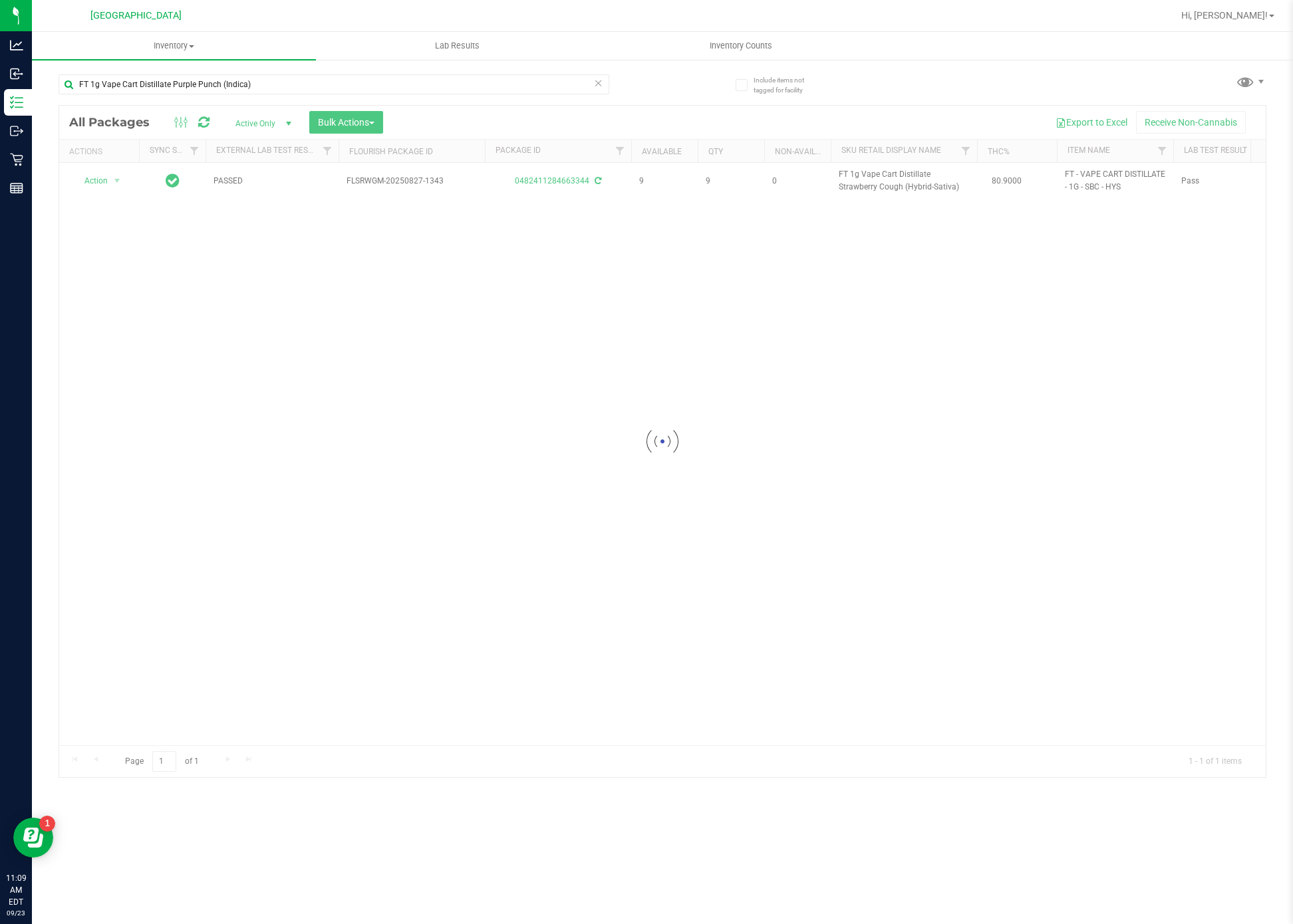
click at [737, 615] on div at bounding box center [662, 441] width 1206 height 672
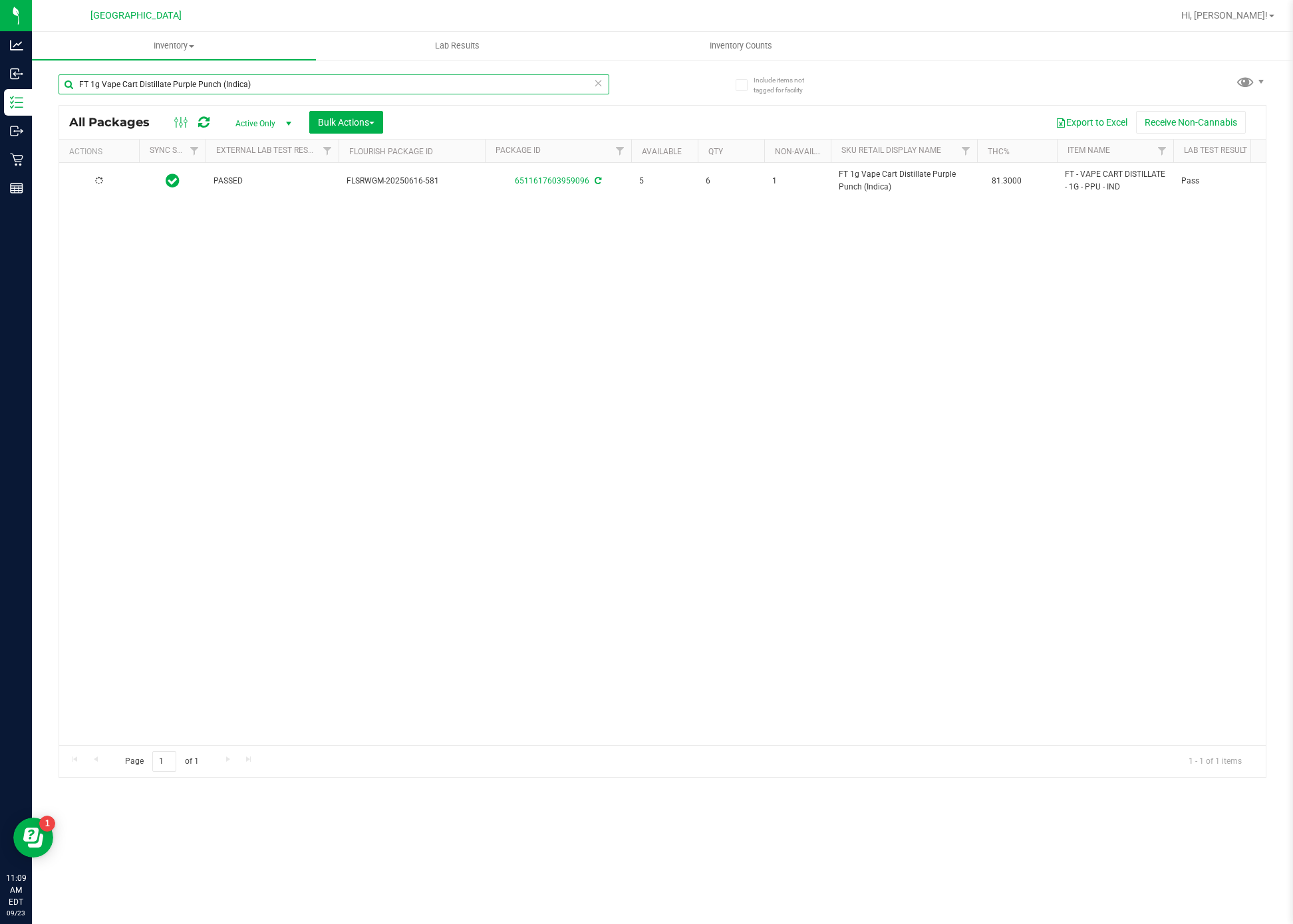
click at [390, 80] on input "FT 1g Vape Cart Distillate Purple Punch (Indica)" at bounding box center [333, 84] width 551 height 20
click at [390, 83] on input "FT 1g Vape Cart Distillate Purple Punch (Indica)" at bounding box center [333, 84] width 551 height 20
paste input "Strawberry Cough (Hybrid-Sativ"
click at [862, 547] on div "PASSED FLSRWGM-20250827-1343 0482411284663344 9 9 0 FT 1g Vape Cart Distillate …" at bounding box center [662, 453] width 1206 height 582
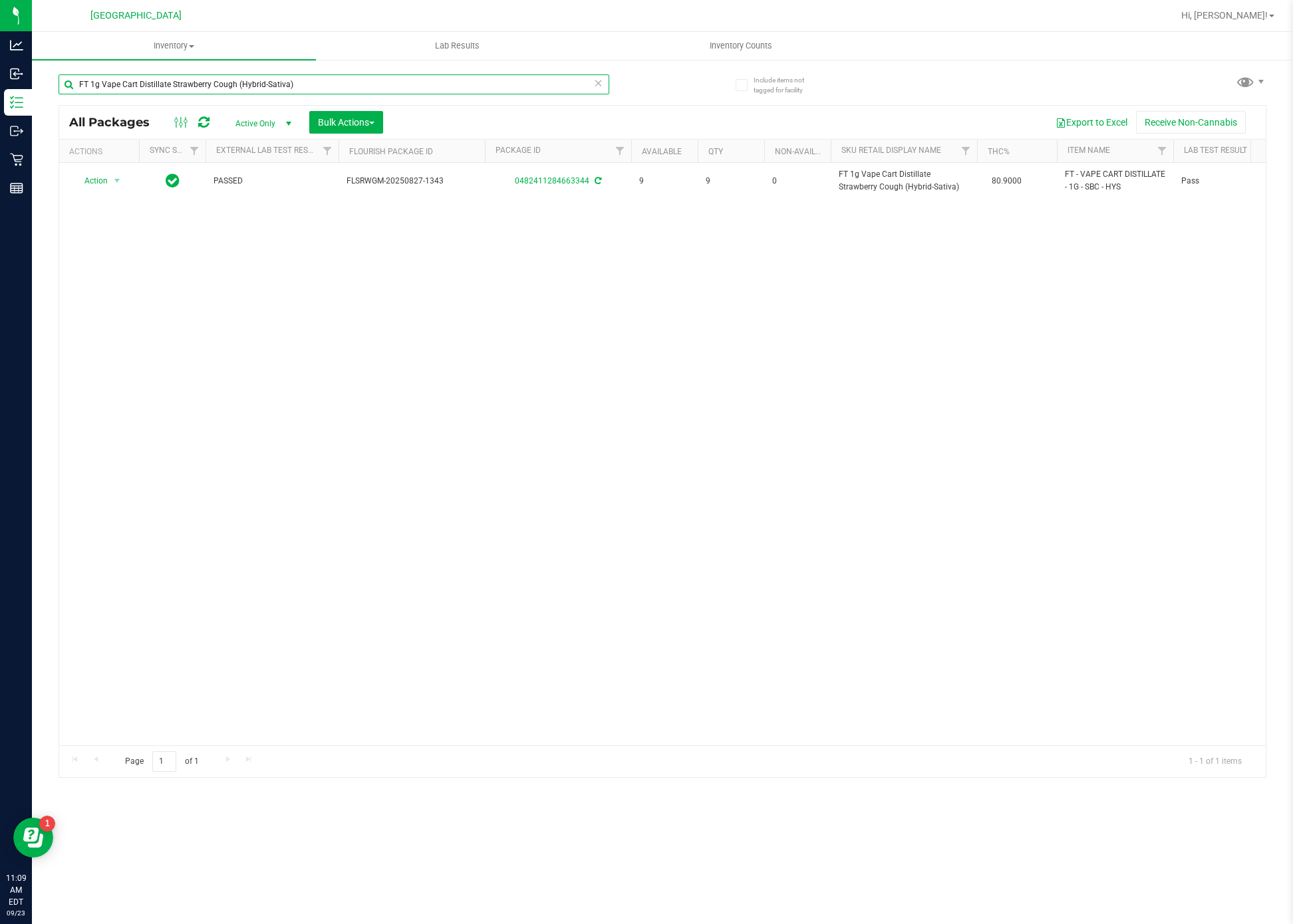
click at [352, 78] on input "FT 1g Vape Cart Distillate Strawberry Cough (Hybrid-Sativa)" at bounding box center [333, 84] width 551 height 20
paste input "GL 0.5g Vape Cart Live Rosin Bosscotti (Indic"
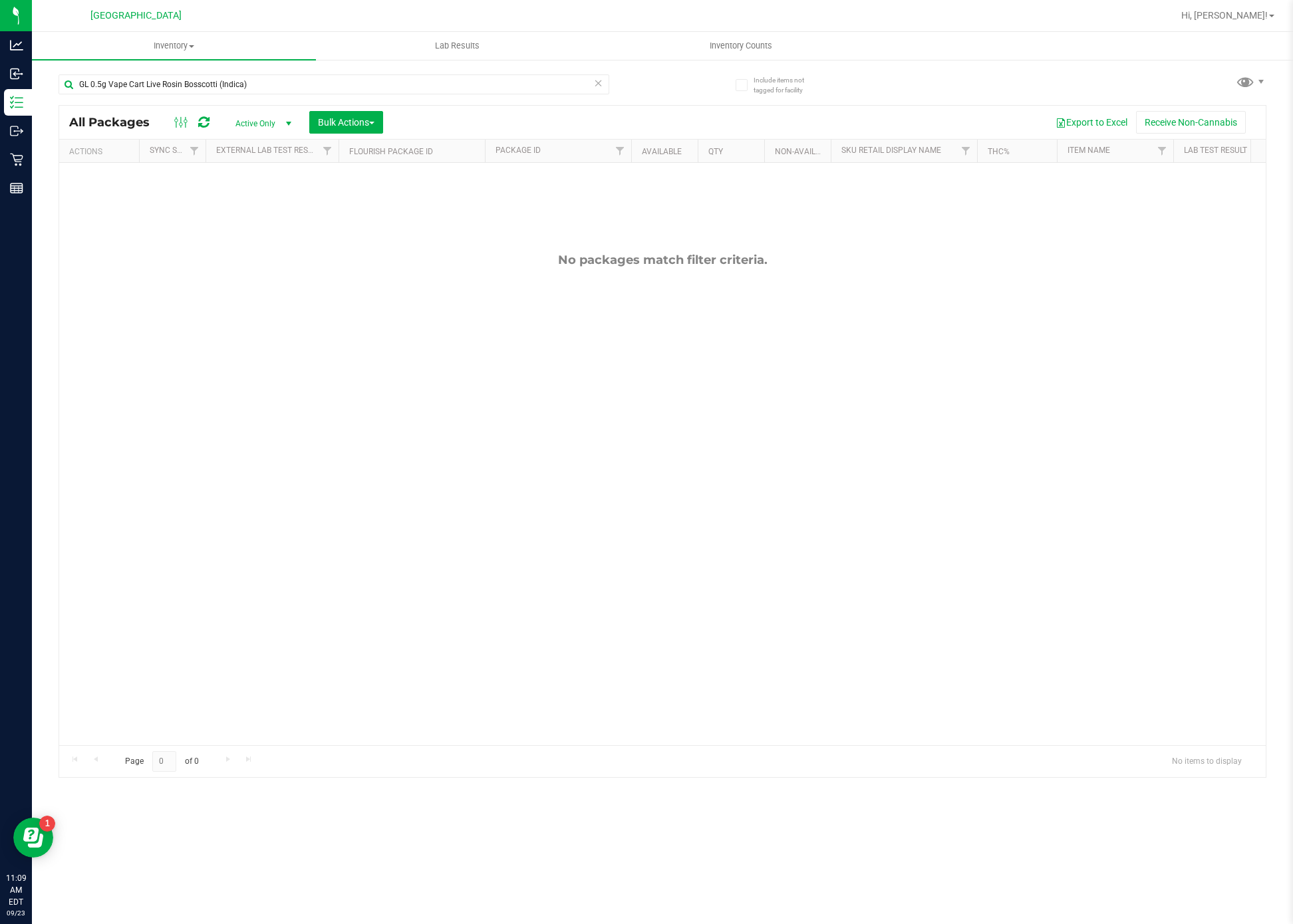
drag, startPoint x: 434, startPoint y: 338, endPoint x: 434, endPoint y: 293, distance: 45.0
click at [435, 330] on div "No packages match filter criteria." at bounding box center [662, 499] width 1206 height 673
click at [383, 87] on input "GL 0.5g Vape Cart Live Rosin Bosscotti (Indica)" at bounding box center [333, 84] width 551 height 20
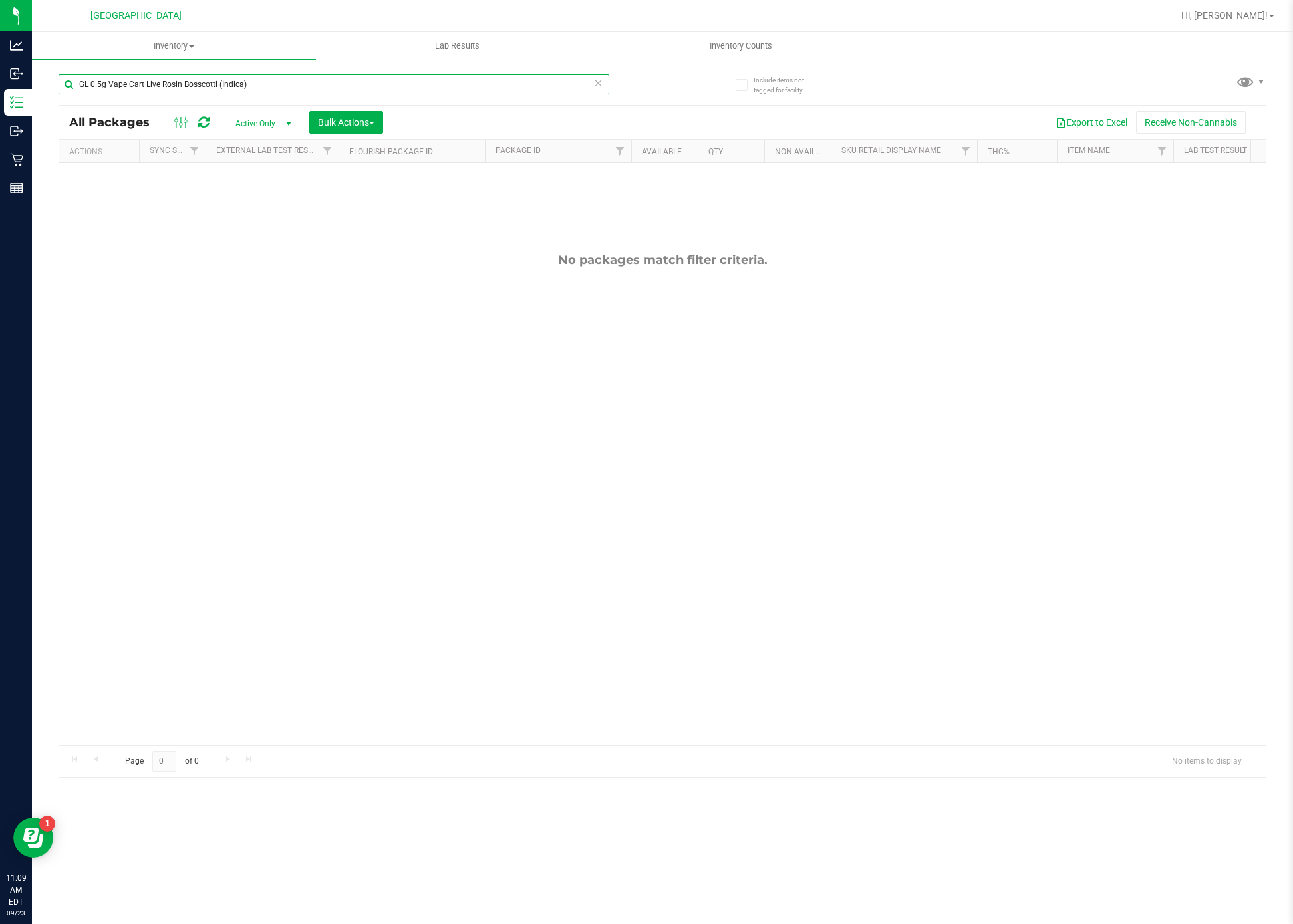
paste input "FT 0.3g Vape Pen Distillate Aries Rising (THC"
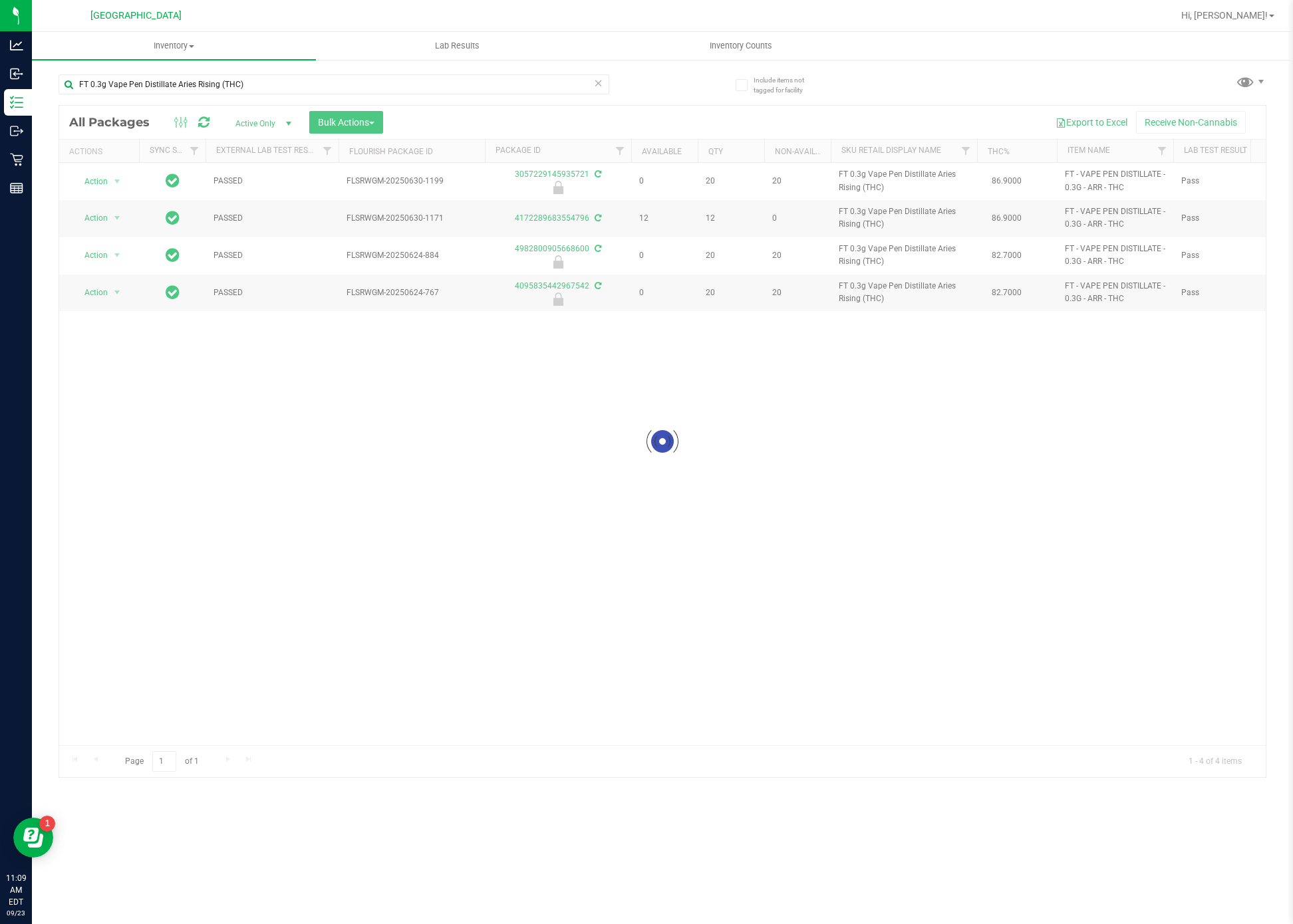
drag, startPoint x: 587, startPoint y: 352, endPoint x: 463, endPoint y: 220, distance: 181.1
click at [585, 346] on div at bounding box center [662, 441] width 1206 height 672
click at [404, 86] on input "FT 0.3g Vape Pen Distillate Aries Rising (THC)" at bounding box center [333, 84] width 551 height 20
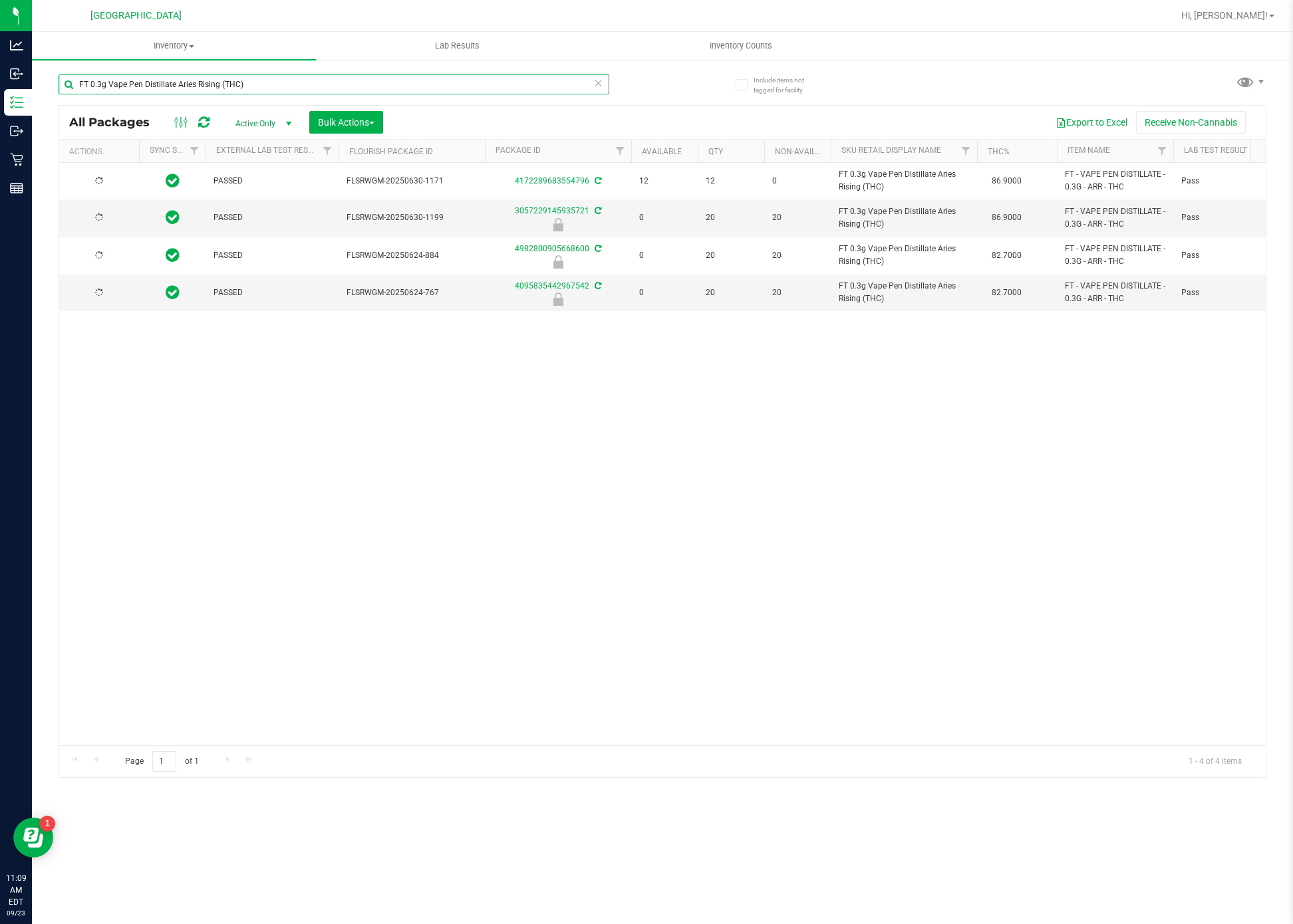
click at [404, 86] on input "FT 0.3g Vape Pen Distillate Aries Rising (THC)" at bounding box center [333, 84] width 551 height 20
paste input "Jupiter [PERSON_NAME] (Sativa"
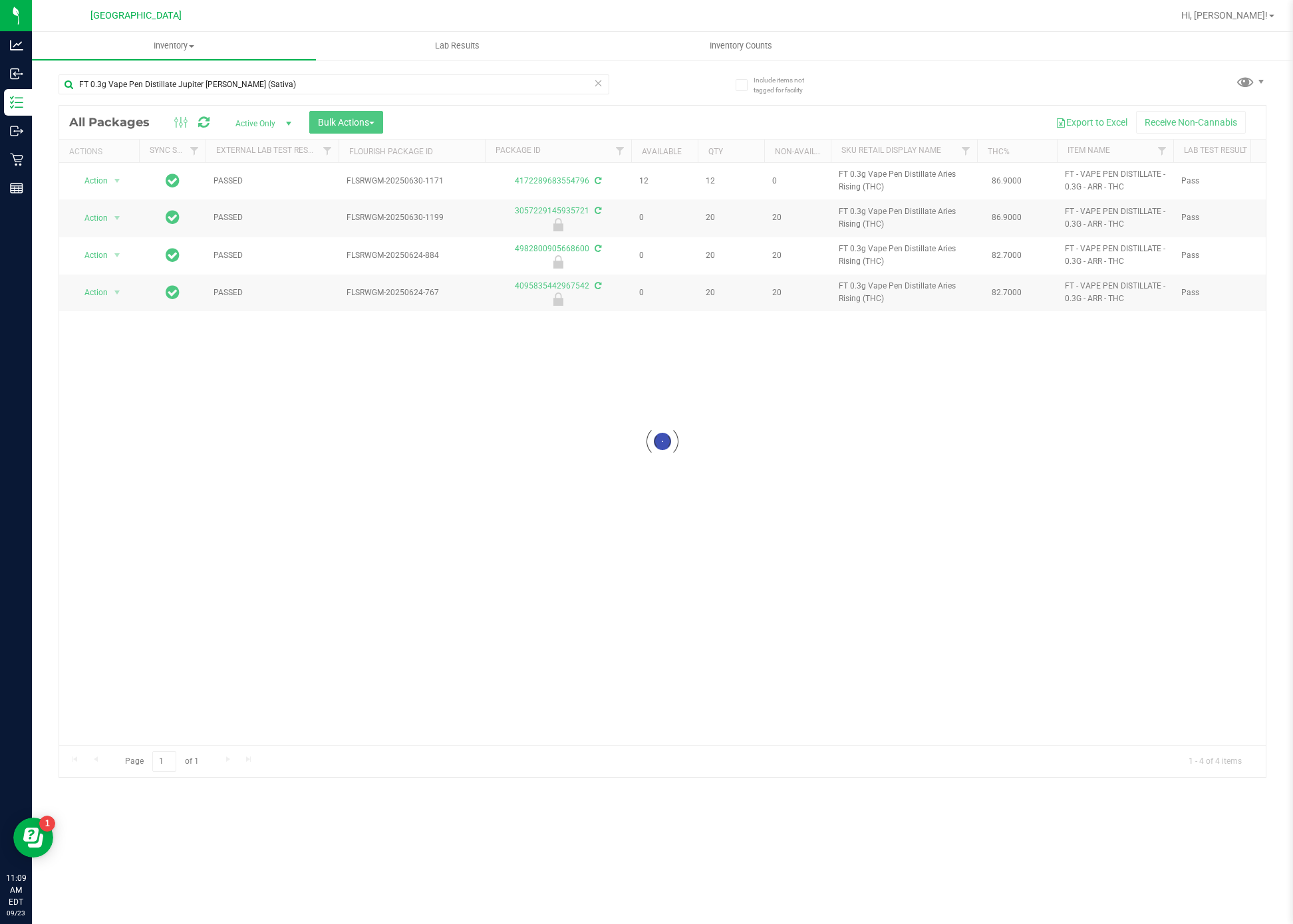
drag, startPoint x: 535, startPoint y: 406, endPoint x: 516, endPoint y: 328, distance: 80.3
click at [535, 397] on div at bounding box center [662, 441] width 1206 height 672
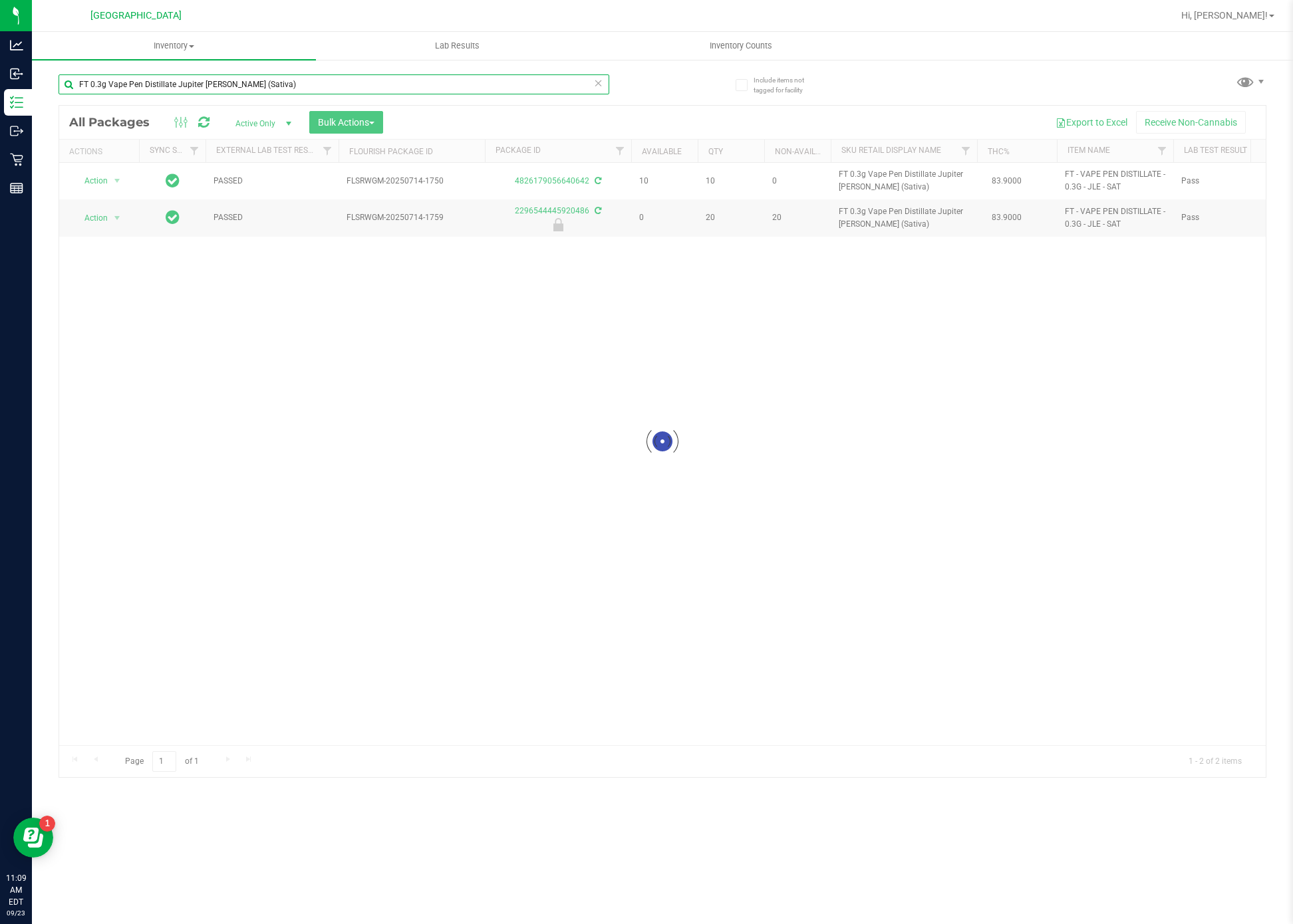
click at [395, 76] on input "FT 0.3g Vape Pen Distillate Jupiter [PERSON_NAME] (Sativa)" at bounding box center [333, 84] width 551 height 20
paste input "[PERSON_NAME] (THC"
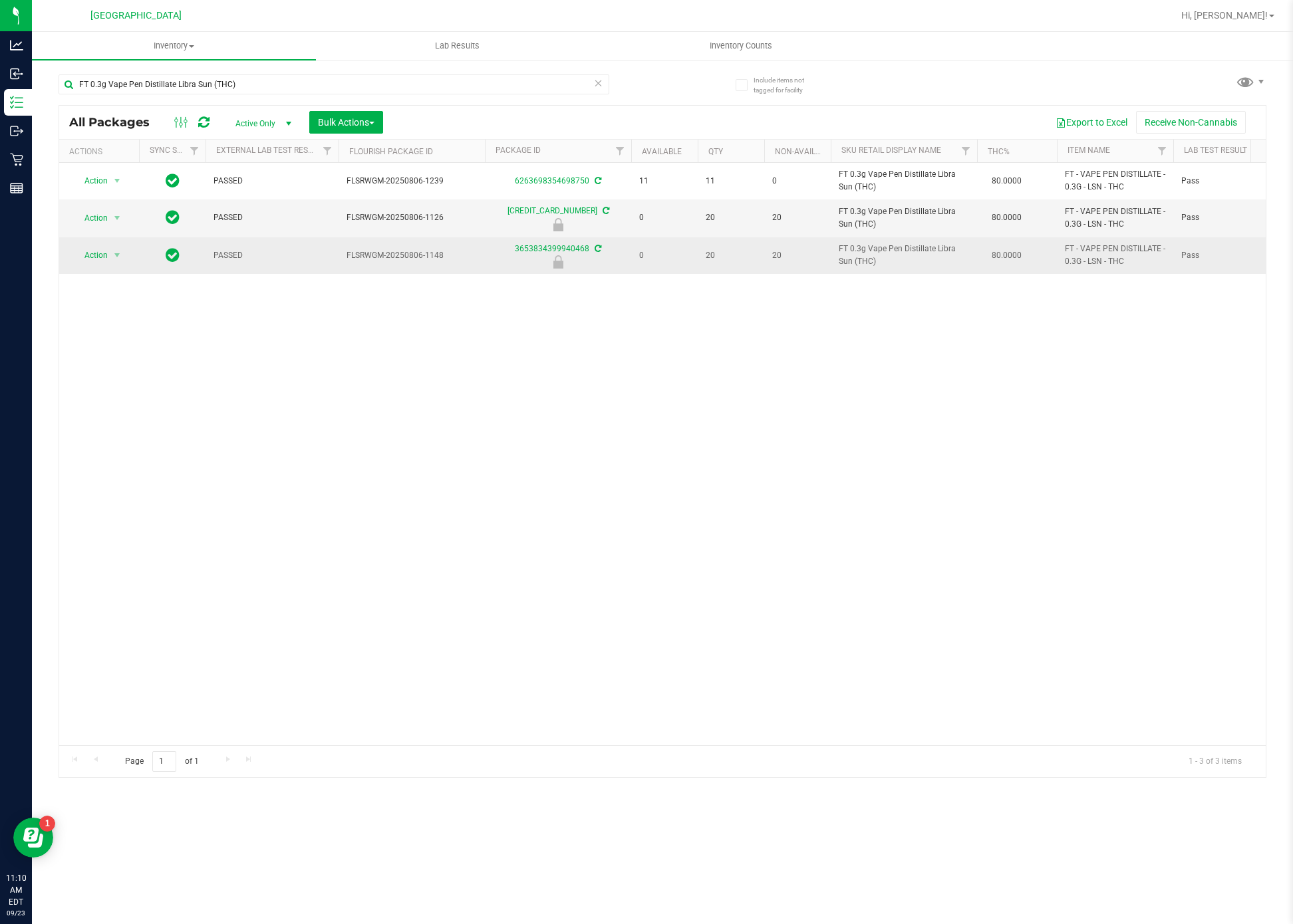
drag, startPoint x: 469, startPoint y: 583, endPoint x: 383, endPoint y: 242, distance: 351.7
click at [469, 581] on div "Action Action Adjust qty Create package Edit attributes Global inventory Locate…" at bounding box center [662, 453] width 1206 height 582
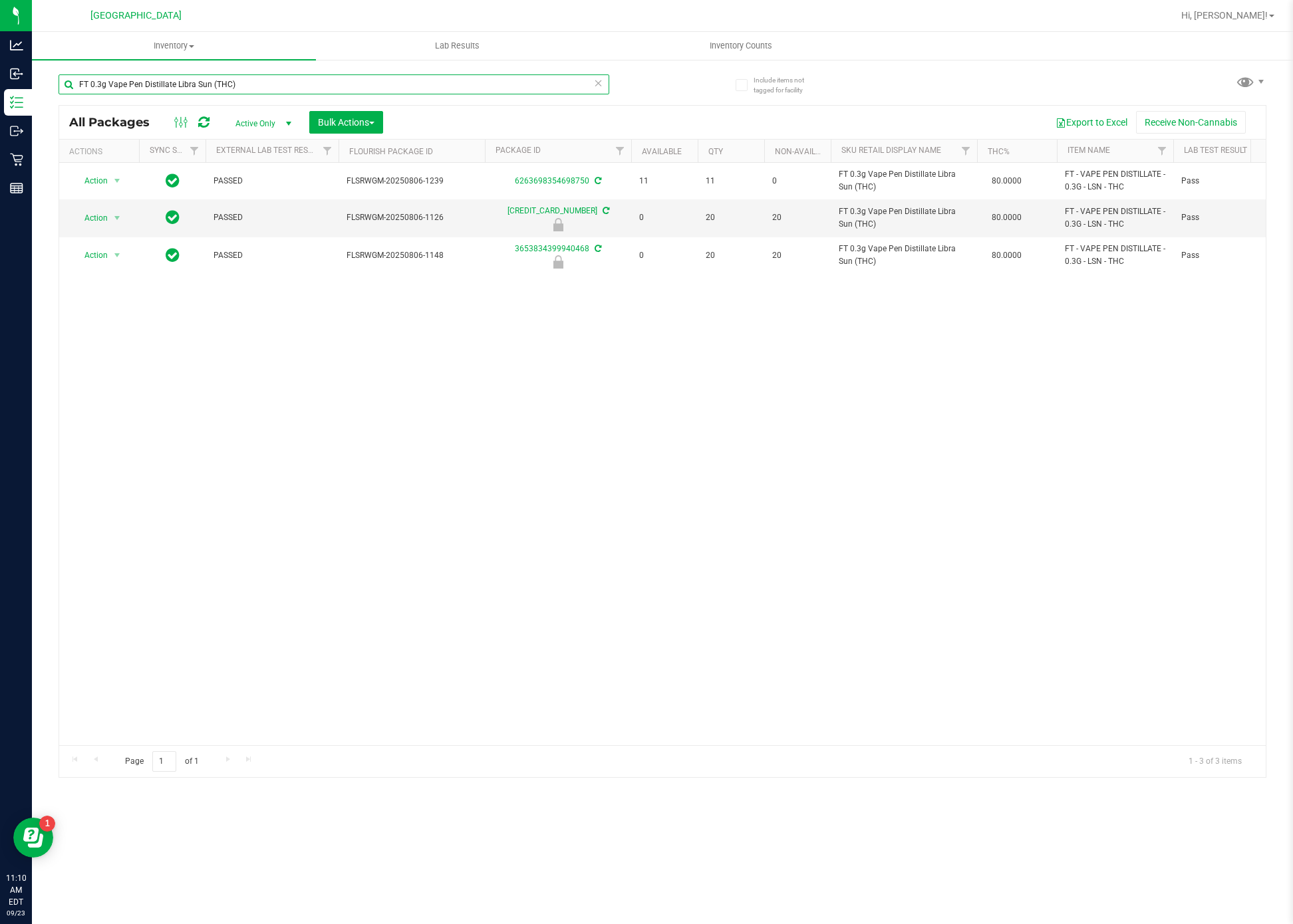
click at [298, 85] on input "FT 0.3g Vape Pen Distillate Libra Sun (THC)" at bounding box center [333, 84] width 551 height 20
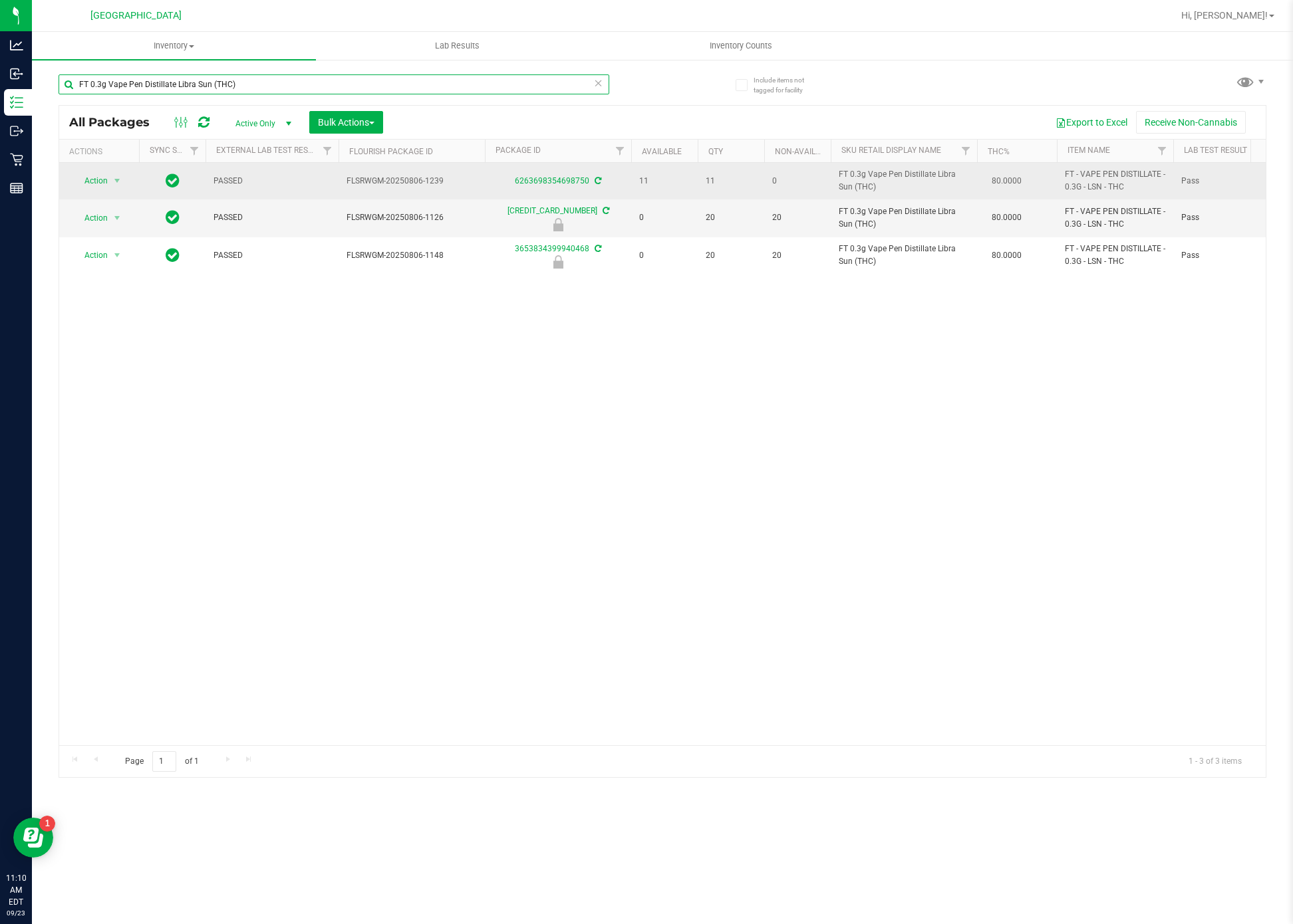
paste input "SW 10mg Theragels Dream (1:9 CBD:THC) 40ct"
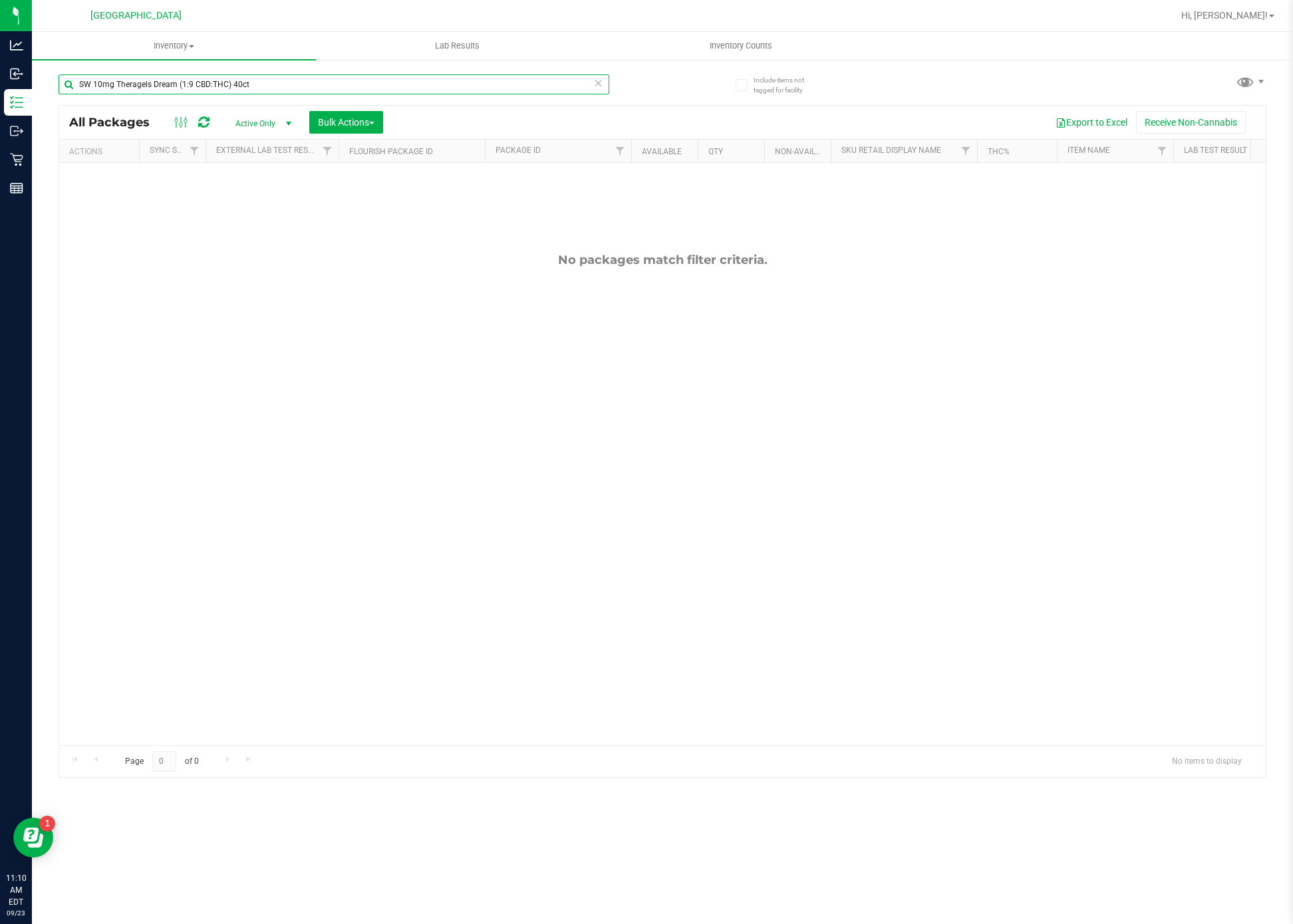
click at [543, 74] on input "SW 10mg Theragels Dream (1:9 CBD:THC) 40ct" at bounding box center [333, 84] width 551 height 20
click at [541, 76] on input "SW 10mg Theragels Dream (1:9 CBD:THC) 40ct" at bounding box center [333, 84] width 551 height 20
paste input "0.3g Vape Pen Distillate Dream (1:9 CBD:THC)"
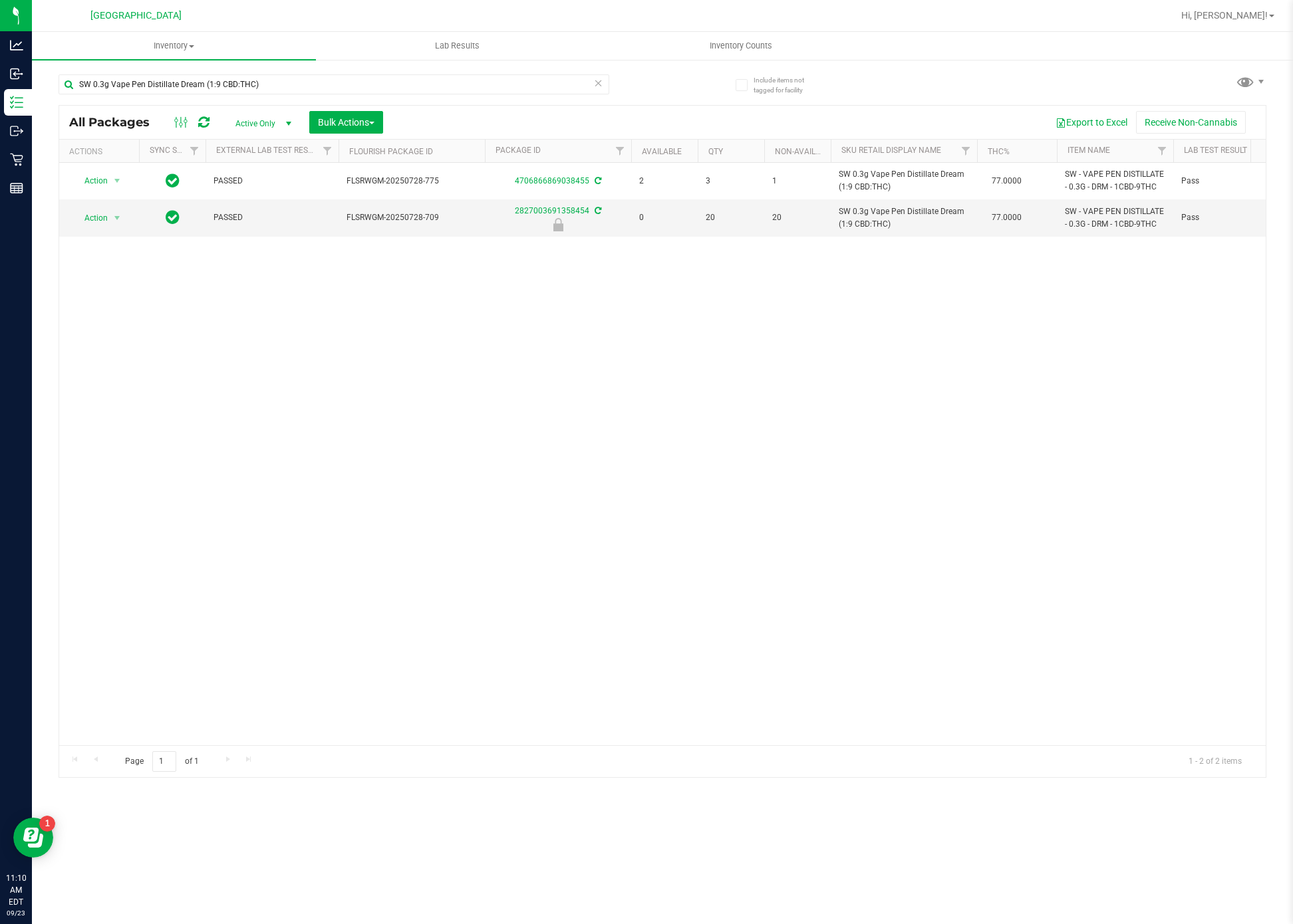
drag, startPoint x: 565, startPoint y: 361, endPoint x: 563, endPoint y: 350, distance: 11.2
click at [565, 359] on div "Action Action Adjust qty Create package Edit attributes Global inventory Locate…" at bounding box center [662, 453] width 1206 height 582
click at [399, 87] on input "SW 0.3g Vape Pen Distillate Dream (1:9 CBD:THC)" at bounding box center [333, 84] width 551 height 20
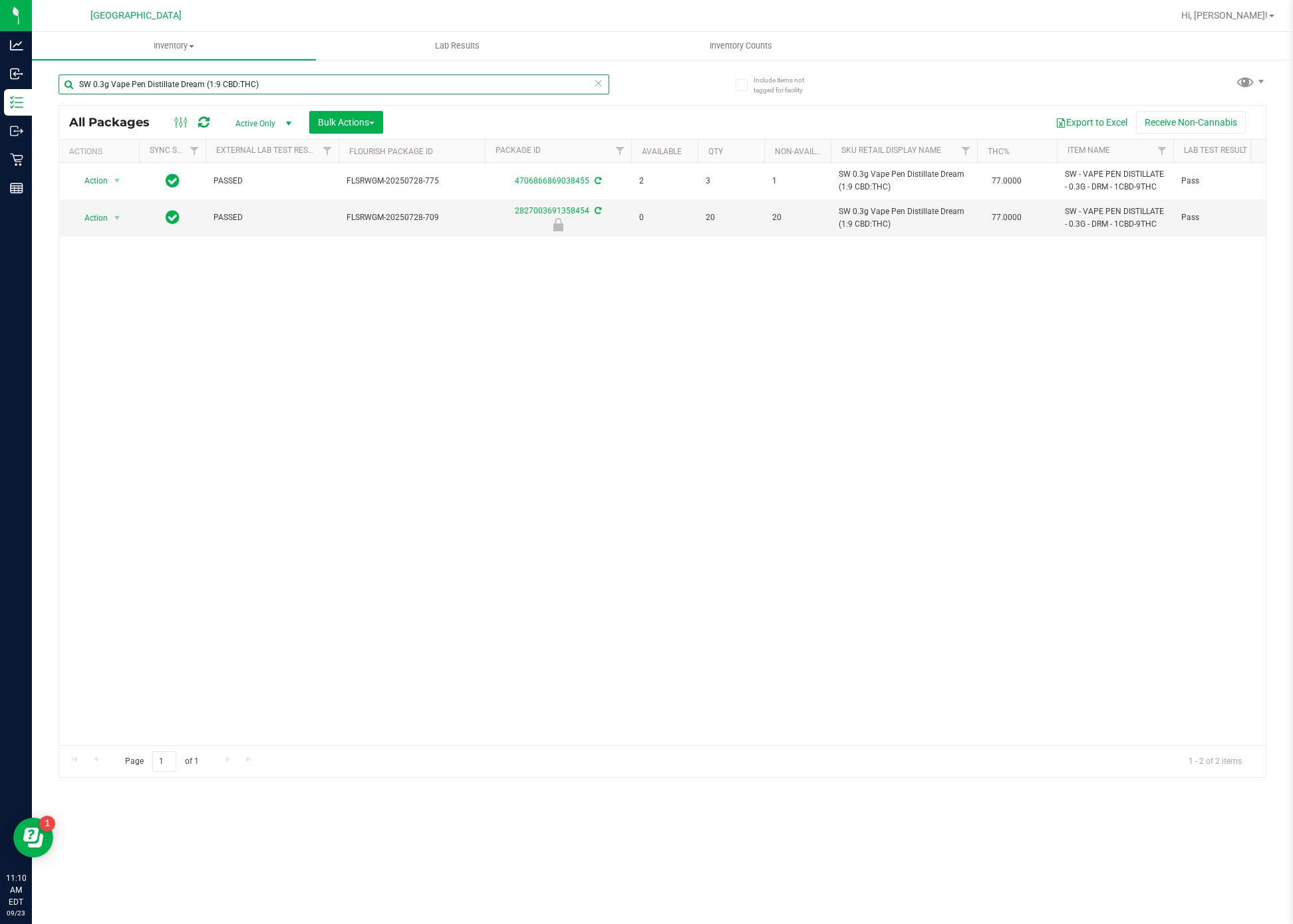
paste input "FT 0.5g Vape Cart Distillate Pink Rozay (Indica"
type input "FT 0.5g Vape Cart Distillate Pink Rozay (Indica)"
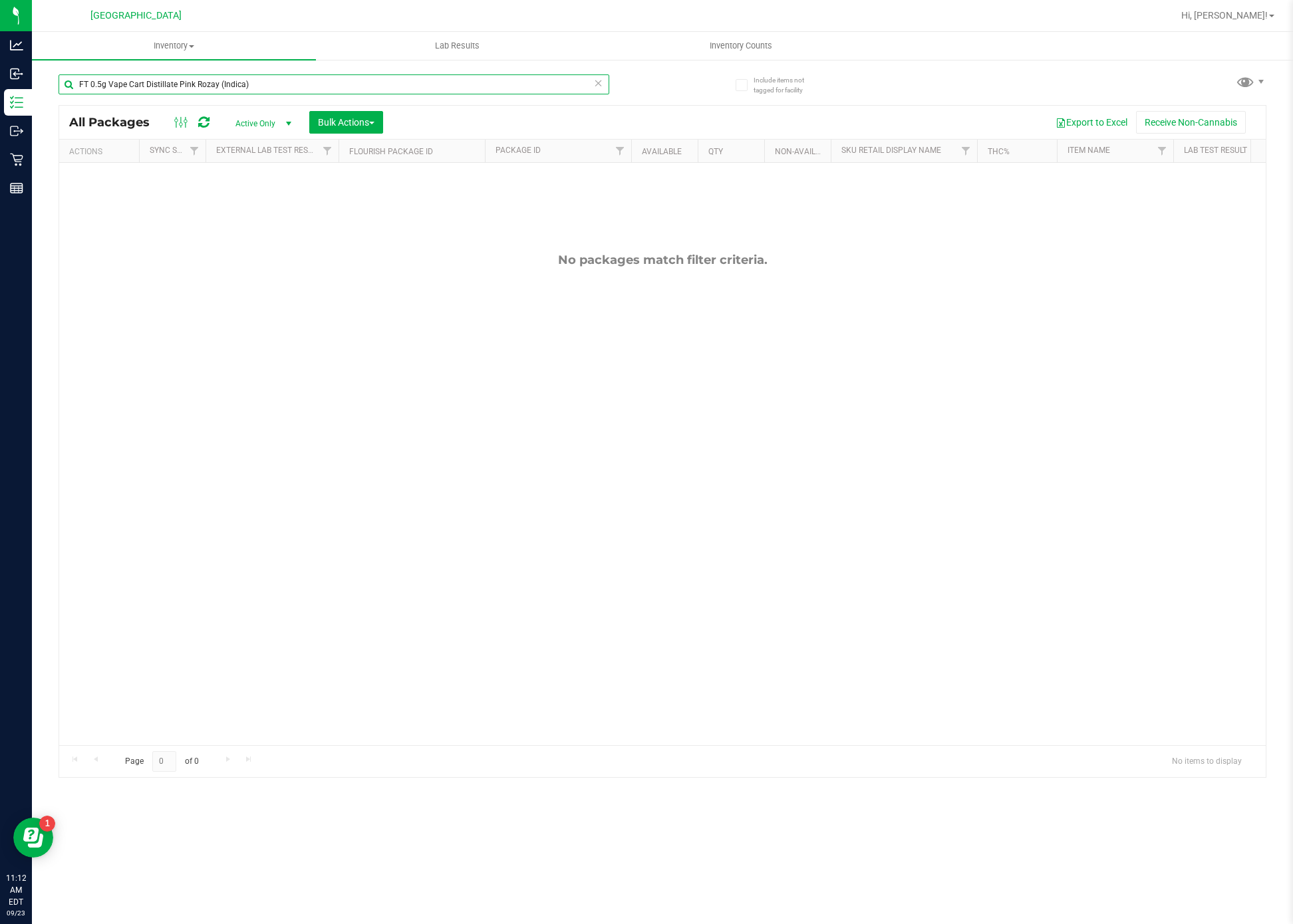
click at [191, 78] on input "FT 0.5g Vape Cart Distillate Pink Rozay (Indica)" at bounding box center [333, 84] width 551 height 20
click at [589, 580] on div "No packages match filter criteria." at bounding box center [662, 499] width 1206 height 673
click at [415, 78] on input "FT 0.5g Vape Cart Distillate Pink Rozay (Indica)" at bounding box center [333, 84] width 551 height 20
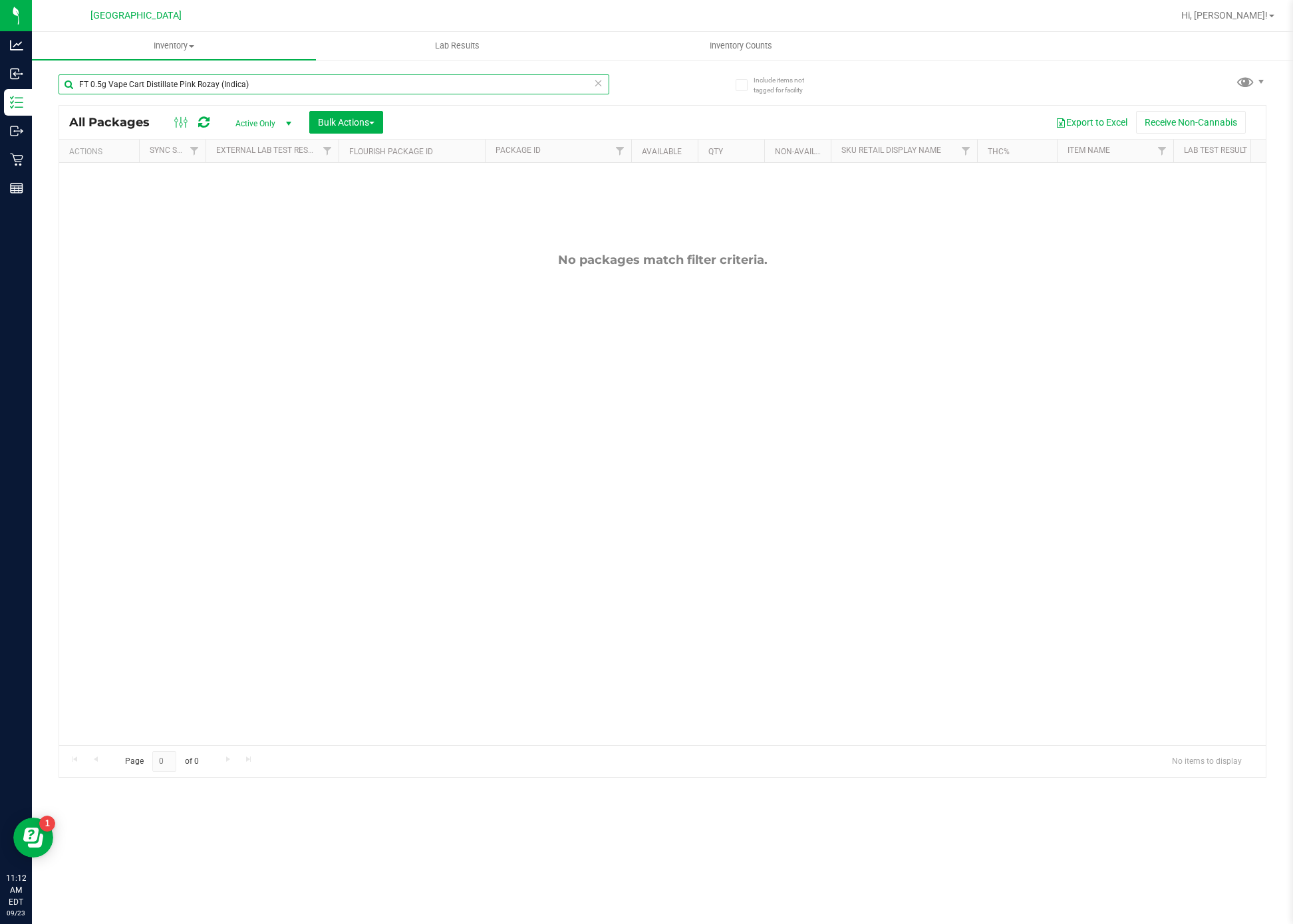
click at [415, 80] on input "FT 0.5g Vape Cart Distillate Pink Rozay (Indica)" at bounding box center [333, 84] width 551 height 20
paste input "text"
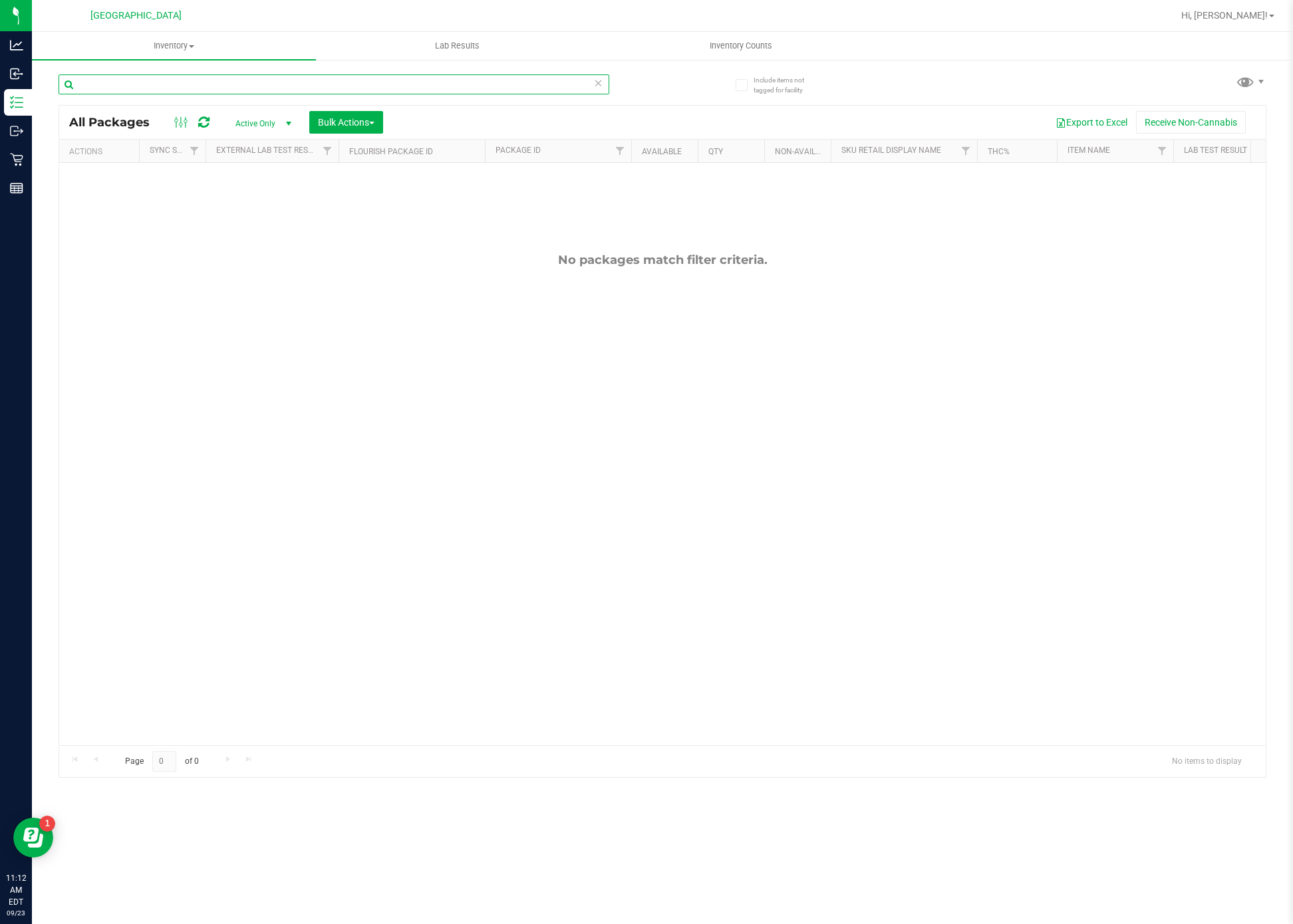
paste input "text"
click at [329, 85] on input "text" at bounding box center [333, 84] width 551 height 20
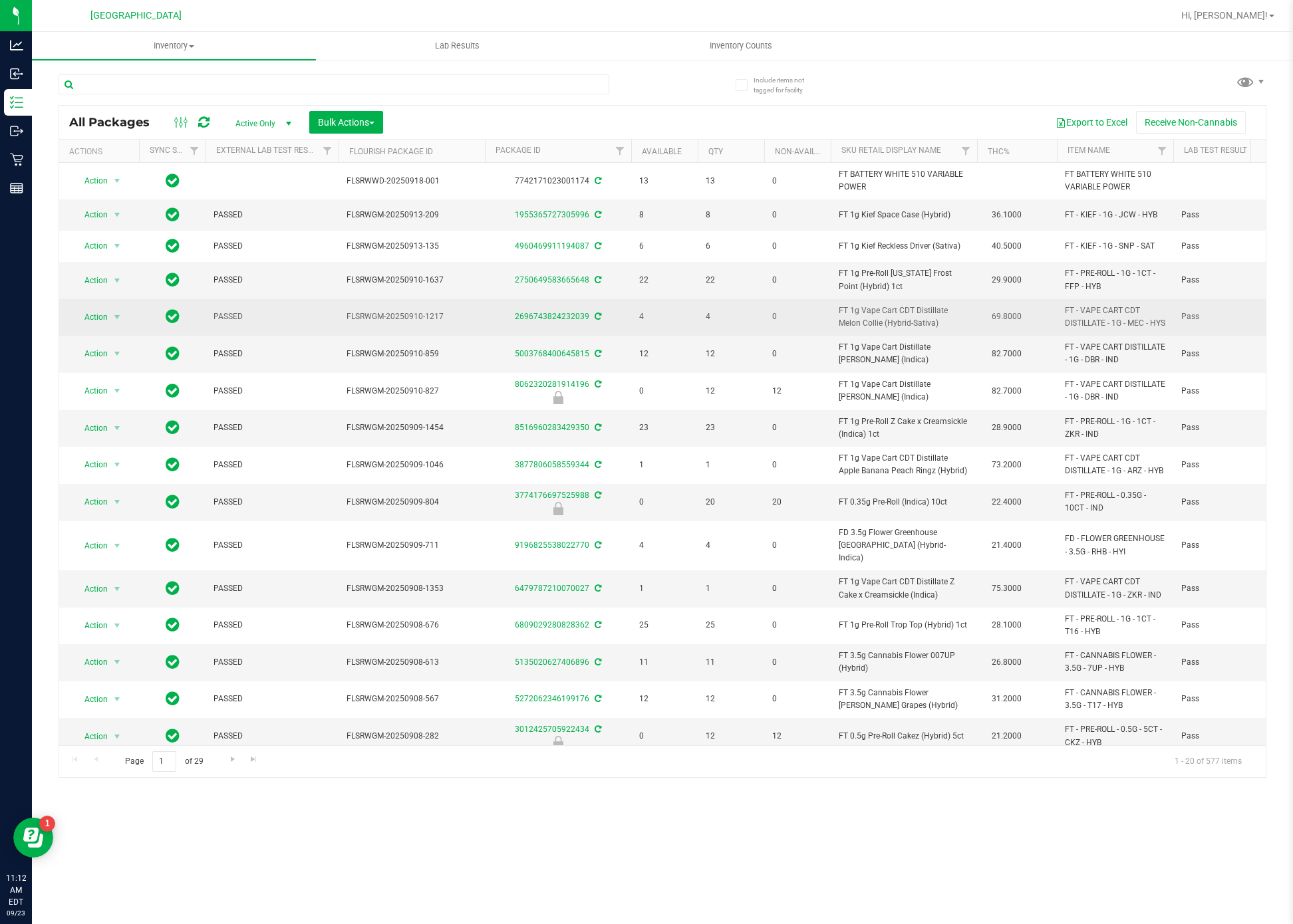
click at [621, 319] on td "2696743824232039" at bounding box center [558, 317] width 147 height 36
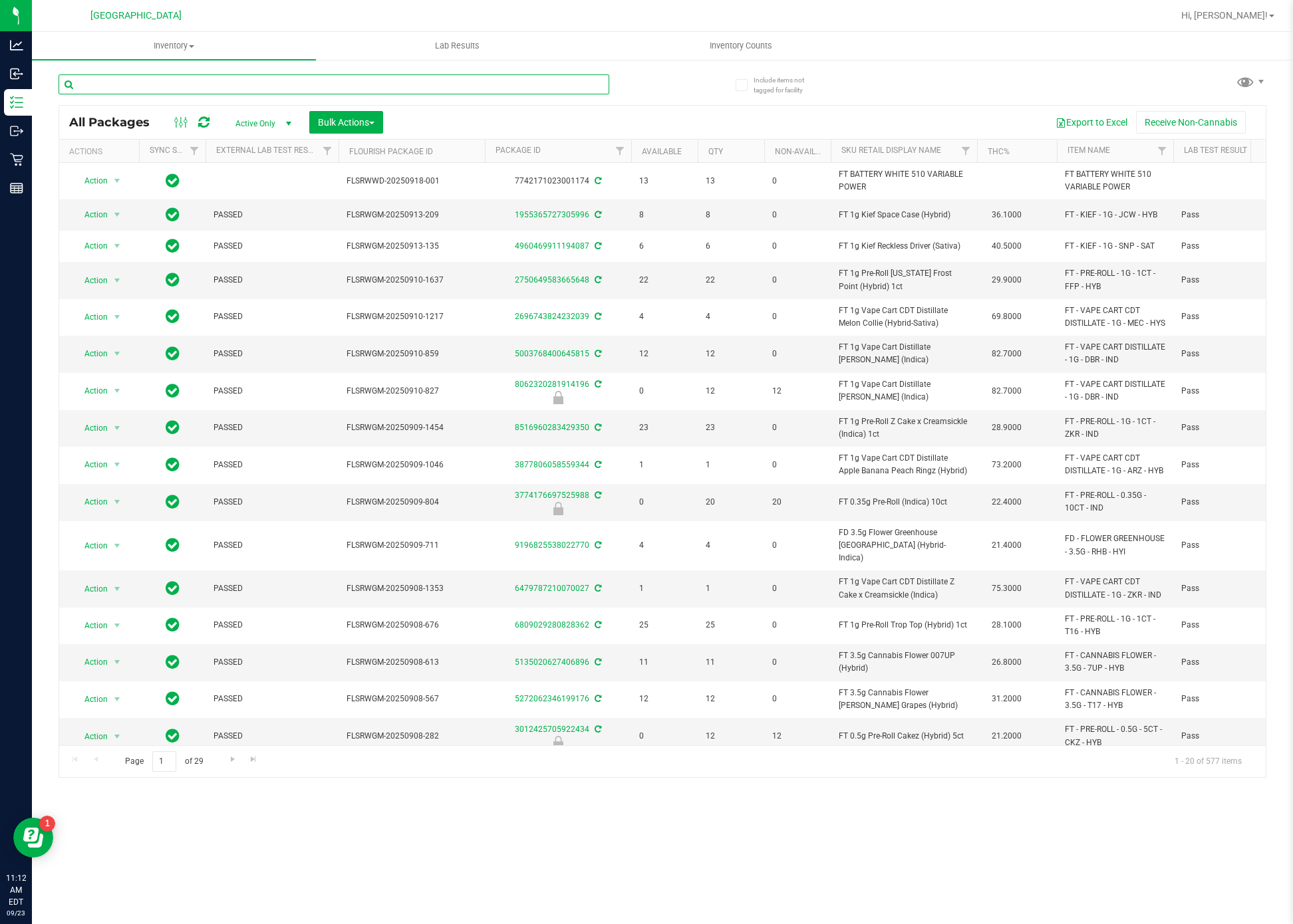
click at [306, 86] on input "text" at bounding box center [333, 84] width 551 height 20
paste input "FT 0.5g Vape Cart Distillate Slime Bomb (Hybrid)"
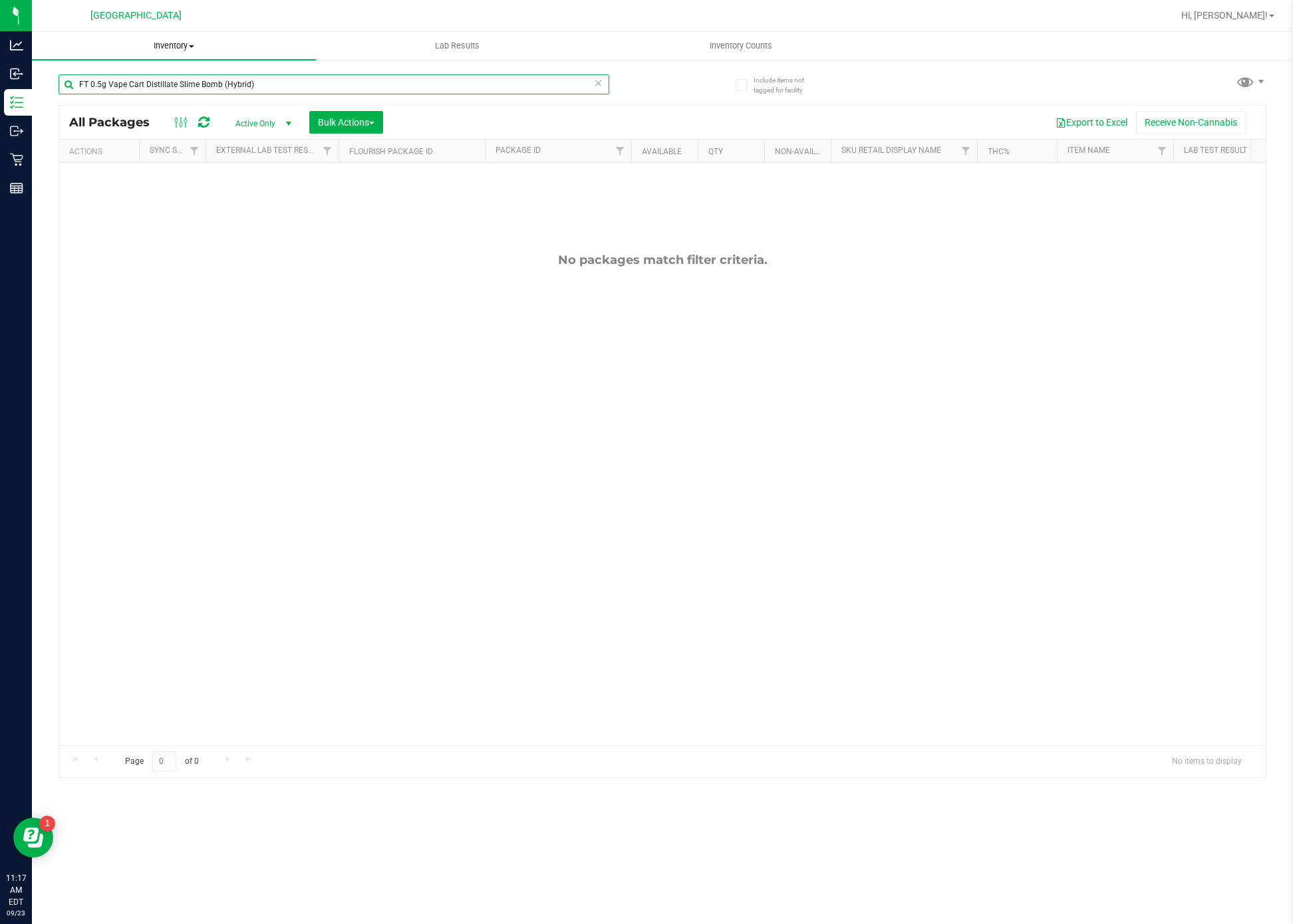
type input "FT 0.5g Vape Cart Distillate Slime Bomb (Hybrid)"
click at [529, 561] on div "No packages match filter criteria." at bounding box center [662, 499] width 1206 height 673
